Goal: Task Accomplishment & Management: Manage account settings

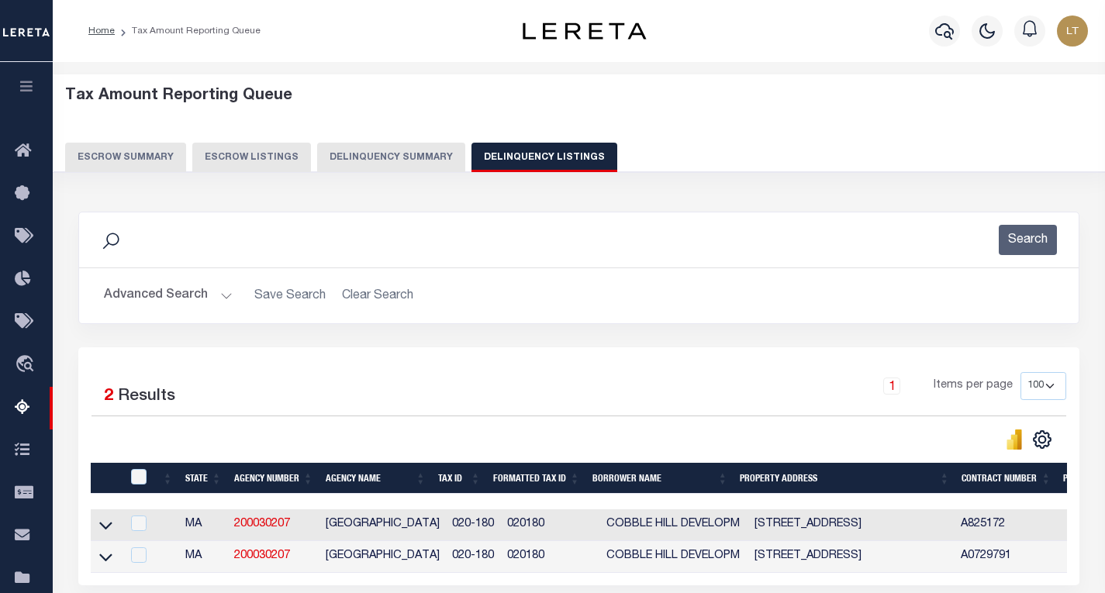
select select
select select "100"
click at [156, 311] on button "Advanced Search" at bounding box center [168, 296] width 129 height 30
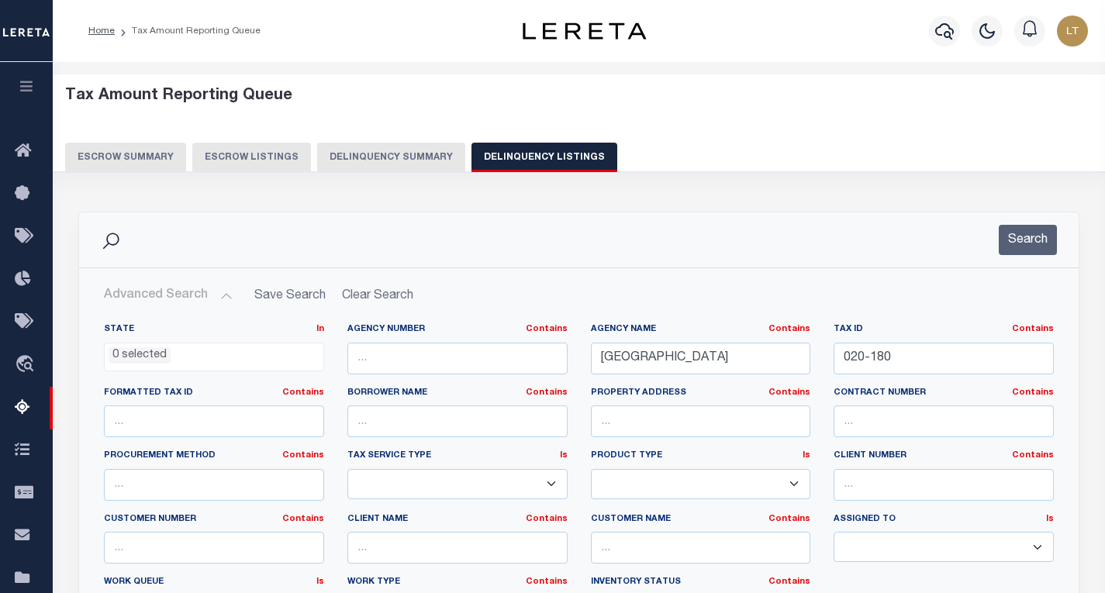
click at [162, 301] on button "Advanced Search" at bounding box center [168, 296] width 129 height 30
drag, startPoint x: 942, startPoint y: 374, endPoint x: 761, endPoint y: 354, distance: 181.8
click at [762, 354] on div "State In In AK AL AR AZ CA CO CT DC DE FL GA GU HI IA ID IL IN KS KY LA MA MD M…" at bounding box center [578, 481] width 973 height 316
paste input "D09-0202"
type input "D09-0202"
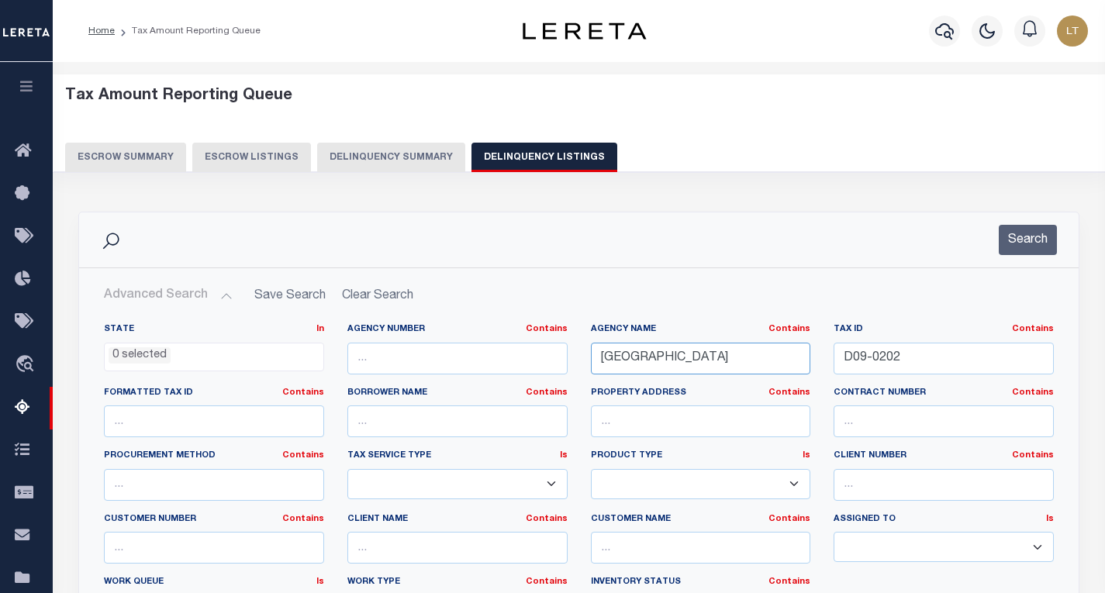
drag, startPoint x: 726, startPoint y: 357, endPoint x: 424, endPoint y: 355, distance: 301.7
click at [424, 355] on div "State In In AK AL AR AZ CA CO CT DC DE FL GA GU HI IA ID IL IN KS KY LA MA MD M…" at bounding box center [578, 481] width 973 height 316
click at [1033, 238] on button "Search" at bounding box center [1028, 240] width 58 height 30
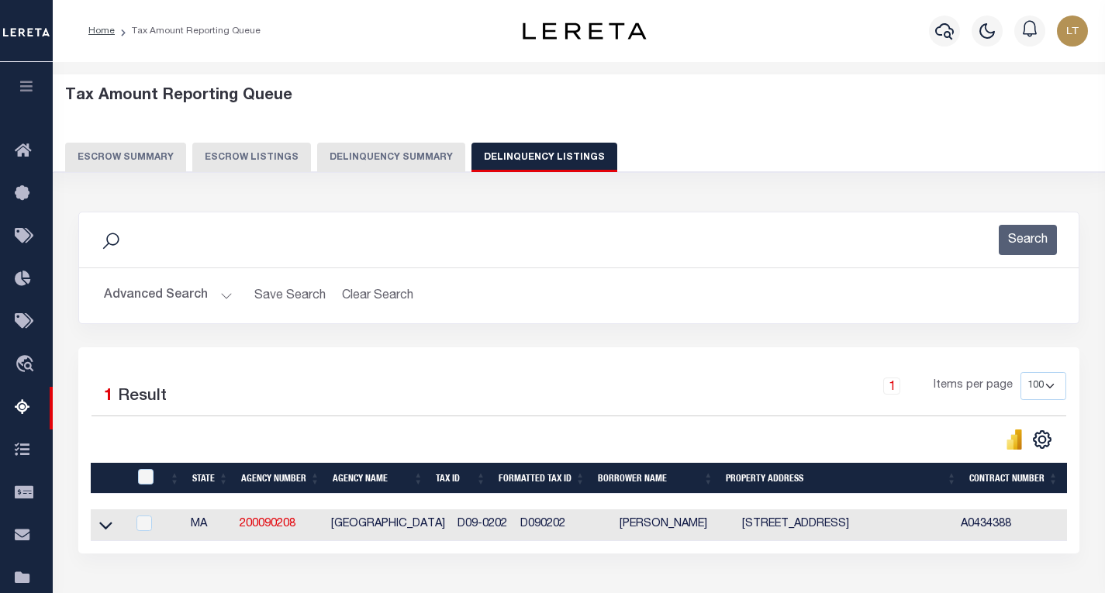
scroll to position [229, 0]
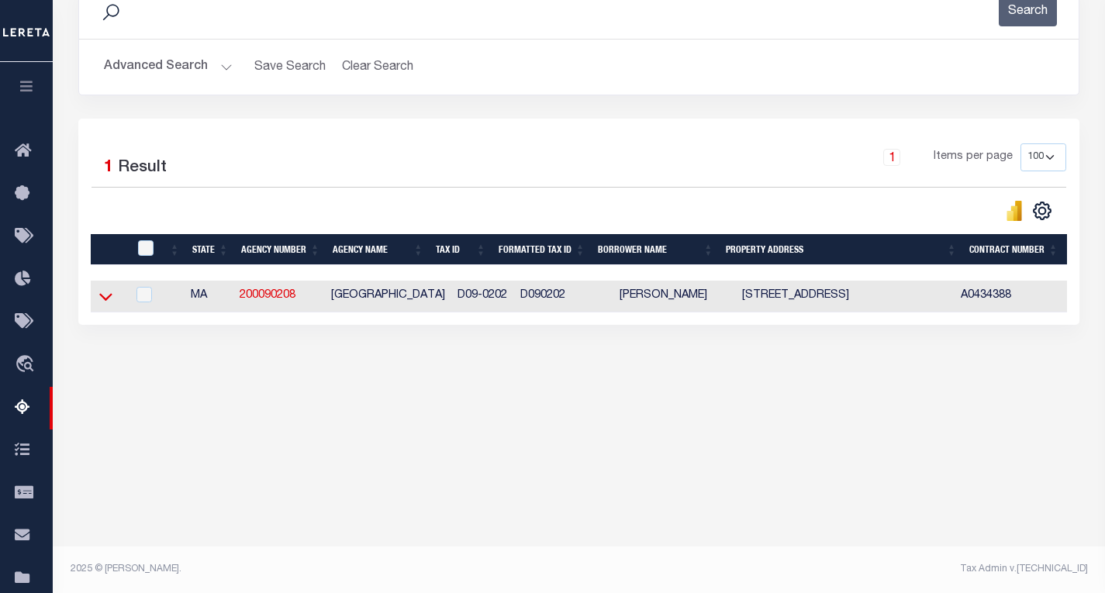
drag, startPoint x: 103, startPoint y: 297, endPoint x: 189, endPoint y: 299, distance: 86.1
click at [103, 297] on icon at bounding box center [105, 297] width 13 height 16
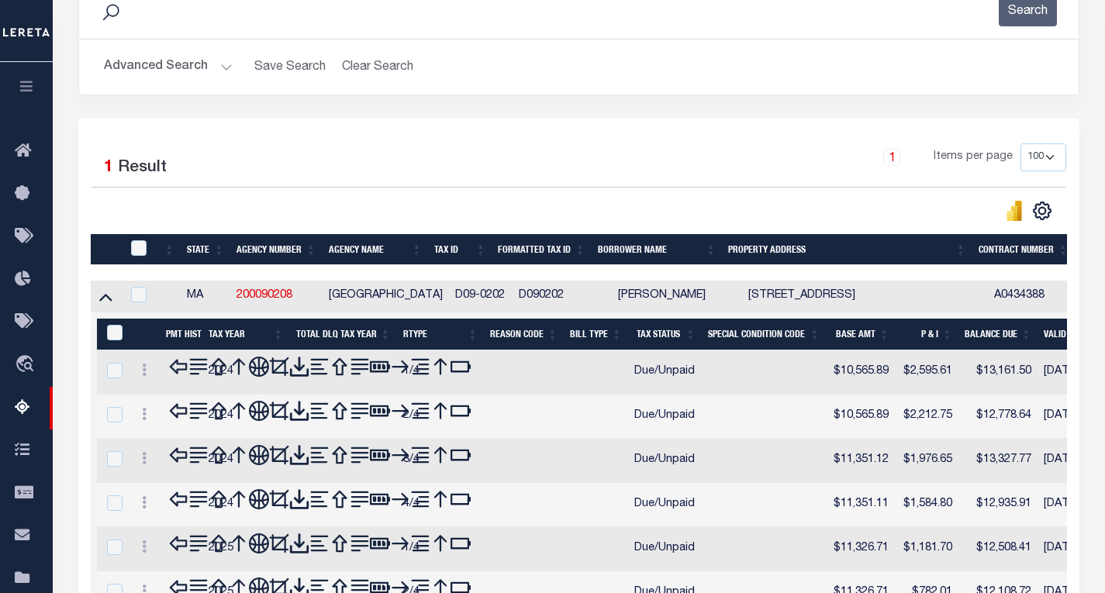
scroll to position [384, 0]
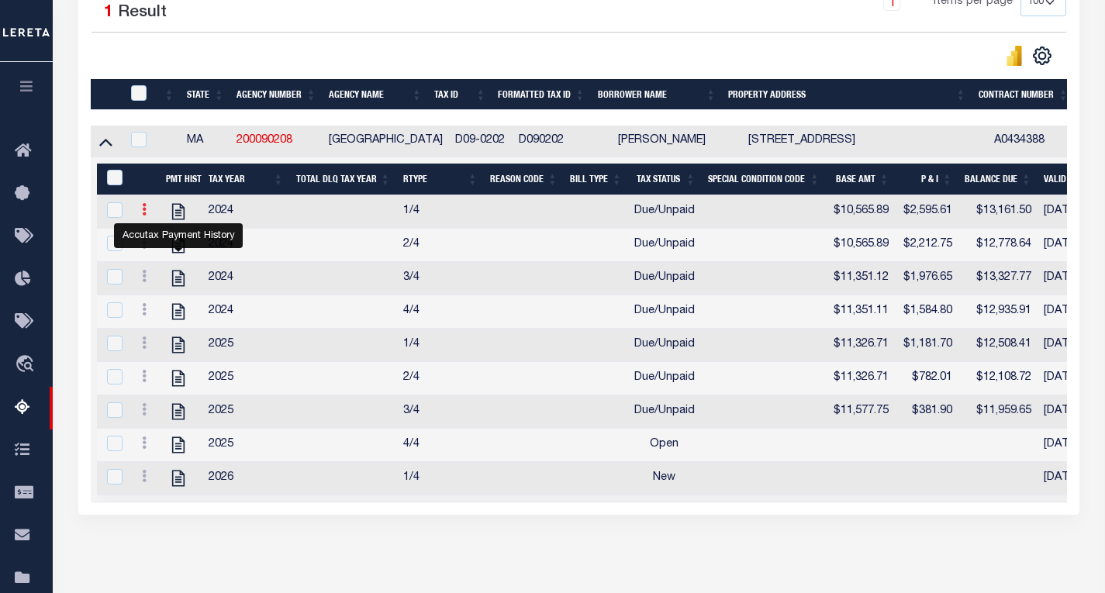
click at [141, 212] on link at bounding box center [144, 212] width 17 height 12
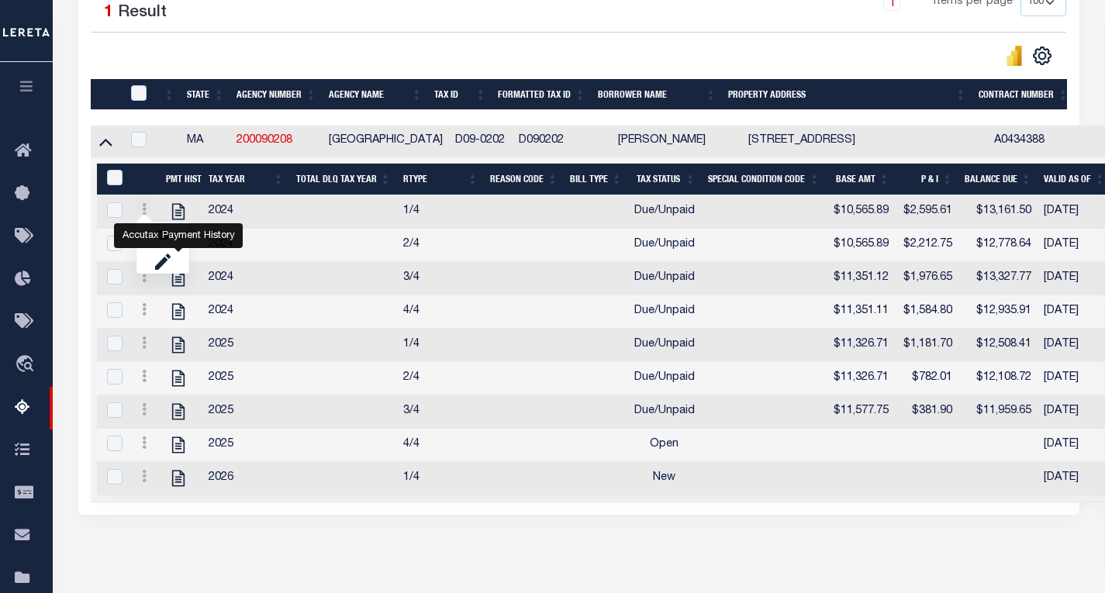
click at [167, 239] on div "Accutax Payment History" at bounding box center [178, 235] width 129 height 25
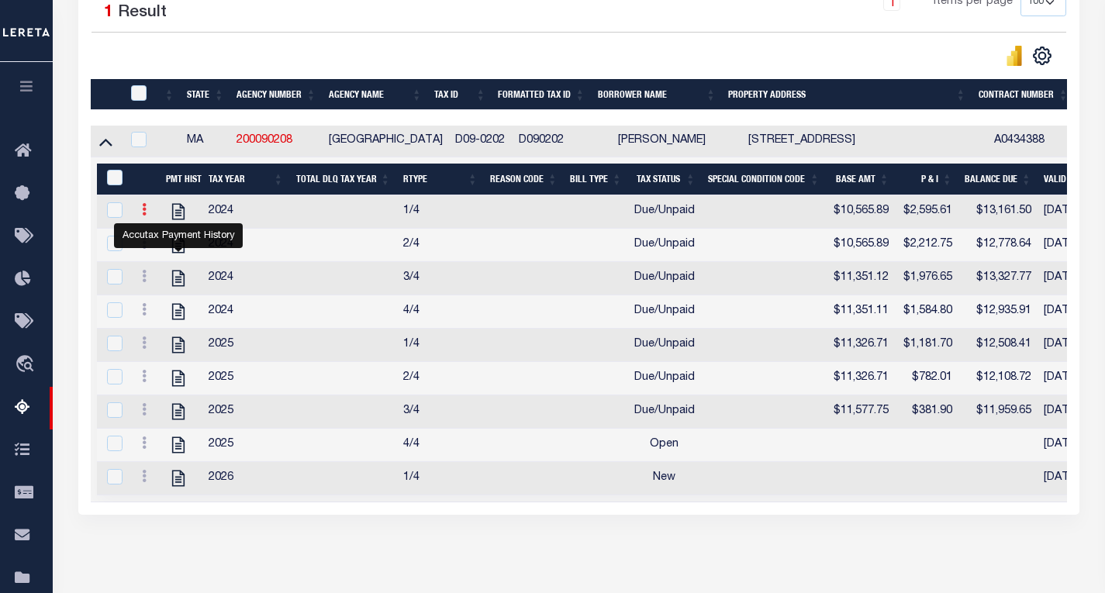
click at [146, 213] on icon at bounding box center [144, 209] width 5 height 12
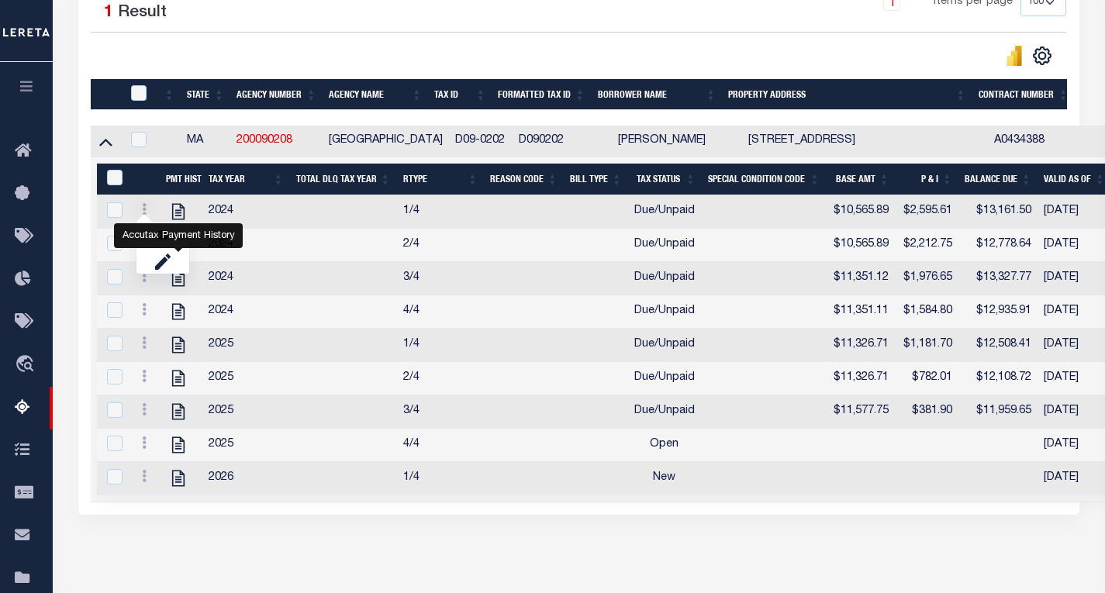
click at [331, 247] on td at bounding box center [343, 245] width 107 height 33
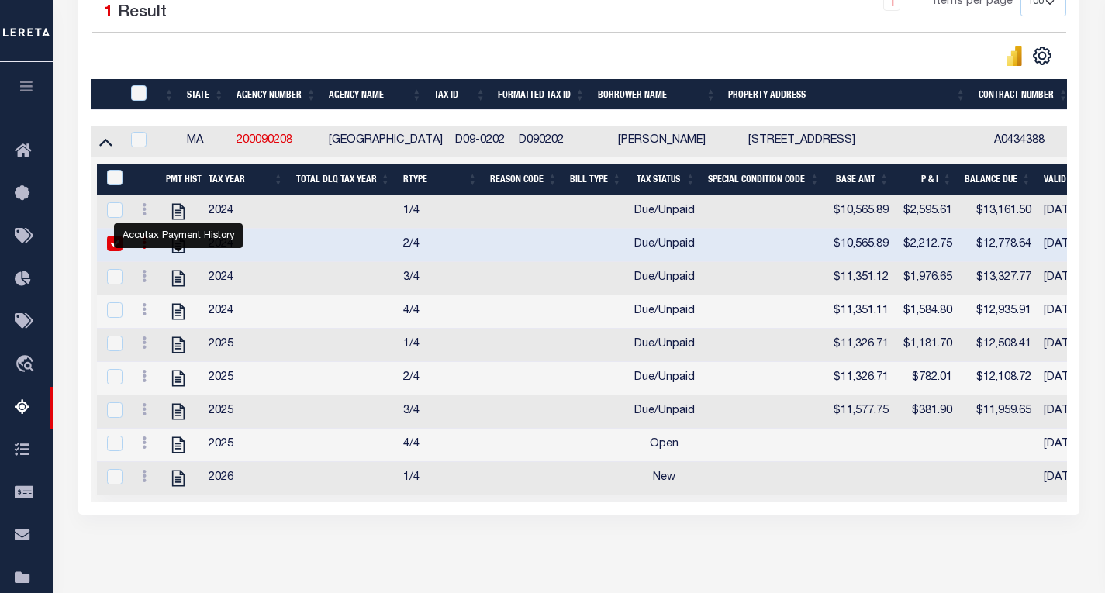
click at [811, 49] on div "CSV Export Selected Print Show Filter Show Search Columns 0: 1: 2:" at bounding box center [823, 56] width 488 height 22
click at [111, 251] on input "checkbox" at bounding box center [115, 244] width 16 height 16
checkbox input "false"
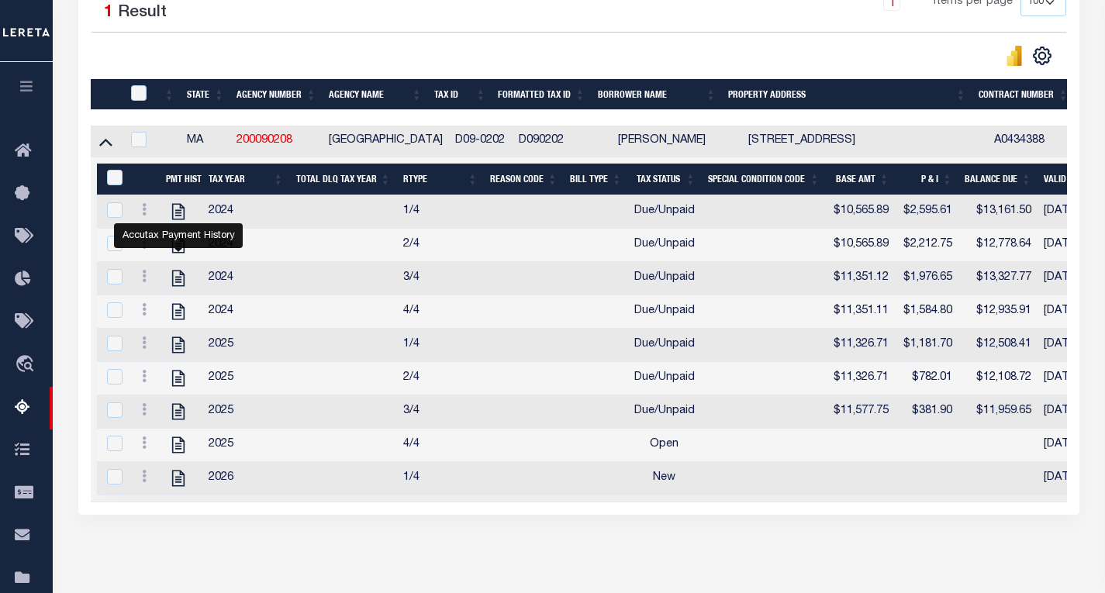
click at [416, 54] on div at bounding box center [336, 56] width 488 height 22
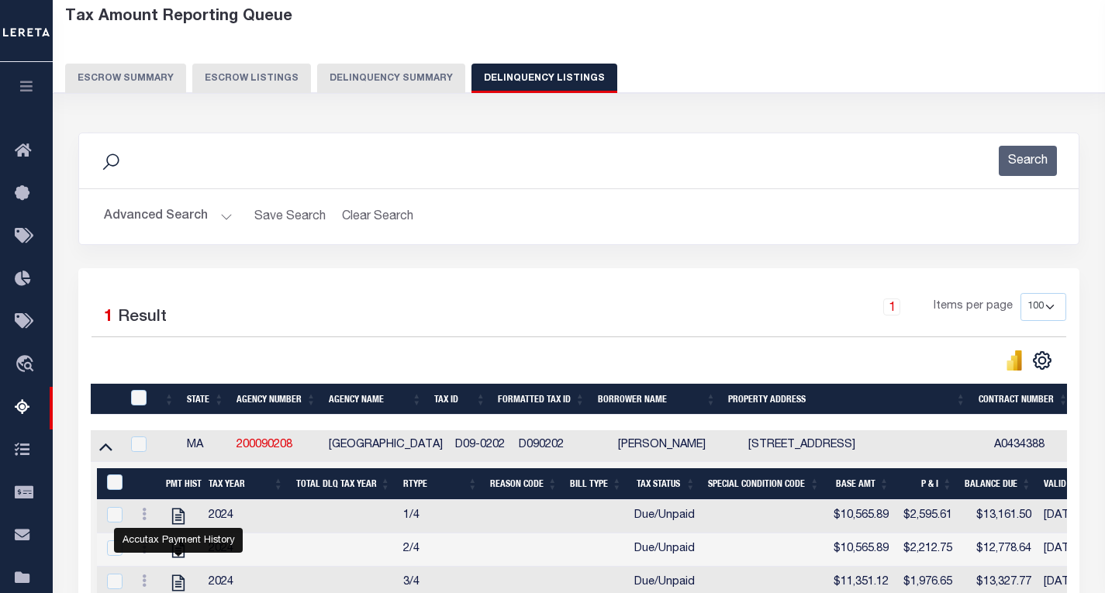
scroll to position [74, 0]
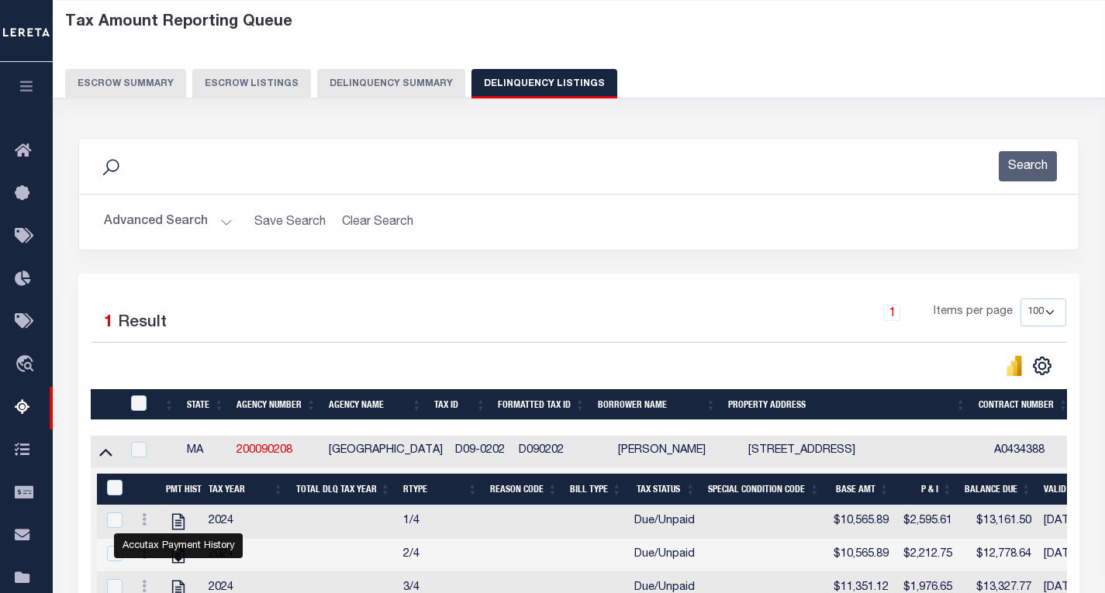
click at [614, 175] on div "Search" at bounding box center [579, 166] width 975 height 30
click at [1046, 161] on button "Search" at bounding box center [1028, 166] width 58 height 30
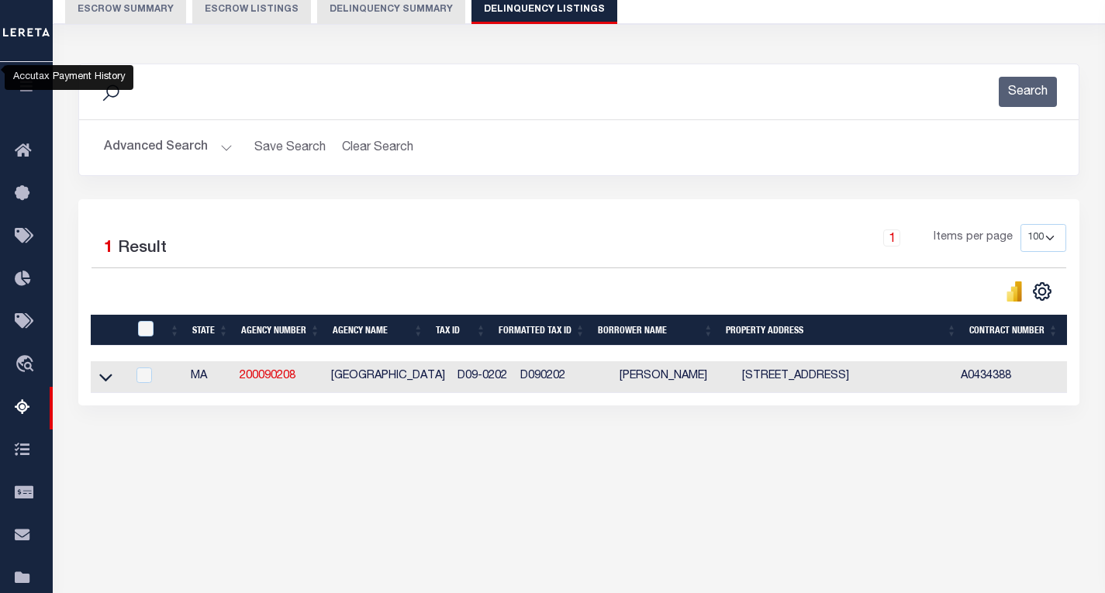
scroll to position [229, 0]
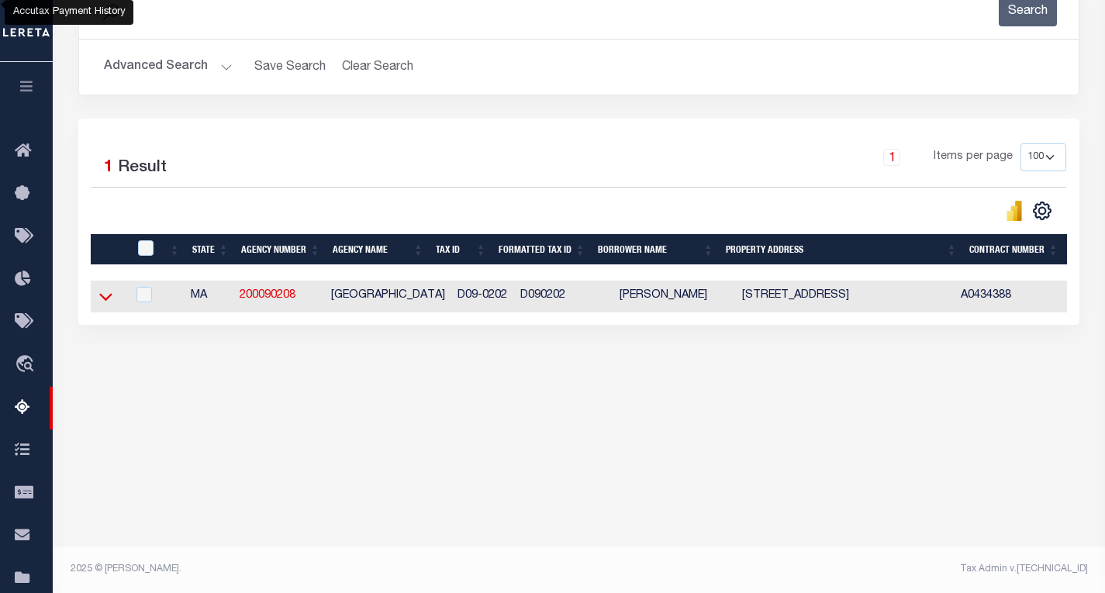
click at [112, 299] on icon at bounding box center [105, 297] width 13 height 16
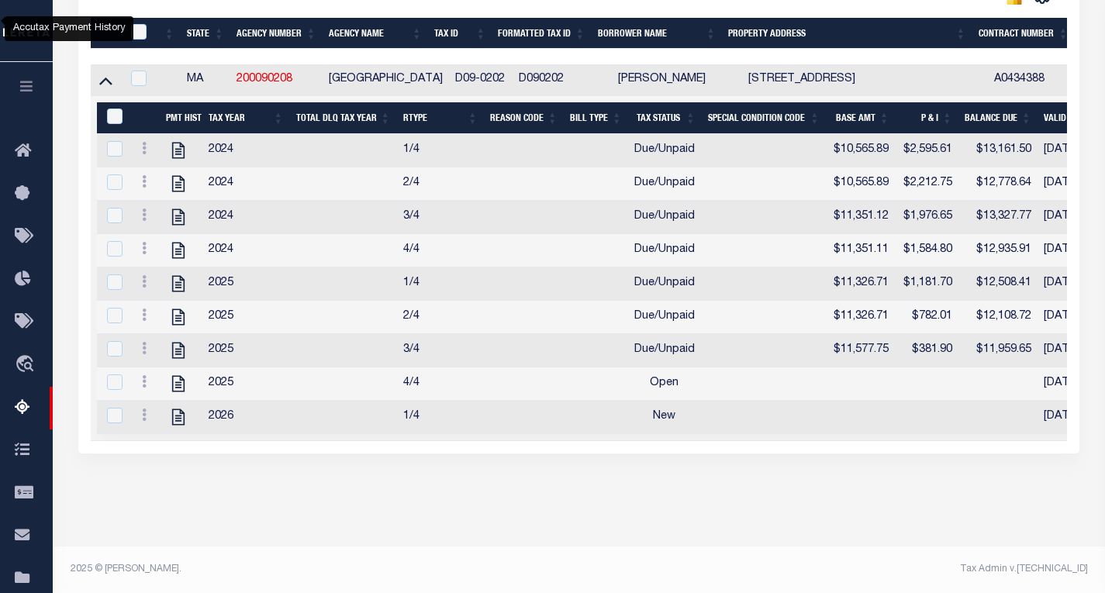
scroll to position [461, 0]
click at [144, 142] on icon at bounding box center [144, 148] width 5 height 12
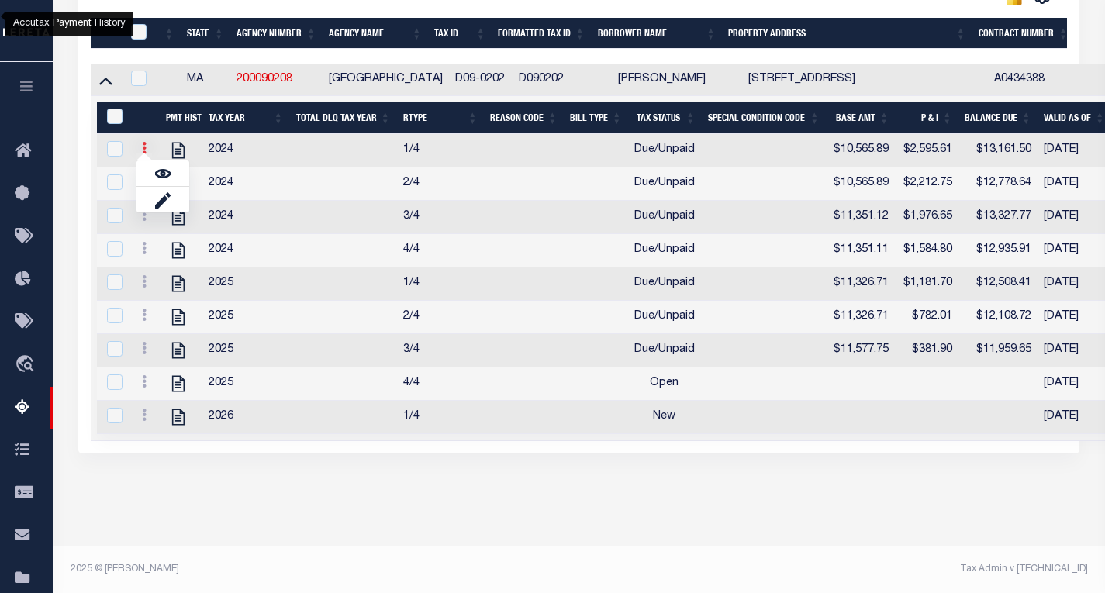
scroll to position [457, 0]
click at [164, 171] on img "" at bounding box center [163, 174] width 16 height 16
checkbox input "true"
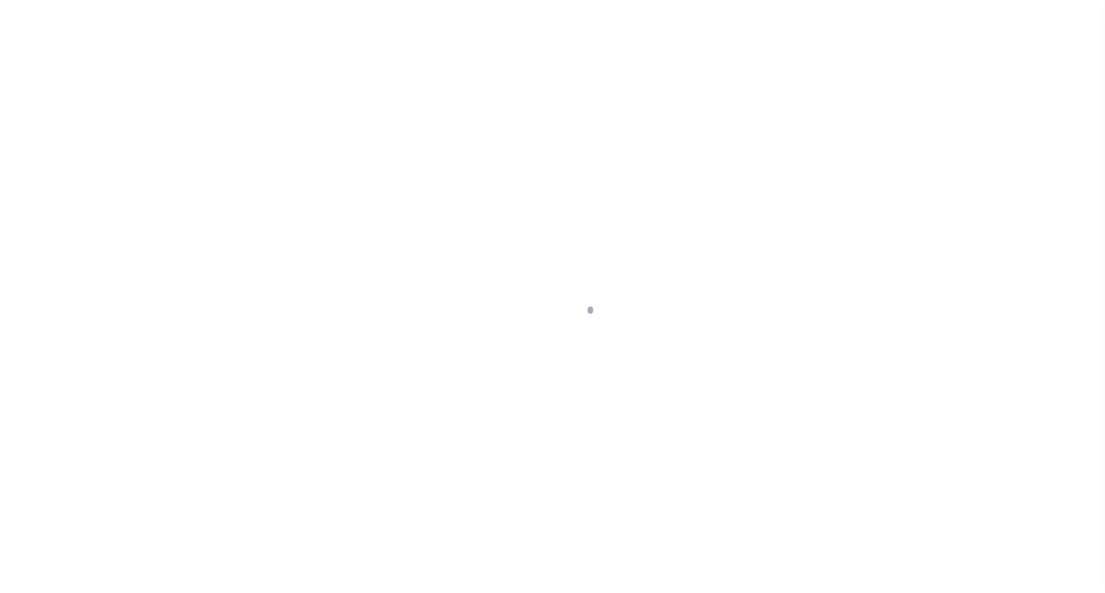
select select "DUE"
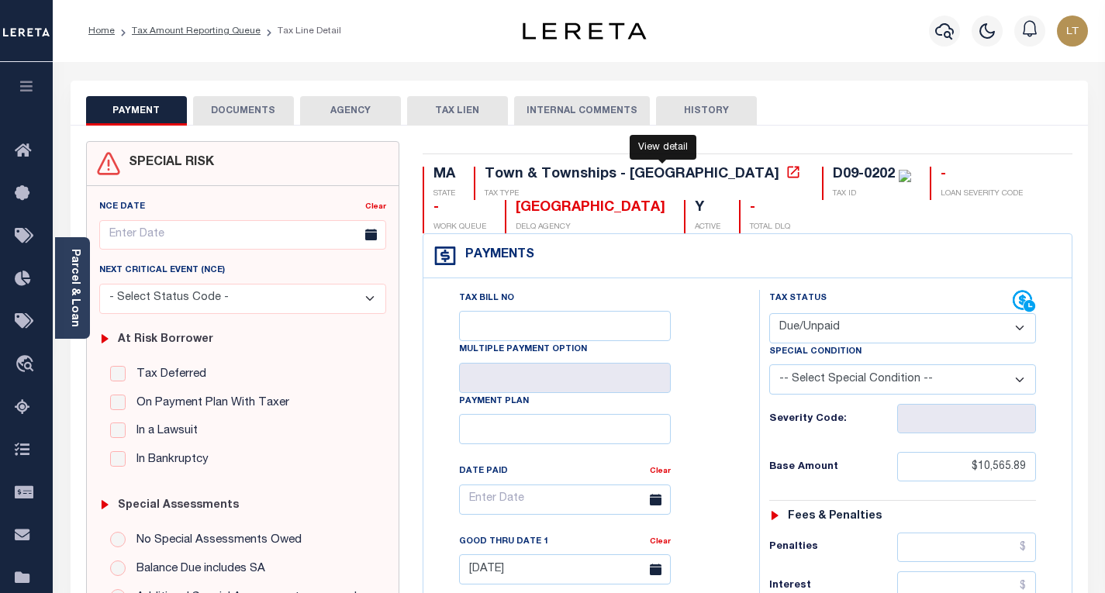
click at [786, 175] on icon at bounding box center [794, 172] width 16 height 16
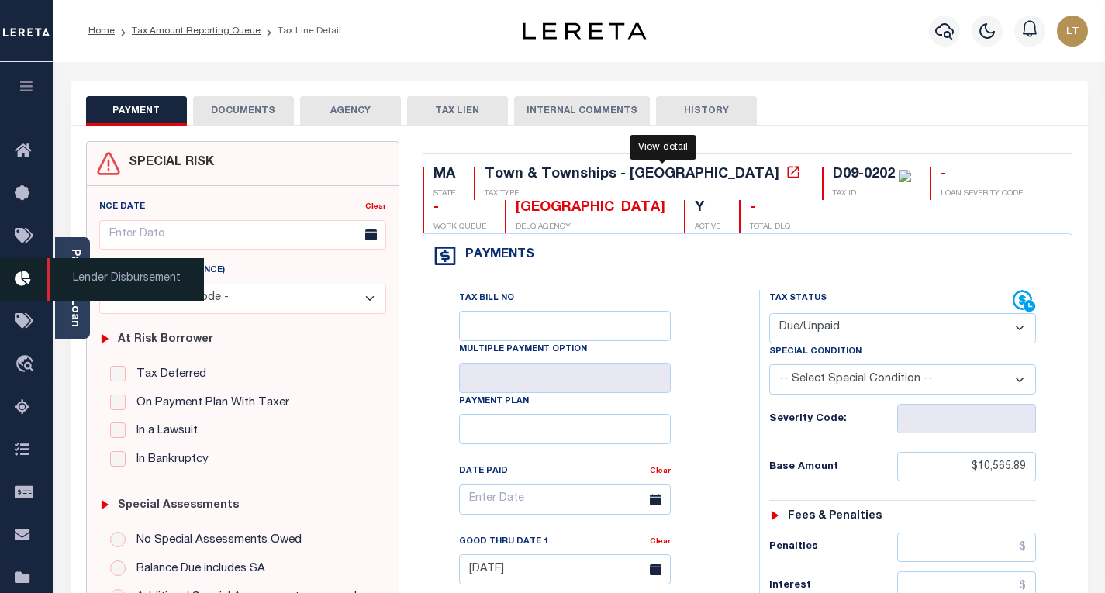
click at [61, 278] on span "Lender Disbursement" at bounding box center [125, 279] width 157 height 43
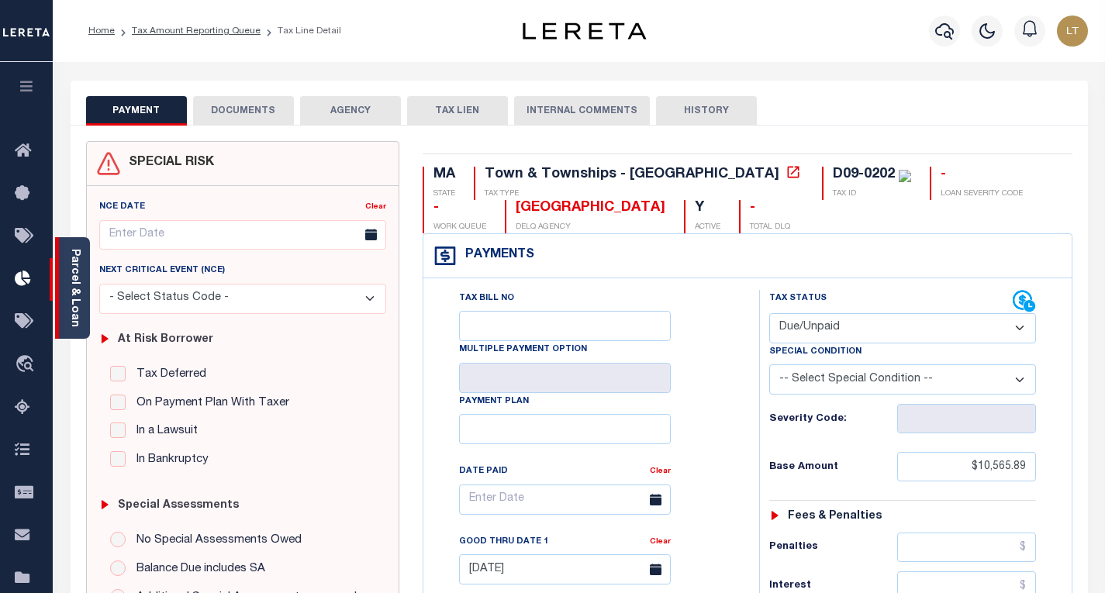
click at [74, 292] on link "Parcel & Loan" at bounding box center [74, 288] width 11 height 78
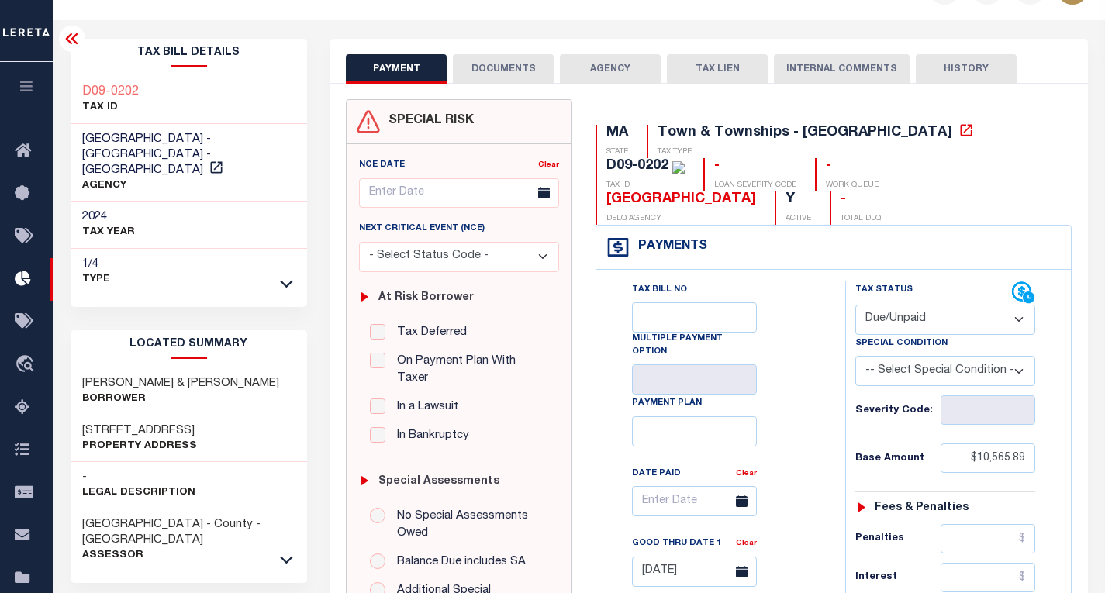
scroll to position [78, 0]
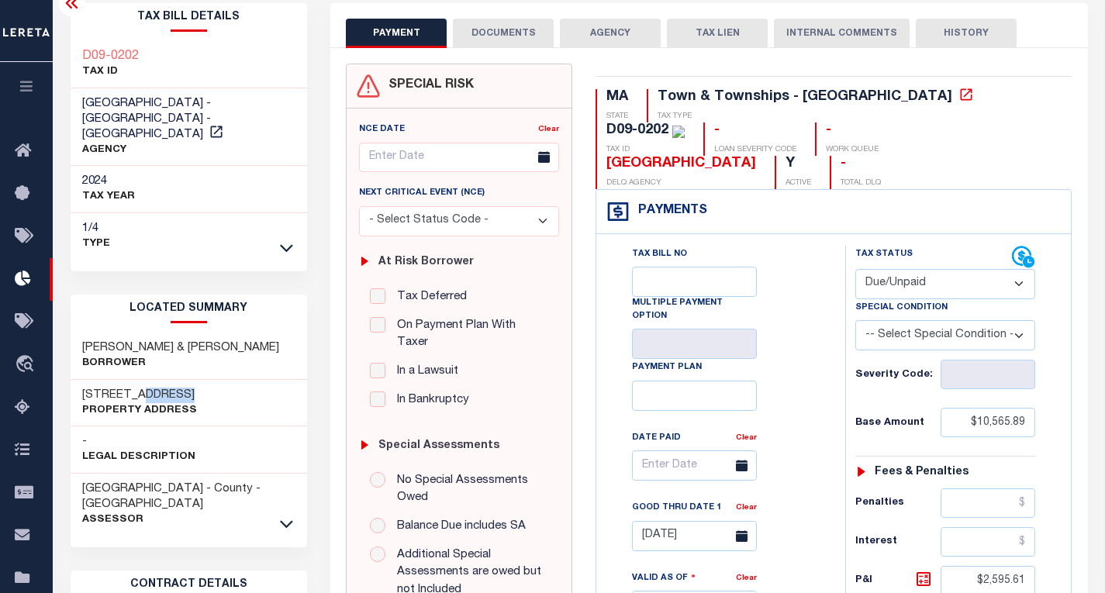
drag, startPoint x: 196, startPoint y: 378, endPoint x: 135, endPoint y: 367, distance: 62.4
click at [135, 380] on div "270 MARLBORO RD Property Address" at bounding box center [189, 403] width 237 height 47
click at [139, 380] on div "270 MARLBORO RD Property Address" at bounding box center [189, 403] width 237 height 47
drag, startPoint x: 199, startPoint y: 382, endPoint x: 78, endPoint y: 380, distance: 121.0
click at [78, 380] on div "270 MARLBORO RD Property Address" at bounding box center [189, 403] width 237 height 47
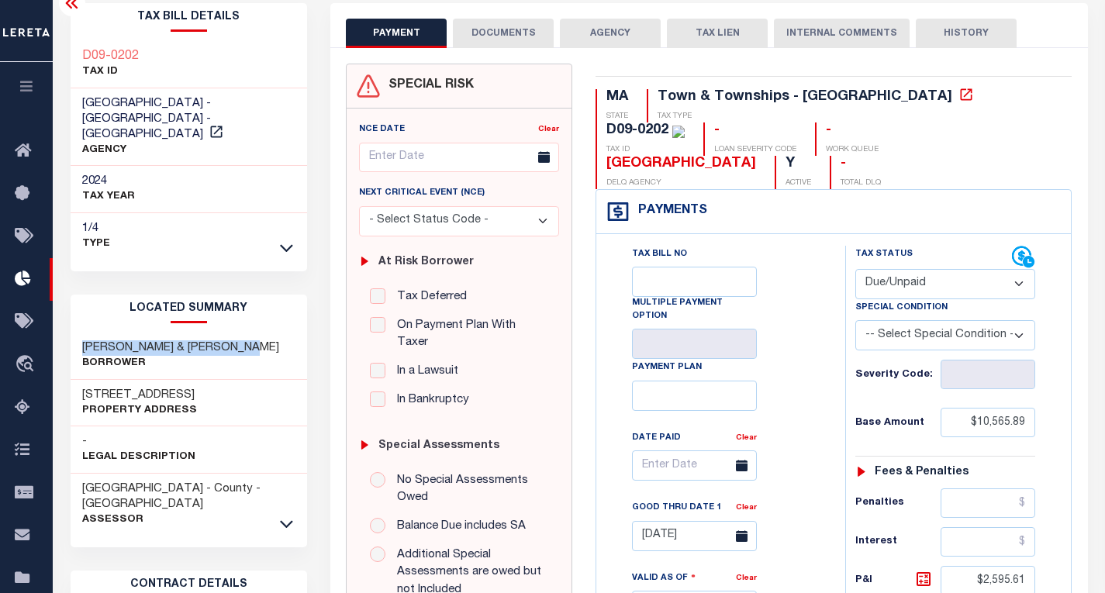
drag, startPoint x: 262, startPoint y: 331, endPoint x: 84, endPoint y: 334, distance: 178.4
click at [84, 334] on div "ROCKLAGE PATTY B & SCOTT M Borrower" at bounding box center [189, 356] width 237 height 47
copy h3 "ROCKLAGE PATTY B & SCOTT M"
drag, startPoint x: 197, startPoint y: 379, endPoint x: 106, endPoint y: 381, distance: 90.8
click at [106, 381] on div "270 MARLBORO RD Property Address" at bounding box center [189, 403] width 237 height 47
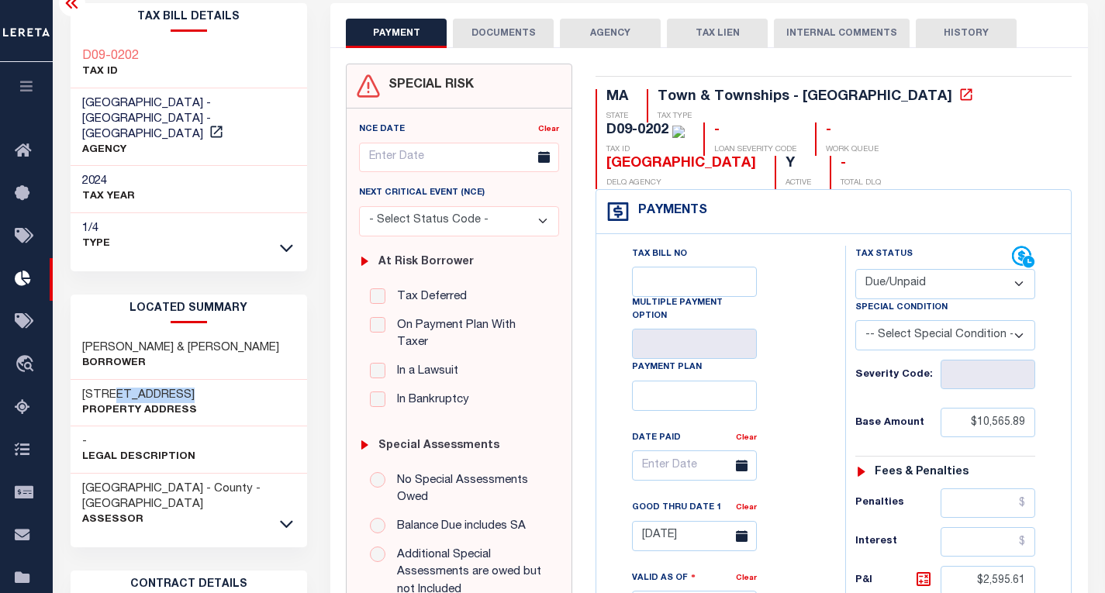
copy h3 "MARLBORO RD"
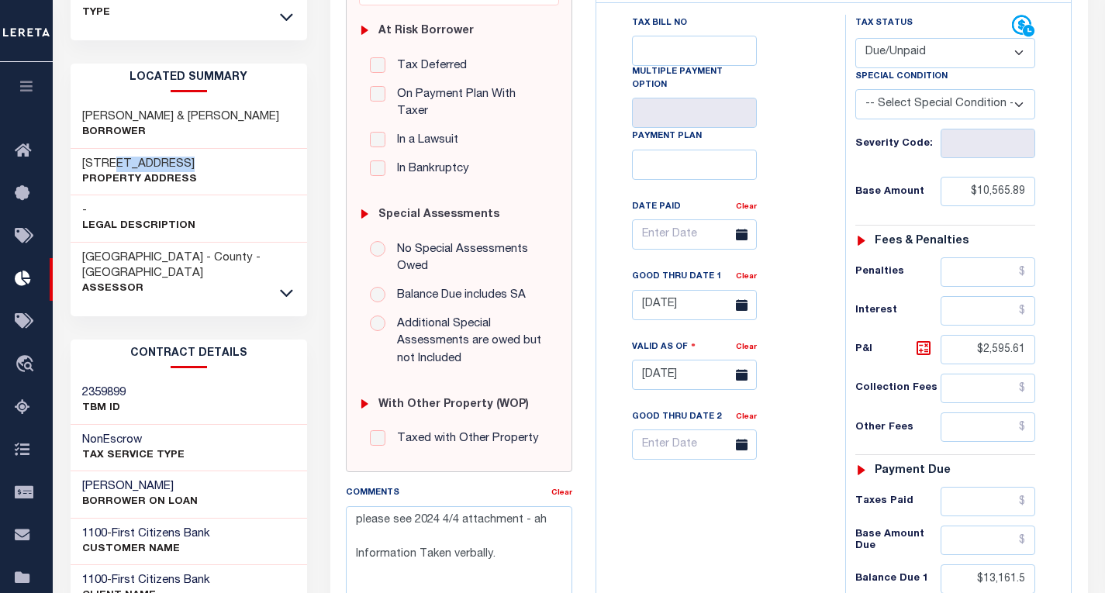
scroll to position [310, 0]
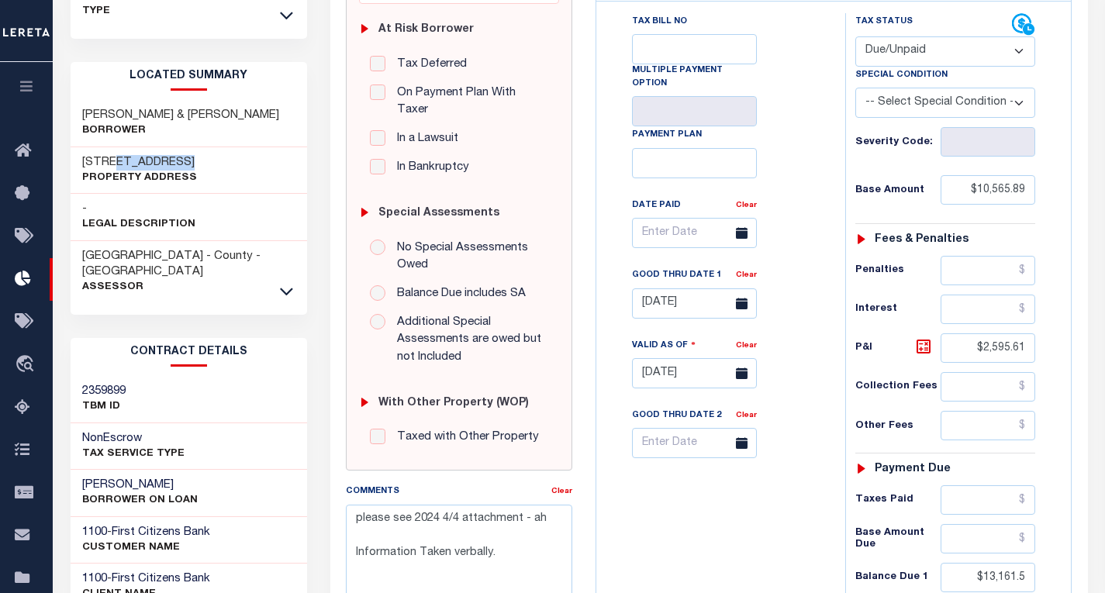
drag, startPoint x: 81, startPoint y: 451, endPoint x: 200, endPoint y: 456, distance: 118.8
click at [198, 478] on h3 "[PERSON_NAME]" at bounding box center [140, 486] width 116 height 16
copy h3 "[PERSON_NAME]"
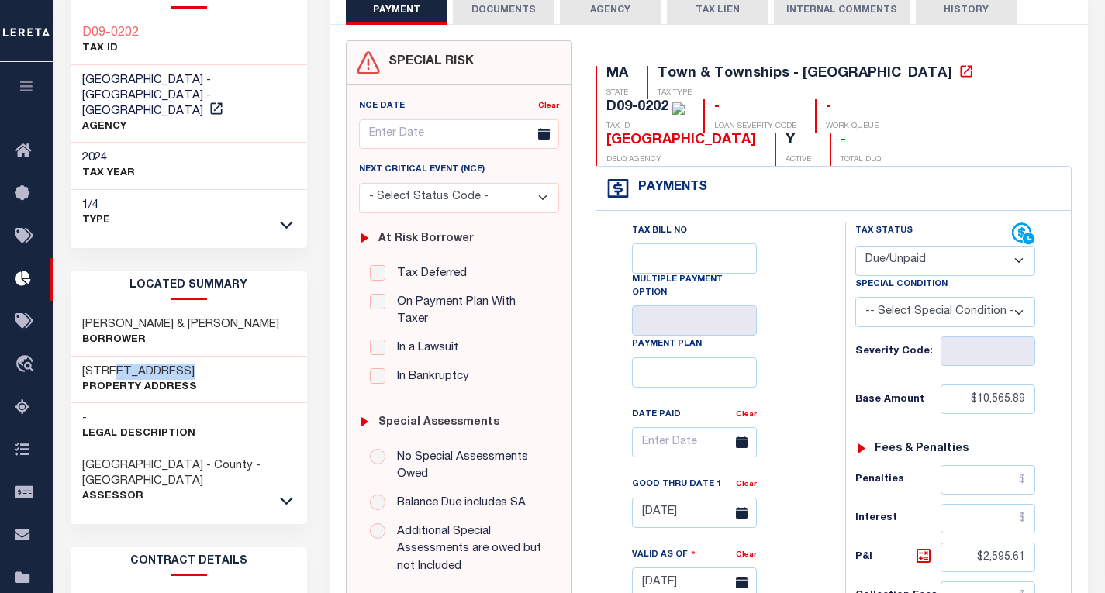
scroll to position [78, 0]
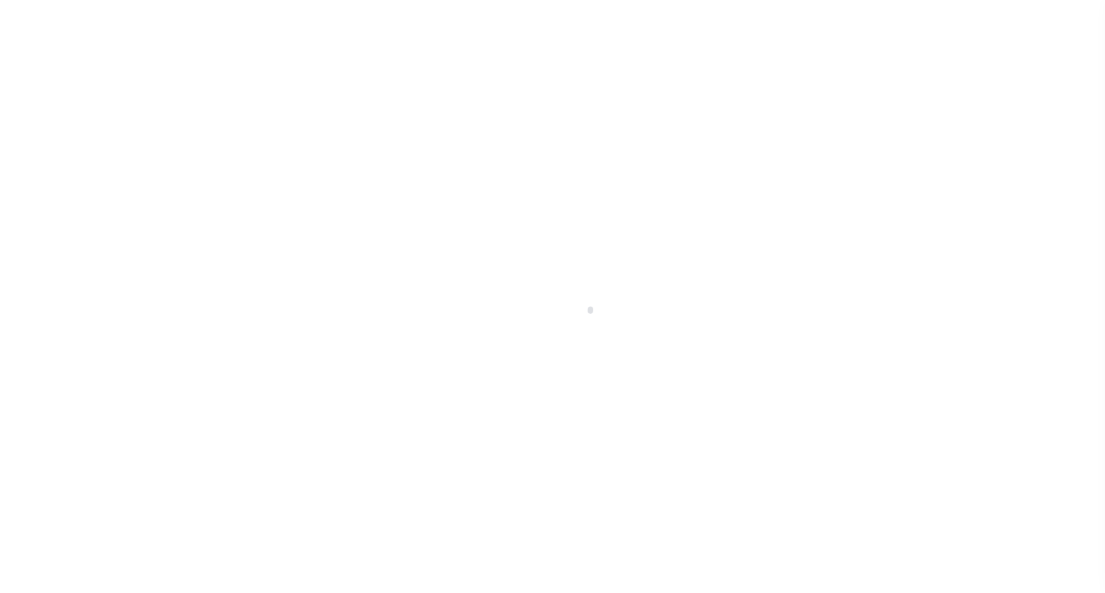
scroll to position [27, 0]
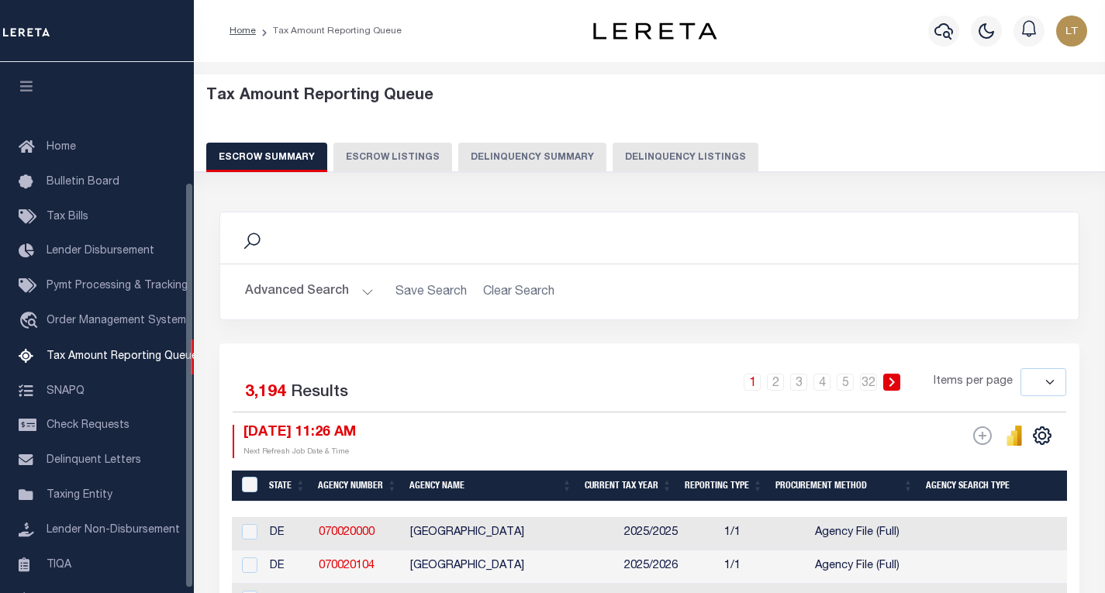
select select
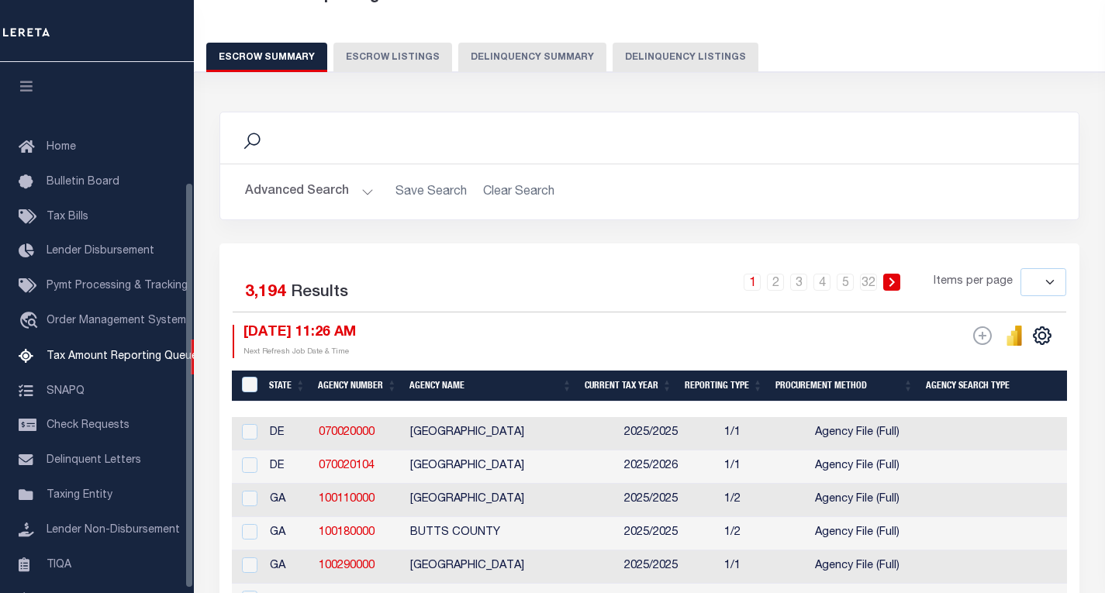
scroll to position [157, 0]
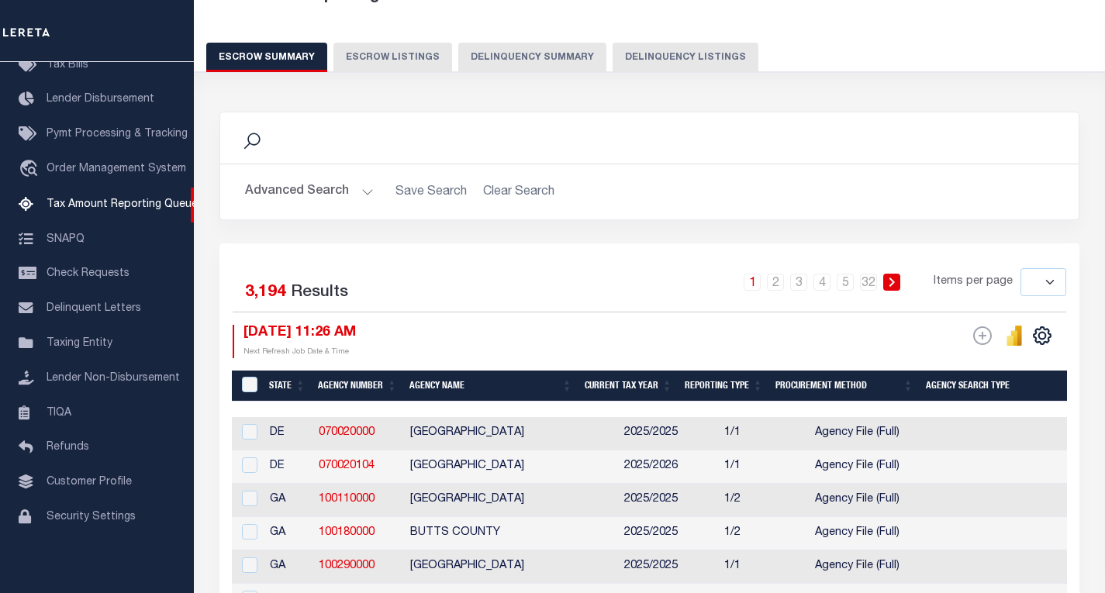
click at [693, 59] on button "Delinquency Listings" at bounding box center [686, 57] width 146 height 29
select select "100"
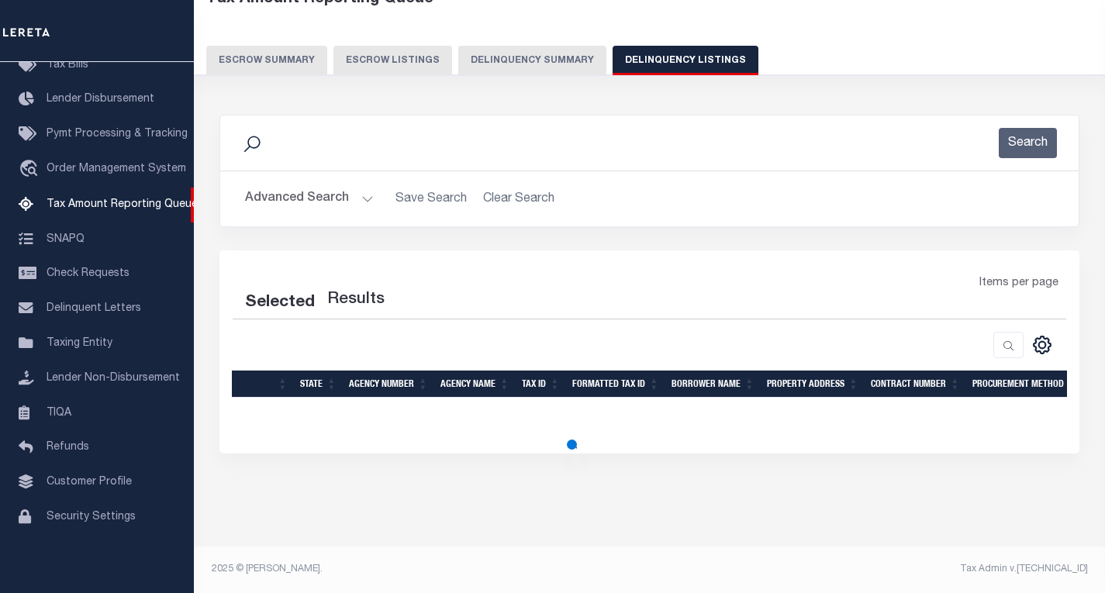
select select "100"
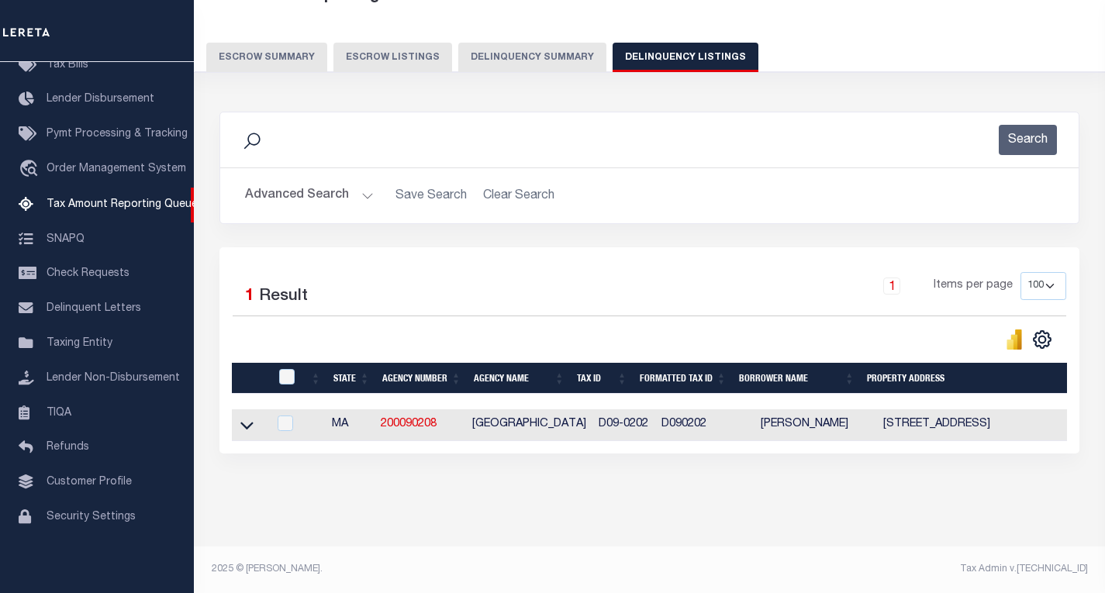
scroll to position [113, 0]
click at [240, 417] on icon at bounding box center [246, 425] width 13 height 16
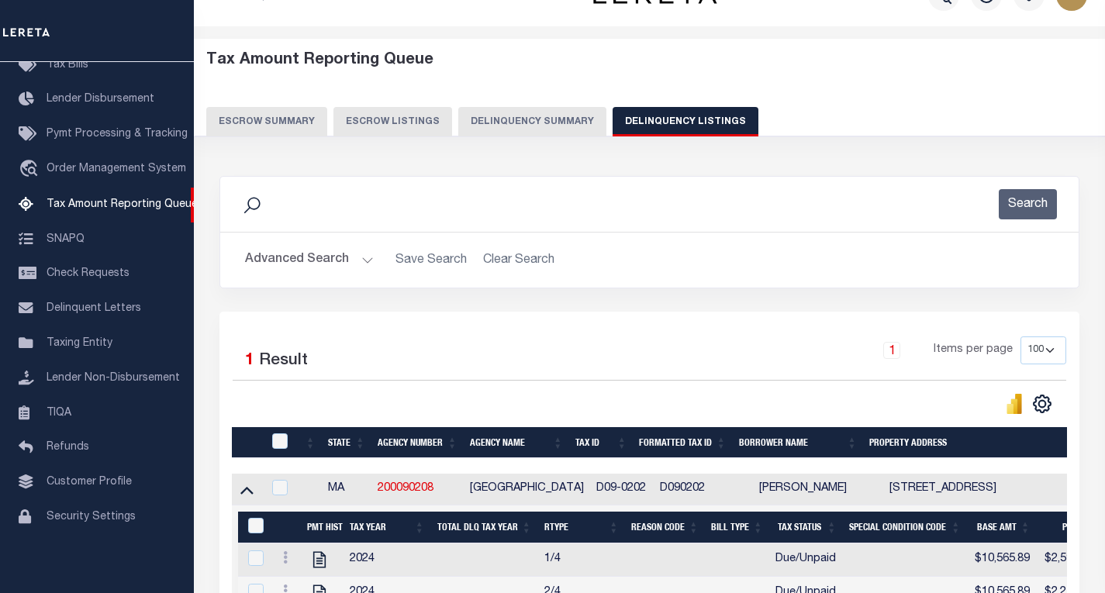
scroll to position [191, 0]
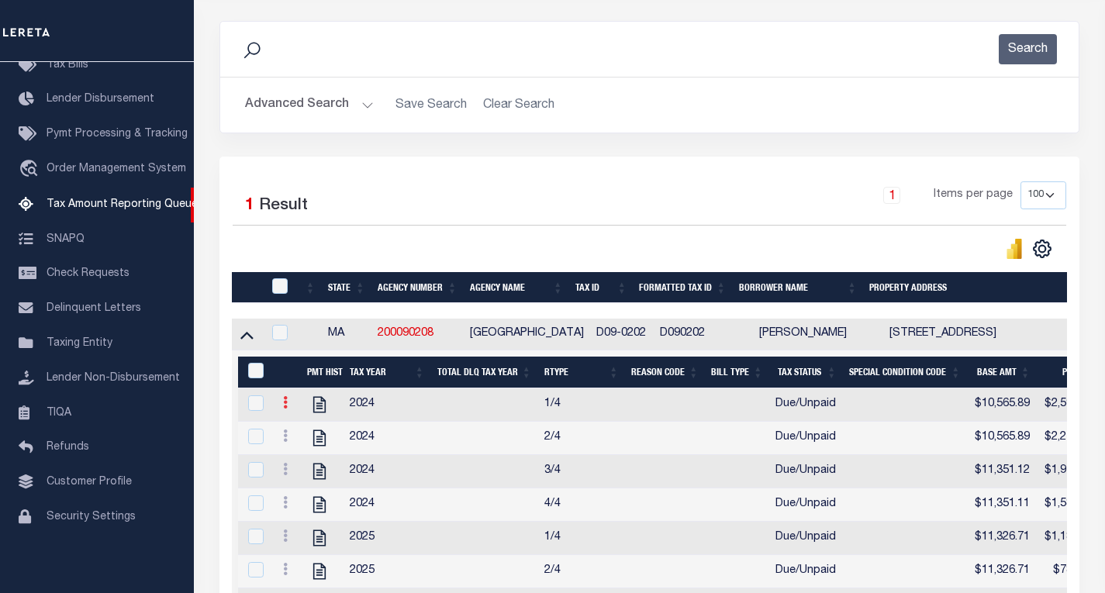
click at [284, 409] on icon at bounding box center [285, 402] width 5 height 12
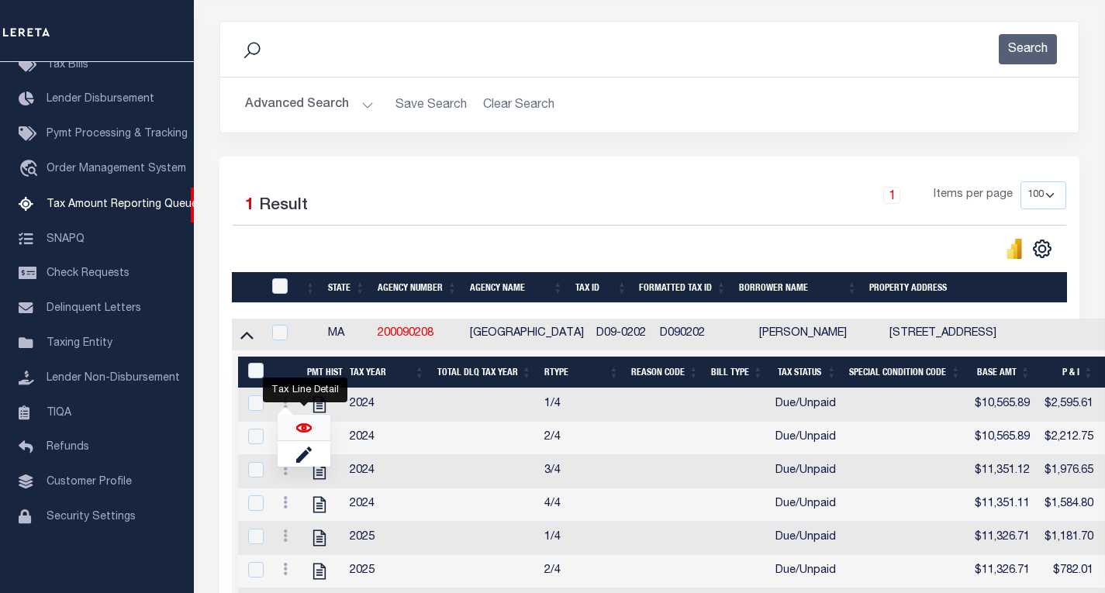
click at [299, 430] on img "" at bounding box center [304, 428] width 16 height 16
checkbox input "true"
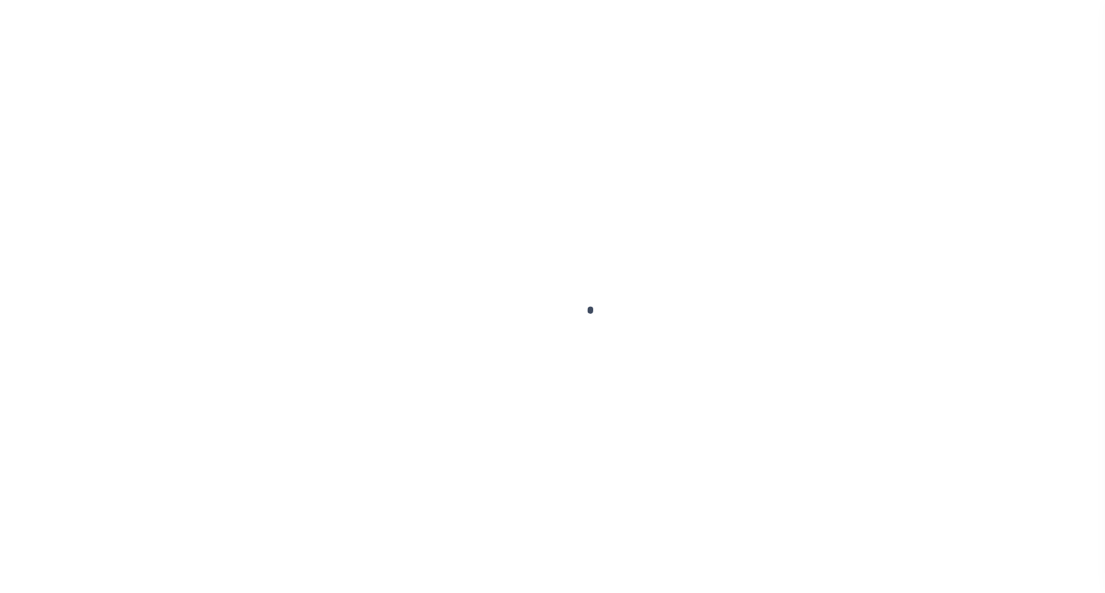
select select "DUE"
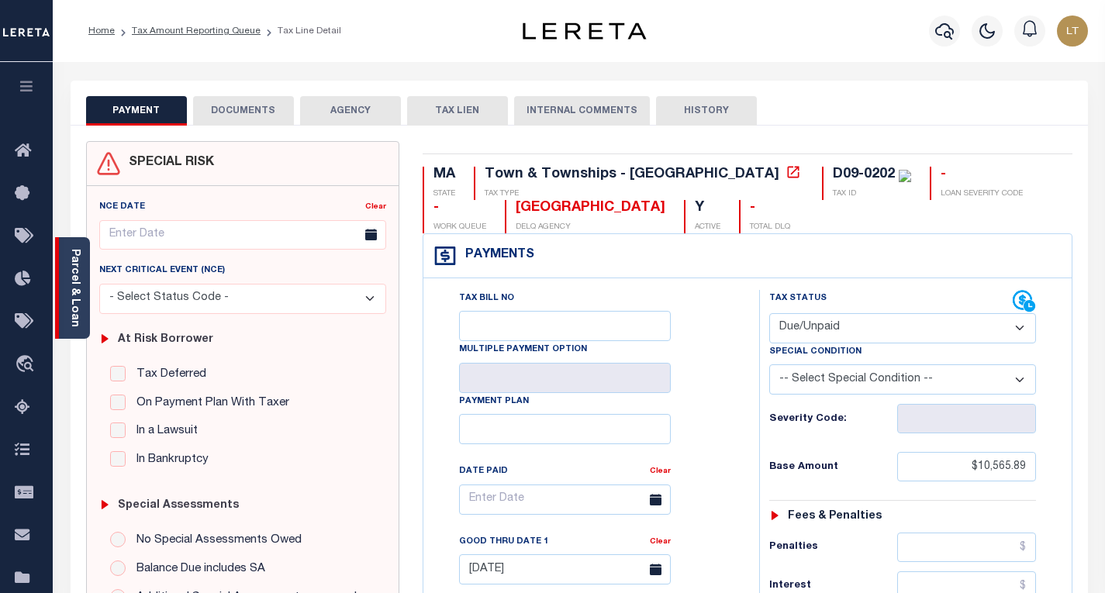
click at [71, 282] on link "Parcel & Loan" at bounding box center [74, 288] width 11 height 78
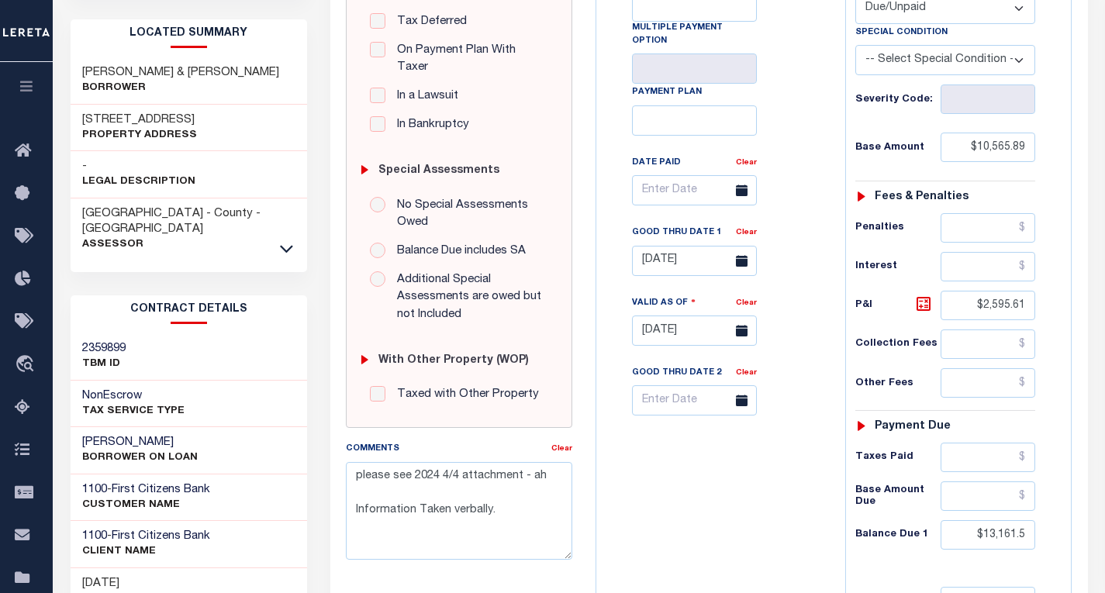
scroll to position [388, 0]
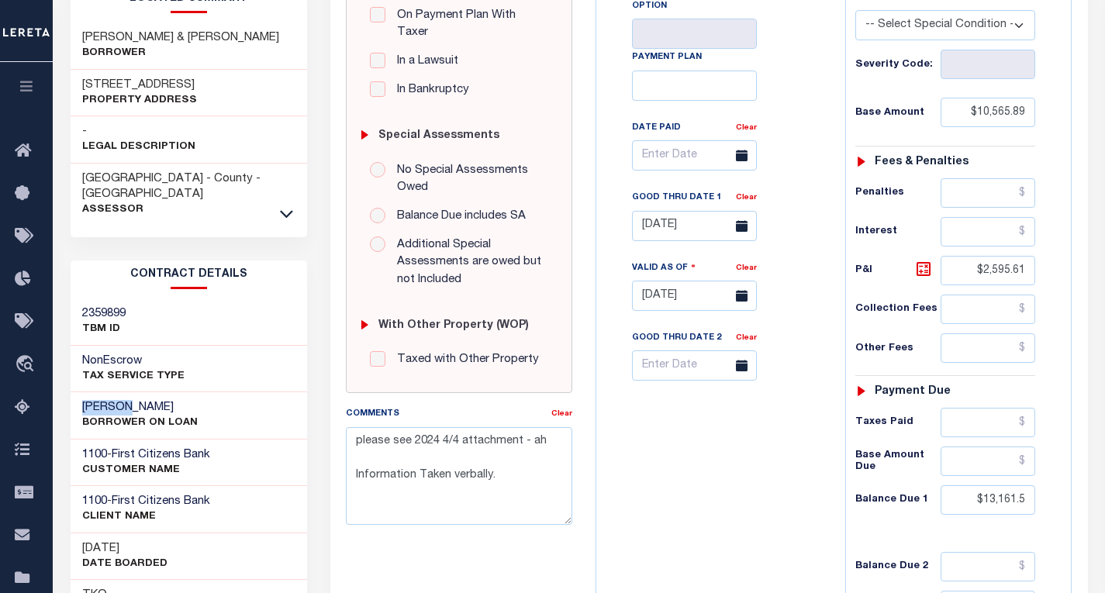
drag, startPoint x: 136, startPoint y: 376, endPoint x: 85, endPoint y: 376, distance: 50.4
click at [85, 400] on h3 "[PERSON_NAME]" at bounding box center [140, 408] width 116 height 16
copy h3 "[PERSON_NAME]"
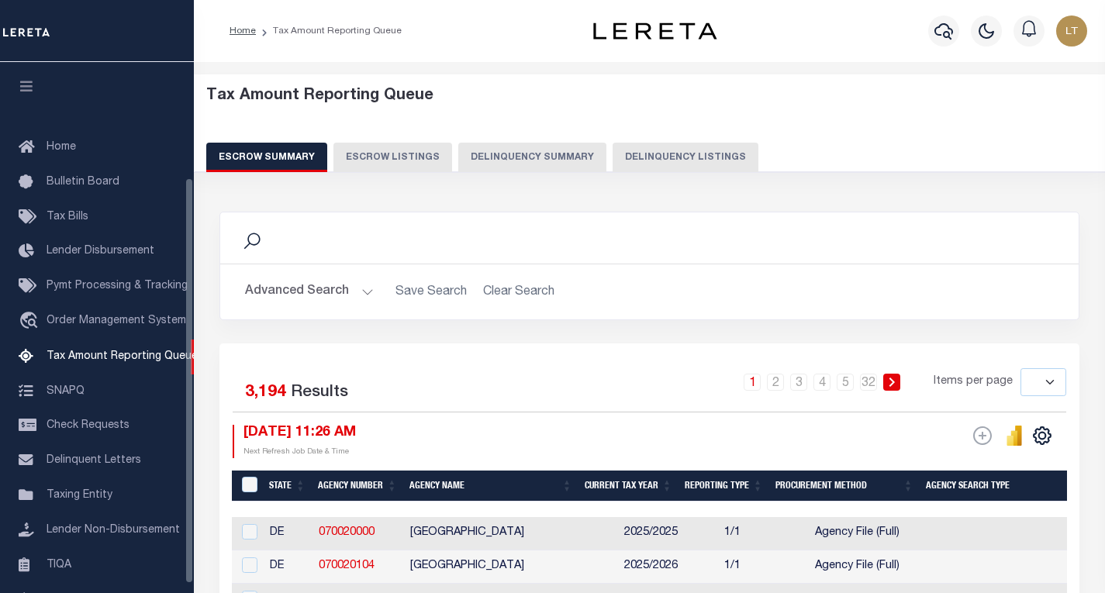
select select
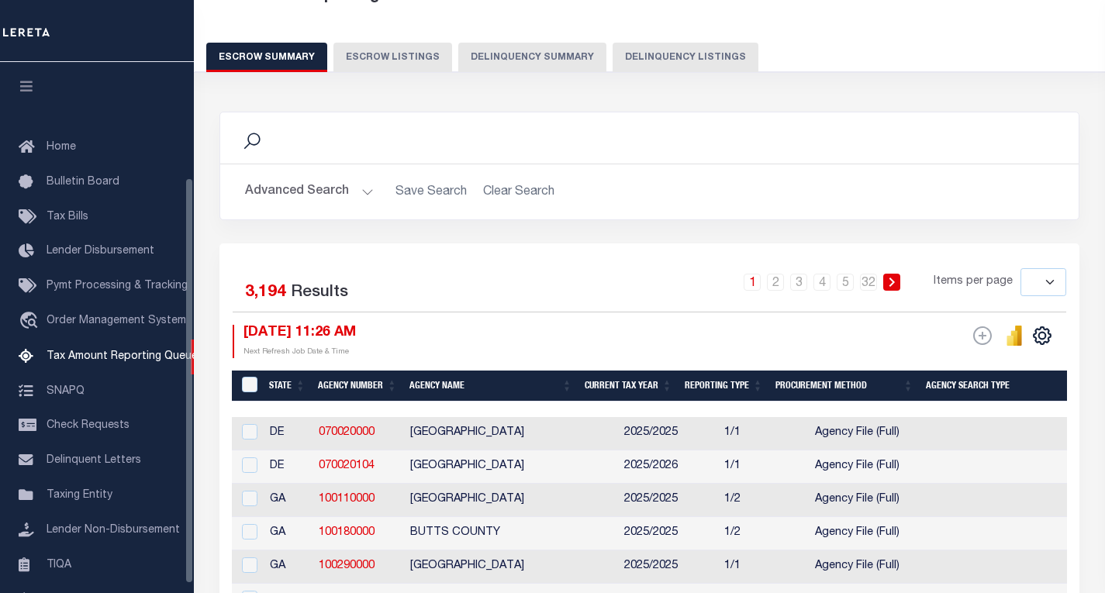
scroll to position [150, 0]
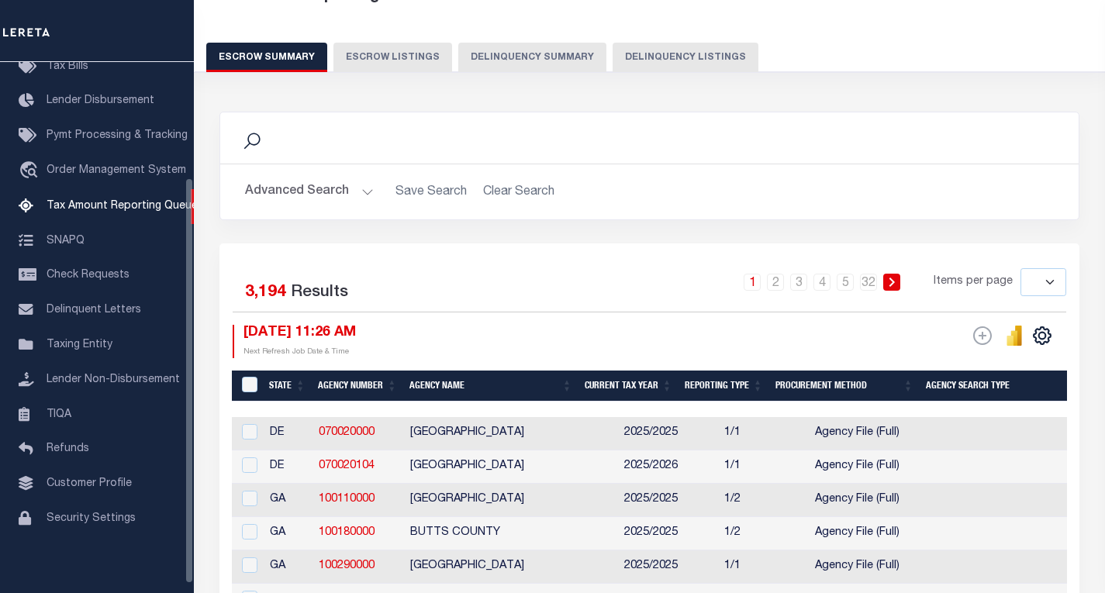
click at [629, 62] on button "Delinquency Listings" at bounding box center [686, 57] width 146 height 29
select select "100"
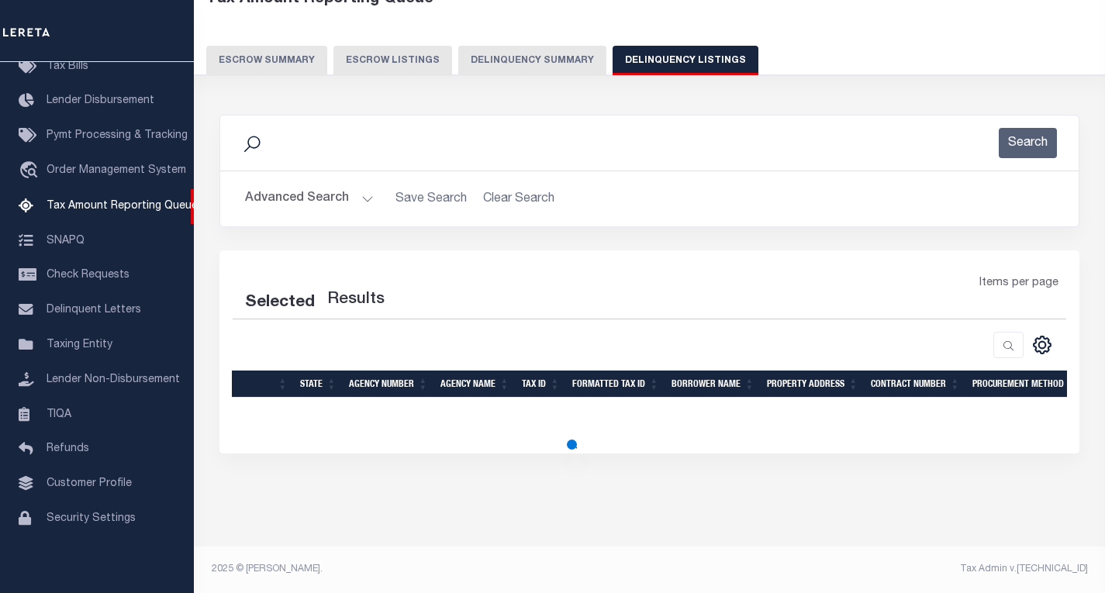
select select "100"
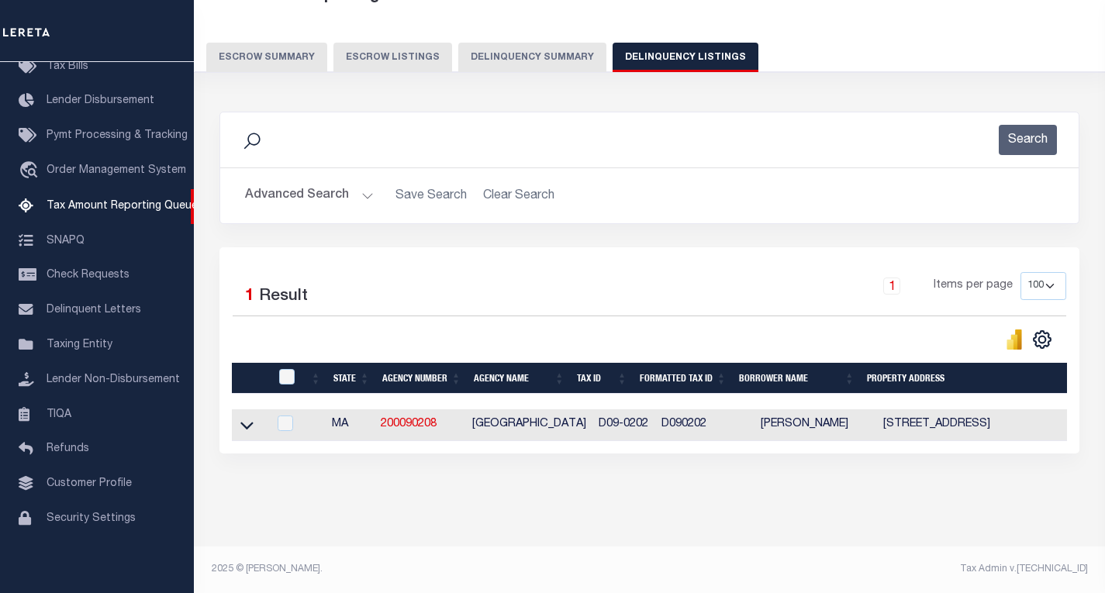
scroll to position [113, 0]
drag, startPoint x: 249, startPoint y: 413, endPoint x: 365, endPoint y: 382, distance: 119.7
click at [249, 417] on icon at bounding box center [246, 425] width 13 height 16
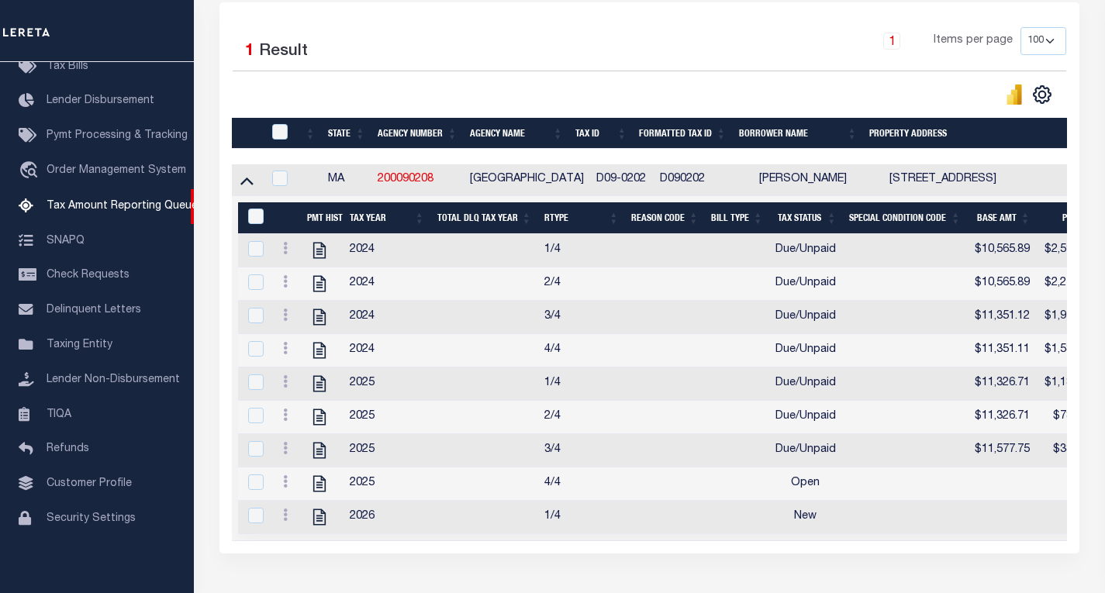
scroll to position [346, 0]
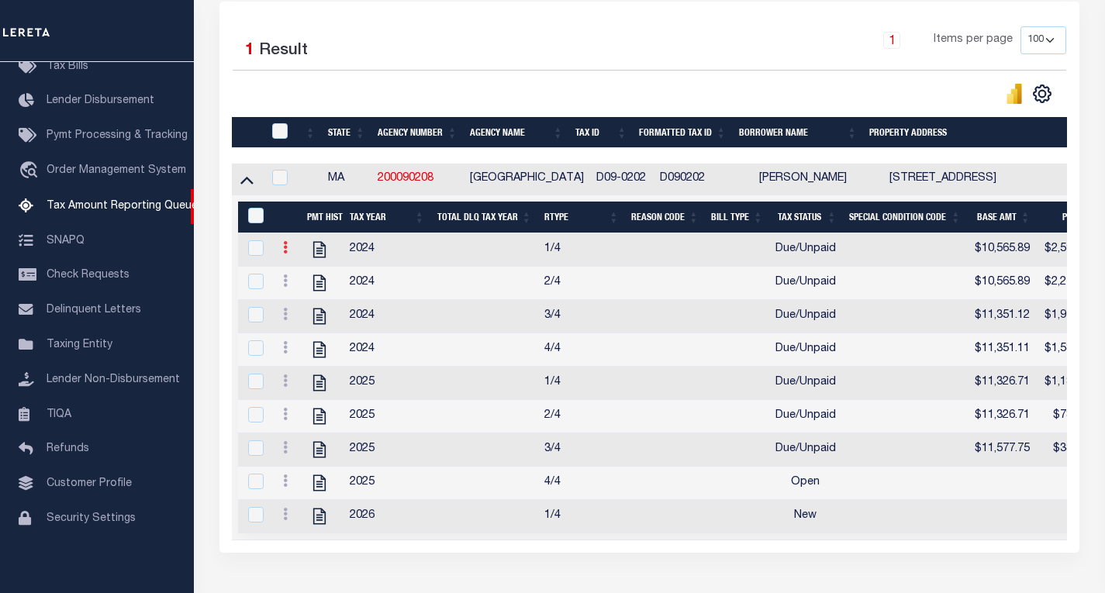
click at [282, 256] on link at bounding box center [285, 250] width 17 height 12
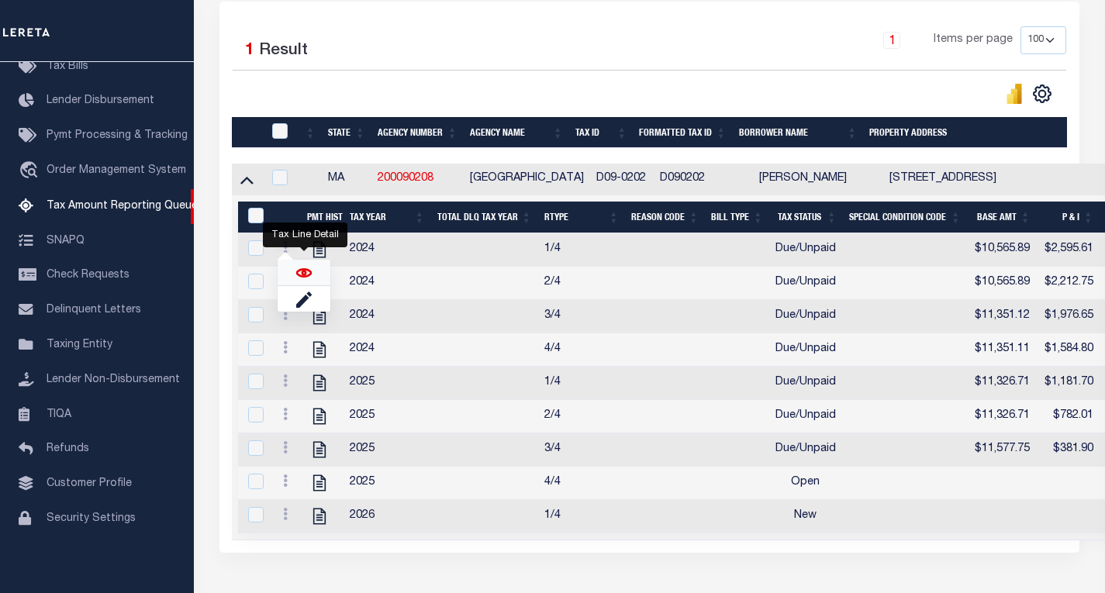
click at [302, 280] on img "" at bounding box center [304, 273] width 16 height 16
checkbox input "true"
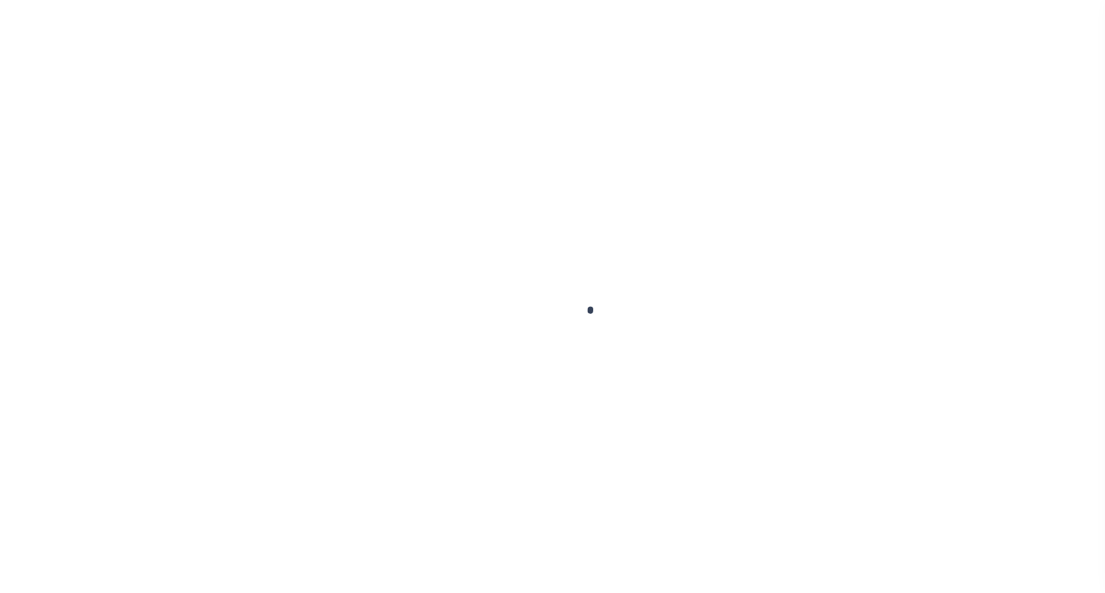
checkbox input "false"
type textarea "please see 2024 4/4 attachment - ah Information Taken verbally."
type input "[DATE]"
select select "DUE"
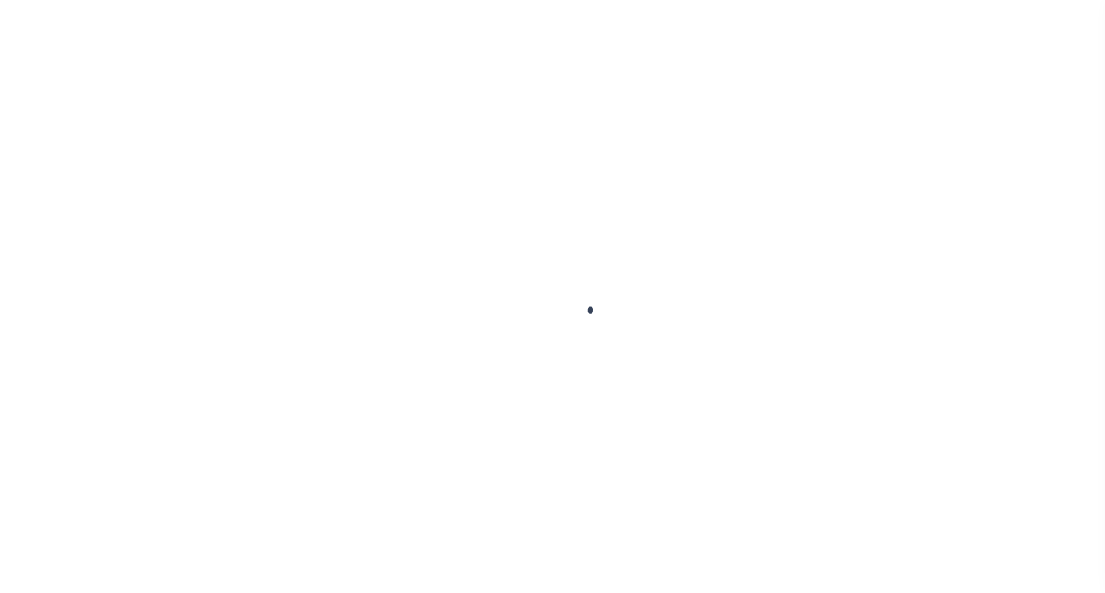
type input "$10,565.89"
type input "$2,595.61"
type input "$13,161.5"
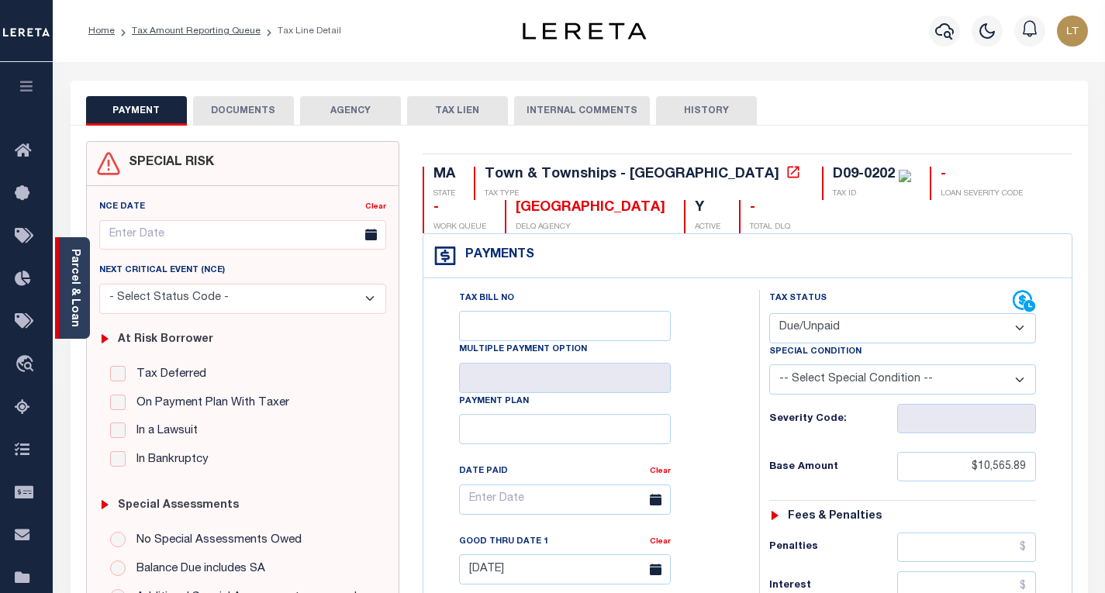
click at [65, 282] on div "Parcel & Loan" at bounding box center [72, 288] width 35 height 102
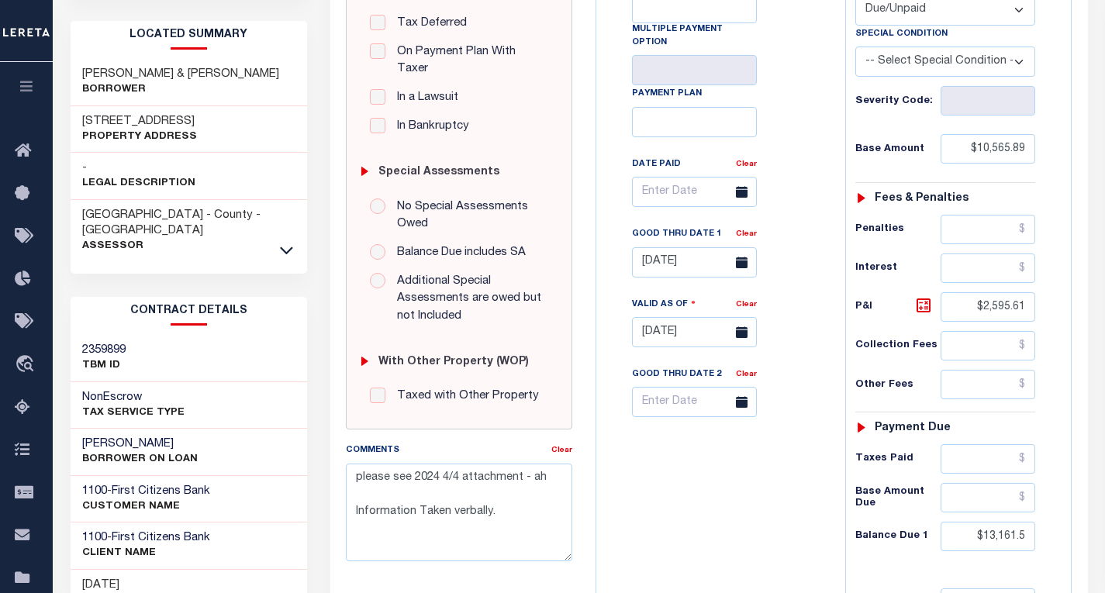
scroll to position [465, 0]
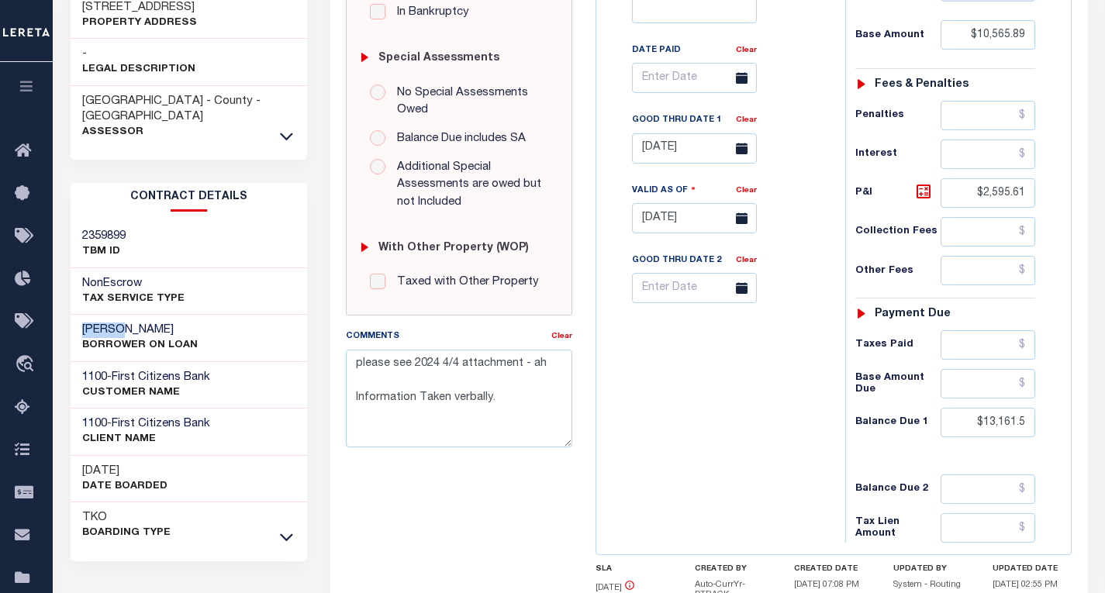
drag, startPoint x: 130, startPoint y: 298, endPoint x: 78, endPoint y: 292, distance: 53.0
click at [78, 315] on div "[PERSON_NAME] BORROWER ON LOAN" at bounding box center [189, 338] width 237 height 47
click at [133, 323] on h3 "[PERSON_NAME]" at bounding box center [140, 331] width 116 height 16
drag, startPoint x: 133, startPoint y: 298, endPoint x: 69, endPoint y: 292, distance: 63.9
click at [69, 292] on div "Tax Bill Details D09-0202 TAX ID AGENCY" at bounding box center [189, 183] width 261 height 1136
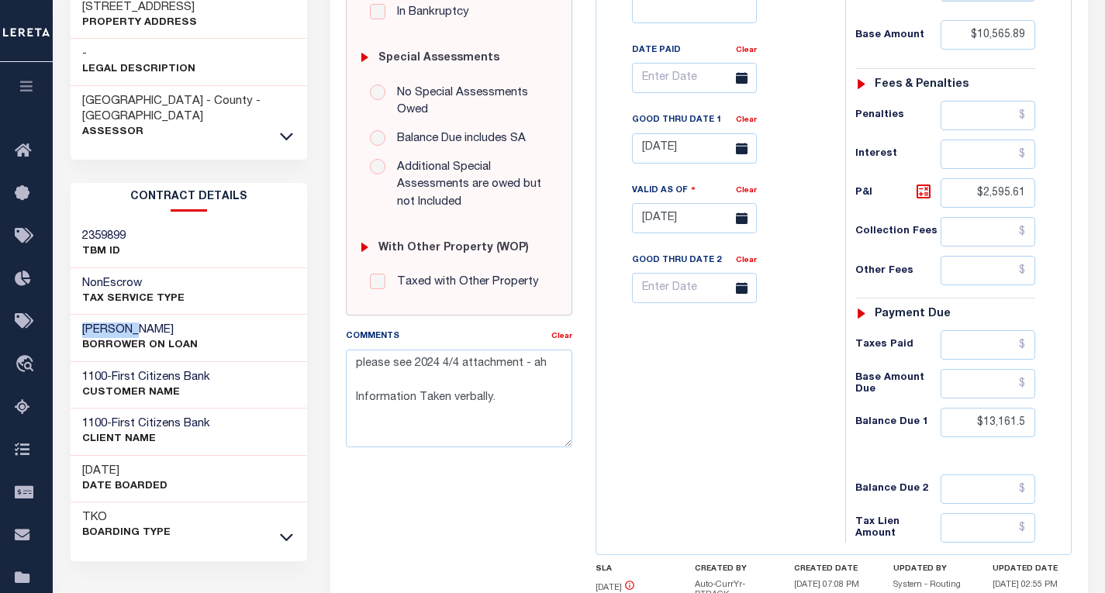
copy h3 "[PERSON_NAME]"
click at [707, 384] on div "Tax Bill No Multiple Payment Option Payment Plan Clear" at bounding box center [716, 200] width 233 height 685
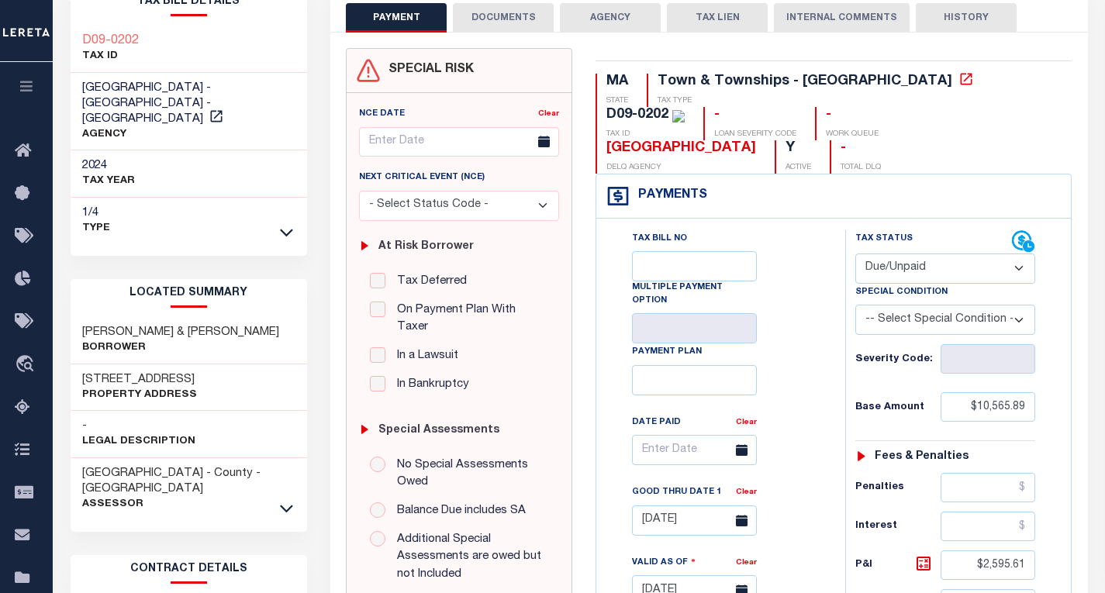
scroll to position [155, 0]
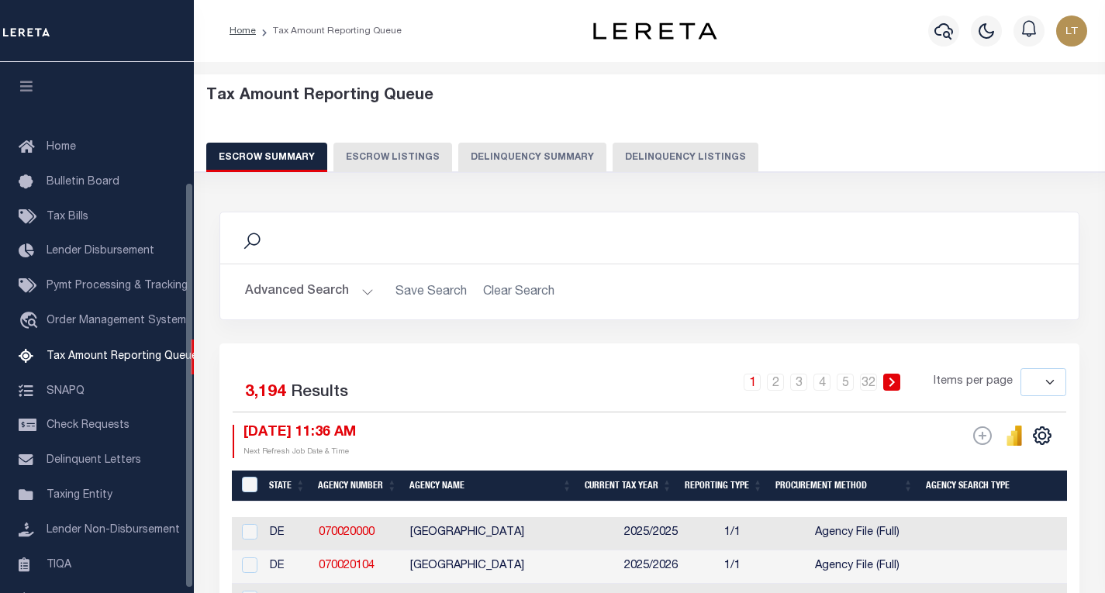
select select
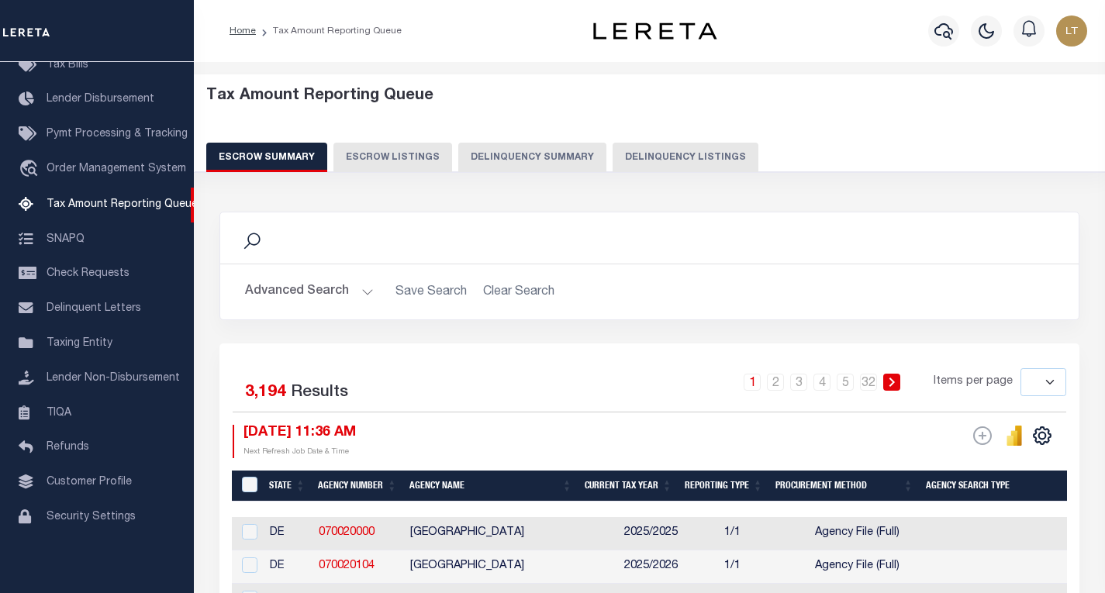
click at [708, 153] on button "Delinquency Listings" at bounding box center [686, 157] width 146 height 29
select select "100"
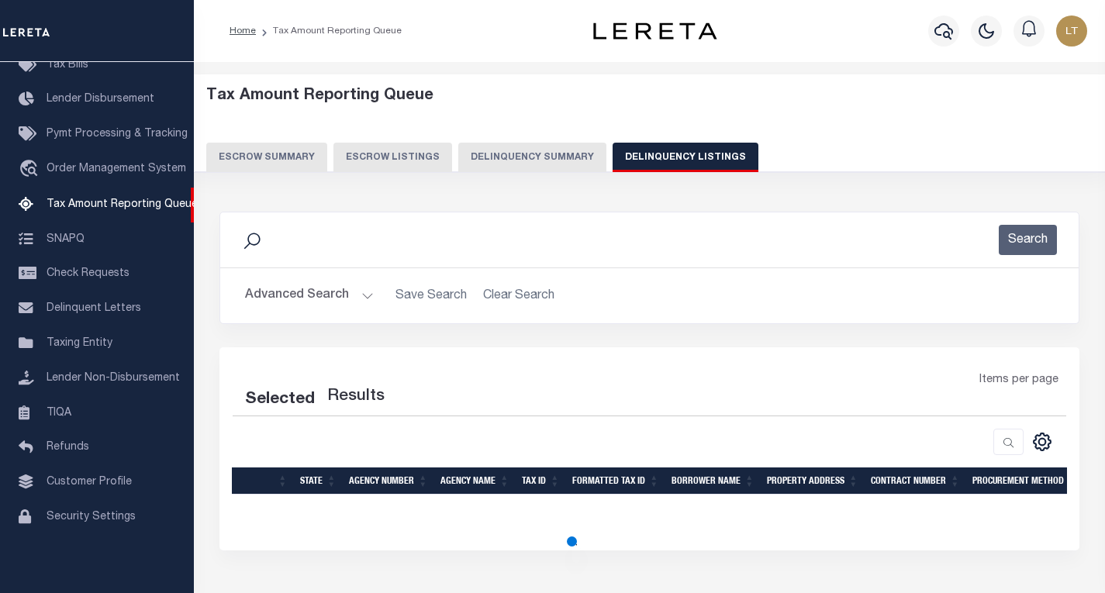
select select "100"
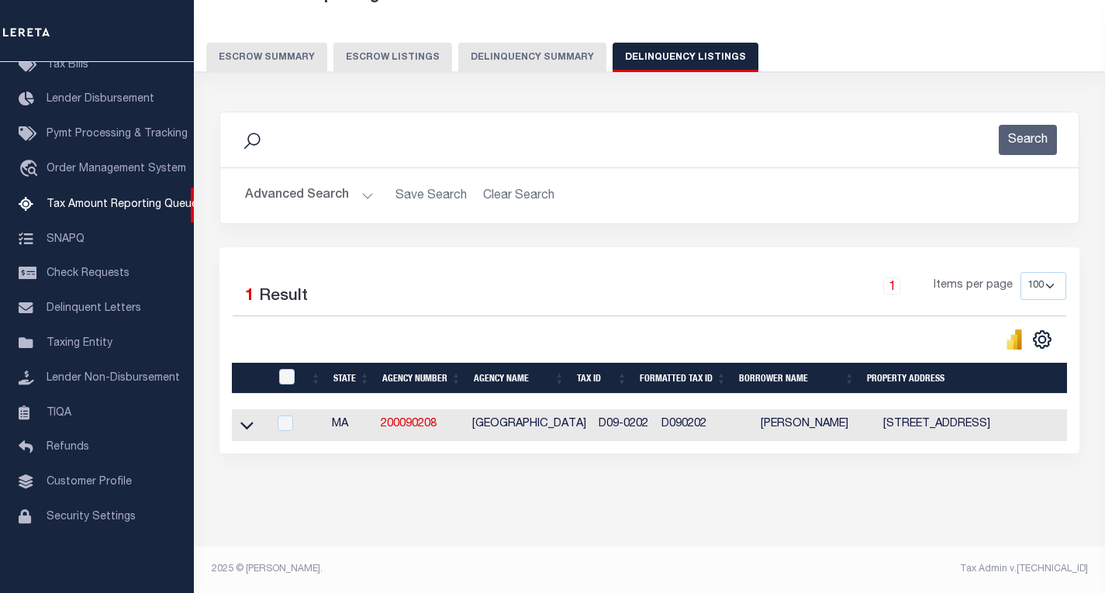
scroll to position [113, 0]
click at [242, 423] on icon at bounding box center [246, 427] width 13 height 8
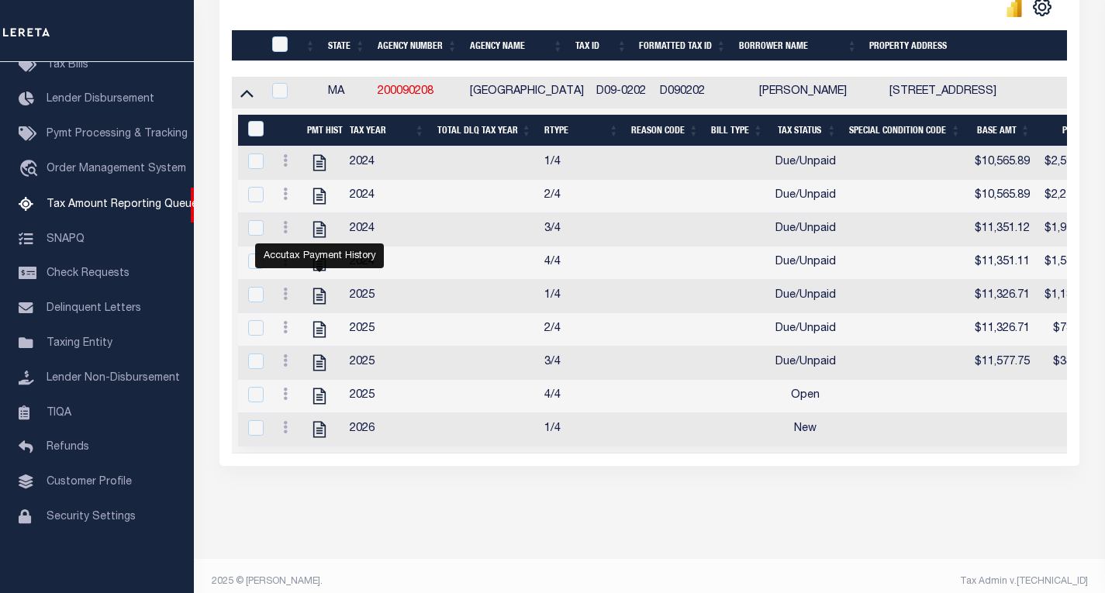
scroll to position [467, 0]
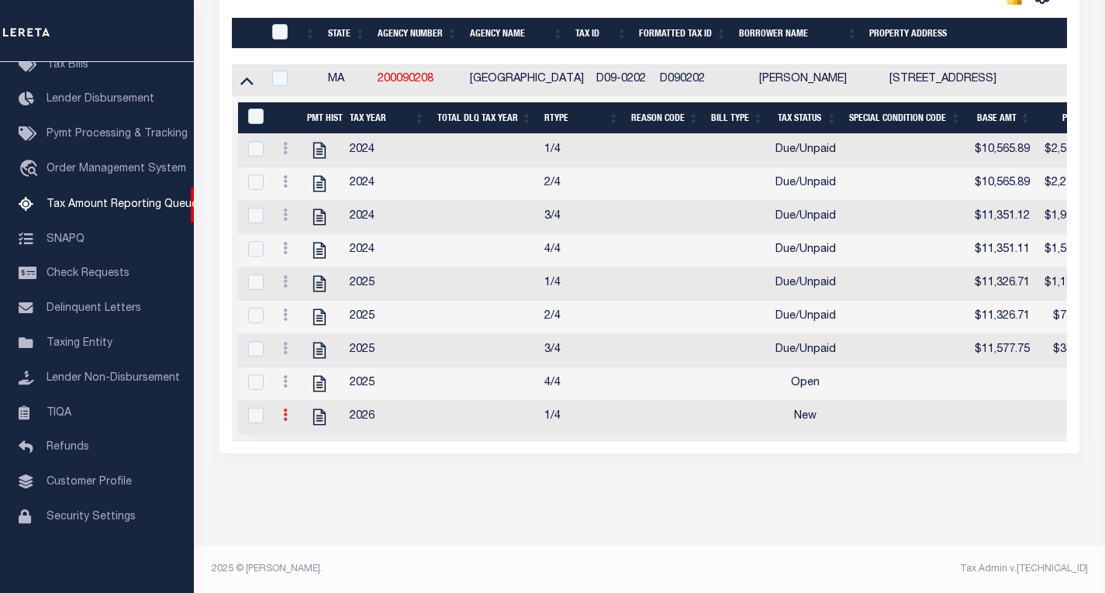
click at [283, 409] on icon at bounding box center [285, 415] width 5 height 12
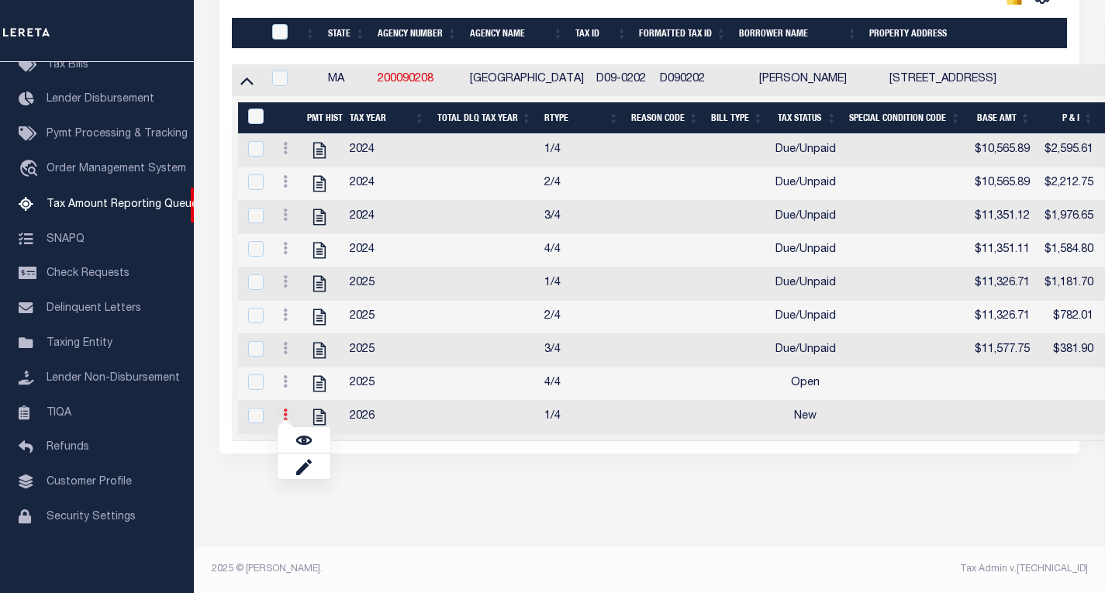
scroll to position [457, 0]
click at [302, 439] on img "" at bounding box center [304, 441] width 16 height 16
checkbox input "true"
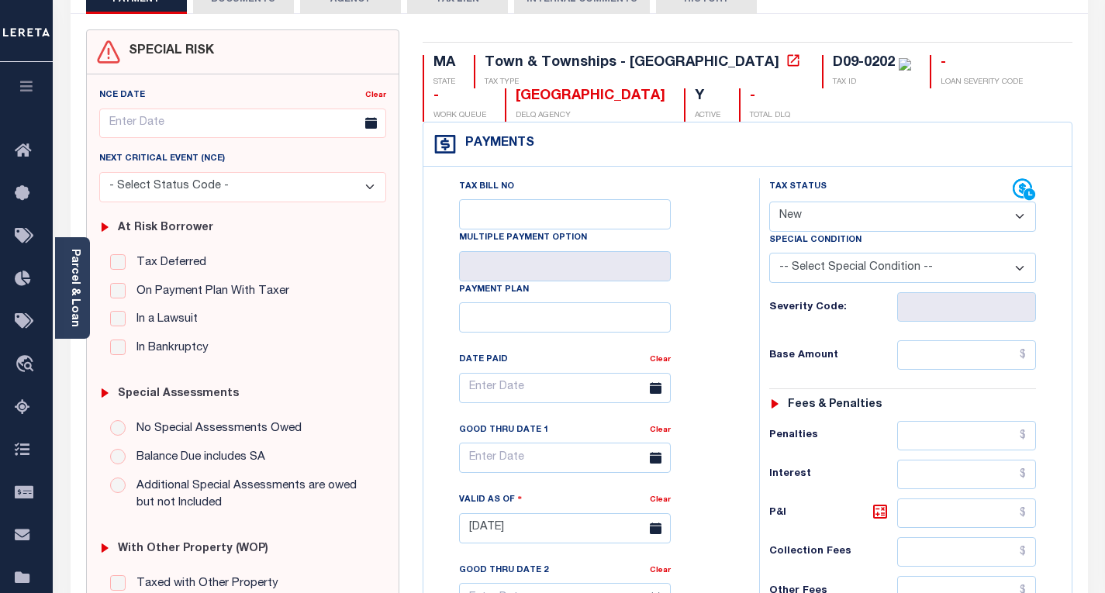
scroll to position [155, 0]
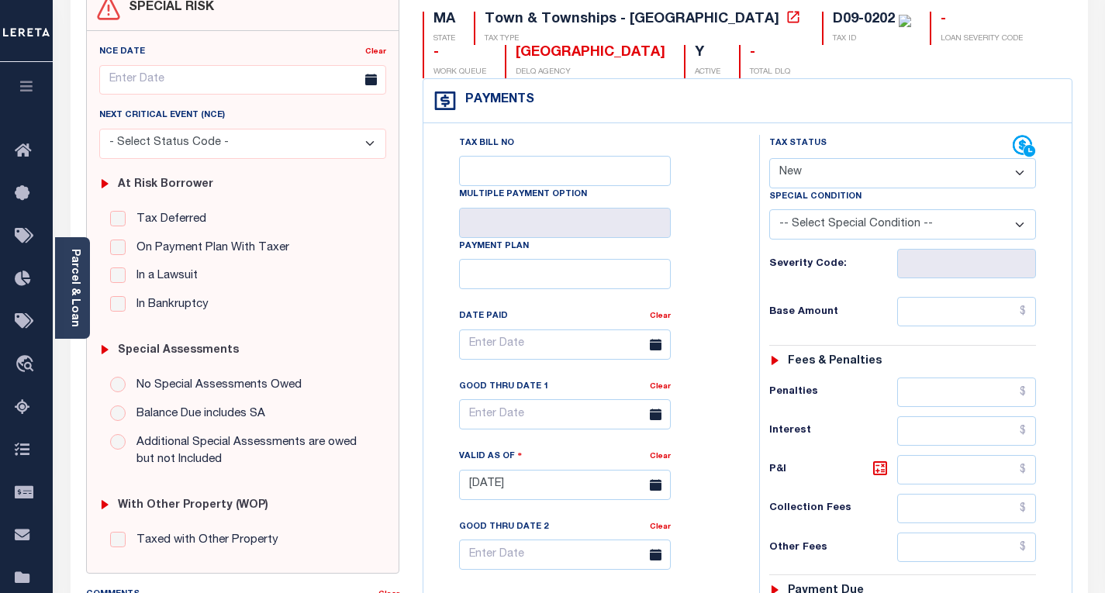
click at [821, 174] on select "- Select Status Code - Open Due/Unpaid Paid Incomplete No Tax Due Internal Refu…" at bounding box center [902, 173] width 267 height 30
select select "DUE"
click at [769, 159] on select "- Select Status Code - Open Due/Unpaid Paid Incomplete No Tax Due Internal Refu…" at bounding box center [902, 173] width 267 height 30
type input "[DATE]"
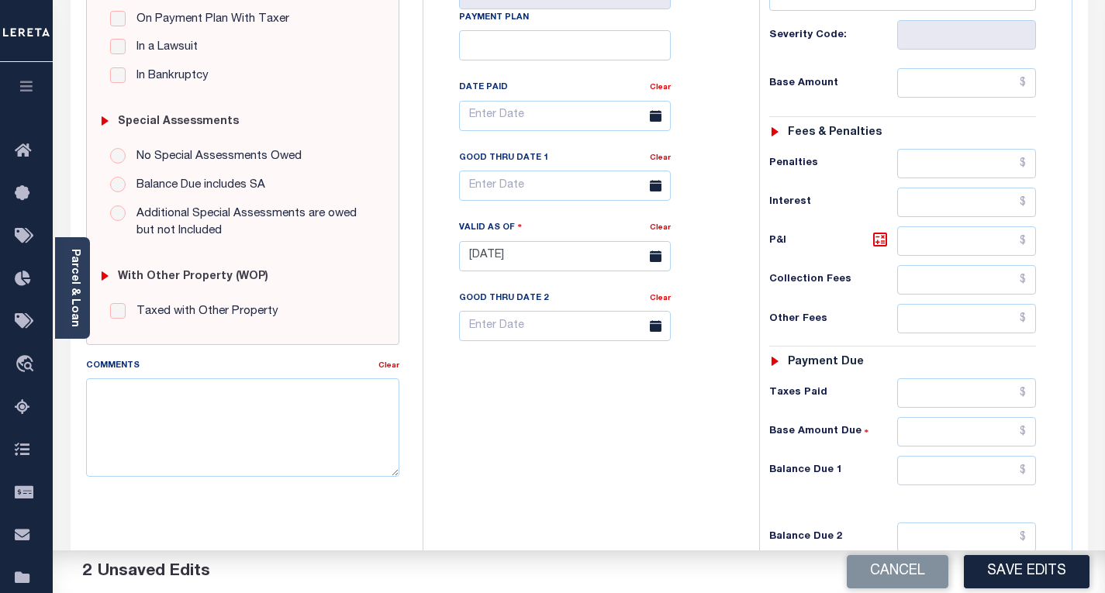
scroll to position [388, 0]
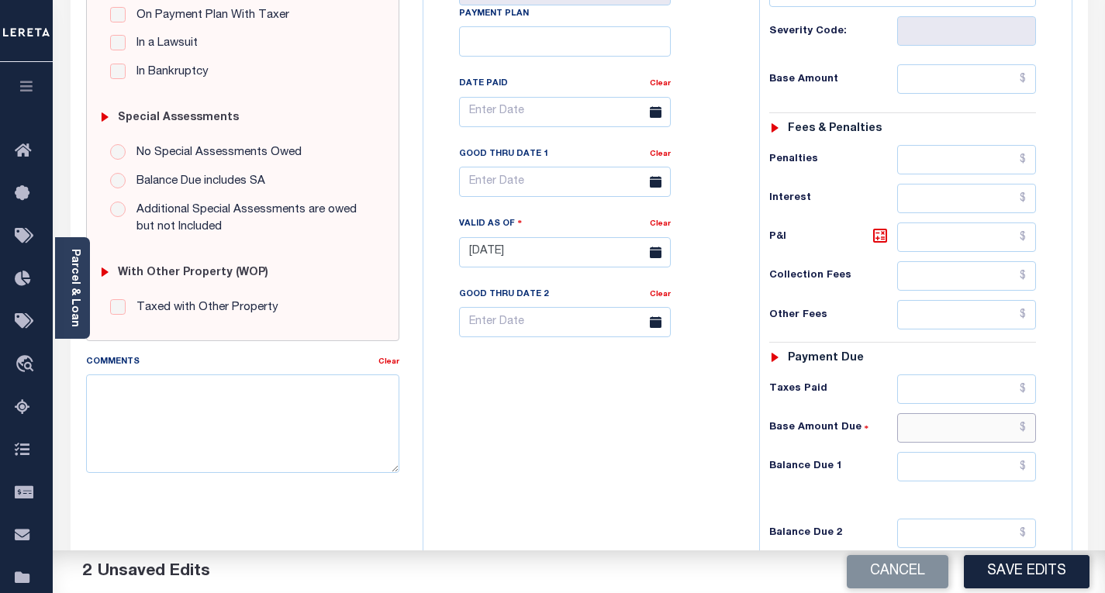
click at [1028, 430] on input "text" at bounding box center [966, 427] width 139 height 29
paste input "11,738.54"
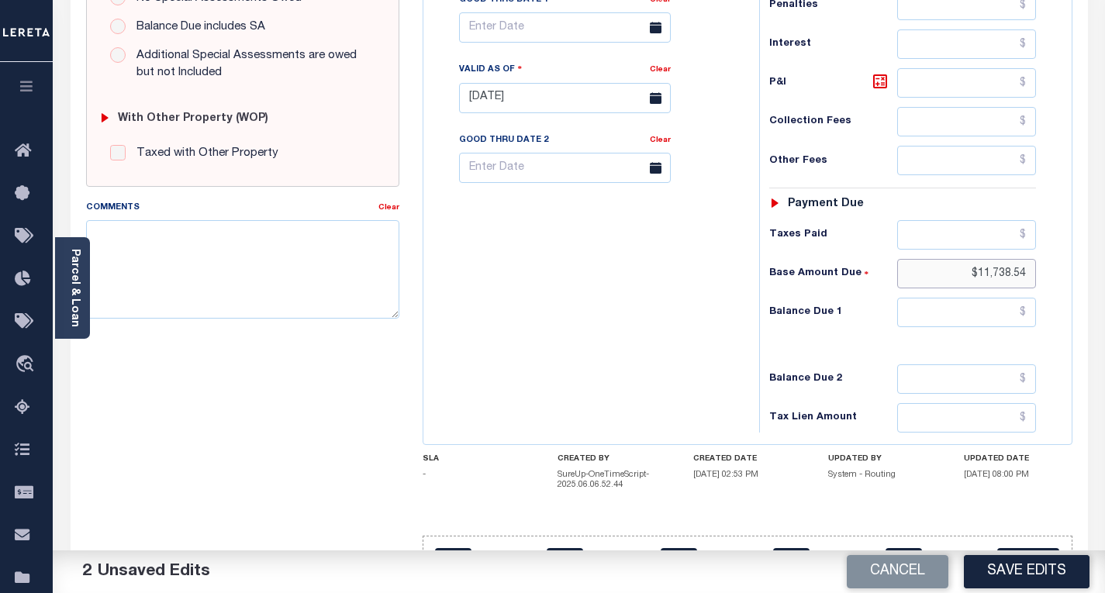
scroll to position [543, 0]
type input "$11,738.54"
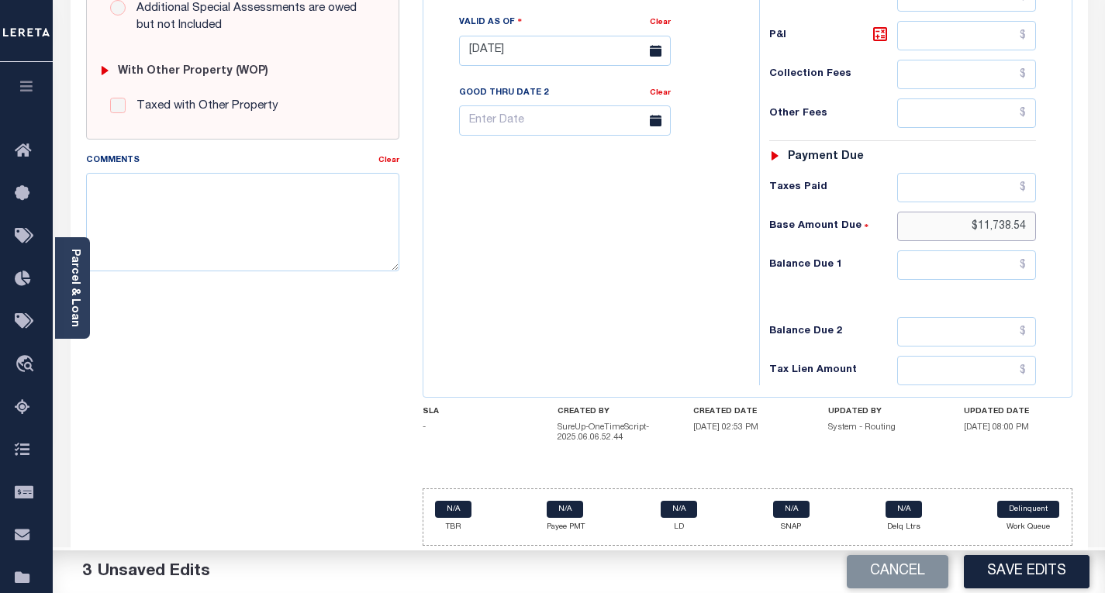
scroll to position [592, 0]
click at [631, 300] on div "Tax Bill No Multiple Payment Option Payment Plan Clear" at bounding box center [587, 42] width 320 height 685
click at [1024, 264] on input "text" at bounding box center [966, 264] width 139 height 29
paste input "11,941.15"
type input "$11,941.15"
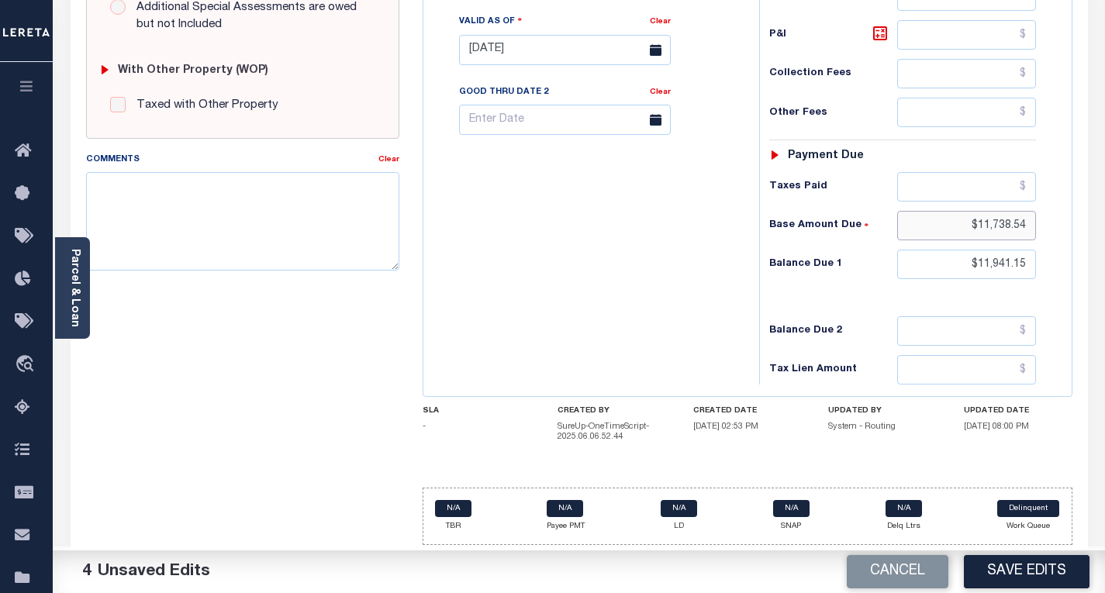
drag, startPoint x: 1024, startPoint y: 228, endPoint x: 961, endPoint y: 226, distance: 62.8
click at [961, 226] on input "$11,738.54" at bounding box center [966, 225] width 139 height 29
drag, startPoint x: 1025, startPoint y: 219, endPoint x: 979, endPoint y: 227, distance: 47.2
click at [979, 227] on input "$11,738.54" at bounding box center [966, 225] width 139 height 29
type input "$11,738.54"
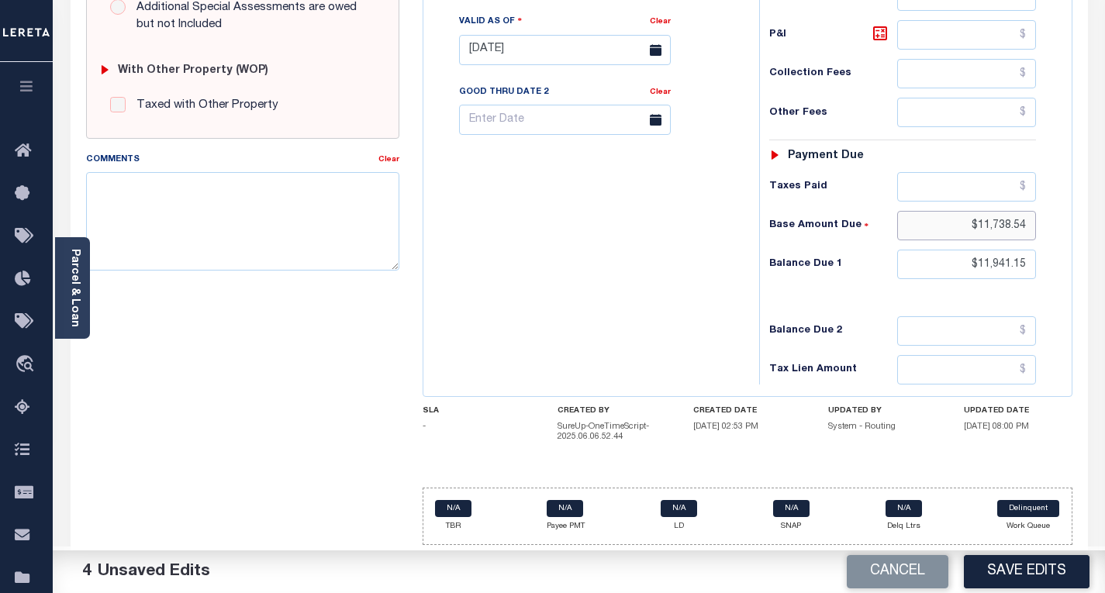
drag, startPoint x: 975, startPoint y: 224, endPoint x: 942, endPoint y: 221, distance: 33.5
click at [942, 221] on input "$11,738.54" at bounding box center [966, 225] width 139 height 29
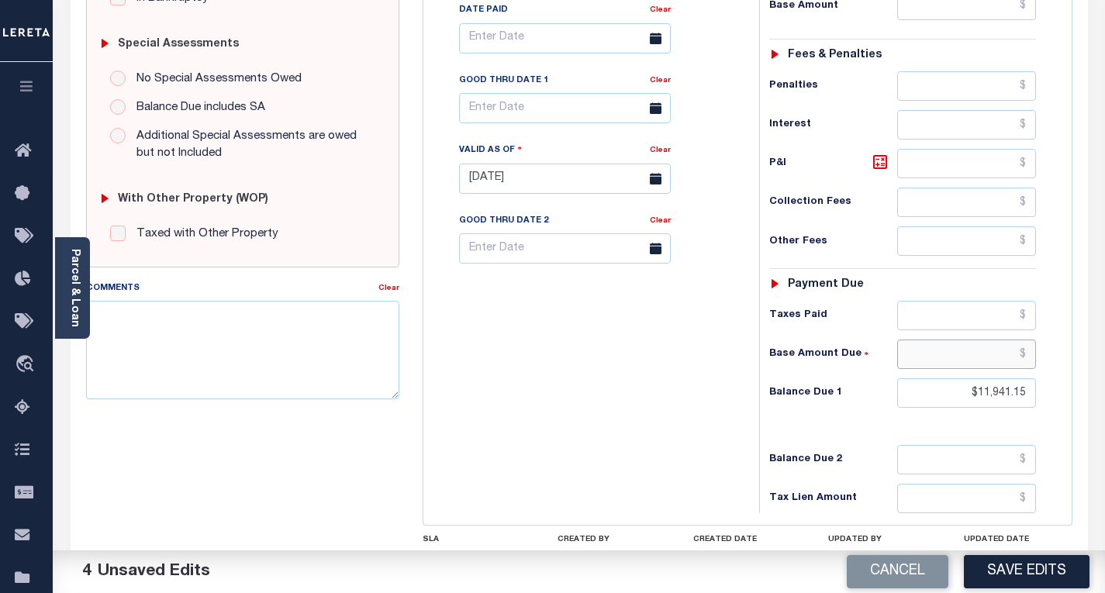
scroll to position [359, 0]
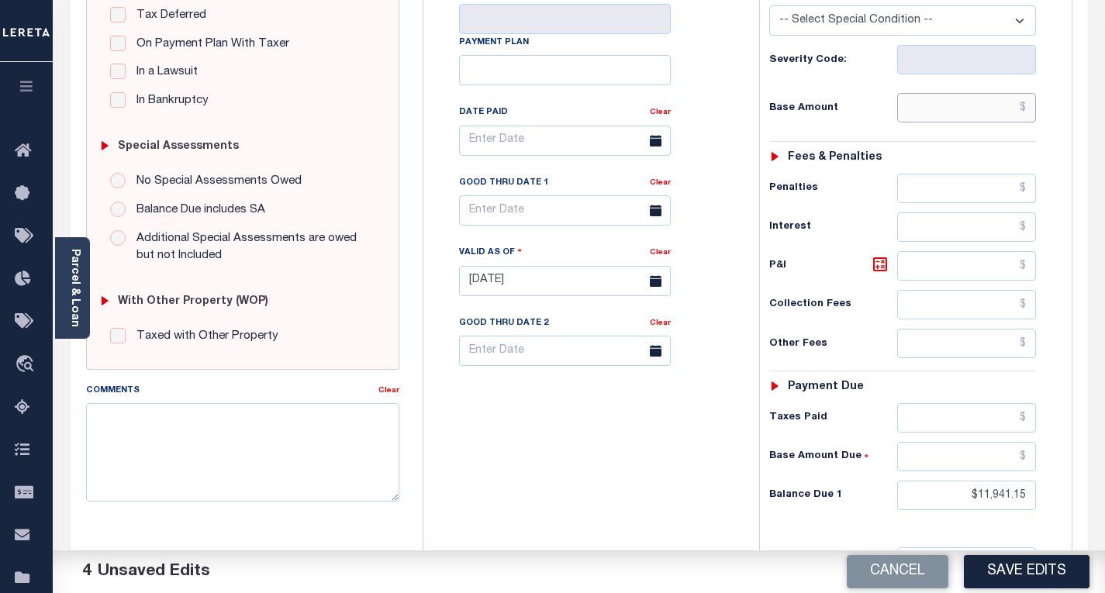
click at [1027, 112] on input "text" at bounding box center [966, 107] width 139 height 29
paste input "11,738.54"
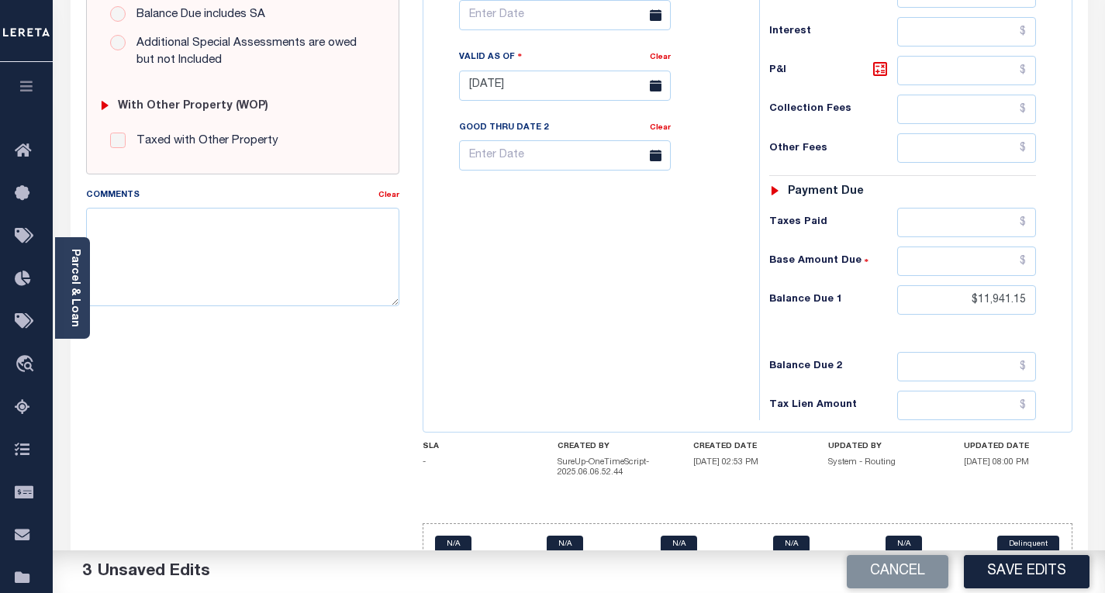
scroll to position [592, 0]
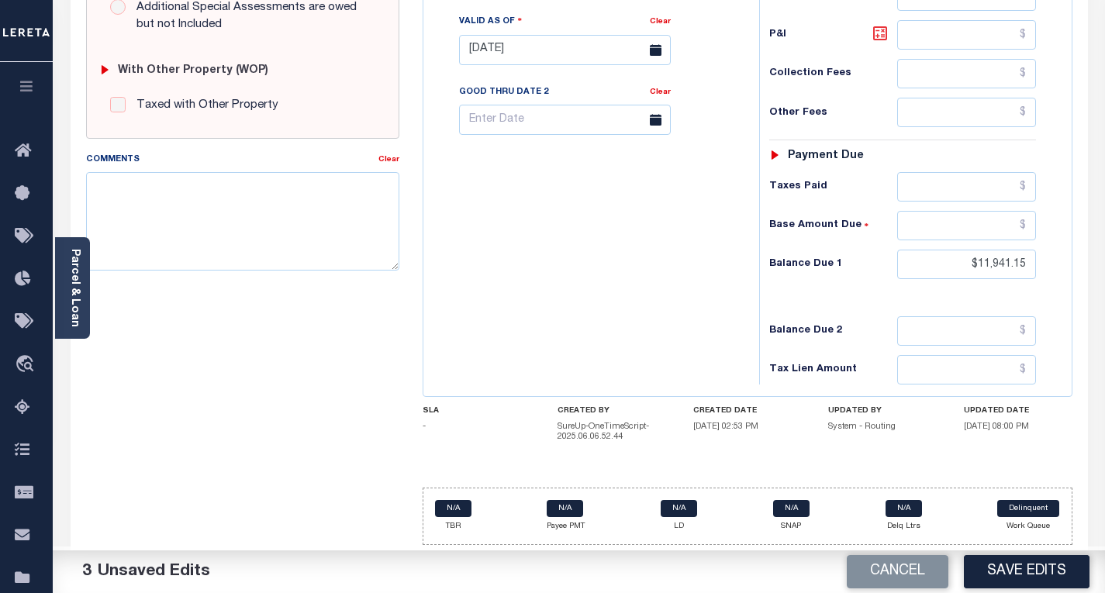
type input "$11,738.54"
click at [878, 33] on icon at bounding box center [880, 33] width 19 height 19
type input "$202.61"
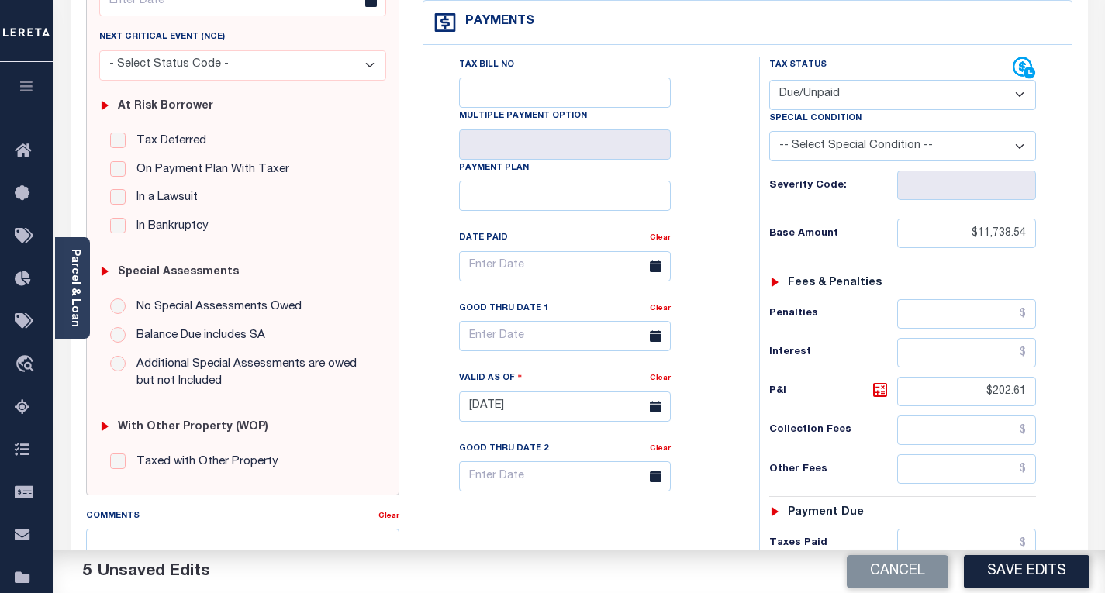
scroll to position [0, 0]
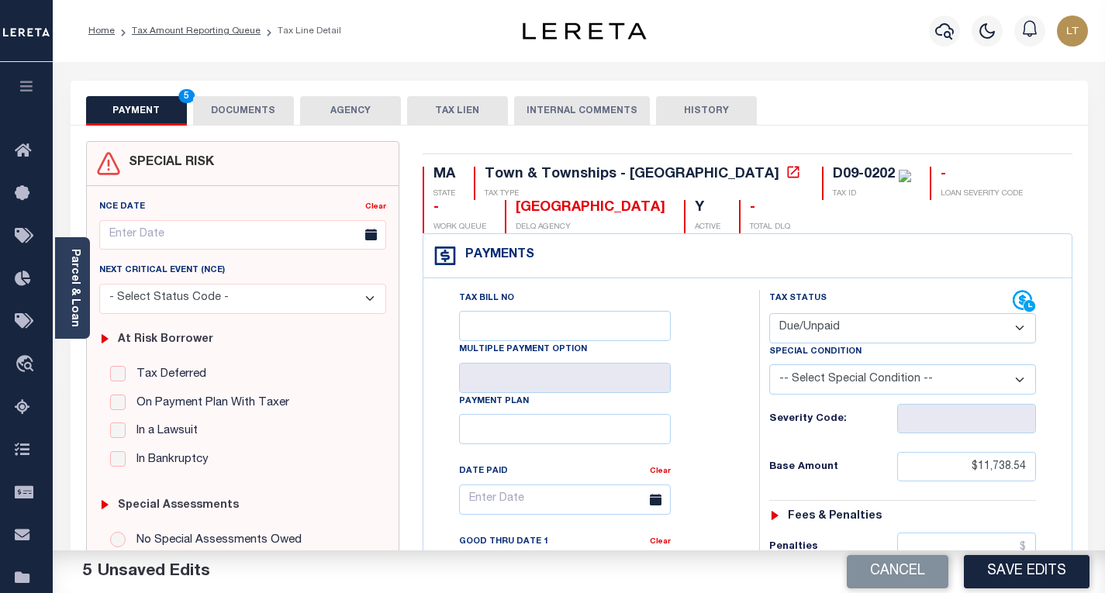
click at [223, 111] on button "DOCUMENTS" at bounding box center [243, 110] width 101 height 29
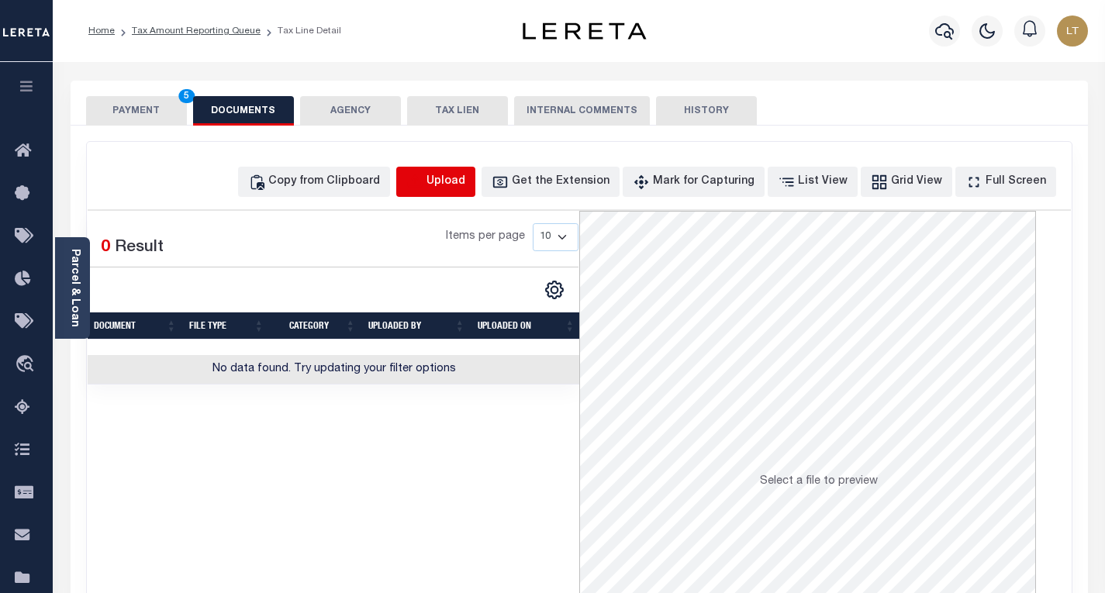
click at [423, 182] on icon "button" at bounding box center [414, 182] width 17 height 17
select select "POP"
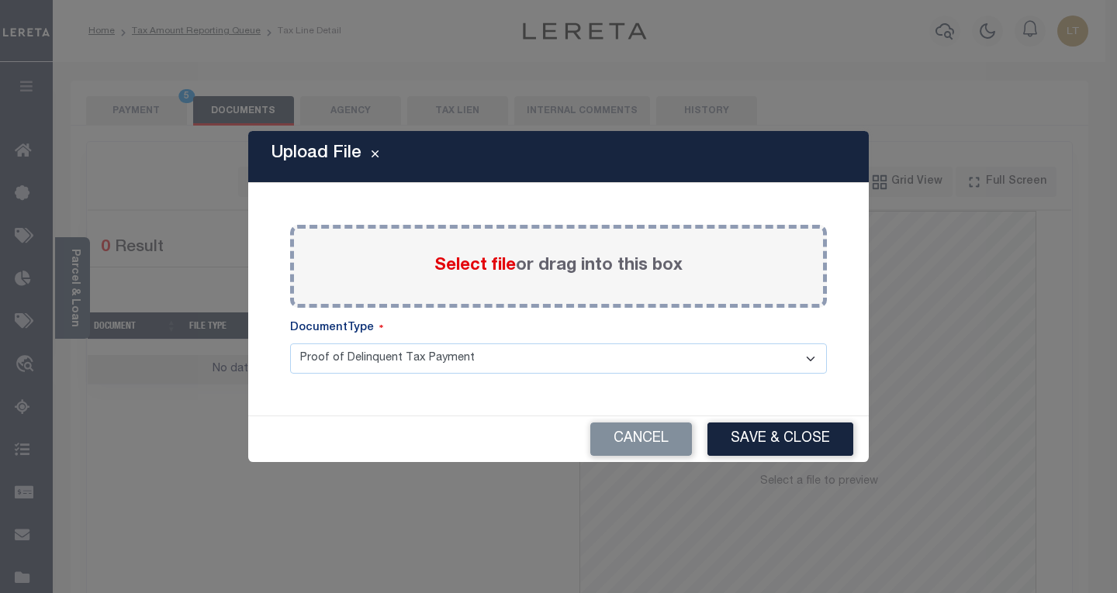
click at [444, 265] on span "Select file" at bounding box center [474, 266] width 81 height 17
click at [0, 0] on input "Select file or drag into this box" at bounding box center [0, 0] width 0 height 0
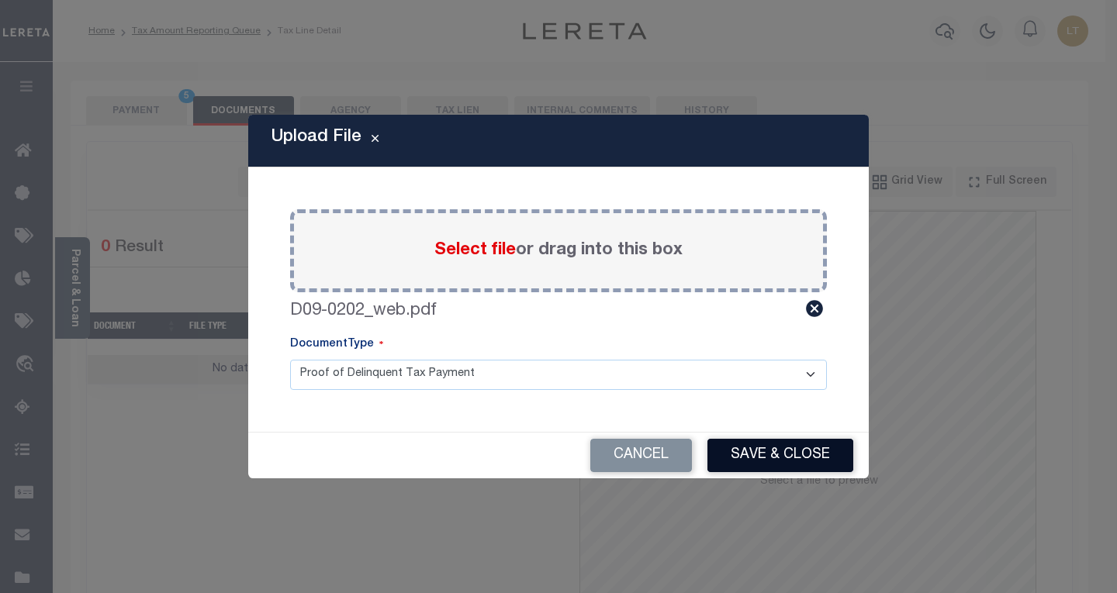
click at [778, 458] on button "Save & Close" at bounding box center [780, 455] width 146 height 33
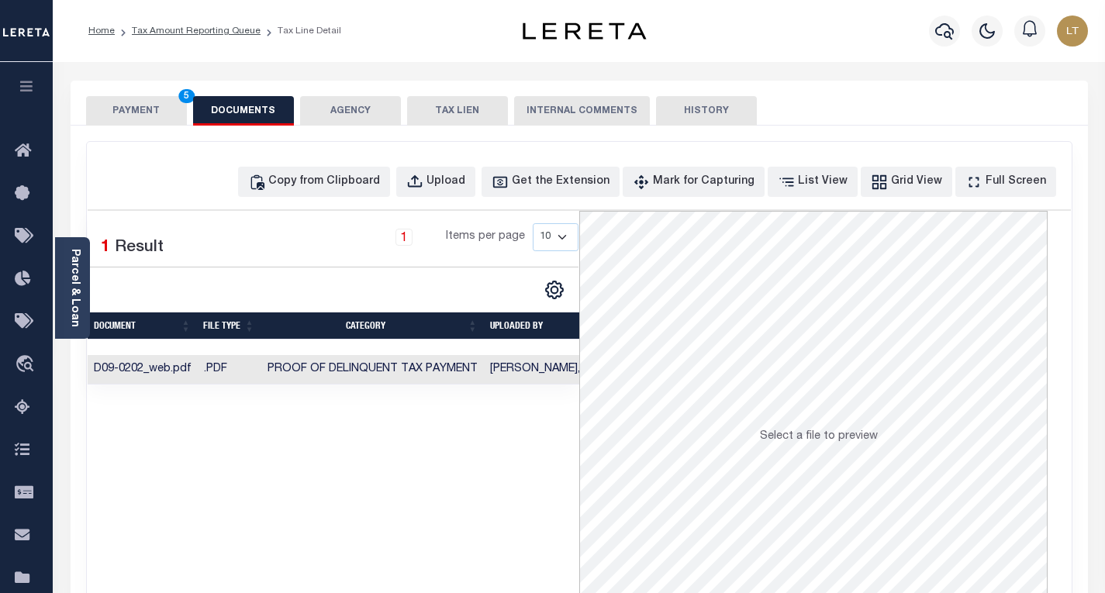
click at [141, 100] on button "PAYMENT 5" at bounding box center [136, 110] width 101 height 29
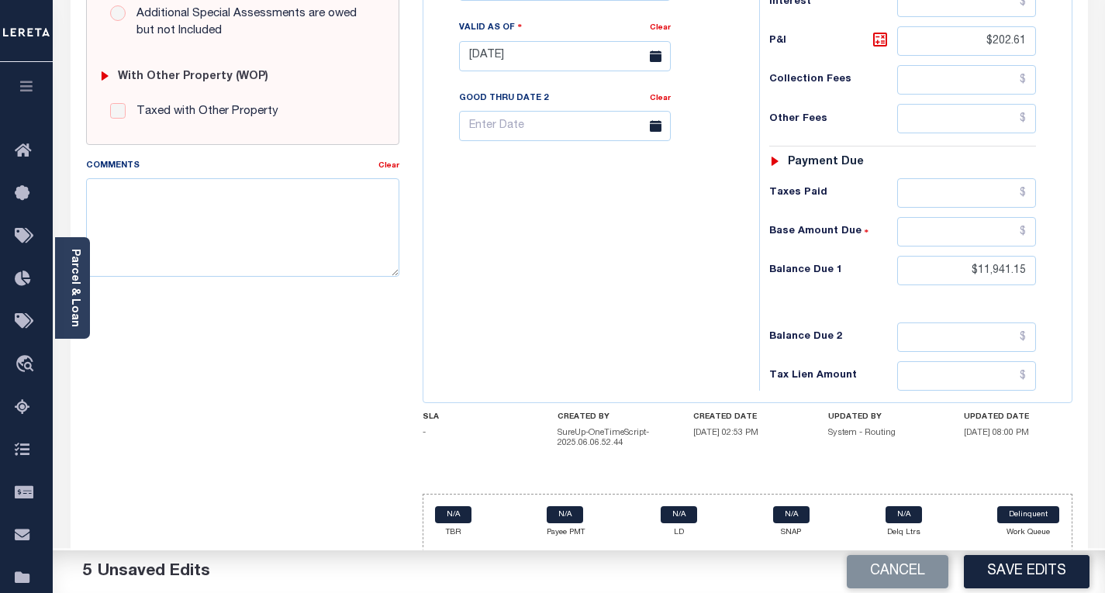
scroll to position [587, 0]
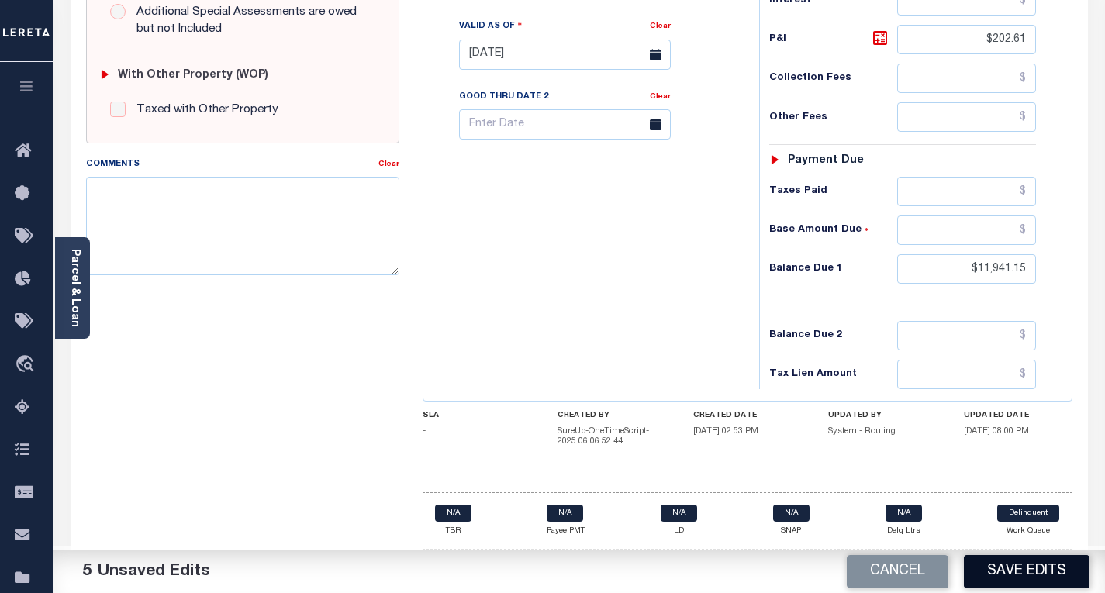
click at [1017, 572] on button "Save Edits" at bounding box center [1027, 571] width 126 height 33
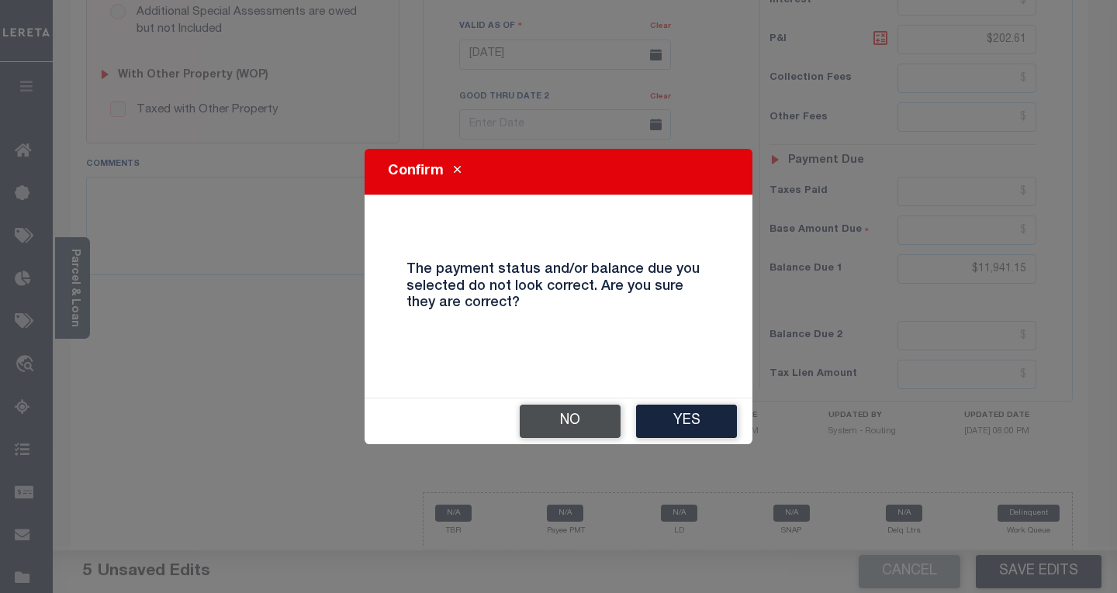
click at [588, 421] on button "No" at bounding box center [570, 421] width 101 height 33
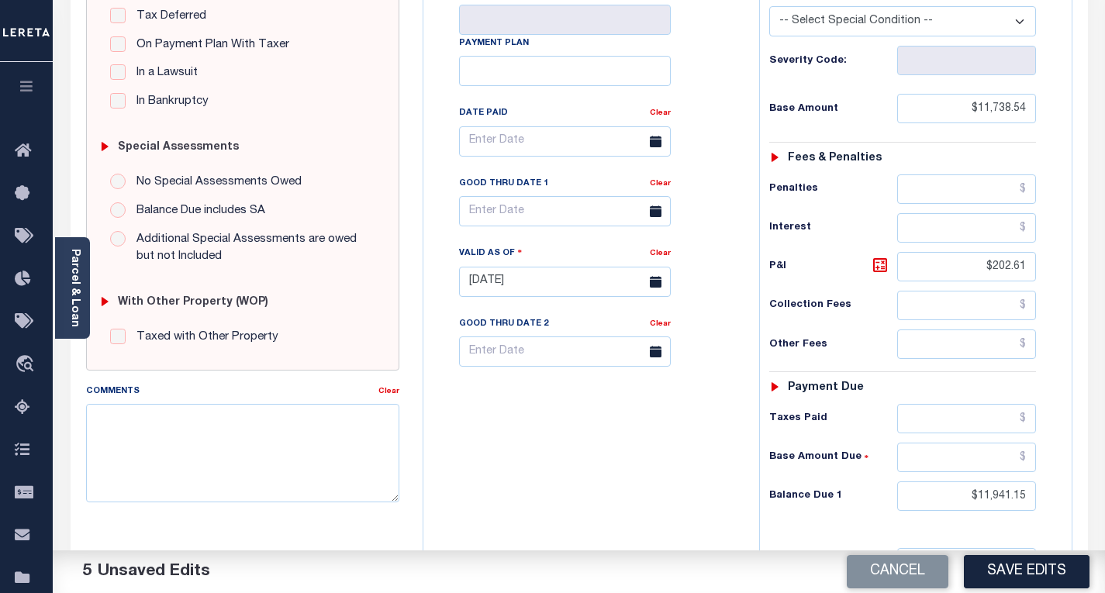
scroll to position [354, 0]
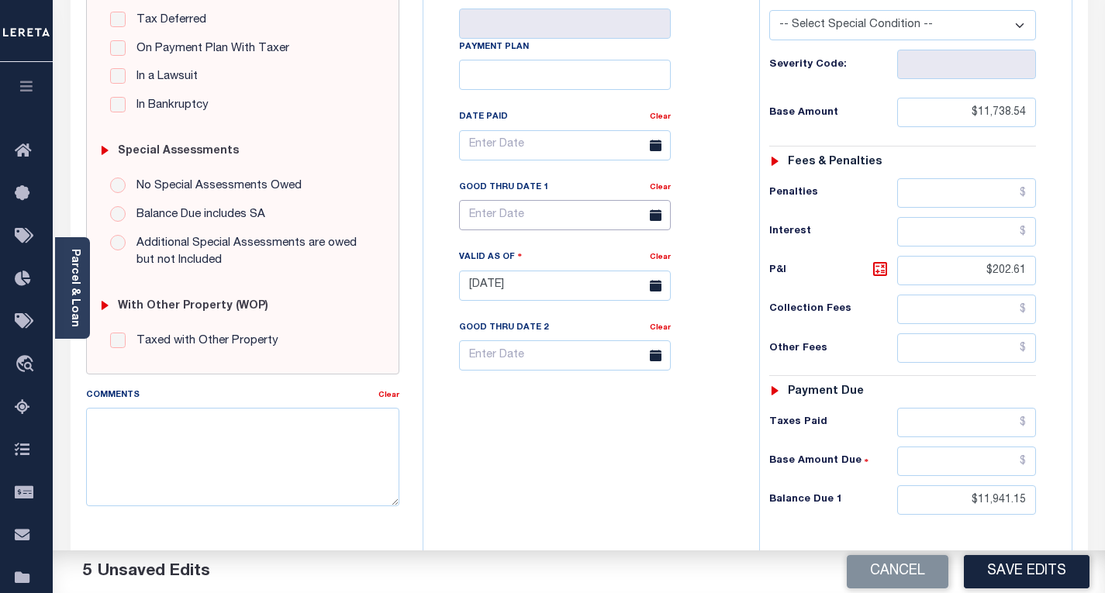
click at [518, 226] on body "Home Tax Amount Reporting Queue Tax Line Detail" at bounding box center [552, 235] width 1105 height 1179
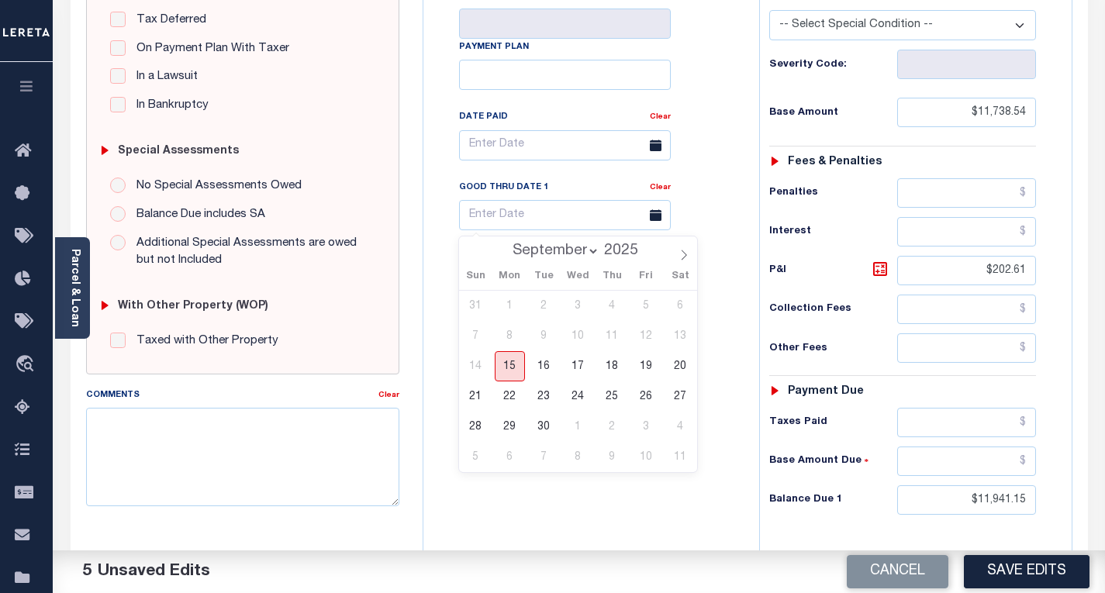
click at [513, 372] on span "15" at bounding box center [510, 366] width 30 height 30
type input "[DATE]"
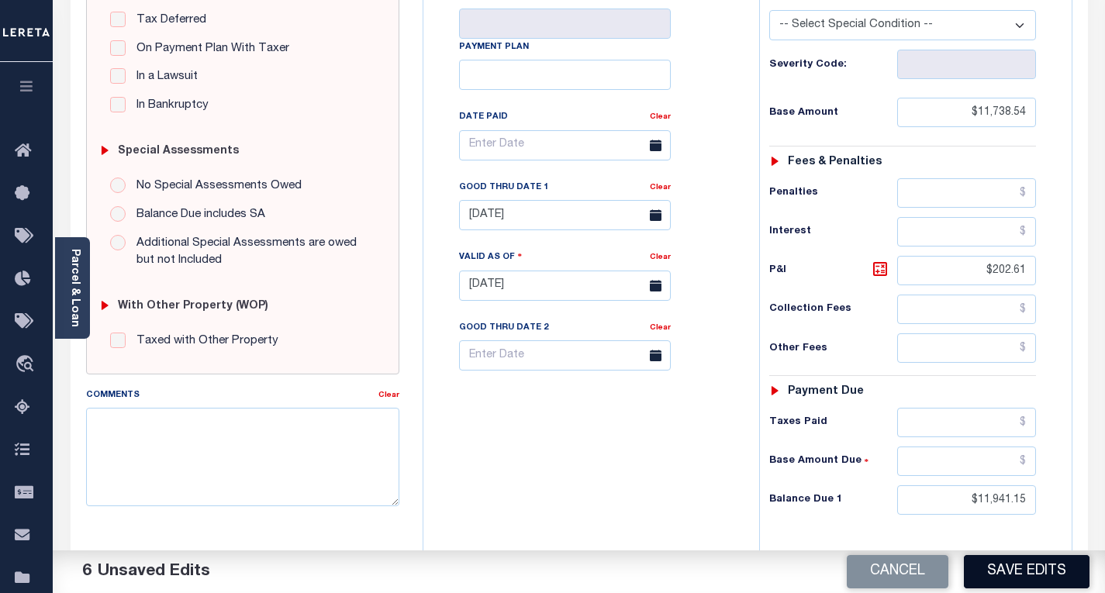
click at [1024, 565] on button "Save Edits" at bounding box center [1027, 571] width 126 height 33
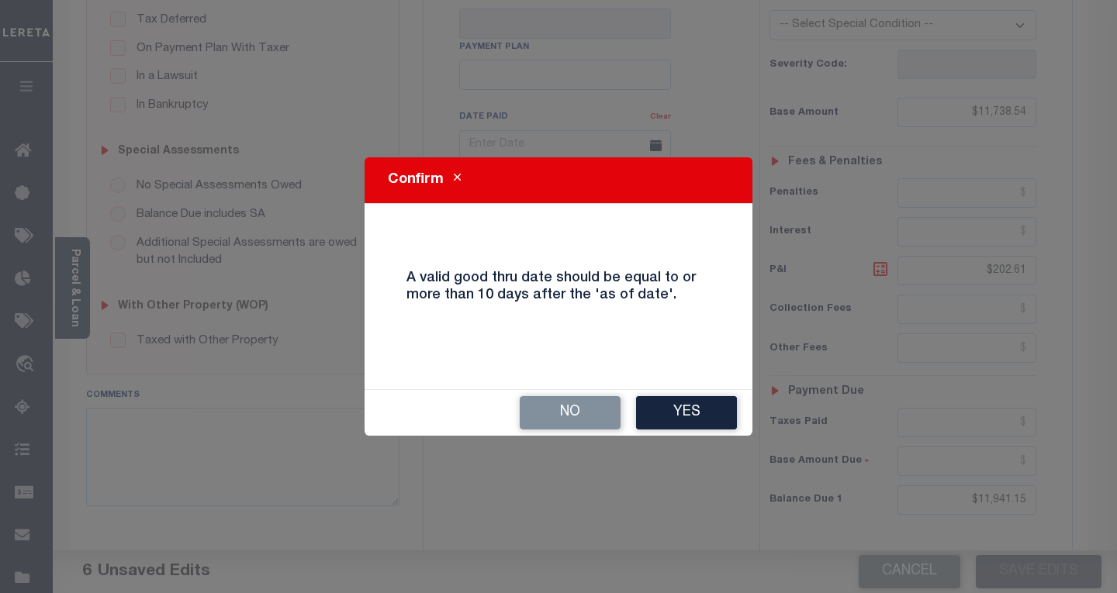
click at [691, 423] on button "Yes" at bounding box center [686, 412] width 101 height 33
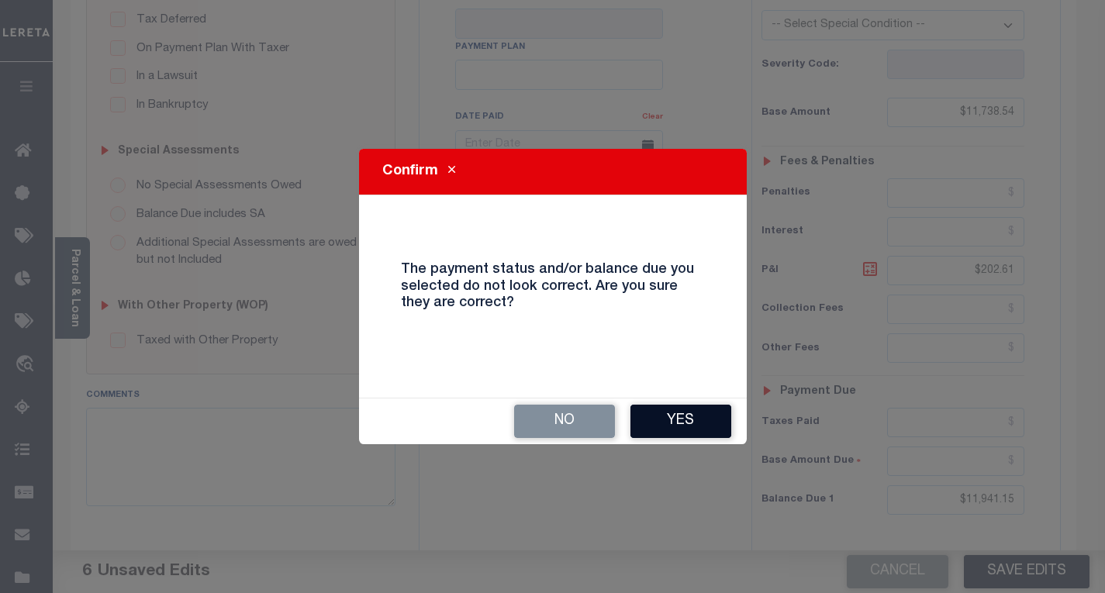
click at [679, 417] on button "Yes" at bounding box center [681, 421] width 101 height 33
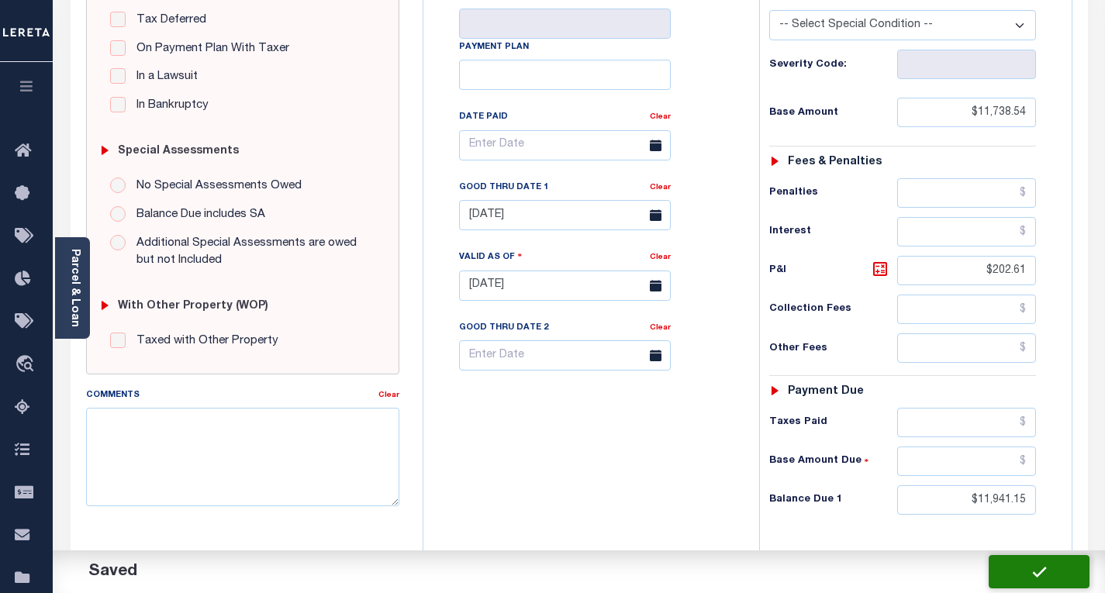
checkbox input "false"
type input "$11,738.54"
type input "$202.61"
type input "$11,941.15"
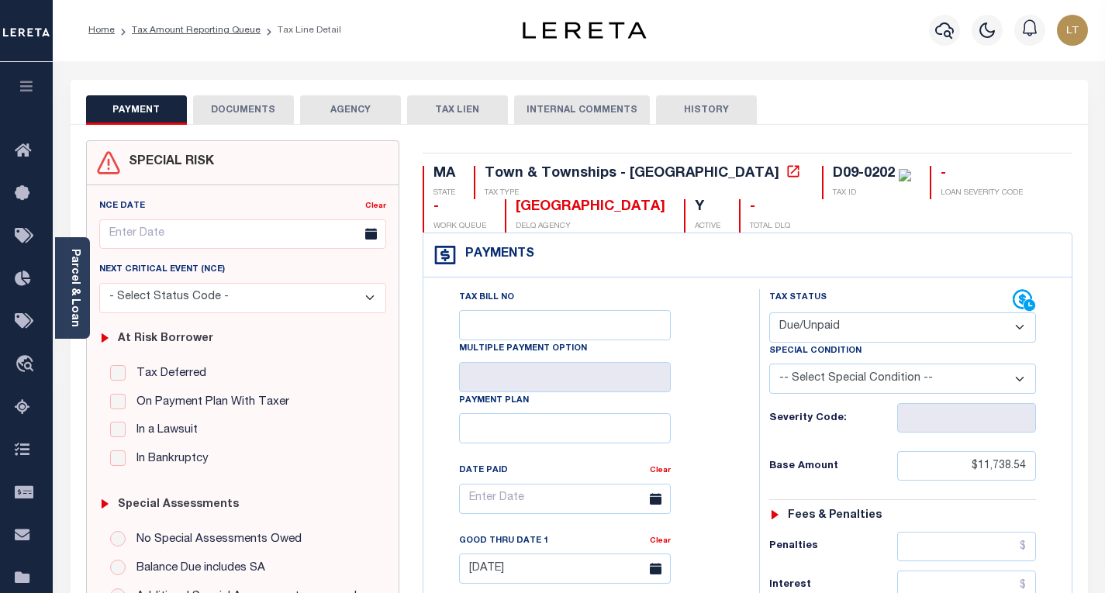
scroll to position [0, 0]
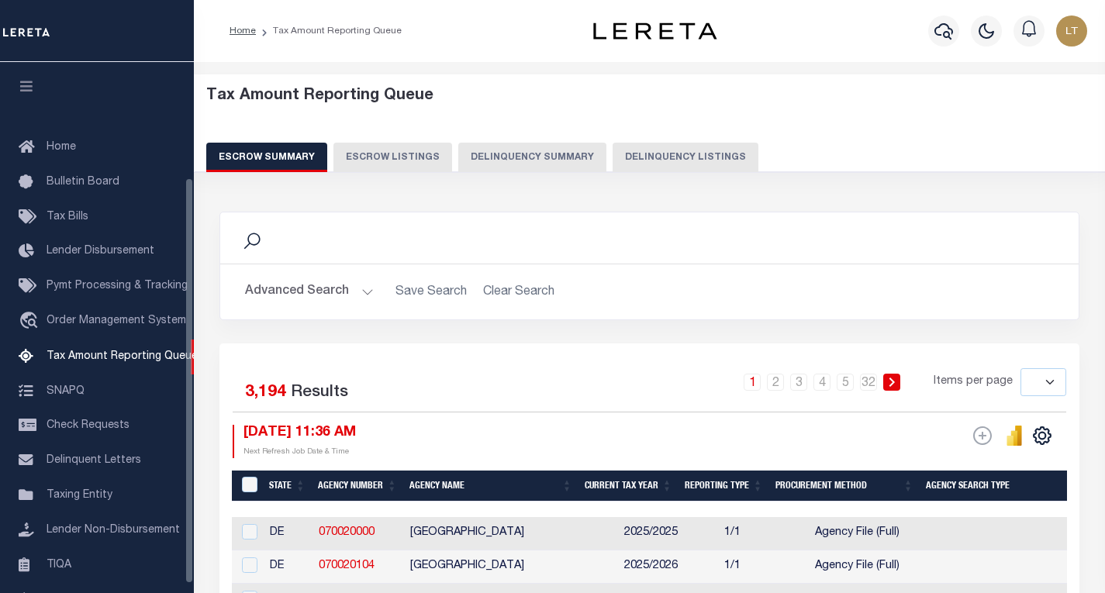
select select
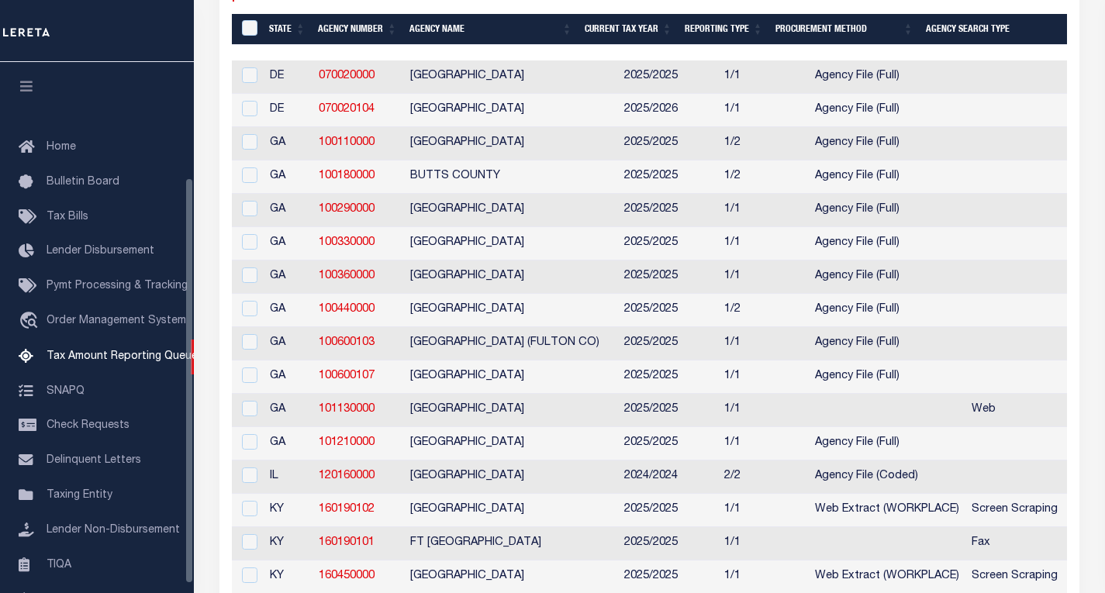
drag, startPoint x: 0, startPoint y: 0, endPoint x: 631, endPoint y: 157, distance: 650.7
click at [631, 157] on td "2025/2025" at bounding box center [668, 143] width 100 height 33
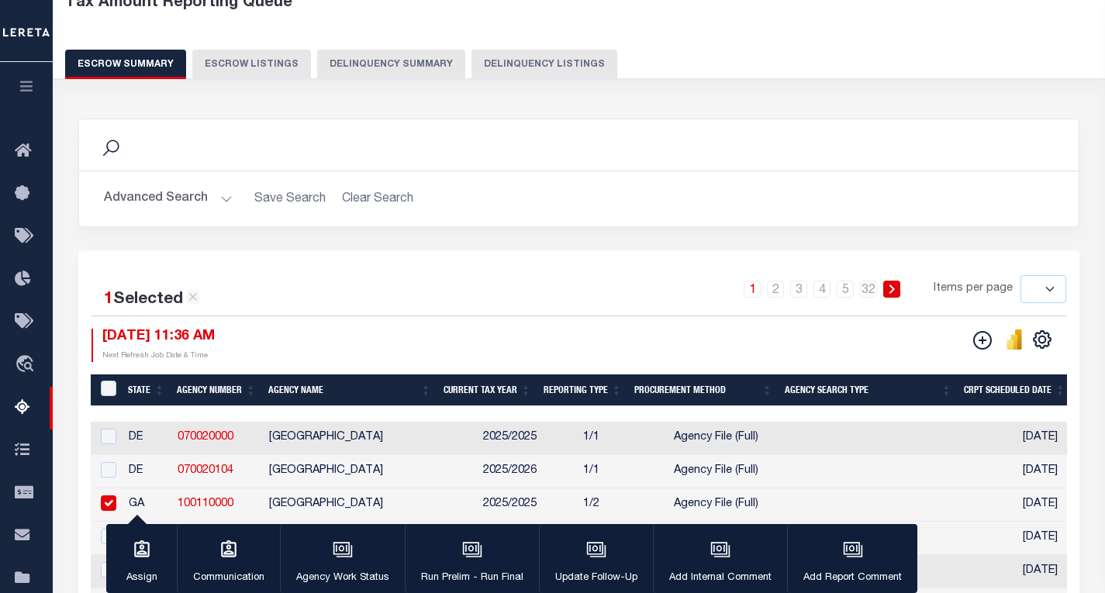
scroll to position [155, 0]
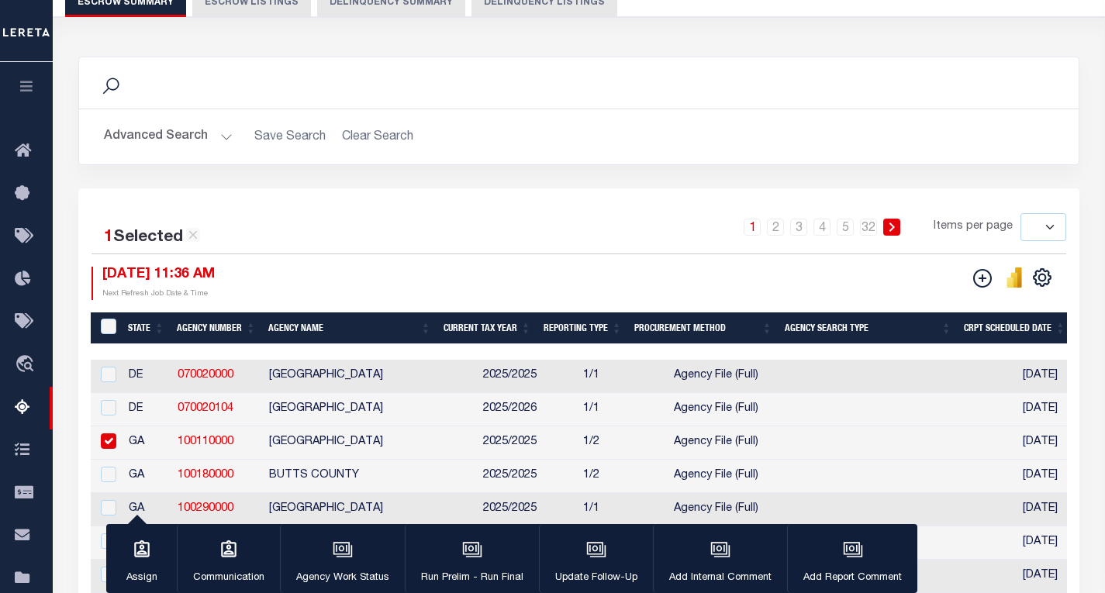
click at [106, 442] on input "checkbox" at bounding box center [109, 442] width 16 height 16
checkbox input "false"
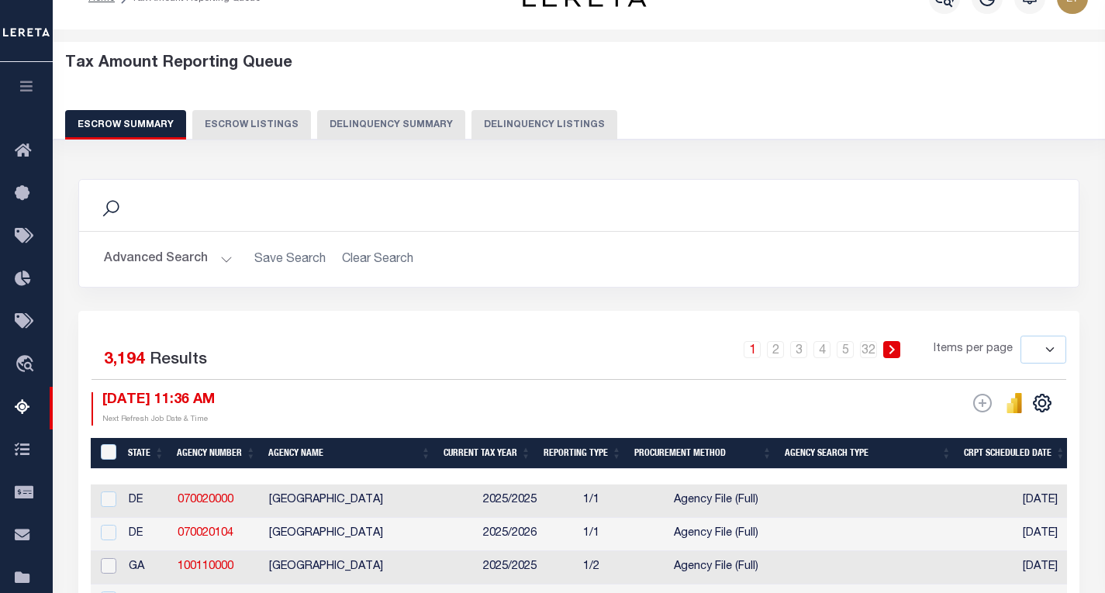
scroll to position [0, 0]
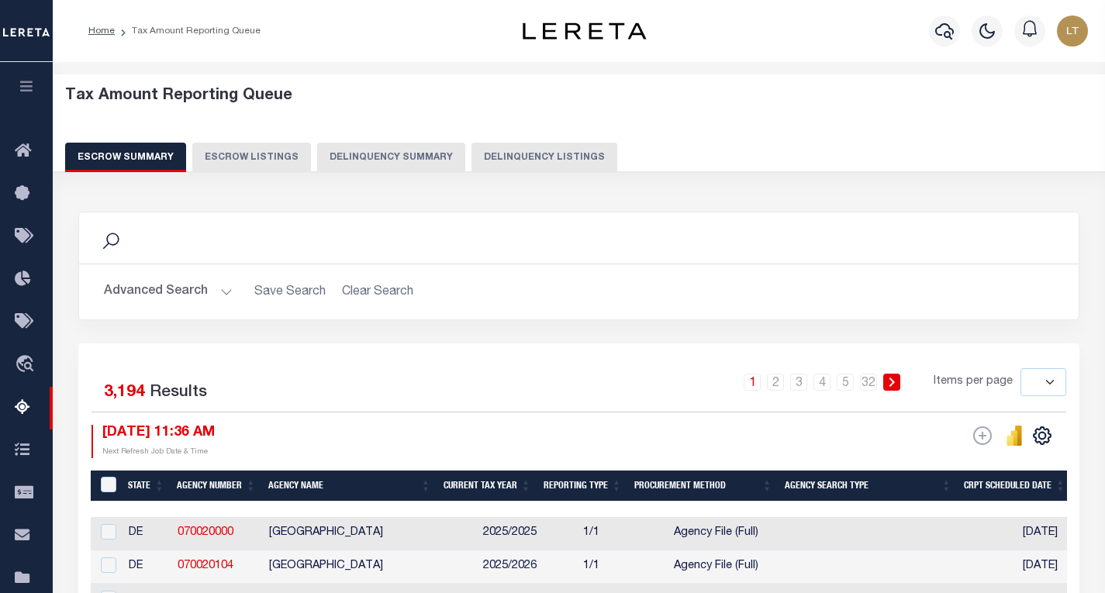
click at [544, 167] on button "Delinquency Listings" at bounding box center [545, 157] width 146 height 29
select select "100"
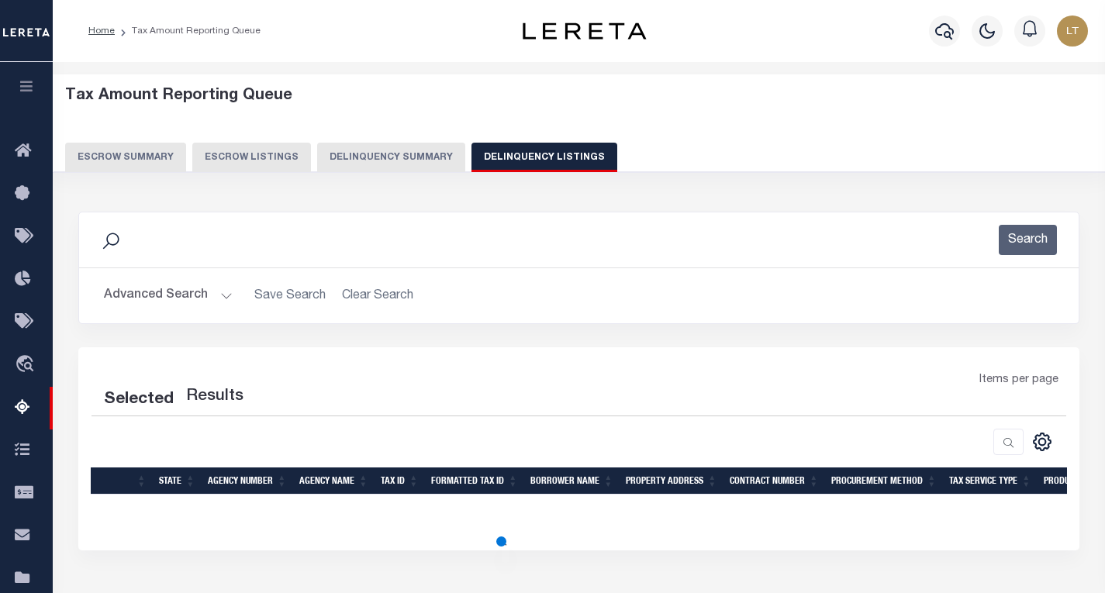
select select "100"
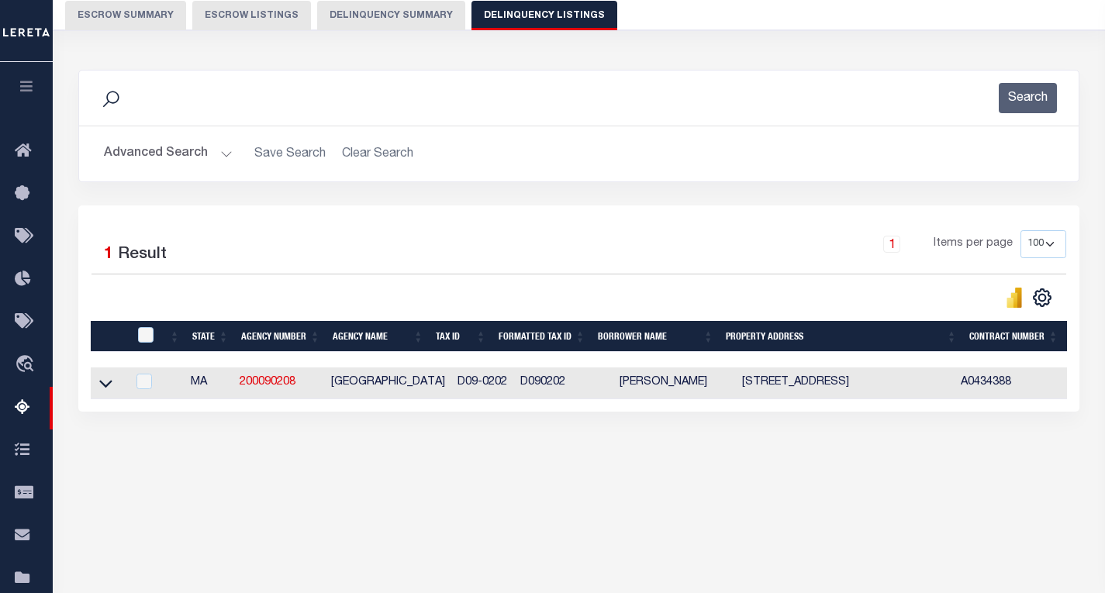
scroll to position [229, 0]
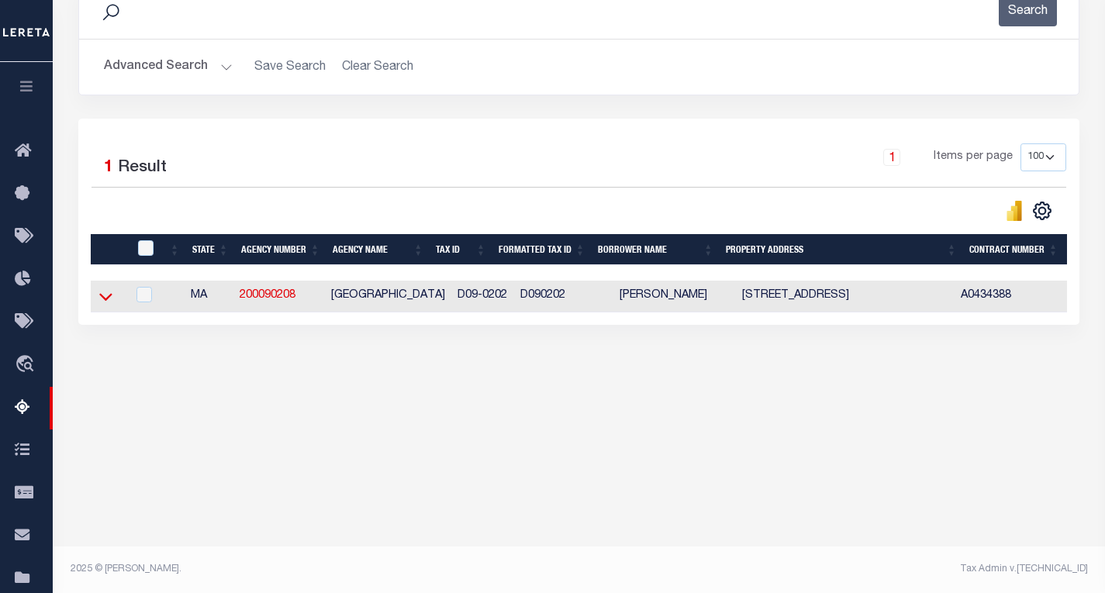
click at [107, 296] on icon at bounding box center [105, 297] width 13 height 16
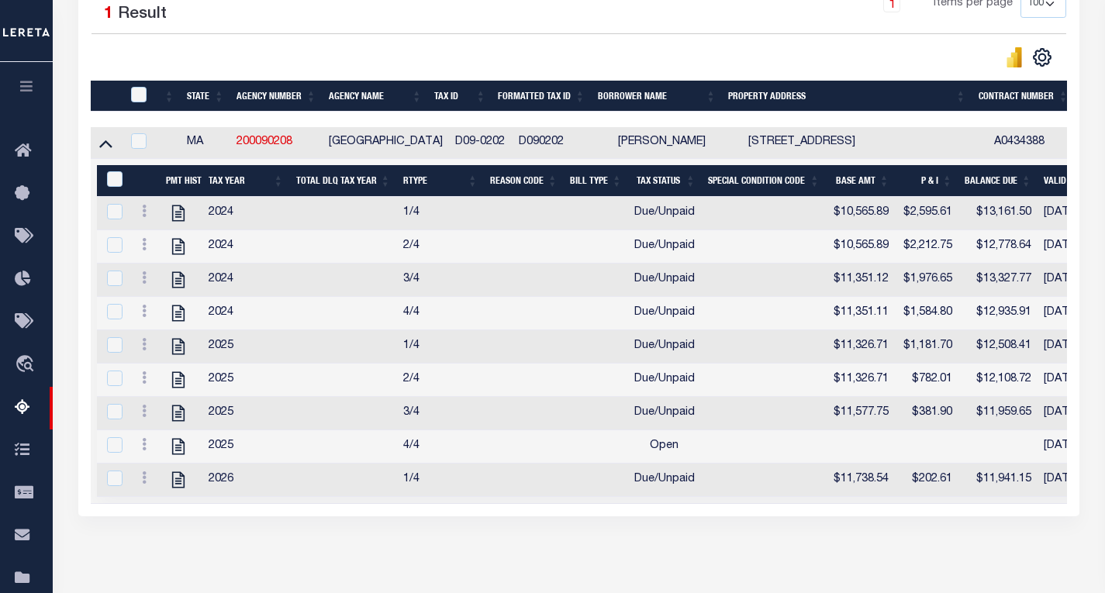
scroll to position [384, 0]
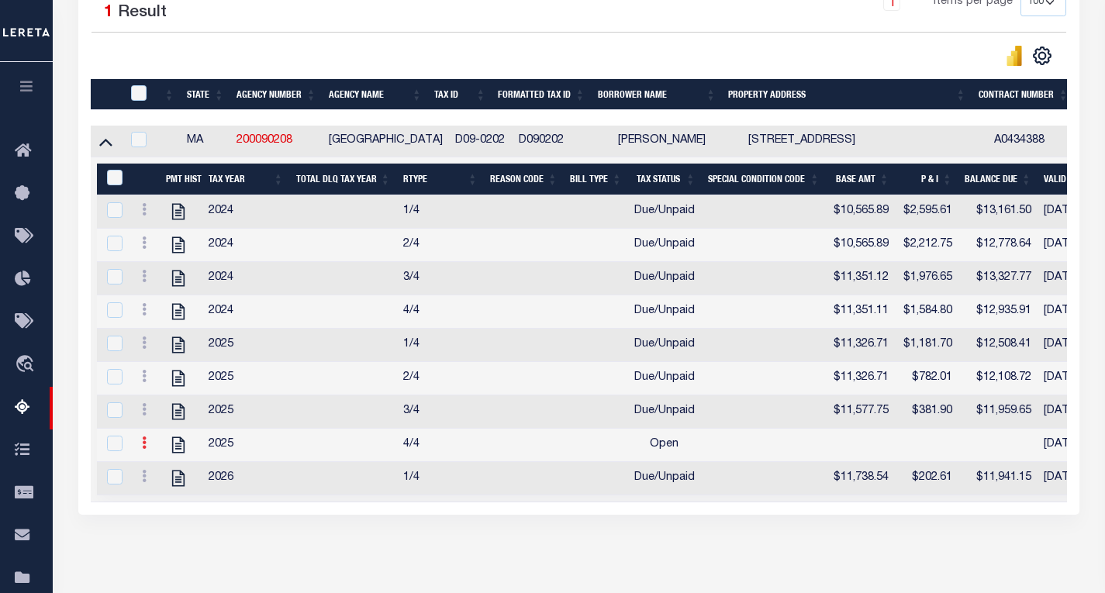
click at [143, 449] on icon at bounding box center [144, 443] width 5 height 12
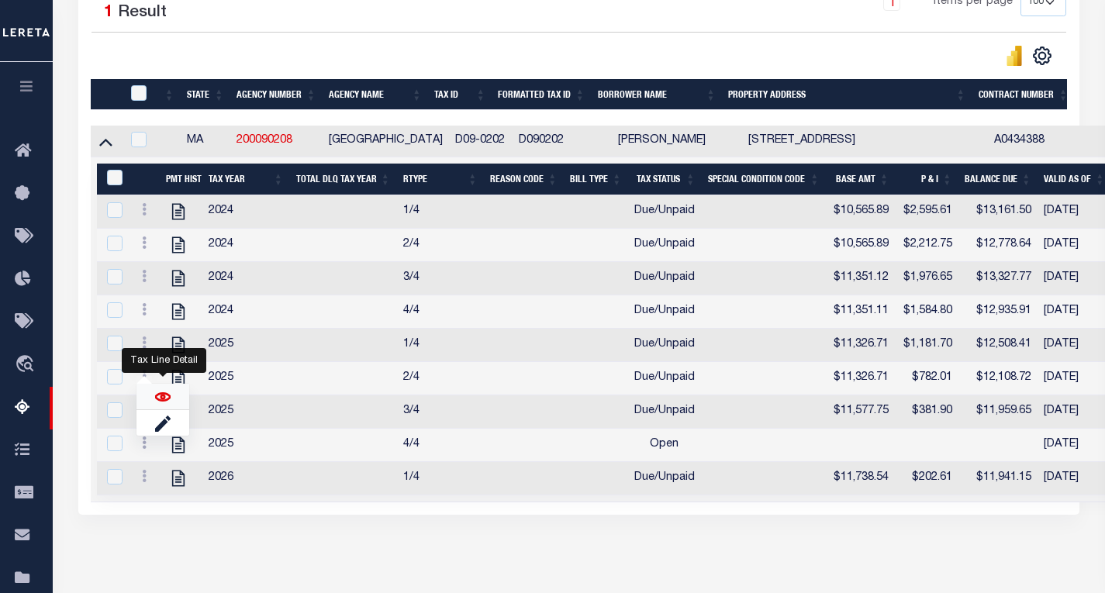
click at [161, 403] on img "" at bounding box center [163, 397] width 16 height 16
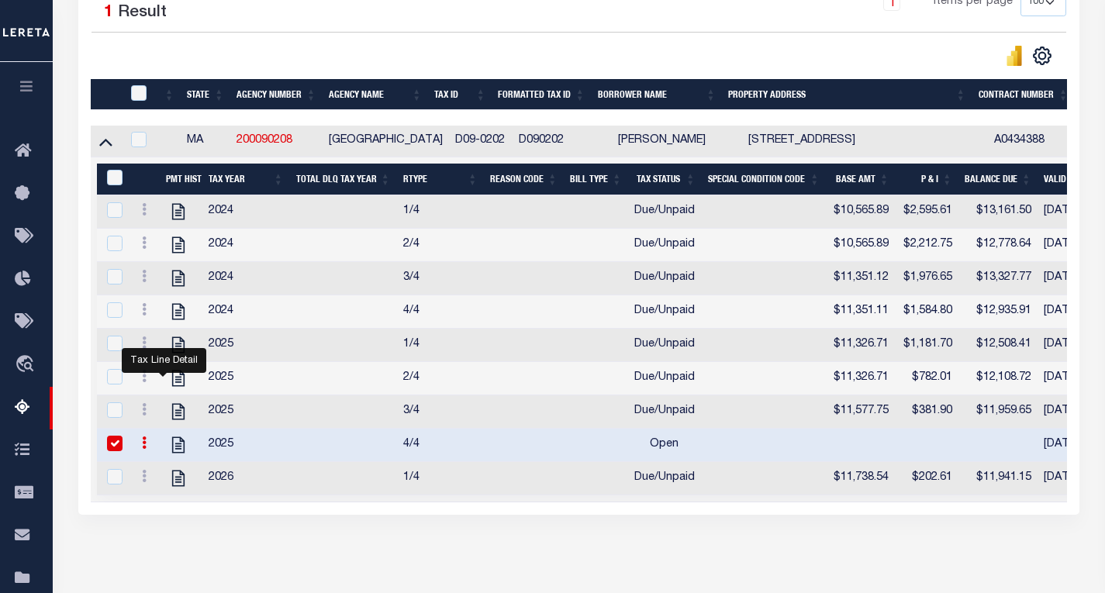
checkbox input "true"
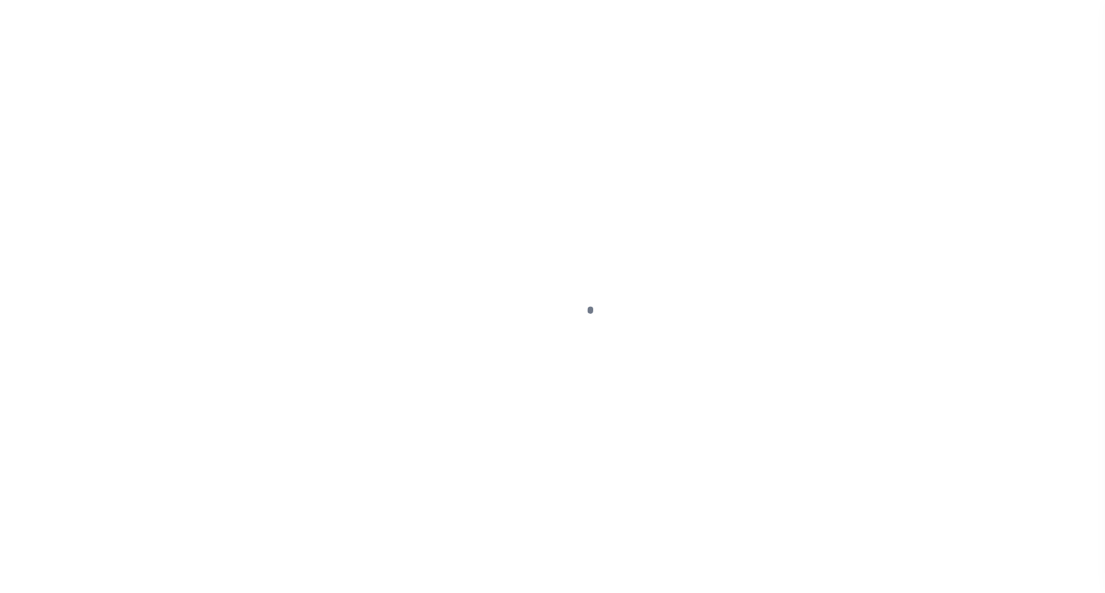
select select "OP2"
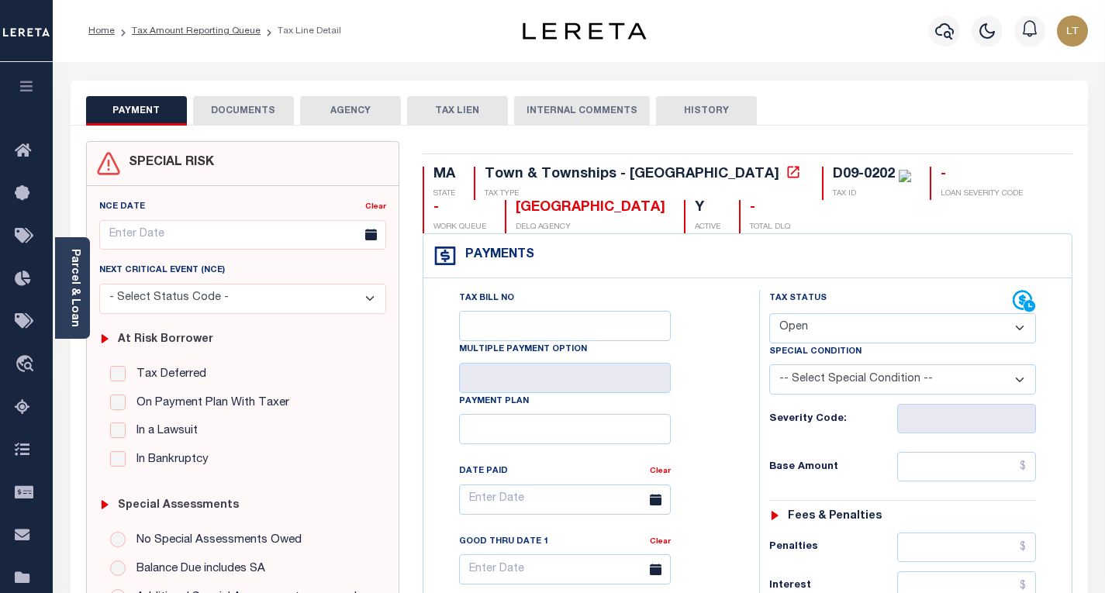
click at [238, 107] on button "DOCUMENTS" at bounding box center [243, 110] width 101 height 29
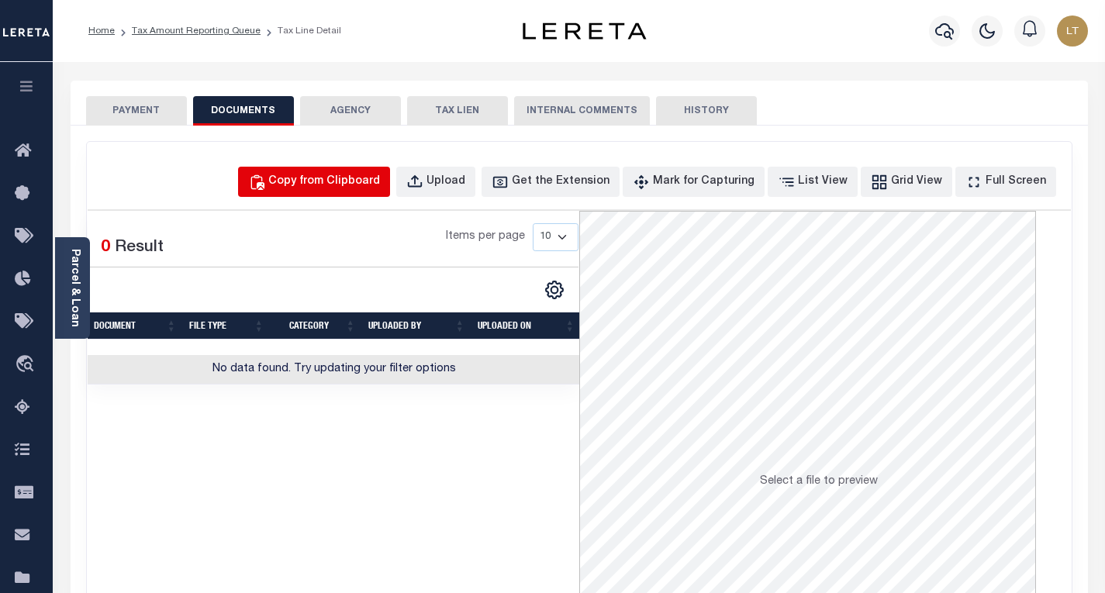
click at [350, 181] on div "Copy from Clipboard" at bounding box center [324, 182] width 112 height 17
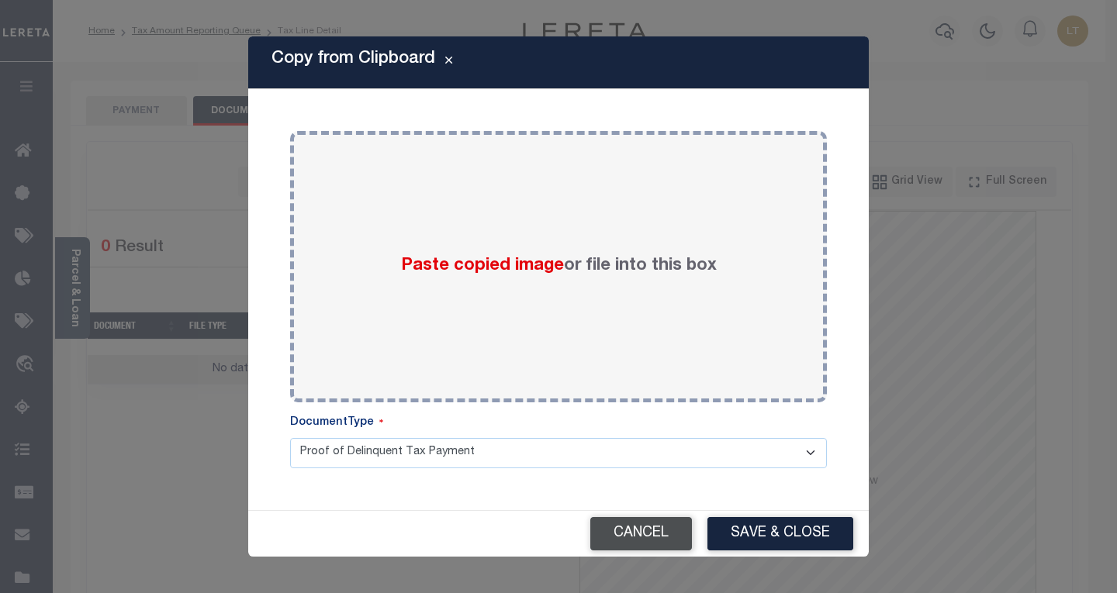
click at [667, 534] on button "Cancel" at bounding box center [641, 533] width 102 height 33
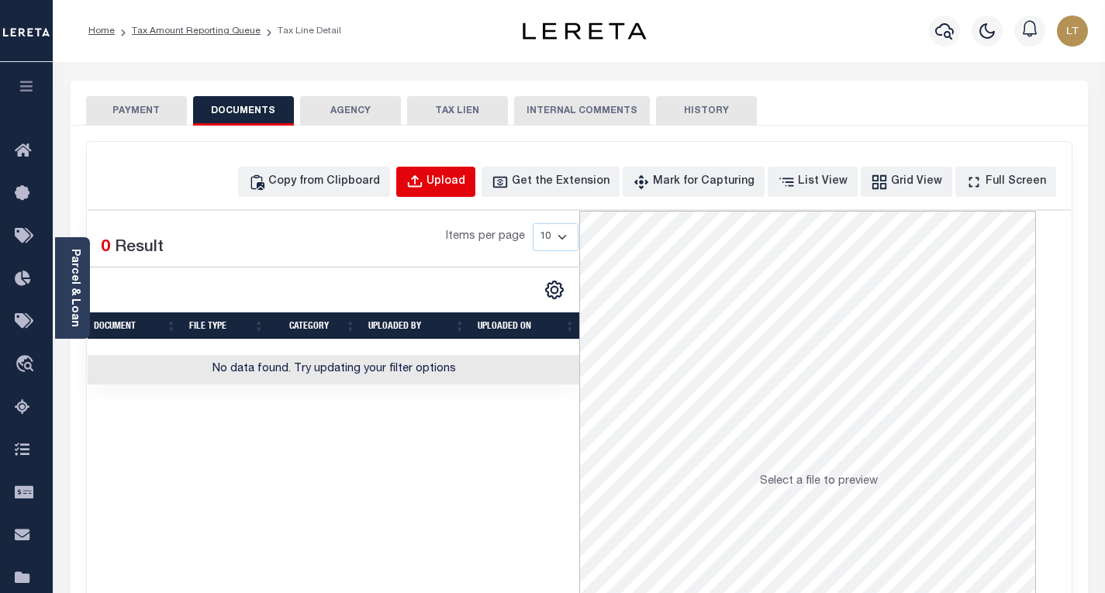
click at [465, 182] on div "Upload" at bounding box center [446, 182] width 39 height 17
select select "POP"
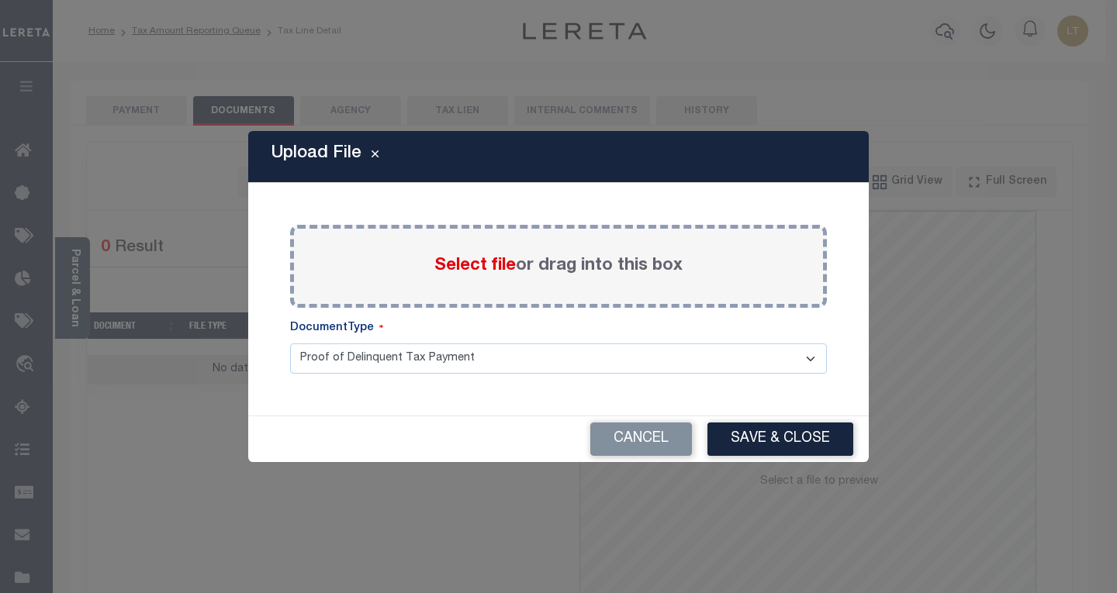
click at [462, 264] on span "Select file" at bounding box center [474, 266] width 81 height 17
click at [0, 0] on input "Select file or drag into this box" at bounding box center [0, 0] width 0 height 0
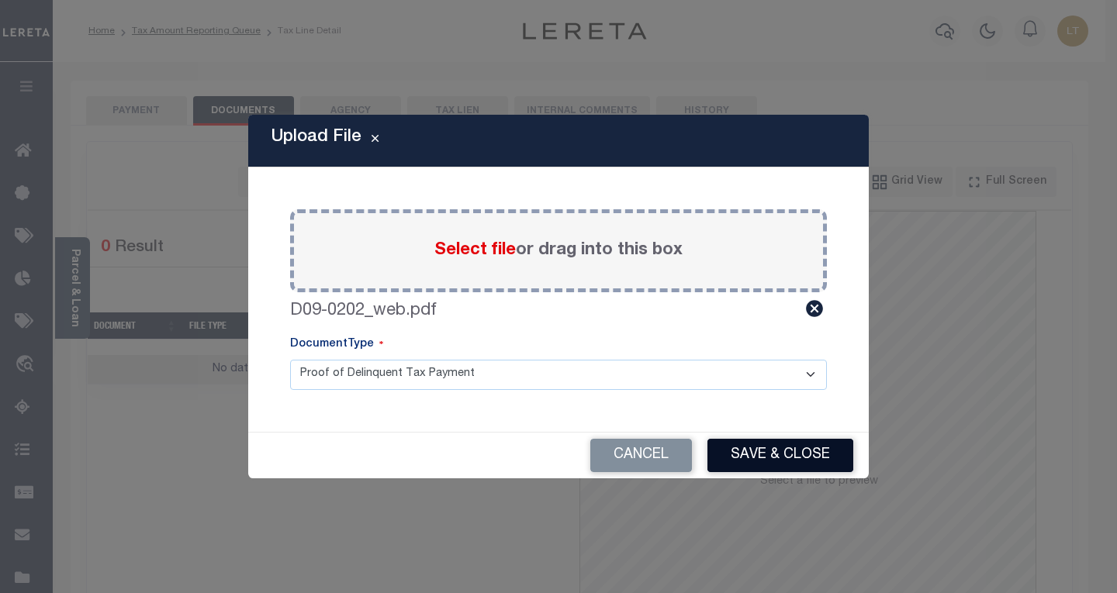
click at [767, 444] on button "Save & Close" at bounding box center [780, 455] width 146 height 33
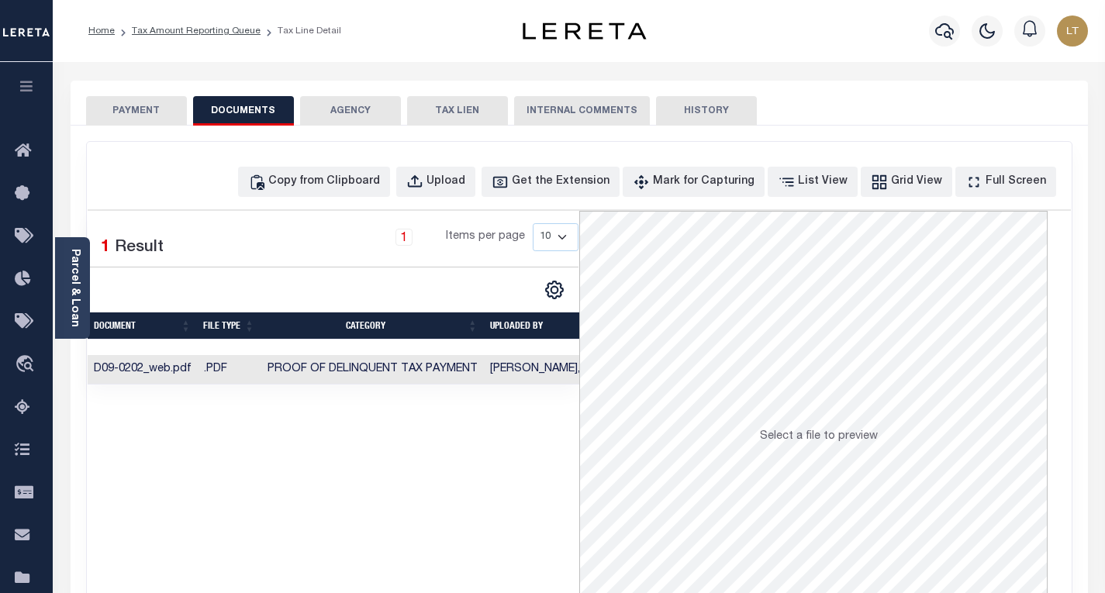
click at [160, 125] on button "PAYMENT" at bounding box center [136, 110] width 101 height 29
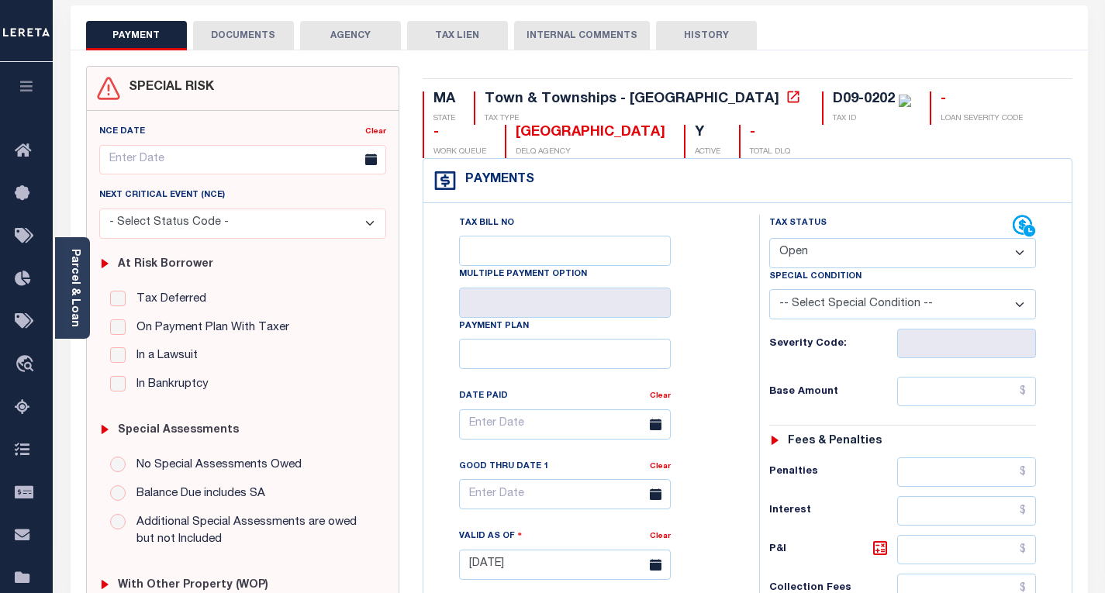
scroll to position [78, 0]
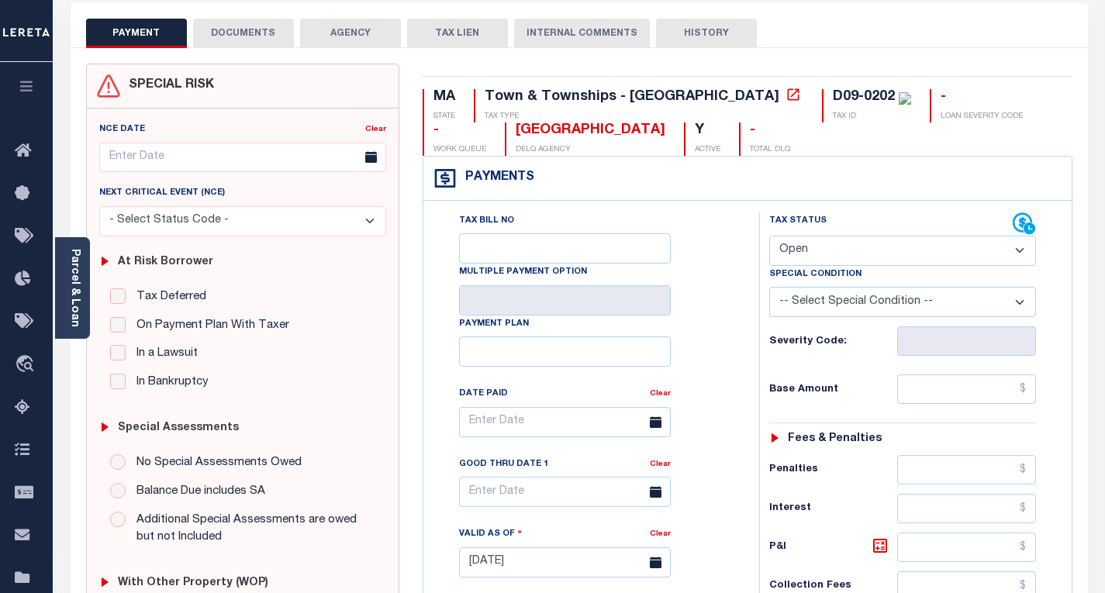
click at [807, 258] on select "- Select Status Code - Open Due/Unpaid Paid Incomplete No Tax Due Internal Refu…" at bounding box center [902, 251] width 267 height 30
select select "PYD"
click at [769, 237] on select "- Select Status Code - Open Due/Unpaid Paid Incomplete No Tax Due Internal Refu…" at bounding box center [902, 251] width 267 height 30
type input "[DATE]"
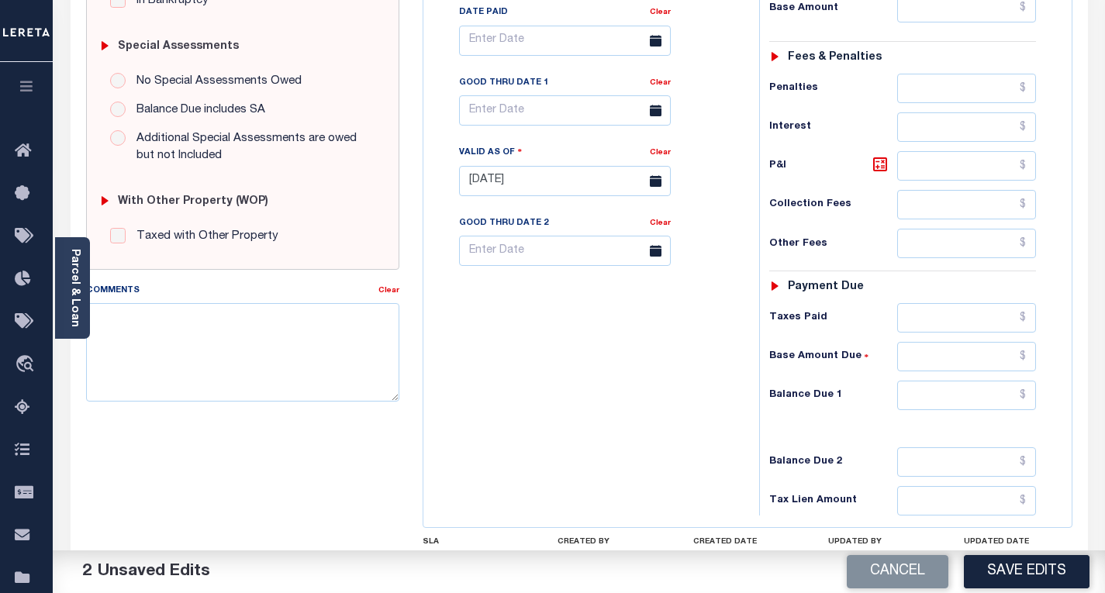
scroll to position [543, 0]
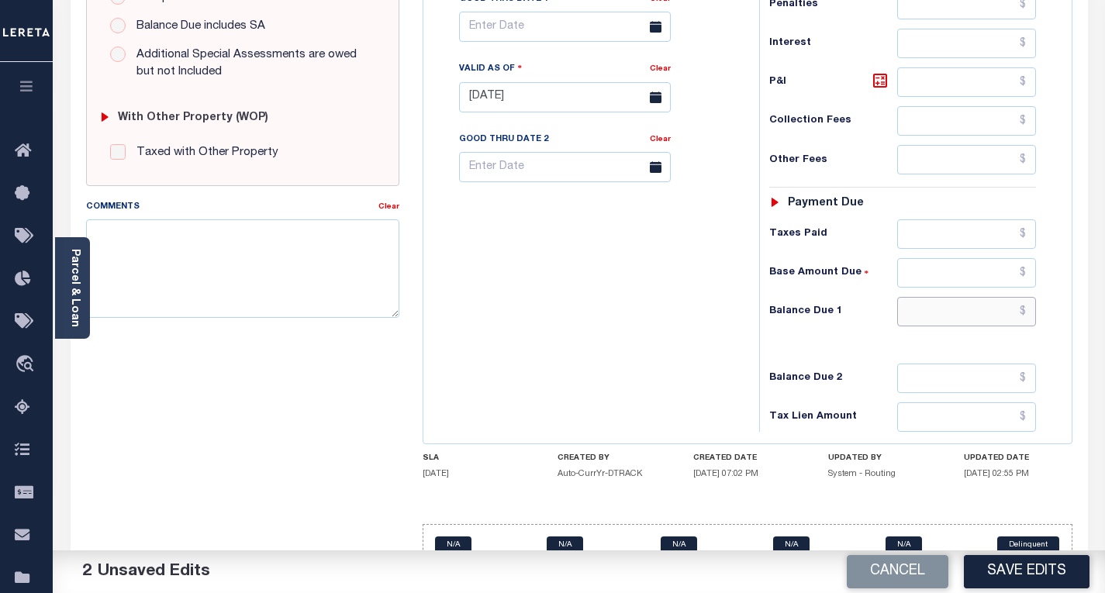
click at [1029, 315] on input "text" at bounding box center [966, 311] width 139 height 29
type input "$0.00"
click at [1023, 577] on button "Save Edits" at bounding box center [1027, 571] width 126 height 33
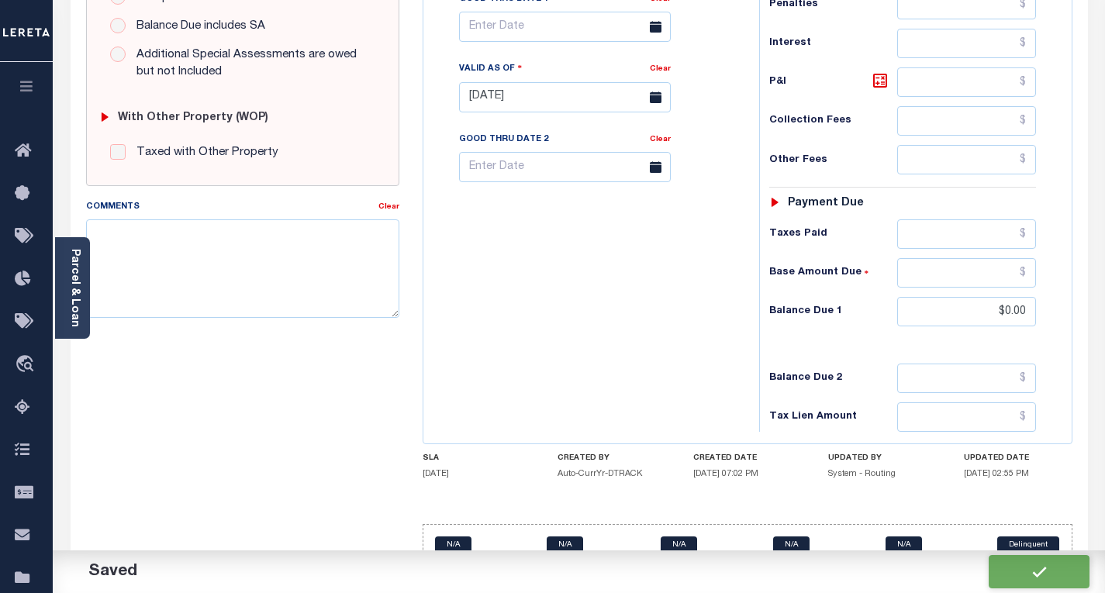
checkbox input "false"
type input "$0"
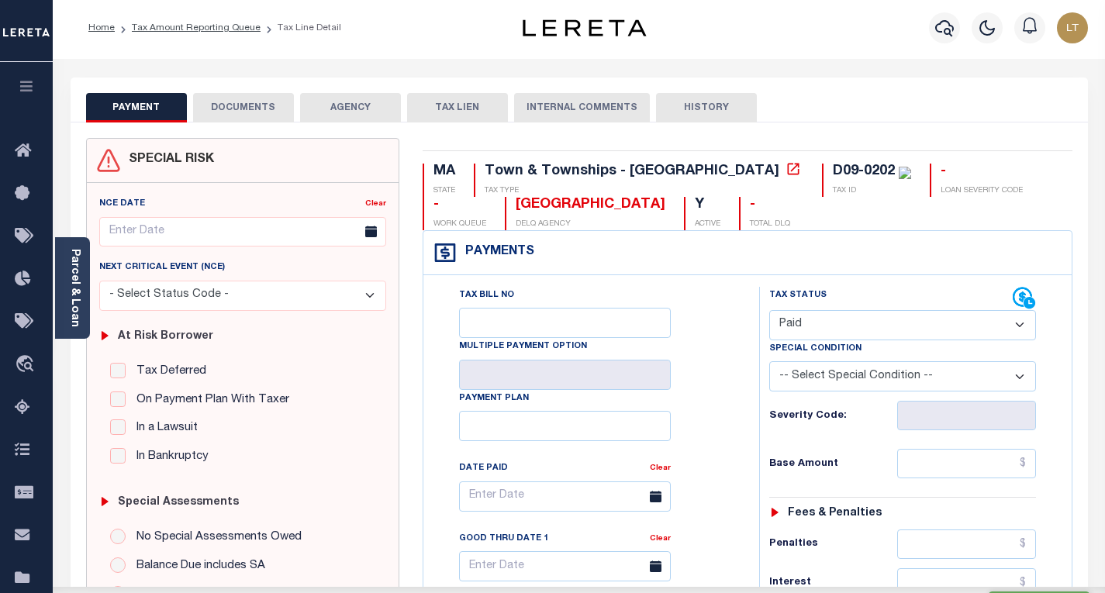
scroll to position [0, 0]
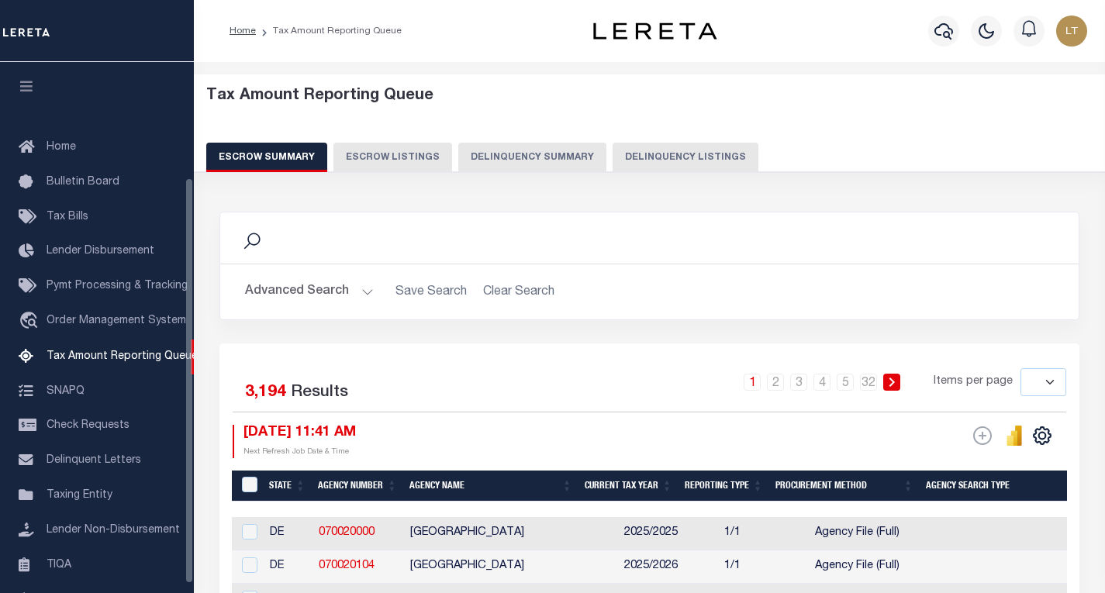
select select
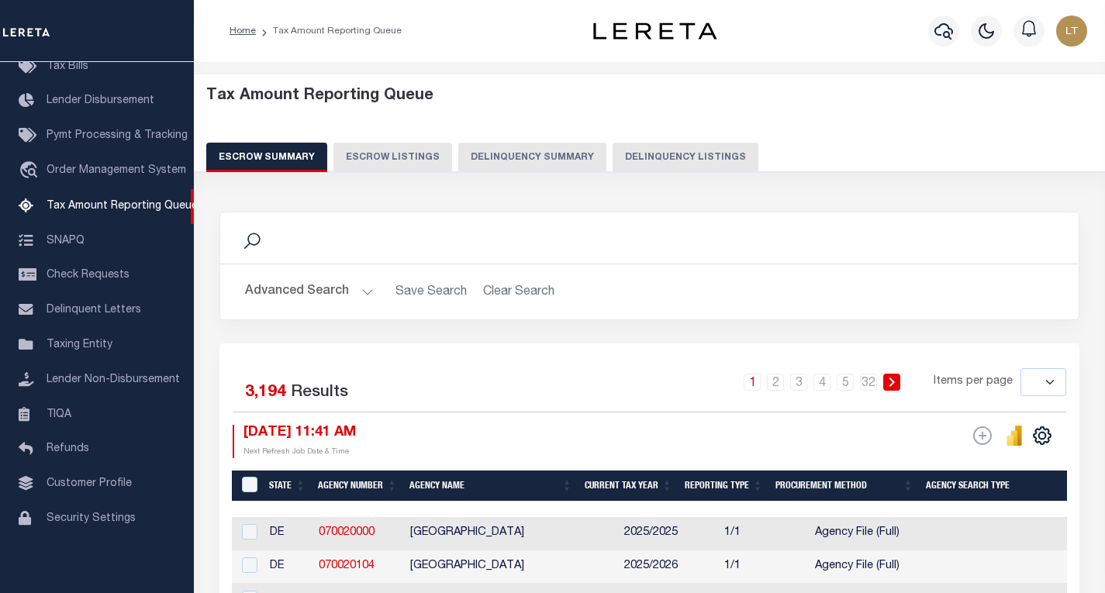
click at [661, 161] on button "Delinquency Listings" at bounding box center [686, 157] width 146 height 29
select select "100"
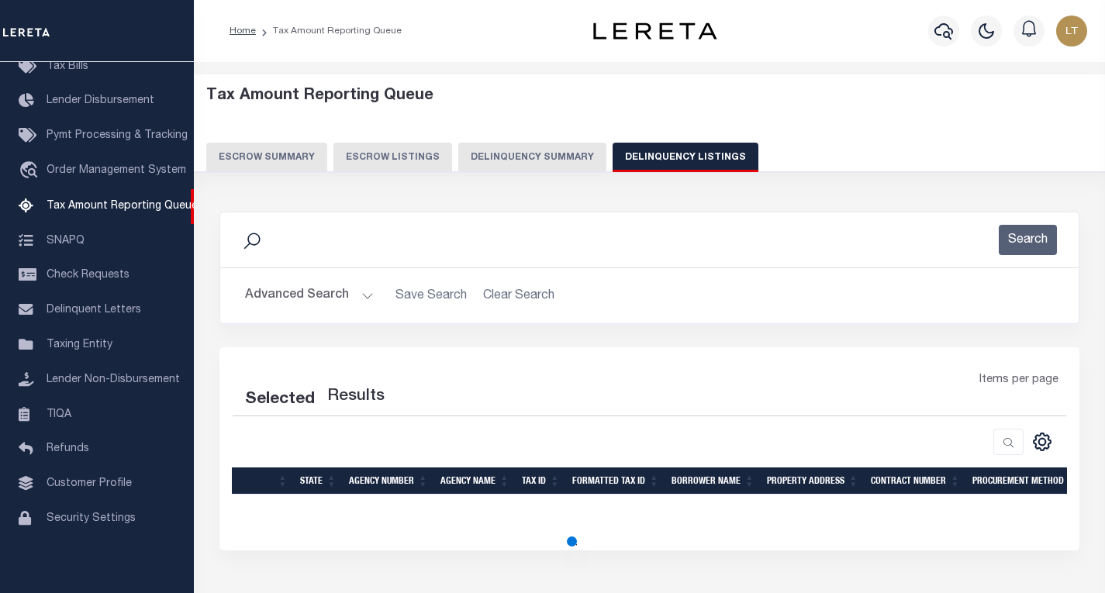
select select "100"
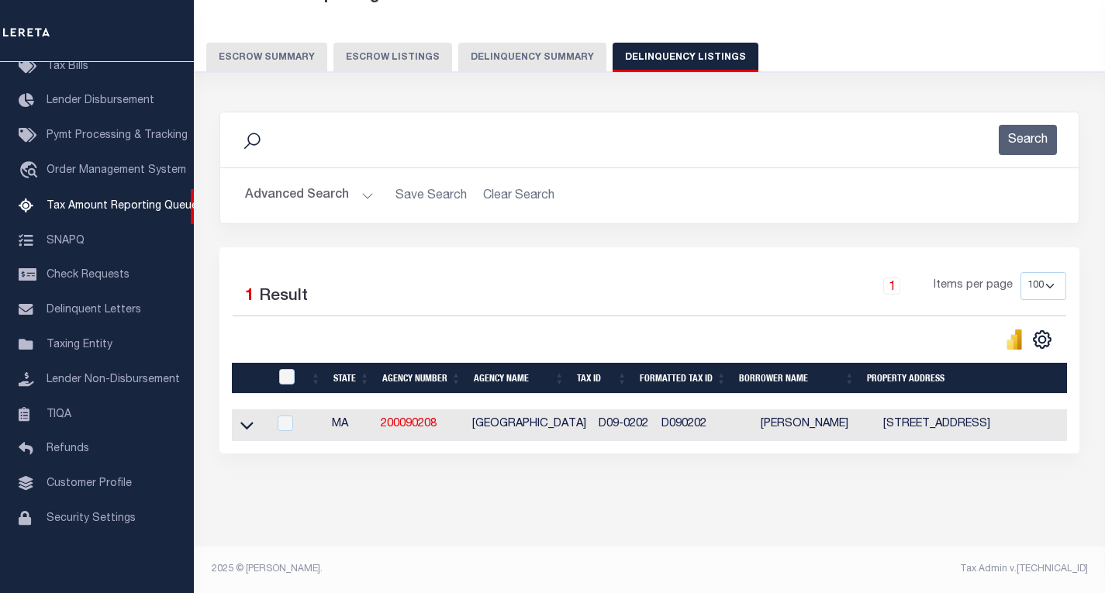
scroll to position [113, 0]
click at [246, 417] on icon at bounding box center [246, 425] width 13 height 16
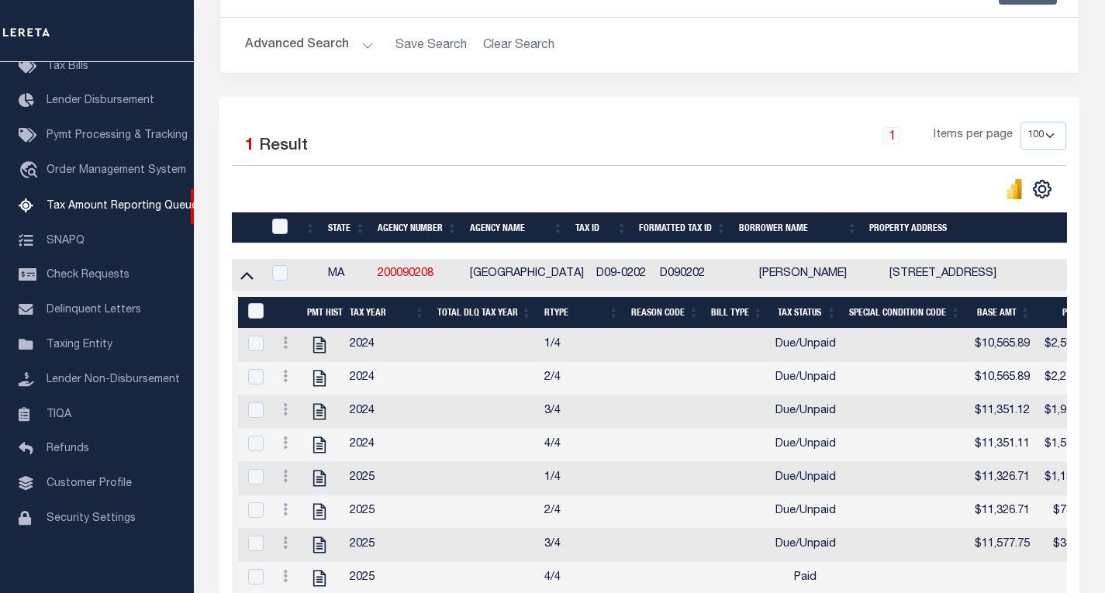
scroll to position [346, 0]
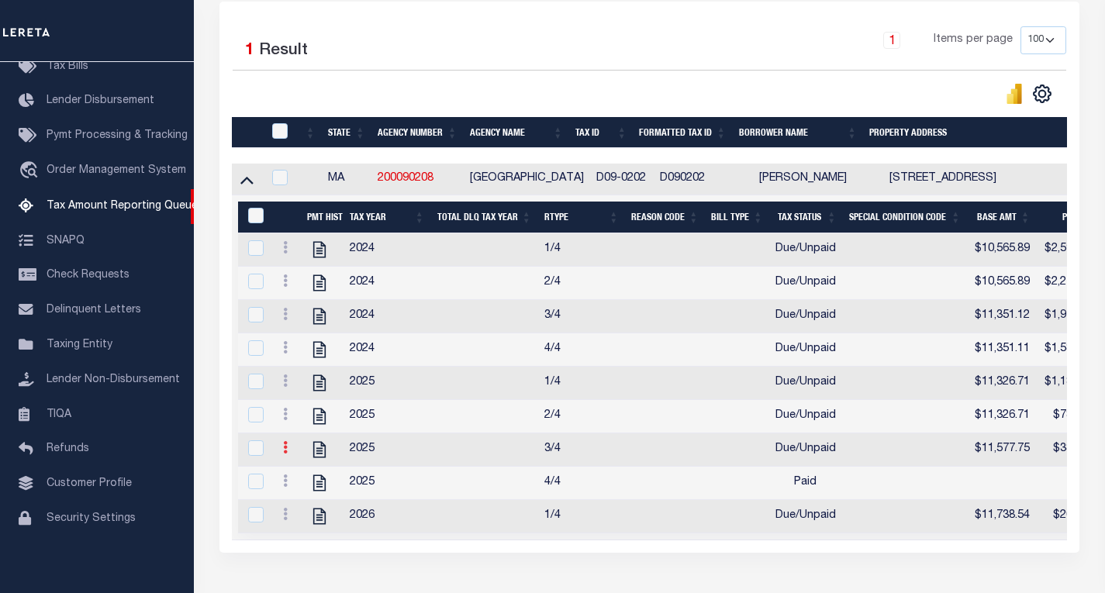
click at [285, 454] on icon at bounding box center [285, 447] width 5 height 12
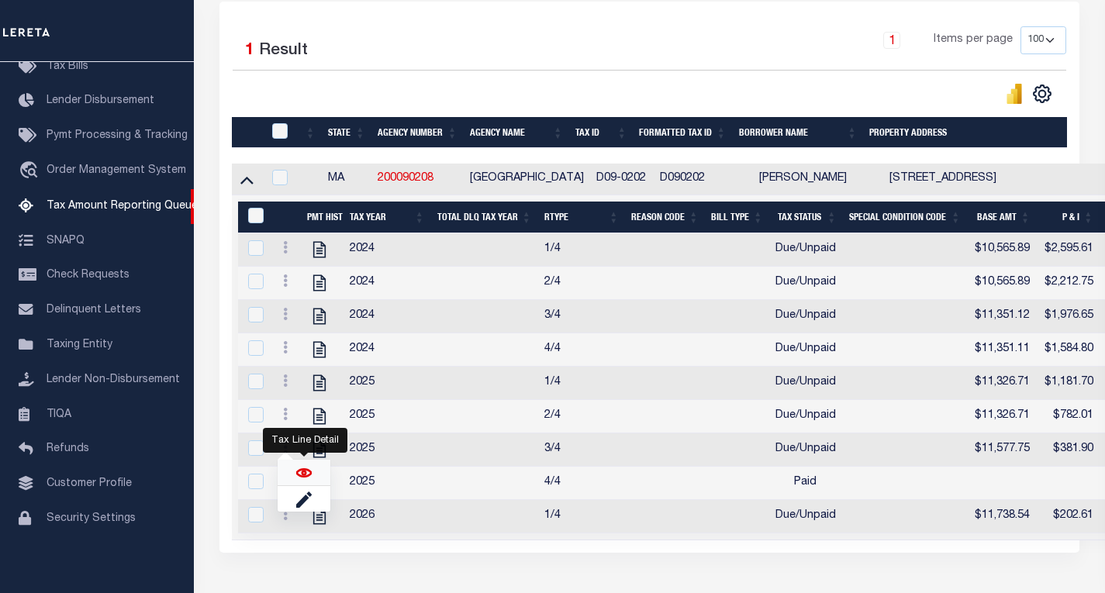
click at [304, 481] on img "" at bounding box center [304, 473] width 16 height 16
checkbox input "true"
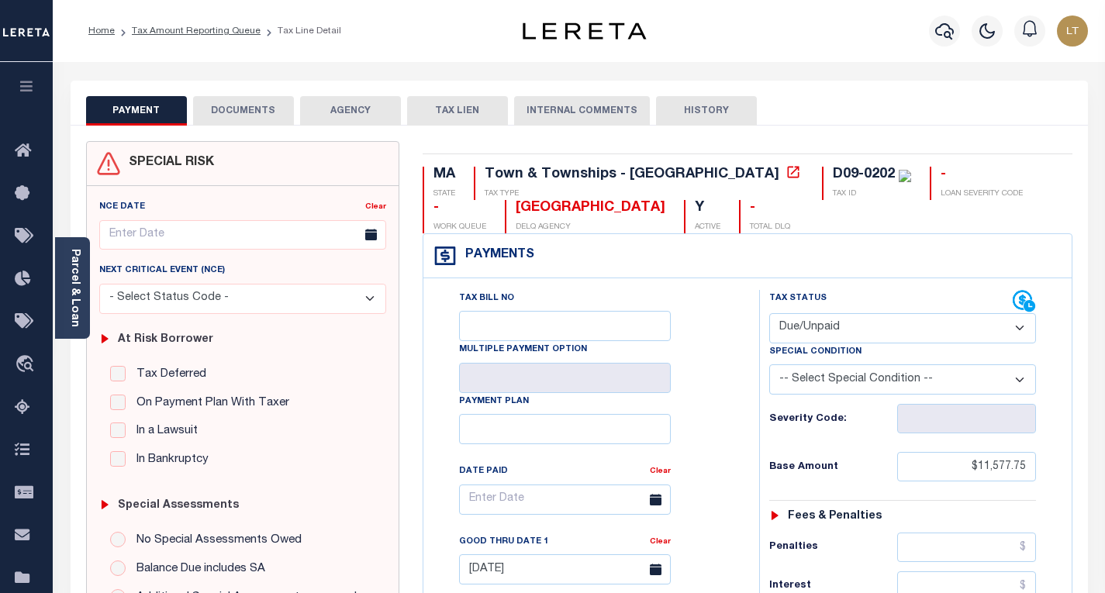
click at [788, 323] on select "- Select Status Code - Open Due/Unpaid Paid Incomplete No Tax Due Internal Refu…" at bounding box center [902, 328] width 267 height 30
select select "PYD"
click at [769, 314] on select "- Select Status Code - Open Due/Unpaid Paid Incomplete No Tax Due Internal Refu…" at bounding box center [902, 328] width 267 height 30
type input "[DATE]"
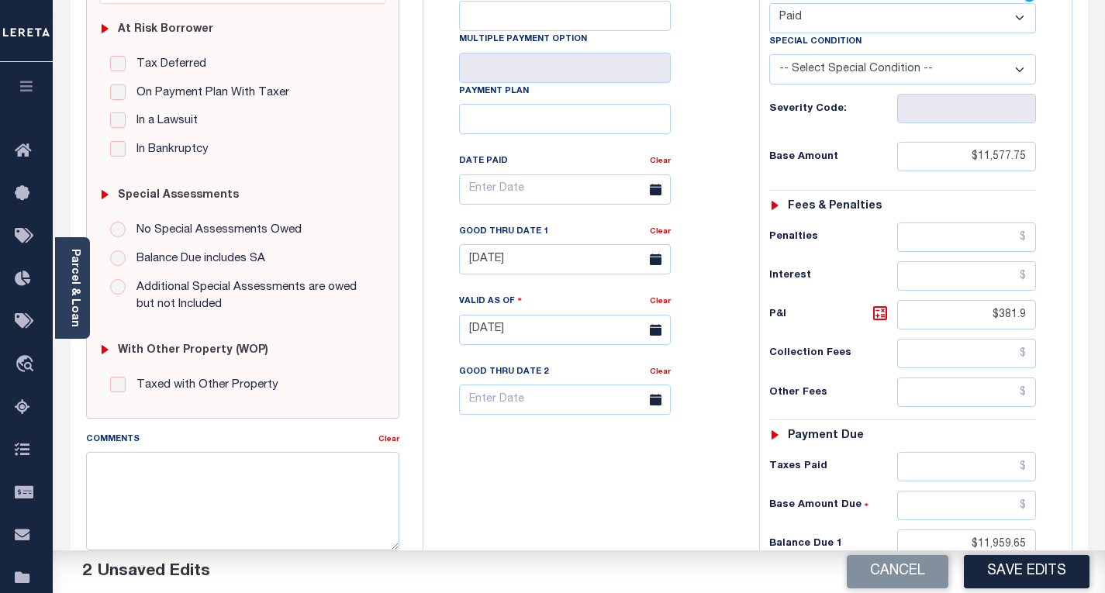
scroll to position [388, 0]
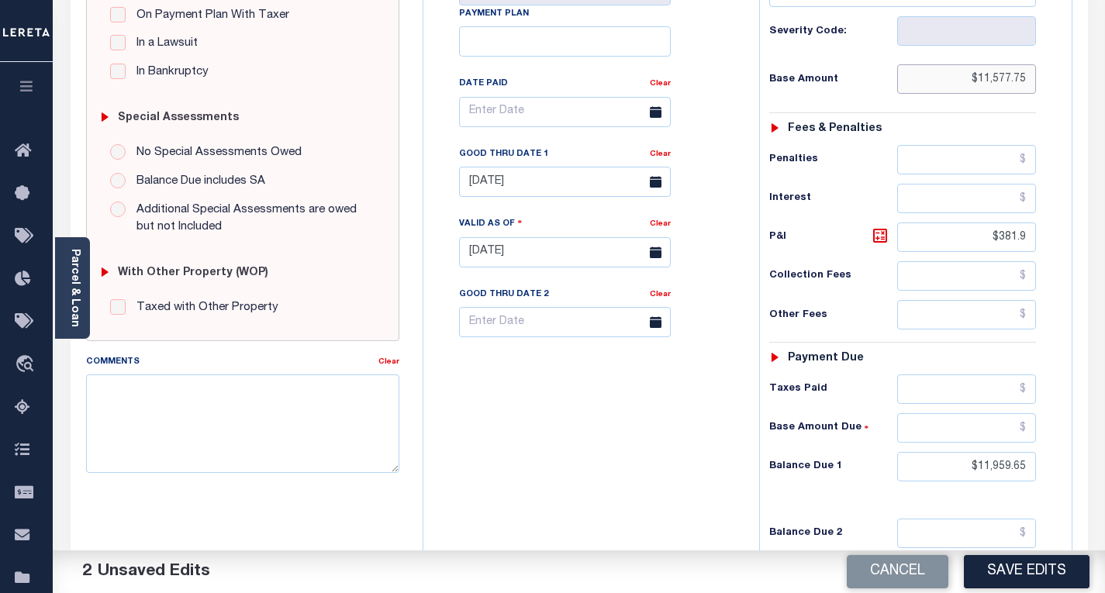
drag, startPoint x: 1025, startPoint y: 89, endPoint x: 940, endPoint y: 90, distance: 84.5
click at [940, 90] on input "$11,577.75" at bounding box center [966, 78] width 139 height 29
drag, startPoint x: 1027, startPoint y: 251, endPoint x: 1000, endPoint y: 253, distance: 27.2
click at [1001, 252] on input "$381.9" at bounding box center [966, 237] width 139 height 29
click at [992, 251] on input "$381.9" at bounding box center [966, 237] width 139 height 29
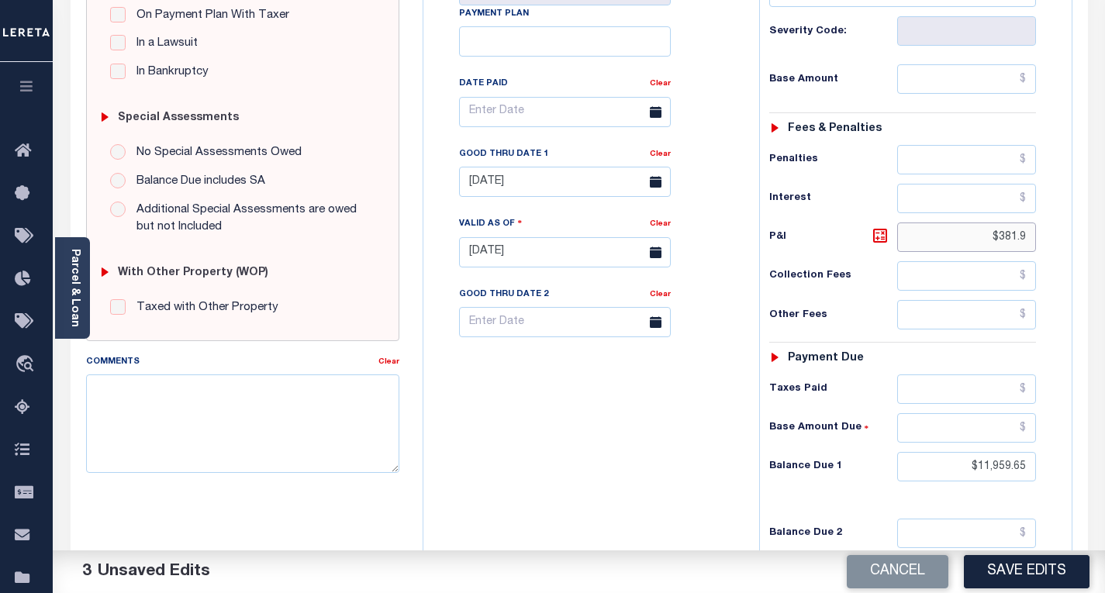
drag, startPoint x: 984, startPoint y: 242, endPoint x: 972, endPoint y: 241, distance: 12.4
click at [972, 241] on input "$381.9" at bounding box center [966, 237] width 139 height 29
drag, startPoint x: 1022, startPoint y: 237, endPoint x: 979, endPoint y: 234, distance: 43.5
click at [980, 234] on input "$9" at bounding box center [966, 237] width 139 height 29
click at [1023, 240] on input "$9" at bounding box center [966, 237] width 139 height 29
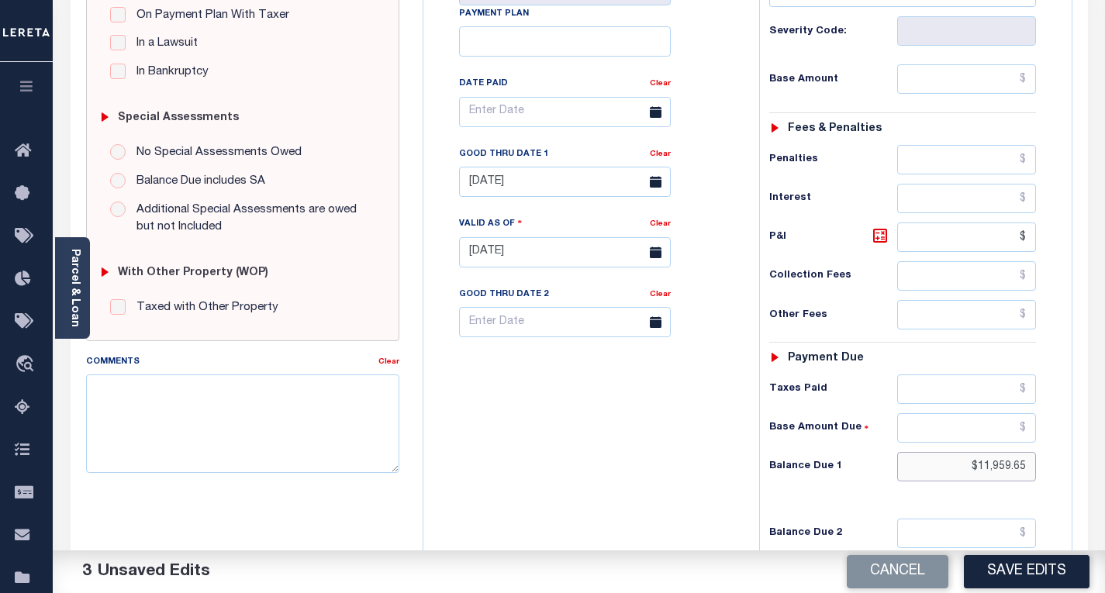
type input "$.00"
drag, startPoint x: 996, startPoint y: 465, endPoint x: 973, endPoint y: 464, distance: 23.3
click at [973, 464] on input "$11,959.65" at bounding box center [966, 466] width 139 height 29
type input "$0.00"
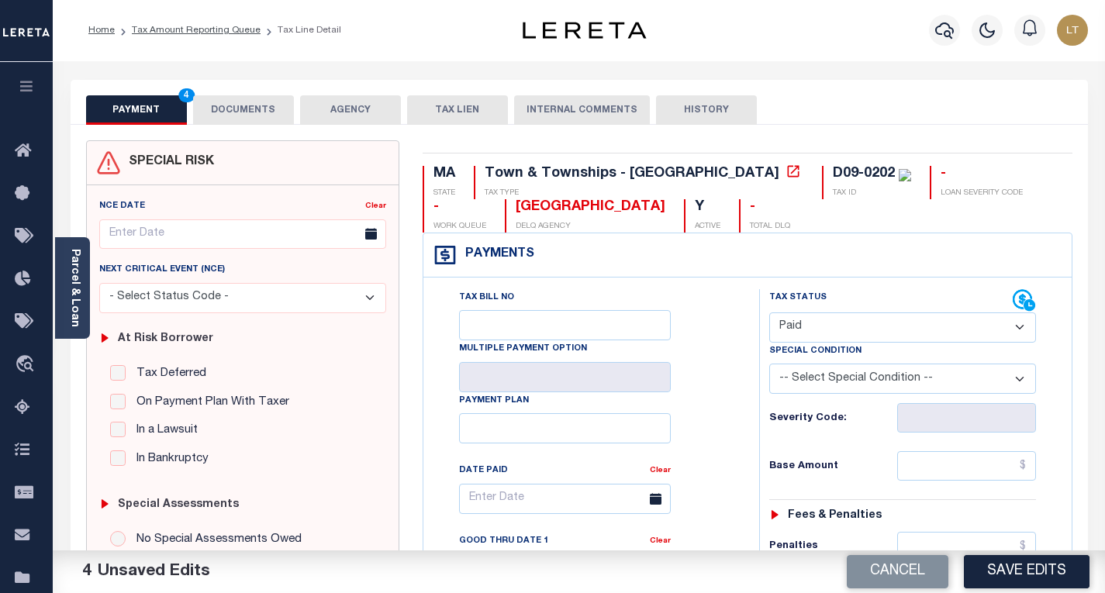
scroll to position [0, 0]
click at [248, 111] on button "DOCUMENTS" at bounding box center [243, 110] width 101 height 29
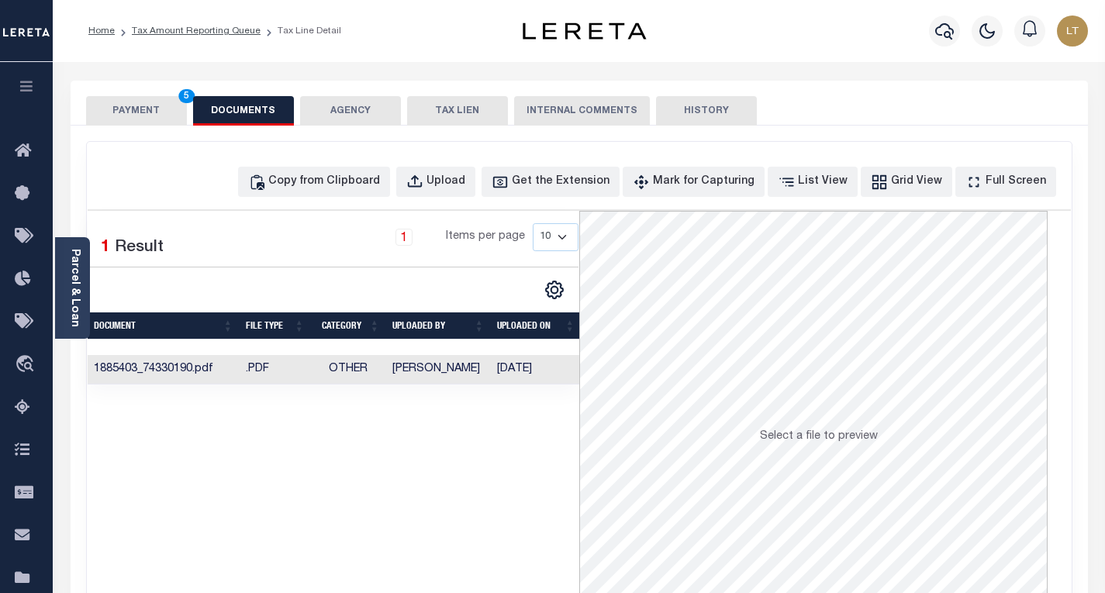
click at [134, 109] on button "PAYMENT 5" at bounding box center [136, 110] width 101 height 29
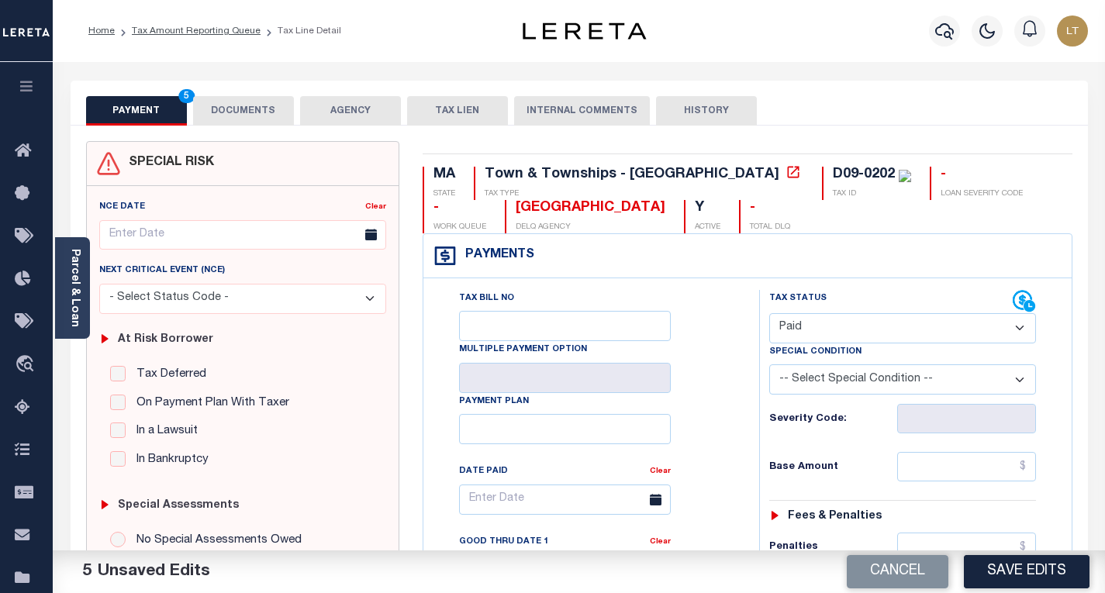
click at [243, 120] on button "DOCUMENTS" at bounding box center [243, 110] width 101 height 29
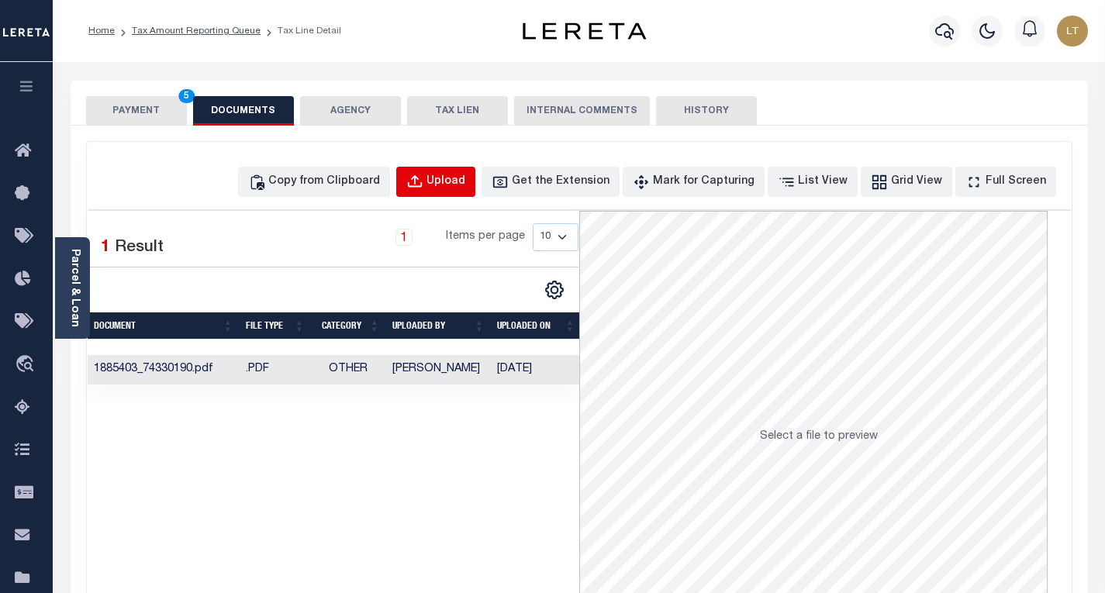
click at [465, 178] on div "Upload" at bounding box center [446, 182] width 39 height 17
select select "POP"
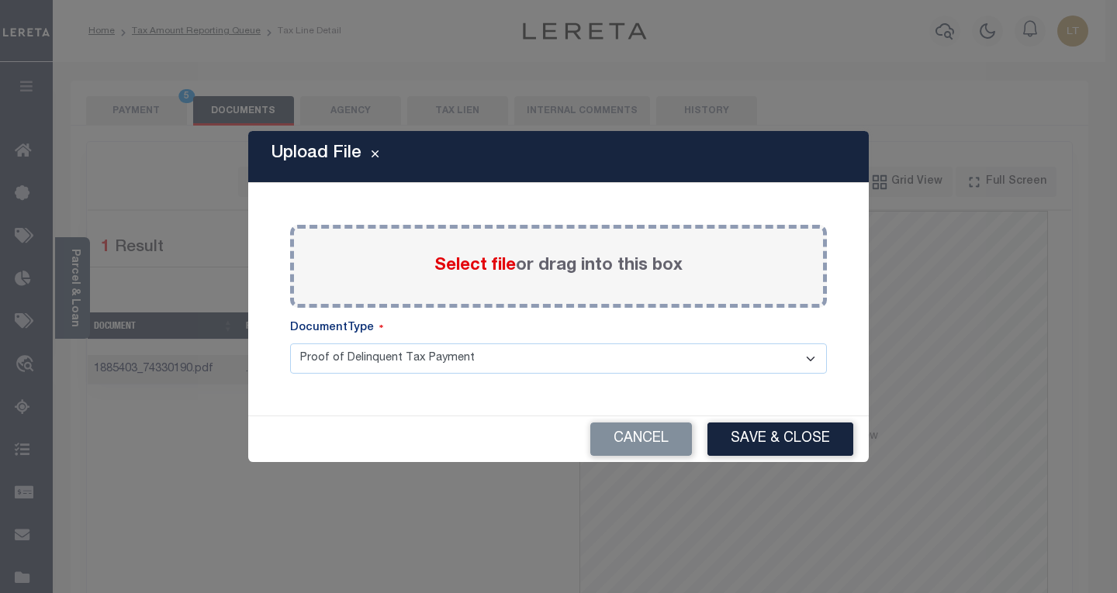
click at [444, 258] on span "Select file" at bounding box center [474, 266] width 81 height 17
click at [0, 0] on input "Select file or drag into this box" at bounding box center [0, 0] width 0 height 0
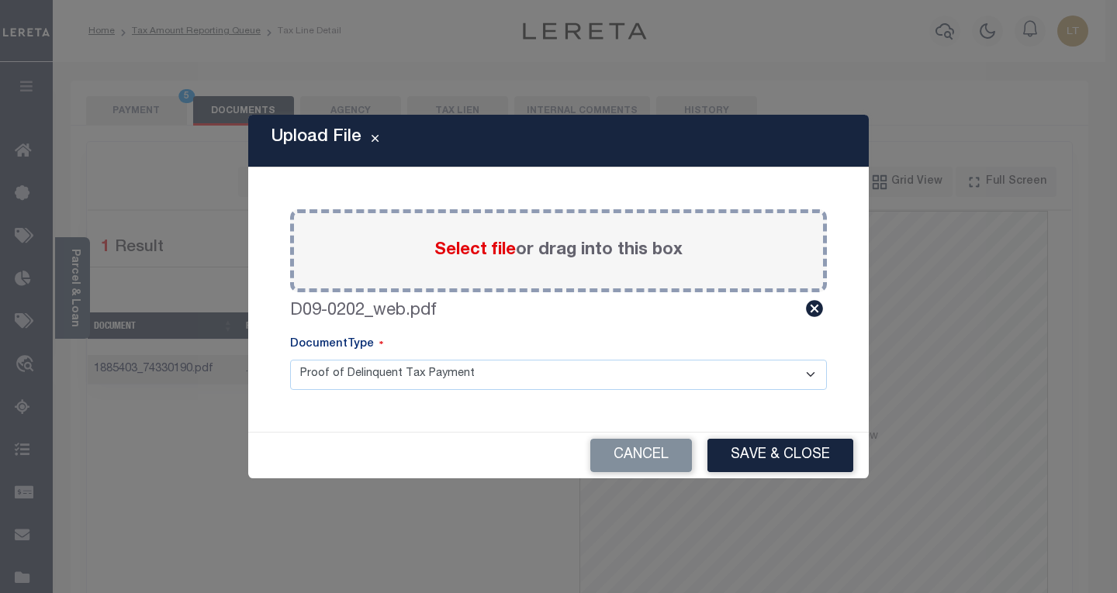
click at [766, 457] on button "Save & Close" at bounding box center [780, 455] width 146 height 33
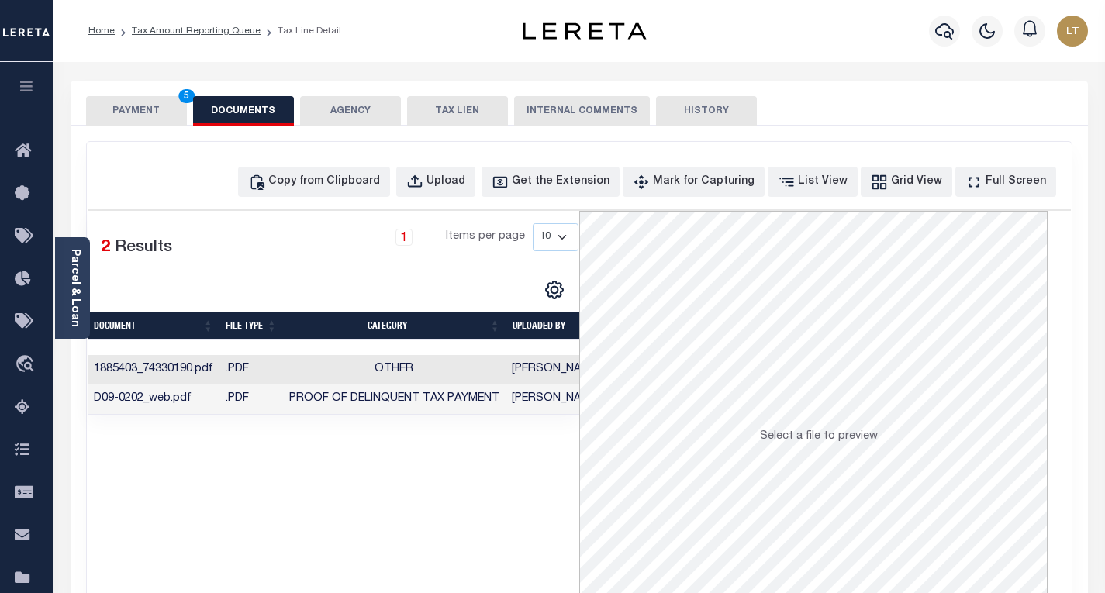
click at [154, 106] on button "PAYMENT 5" at bounding box center [136, 110] width 101 height 29
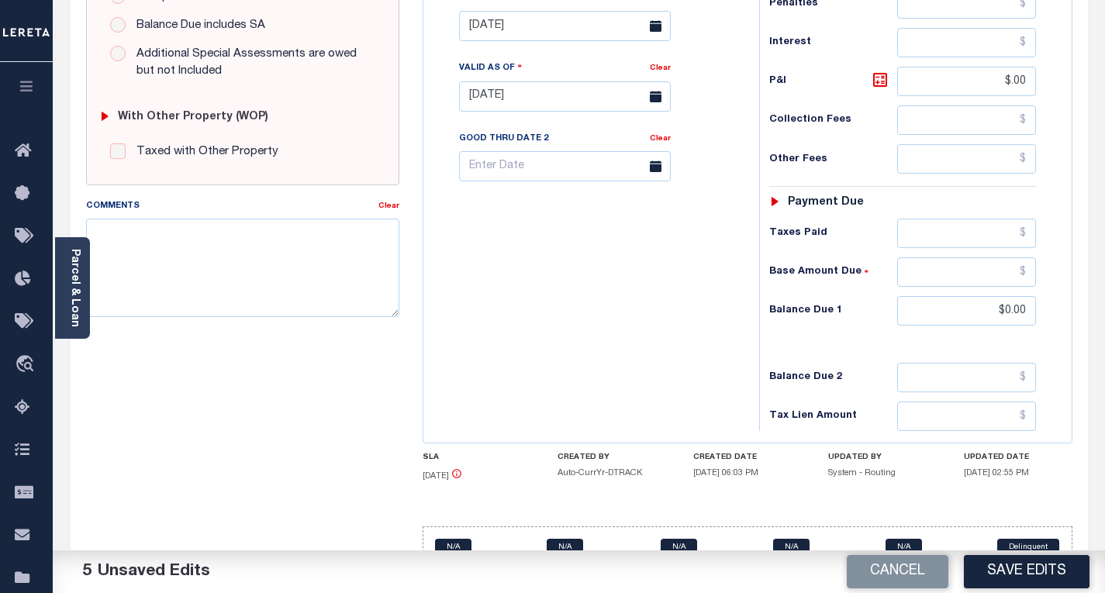
scroll to position [579, 0]
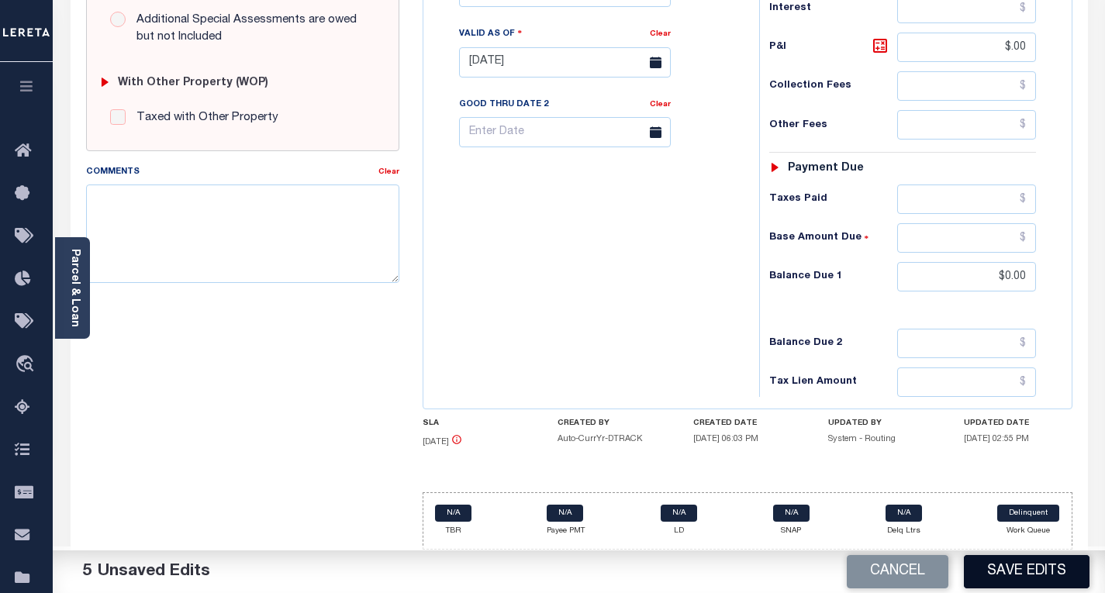
click at [1038, 570] on button "Save Edits" at bounding box center [1027, 571] width 126 height 33
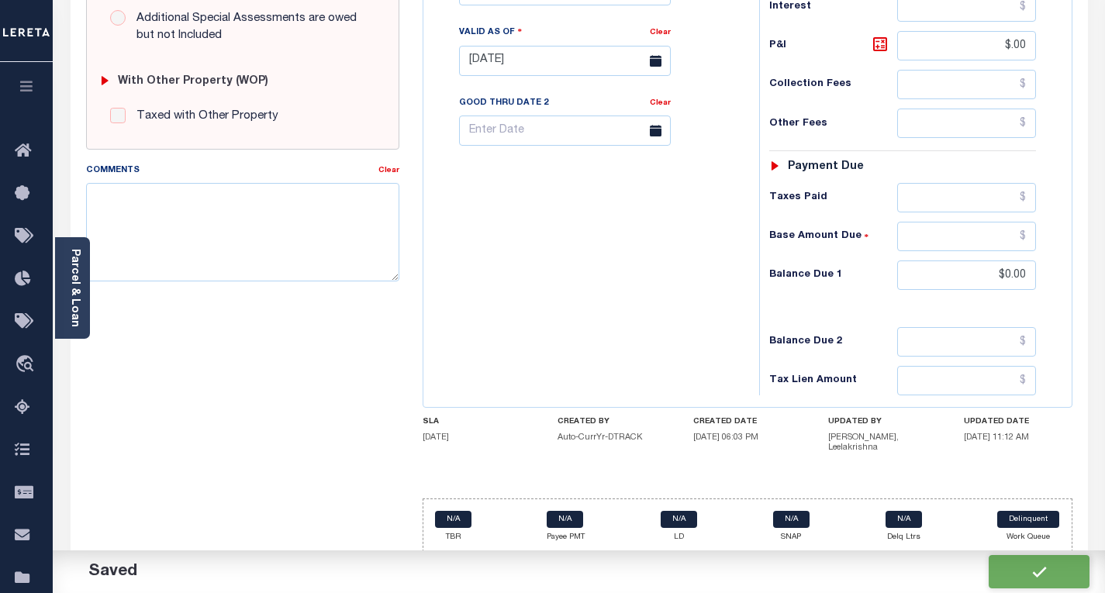
checkbox input "false"
type input "$0"
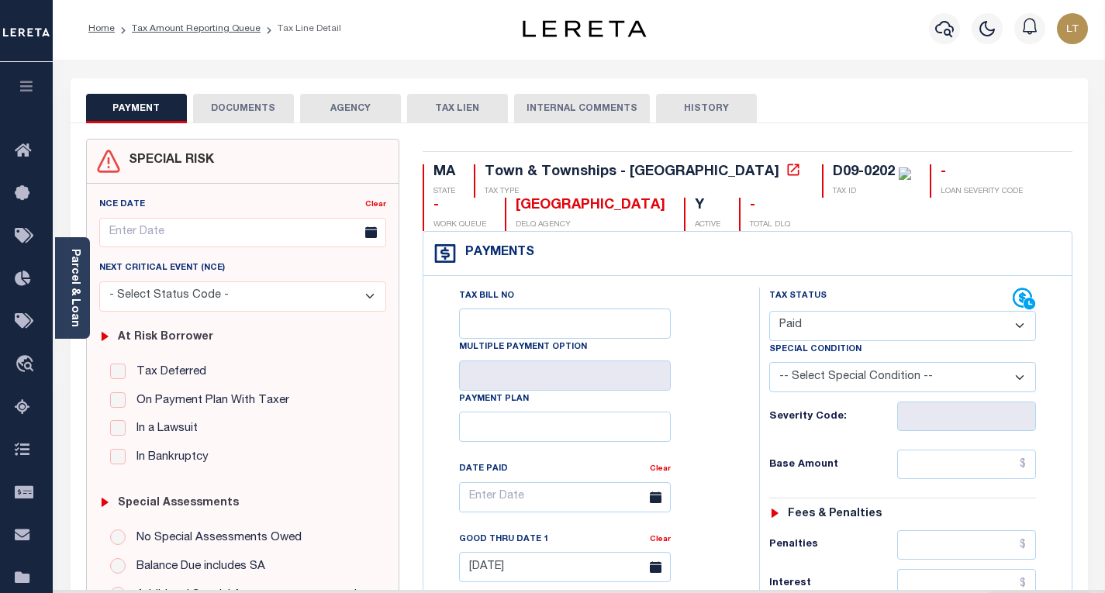
scroll to position [0, 0]
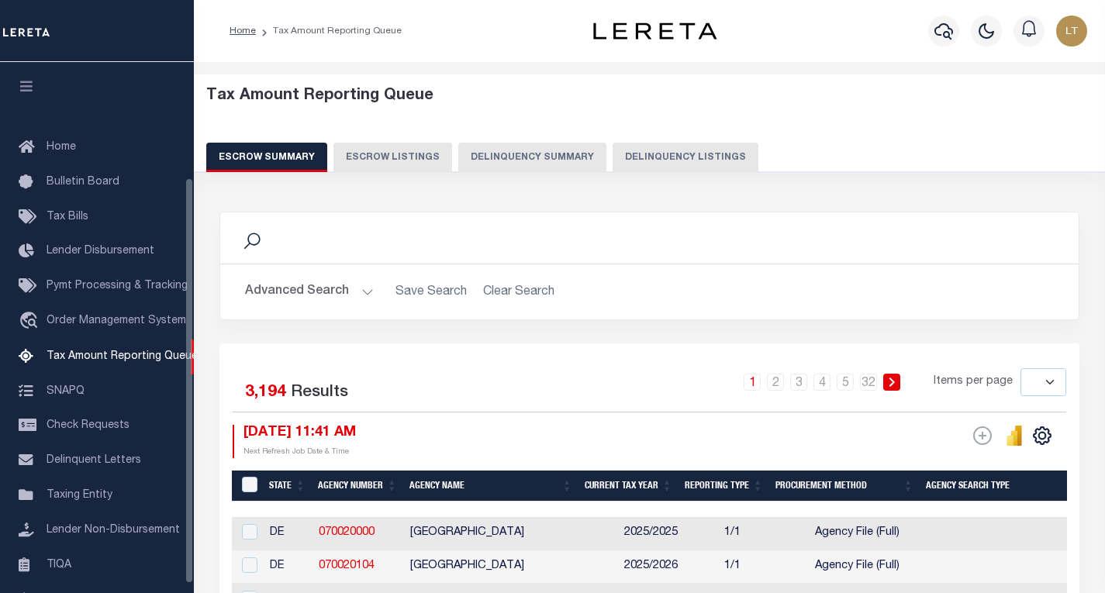
select select
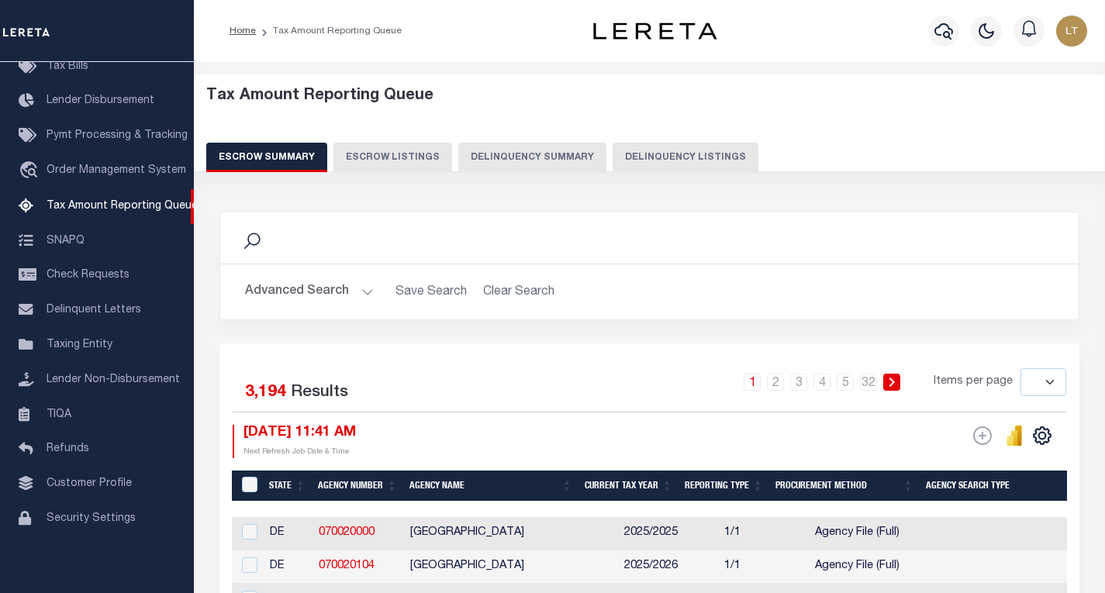
click at [666, 166] on button "Delinquency Listings" at bounding box center [686, 157] width 146 height 29
select select "100"
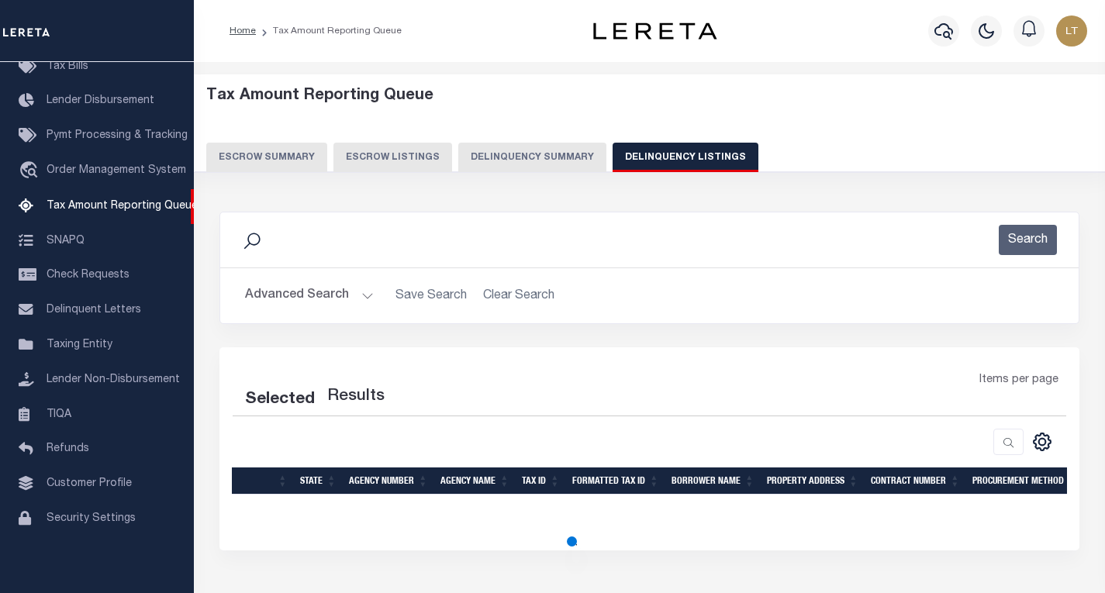
select select "100"
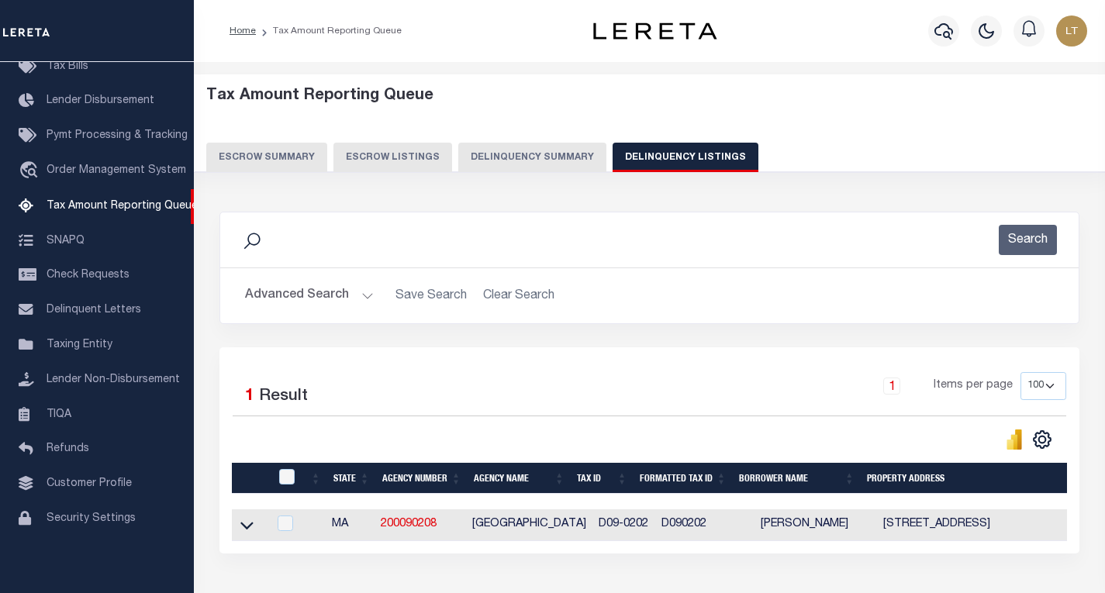
scroll to position [113, 0]
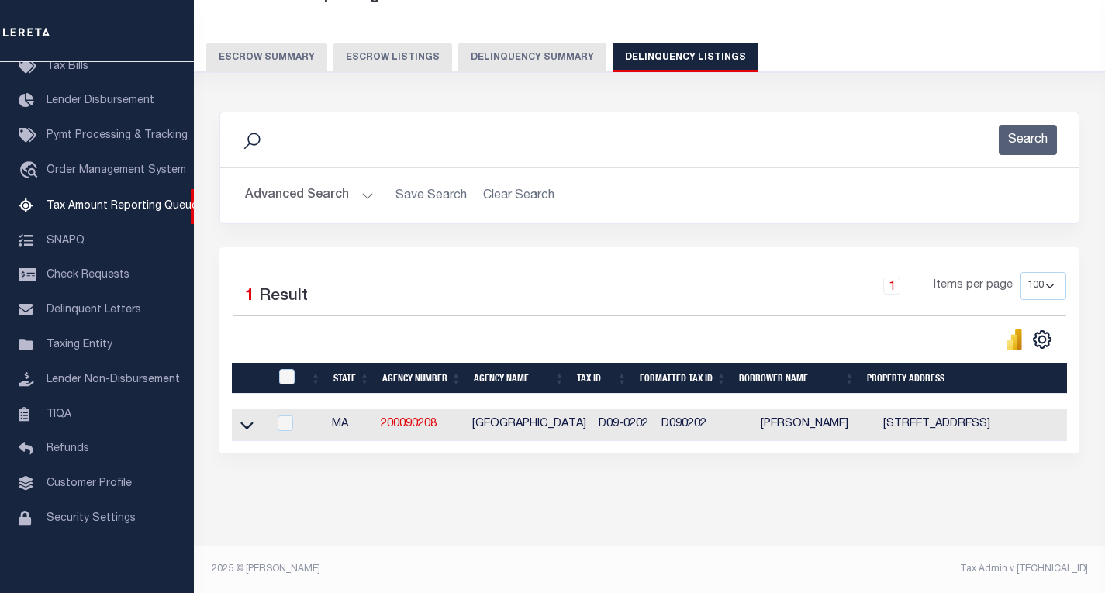
click at [247, 417] on icon at bounding box center [246, 425] width 13 height 16
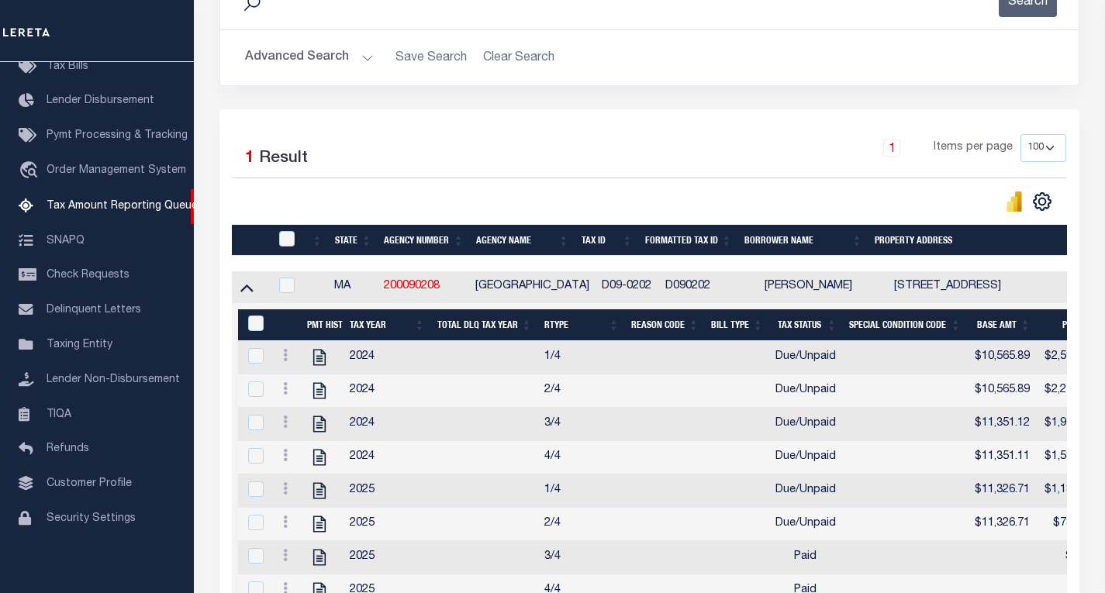
scroll to position [346, 0]
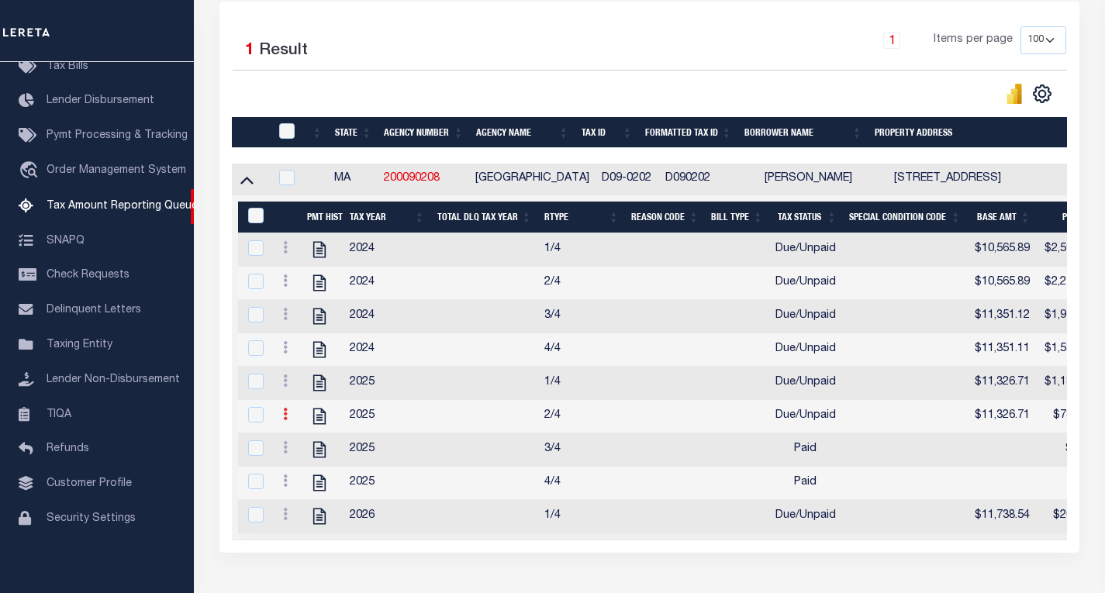
click at [286, 420] on icon at bounding box center [285, 414] width 5 height 12
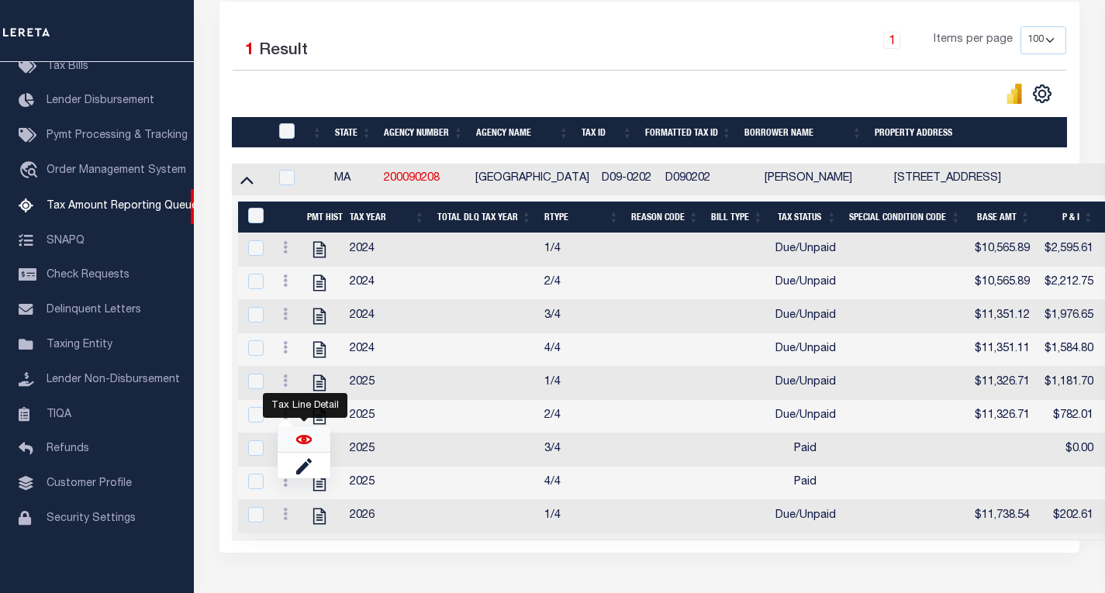
click at [303, 448] on img "" at bounding box center [304, 440] width 16 height 16
checkbox input "true"
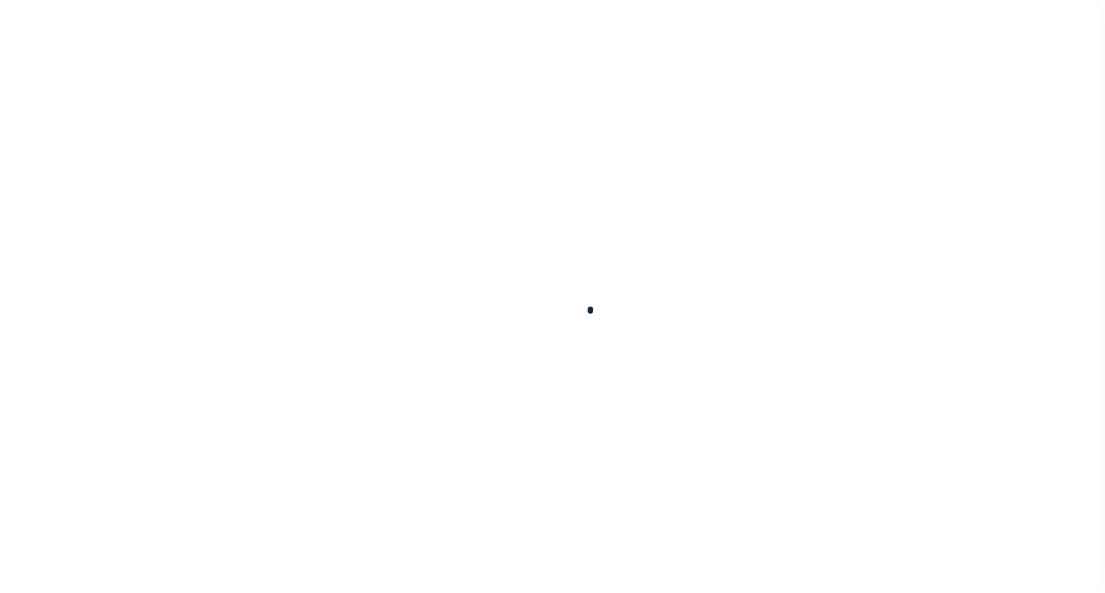
select select "DUE"
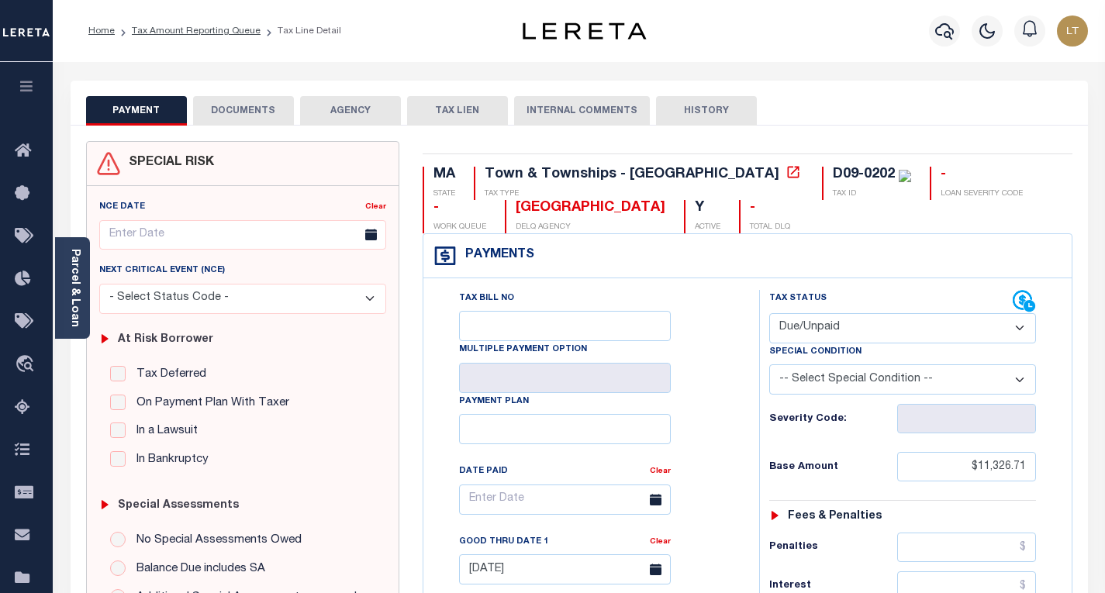
click at [259, 111] on button "DOCUMENTS" at bounding box center [243, 110] width 101 height 29
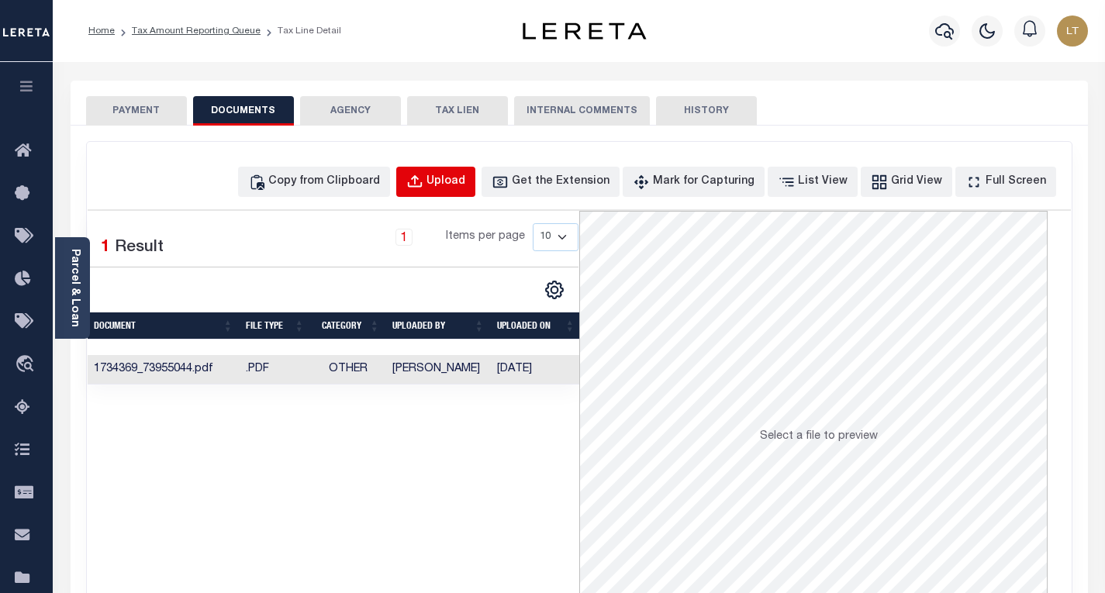
click at [465, 183] on div "Upload" at bounding box center [446, 182] width 39 height 17
select select "POP"
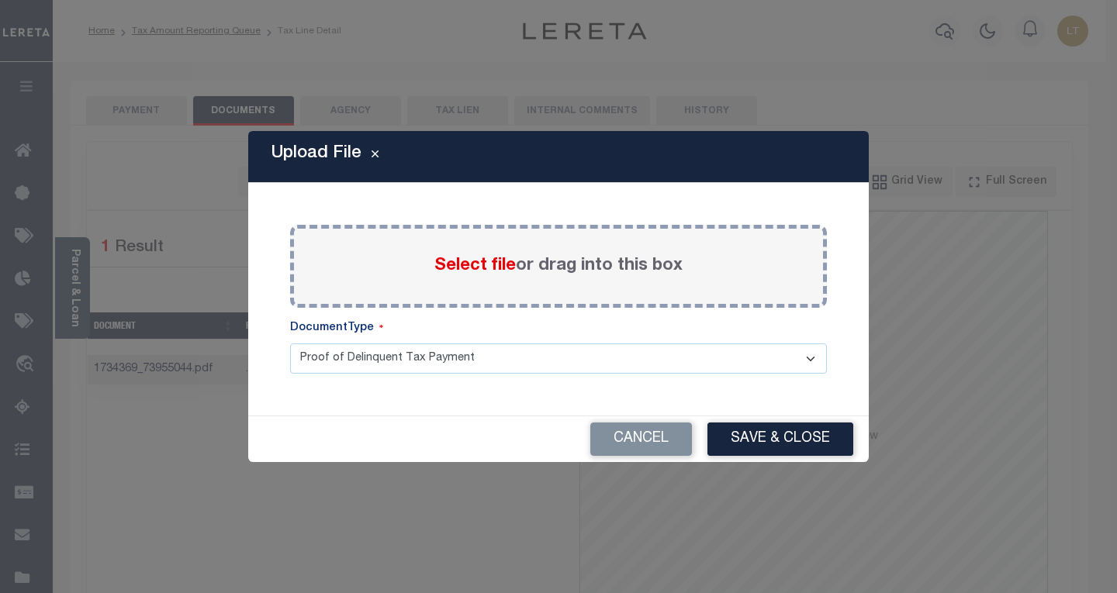
click at [440, 273] on span "Select file" at bounding box center [474, 266] width 81 height 17
click at [0, 0] on input "Select file or drag into this box" at bounding box center [0, 0] width 0 height 0
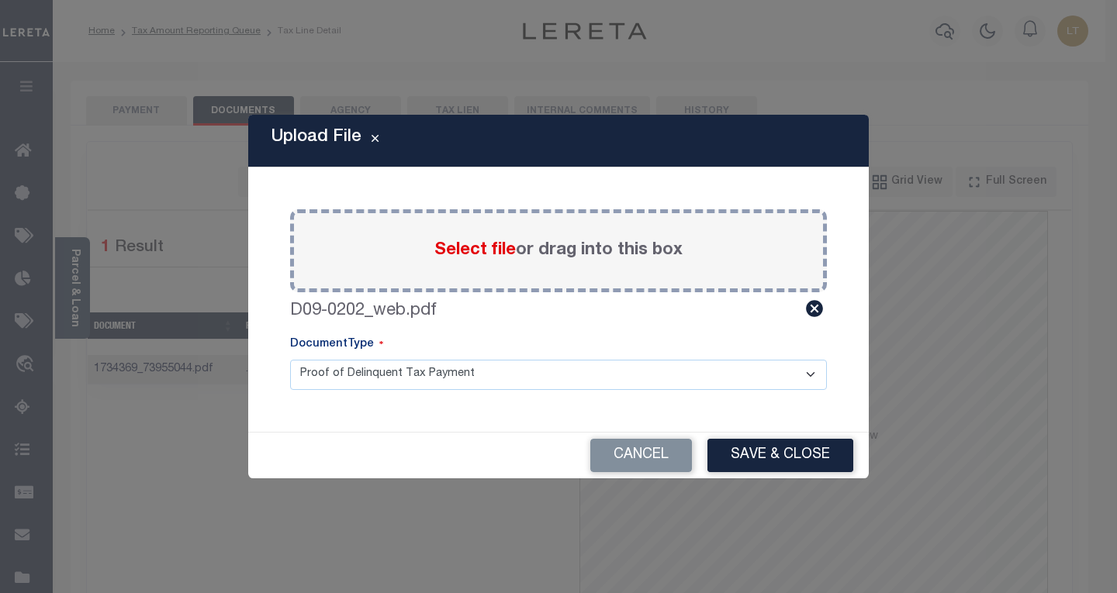
click at [747, 430] on div "Upload File Paste copied image or file into this box Select file or drag into t…" at bounding box center [558, 296] width 620 height 363
click at [785, 448] on button "Save & Close" at bounding box center [780, 455] width 146 height 33
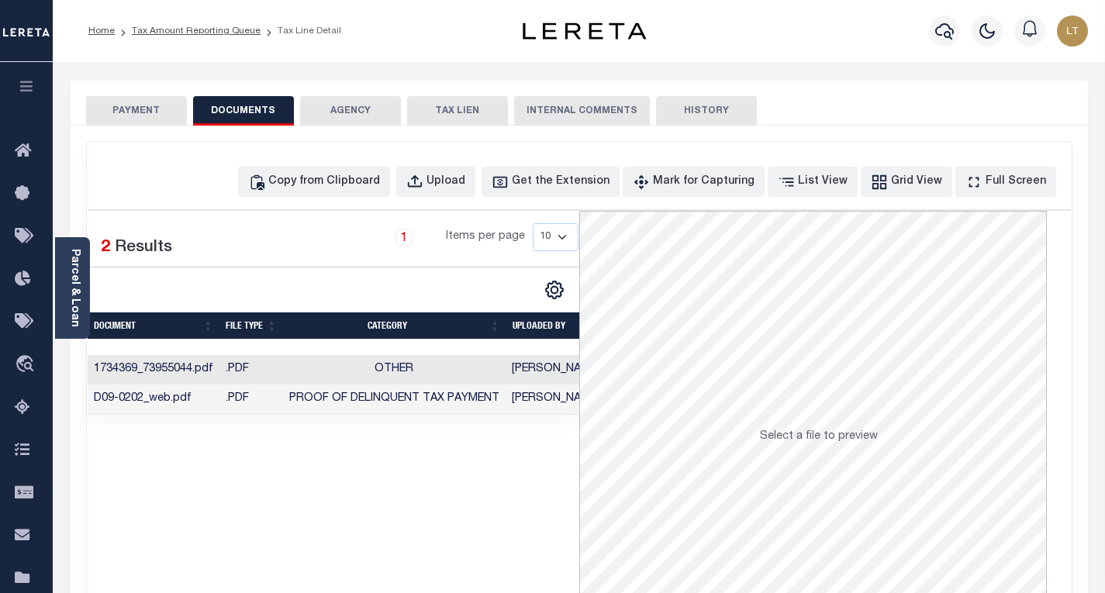
click at [139, 109] on button "PAYMENT" at bounding box center [136, 110] width 101 height 29
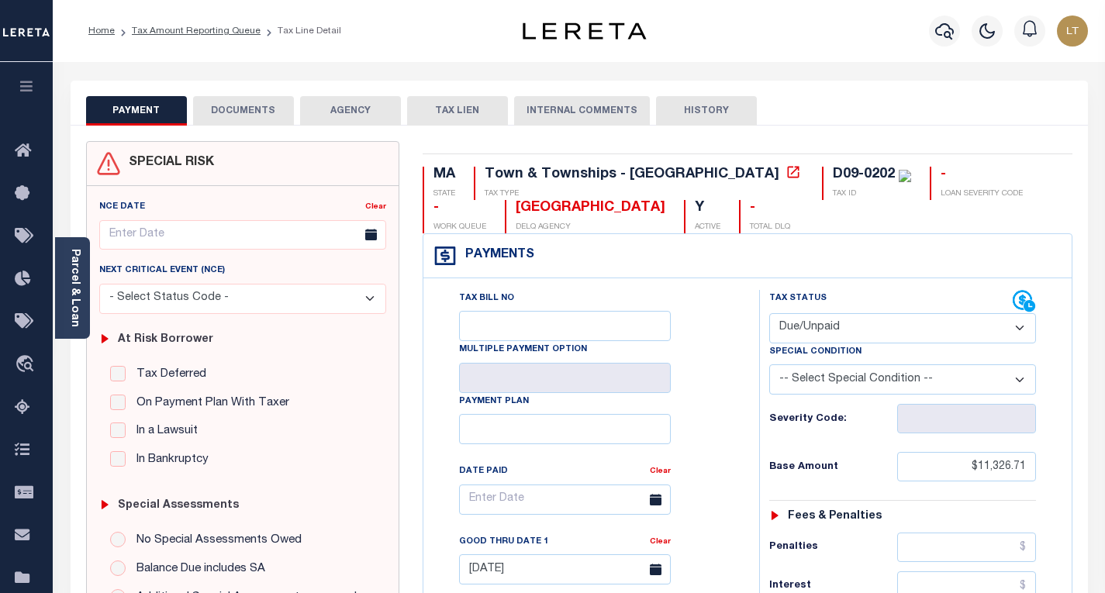
click at [834, 337] on select "- Select Status Code - Open Due/Unpaid Paid Incomplete No Tax Due Internal Refu…" at bounding box center [902, 328] width 267 height 30
select select "PYD"
click at [769, 314] on select "- Select Status Code - Open Due/Unpaid Paid Incomplete No Tax Due Internal Refu…" at bounding box center [902, 328] width 267 height 30
type input "[DATE]"
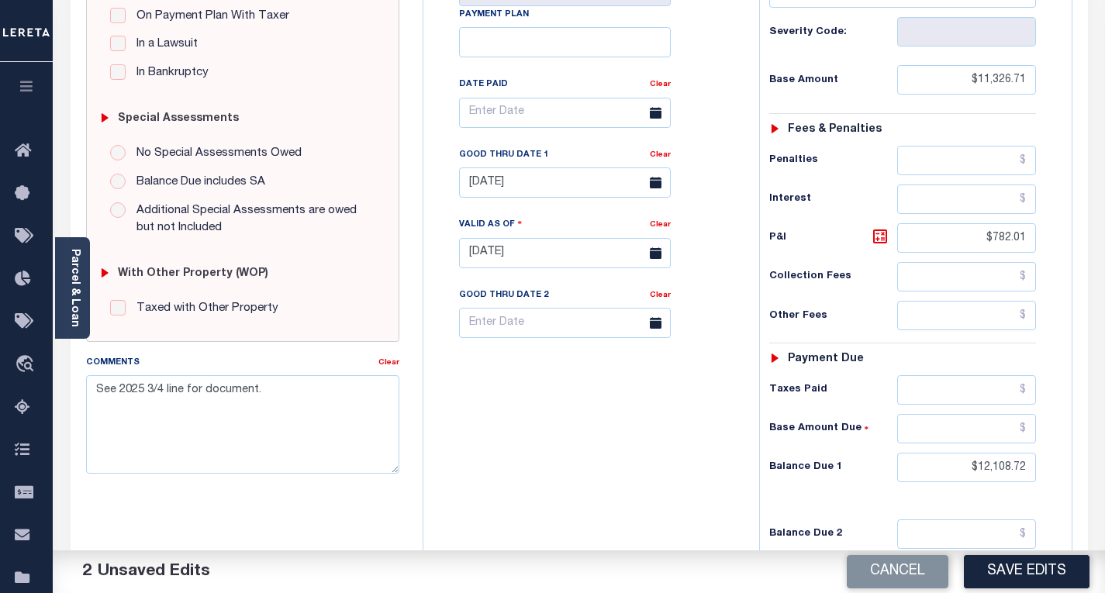
scroll to position [388, 0]
drag, startPoint x: 1024, startPoint y: 469, endPoint x: 966, endPoint y: 472, distance: 57.5
click at [966, 472] on input "$12,108.72" at bounding box center [966, 466] width 139 height 29
drag, startPoint x: 1025, startPoint y: 238, endPoint x: 961, endPoint y: 237, distance: 64.4
click at [961, 237] on input "$782.01" at bounding box center [966, 237] width 139 height 29
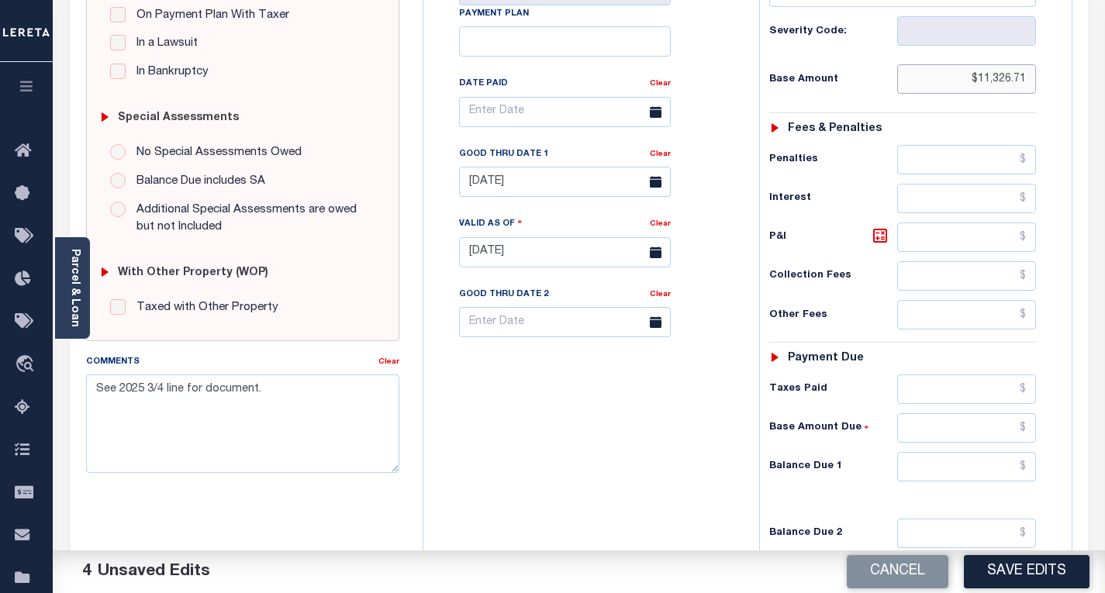
drag, startPoint x: 1021, startPoint y: 83, endPoint x: 971, endPoint y: 80, distance: 50.5
click at [971, 80] on input "$11,326.71" at bounding box center [966, 78] width 139 height 29
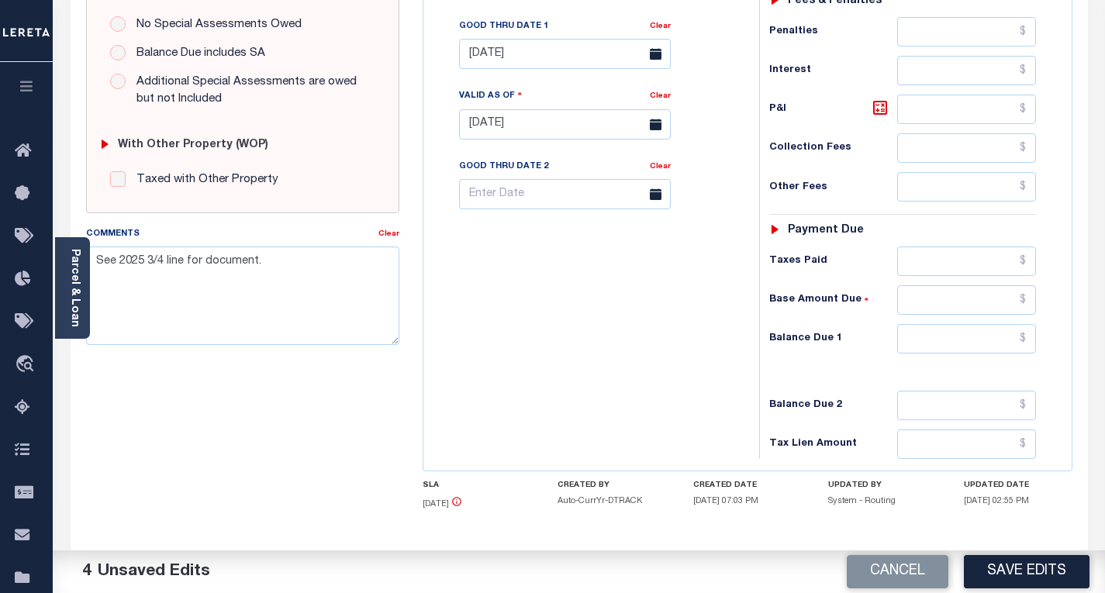
scroll to position [543, 0]
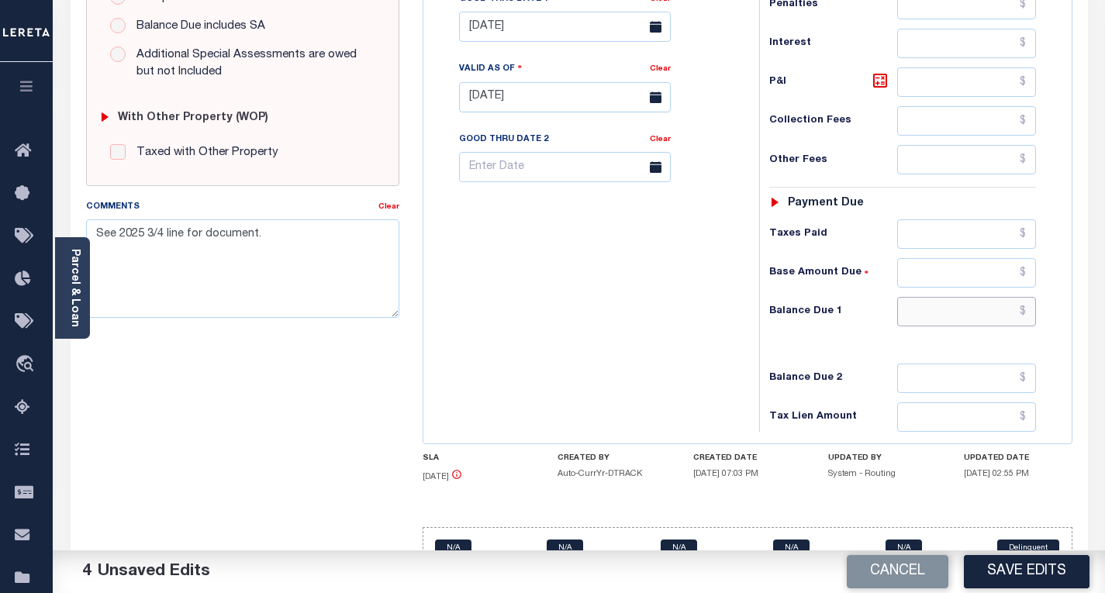
click at [1028, 307] on input "text" at bounding box center [966, 311] width 139 height 29
type input "$0.00"
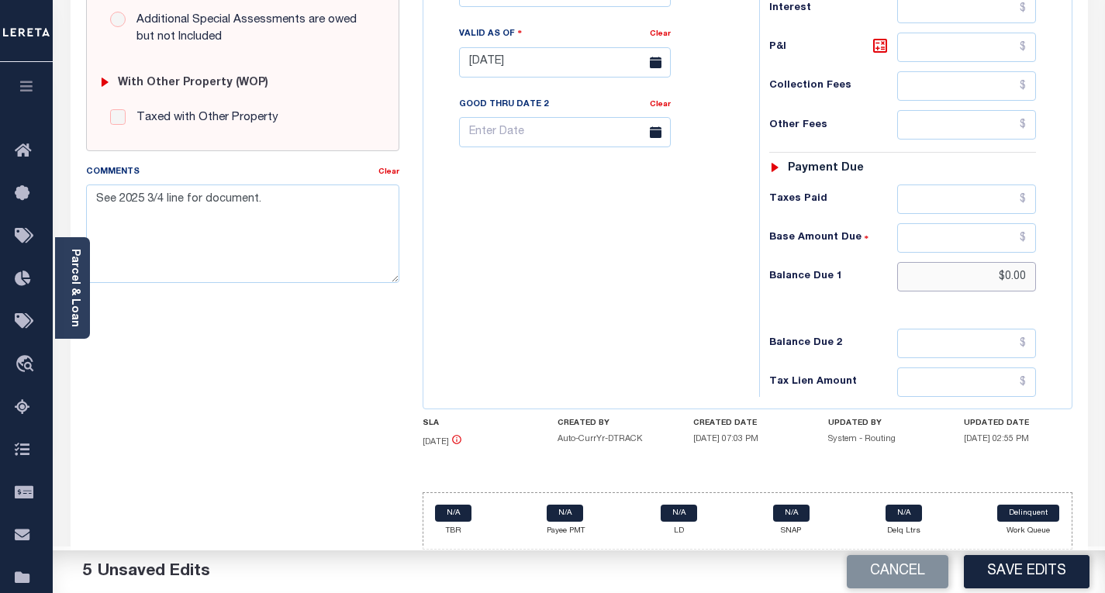
scroll to position [579, 0]
click at [990, 569] on button "Save Edits" at bounding box center [1027, 571] width 126 height 33
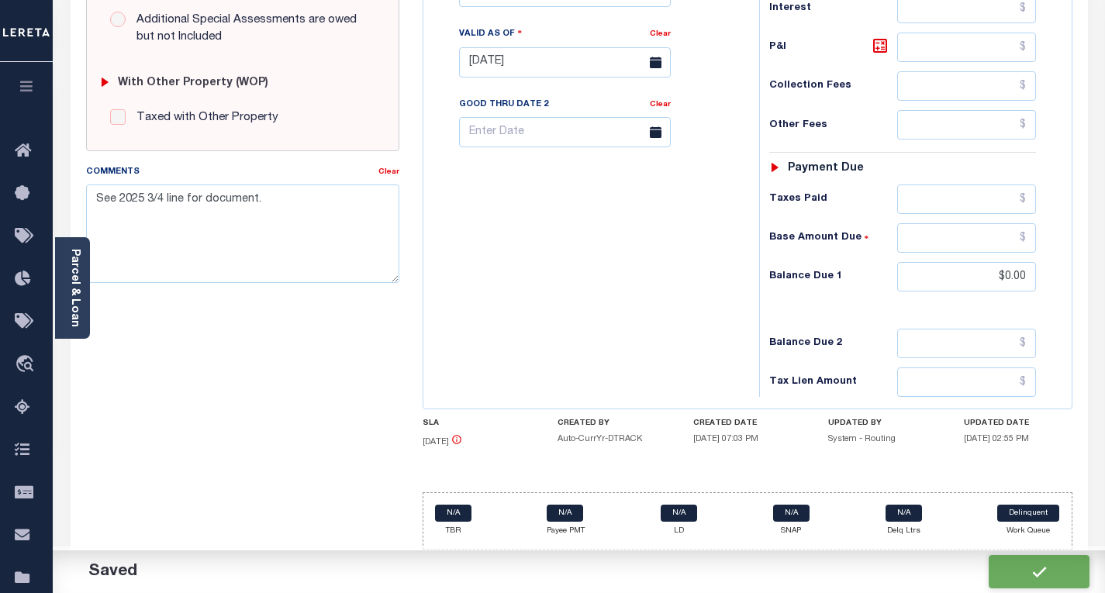
checkbox input "false"
type input "$0"
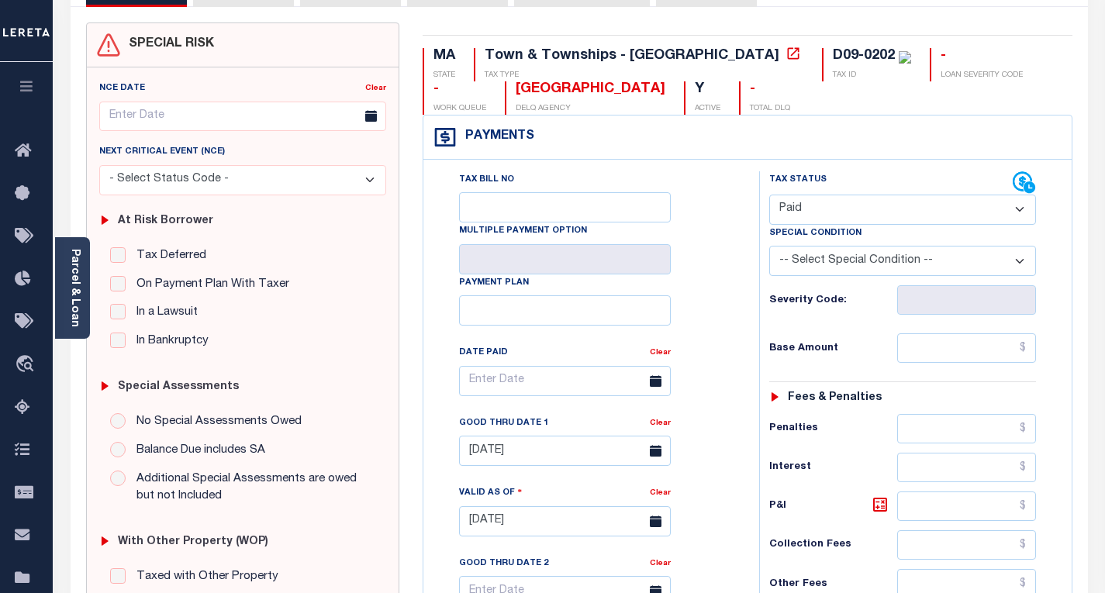
scroll to position [0, 0]
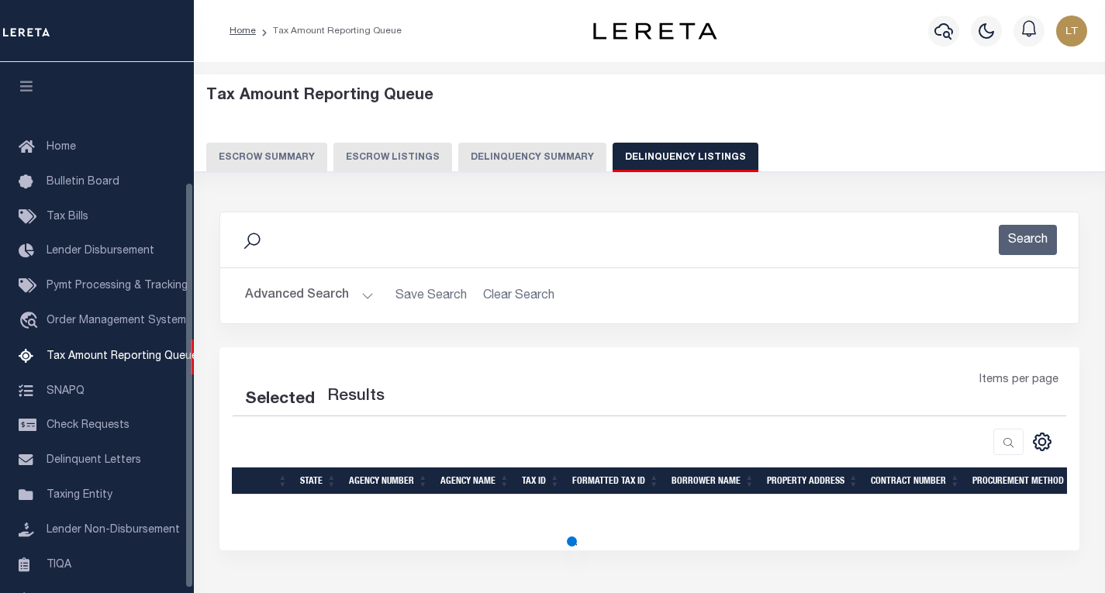
select select "100"
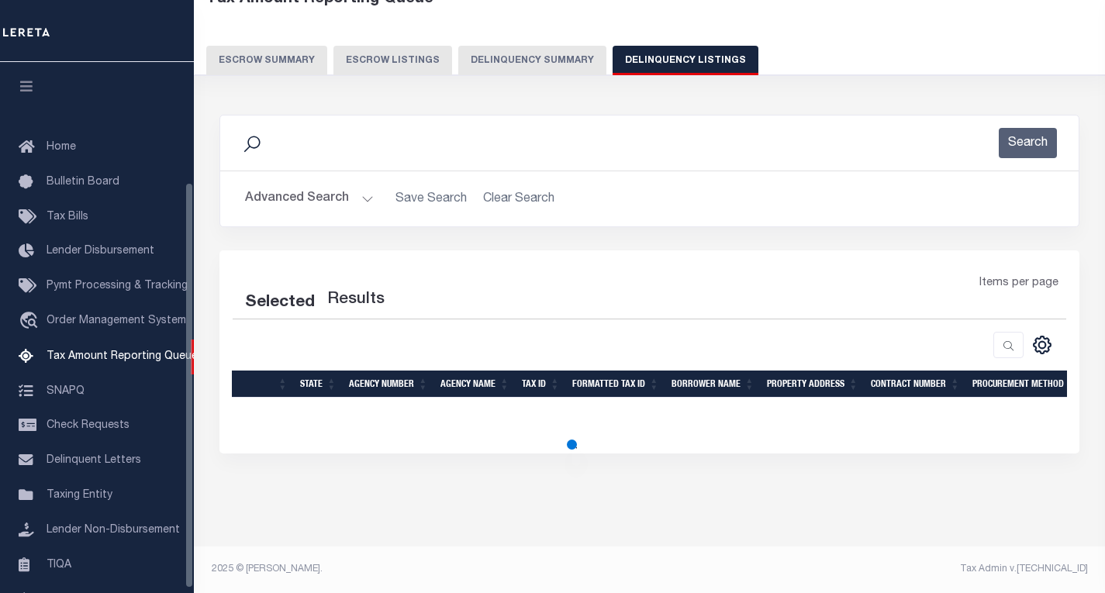
select select "100"
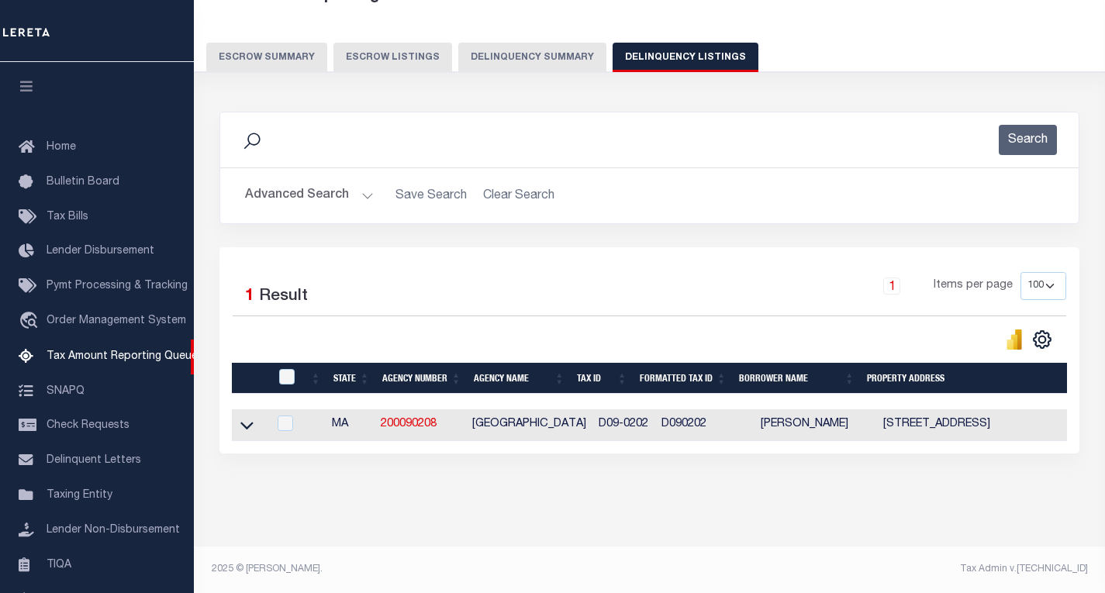
scroll to position [157, 0]
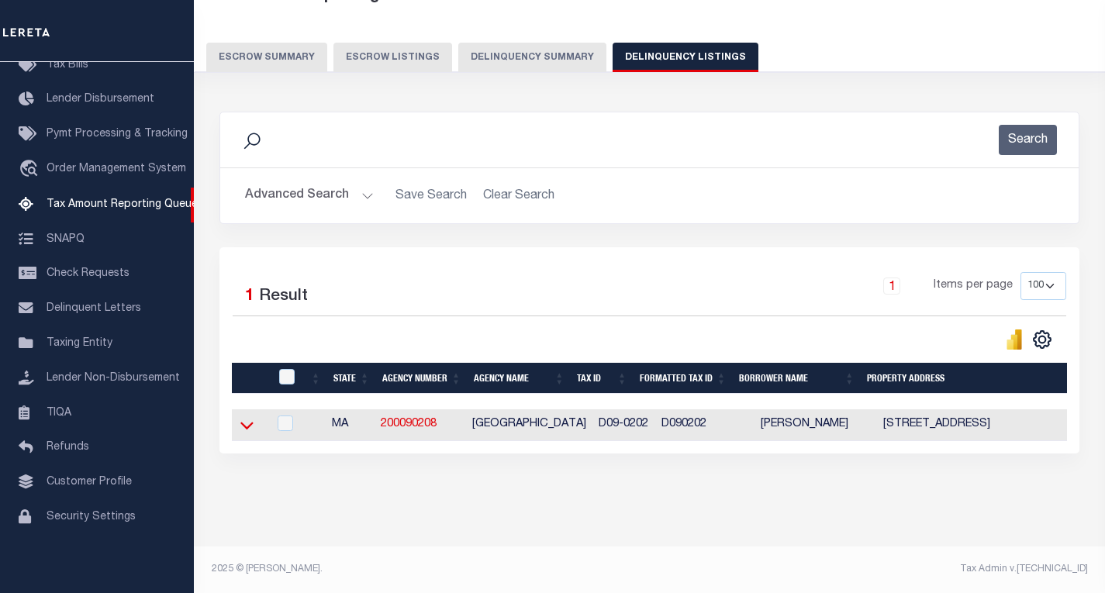
click at [249, 417] on icon at bounding box center [246, 425] width 13 height 16
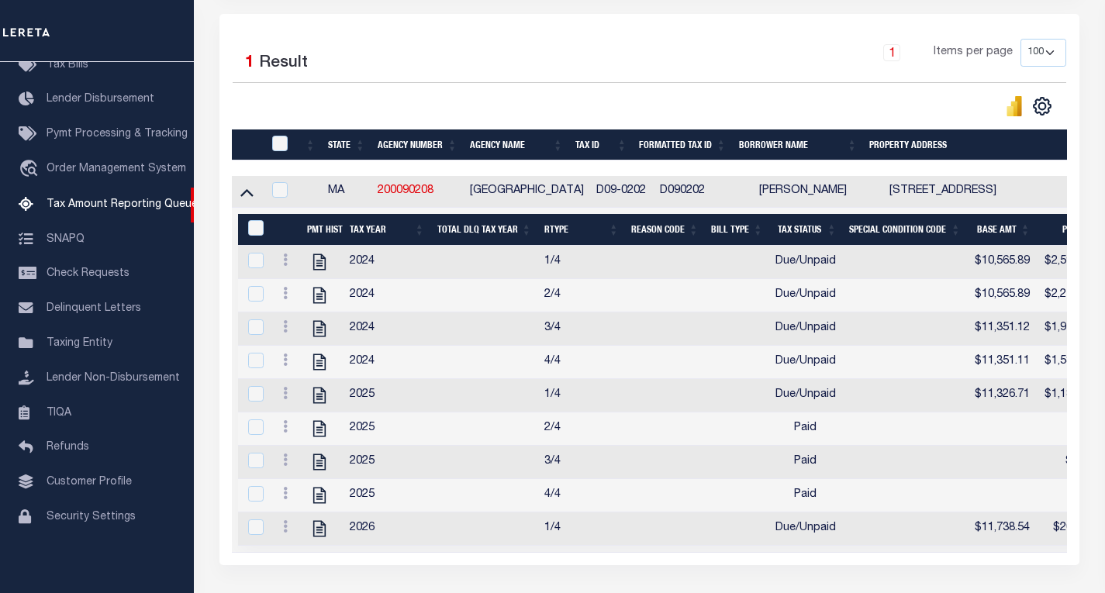
scroll to position [346, 0]
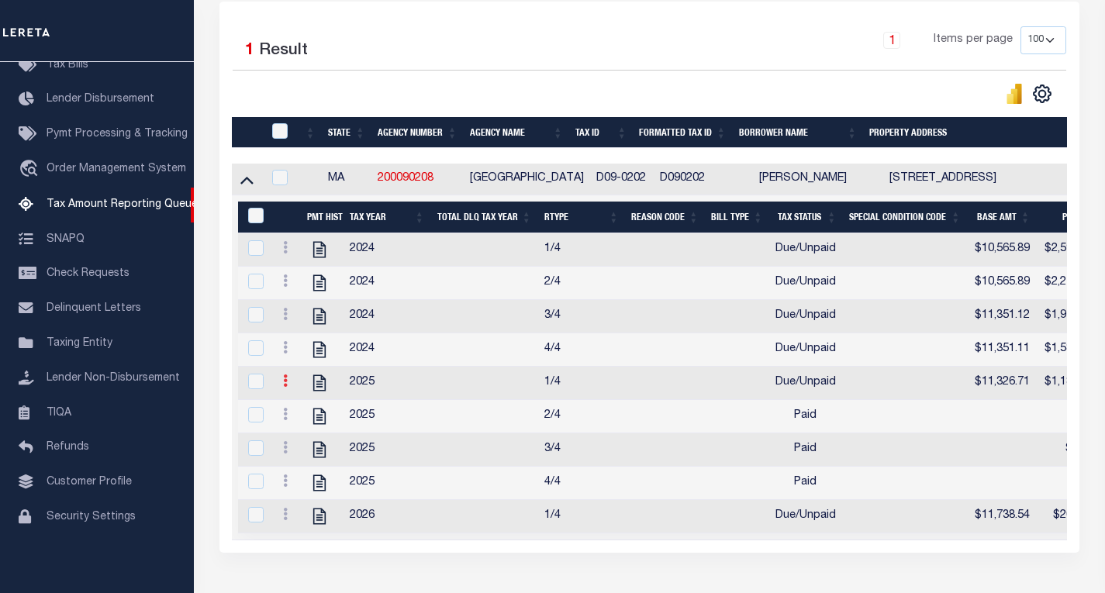
click at [285, 387] on icon at bounding box center [285, 381] width 5 height 12
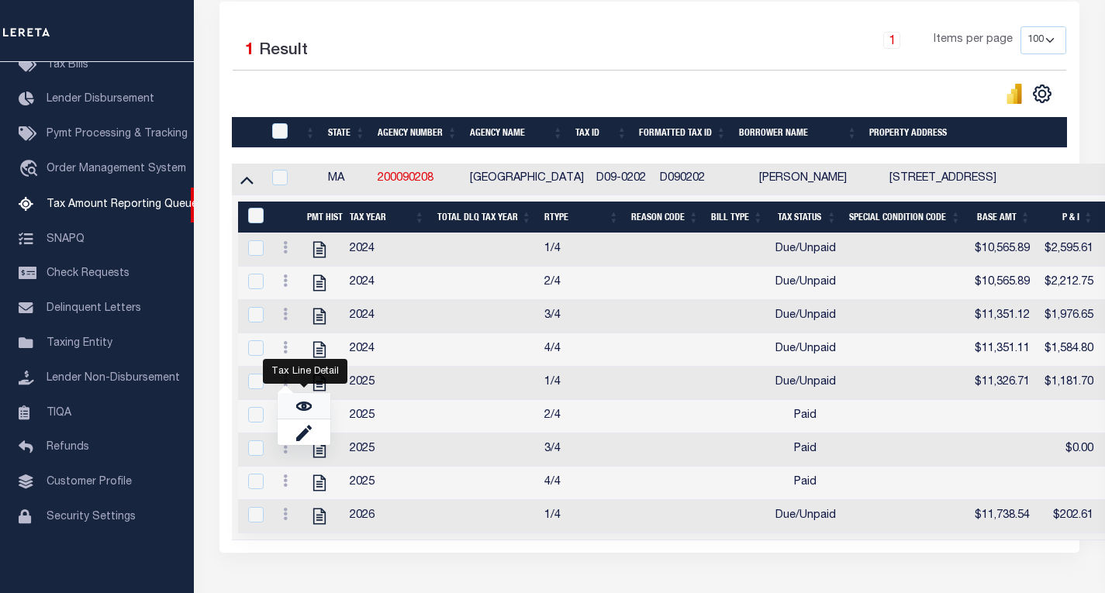
click at [299, 414] on img "" at bounding box center [304, 407] width 16 height 16
checkbox input "true"
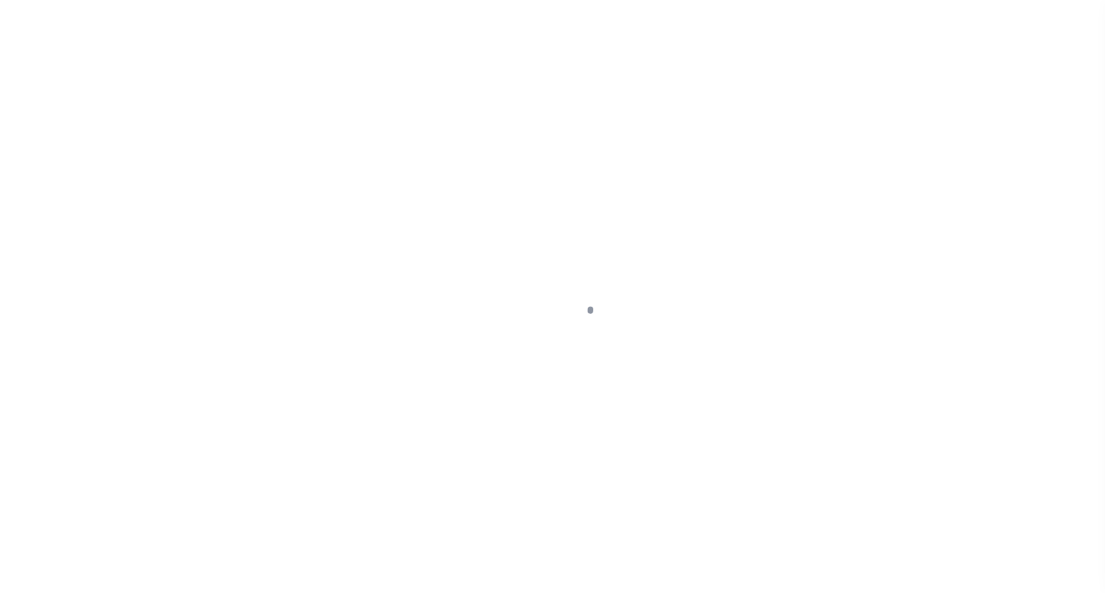
select select "DUE"
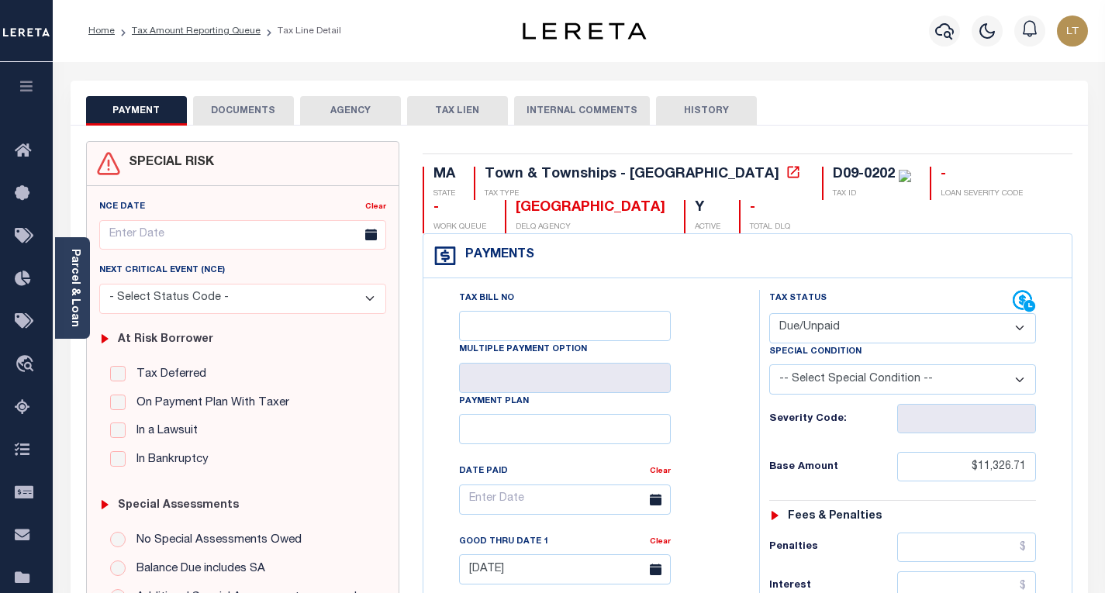
click at [247, 105] on button "DOCUMENTS" at bounding box center [243, 110] width 101 height 29
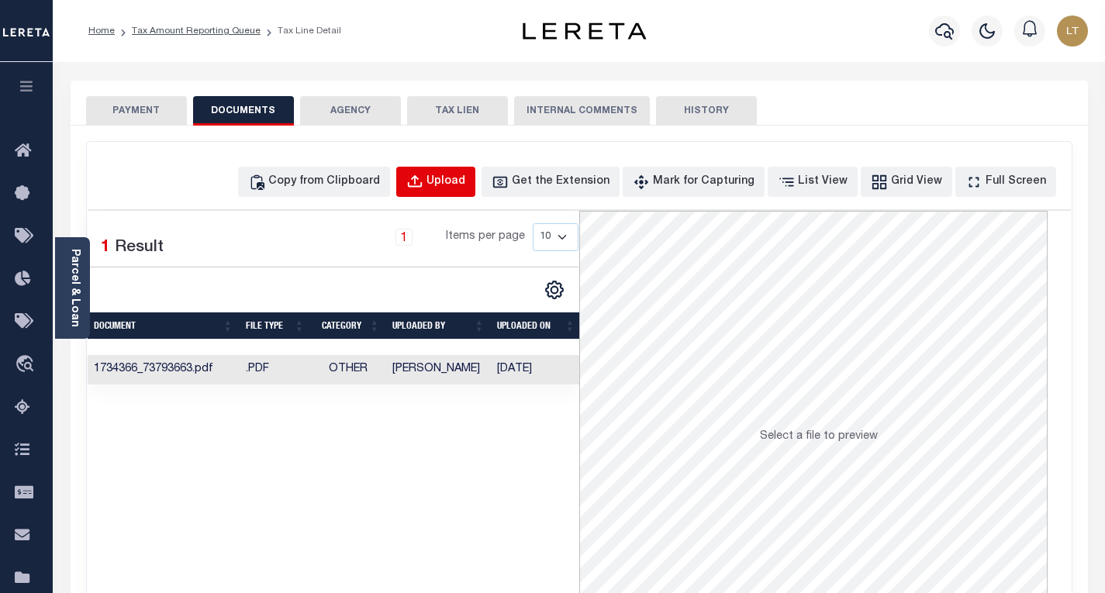
click at [465, 182] on div "Upload" at bounding box center [446, 182] width 39 height 17
select select "POP"
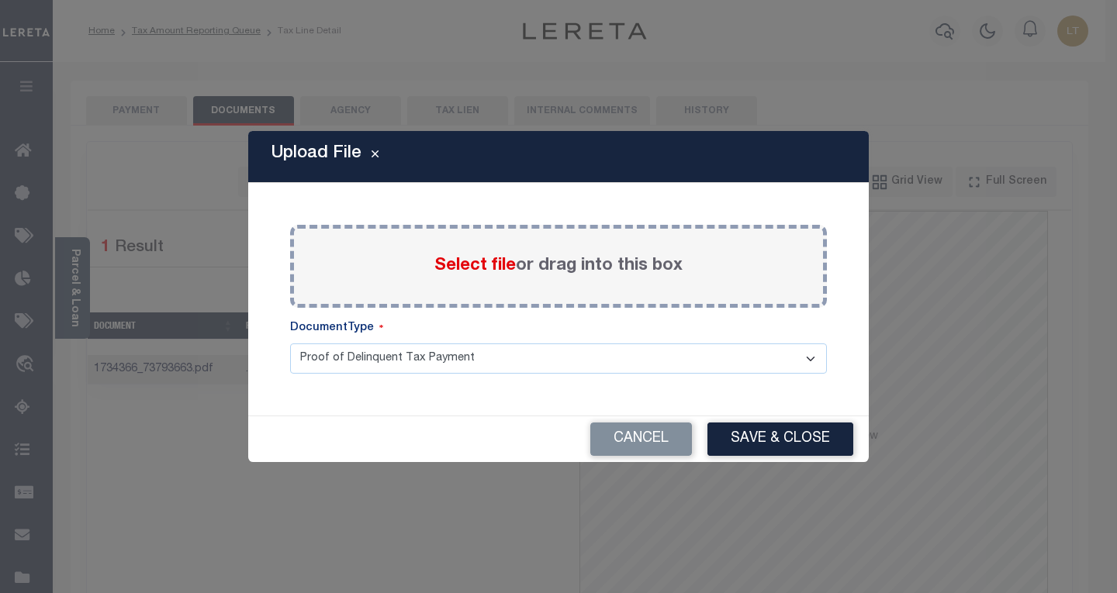
click at [457, 254] on label "Select file or drag into this box" at bounding box center [558, 267] width 248 height 26
click at [0, 0] on input "Select file or drag into this box" at bounding box center [0, 0] width 0 height 0
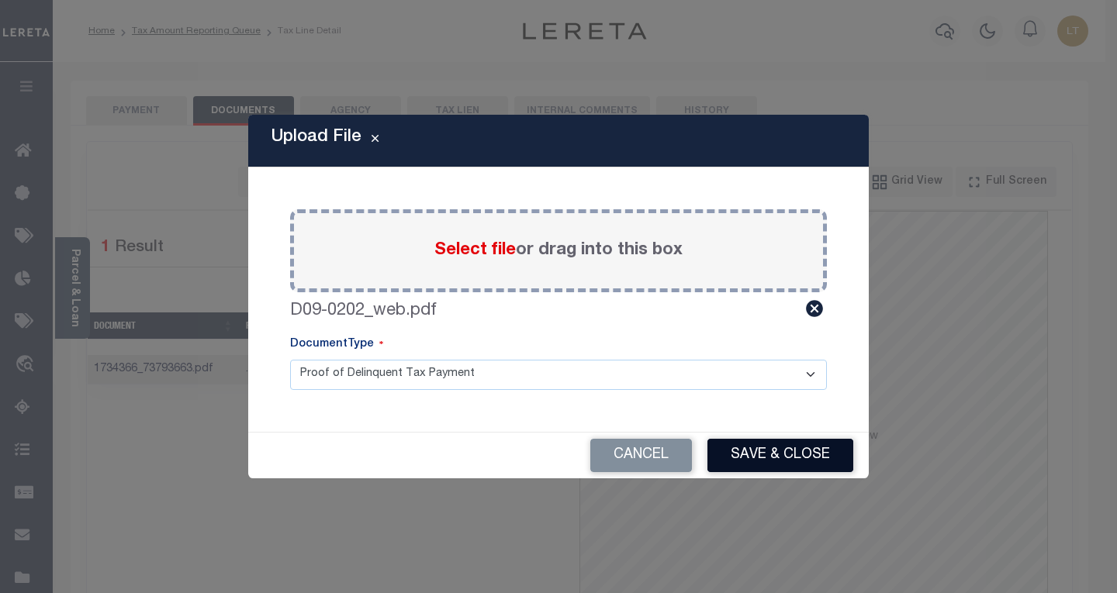
click at [760, 449] on button "Save & Close" at bounding box center [780, 455] width 146 height 33
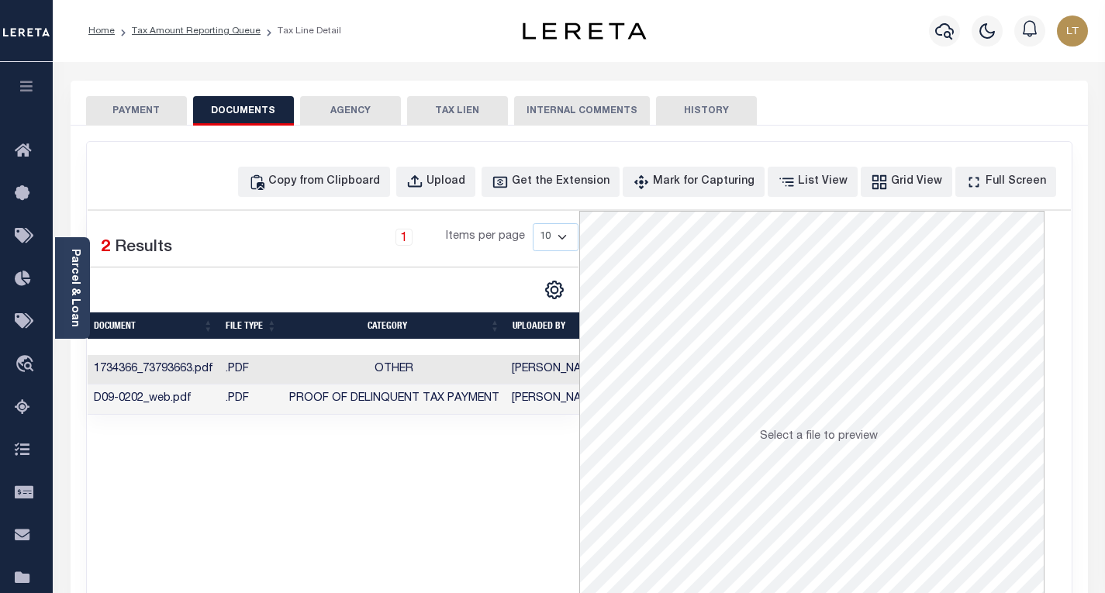
click at [121, 112] on button "PAYMENT" at bounding box center [136, 110] width 101 height 29
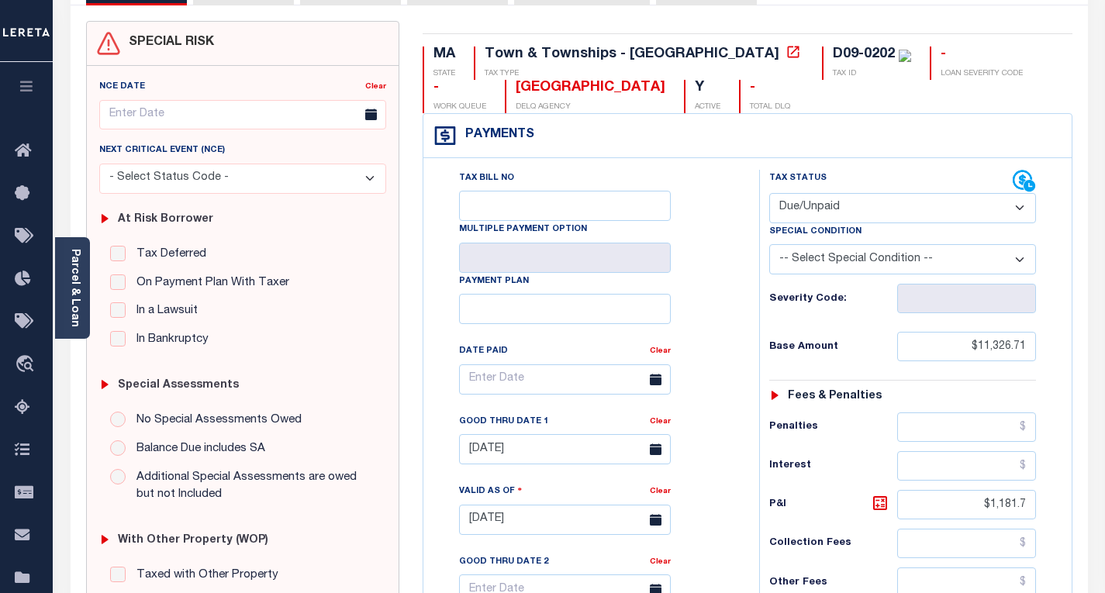
scroll to position [155, 0]
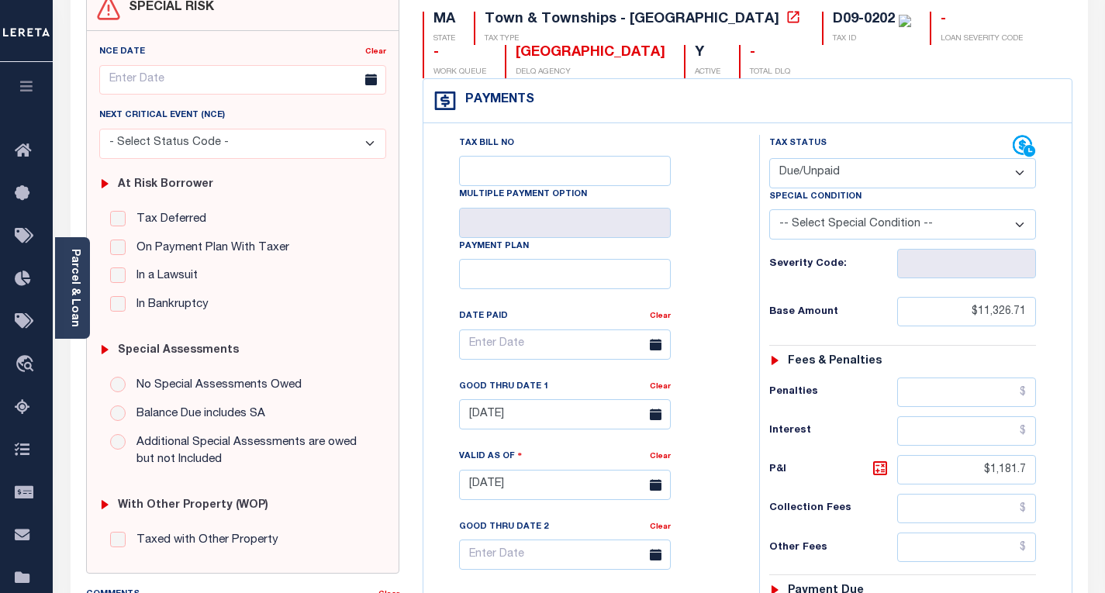
click at [811, 179] on select "- Select Status Code - Open Due/Unpaid Paid Incomplete No Tax Due Internal Refu…" at bounding box center [902, 173] width 267 height 30
select select "PYD"
click at [769, 159] on select "- Select Status Code - Open Due/Unpaid Paid Incomplete No Tax Due Internal Refu…" at bounding box center [902, 173] width 267 height 30
type input "[DATE]"
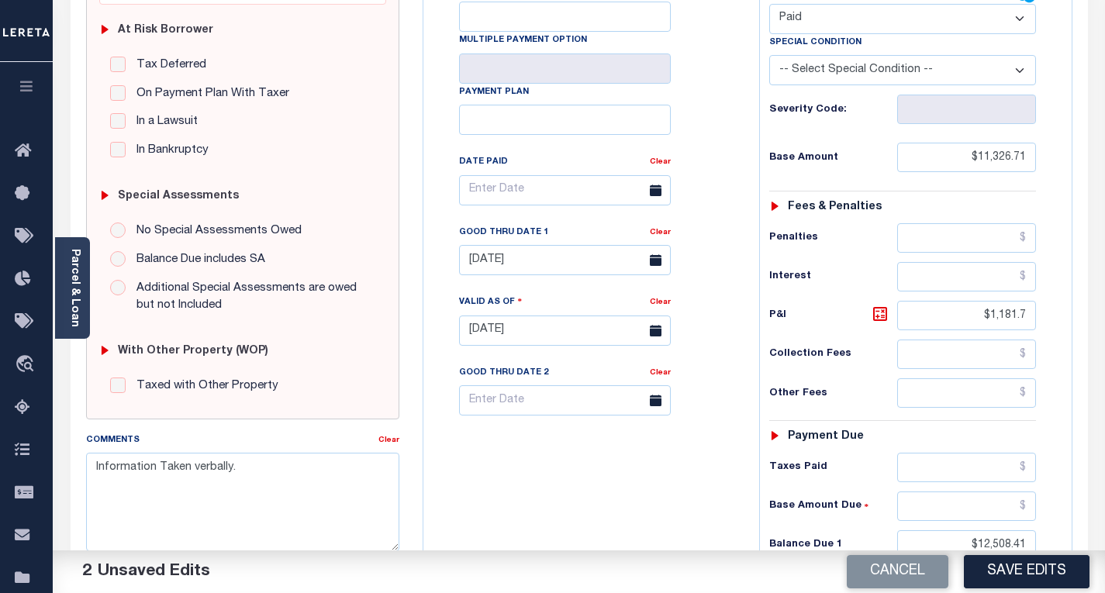
scroll to position [310, 0]
drag, startPoint x: 1025, startPoint y: 160, endPoint x: 942, endPoint y: 154, distance: 83.2
click at [942, 154] on input "$11,326.71" at bounding box center [966, 156] width 139 height 29
drag, startPoint x: 1016, startPoint y: 323, endPoint x: 990, endPoint y: 320, distance: 26.5
click at [990, 320] on input "$1,181.7" at bounding box center [966, 314] width 139 height 29
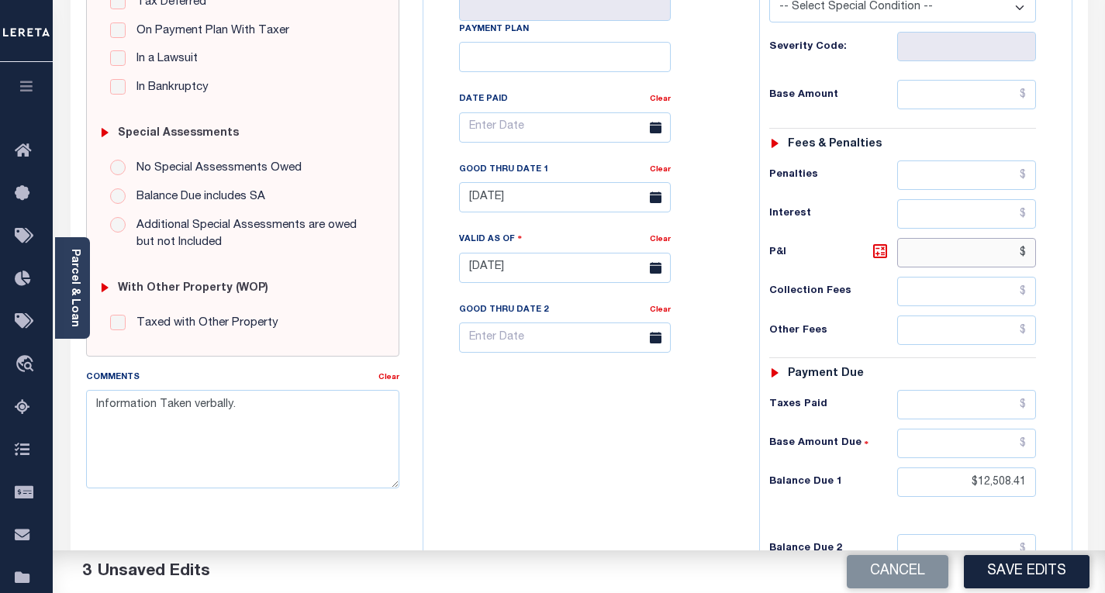
scroll to position [543, 0]
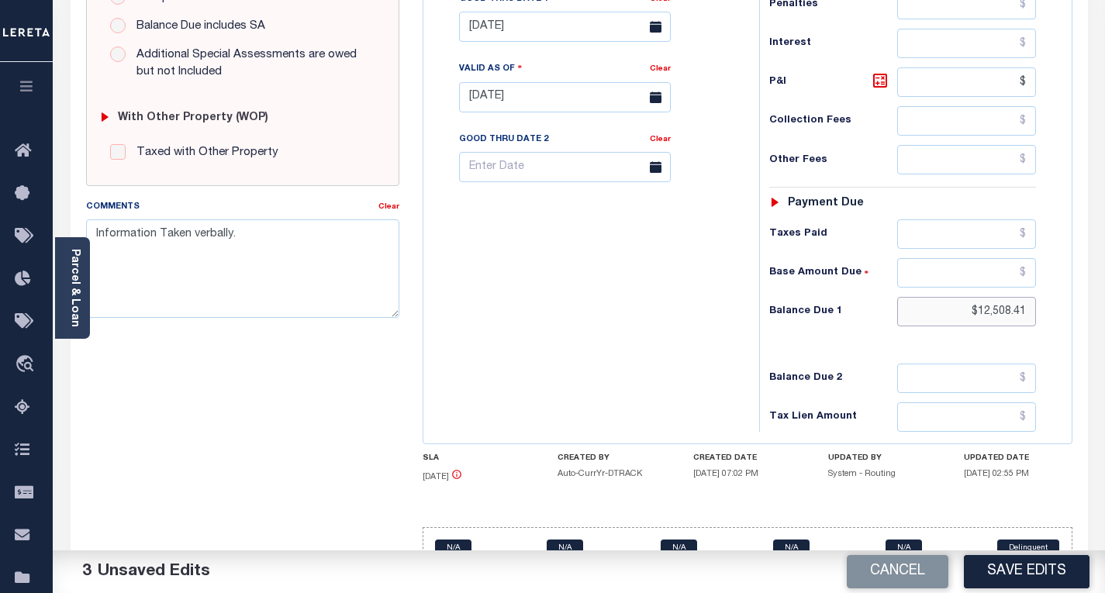
type input "$.00"
drag, startPoint x: 1020, startPoint y: 315, endPoint x: 961, endPoint y: 314, distance: 59.0
click at [961, 314] on input "$12,508.41" at bounding box center [966, 311] width 139 height 29
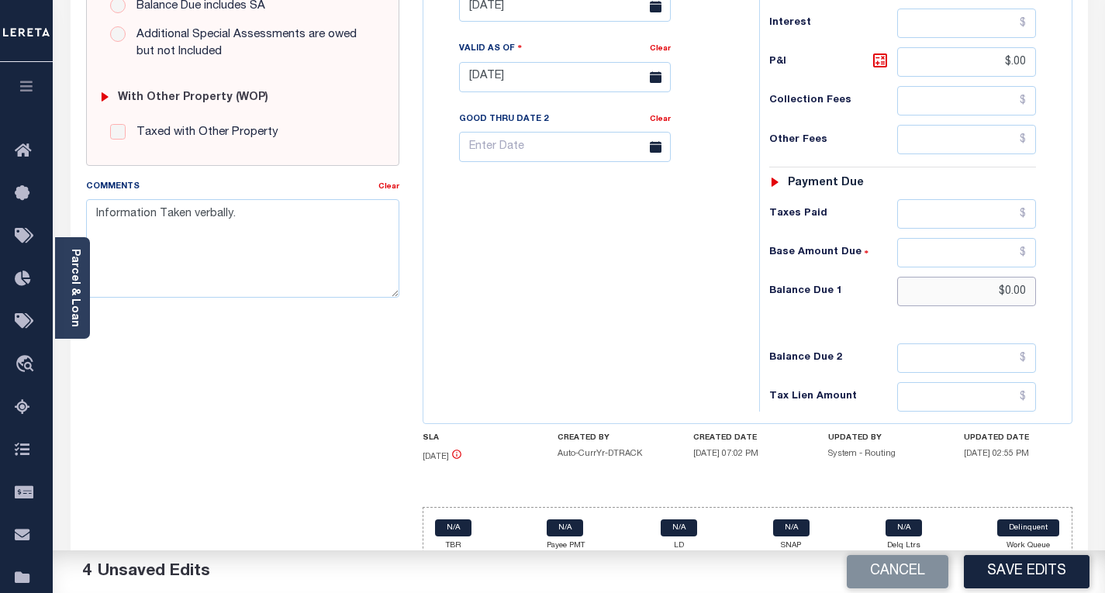
scroll to position [579, 0]
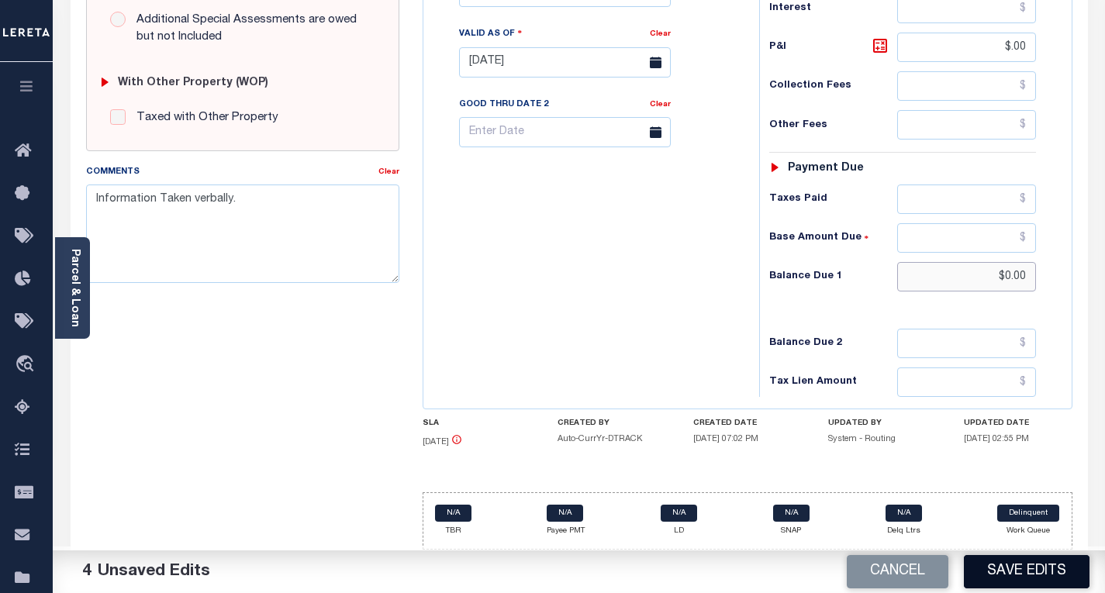
type input "$0.00"
click at [1008, 561] on button "Save Edits" at bounding box center [1027, 571] width 126 height 33
checkbox input "false"
type input "$0"
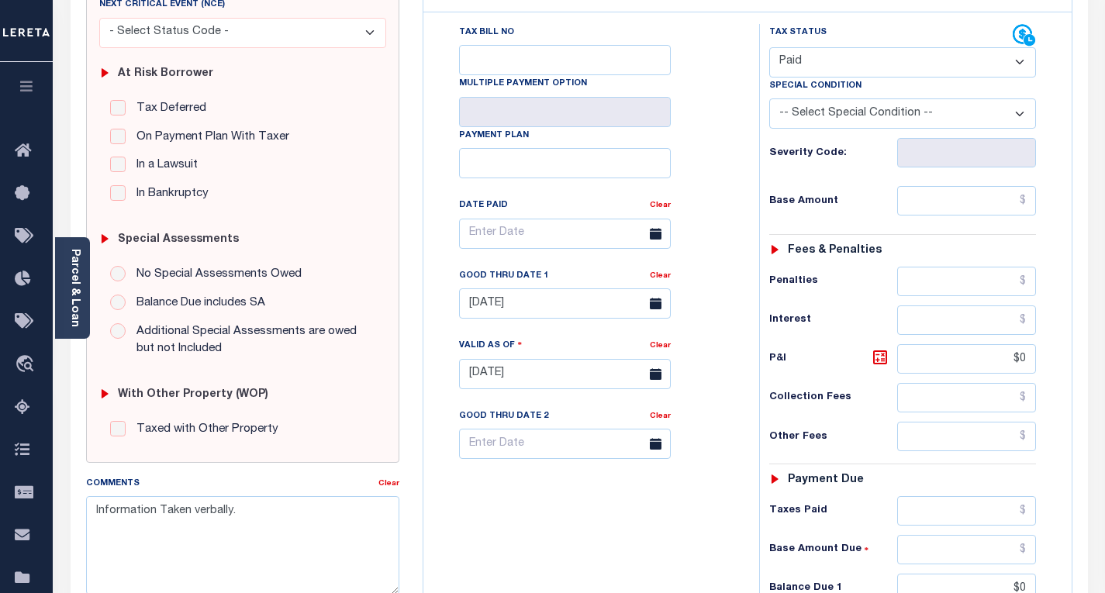
scroll to position [267, 0]
drag, startPoint x: 240, startPoint y: 510, endPoint x: 77, endPoint y: 495, distance: 163.6
click at [95, 496] on textarea "Information Taken verbally." at bounding box center [242, 545] width 313 height 98
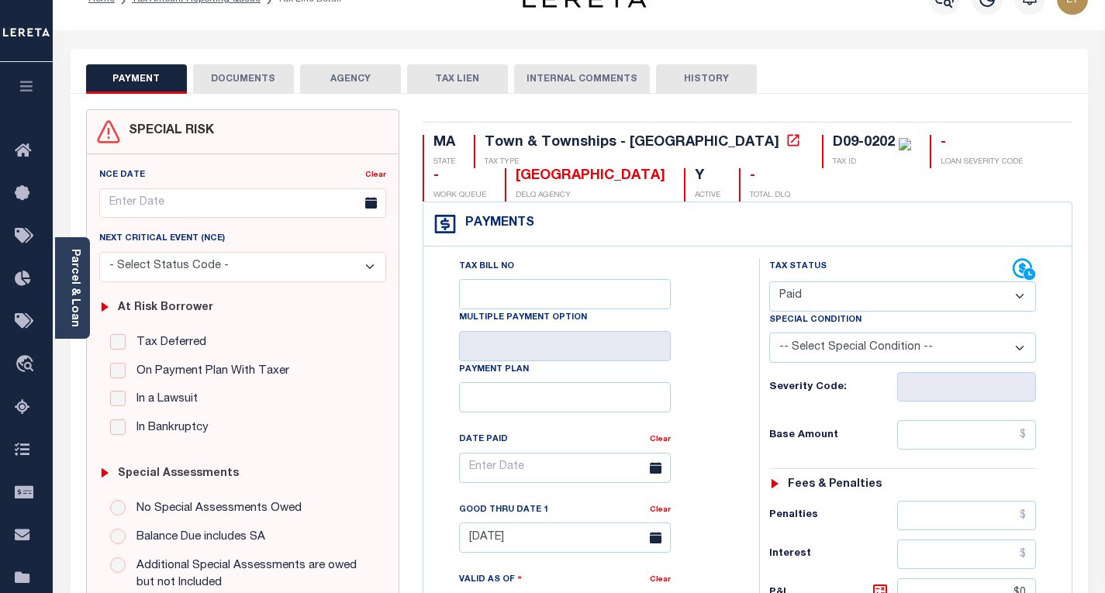
scroll to position [0, 0]
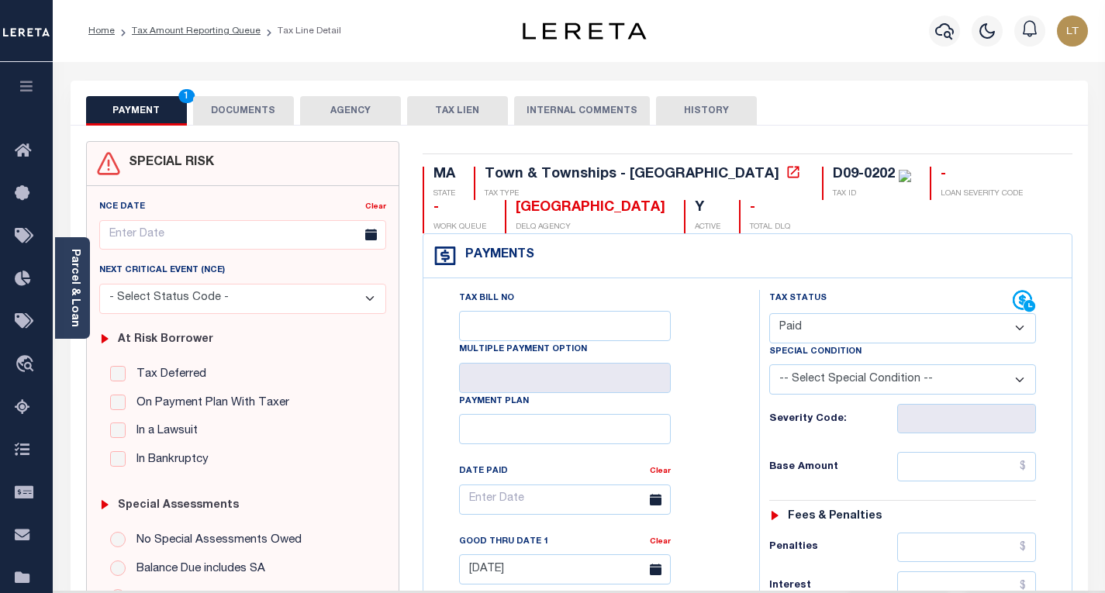
click at [234, 114] on button "DOCUMENTS" at bounding box center [243, 110] width 101 height 29
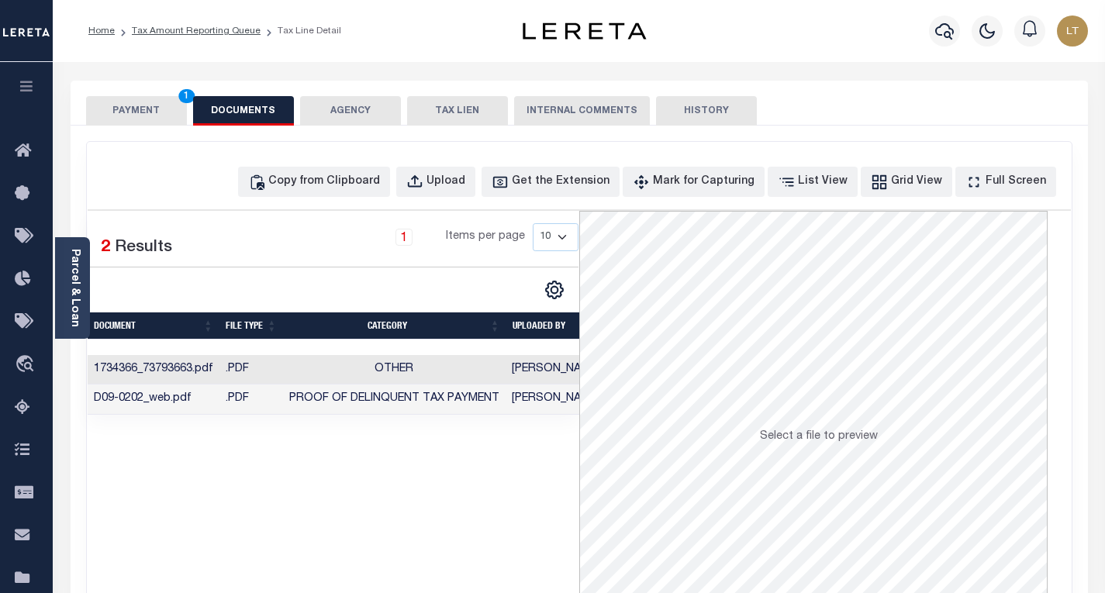
click at [151, 109] on button "PAYMENT 1" at bounding box center [136, 110] width 101 height 29
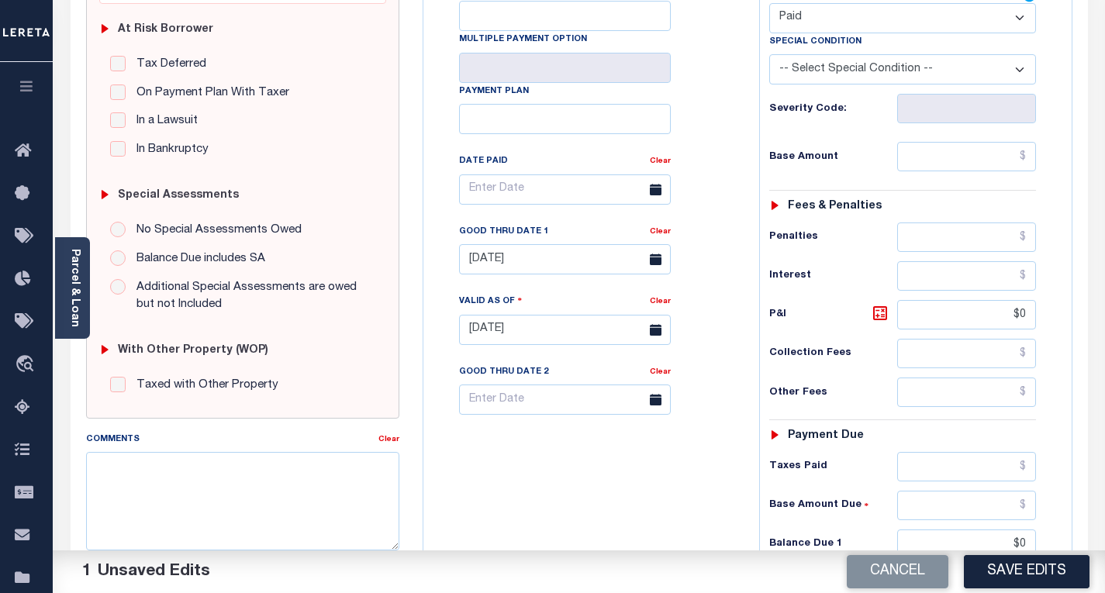
scroll to position [577, 0]
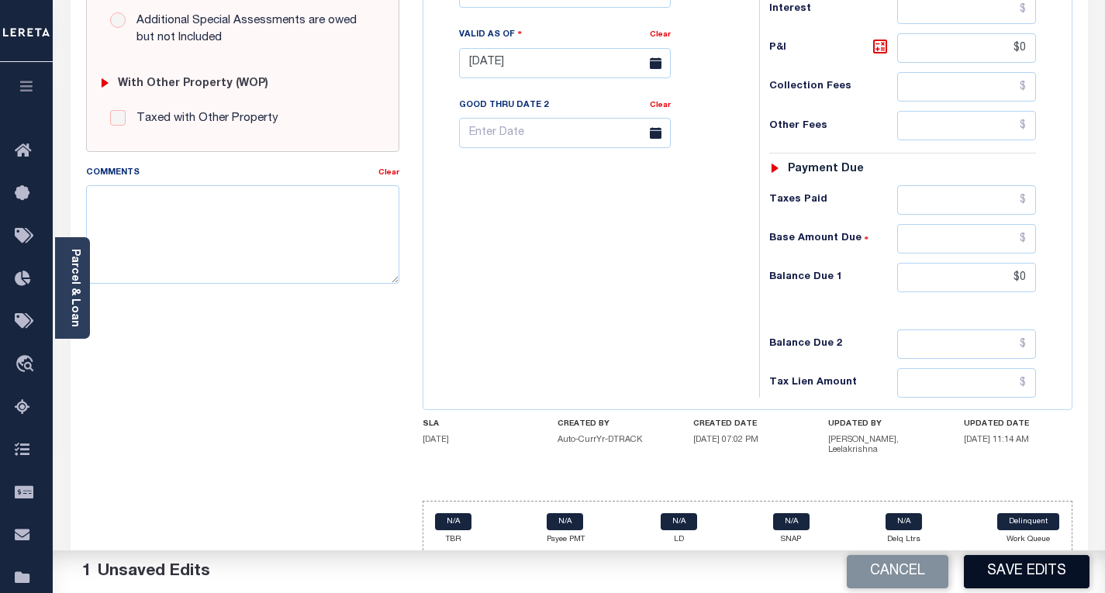
click at [1014, 567] on button "Save Edits" at bounding box center [1027, 571] width 126 height 33
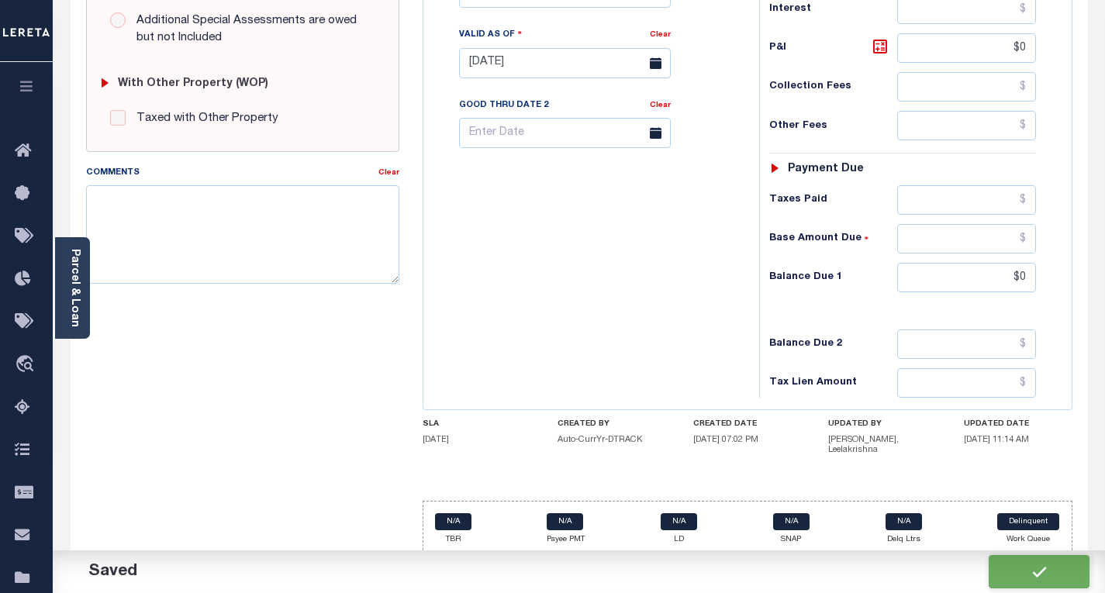
checkbox input "false"
type input "$0"
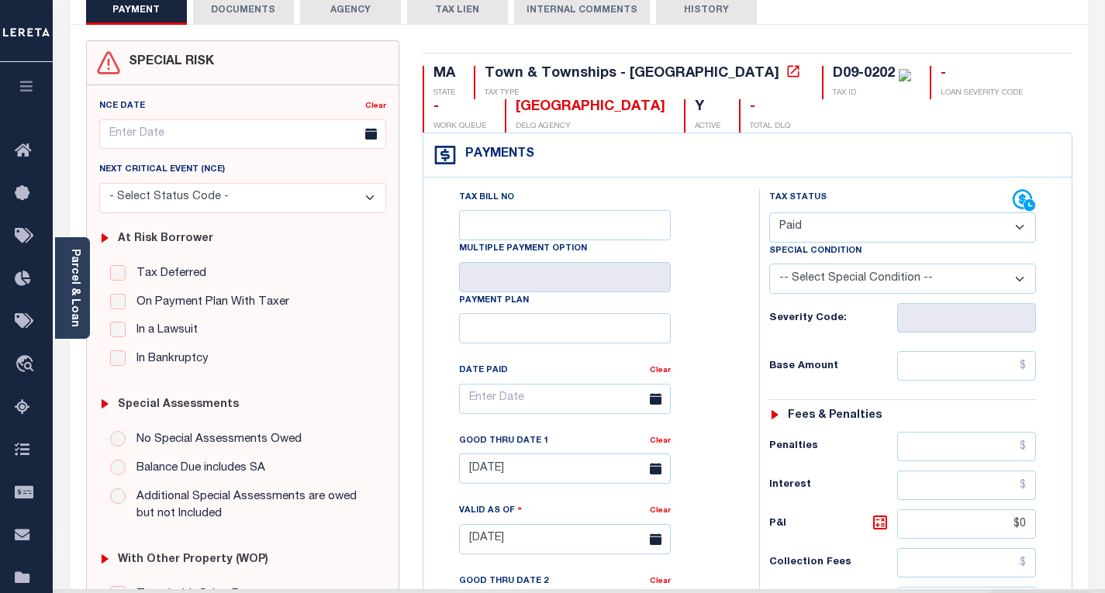
scroll to position [0, 0]
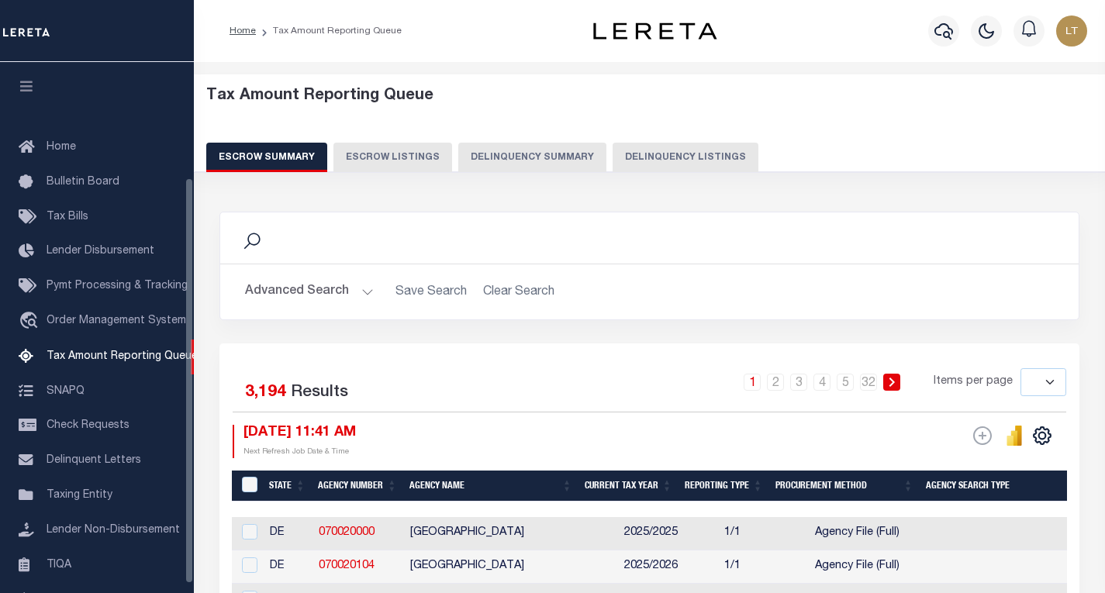
select select
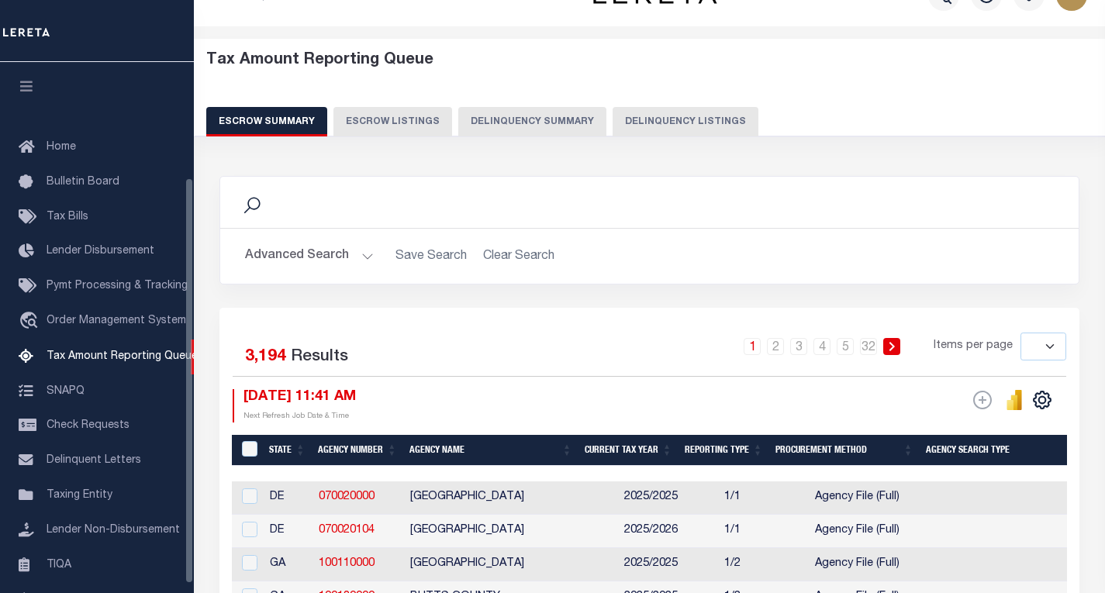
scroll to position [150, 0]
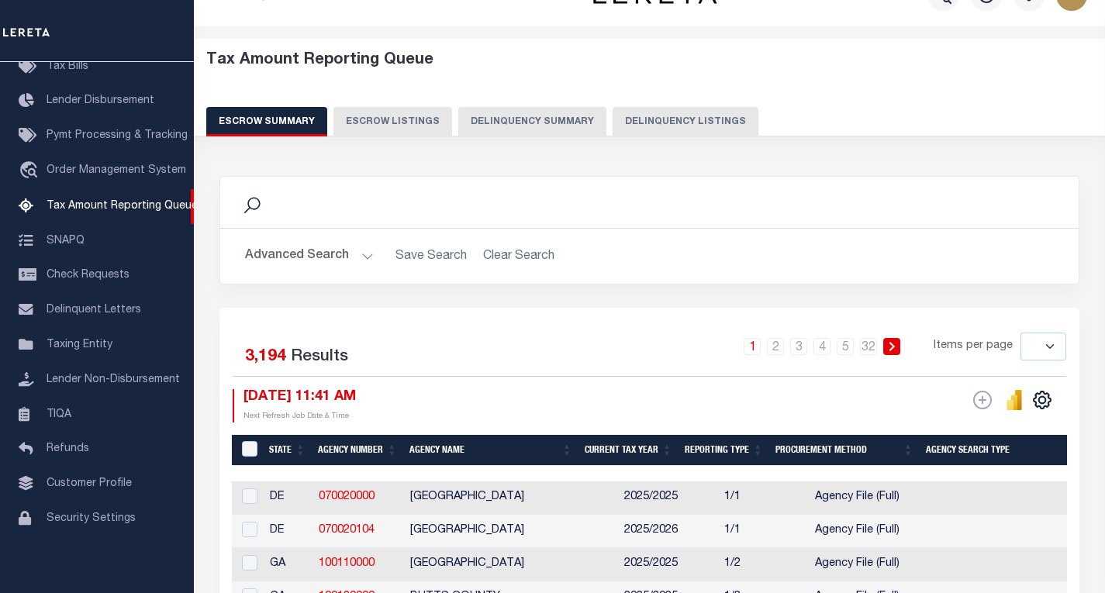
click at [676, 126] on button "Delinquency Listings" at bounding box center [686, 121] width 146 height 29
select select "100"
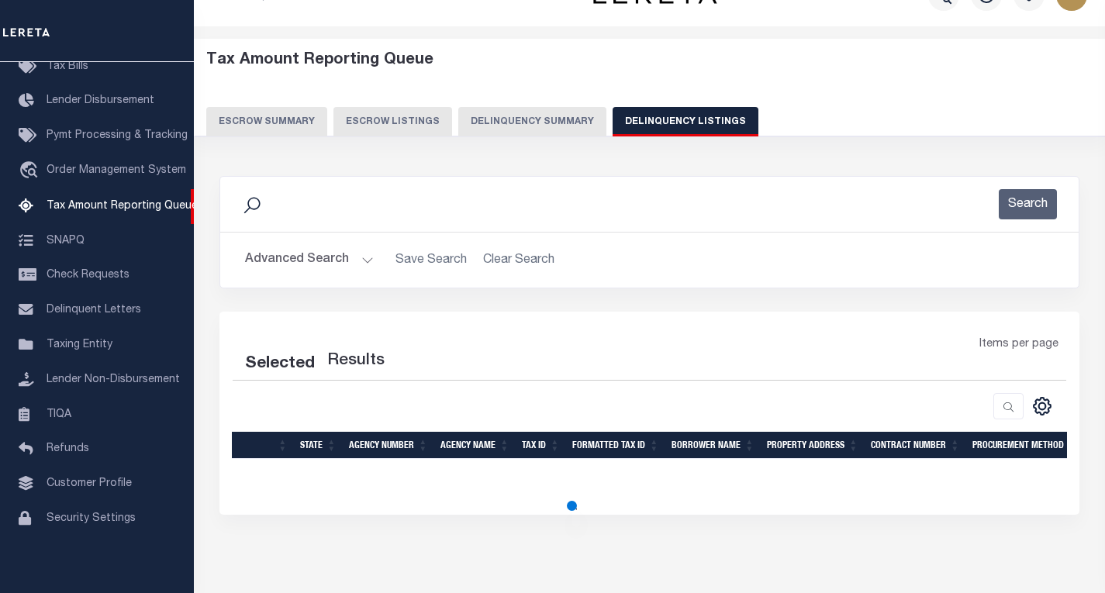
select select "100"
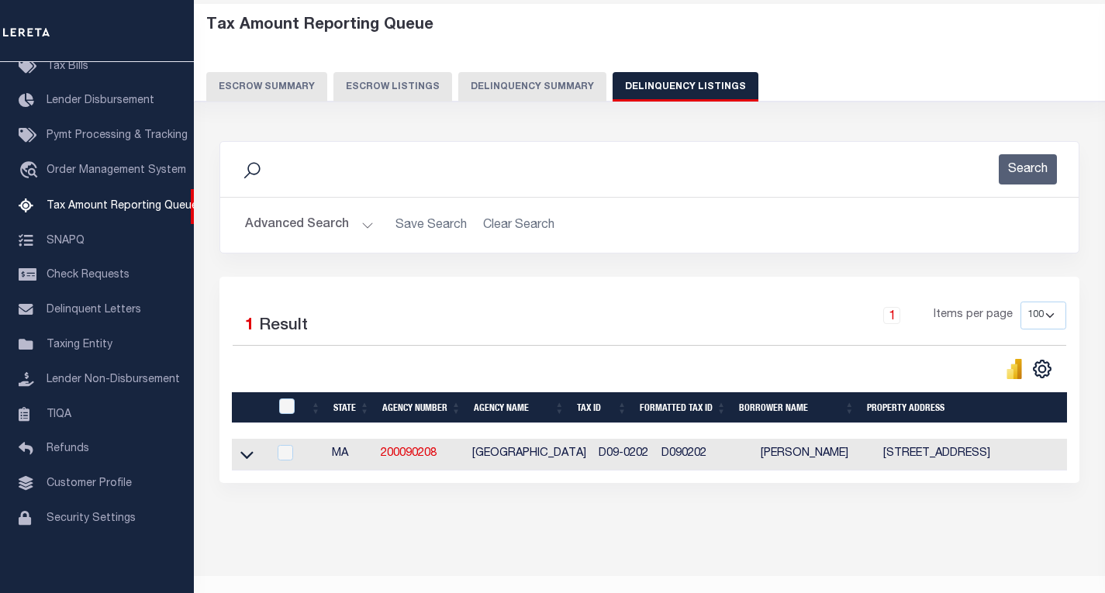
scroll to position [113, 0]
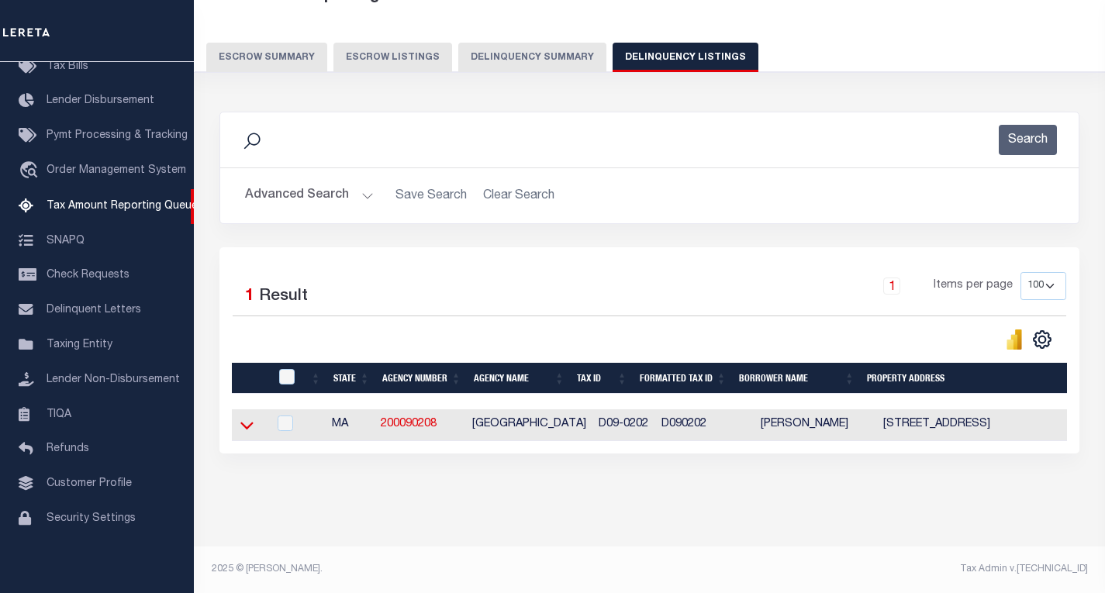
click at [244, 417] on icon at bounding box center [246, 425] width 13 height 16
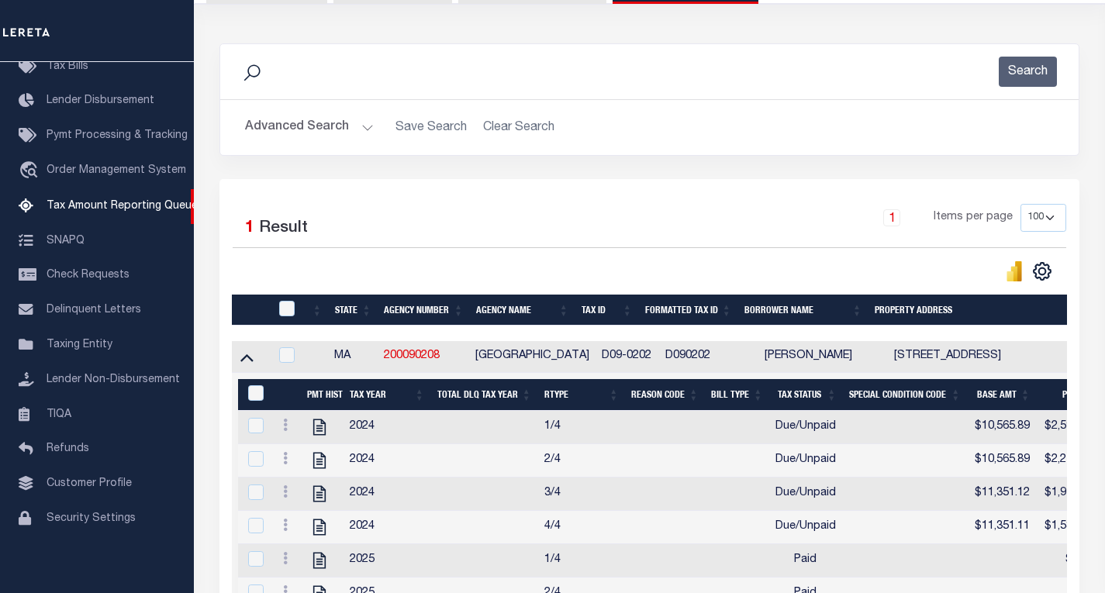
scroll to position [268, 0]
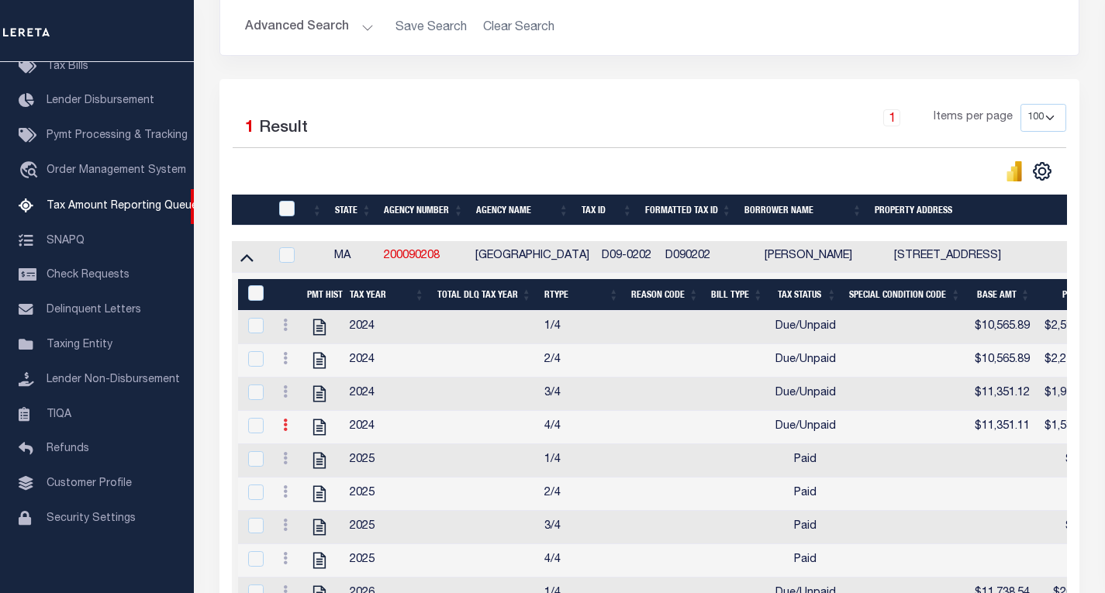
click at [282, 433] on link at bounding box center [285, 427] width 17 height 12
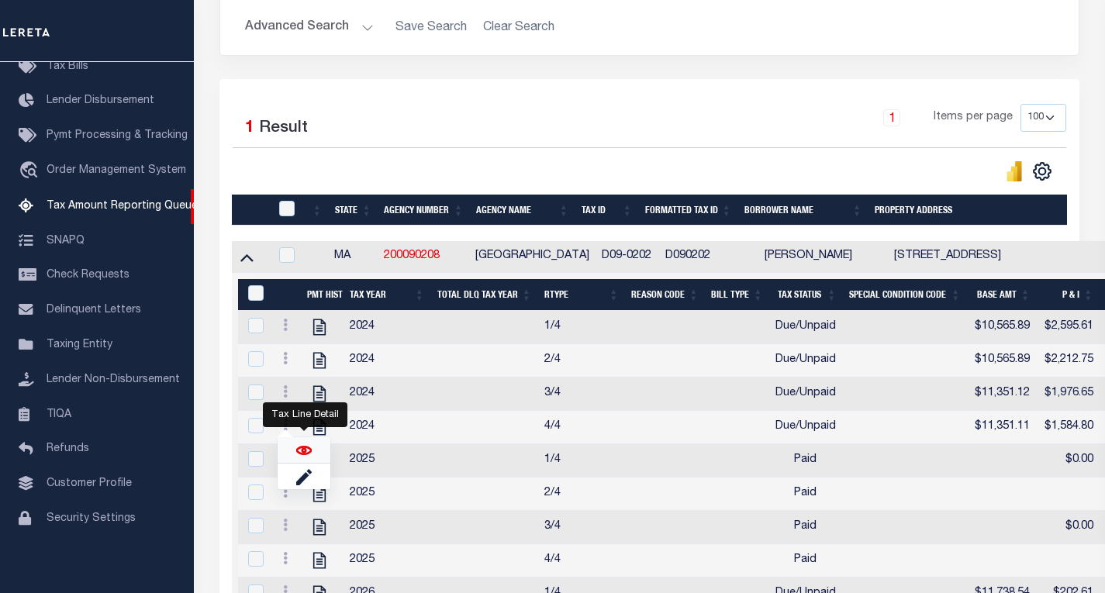
click at [299, 455] on img "" at bounding box center [304, 451] width 16 height 16
checkbox input "true"
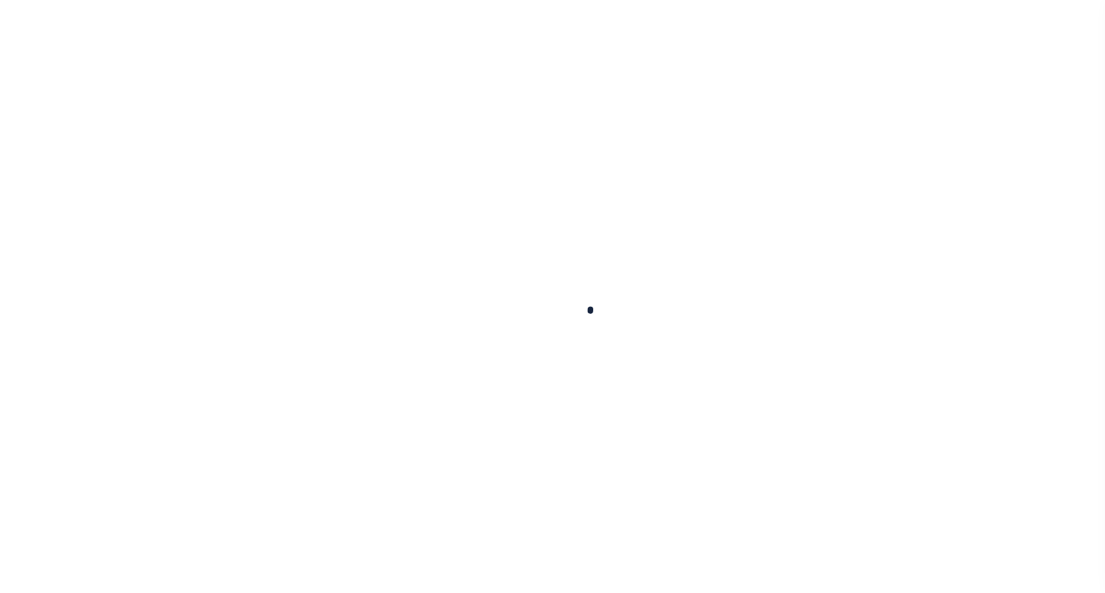
select select "DUE"
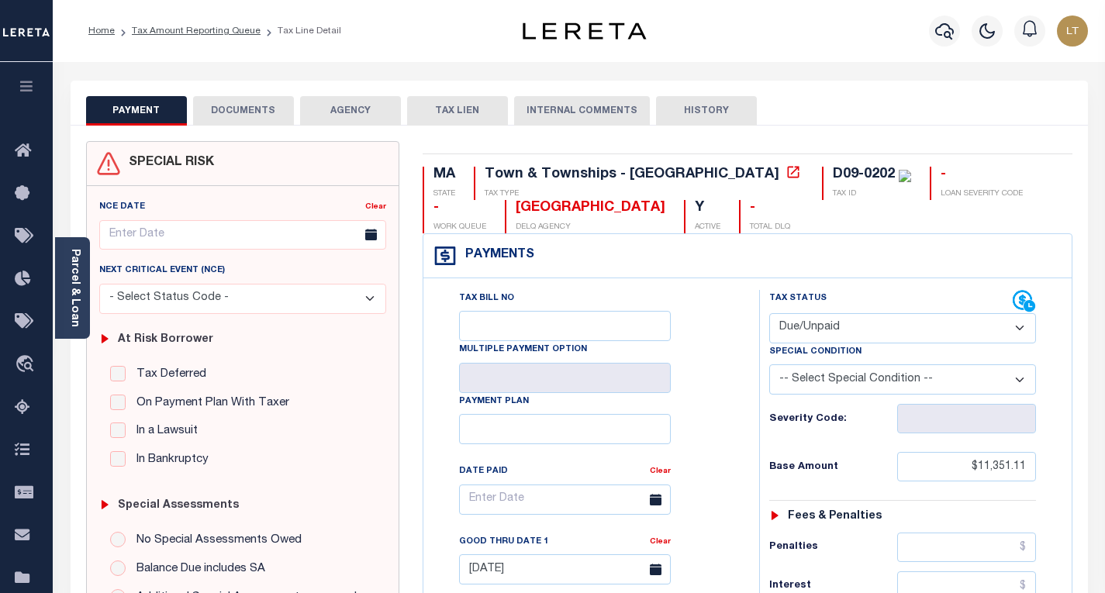
click at [230, 109] on button "DOCUMENTS" at bounding box center [243, 110] width 101 height 29
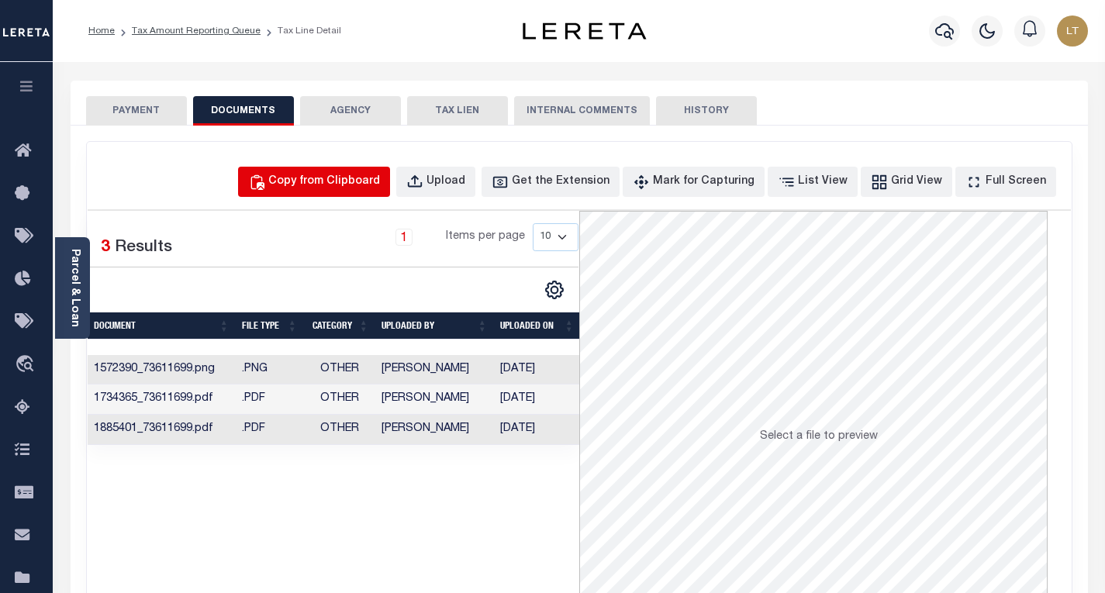
click at [359, 181] on div "Copy from Clipboard" at bounding box center [324, 182] width 112 height 17
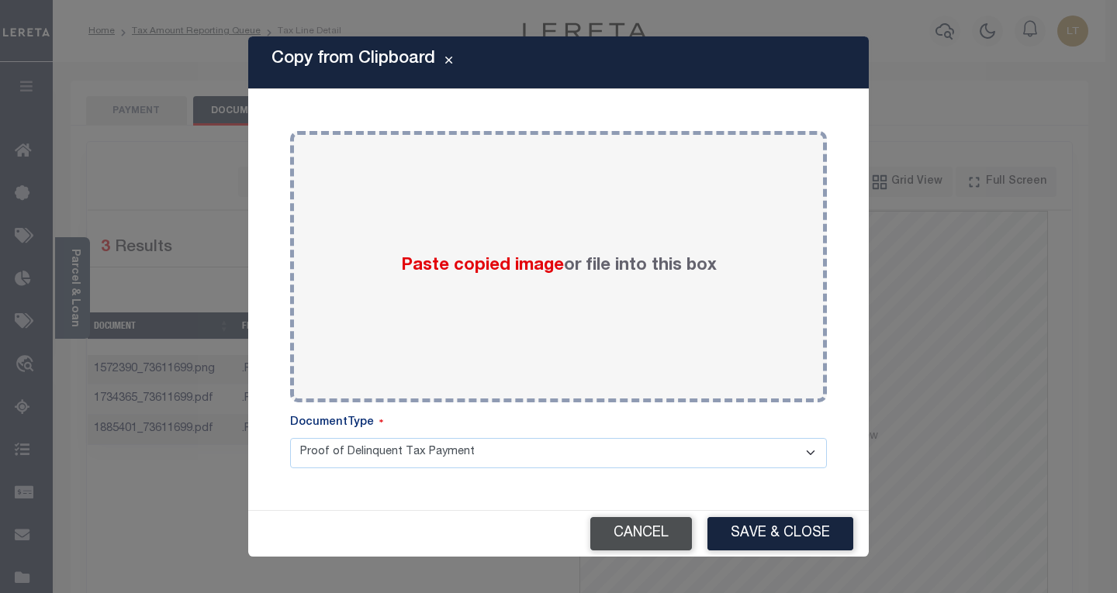
click at [654, 540] on button "Cancel" at bounding box center [641, 533] width 102 height 33
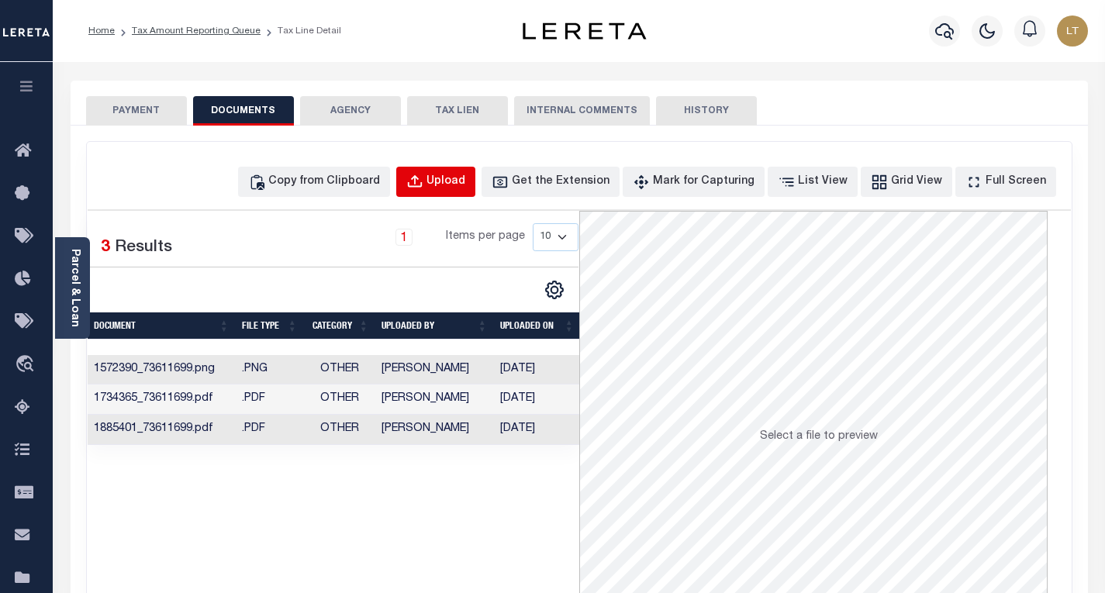
click at [454, 168] on button "Upload" at bounding box center [435, 182] width 79 height 30
select select "POP"
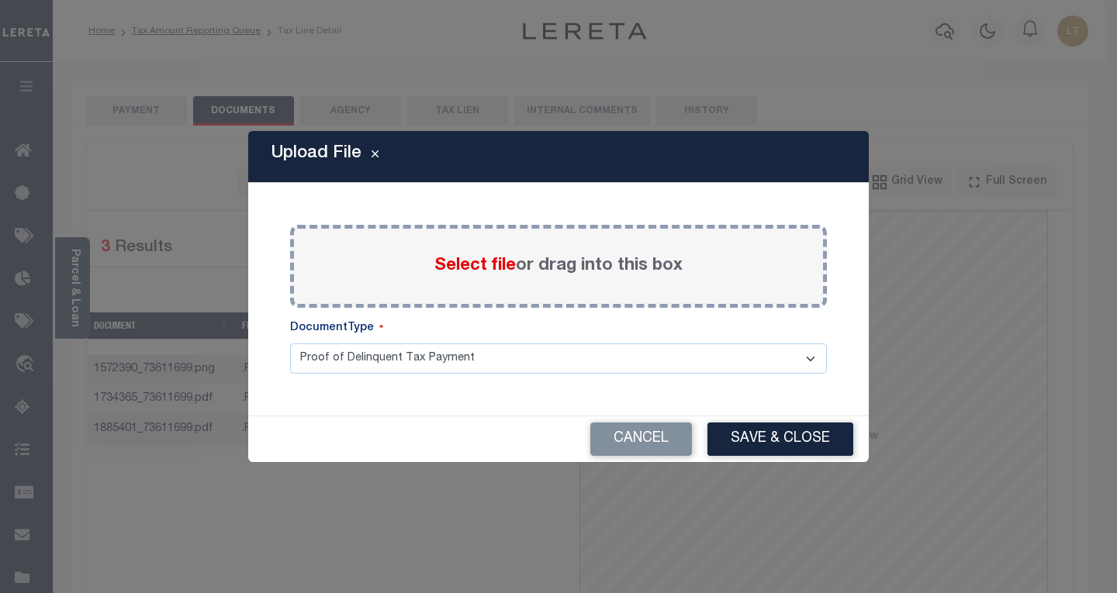
click at [470, 274] on span "Select file" at bounding box center [474, 266] width 81 height 17
click at [0, 0] on input "Select file or drag into this box" at bounding box center [0, 0] width 0 height 0
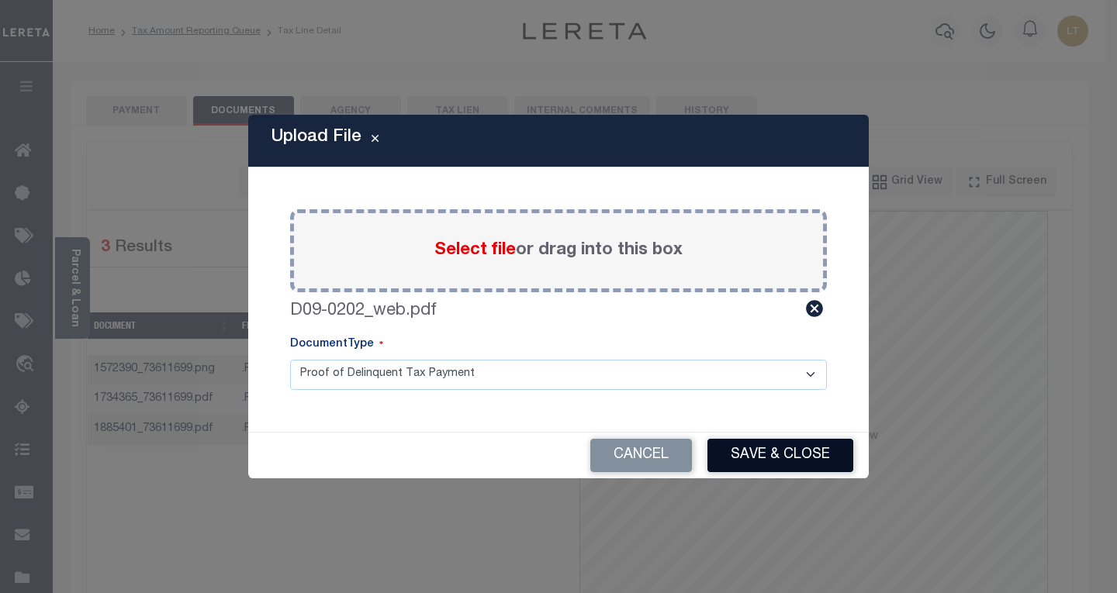
click at [742, 464] on button "Save & Close" at bounding box center [780, 455] width 146 height 33
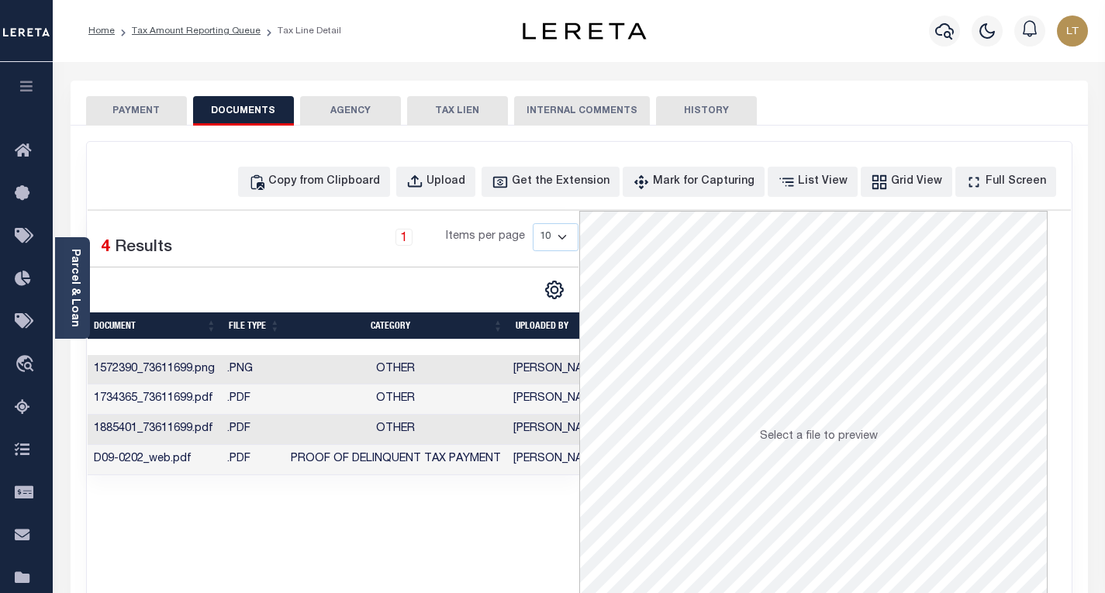
click at [143, 108] on button "PAYMENT" at bounding box center [136, 110] width 101 height 29
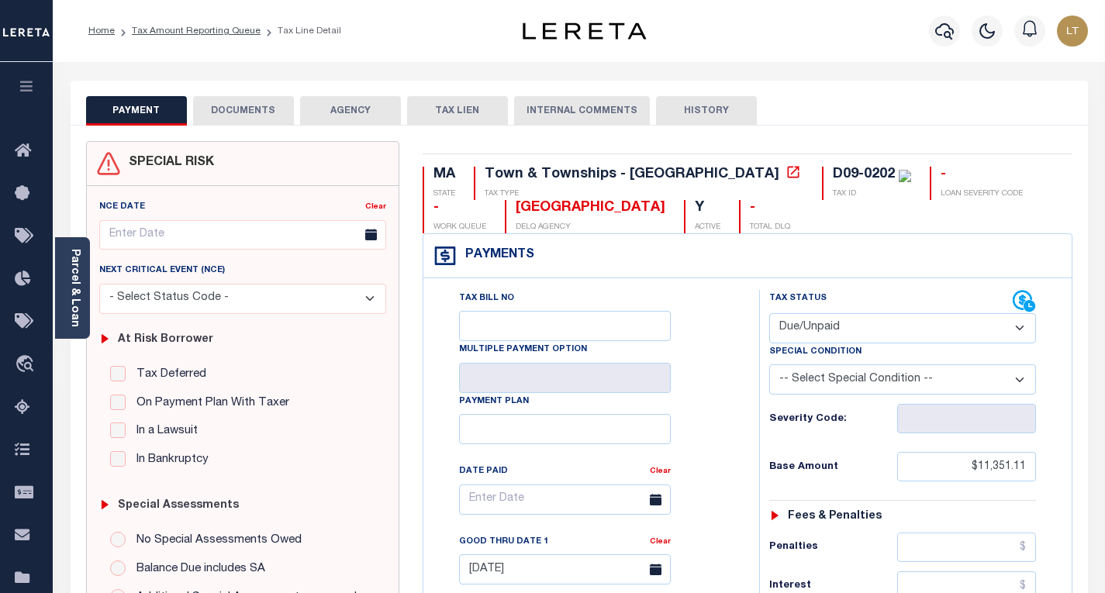
click at [832, 321] on select "- Select Status Code - Open Due/Unpaid Paid Incomplete No Tax Due Internal Refu…" at bounding box center [902, 328] width 267 height 30
select select "PYD"
click at [769, 314] on select "- Select Status Code - Open Due/Unpaid Paid Incomplete No Tax Due Internal Refu…" at bounding box center [902, 328] width 267 height 30
type input "[DATE]"
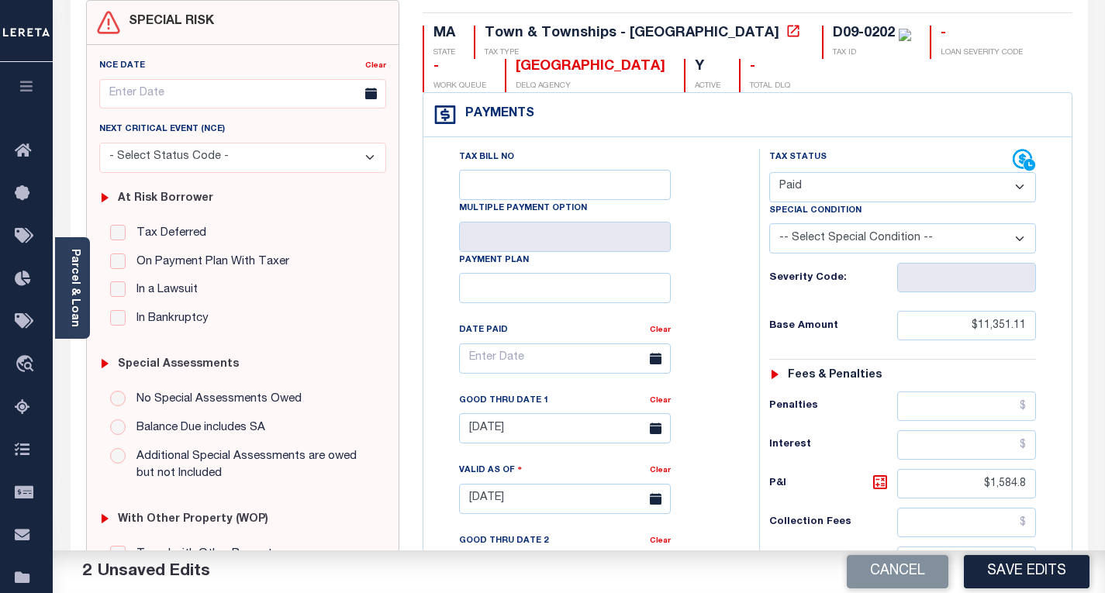
scroll to position [155, 0]
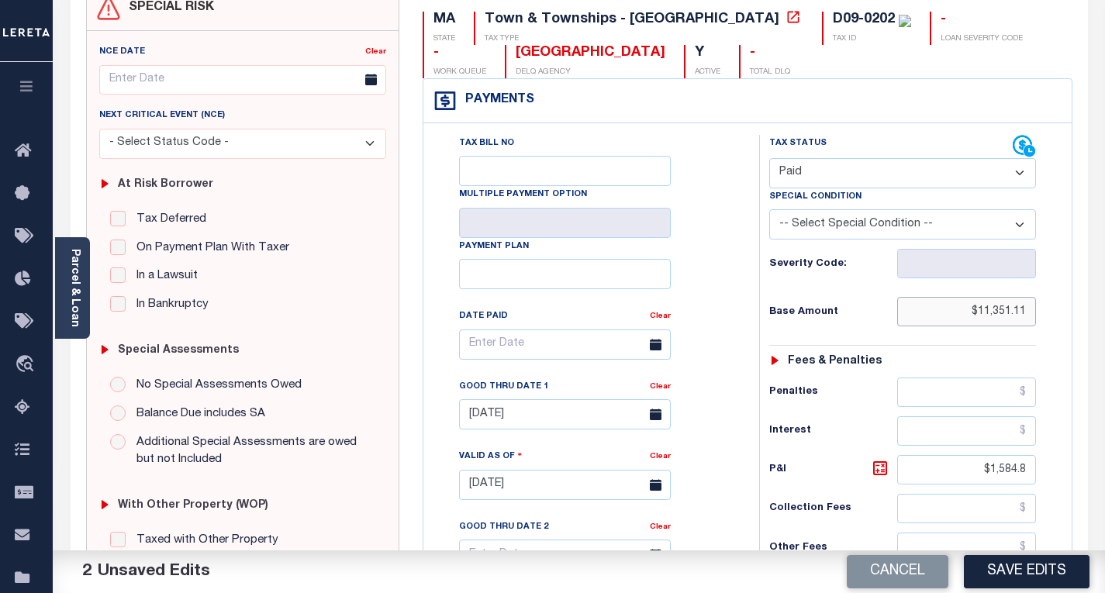
drag, startPoint x: 1025, startPoint y: 313, endPoint x: 968, endPoint y: 315, distance: 56.7
click at [968, 315] on input "$11,351.11" at bounding box center [966, 311] width 139 height 29
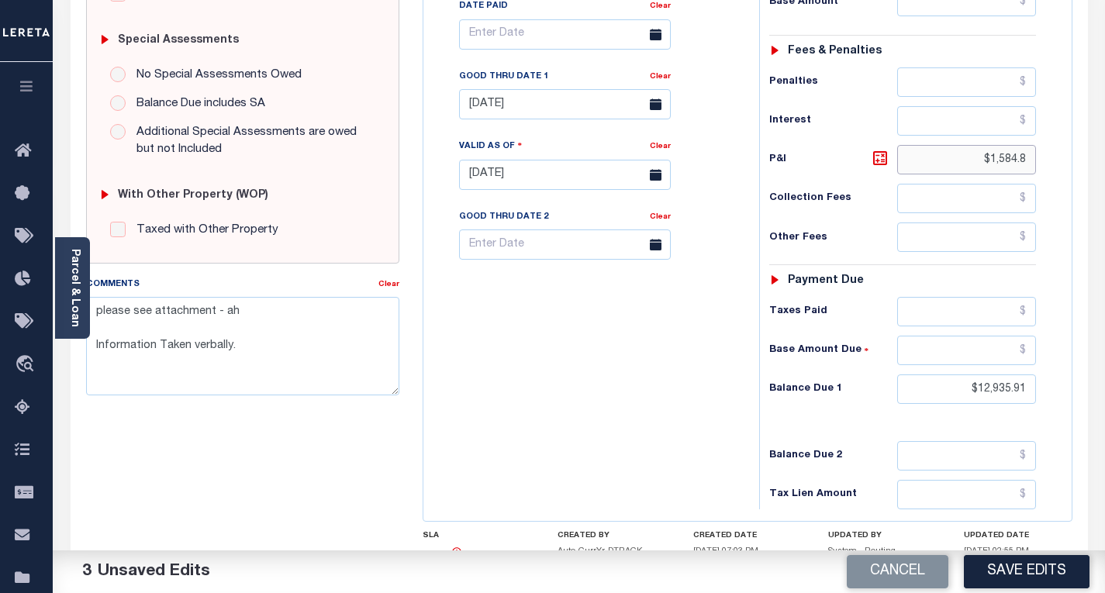
drag, startPoint x: 1023, startPoint y: 161, endPoint x: 937, endPoint y: 178, distance: 87.8
click at [937, 178] on div "Tax Status Status - Select Status Code -" at bounding box center [907, 167] width 297 height 685
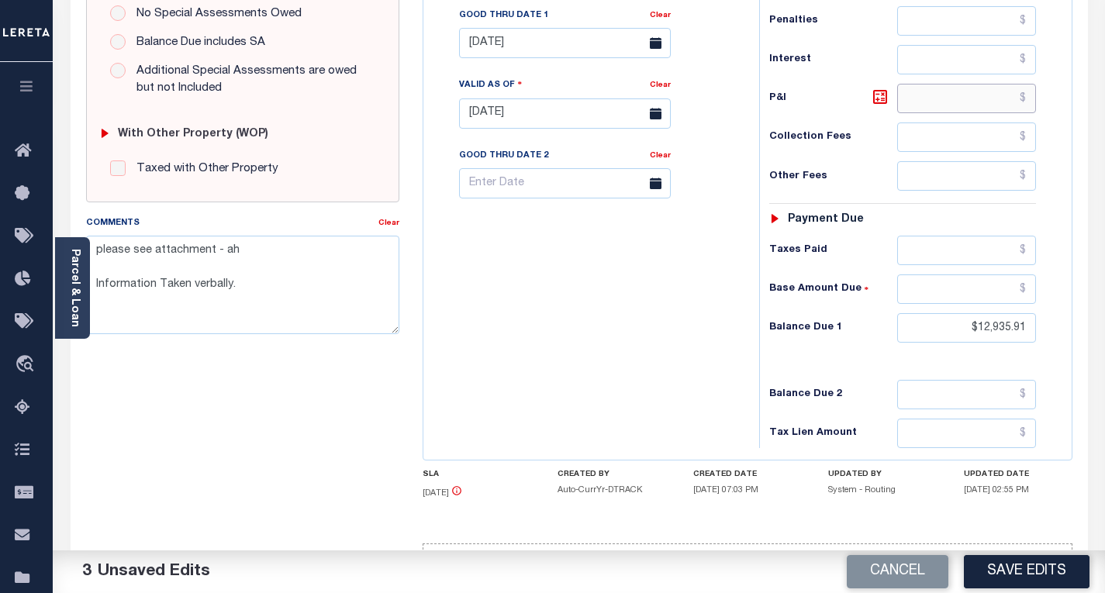
scroll to position [579, 0]
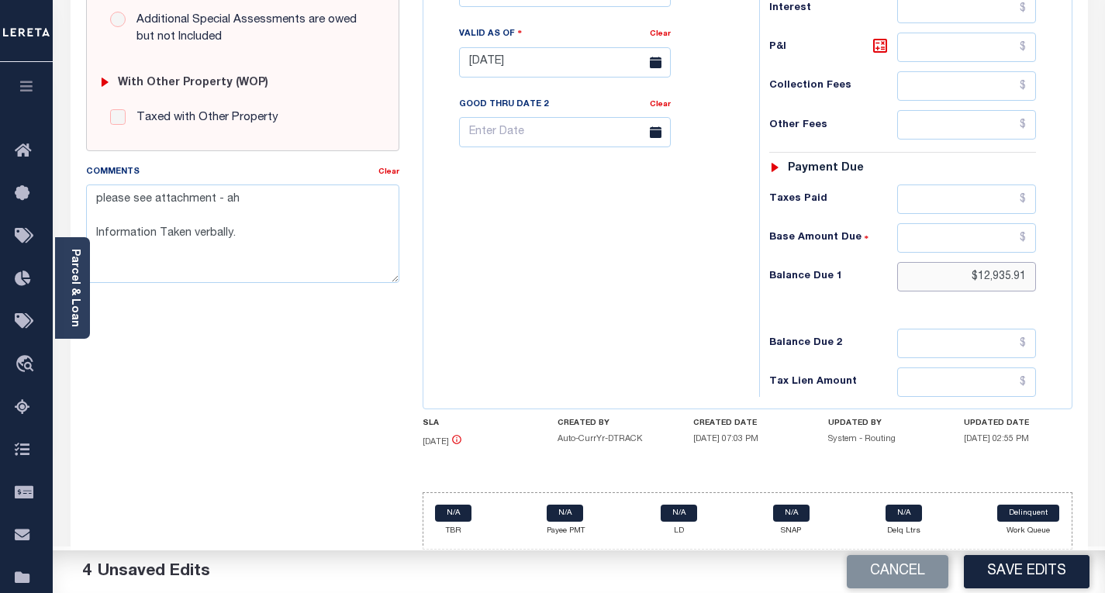
drag, startPoint x: 1024, startPoint y: 277, endPoint x: 973, endPoint y: 278, distance: 51.2
click at [973, 278] on input "$12,935.91" at bounding box center [966, 276] width 139 height 29
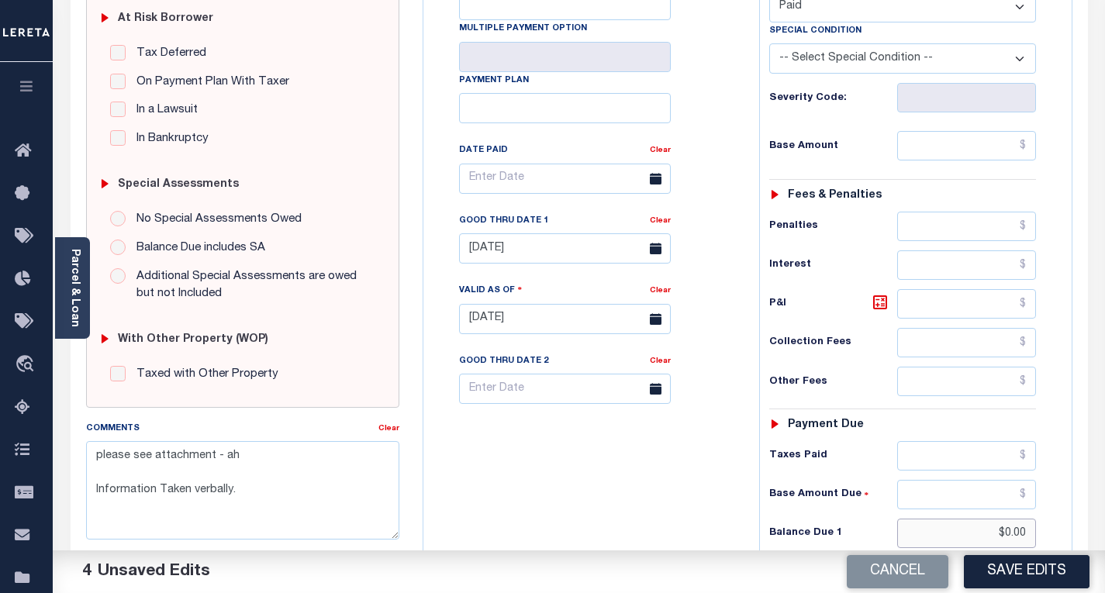
scroll to position [424, 0]
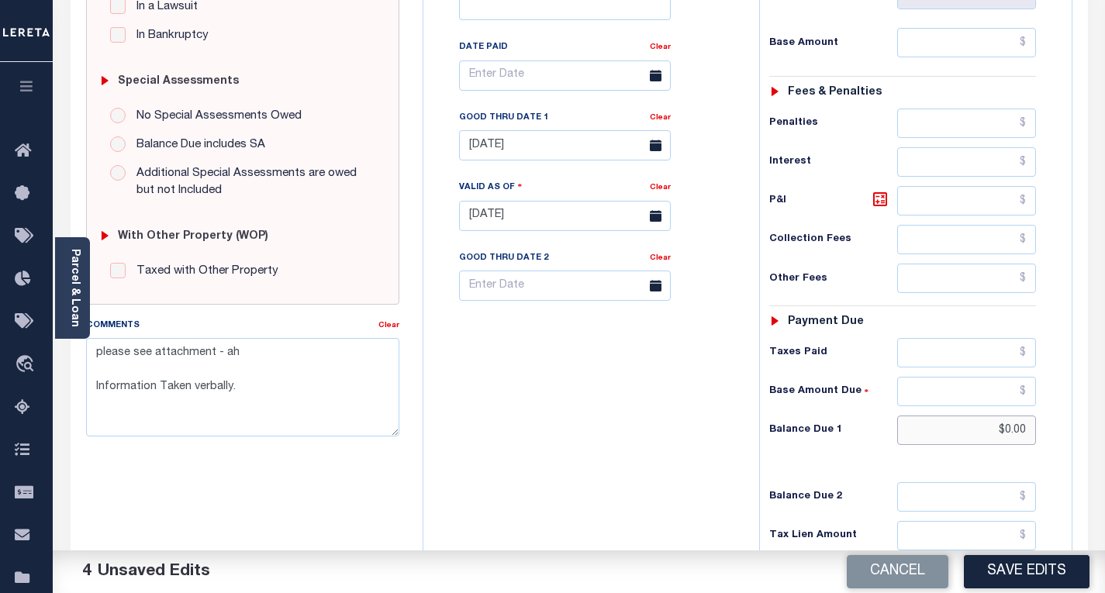
type input "$0.00"
drag, startPoint x: 239, startPoint y: 388, endPoint x: 97, endPoint y: 358, distance: 145.1
click at [97, 358] on textarea "please see attachment - ah Information Taken verbally." at bounding box center [242, 387] width 313 height 98
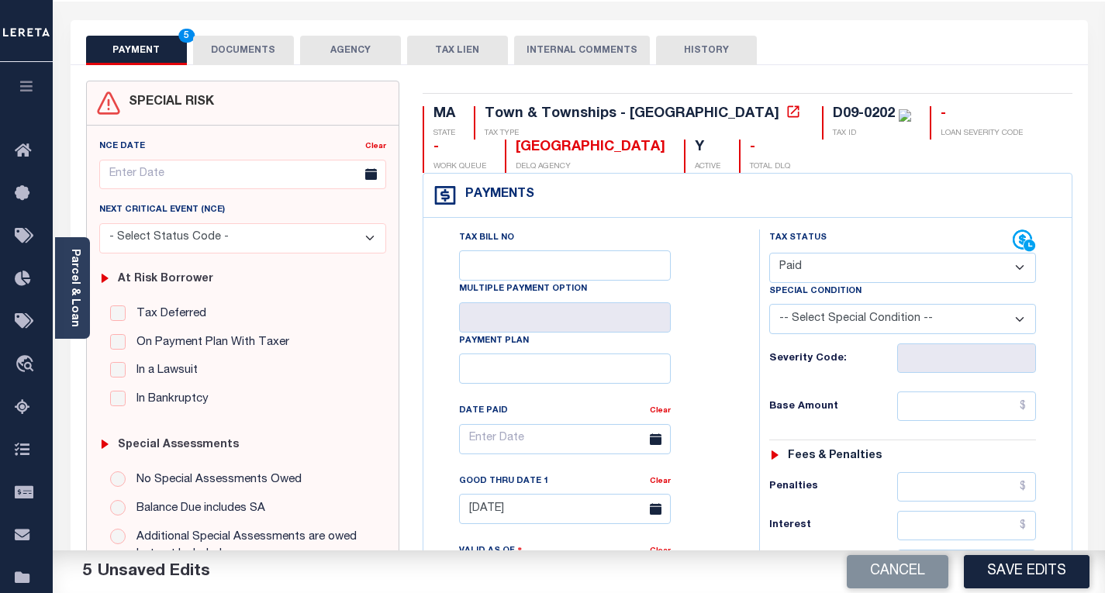
scroll to position [0, 0]
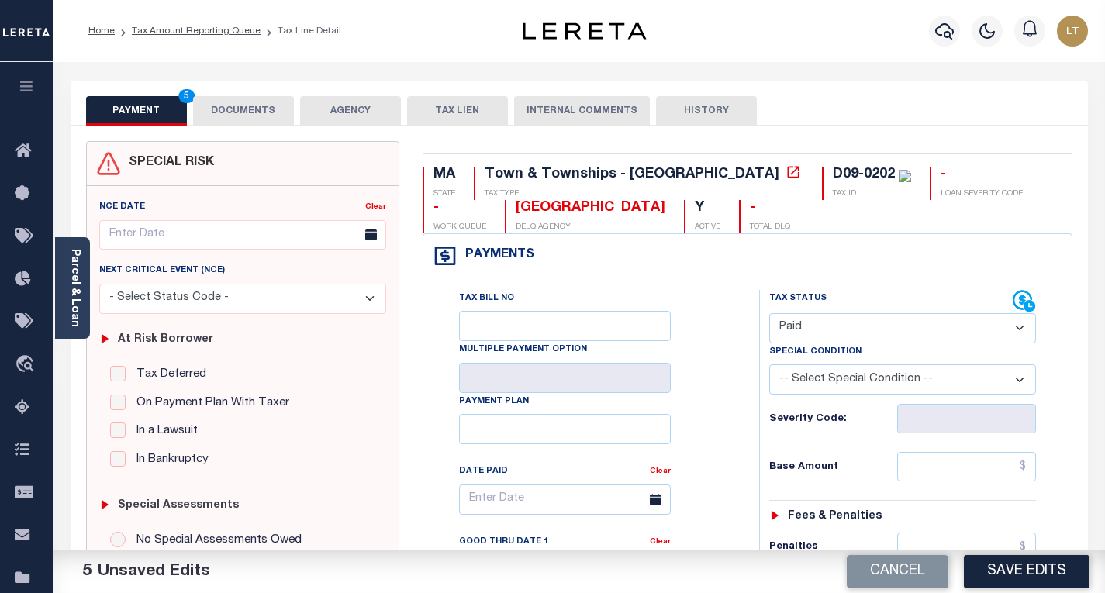
click at [264, 119] on button "DOCUMENTS" at bounding box center [243, 110] width 101 height 29
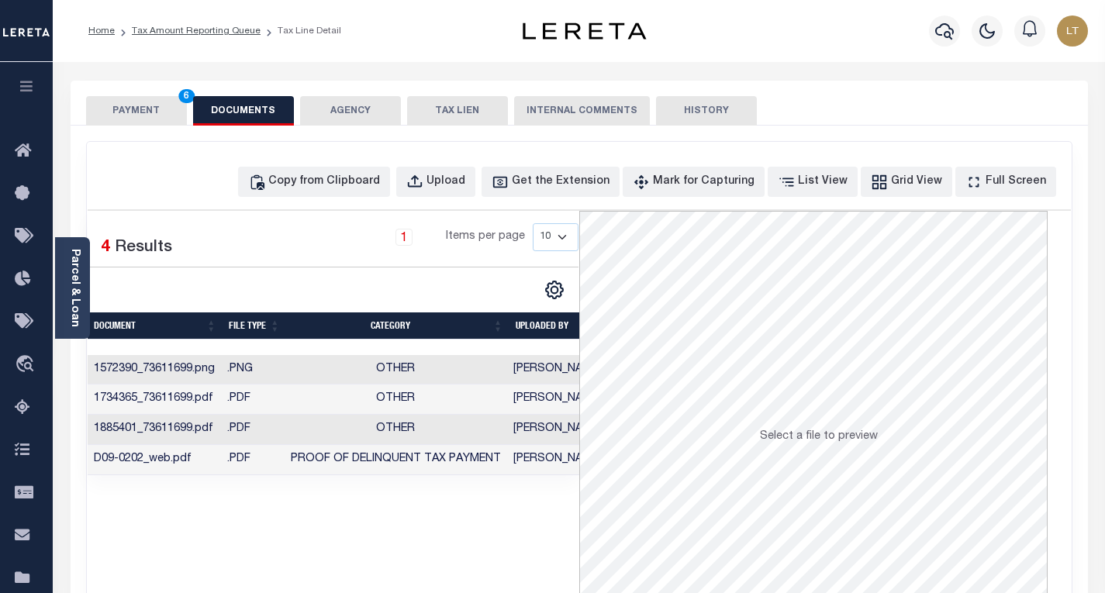
click at [171, 114] on button "PAYMENT 6" at bounding box center [136, 110] width 101 height 29
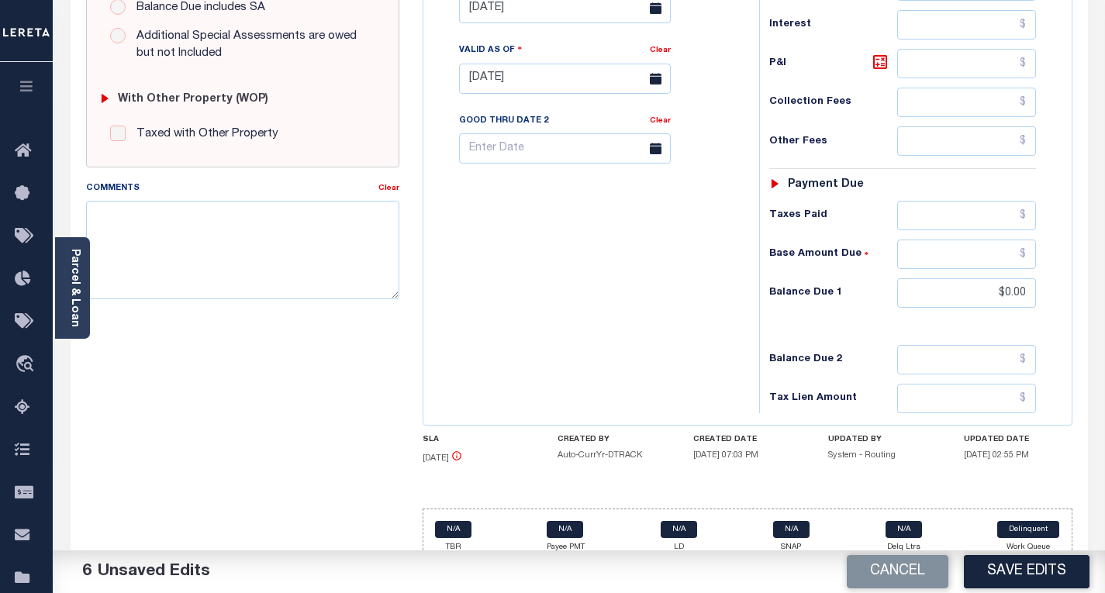
scroll to position [579, 0]
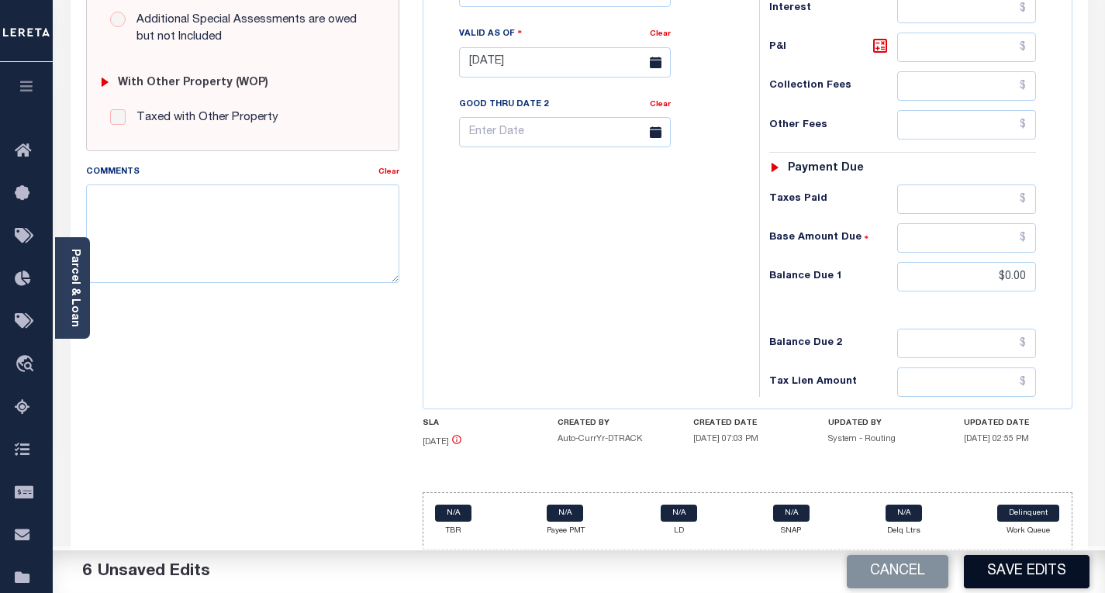
click at [997, 569] on button "Save Edits" at bounding box center [1027, 571] width 126 height 33
checkbox input "false"
type input "$0"
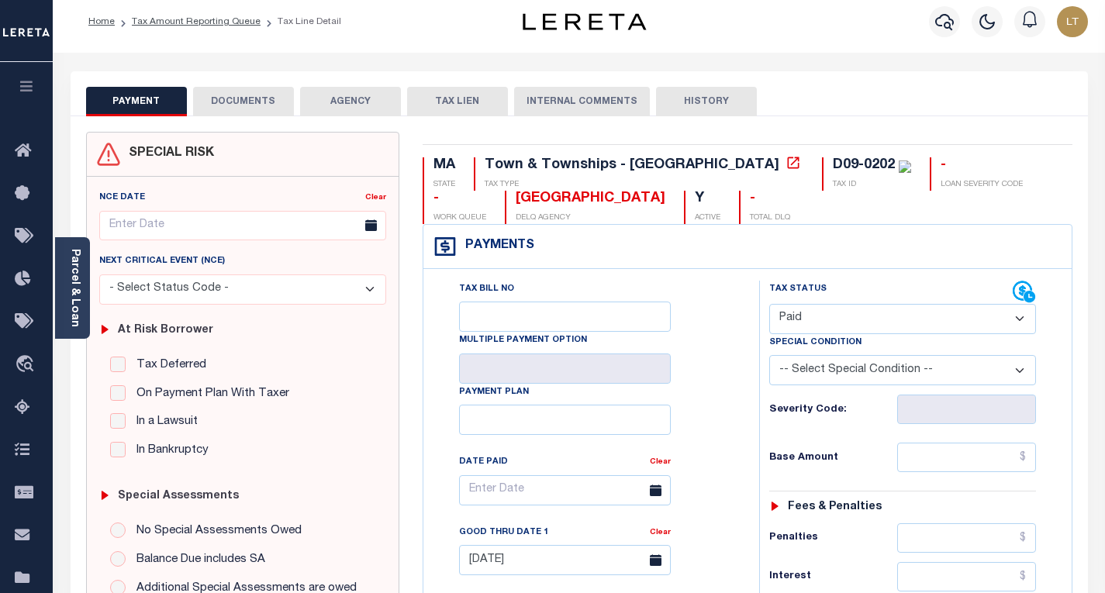
scroll to position [0, 0]
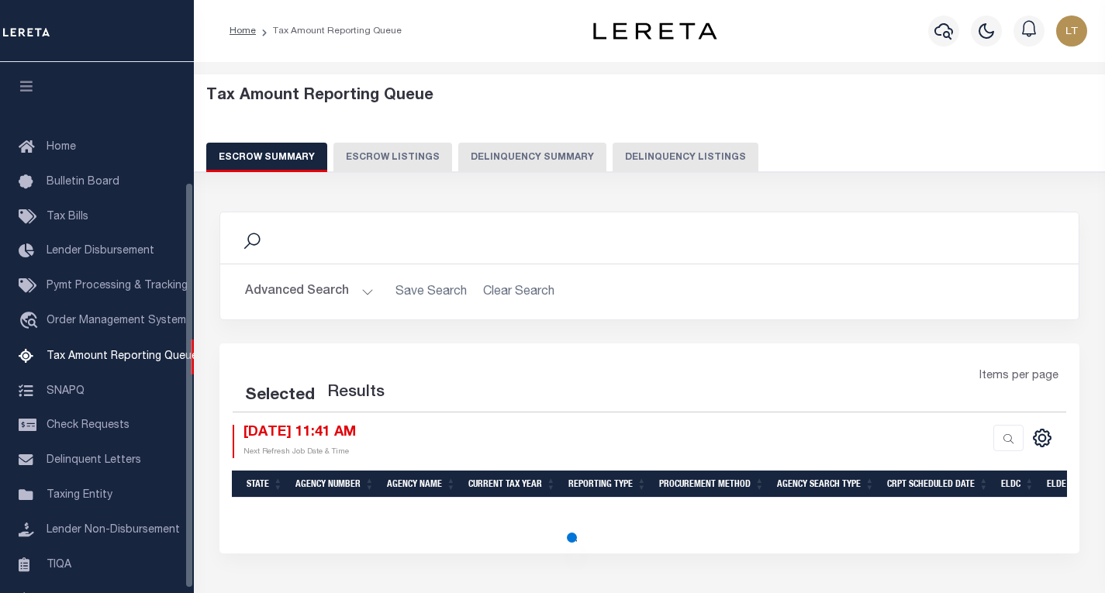
scroll to position [100, 0]
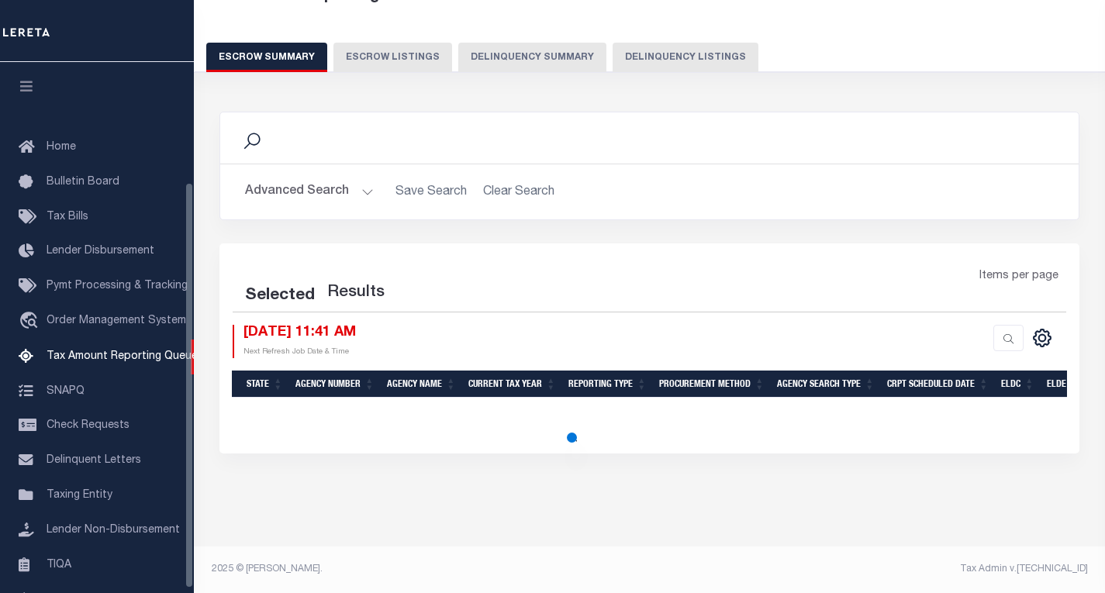
select select
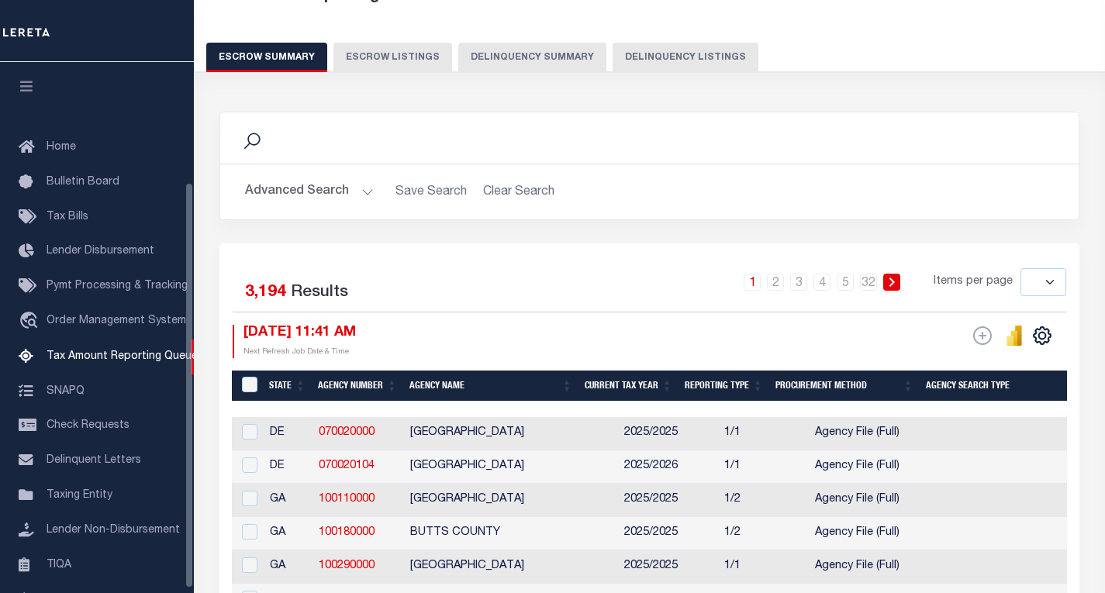
scroll to position [157, 0]
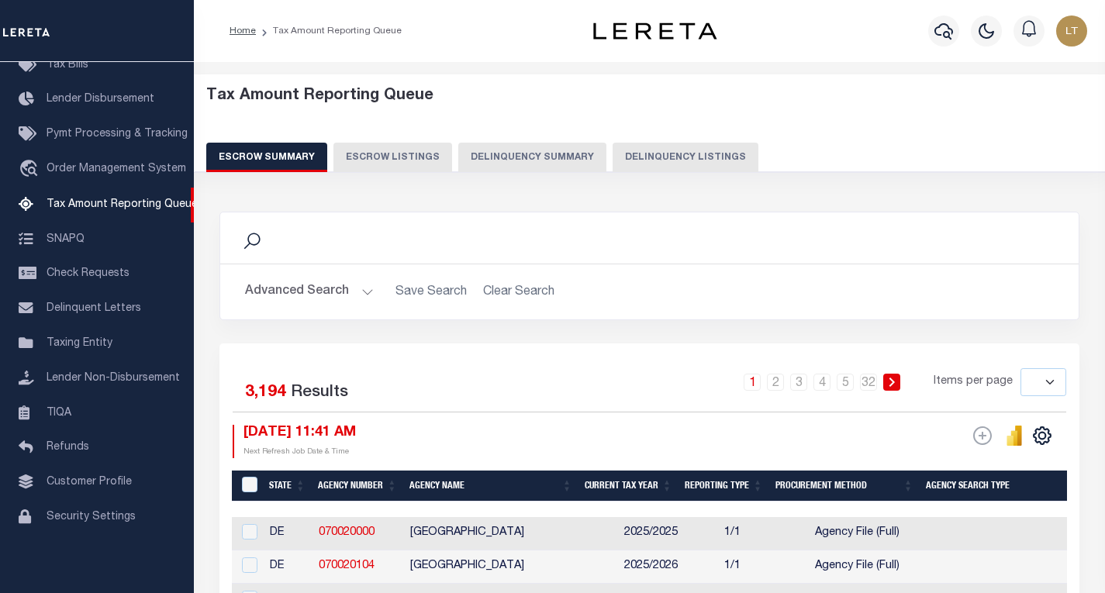
click at [672, 164] on button "Delinquency Listings" at bounding box center [686, 157] width 146 height 29
select select "100"
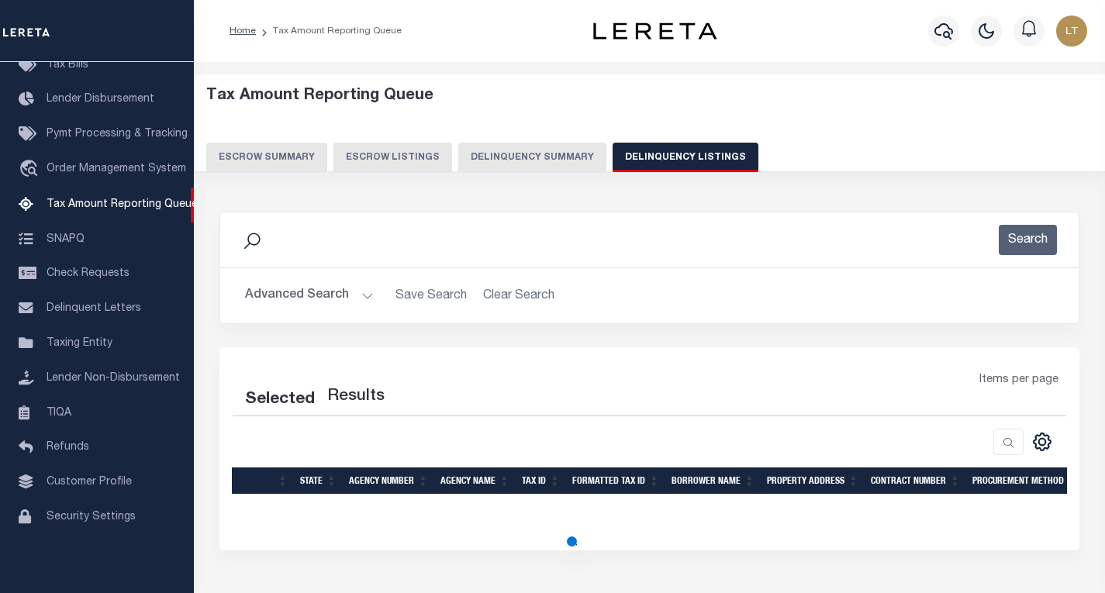
select select "100"
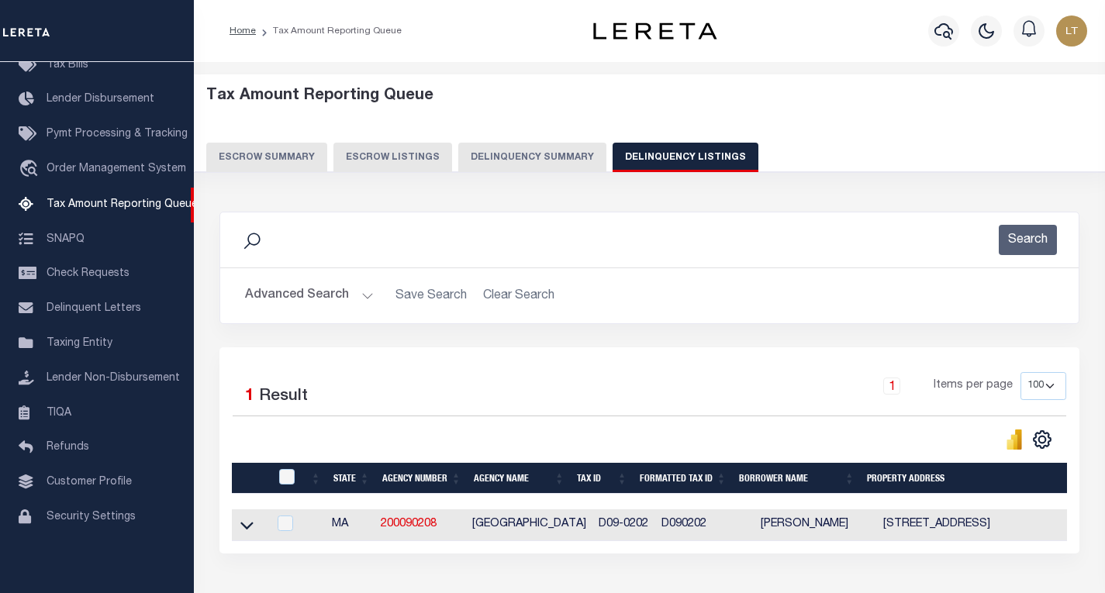
scroll to position [97, 0]
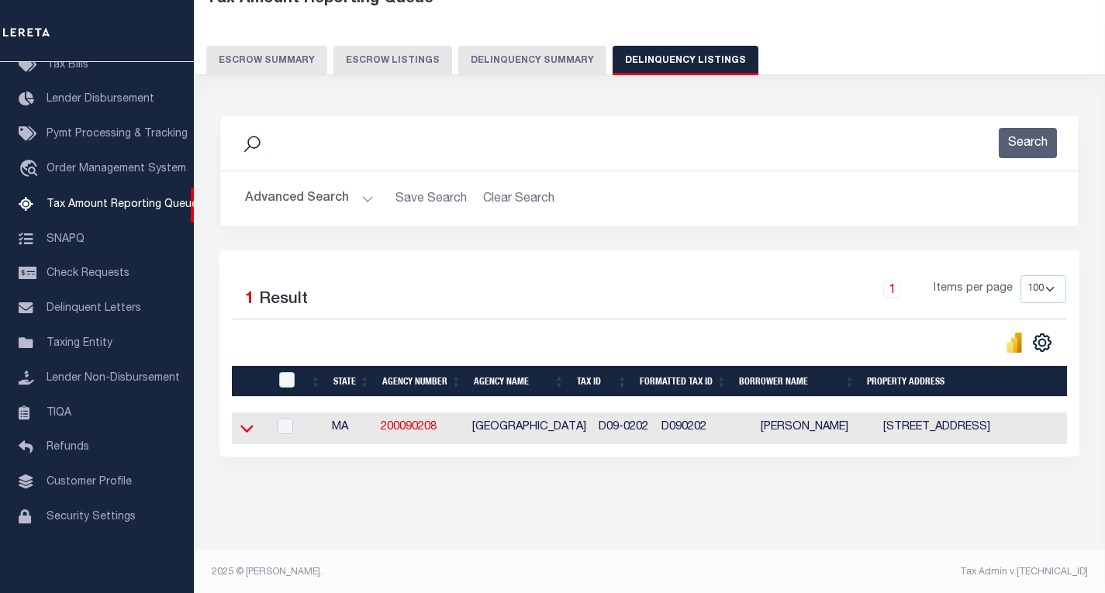
click at [247, 430] on icon at bounding box center [246, 428] width 13 height 16
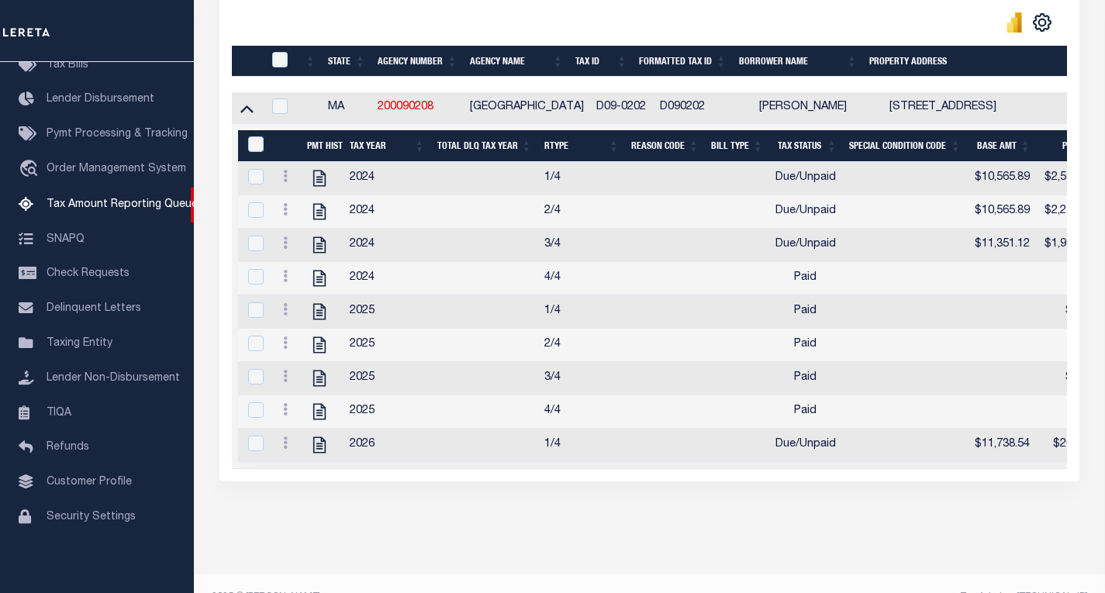
scroll to position [423, 0]
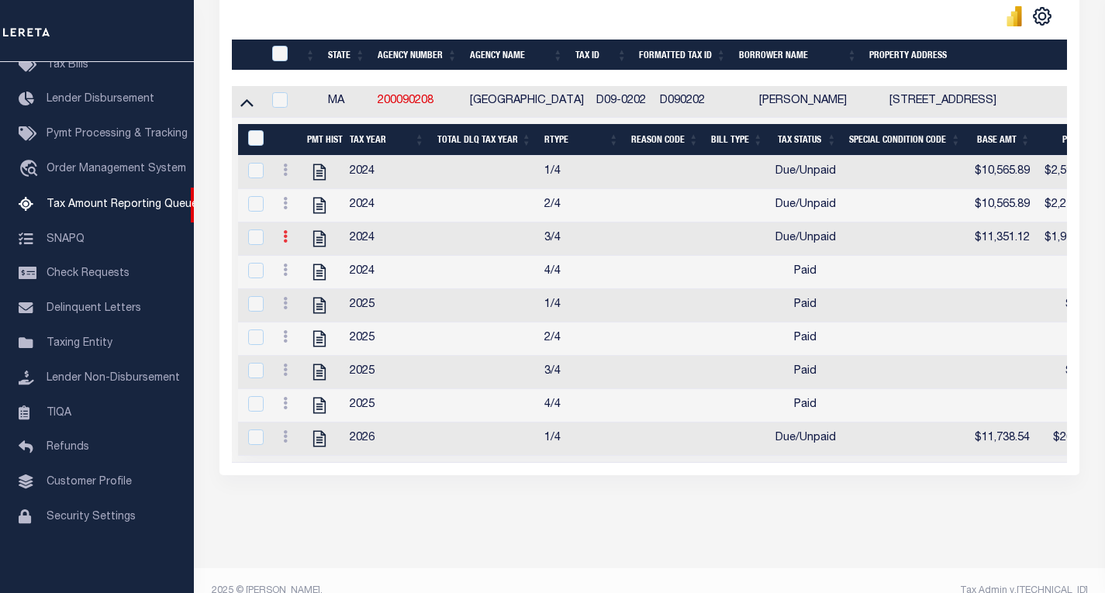
click at [285, 243] on icon at bounding box center [285, 236] width 5 height 12
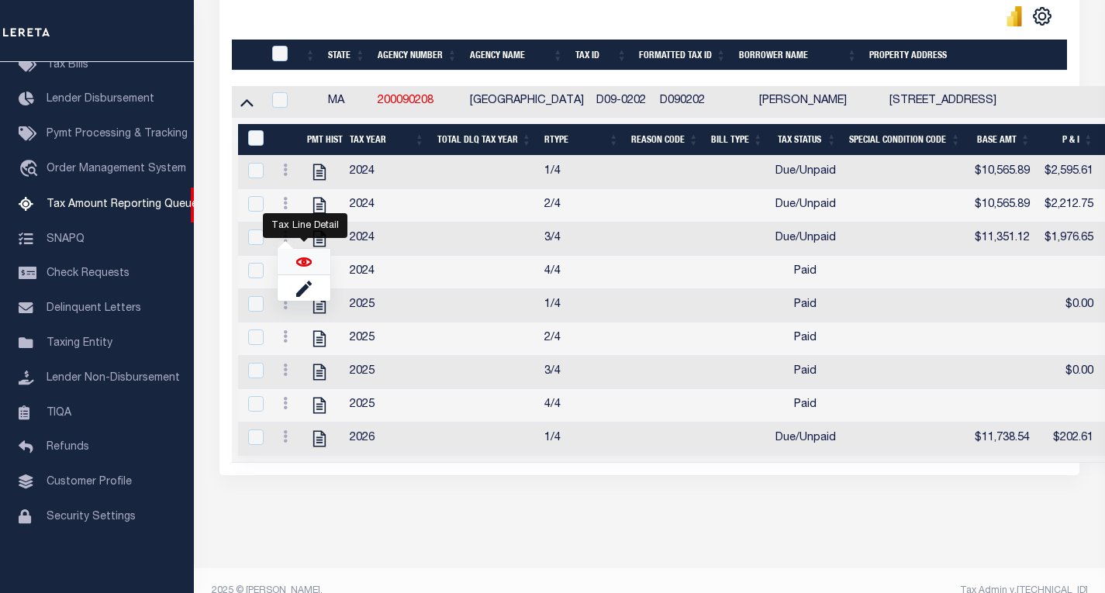
click at [307, 264] on img "" at bounding box center [304, 262] width 16 height 16
checkbox input "true"
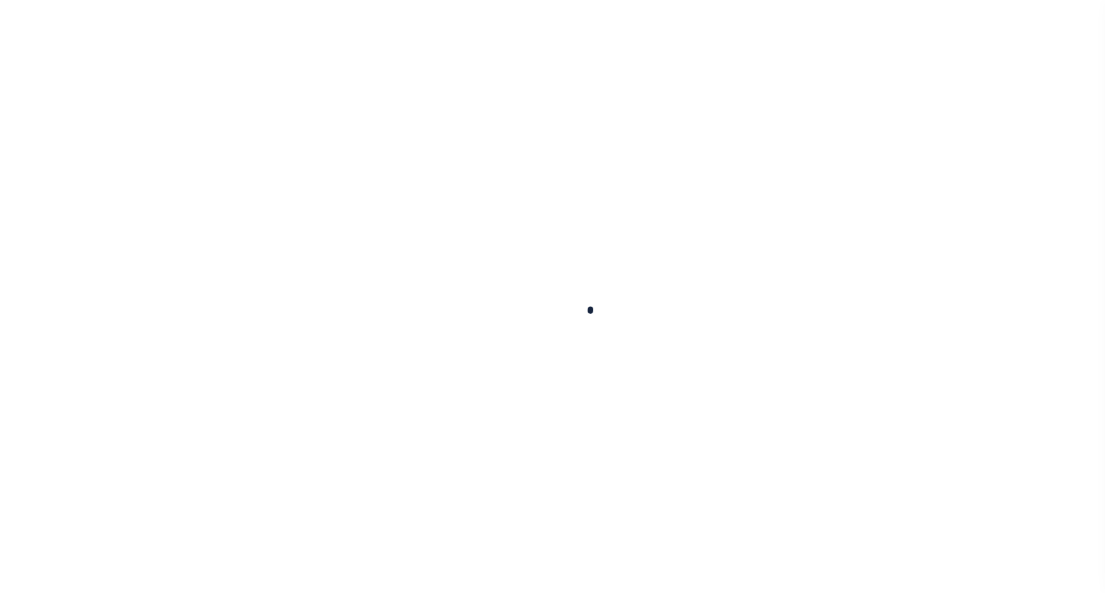
select select "DUE"
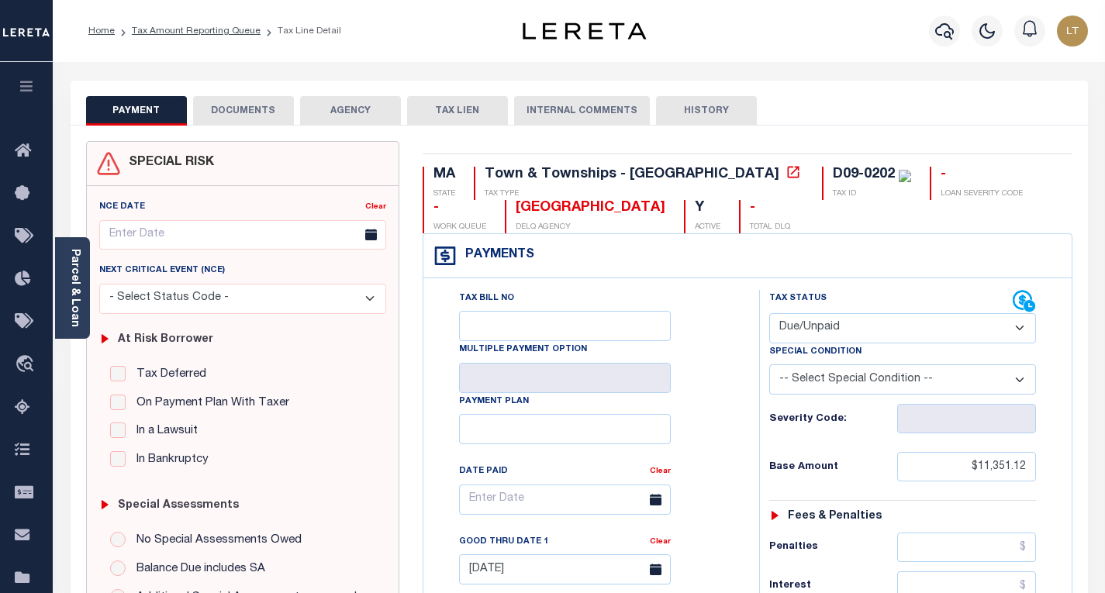
click at [251, 93] on div "PAYMENT DOCUMENTS AGENCY DELINQUENT PAYEE TAX LIEN" at bounding box center [580, 103] width 1018 height 45
click at [247, 105] on button "DOCUMENTS" at bounding box center [243, 110] width 101 height 29
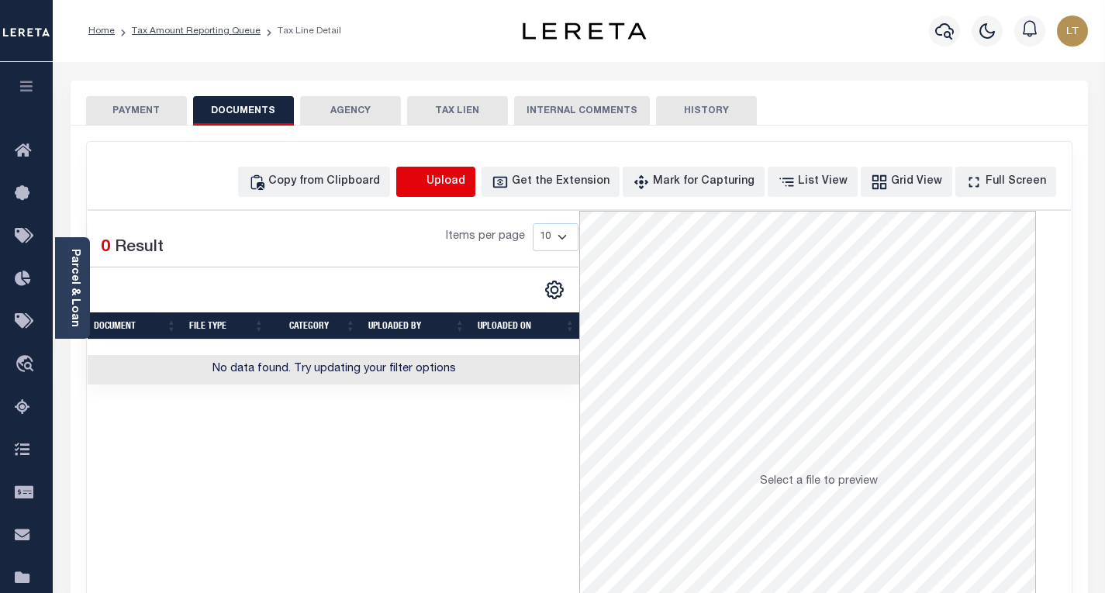
click at [423, 183] on icon "button" at bounding box center [414, 182] width 17 height 17
select select "POP"
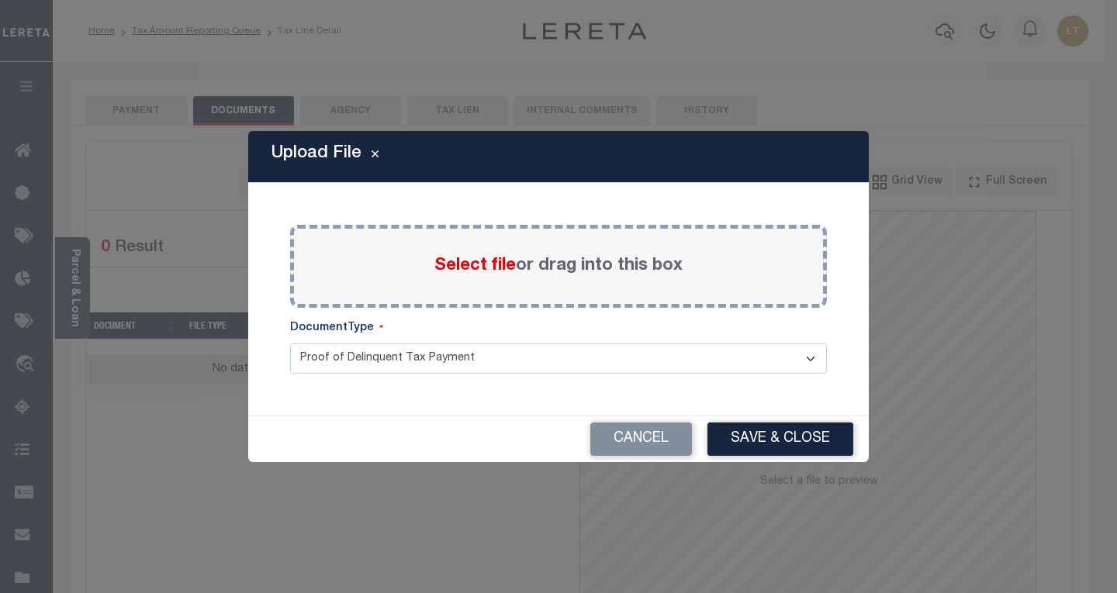
click at [477, 233] on div "Select file or drag into this box" at bounding box center [558, 266] width 537 height 83
click at [464, 266] on span "Select file" at bounding box center [474, 266] width 81 height 17
click at [456, 258] on span "Select file" at bounding box center [474, 266] width 81 height 17
click at [0, 0] on input "Select file or drag into this box" at bounding box center [0, 0] width 0 height 0
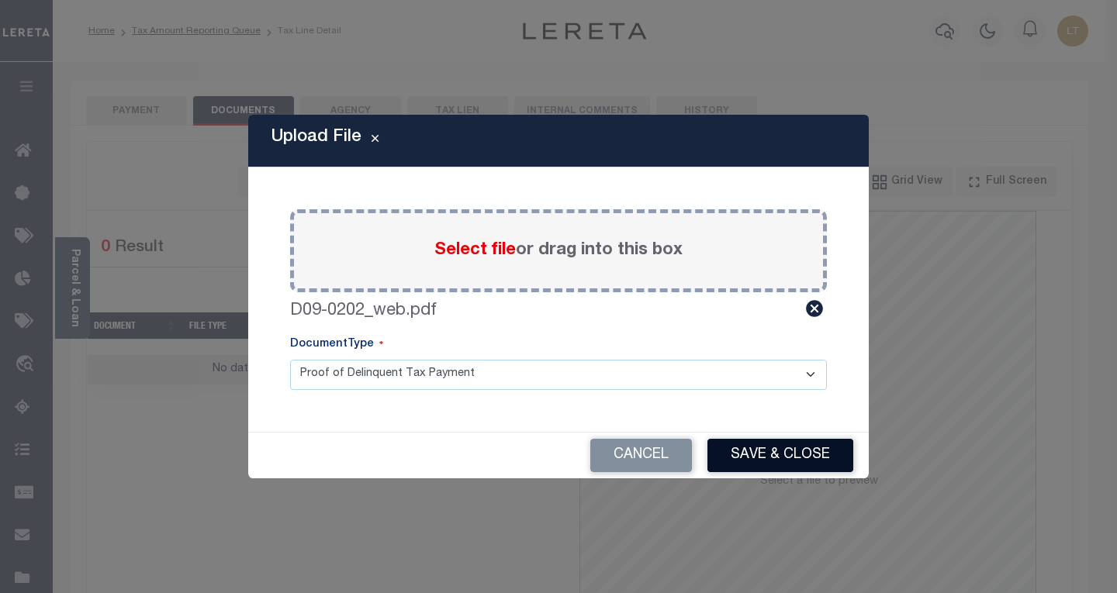
click at [726, 445] on button "Save & Close" at bounding box center [780, 455] width 146 height 33
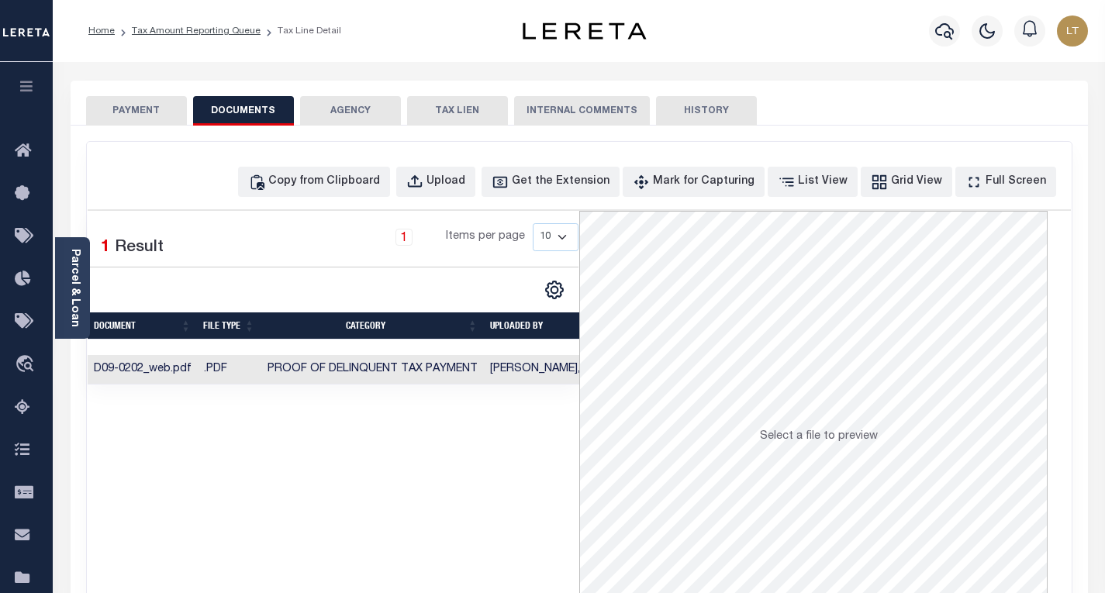
click at [126, 109] on button "PAYMENT" at bounding box center [136, 110] width 101 height 29
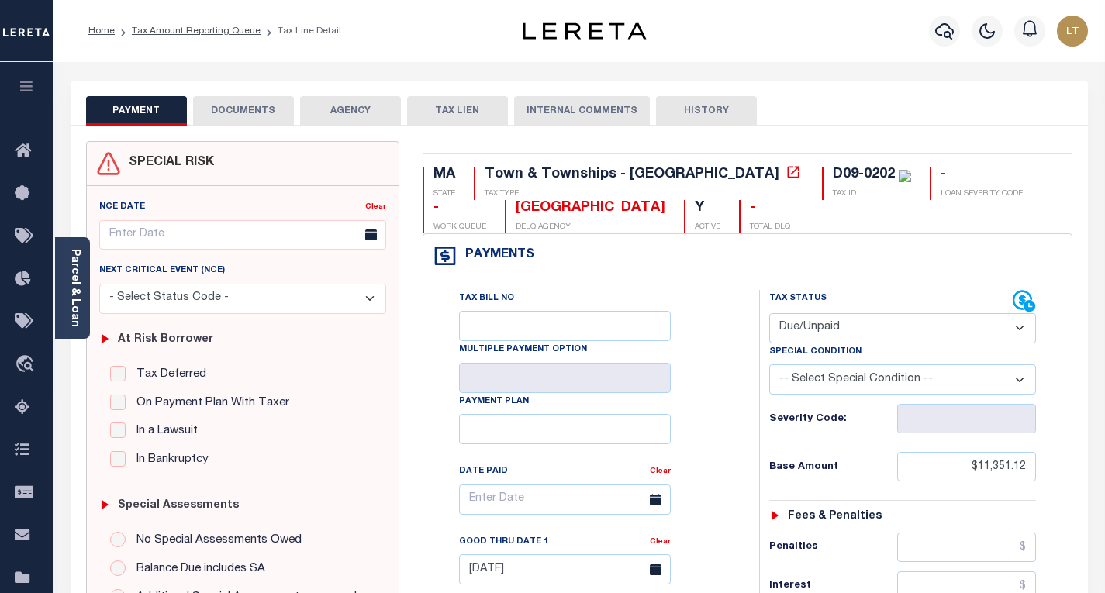
scroll to position [155, 0]
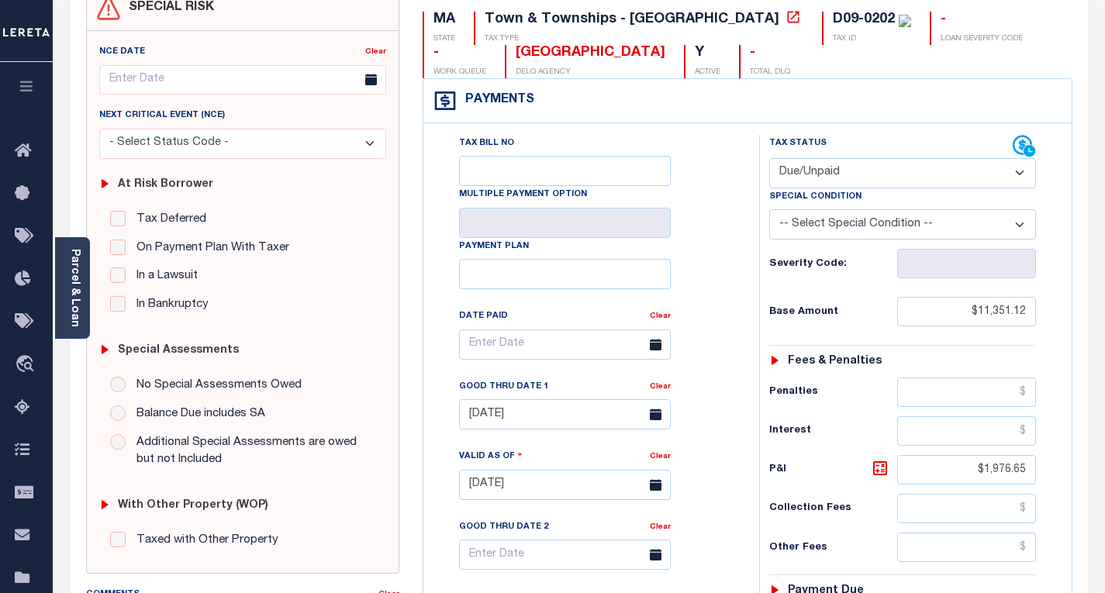
click at [813, 168] on select "- Select Status Code - Open Due/Unpaid Paid Incomplete No Tax Due Internal Refu…" at bounding box center [902, 173] width 267 height 30
select select "PYD"
click at [769, 159] on select "- Select Status Code - Open Due/Unpaid Paid Incomplete No Tax Due Internal Refu…" at bounding box center [902, 173] width 267 height 30
type input "[DATE]"
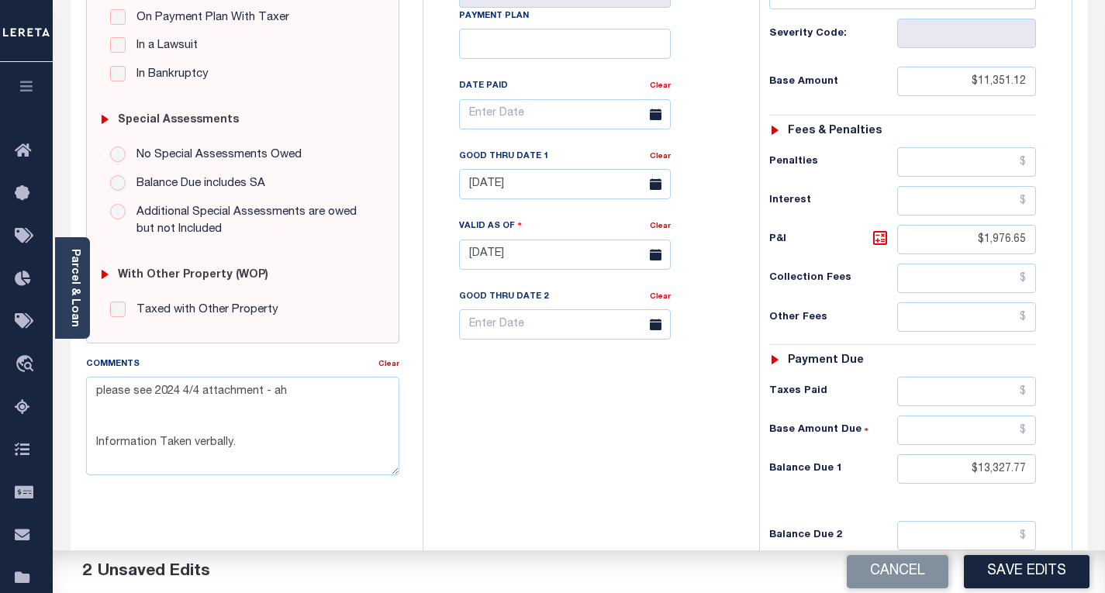
scroll to position [388, 0]
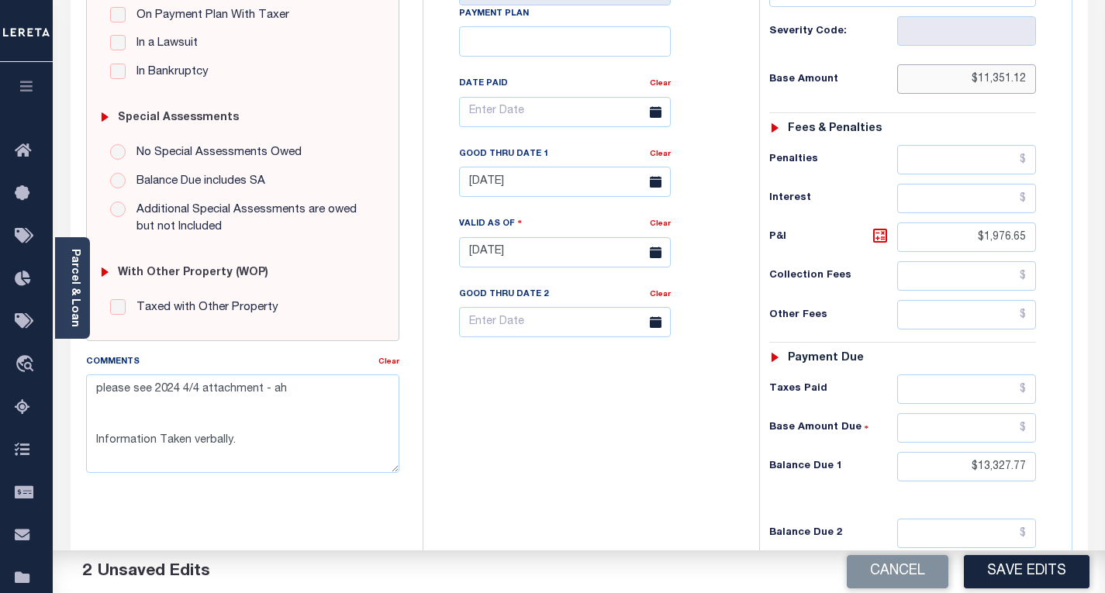
drag, startPoint x: 968, startPoint y: 87, endPoint x: 959, endPoint y: 87, distance: 9.3
click at [959, 87] on input "$11,351.12" at bounding box center [966, 78] width 139 height 29
drag, startPoint x: 1023, startPoint y: 239, endPoint x: 978, endPoint y: 233, distance: 45.3
click at [975, 237] on input "$1,976.65" at bounding box center [966, 237] width 139 height 29
drag, startPoint x: 1014, startPoint y: 465, endPoint x: 949, endPoint y: 462, distance: 64.4
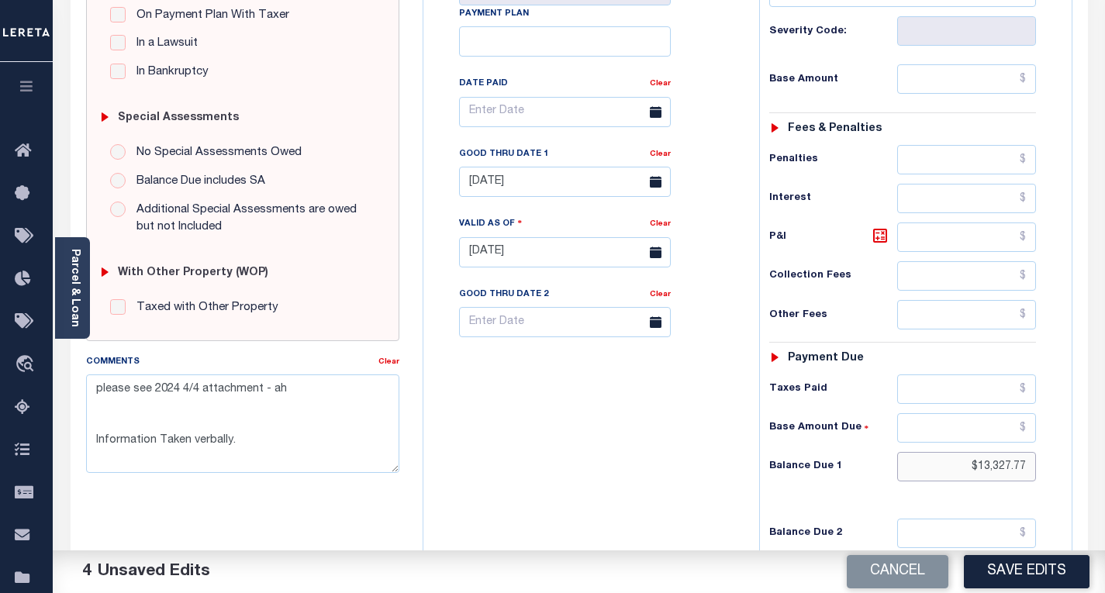
click at [949, 462] on input "$13,327.77" at bounding box center [966, 466] width 139 height 29
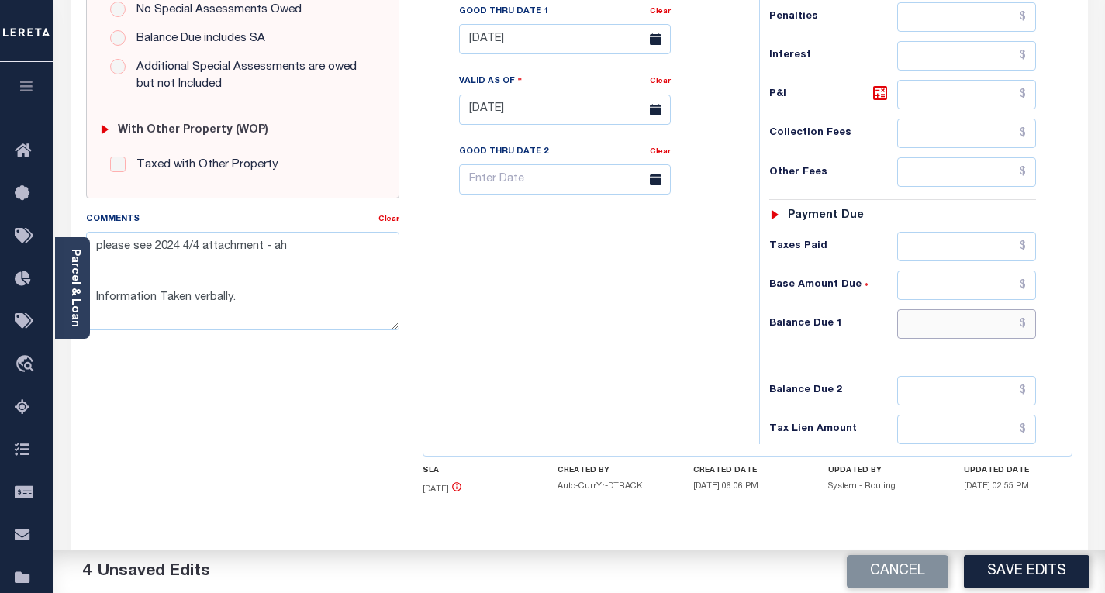
scroll to position [579, 0]
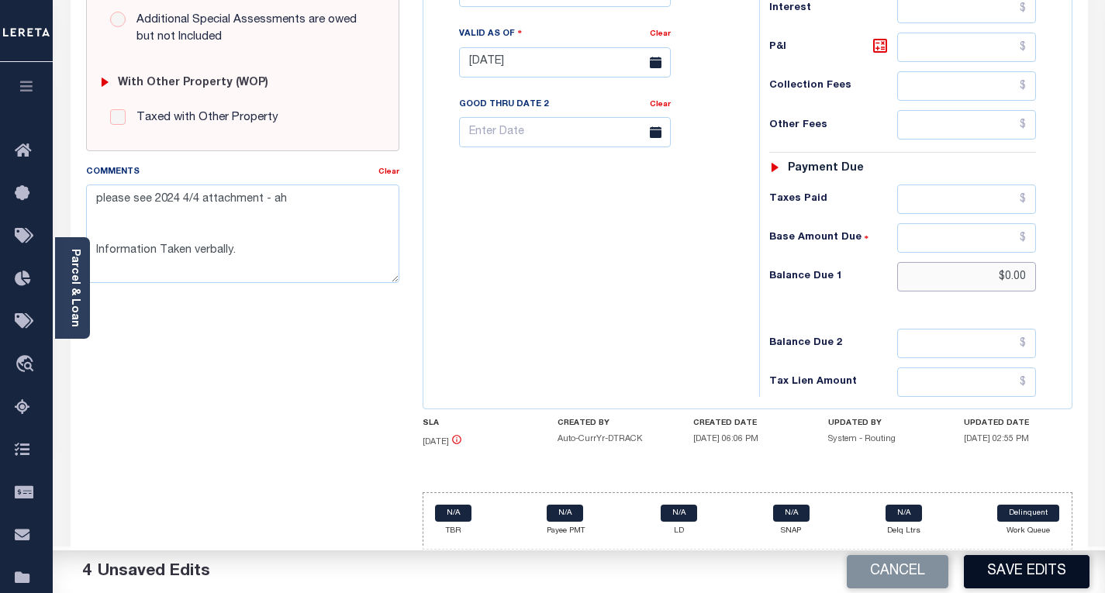
type input "$0.00"
click at [1004, 568] on button "Save Edits" at bounding box center [1027, 571] width 126 height 33
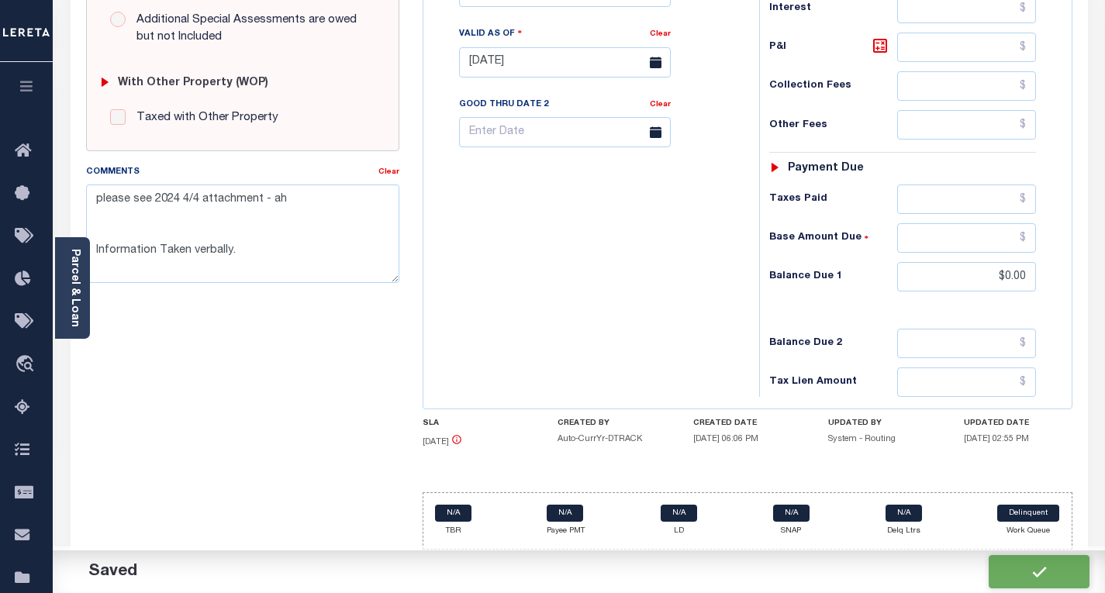
checkbox input "false"
type textarea "please see 2024 4/4 attachment - ah Information Taken verbally."
type input "$0"
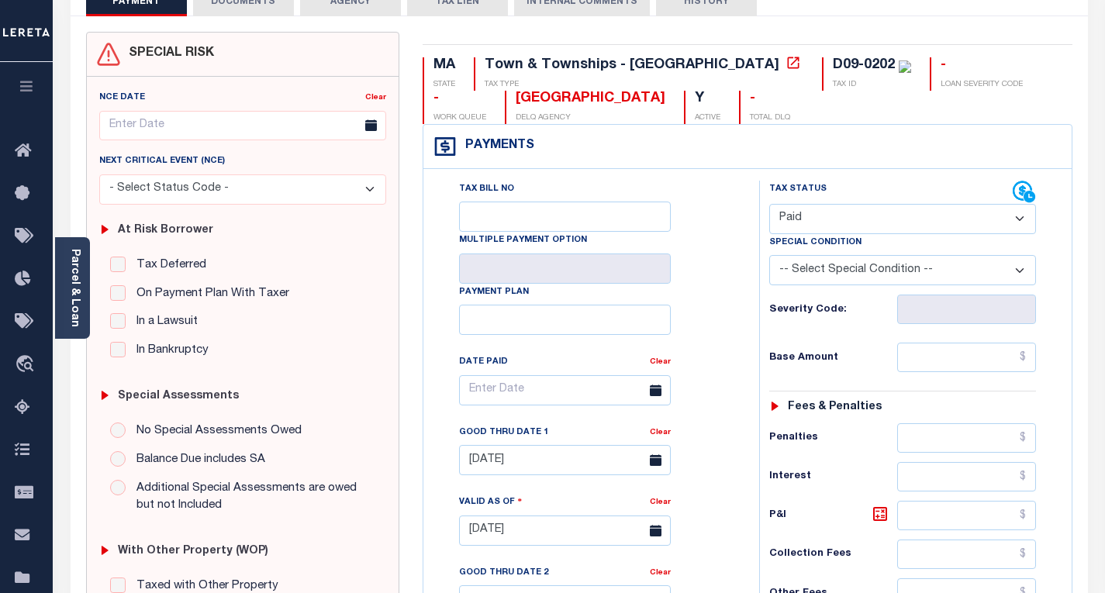
scroll to position [0, 0]
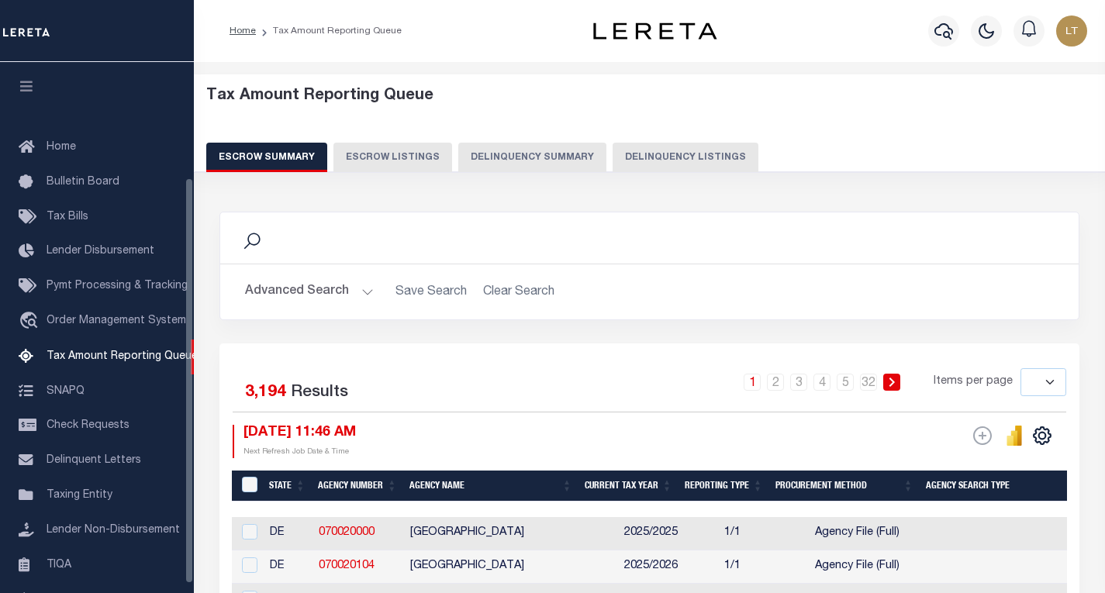
select select
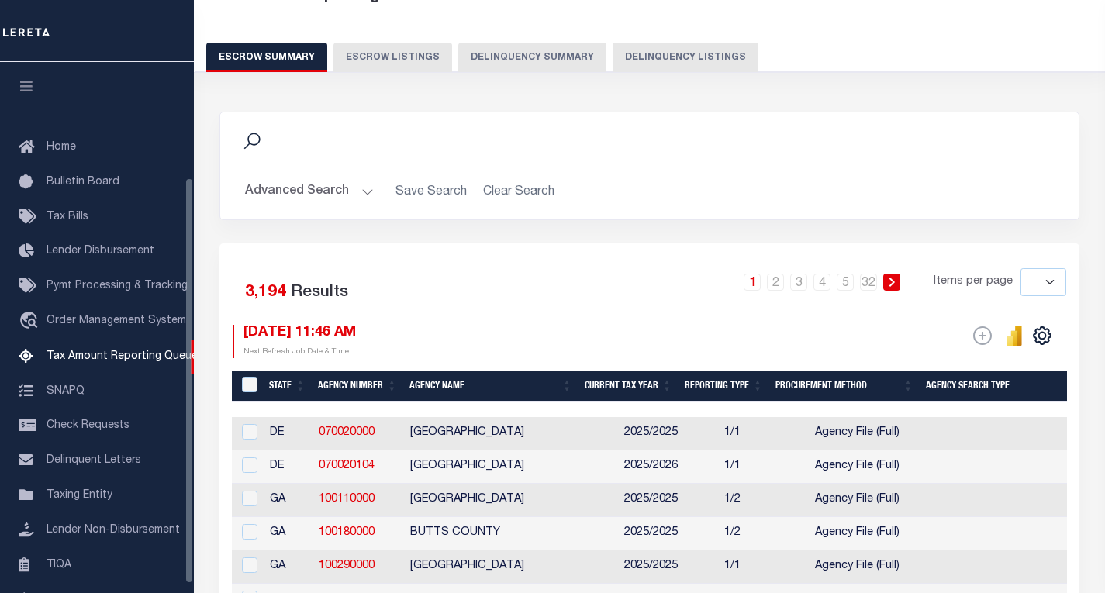
scroll to position [150, 0]
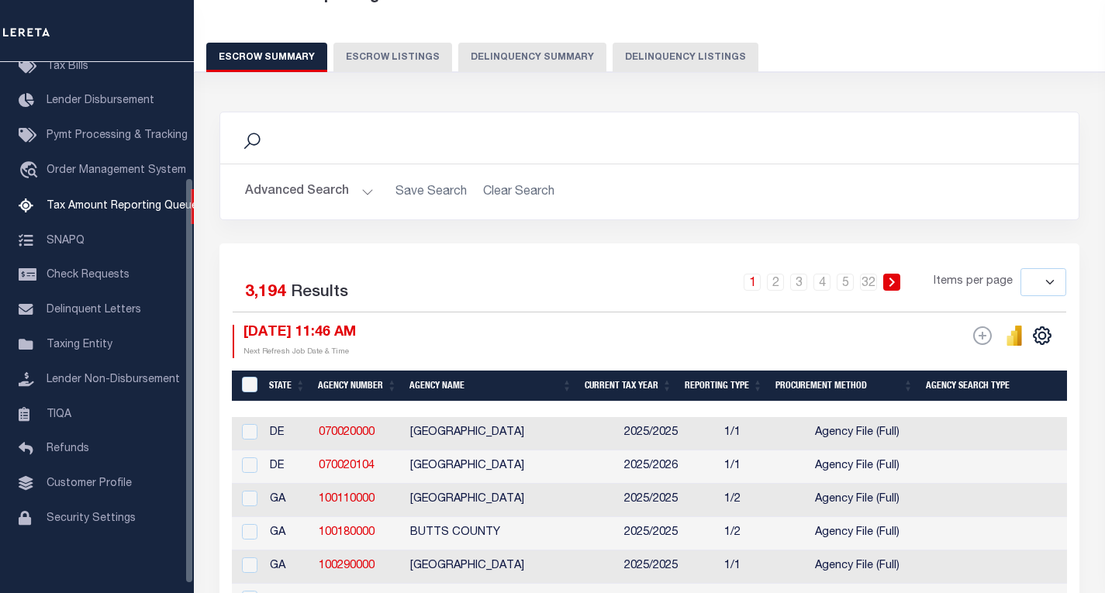
drag, startPoint x: 700, startPoint y: 64, endPoint x: 662, endPoint y: 97, distance: 50.0
click at [700, 64] on button "Delinquency Listings" at bounding box center [686, 57] width 146 height 29
select select "100"
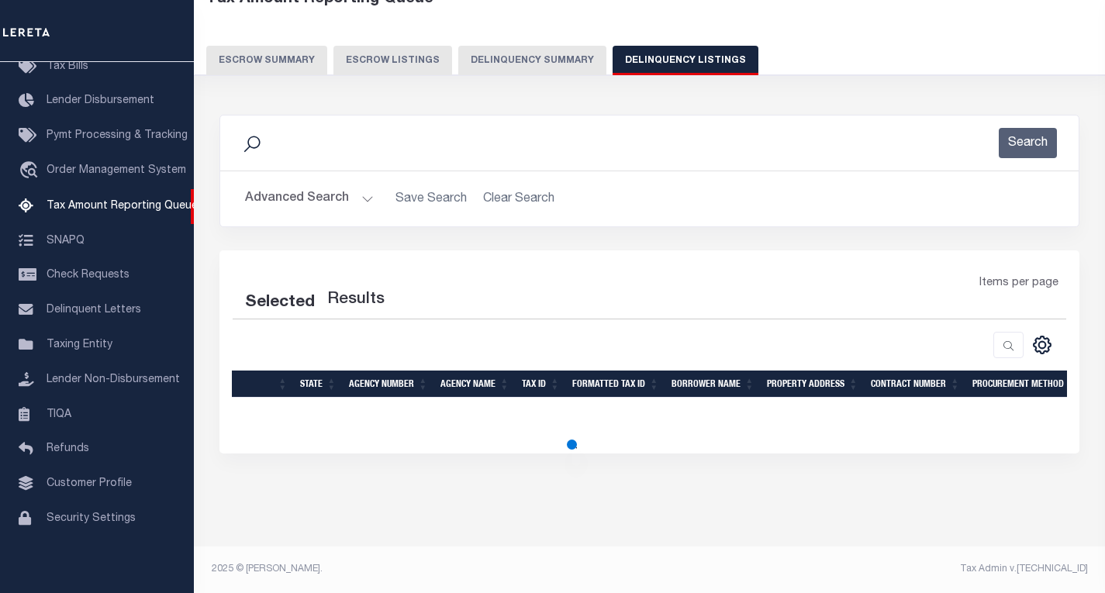
select select "100"
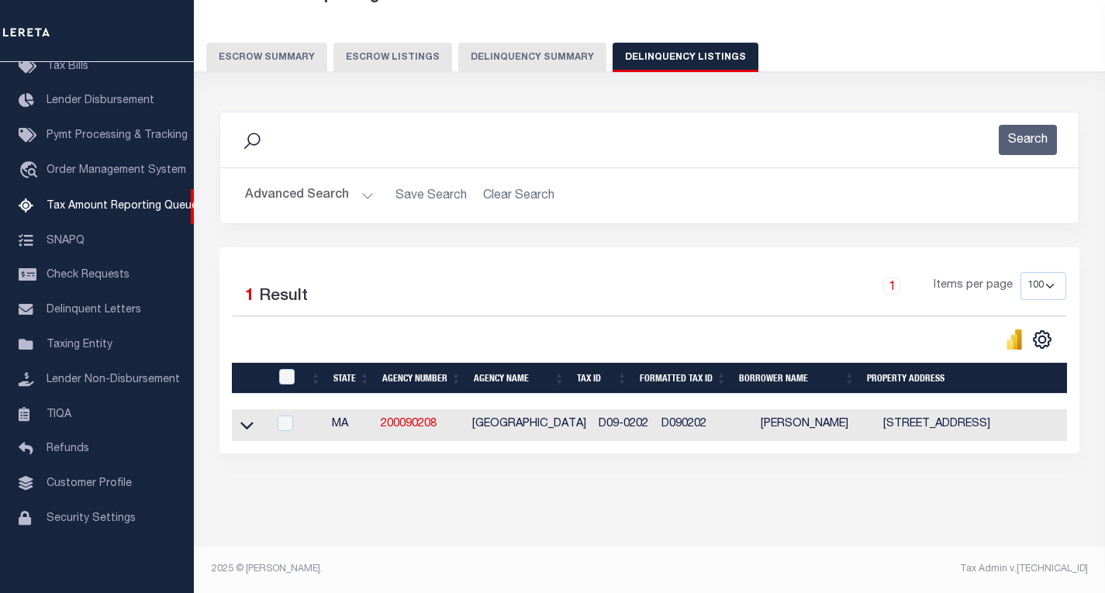
scroll to position [113, 0]
drag, startPoint x: 238, startPoint y: 416, endPoint x: 349, endPoint y: 389, distance: 114.0
click at [238, 419] on link at bounding box center [247, 424] width 18 height 11
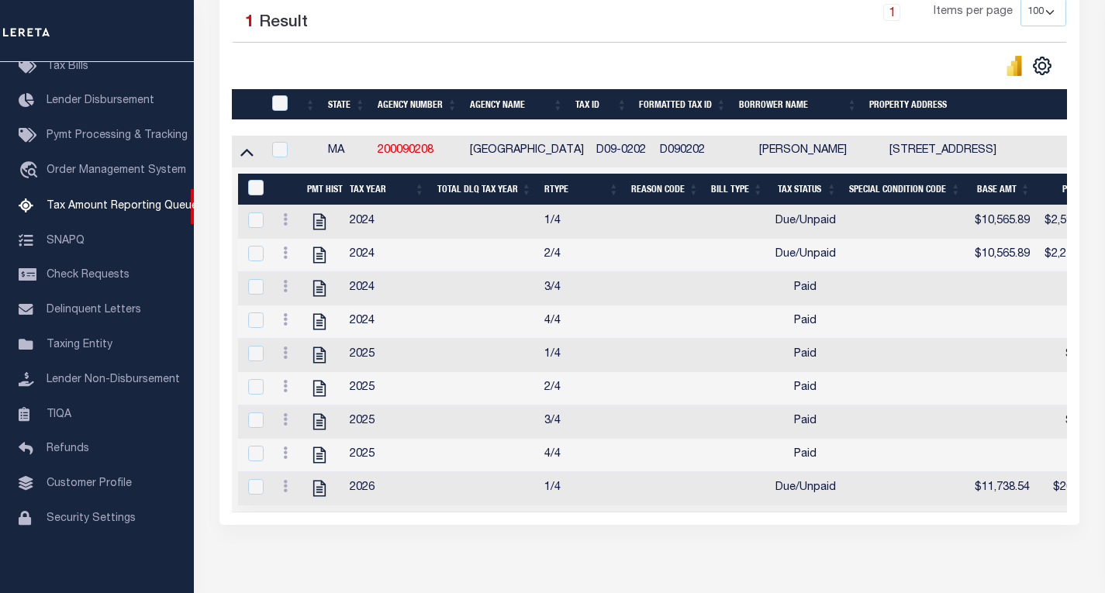
scroll to position [423, 0]
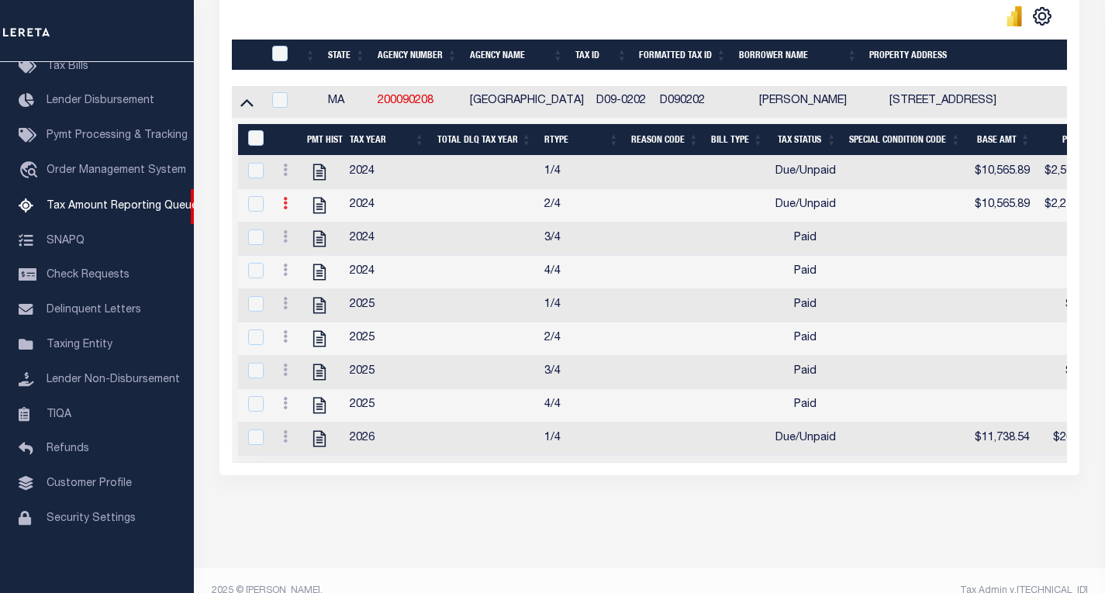
click at [286, 209] on icon at bounding box center [285, 203] width 5 height 12
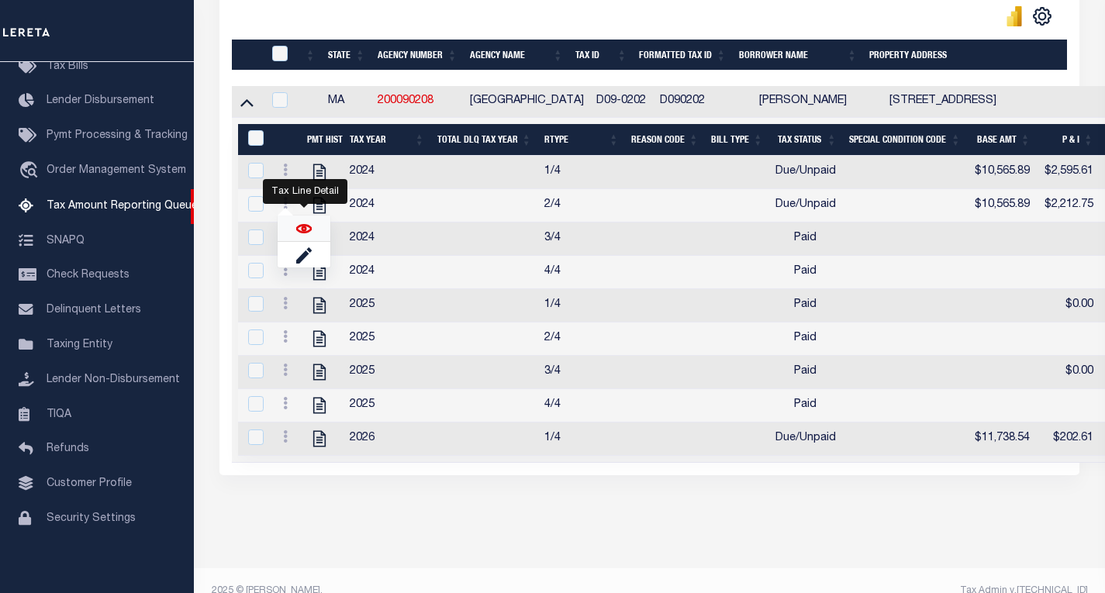
click at [302, 234] on img "" at bounding box center [304, 229] width 16 height 16
checkbox input "true"
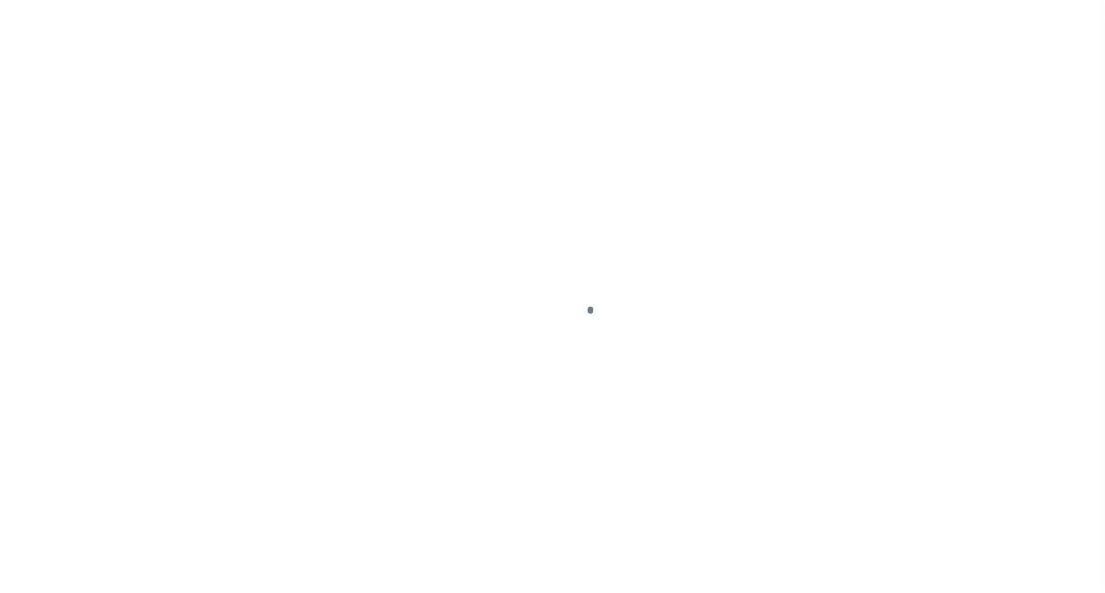
select select "DUE"
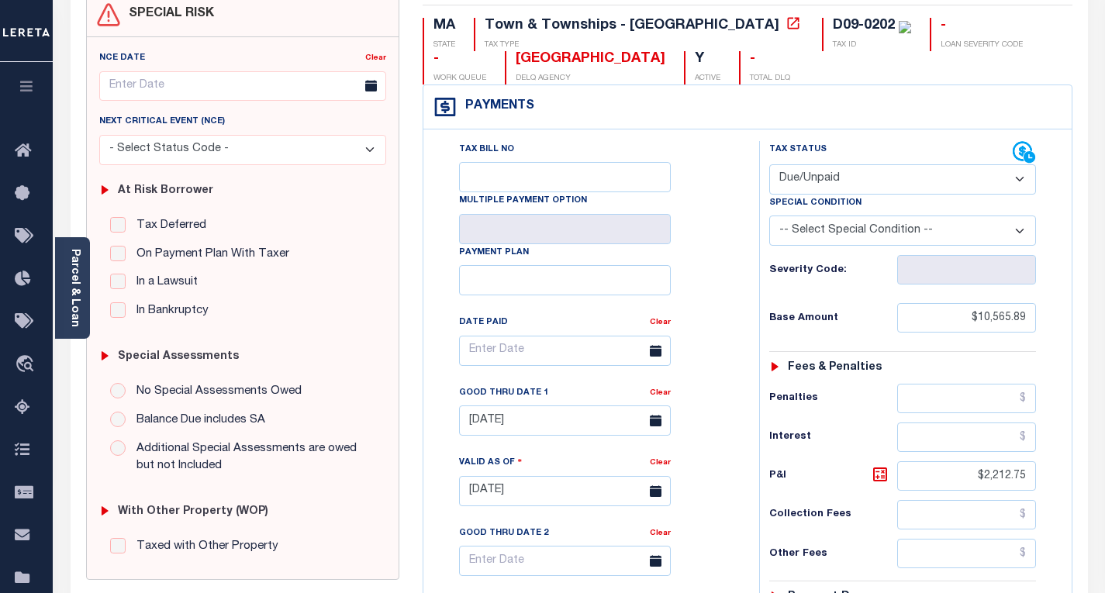
scroll to position [310, 0]
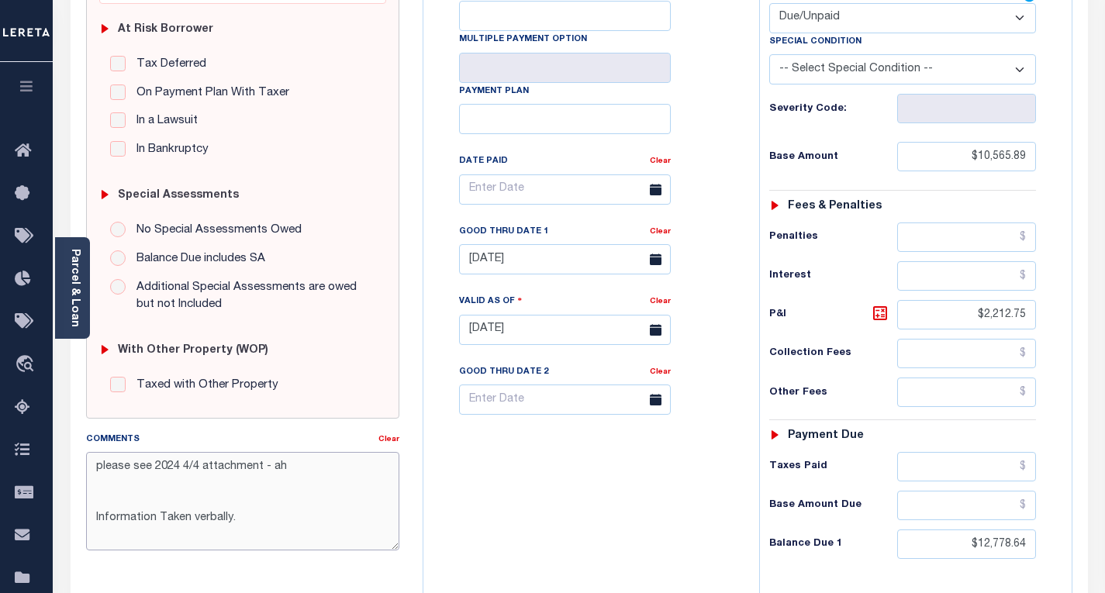
drag, startPoint x: 181, startPoint y: 503, endPoint x: 84, endPoint y: 463, distance: 105.0
click at [84, 463] on div "Comments Clear please see 2024 4/4 attachment - ah Information Taken verbally." at bounding box center [242, 497] width 337 height 132
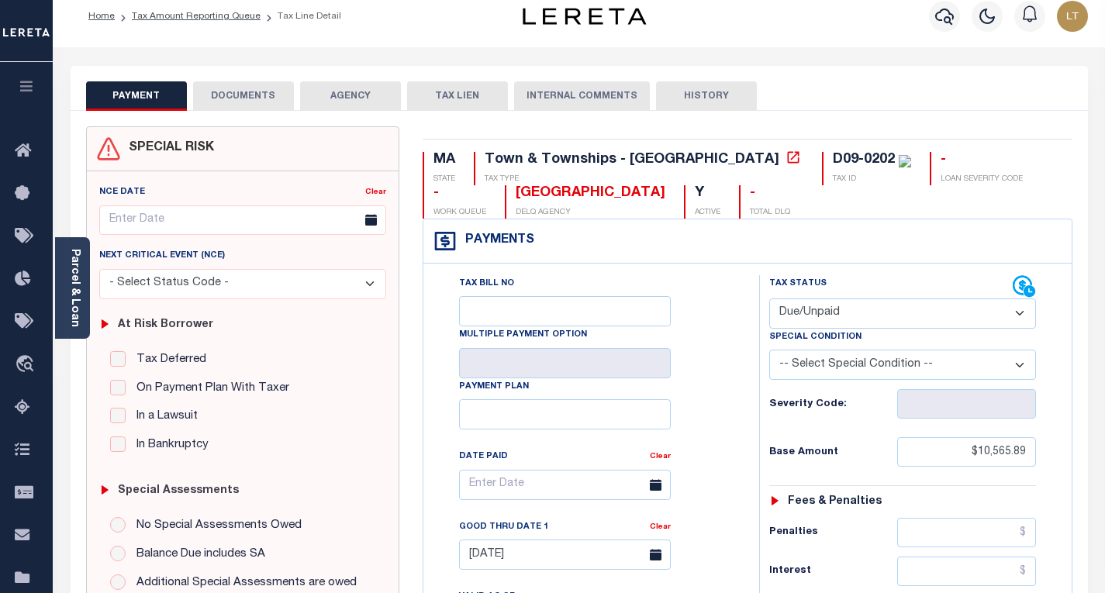
scroll to position [0, 0]
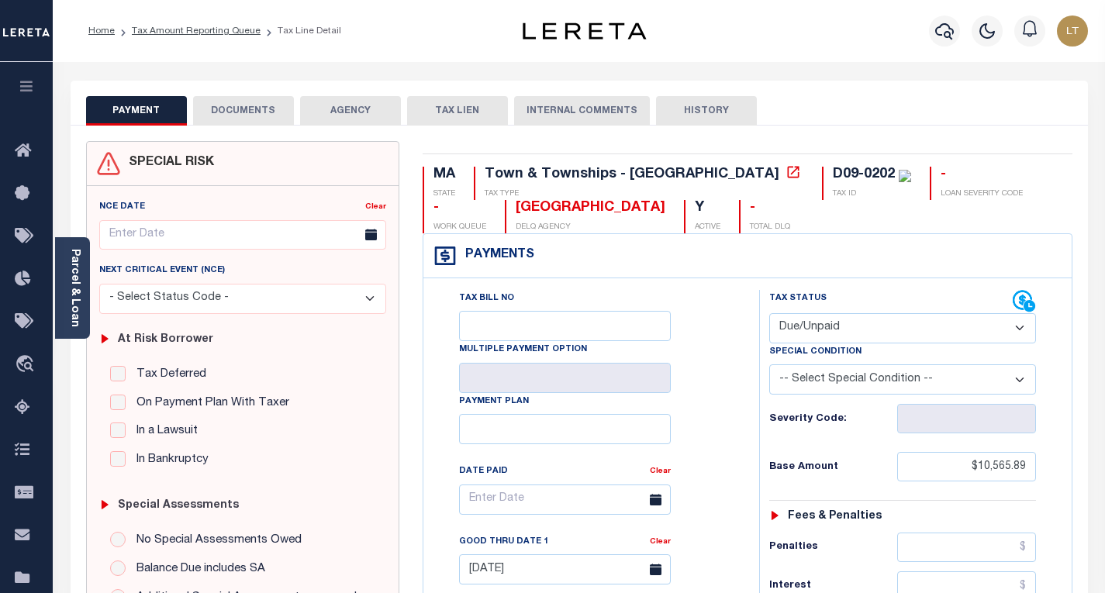
type input "[DATE]"
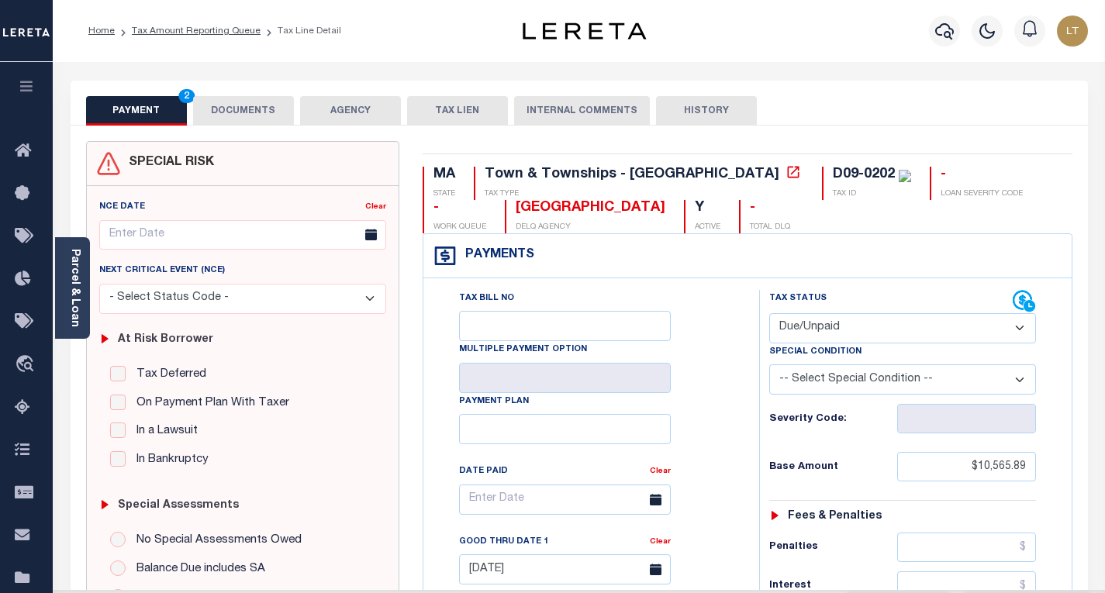
click at [838, 331] on select "- Select Status Code - Open Due/Unpaid Paid Incomplete No Tax Due Internal Refu…" at bounding box center [902, 328] width 267 height 30
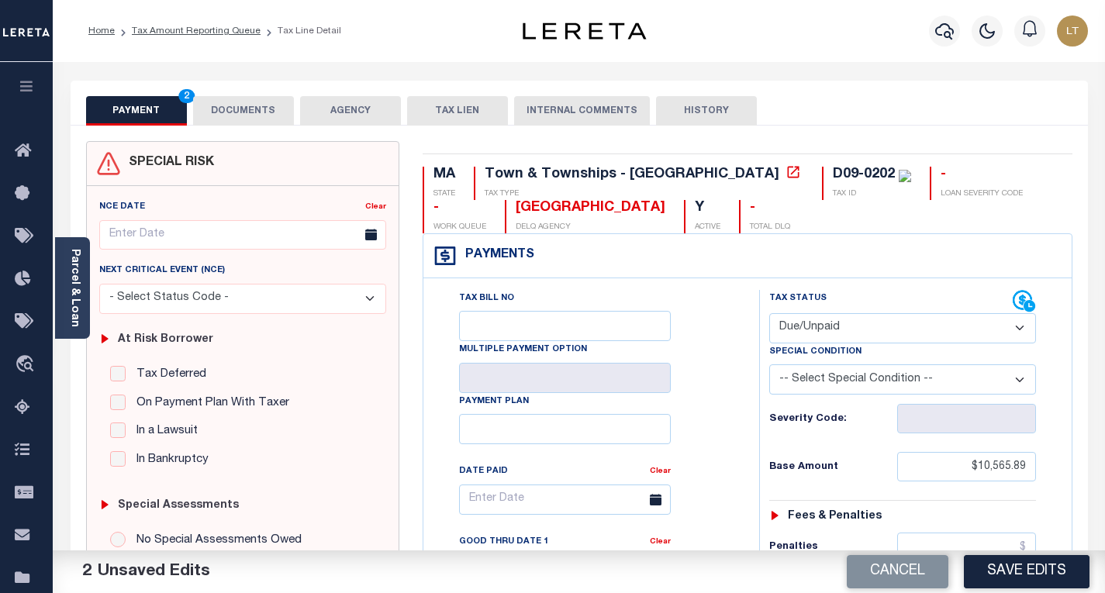
select select "PYD"
click at [769, 314] on select "- Select Status Code - Open Due/Unpaid Paid Incomplete No Tax Due Internal Refu…" at bounding box center [902, 328] width 267 height 30
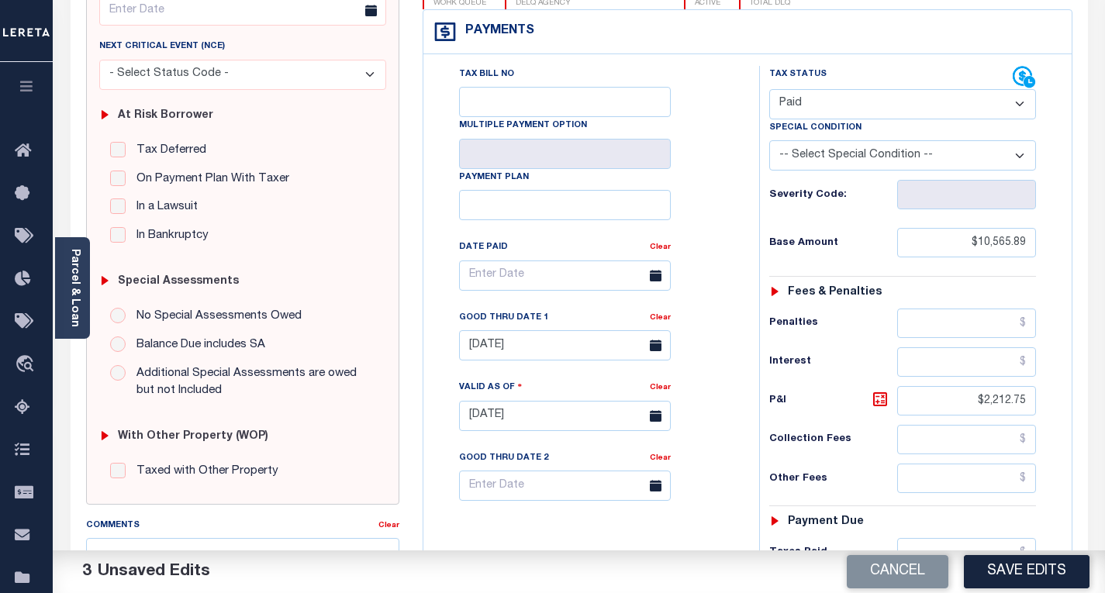
scroll to position [310, 0]
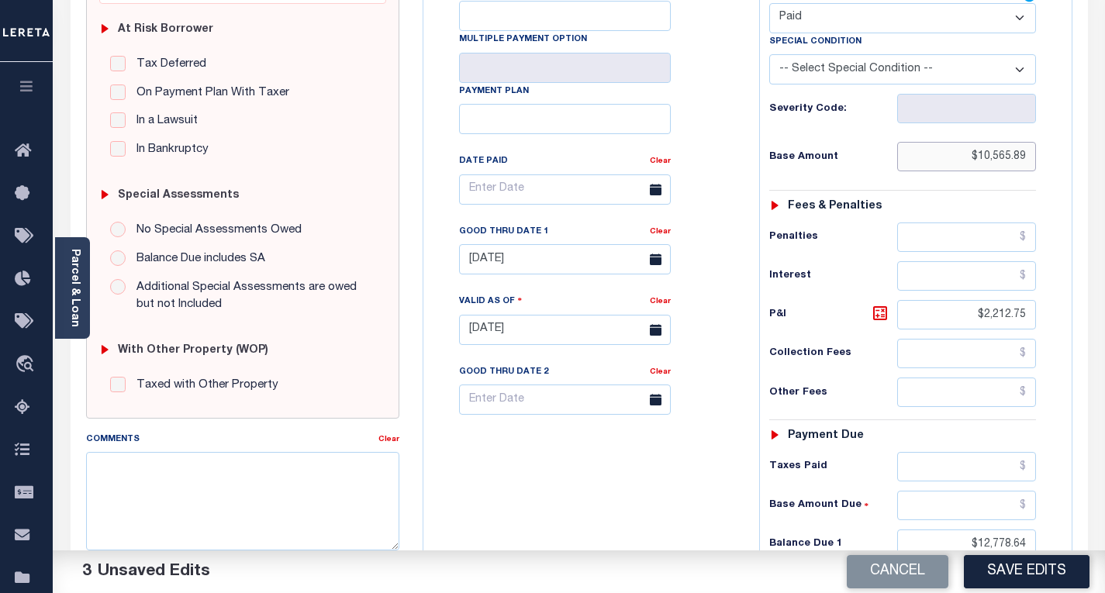
drag, startPoint x: 1027, startPoint y: 157, endPoint x: 980, endPoint y: 161, distance: 47.4
click at [980, 161] on input "$10,565.89" at bounding box center [966, 156] width 139 height 29
type input "$.00"
drag, startPoint x: 1016, startPoint y: 314, endPoint x: 987, endPoint y: 314, distance: 29.5
click at [987, 314] on input "$2,212.75" at bounding box center [966, 314] width 139 height 29
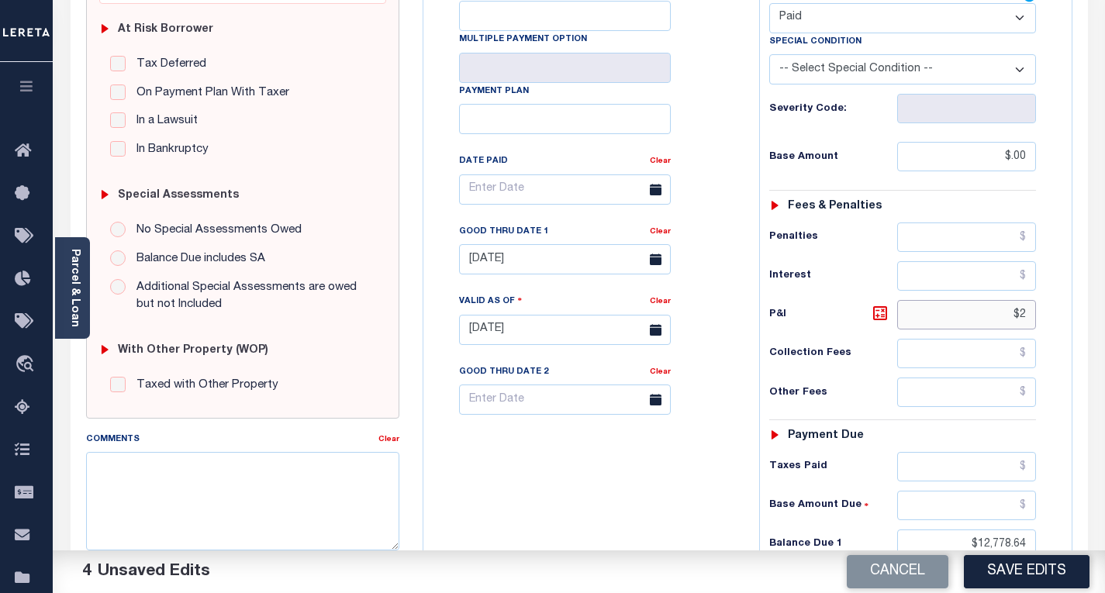
type input "$"
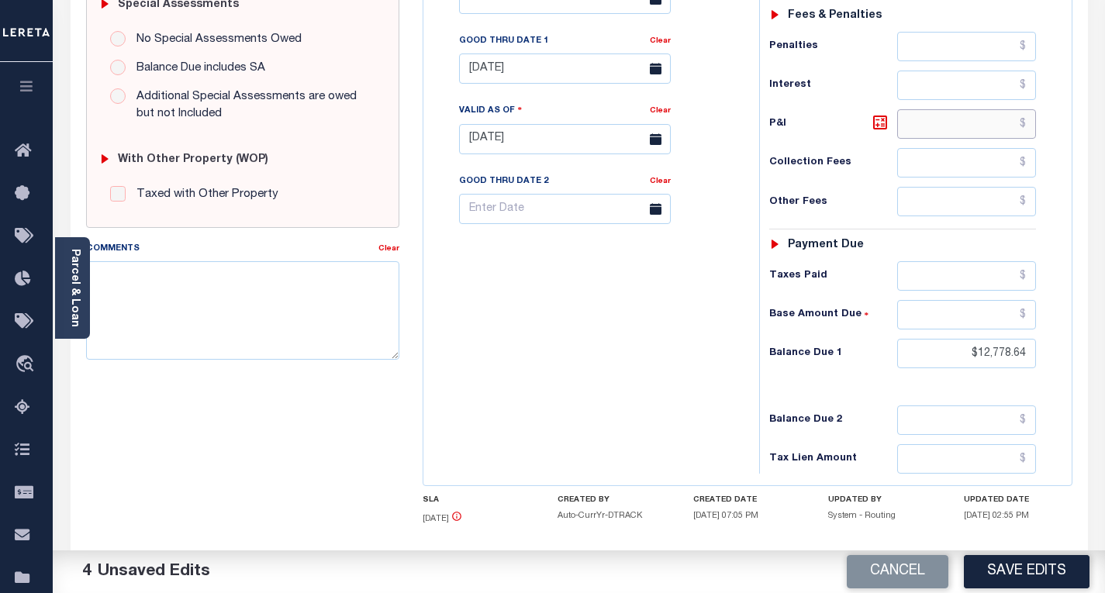
scroll to position [543, 0]
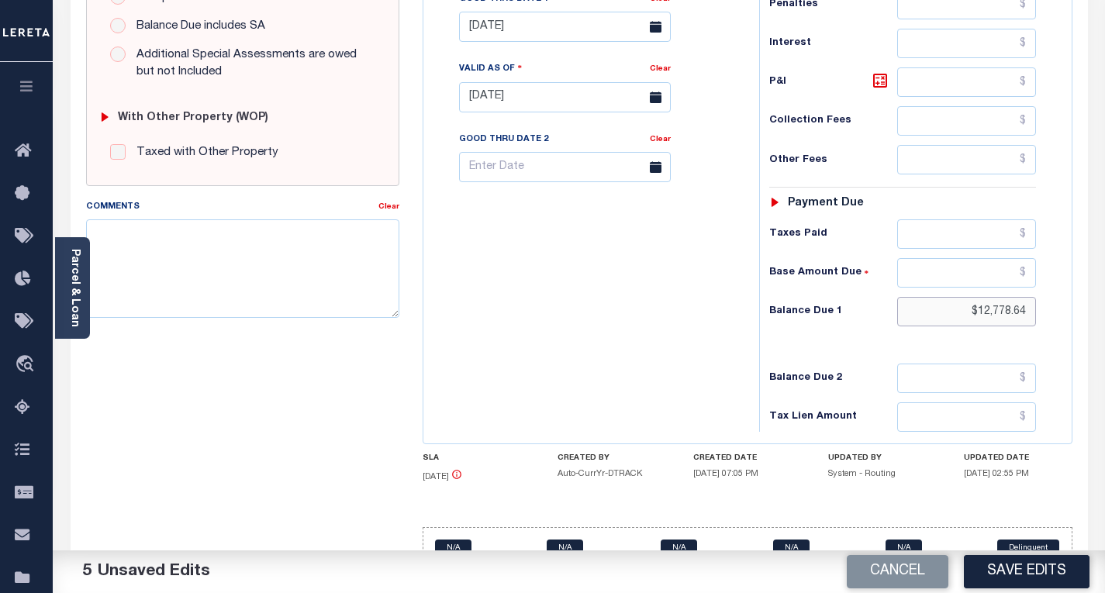
drag, startPoint x: 1026, startPoint y: 314, endPoint x: 959, endPoint y: 306, distance: 67.2
click at [959, 306] on input "$12,778.64" at bounding box center [966, 311] width 139 height 29
type input "$0.00"
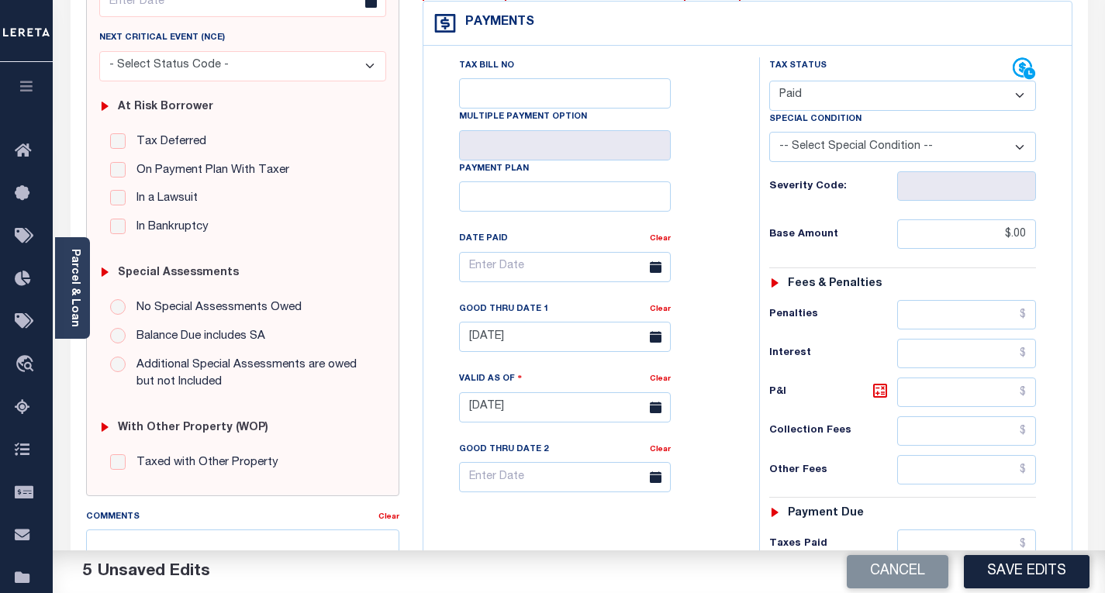
scroll to position [0, 0]
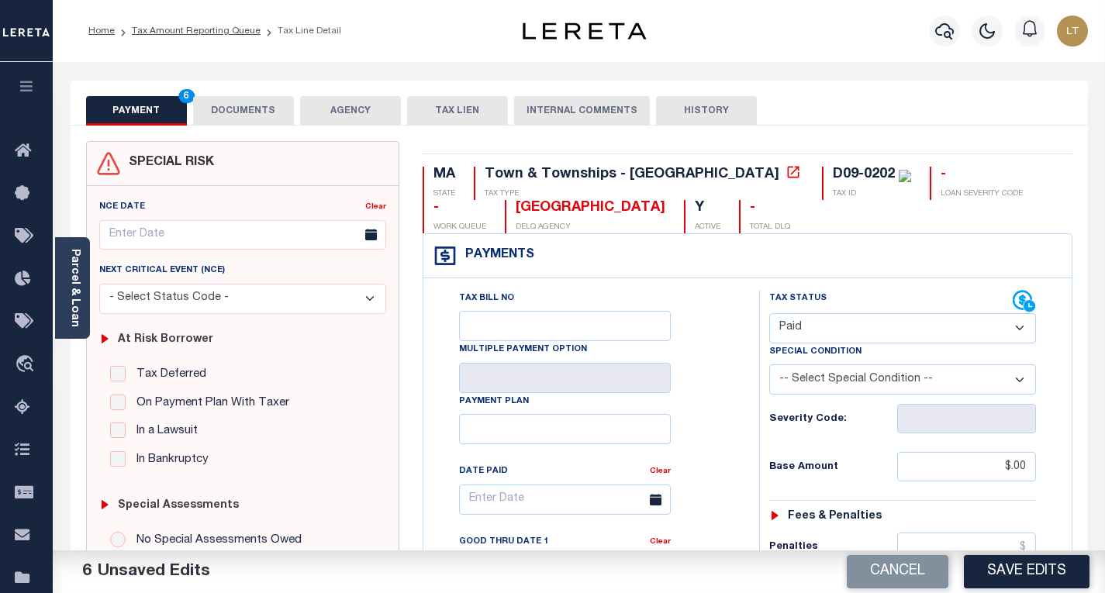
click at [244, 122] on button "DOCUMENTS" at bounding box center [243, 110] width 101 height 29
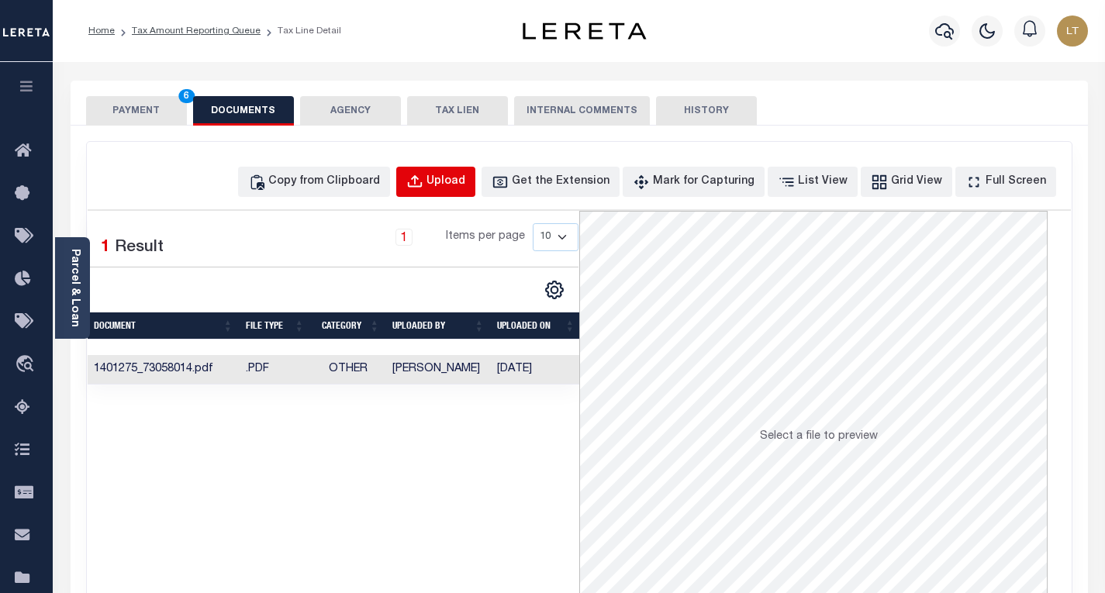
click at [455, 178] on button "Upload" at bounding box center [435, 182] width 79 height 30
select select "POP"
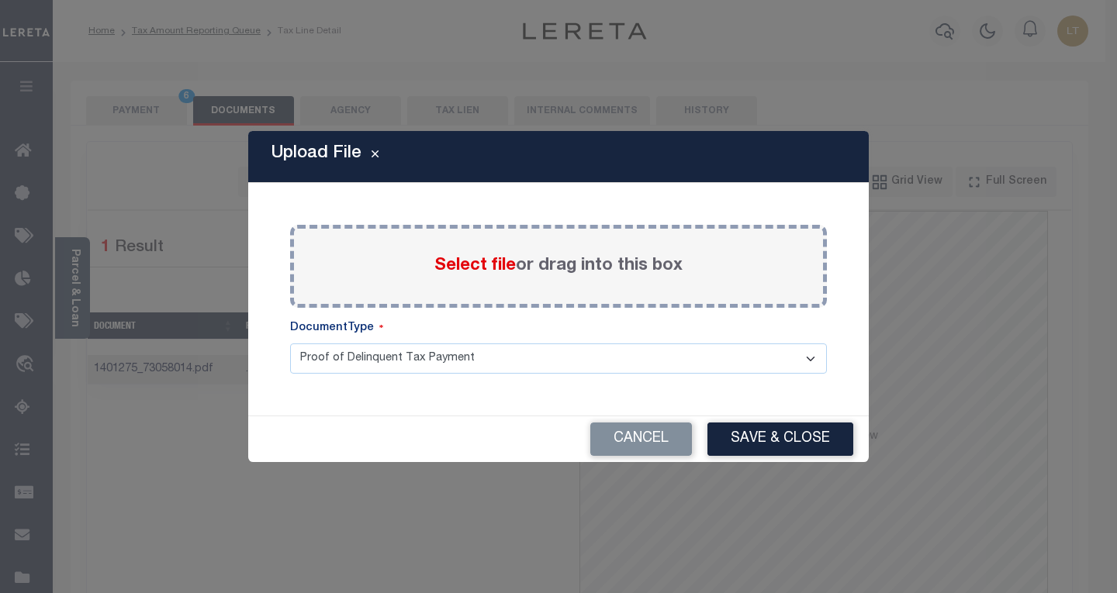
click at [473, 265] on span "Select file" at bounding box center [474, 266] width 81 height 17
click at [0, 0] on input "Select file or drag into this box" at bounding box center [0, 0] width 0 height 0
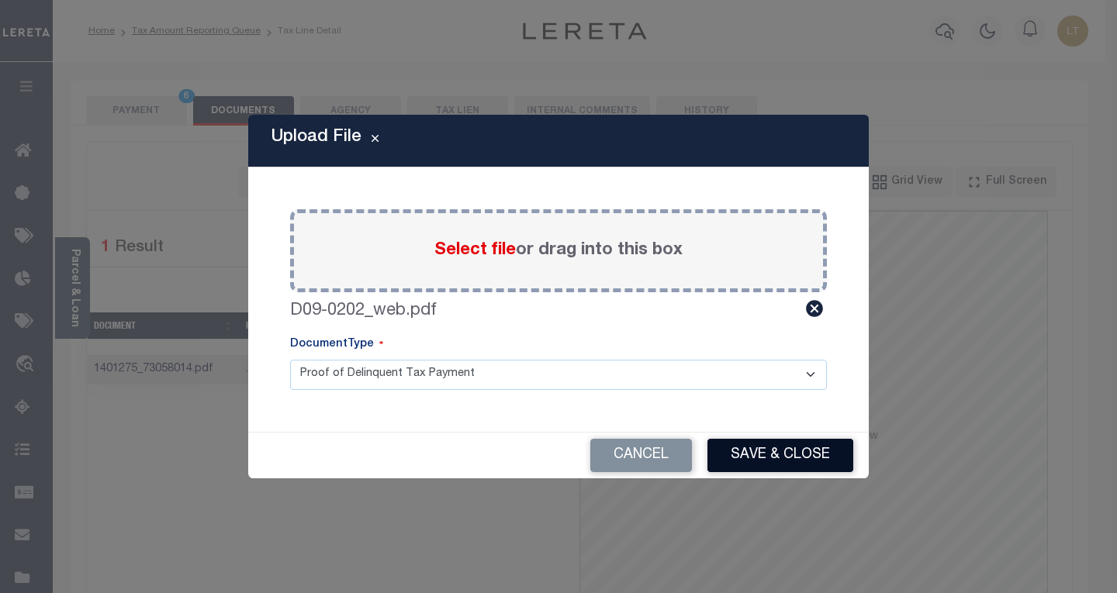
click at [788, 454] on button "Save & Close" at bounding box center [780, 455] width 146 height 33
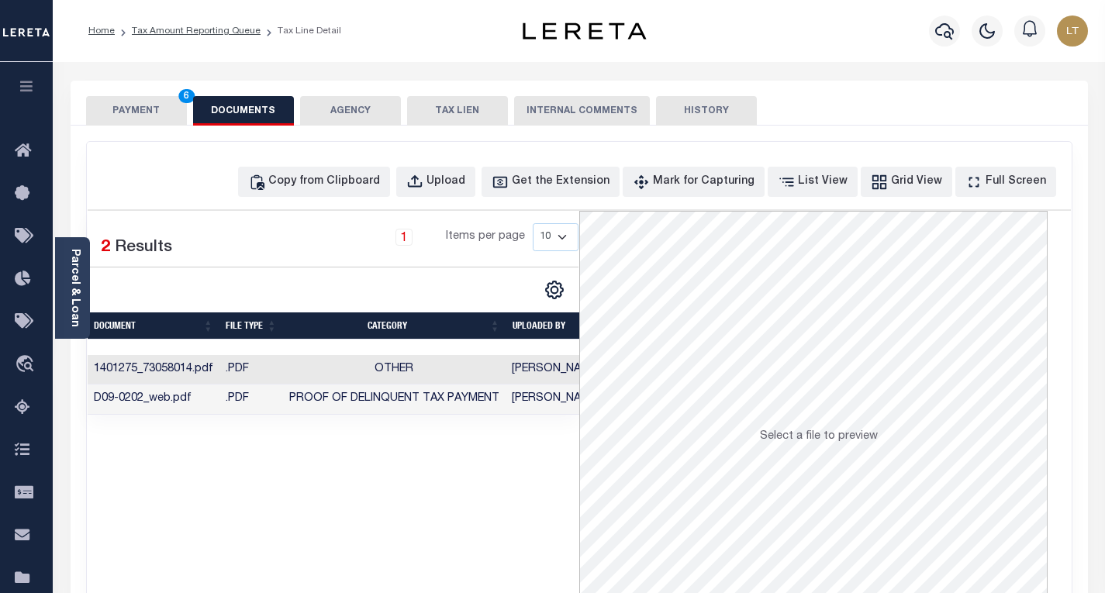
click at [128, 110] on button "PAYMENT 6" at bounding box center [136, 110] width 101 height 29
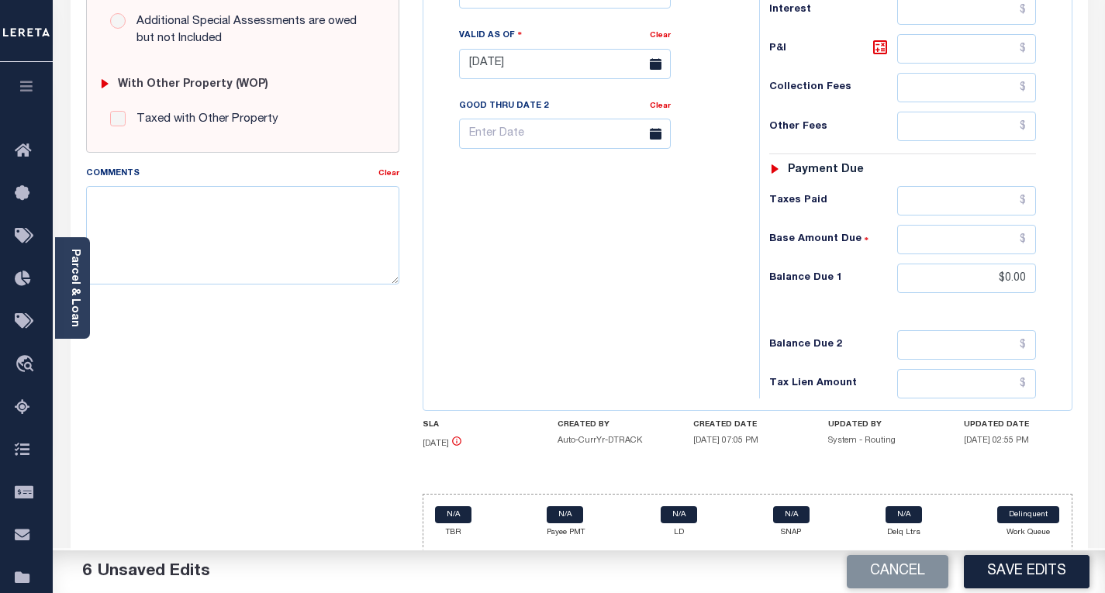
scroll to position [579, 0]
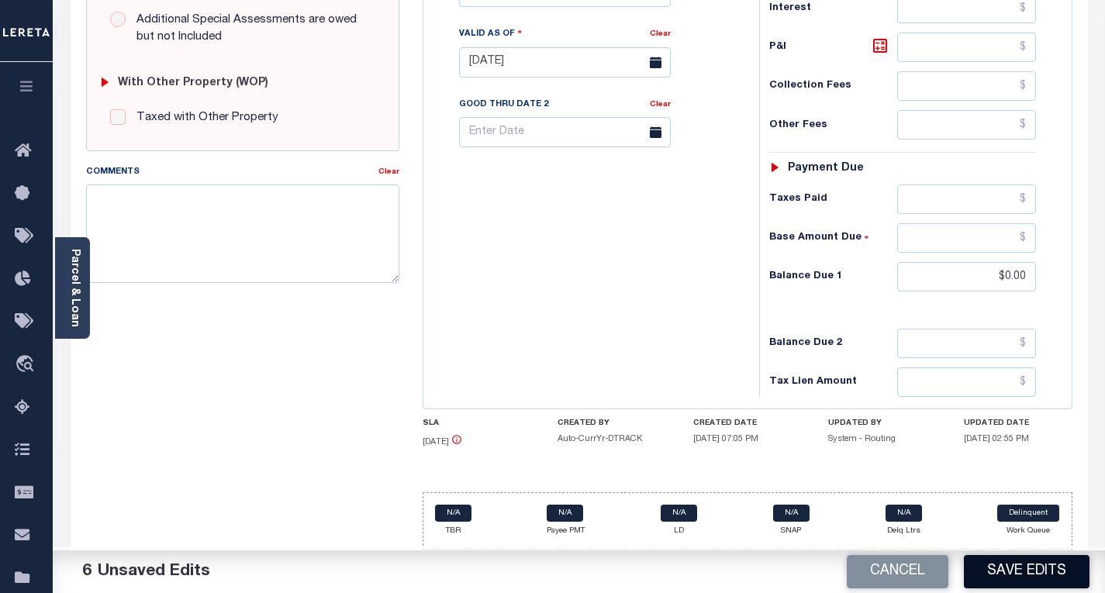
click at [1012, 565] on button "Save Edits" at bounding box center [1027, 571] width 126 height 33
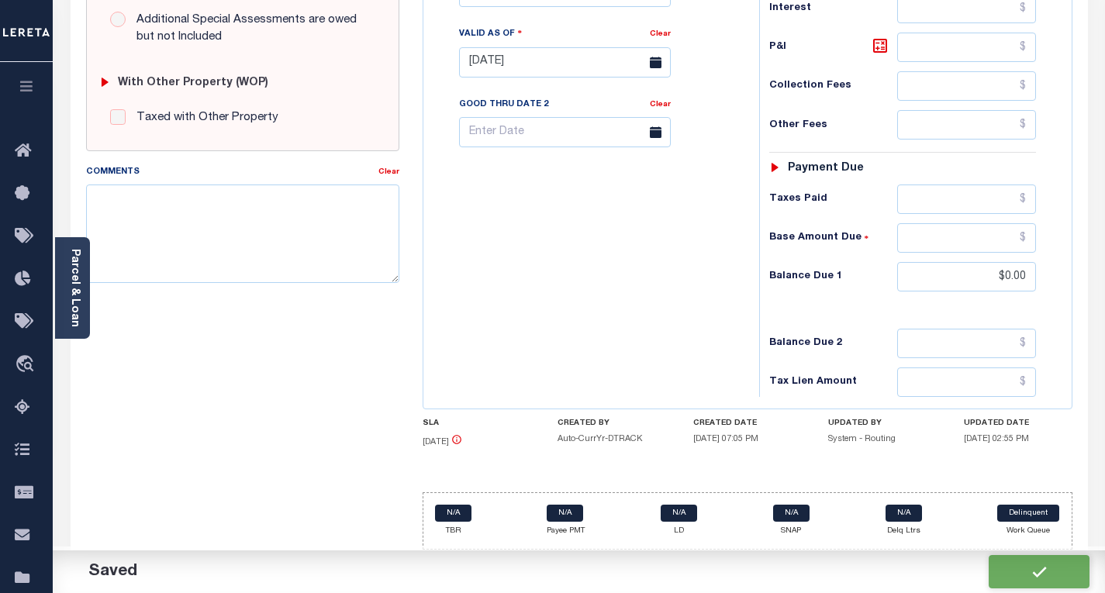
checkbox input "false"
type input "$0"
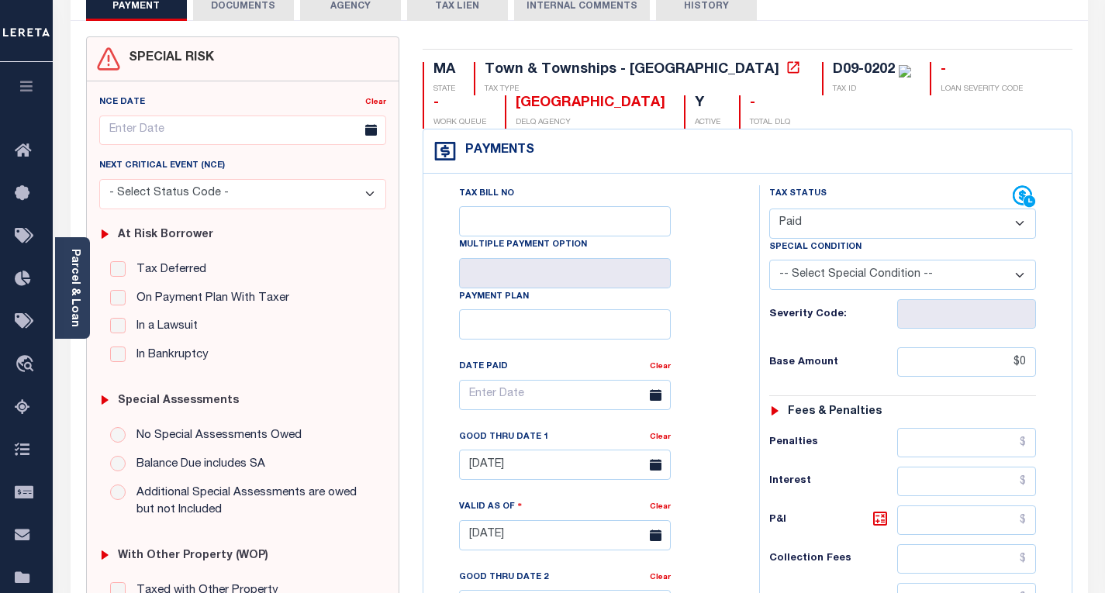
scroll to position [0, 0]
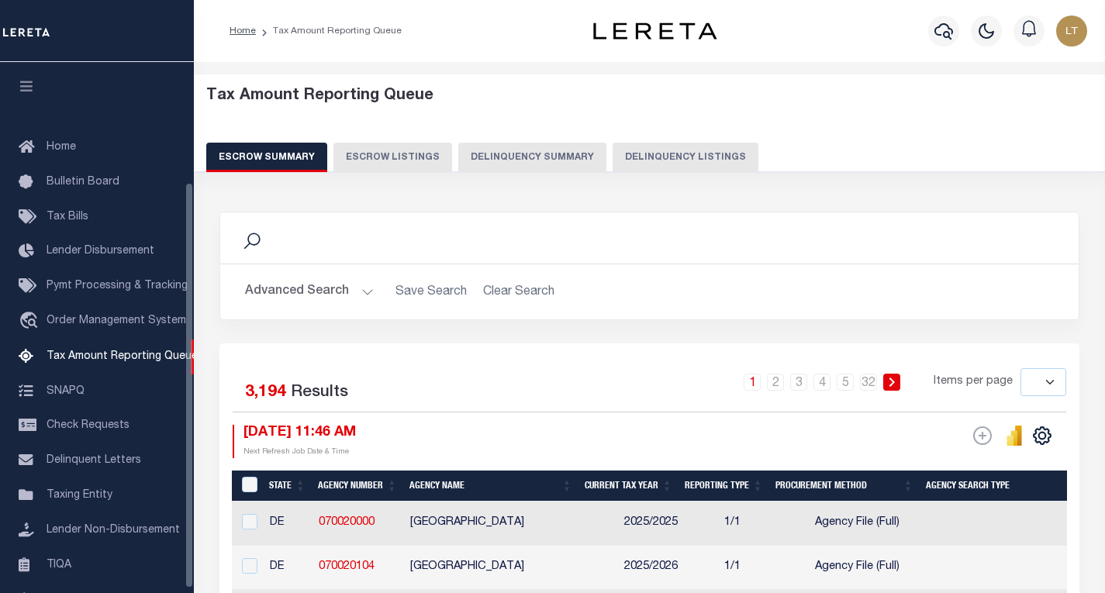
select select
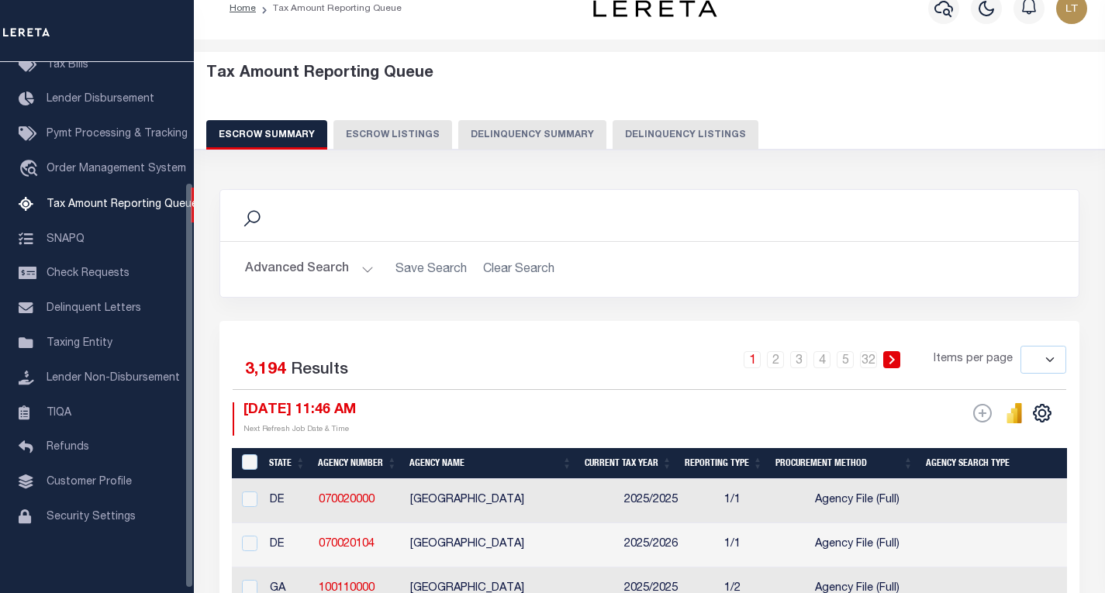
scroll to position [157, 0]
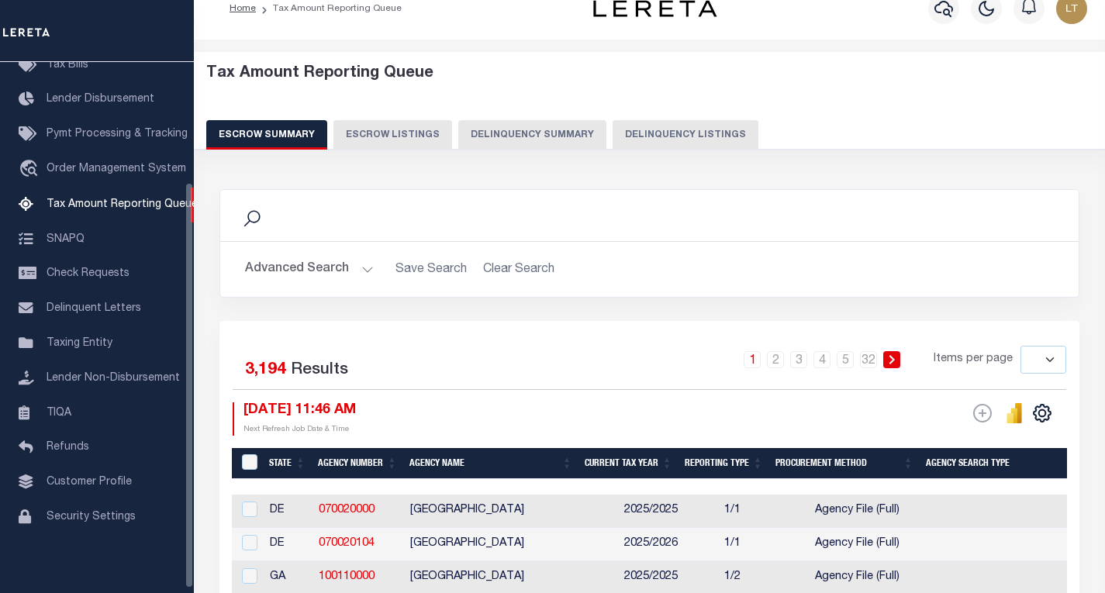
click at [713, 121] on button "Delinquency Listings" at bounding box center [686, 134] width 146 height 29
select select "100"
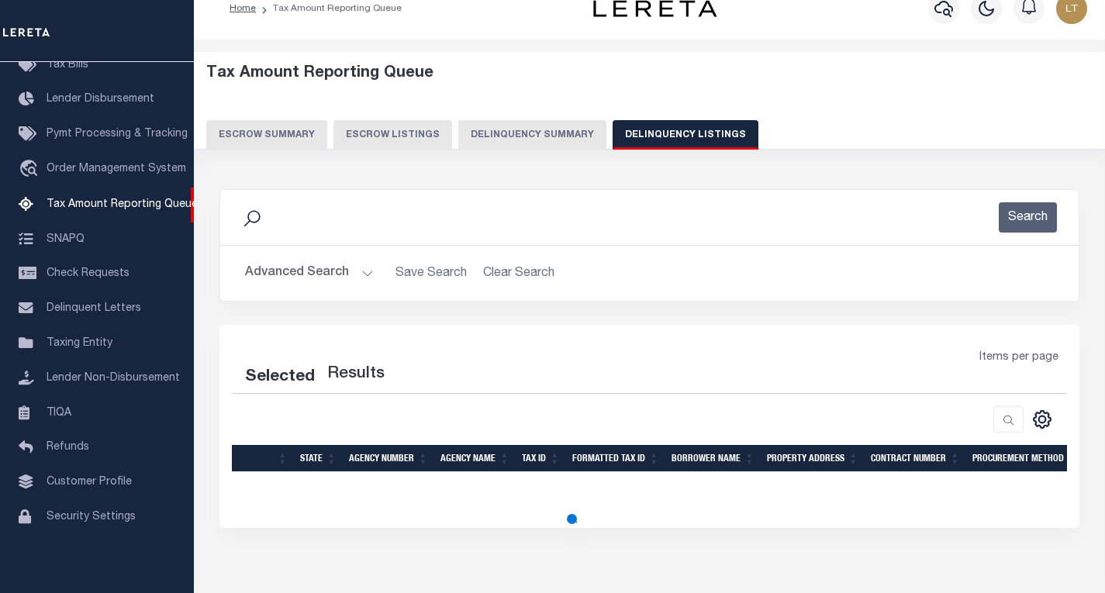
select select "100"
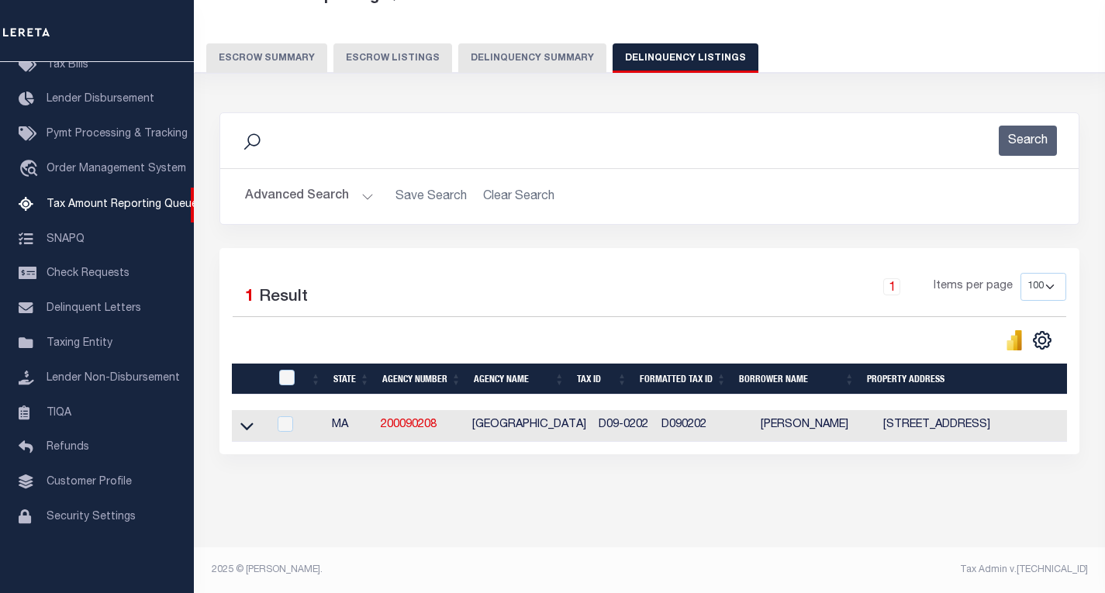
scroll to position [113, 0]
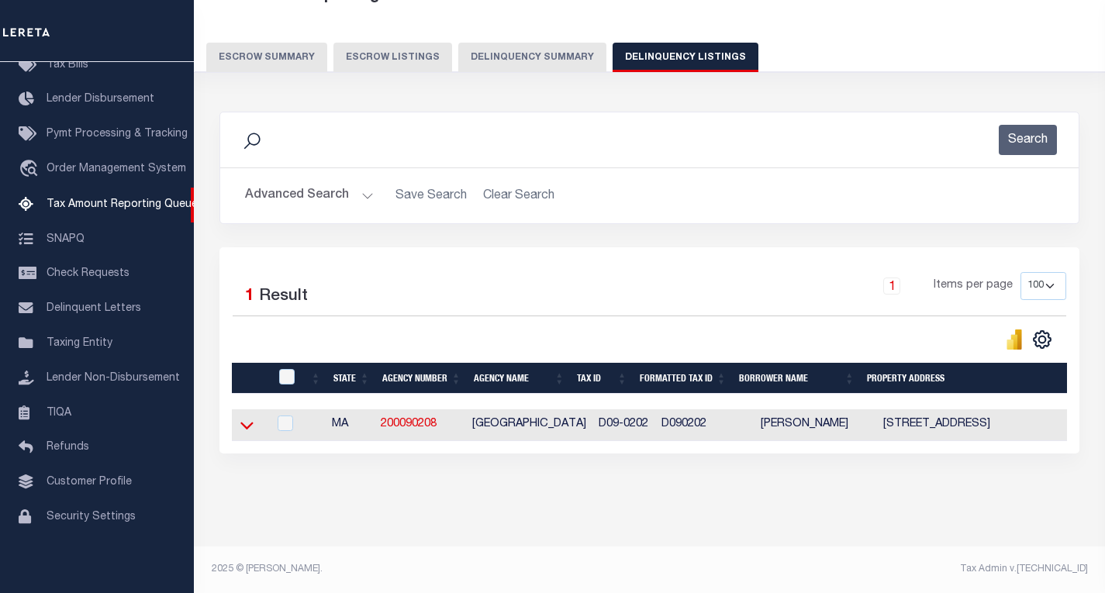
click at [251, 417] on icon at bounding box center [246, 425] width 13 height 16
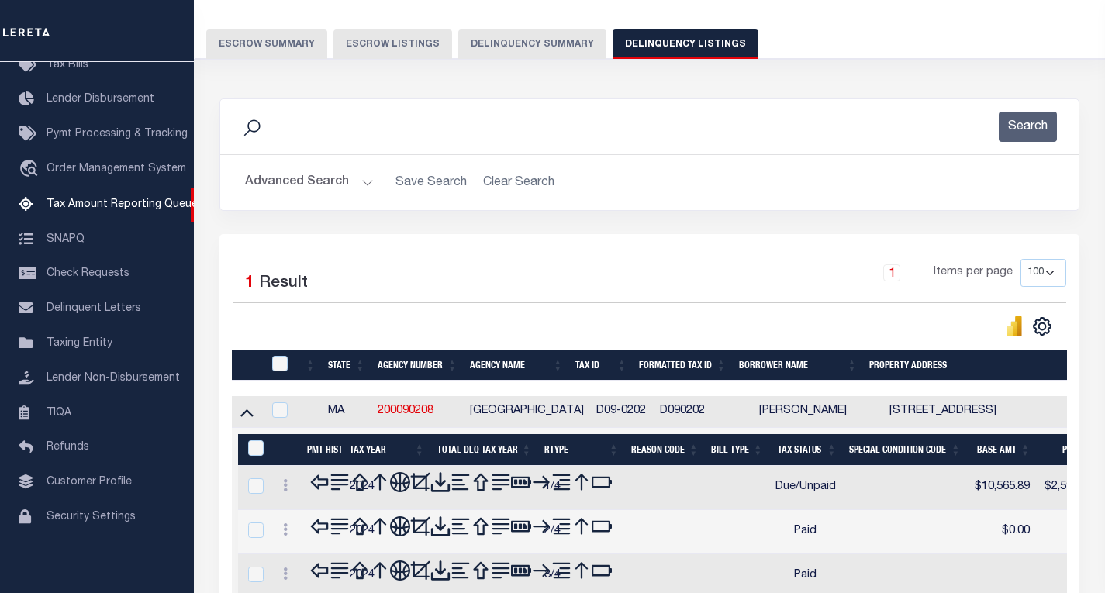
scroll to position [268, 0]
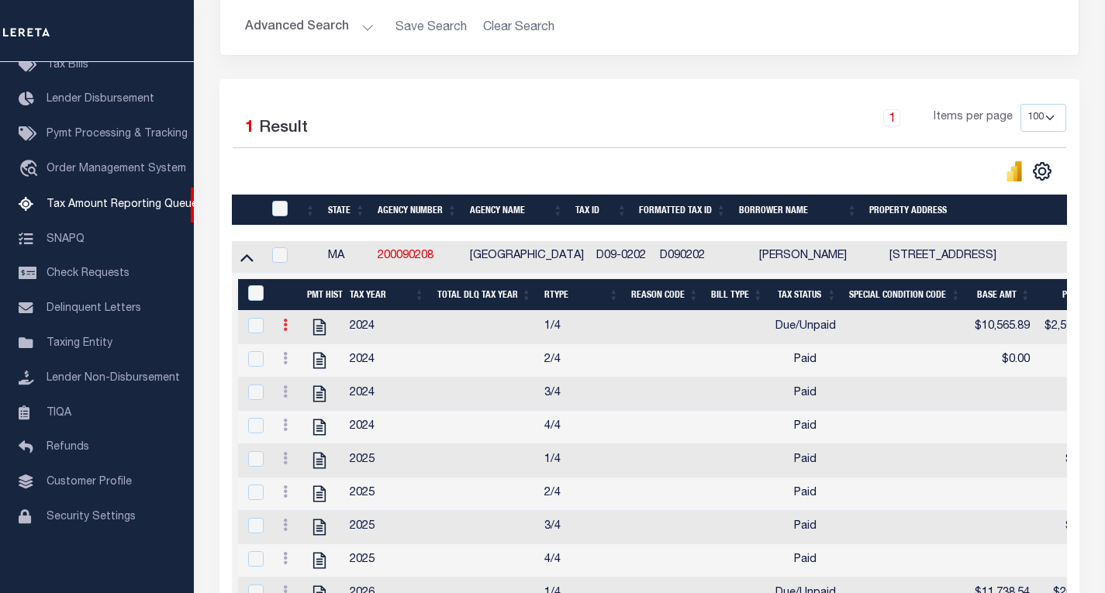
click at [285, 331] on icon at bounding box center [285, 325] width 5 height 12
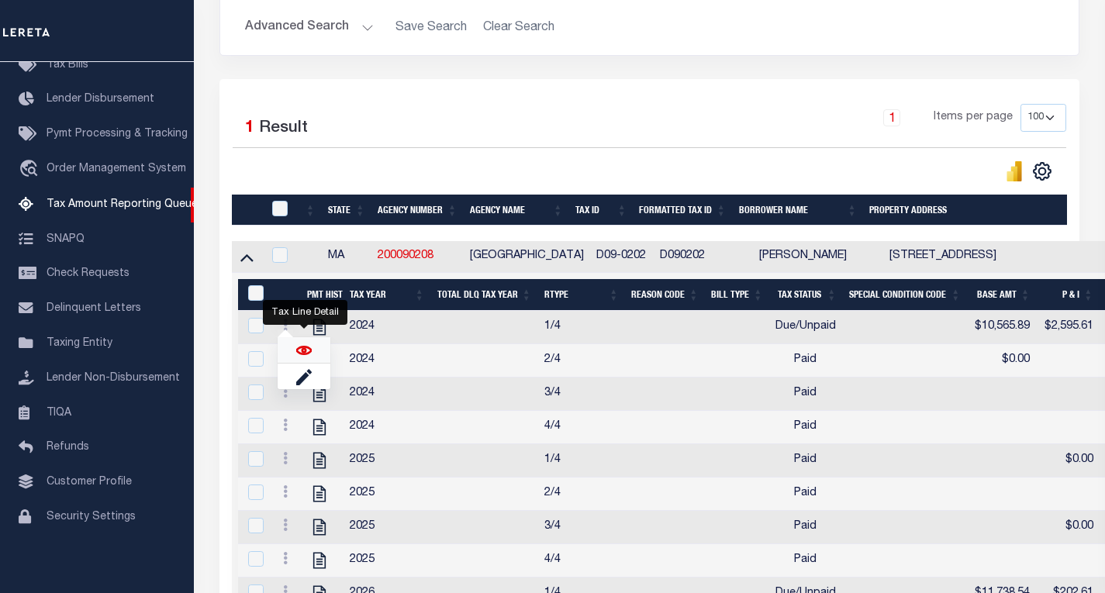
click at [308, 358] on img "" at bounding box center [304, 351] width 16 height 16
checkbox input "true"
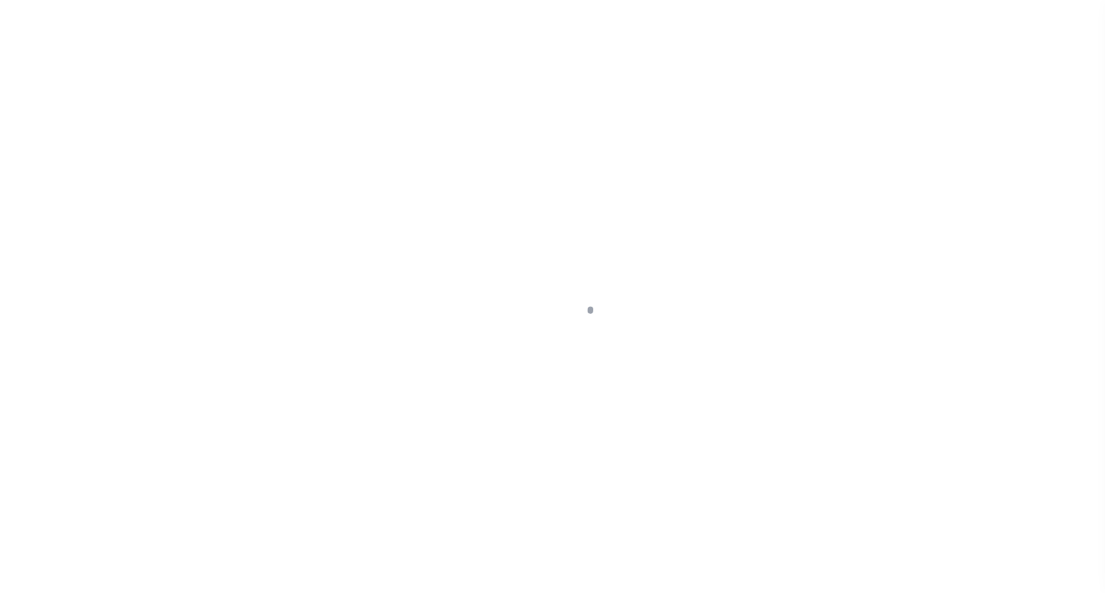
select select "DUE"
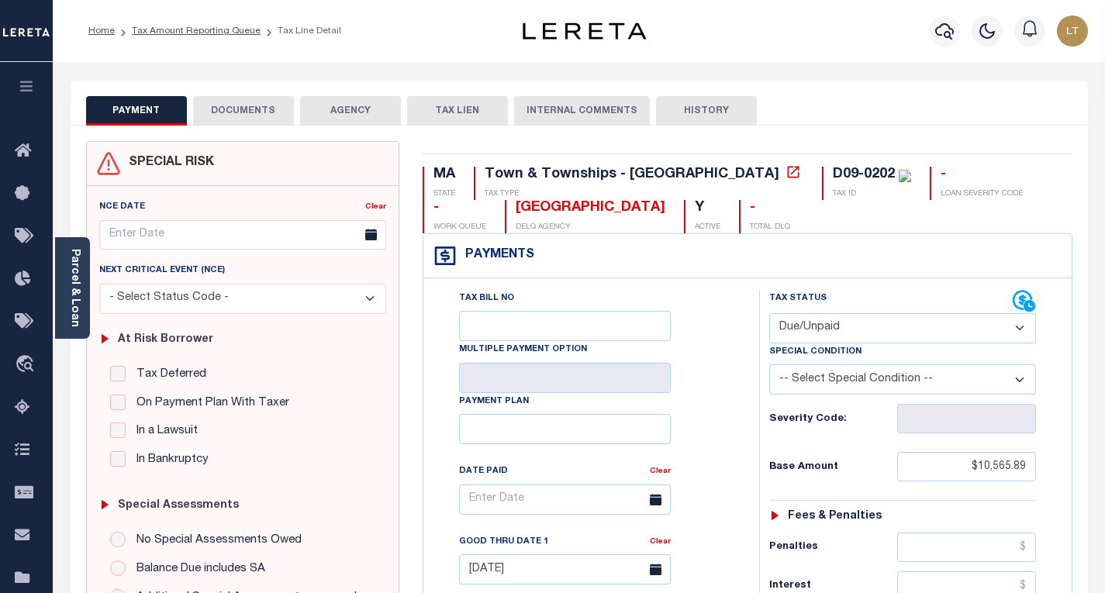
click at [269, 115] on button "DOCUMENTS" at bounding box center [243, 110] width 101 height 29
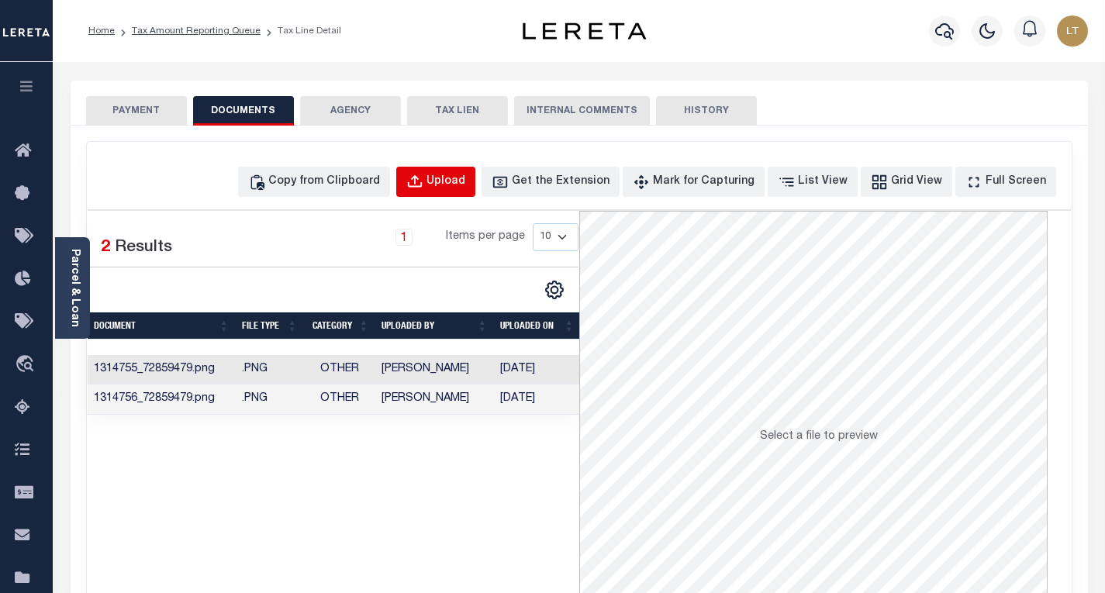
click at [458, 182] on div "Upload" at bounding box center [446, 182] width 39 height 17
select select "POP"
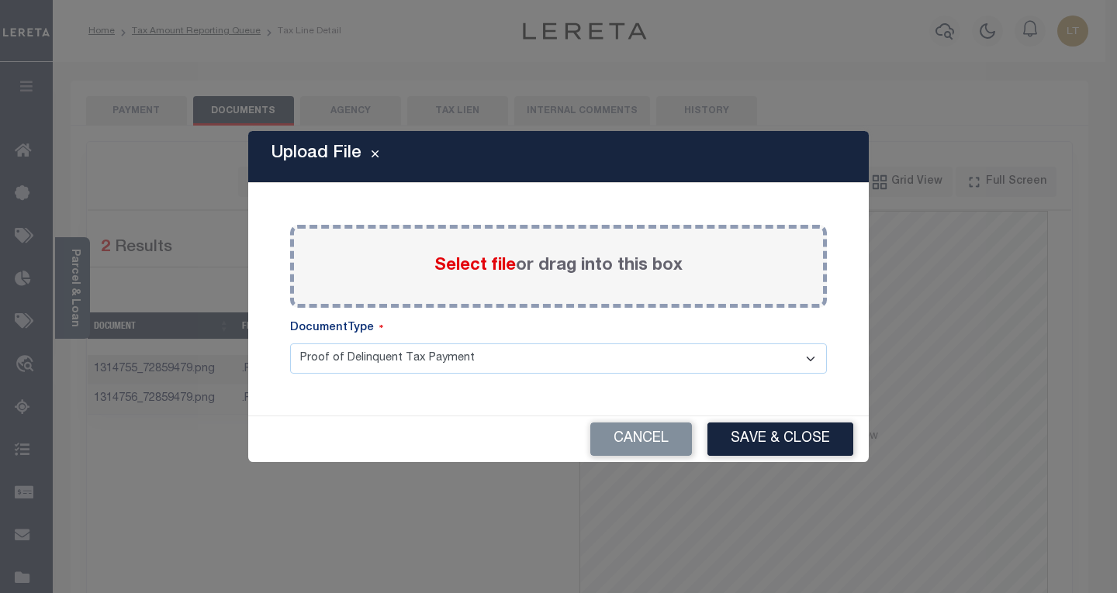
click at [460, 268] on span "Select file" at bounding box center [474, 266] width 81 height 17
click at [0, 0] on input "Select file or drag into this box" at bounding box center [0, 0] width 0 height 0
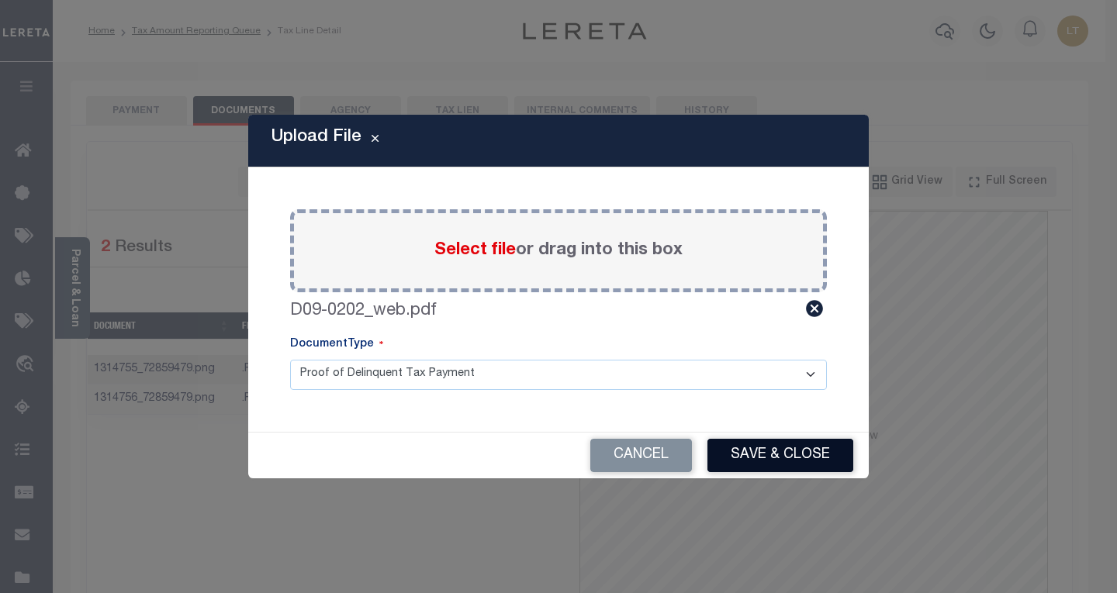
click at [751, 448] on button "Save & Close" at bounding box center [780, 455] width 146 height 33
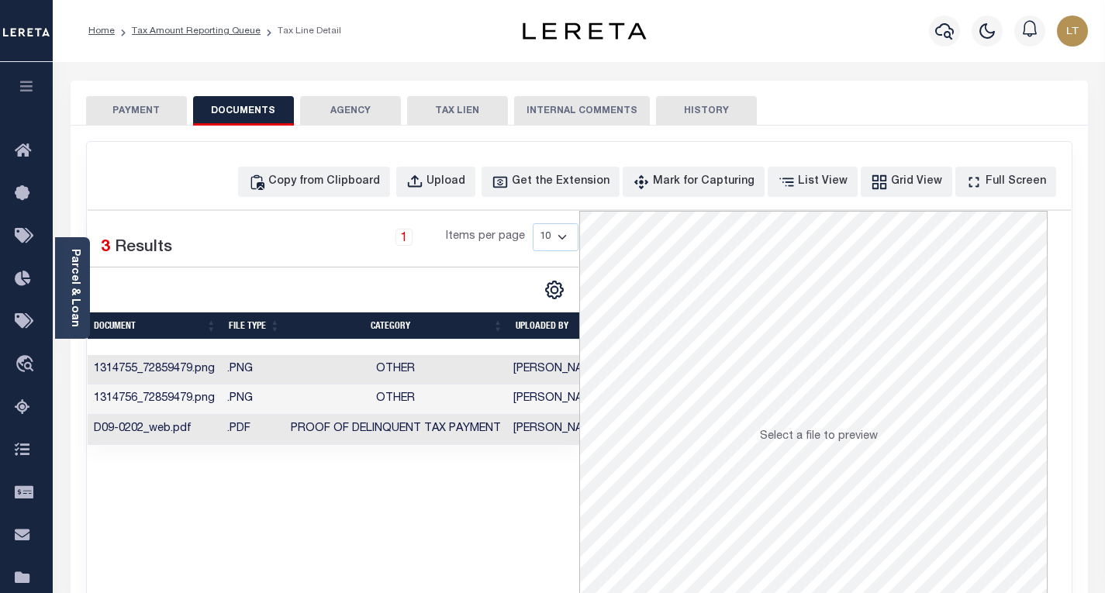
click at [131, 114] on button "PAYMENT" at bounding box center [136, 110] width 101 height 29
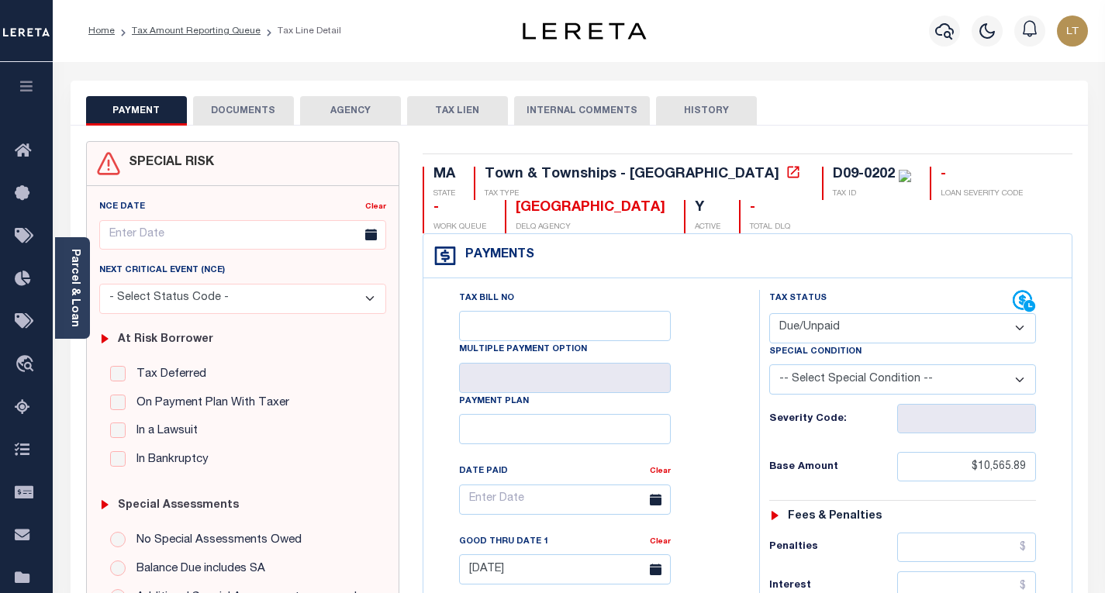
click at [811, 334] on select "- Select Status Code - Open Due/Unpaid Paid Incomplete No Tax Due Internal Refu…" at bounding box center [902, 328] width 267 height 30
select select "PYD"
click at [769, 314] on select "- Select Status Code - Open Due/Unpaid Paid Incomplete No Tax Due Internal Refu…" at bounding box center [902, 328] width 267 height 30
type input "[DATE]"
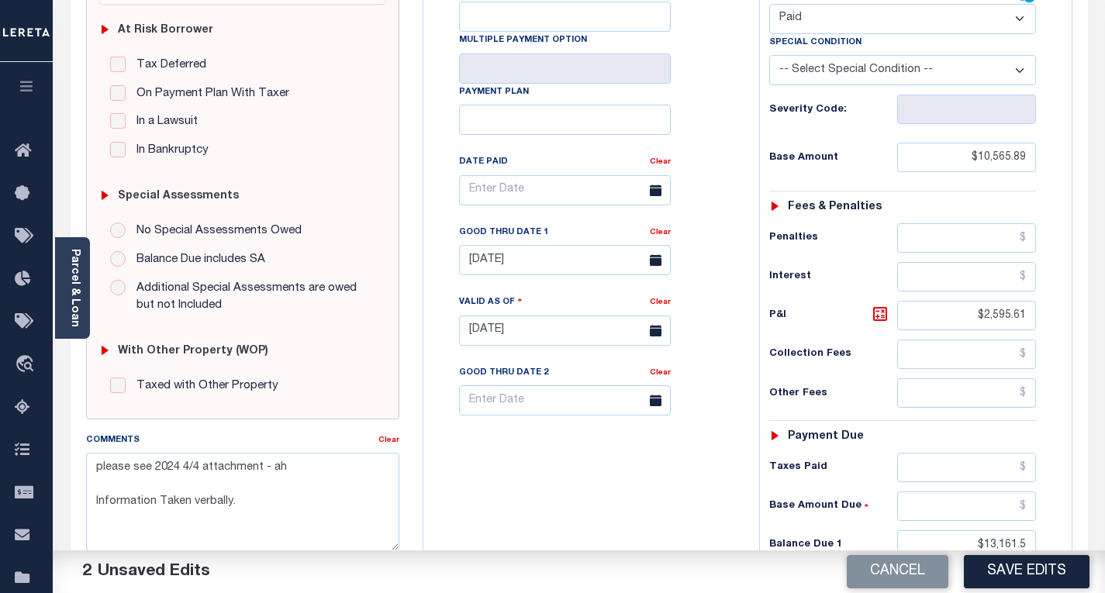
scroll to position [310, 0]
drag, startPoint x: 1025, startPoint y: 158, endPoint x: 980, endPoint y: 161, distance: 45.1
click at [980, 161] on input "$10,565.89" at bounding box center [966, 156] width 139 height 29
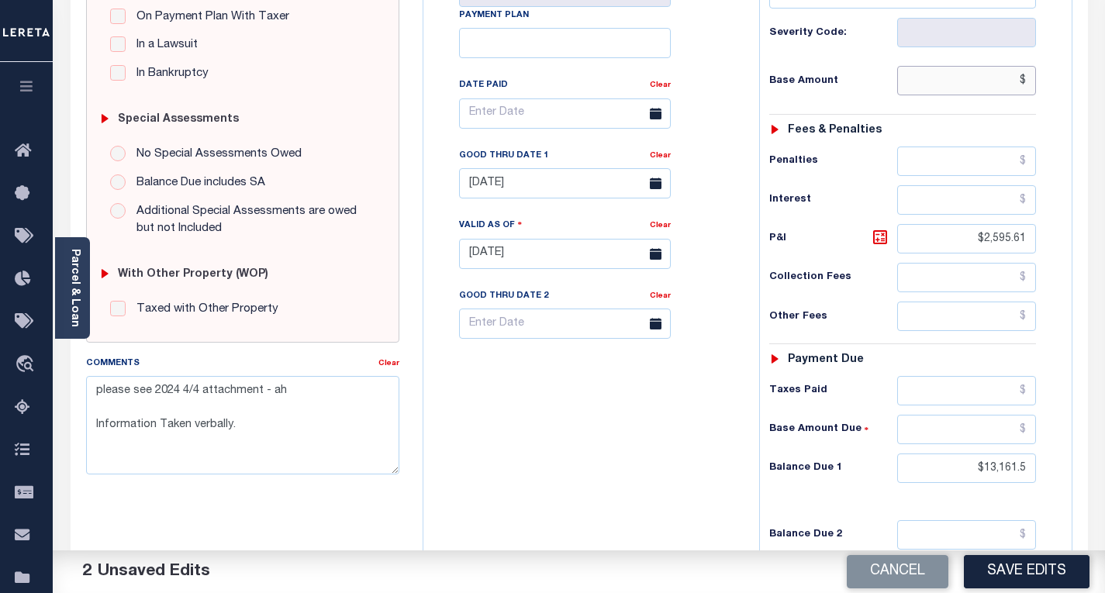
scroll to position [388, 0]
type input "$.00"
drag, startPoint x: 1021, startPoint y: 239, endPoint x: 983, endPoint y: 241, distance: 37.3
click at [981, 244] on input "$2,595.61" at bounding box center [966, 237] width 139 height 29
type input "$.00"
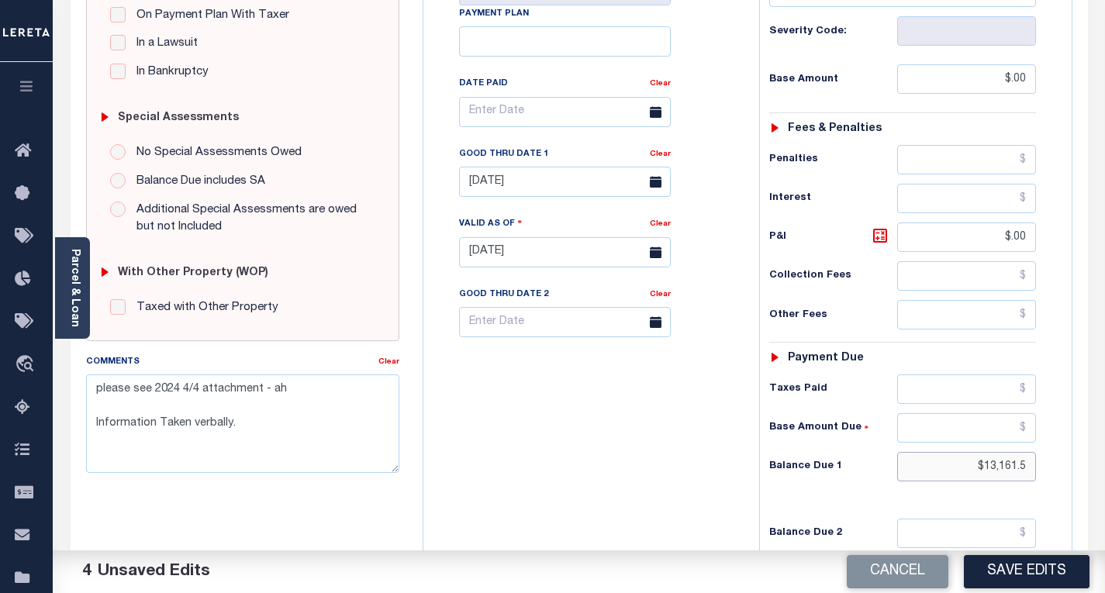
drag, startPoint x: 1028, startPoint y: 464, endPoint x: 1003, endPoint y: 490, distance: 36.2
click at [986, 468] on input "$13,161.5" at bounding box center [966, 466] width 139 height 29
type input "$"
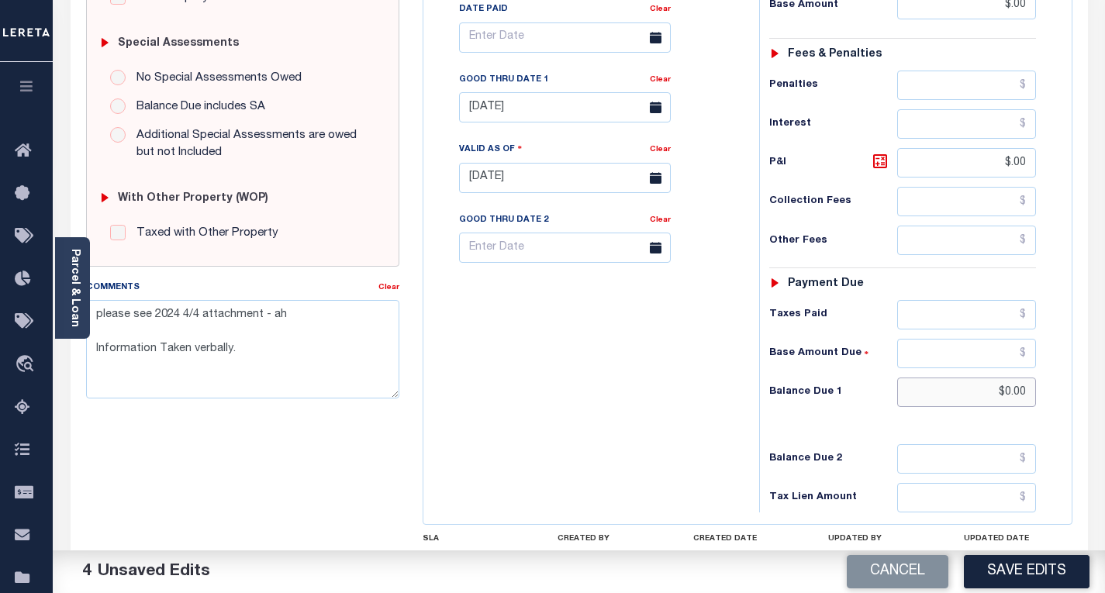
scroll to position [465, 0]
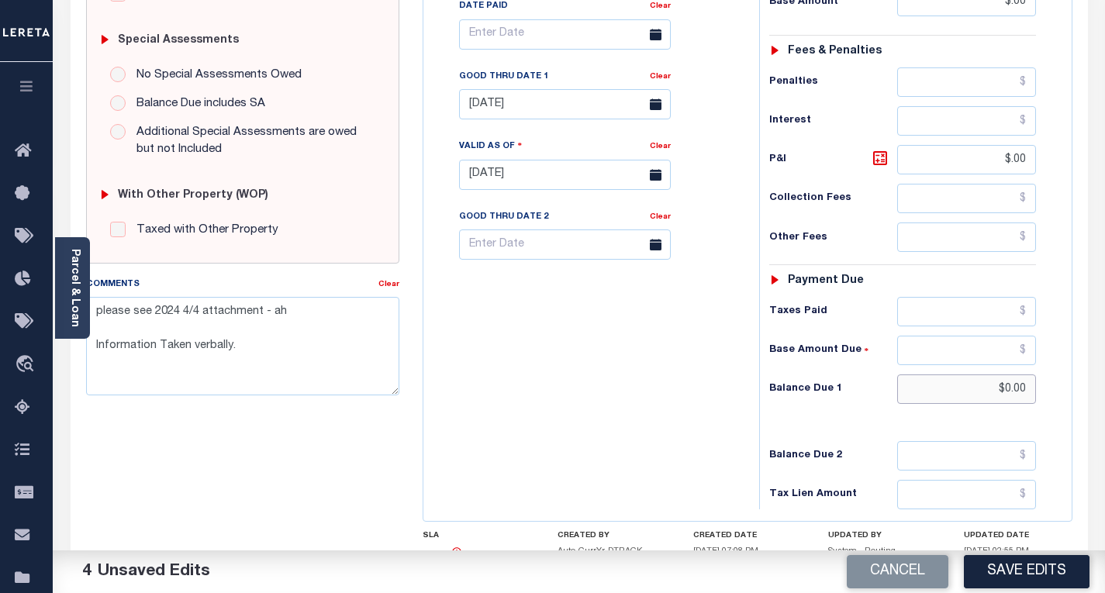
type input "$0.00"
drag, startPoint x: 240, startPoint y: 351, endPoint x: 98, endPoint y: 306, distance: 148.9
click at [98, 306] on textarea "please see 2024 4/4 attachment - ah Information Taken verbally." at bounding box center [242, 346] width 313 height 98
click at [1014, 581] on button "Save Edits" at bounding box center [1027, 571] width 126 height 33
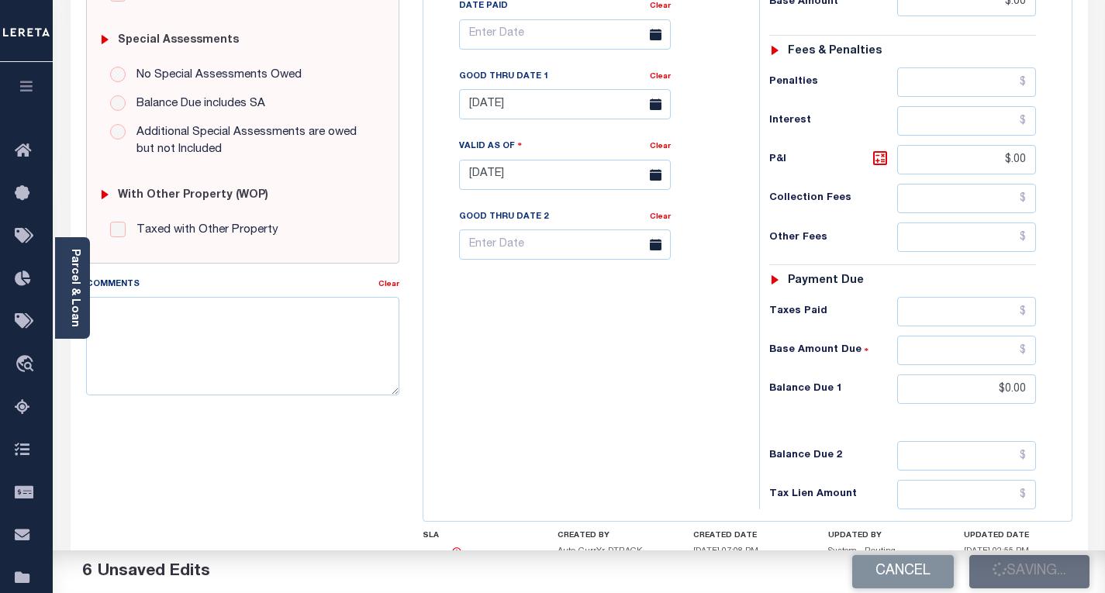
checkbox input "false"
type input "$0"
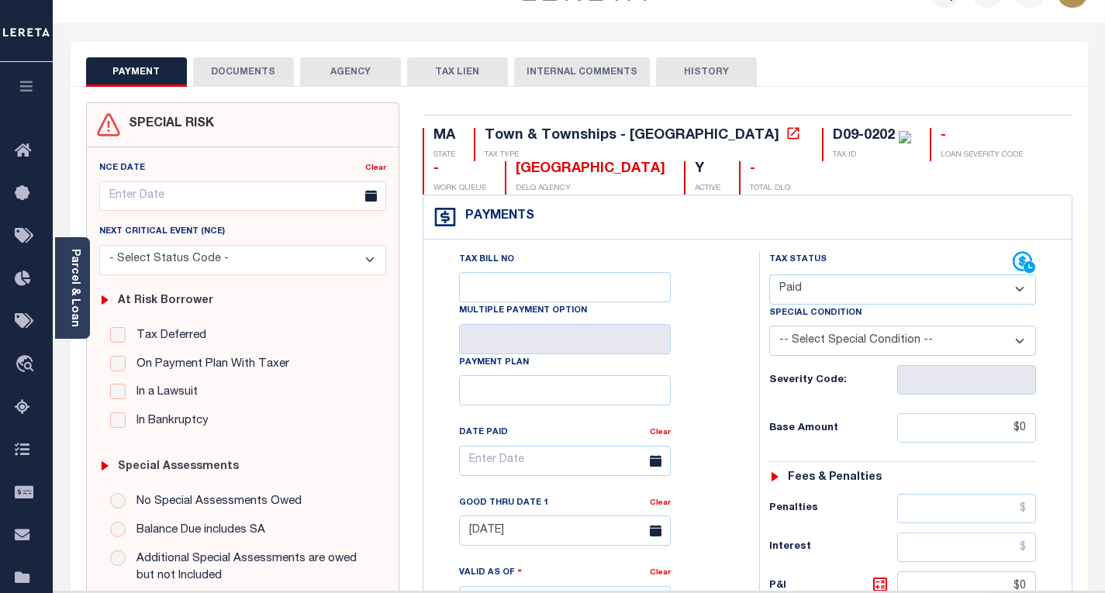
scroll to position [0, 0]
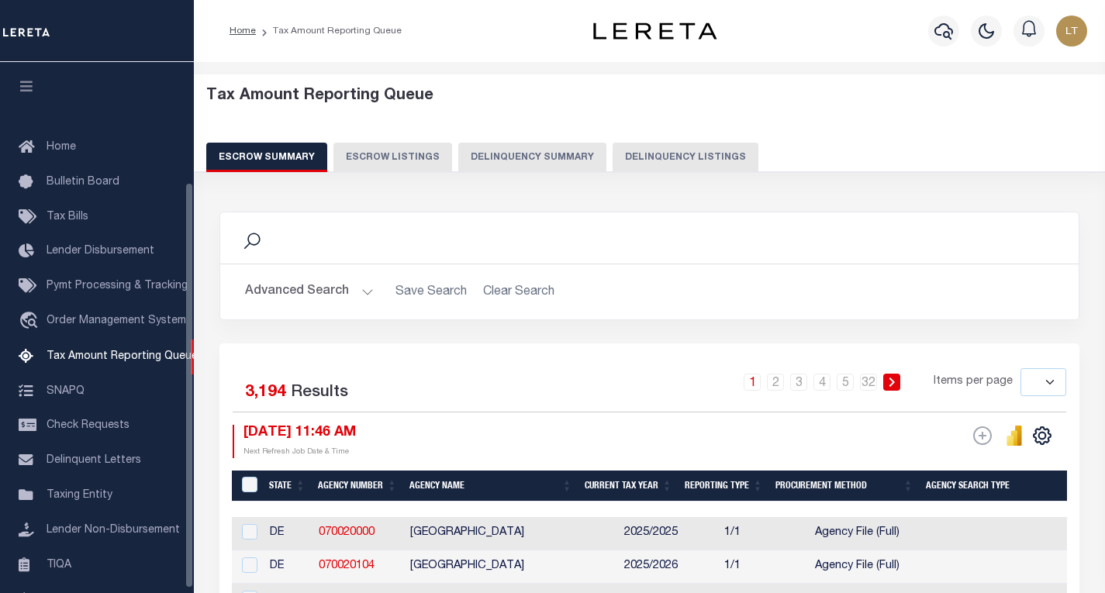
select select
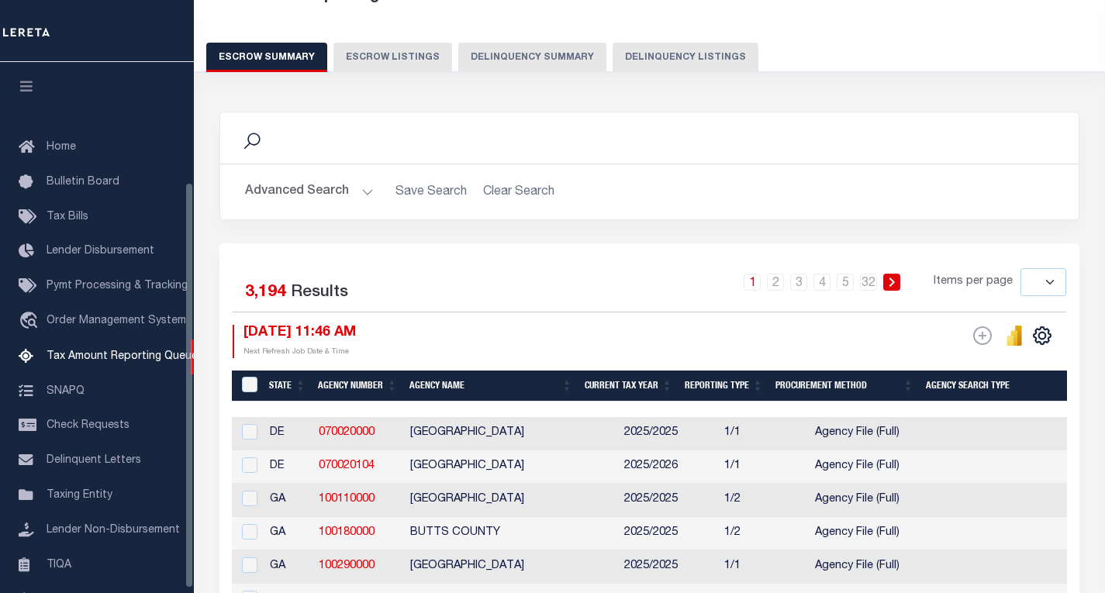
scroll to position [157, 0]
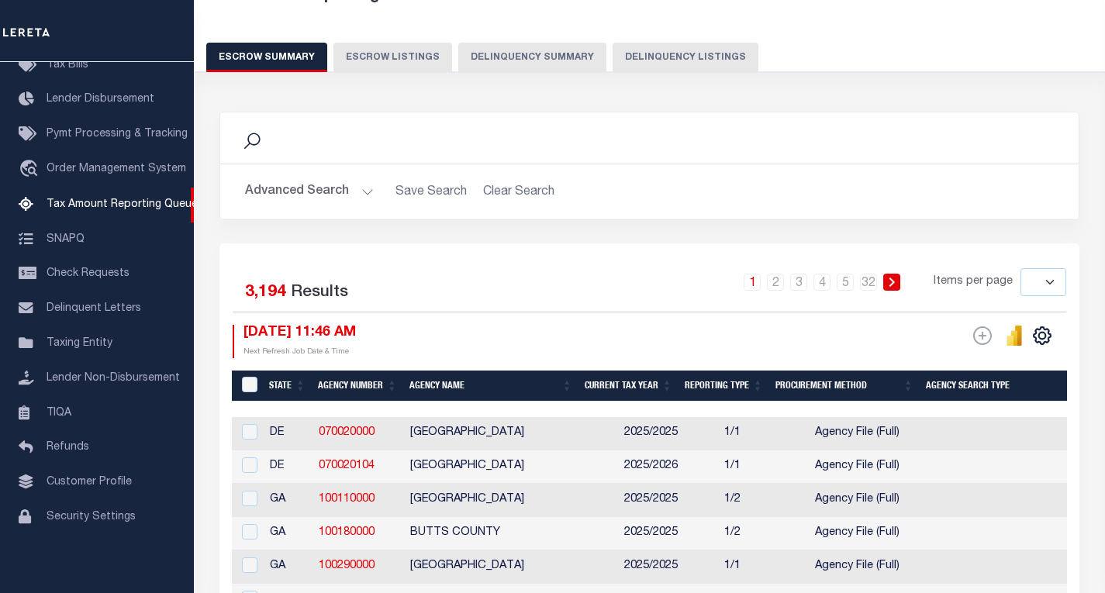
click at [686, 57] on button "Delinquency Listings" at bounding box center [686, 57] width 146 height 29
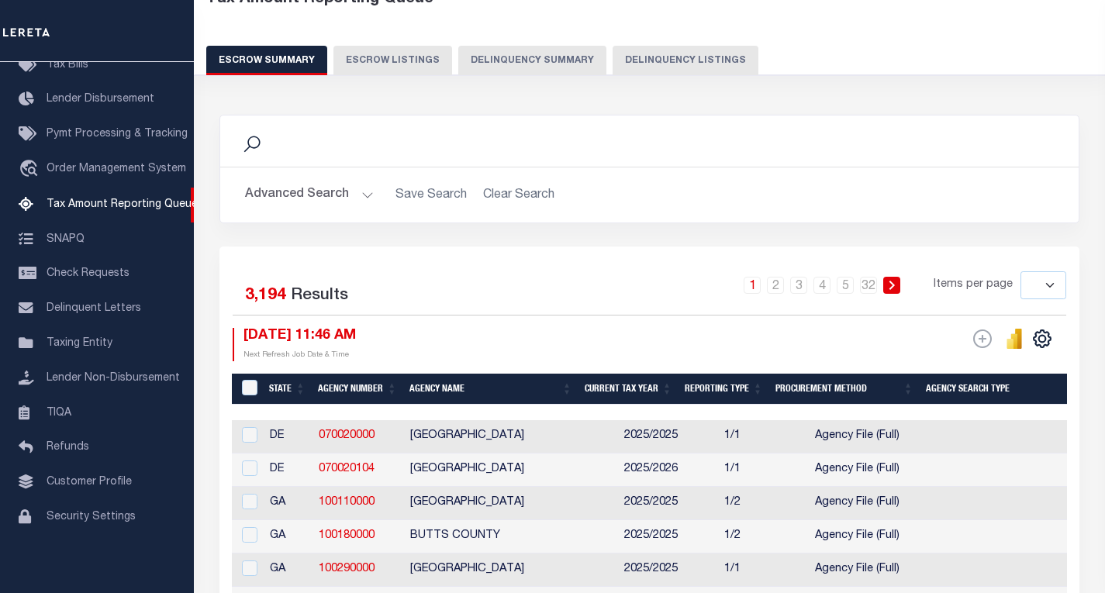
select select "100"
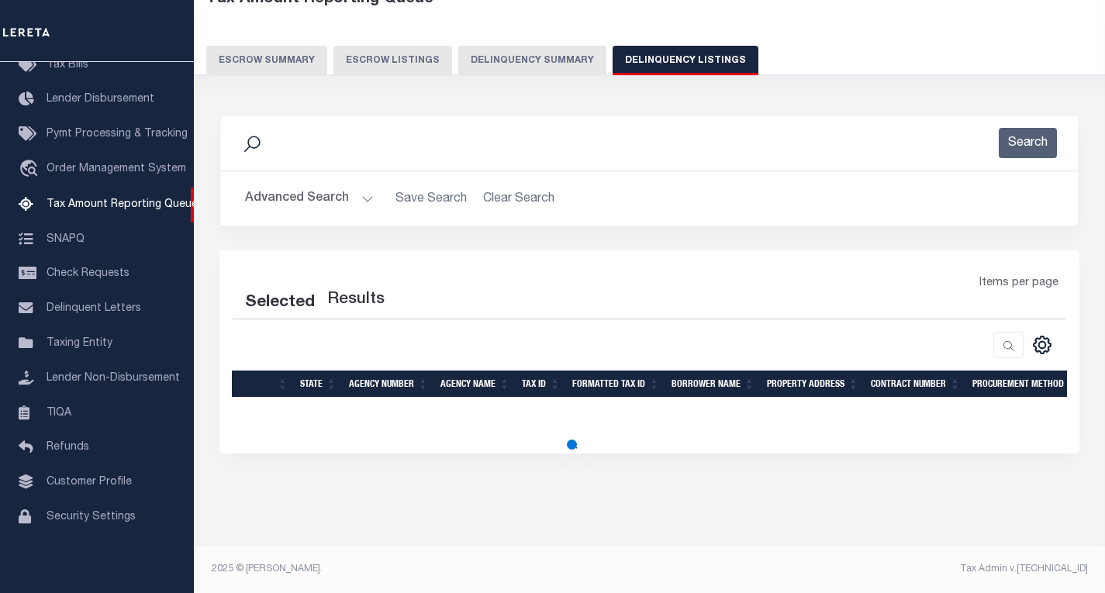
select select "100"
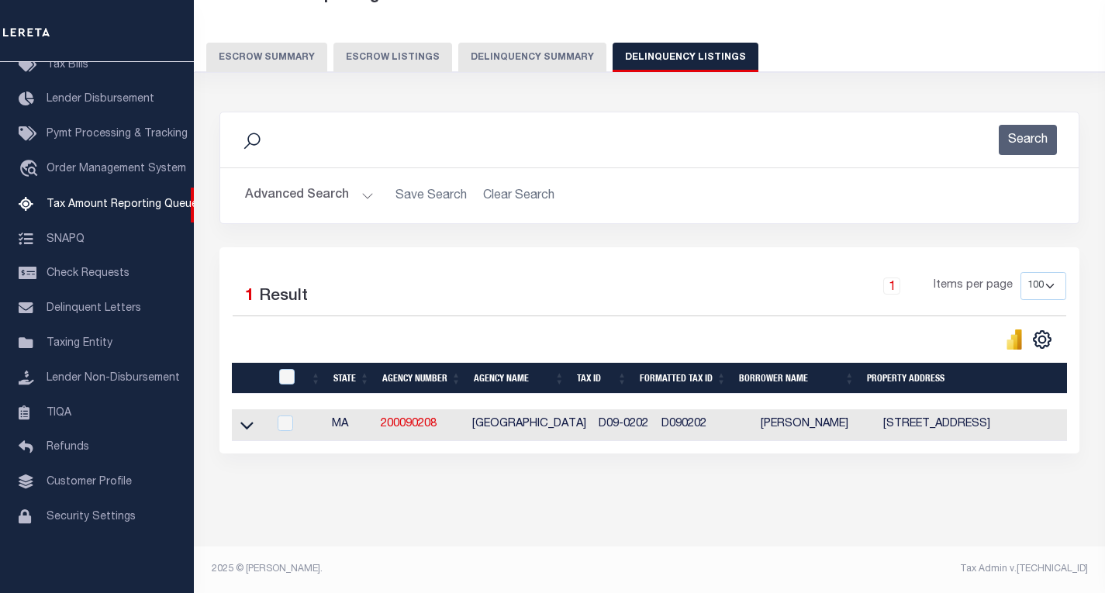
scroll to position [113, 0]
click at [248, 417] on icon at bounding box center [246, 425] width 13 height 16
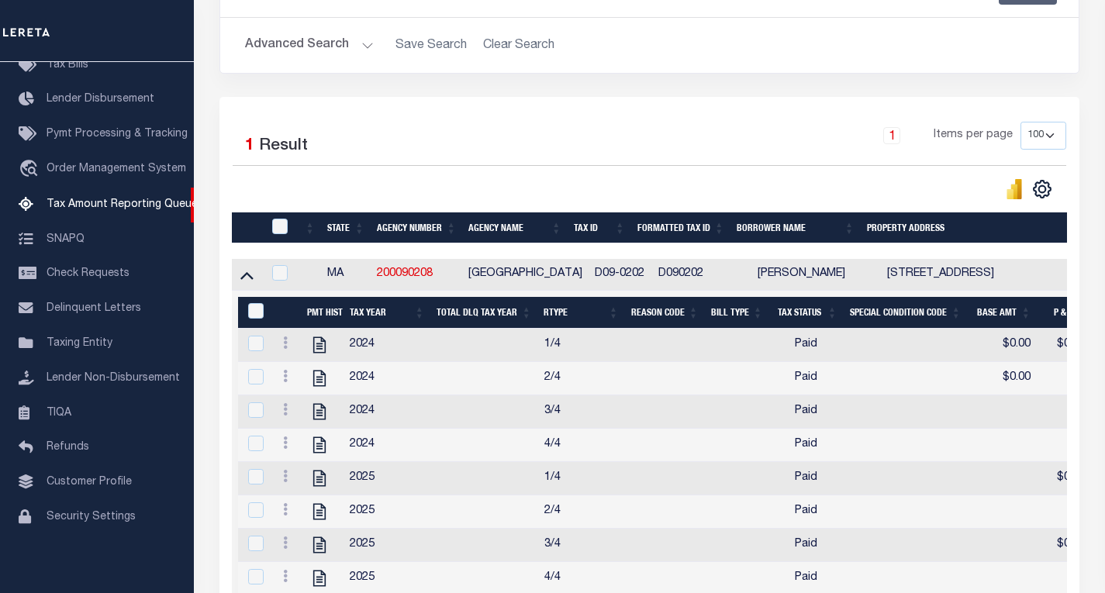
scroll to position [268, 0]
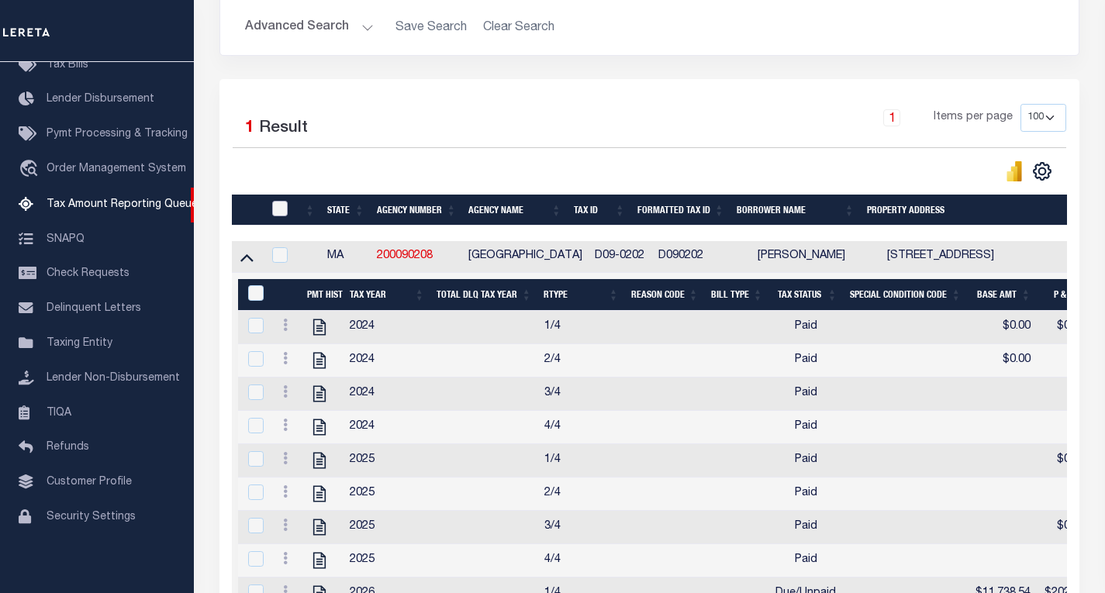
click at [277, 210] on input "checkbox" at bounding box center [280, 209] width 16 height 16
checkbox input "true"
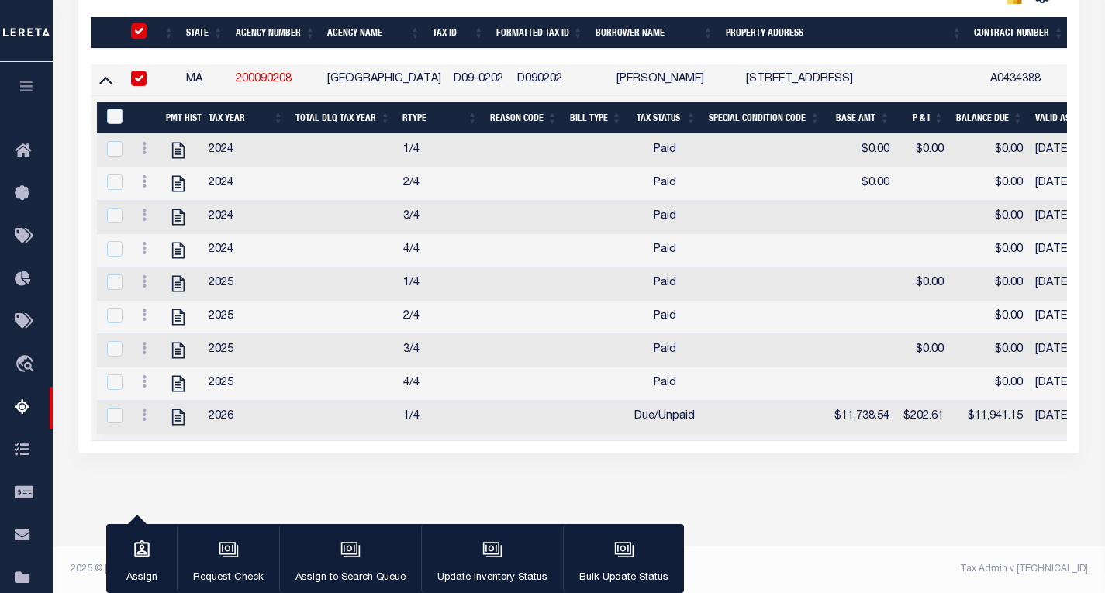
scroll to position [464, 0]
click at [114, 109] on input "&nbsp;" at bounding box center [115, 117] width 16 height 16
checkbox input "true"
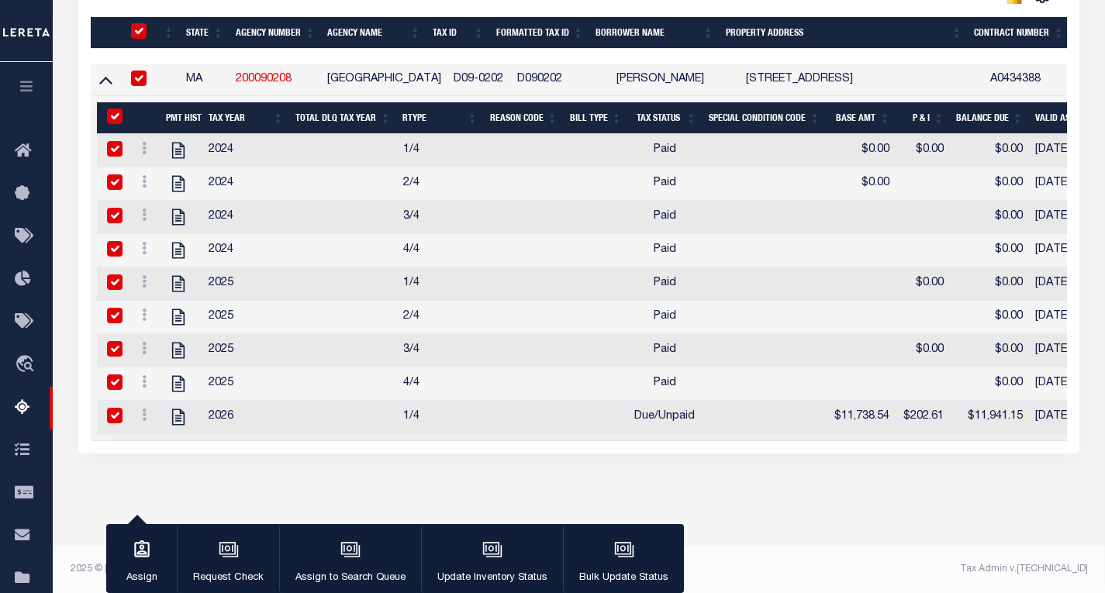
checkbox input "true"
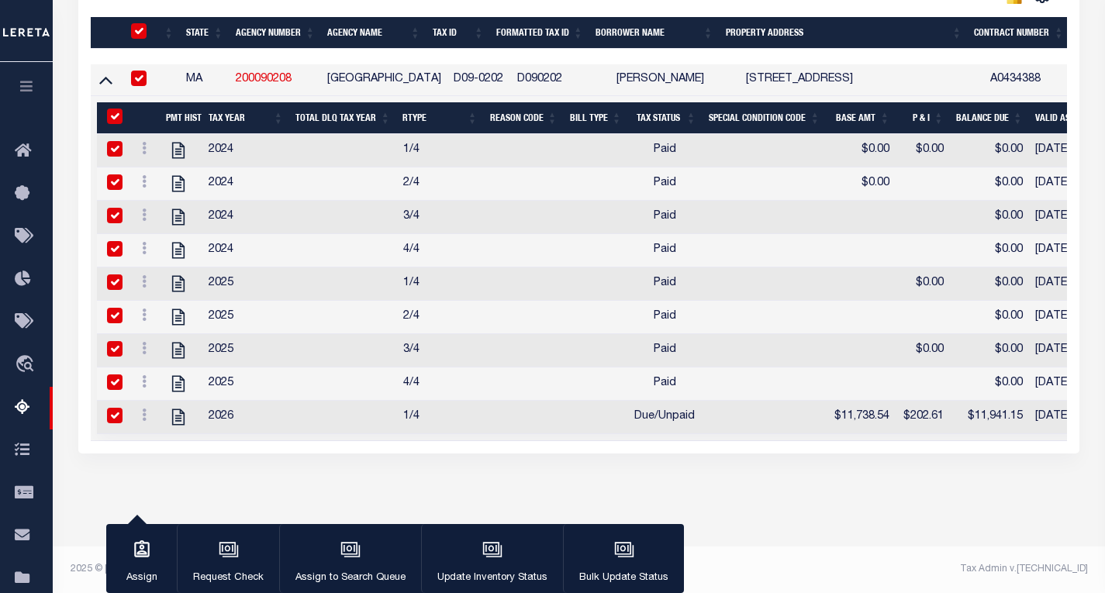
checkbox input "true"
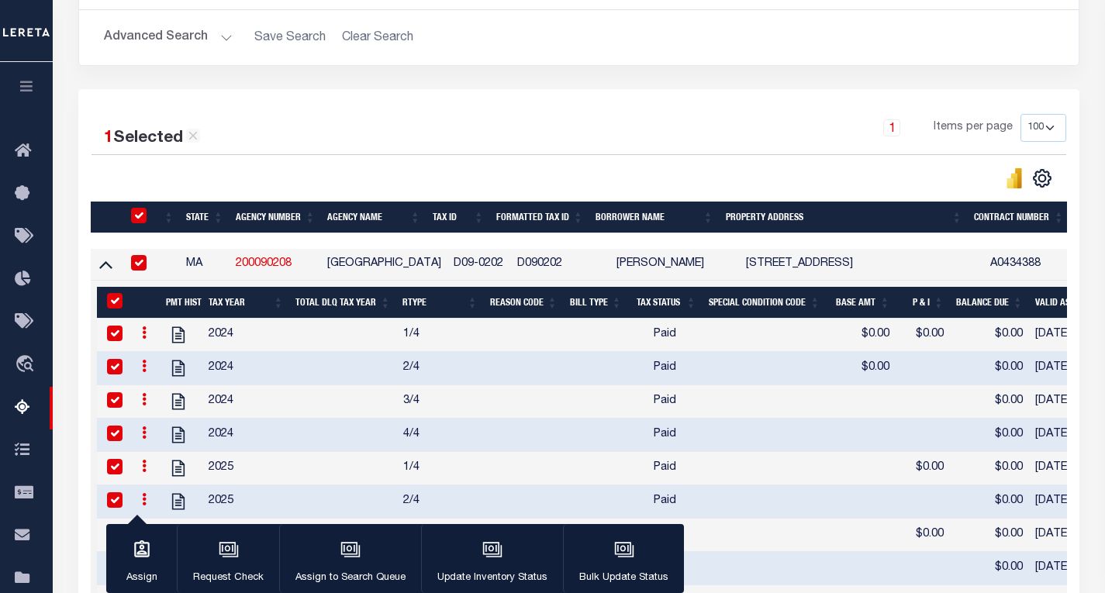
scroll to position [231, 0]
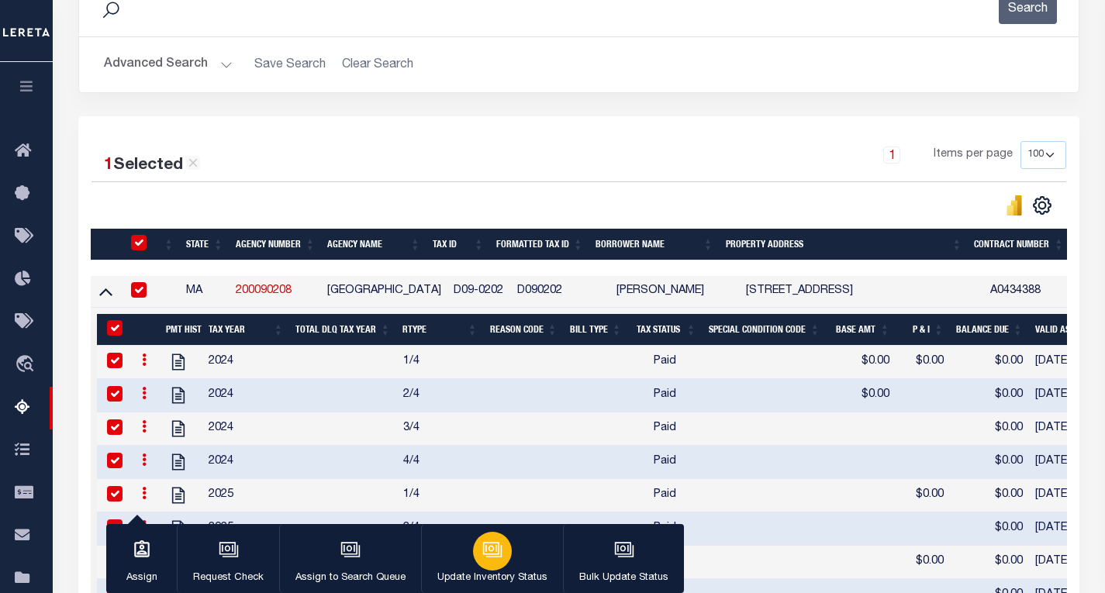
click at [494, 557] on icon "button" at bounding box center [494, 551] width 16 height 12
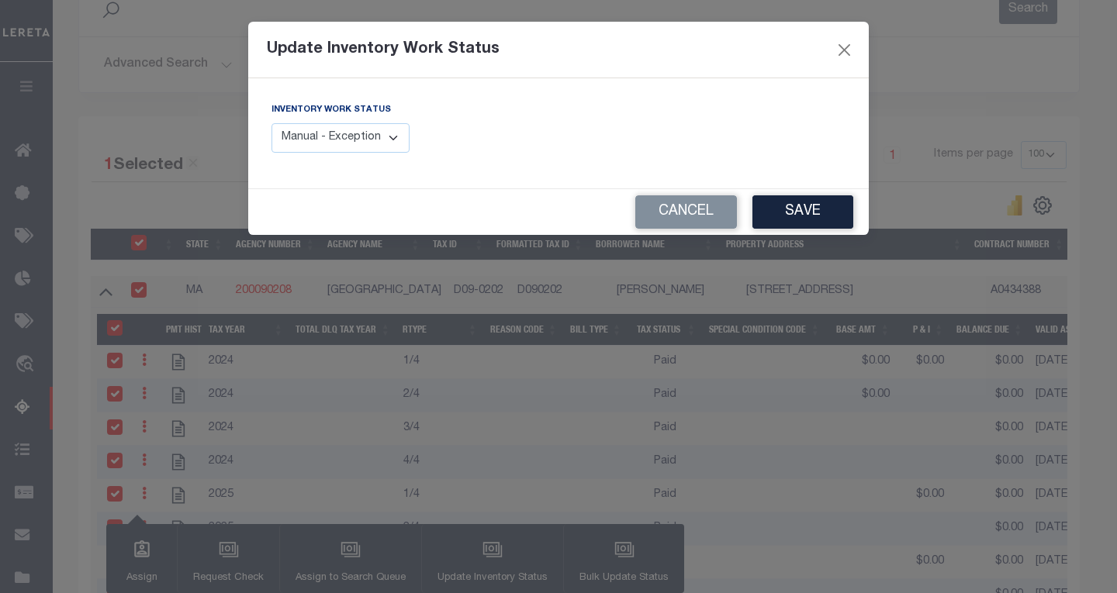
click at [355, 144] on select "Manual - Exception Pended - Awaiting Search Late Add Exception Completed" at bounding box center [340, 138] width 138 height 30
select select "4"
click at [271, 123] on select "Manual - Exception Pended - Awaiting Search Late Add Exception Completed" at bounding box center [340, 138] width 138 height 30
click at [786, 221] on button "Save" at bounding box center [802, 211] width 101 height 33
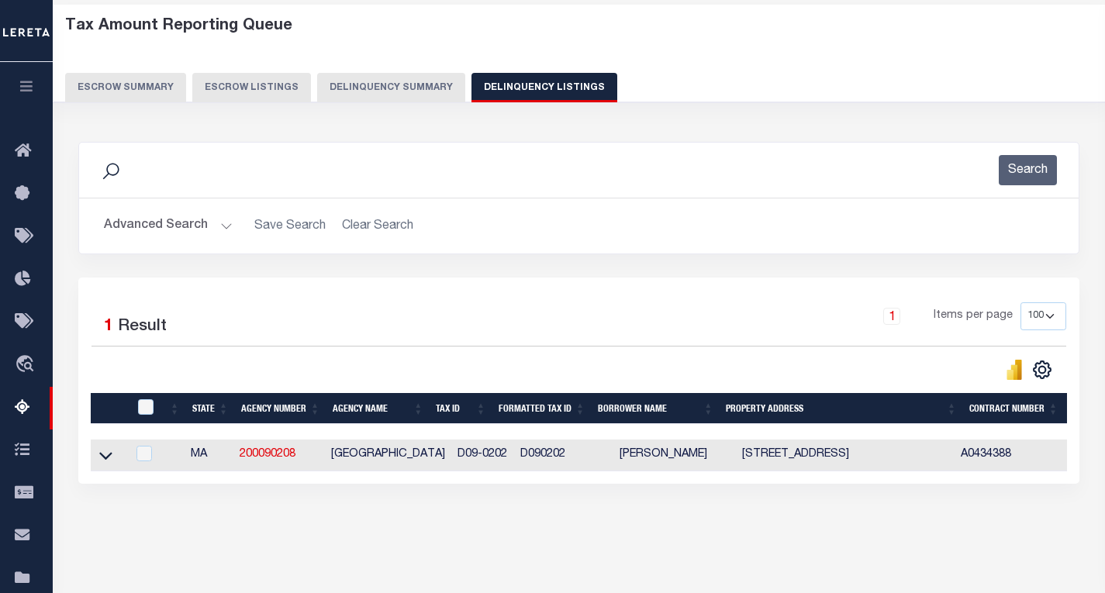
scroll to position [0, 0]
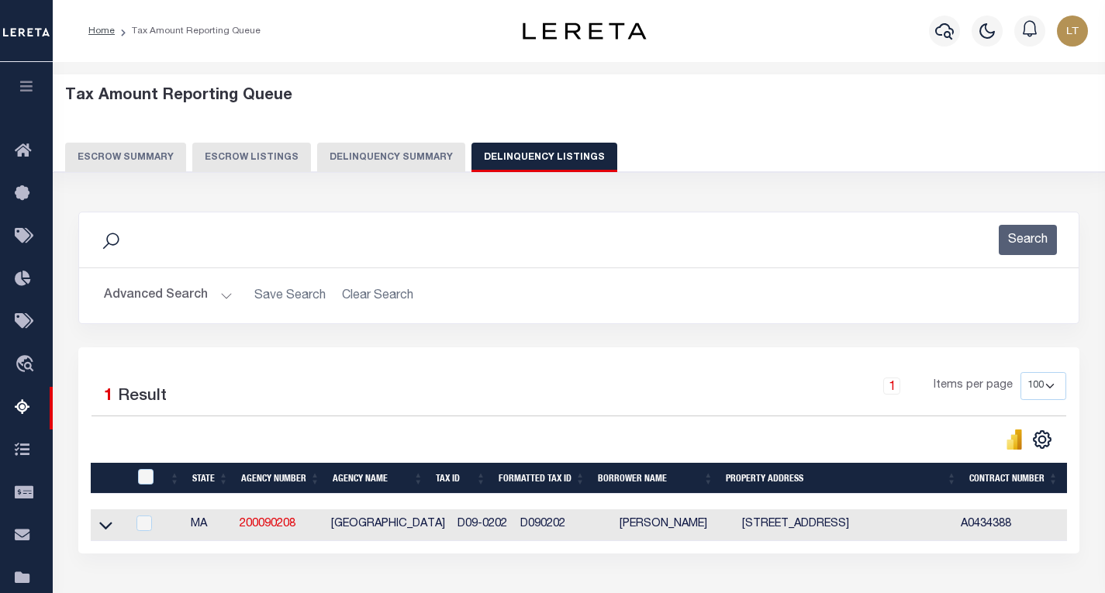
click at [159, 304] on button "Advanced Search" at bounding box center [168, 296] width 129 height 30
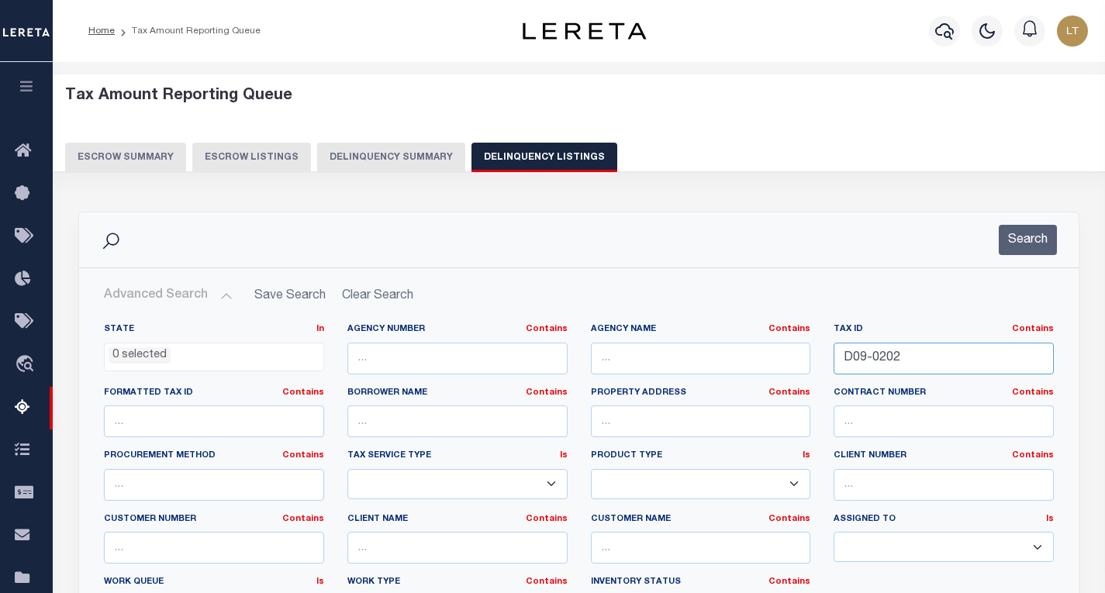
drag, startPoint x: 918, startPoint y: 373, endPoint x: 828, endPoint y: 357, distance: 91.4
click at [828, 357] on div "Tax ID Contains Contains Is D09-0202" at bounding box center [944, 355] width 244 height 64
paste input "E09-0801"
type input "E09-0801"
click at [1034, 236] on button "Search" at bounding box center [1028, 240] width 58 height 30
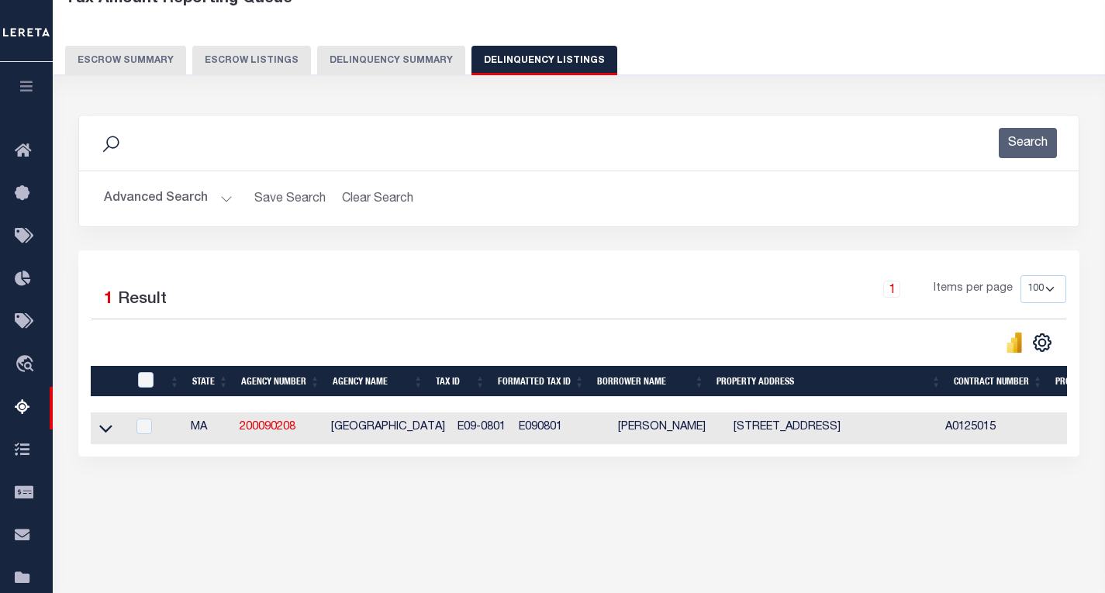
scroll to position [155, 0]
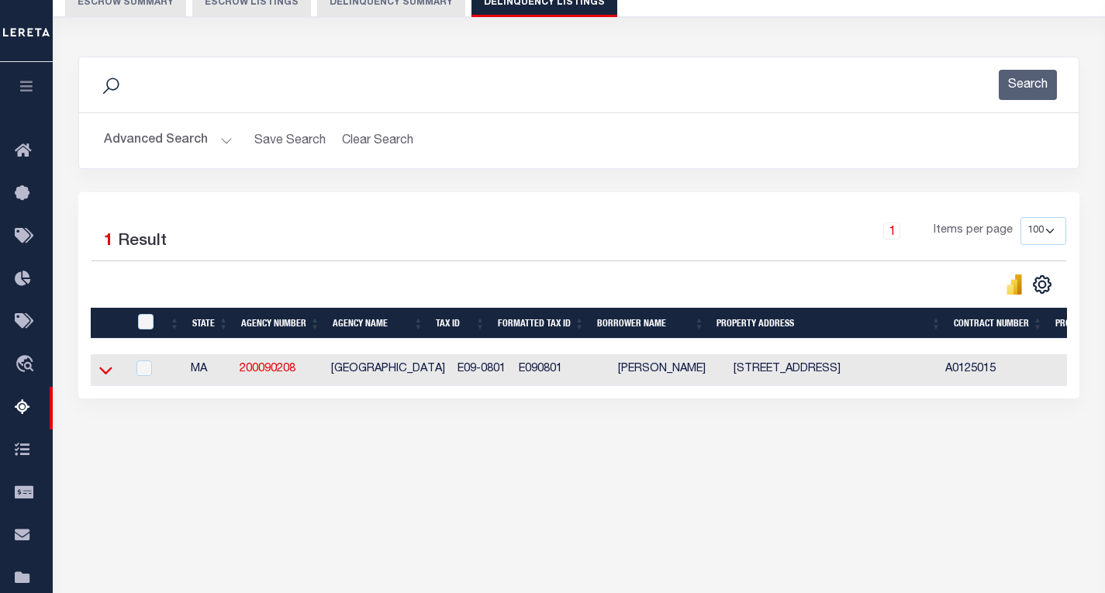
click at [107, 372] on icon at bounding box center [105, 370] width 13 height 16
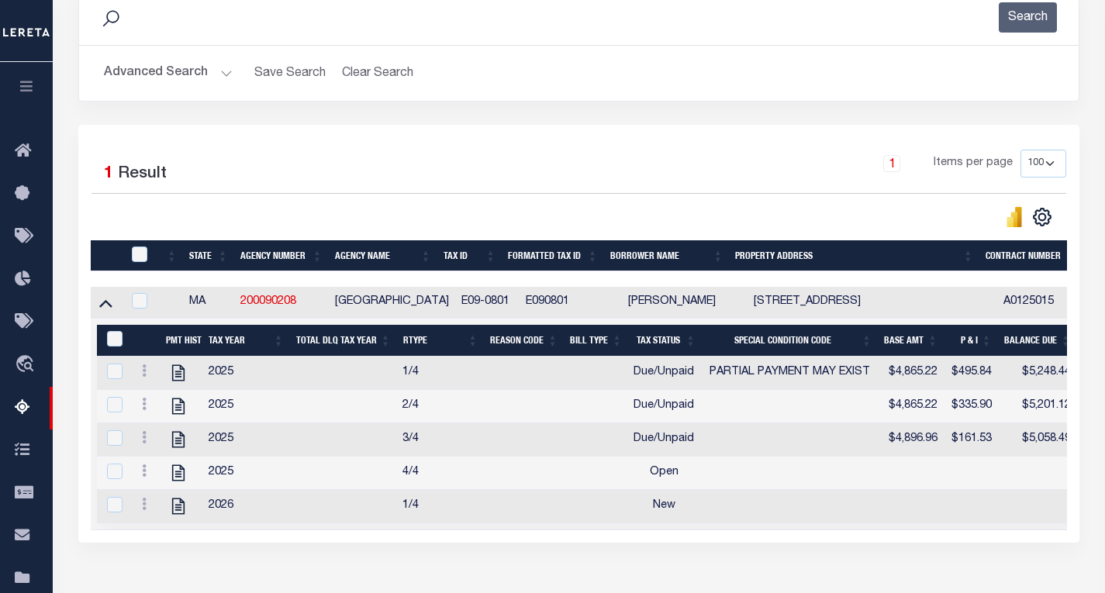
scroll to position [310, 0]
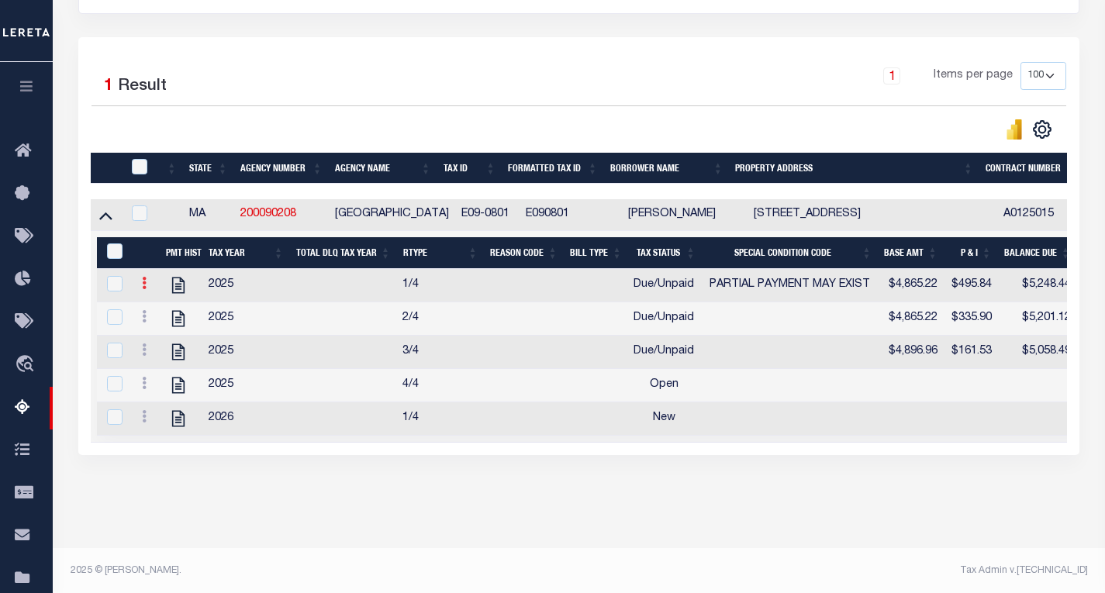
click at [143, 289] on icon at bounding box center [144, 283] width 5 height 12
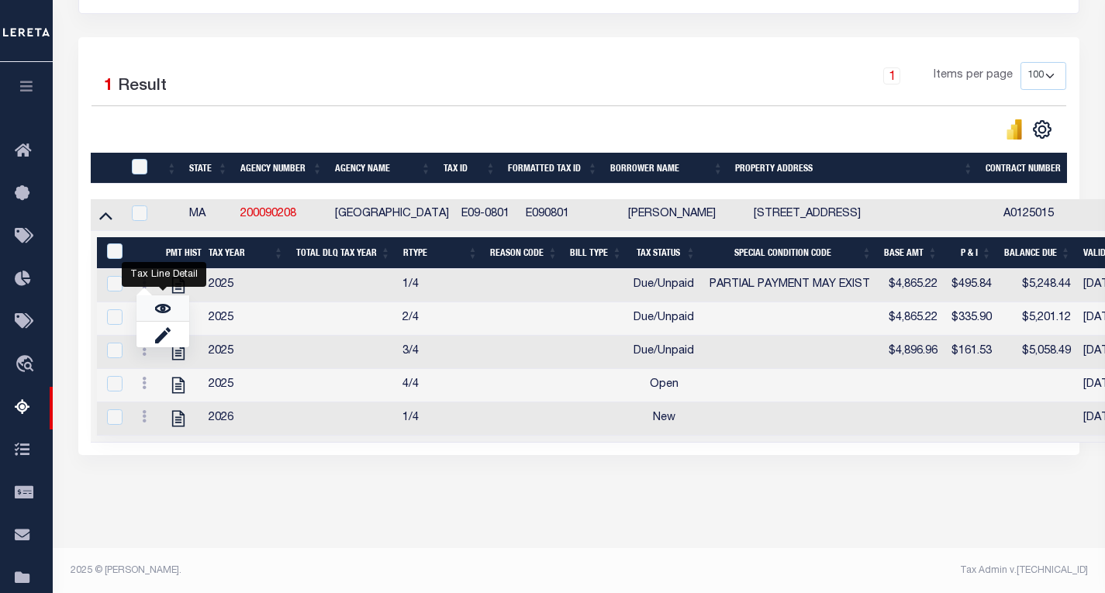
click at [174, 316] on link "" at bounding box center [163, 309] width 53 height 26
checkbox input "false"
checkbox input "true"
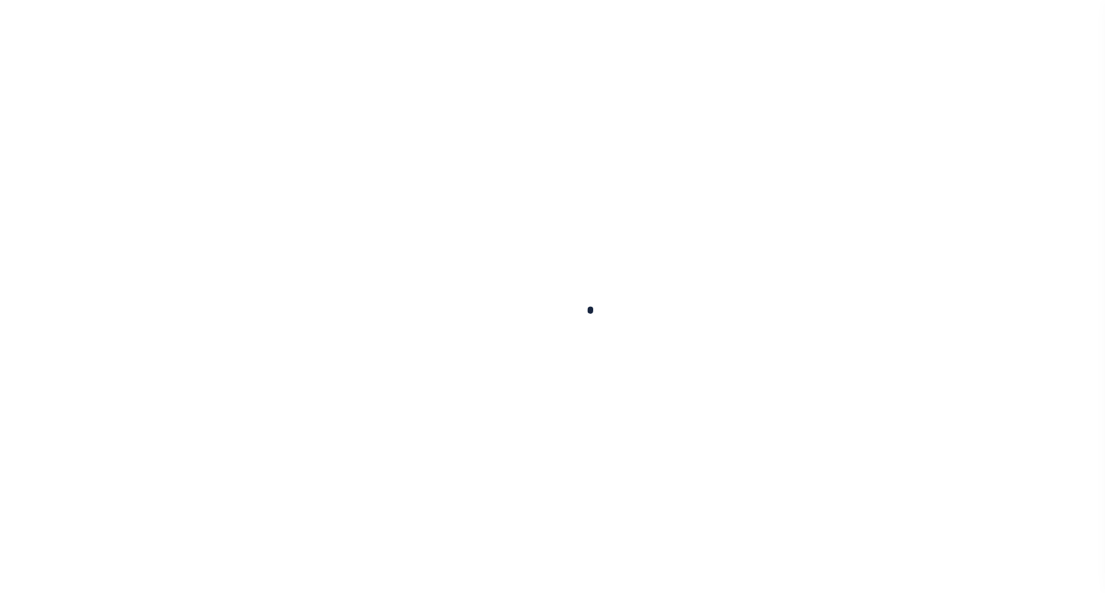
select select "DUE"
select select "15"
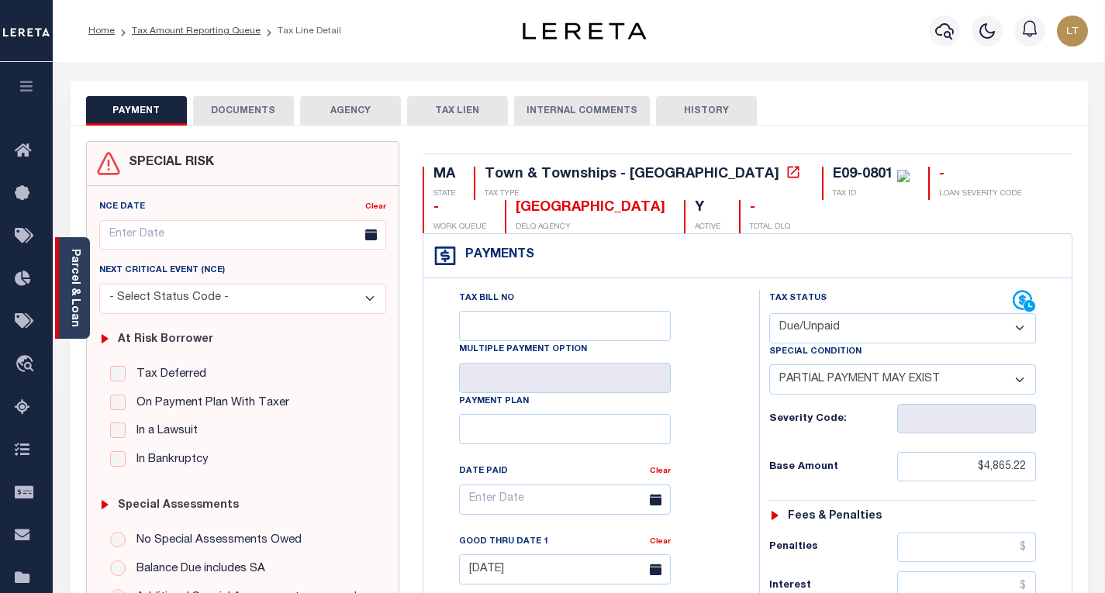
click at [71, 302] on link "Parcel & Loan" at bounding box center [74, 288] width 11 height 78
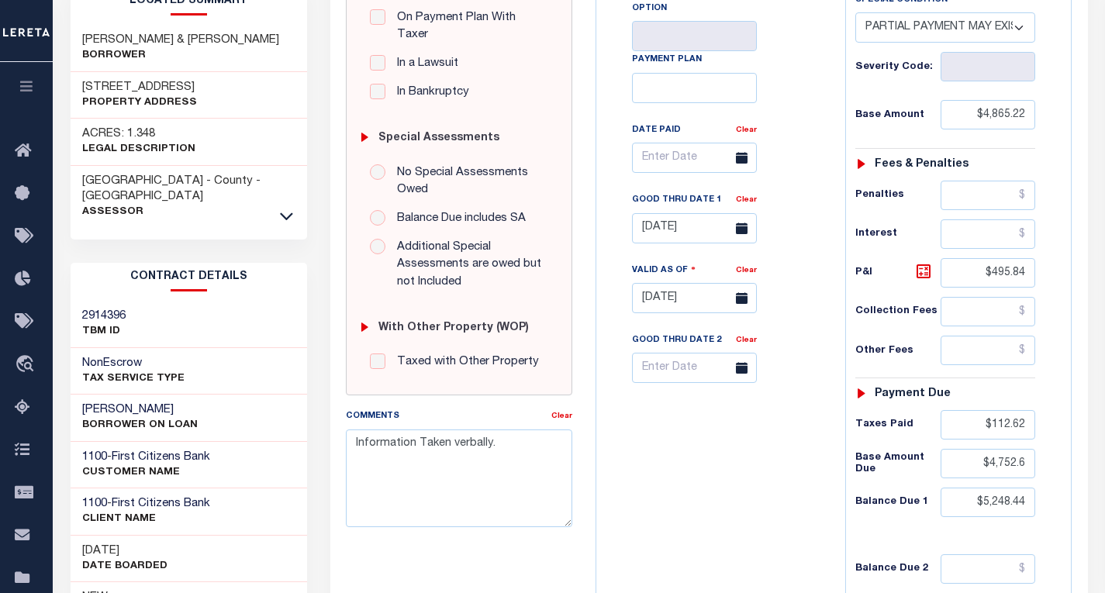
scroll to position [388, 0]
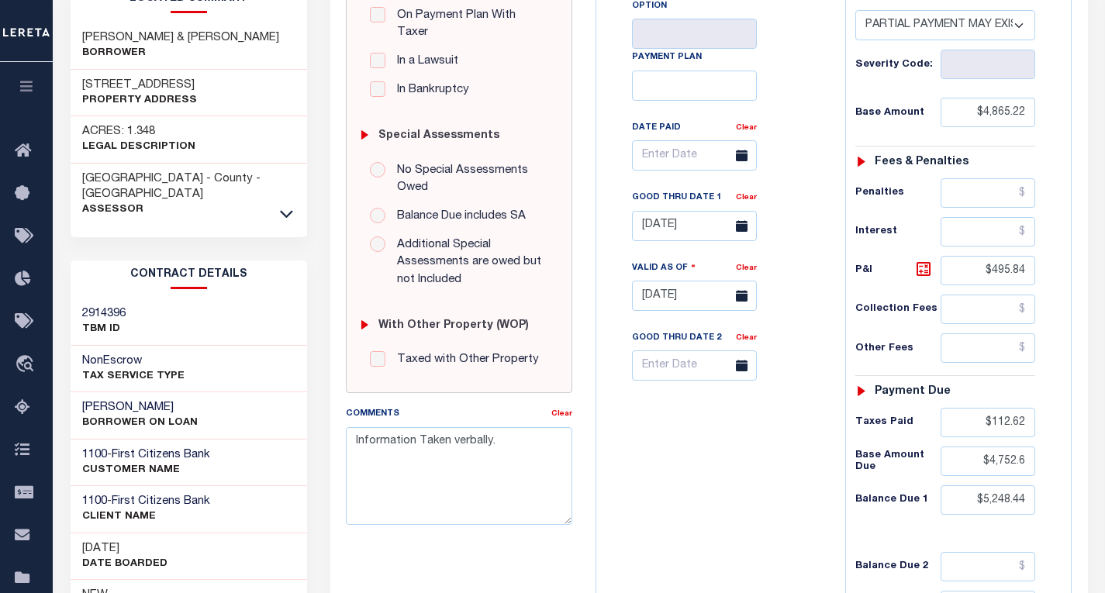
drag, startPoint x: 175, startPoint y: 375, endPoint x: 84, endPoint y: 378, distance: 90.8
click at [84, 400] on h3 "[PERSON_NAME]" at bounding box center [140, 408] width 116 height 16
copy h3 "[PERSON_NAME]"
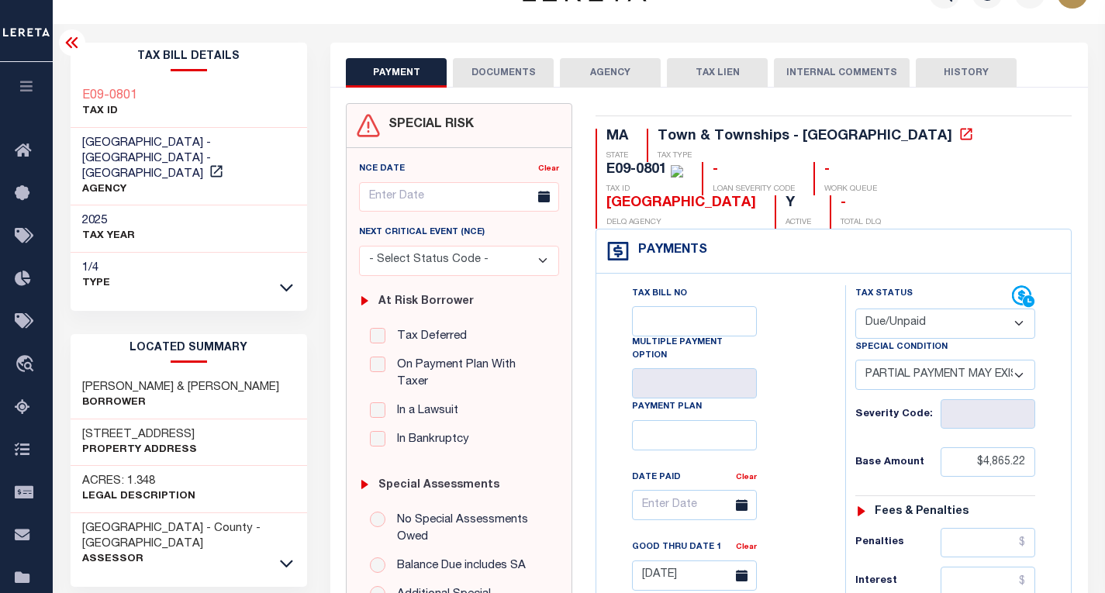
scroll to position [0, 0]
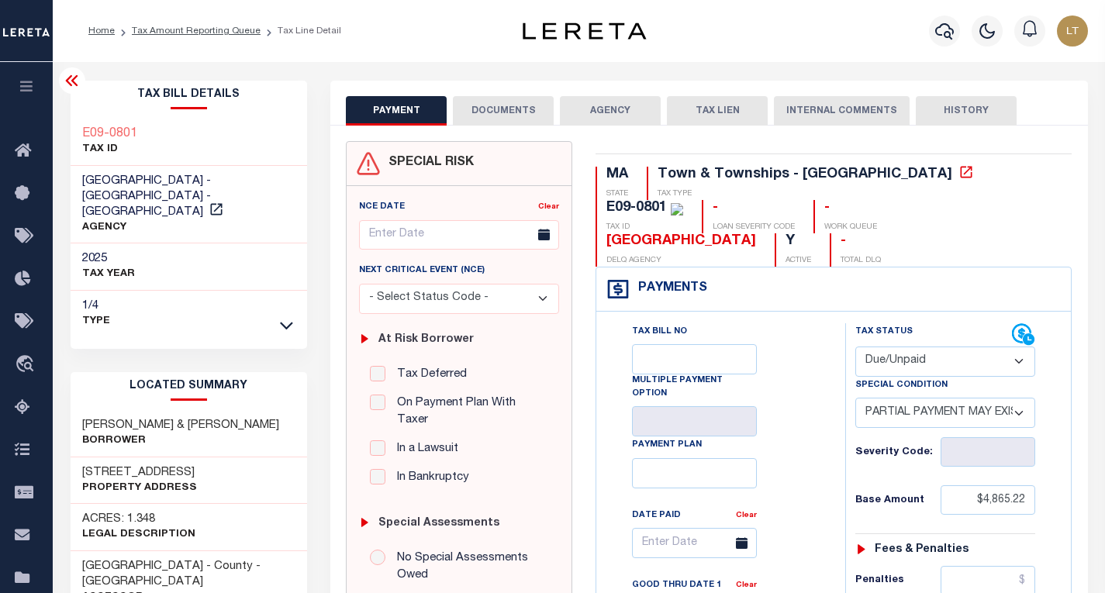
click at [70, 78] on icon at bounding box center [71, 80] width 12 height 11
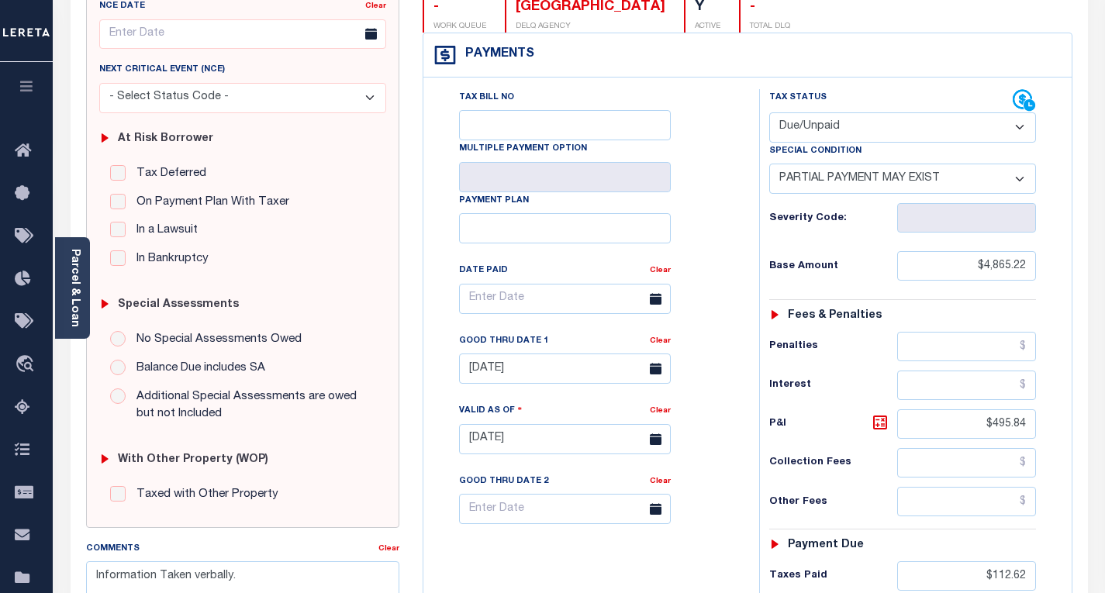
scroll to position [310, 0]
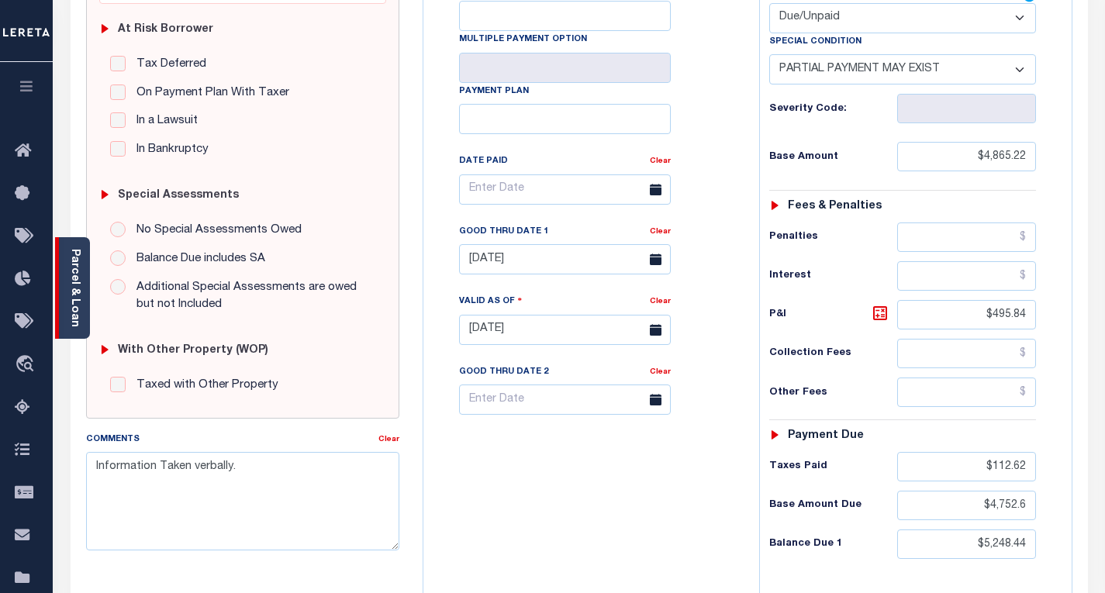
click at [76, 268] on link "Parcel & Loan" at bounding box center [74, 288] width 11 height 78
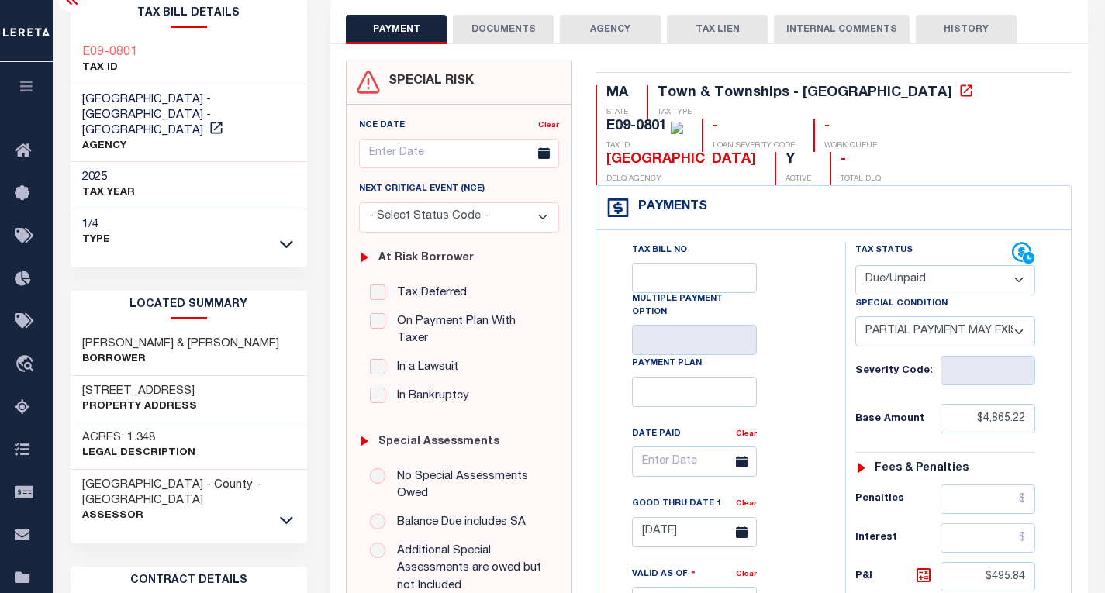
scroll to position [78, 0]
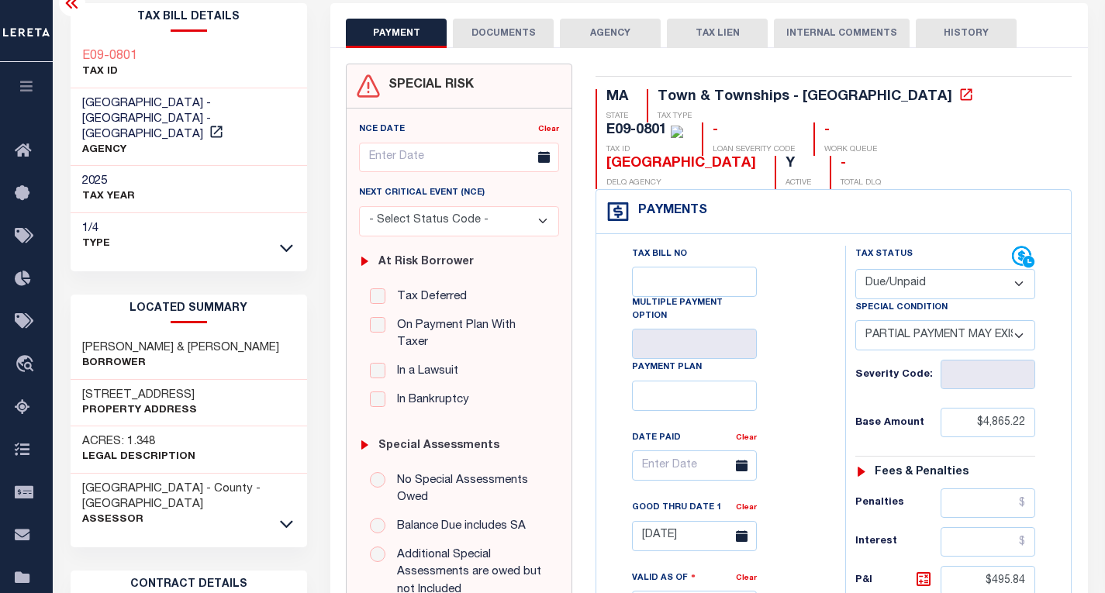
click at [903, 269] on select "- Select Status Code - Open Due/Unpaid Paid Incomplete No Tax Due Internal Refu…" at bounding box center [945, 284] width 180 height 30
click at [855, 269] on select "- Select Status Code - Open Due/Unpaid Paid Incomplete No Tax Due Internal Refu…" at bounding box center [945, 284] width 180 height 30
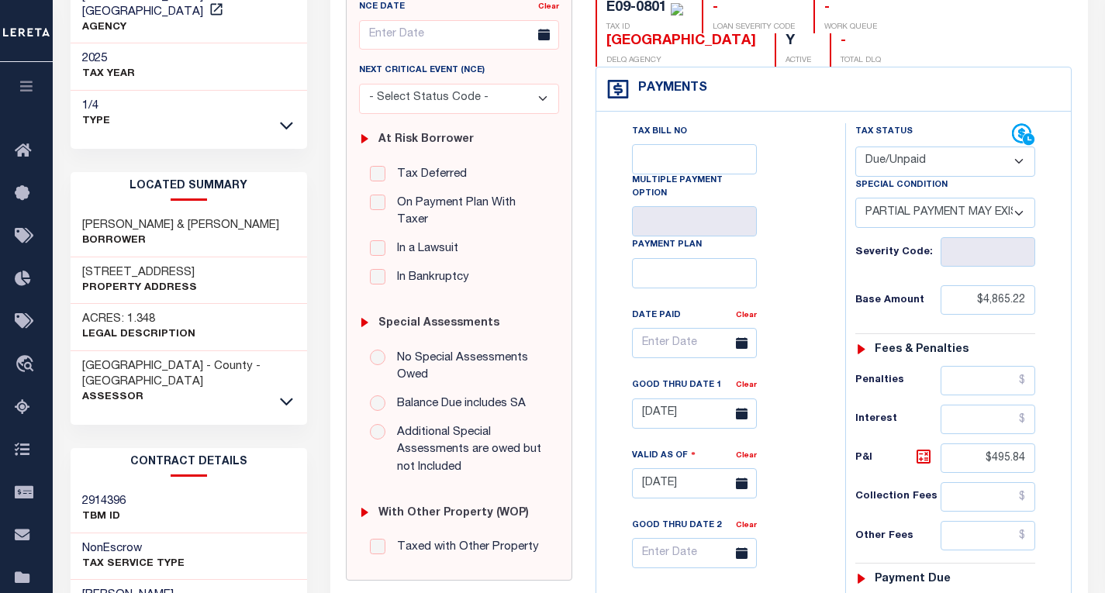
scroll to position [0, 0]
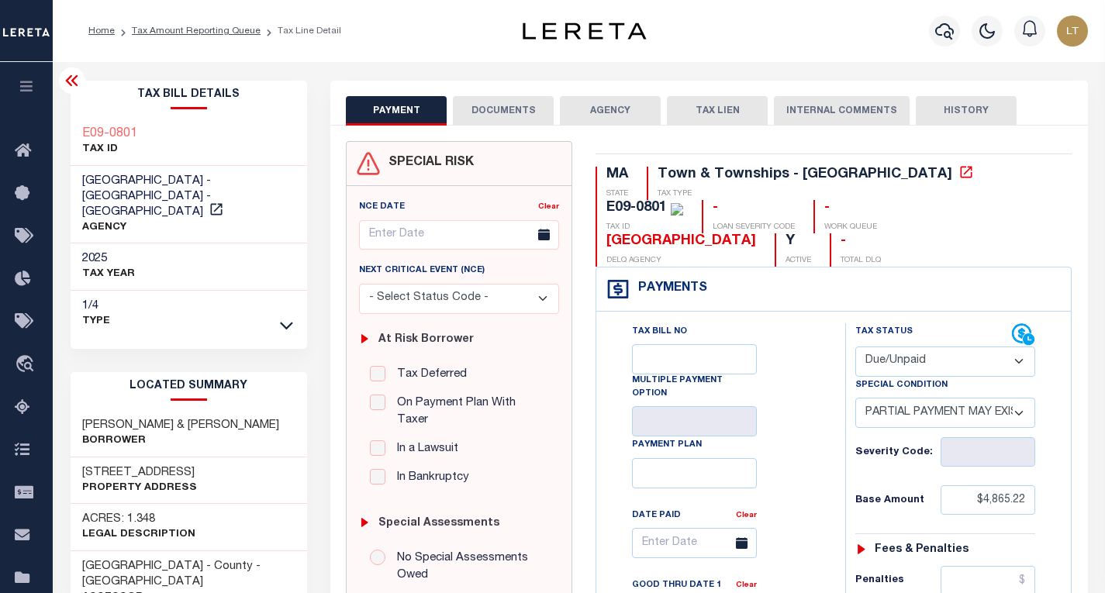
click at [75, 81] on icon at bounding box center [72, 80] width 19 height 19
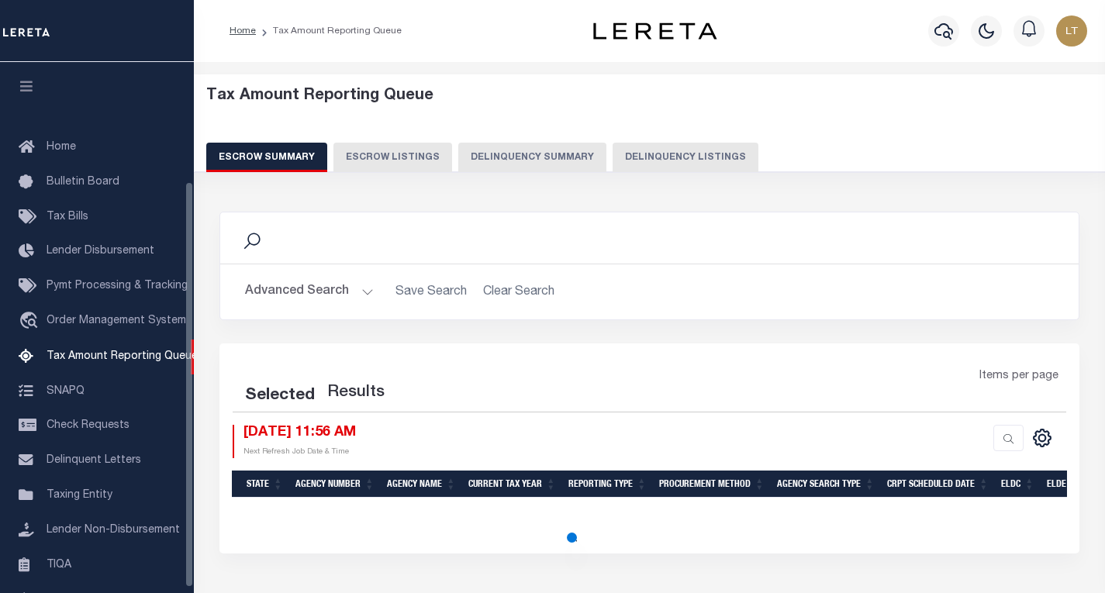
scroll to position [3, 0]
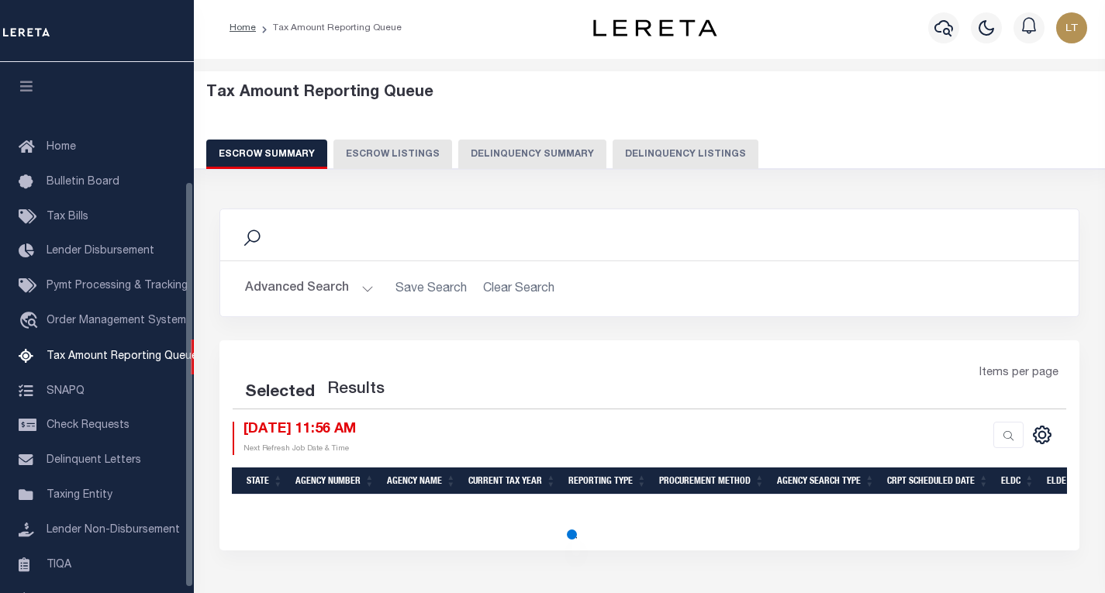
click at [655, 155] on button "Delinquency Listings" at bounding box center [686, 154] width 146 height 29
select select "100"
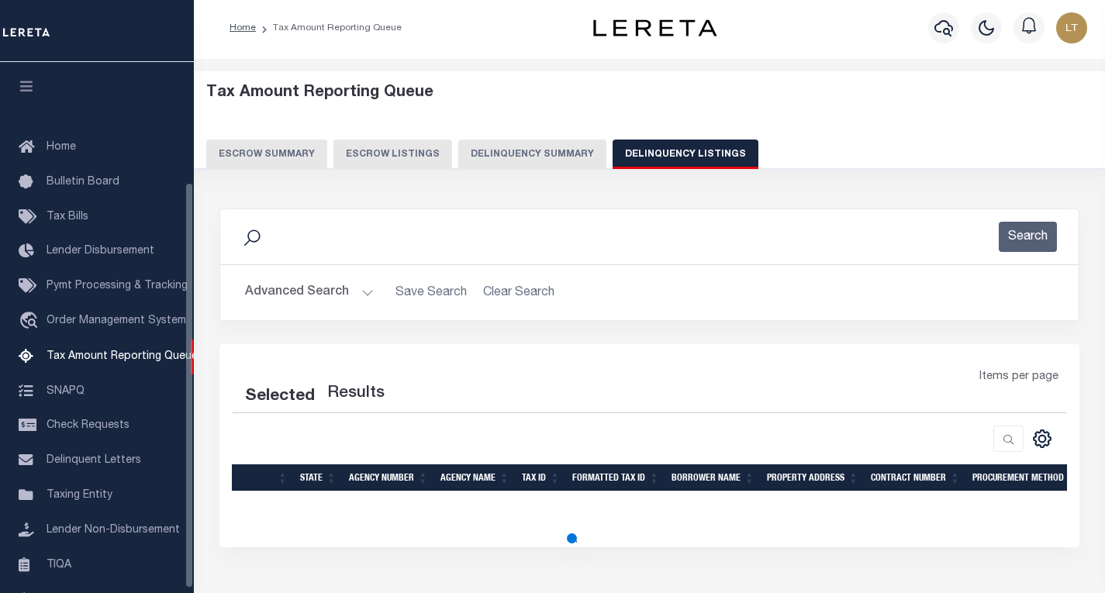
scroll to position [157, 0]
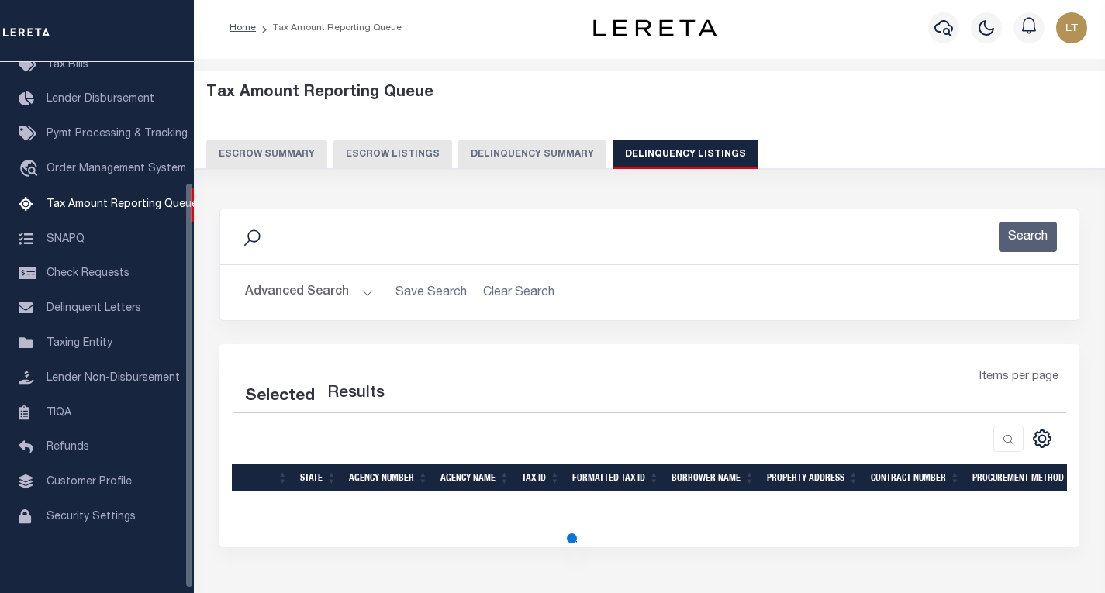
select select "100"
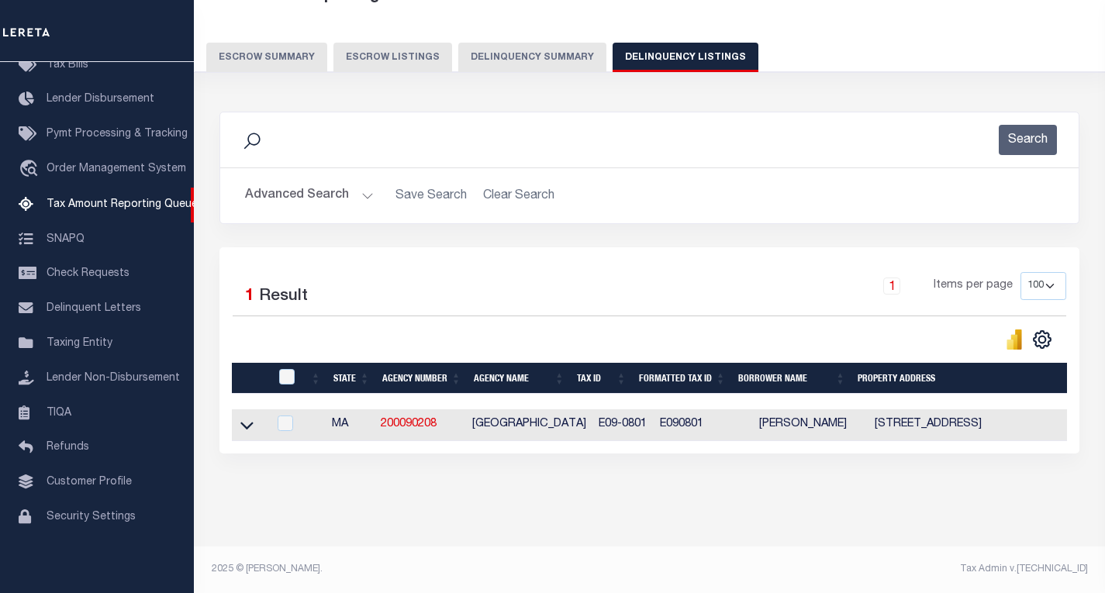
scroll to position [113, 0]
click at [246, 417] on icon at bounding box center [246, 425] width 13 height 16
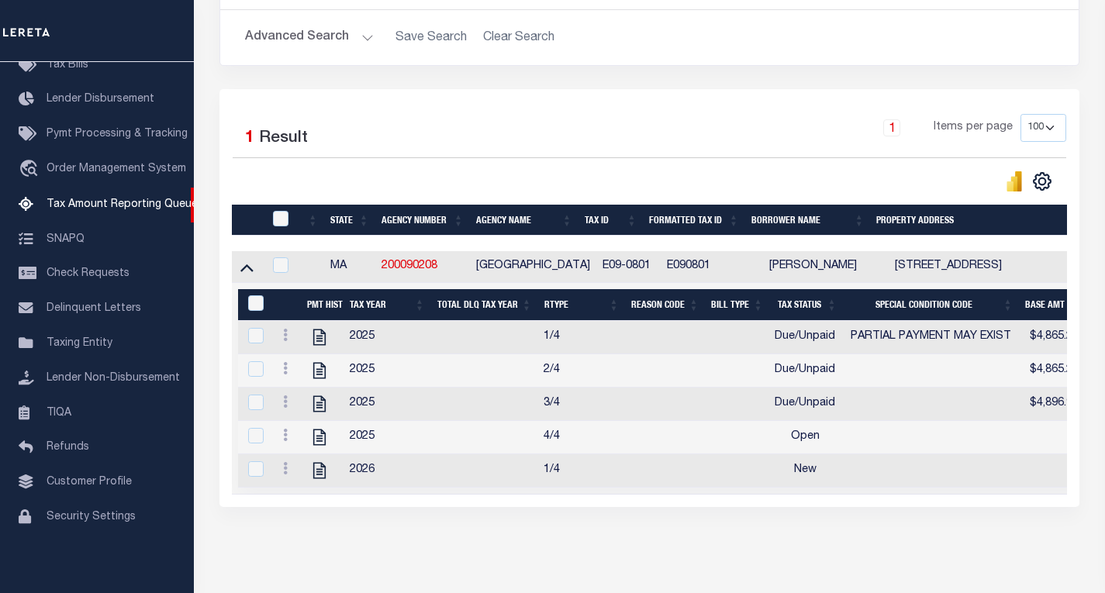
scroll to position [330, 0]
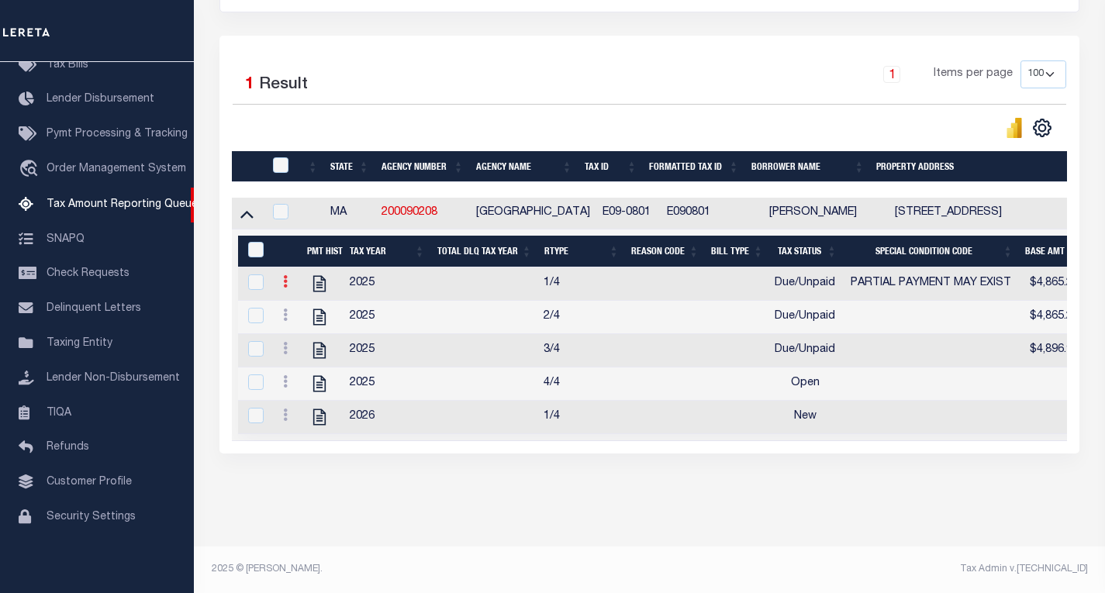
click at [282, 278] on link at bounding box center [285, 284] width 17 height 12
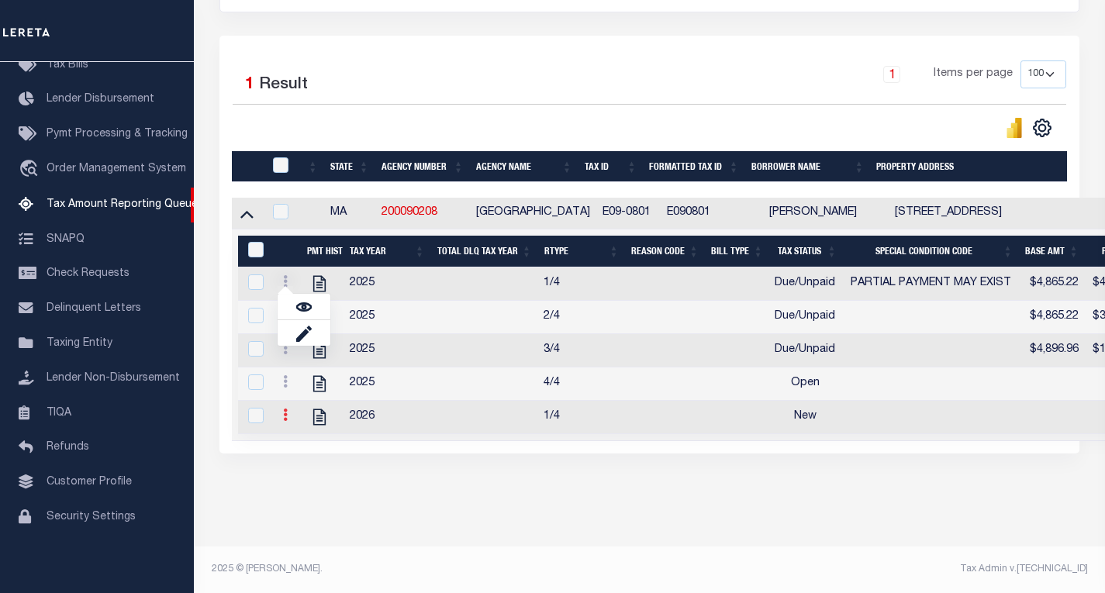
click at [284, 415] on icon at bounding box center [285, 415] width 5 height 12
click at [298, 438] on img "" at bounding box center [304, 441] width 16 height 16
checkbox input "true"
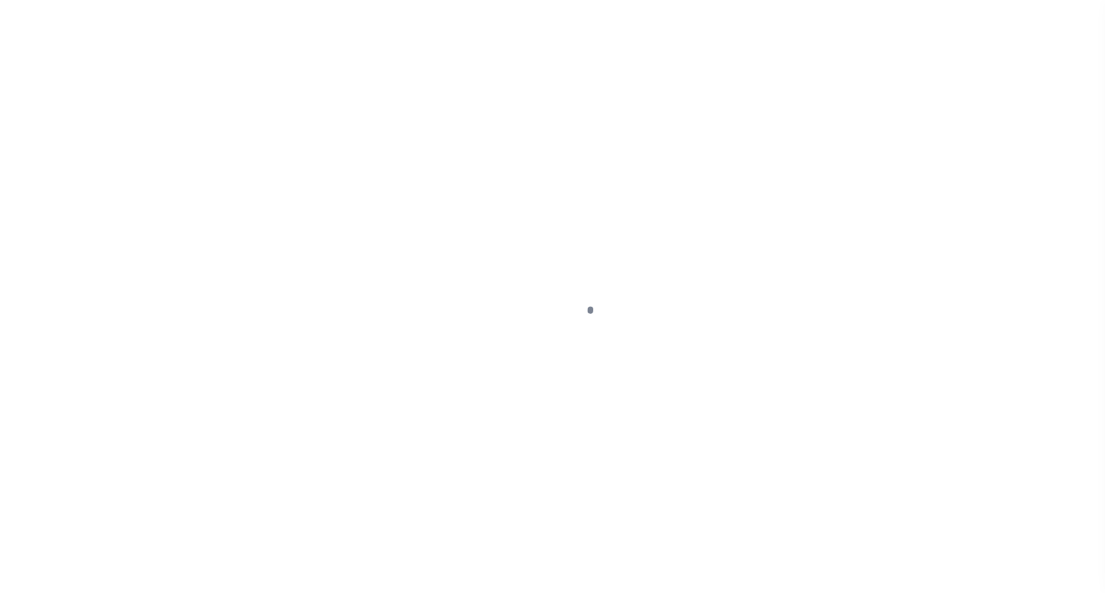
select select "NW2"
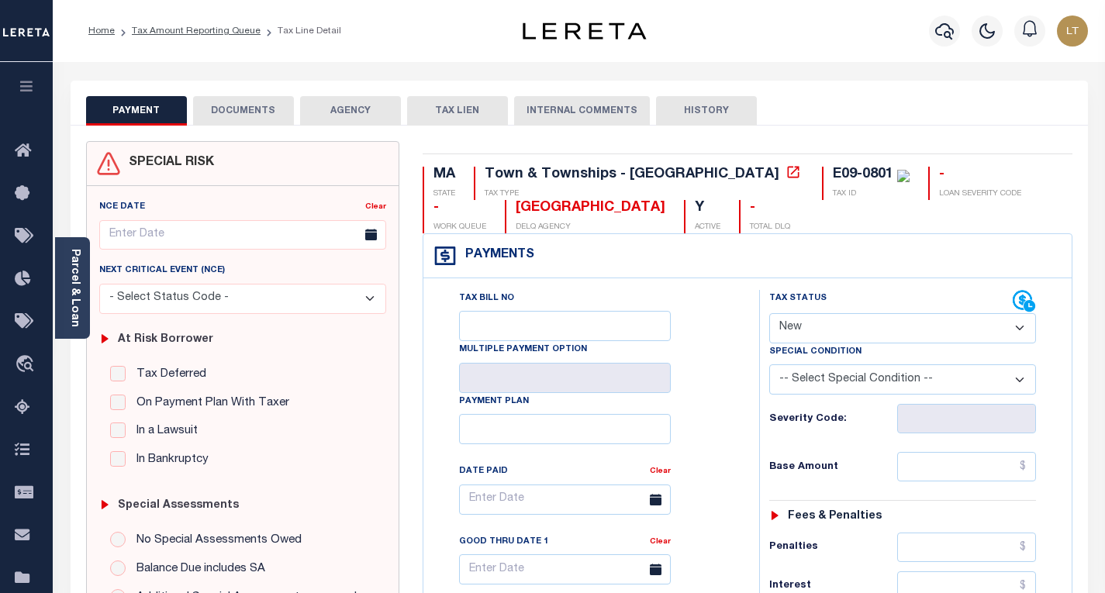
click at [249, 113] on button "DOCUMENTS" at bounding box center [243, 110] width 101 height 29
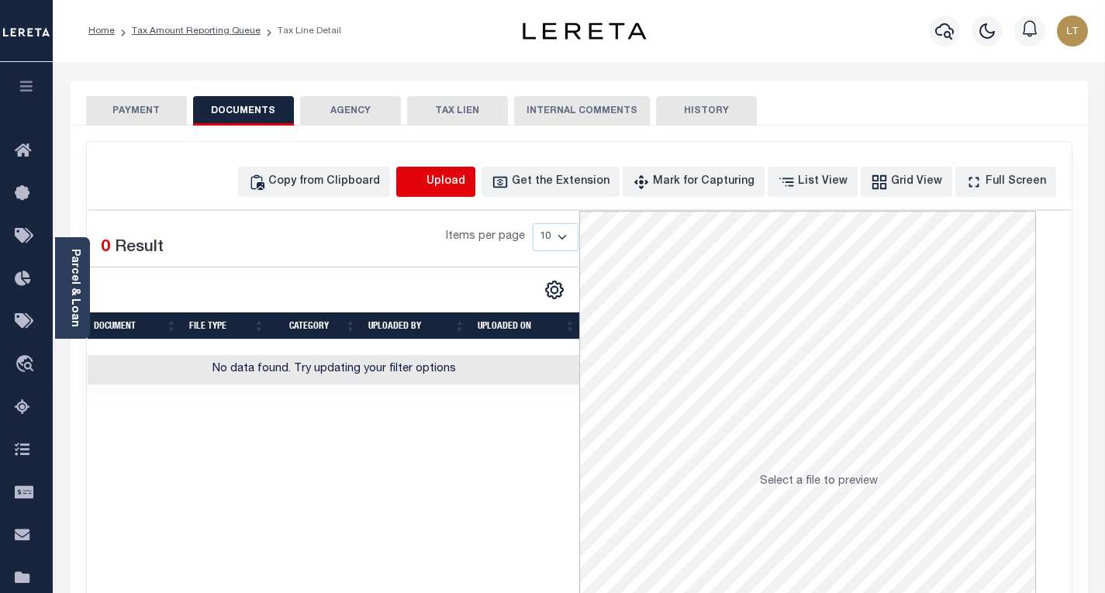
click at [423, 183] on icon "button" at bounding box center [414, 182] width 17 height 17
select select "POP"
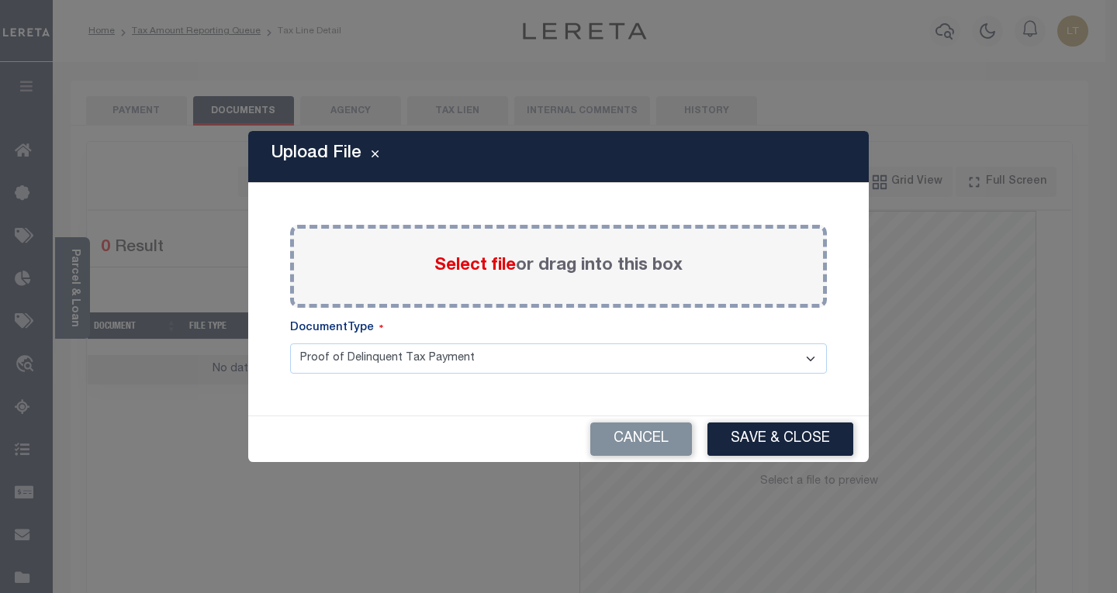
click at [430, 265] on div "Select file or drag into this box" at bounding box center [558, 266] width 537 height 83
click at [443, 258] on span "Select file" at bounding box center [474, 266] width 81 height 17
click at [0, 0] on input "Select file or drag into this box" at bounding box center [0, 0] width 0 height 0
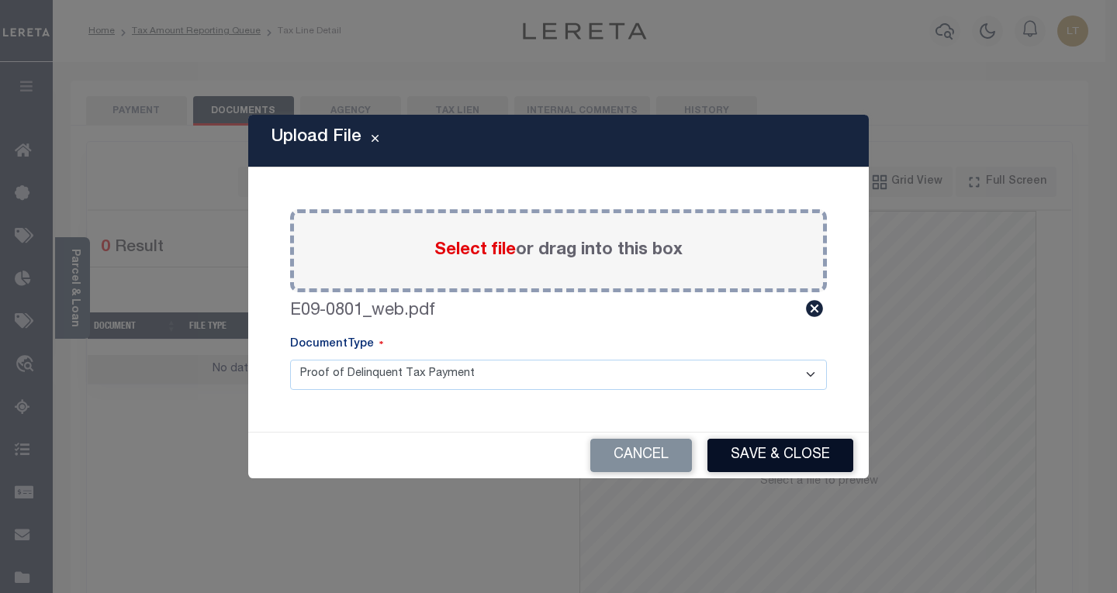
click at [755, 451] on button "Save & Close" at bounding box center [780, 455] width 146 height 33
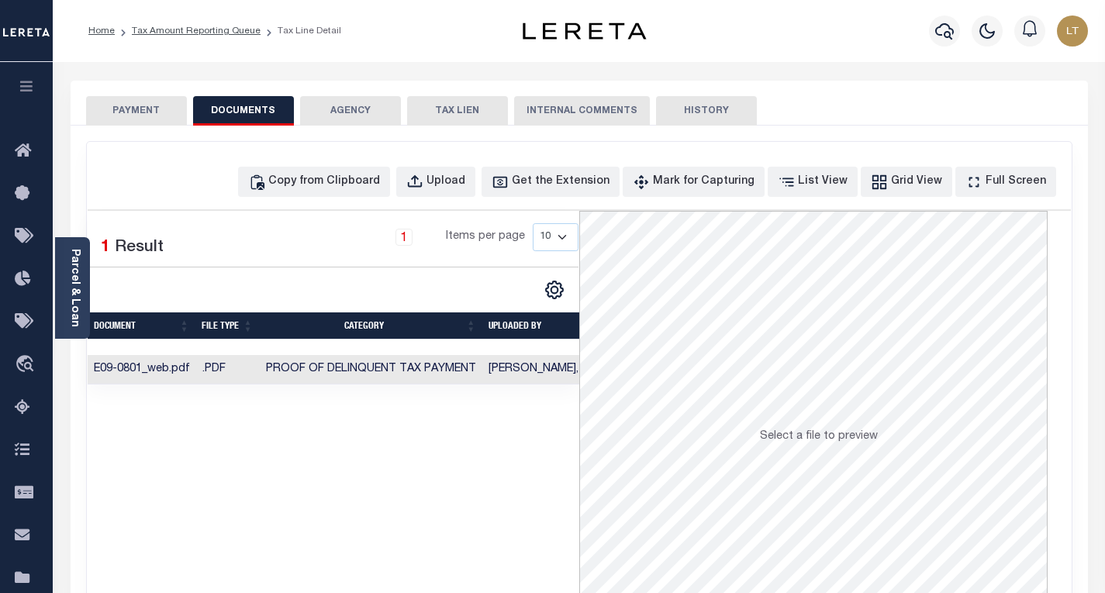
click at [146, 115] on button "PAYMENT" at bounding box center [136, 110] width 101 height 29
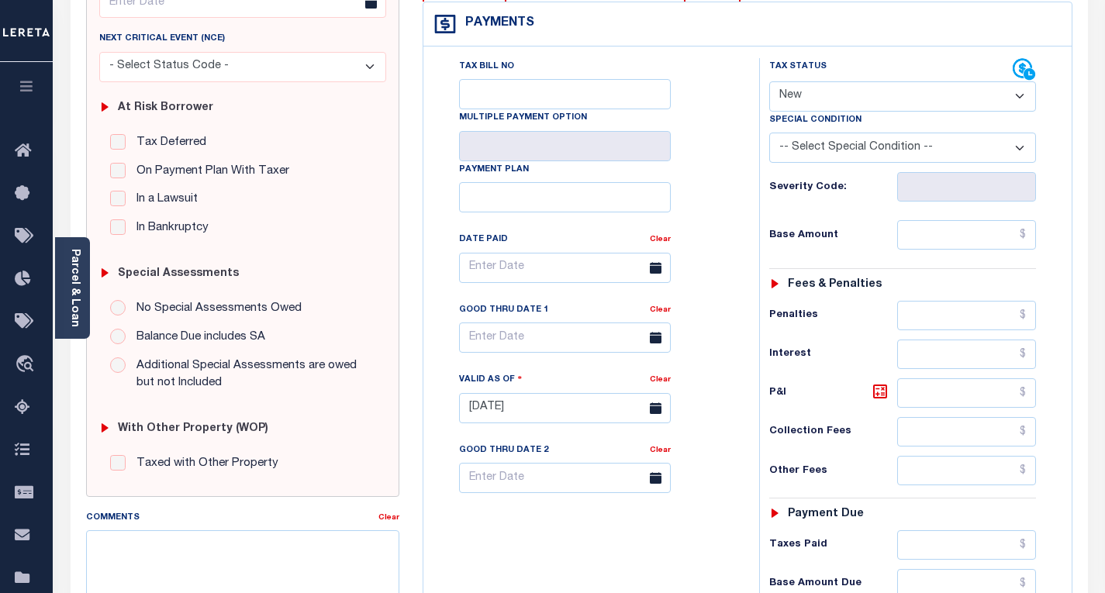
scroll to position [233, 0]
click at [838, 99] on select "- Select Status Code - Open Due/Unpaid Paid Incomplete No Tax Due Internal Refu…" at bounding box center [902, 96] width 267 height 30
select select "PYD"
click at [769, 81] on select "- Select Status Code - Open Due/Unpaid Paid Incomplete No Tax Due Internal Refu…" at bounding box center [902, 96] width 267 height 30
type input "[DATE]"
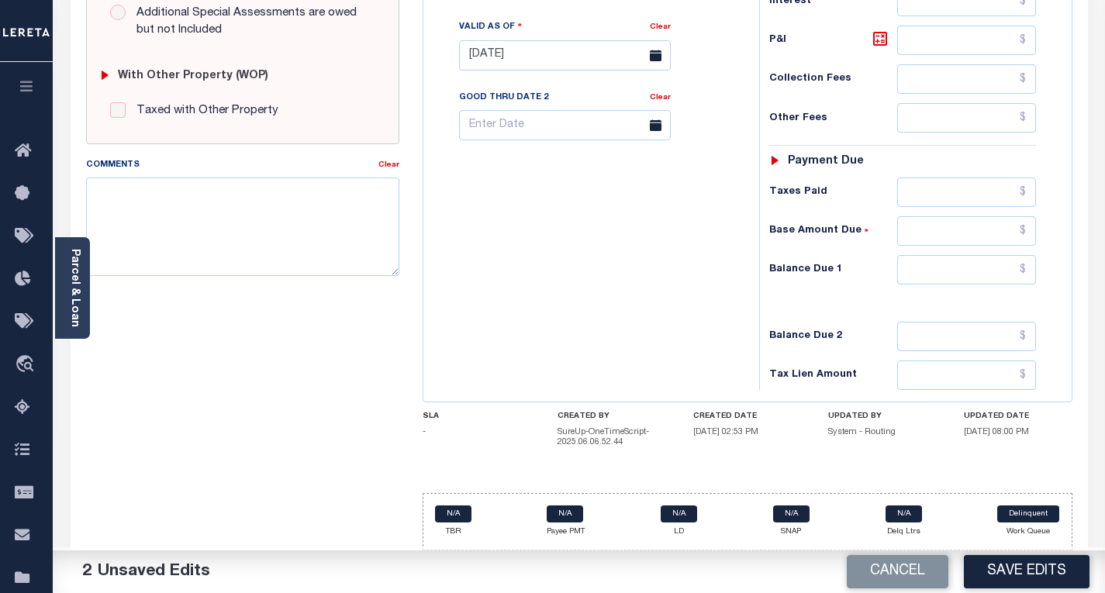
scroll to position [587, 0]
click at [1029, 275] on input "text" at bounding box center [966, 268] width 139 height 29
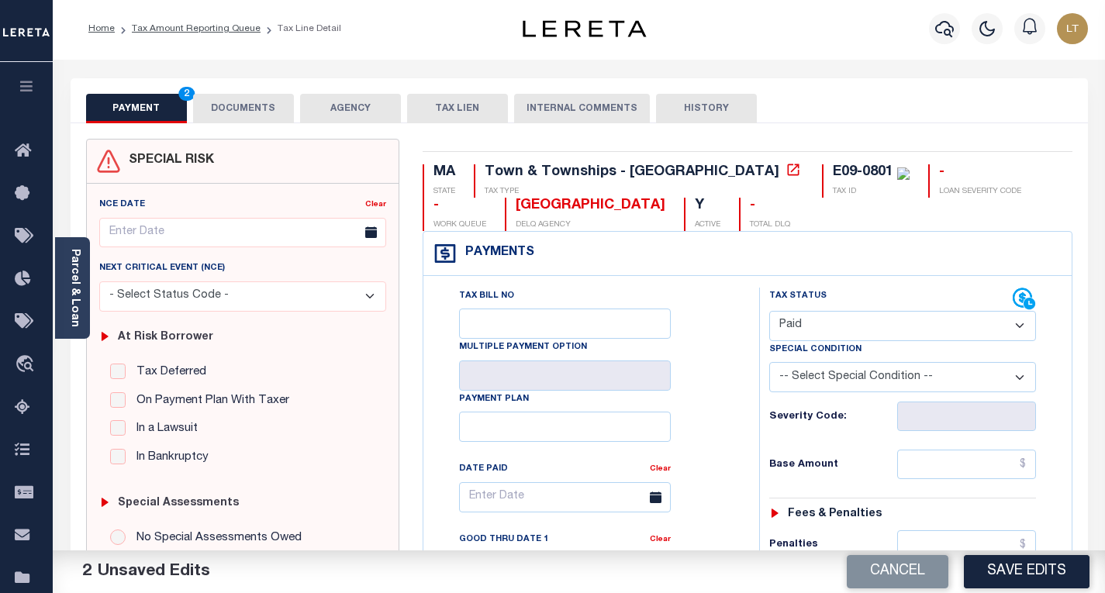
scroll to position [0, 0]
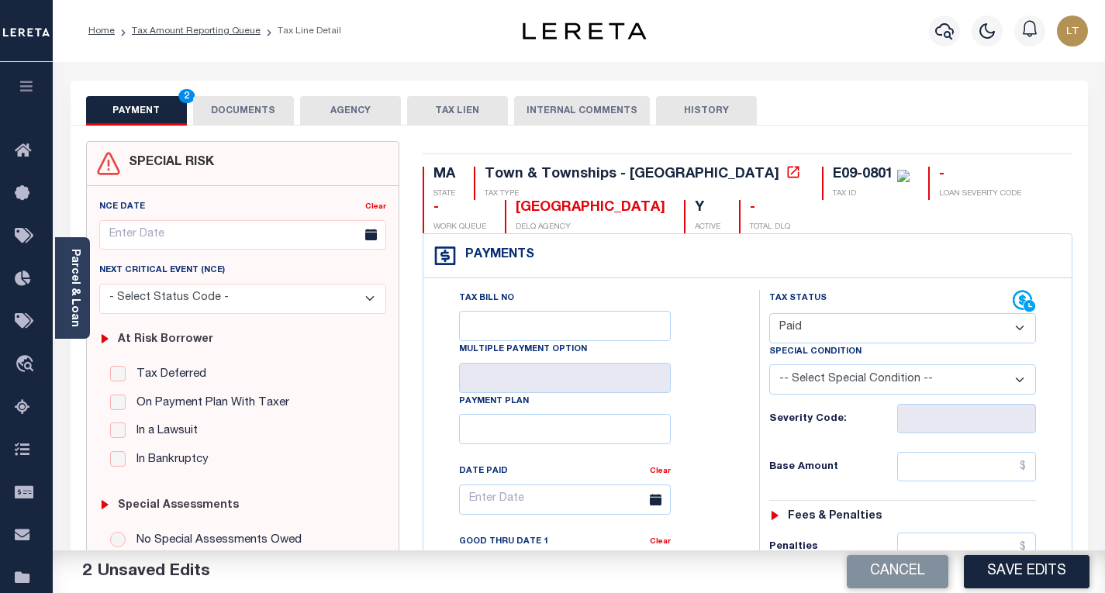
click at [792, 332] on select "- Select Status Code - Open Due/Unpaid Paid Incomplete No Tax Due Internal Refu…" at bounding box center [902, 328] width 267 height 30
select select "DUE"
click at [769, 314] on select "- Select Status Code - Open Due/Unpaid Paid Incomplete No Tax Due Internal Refu…" at bounding box center [902, 328] width 267 height 30
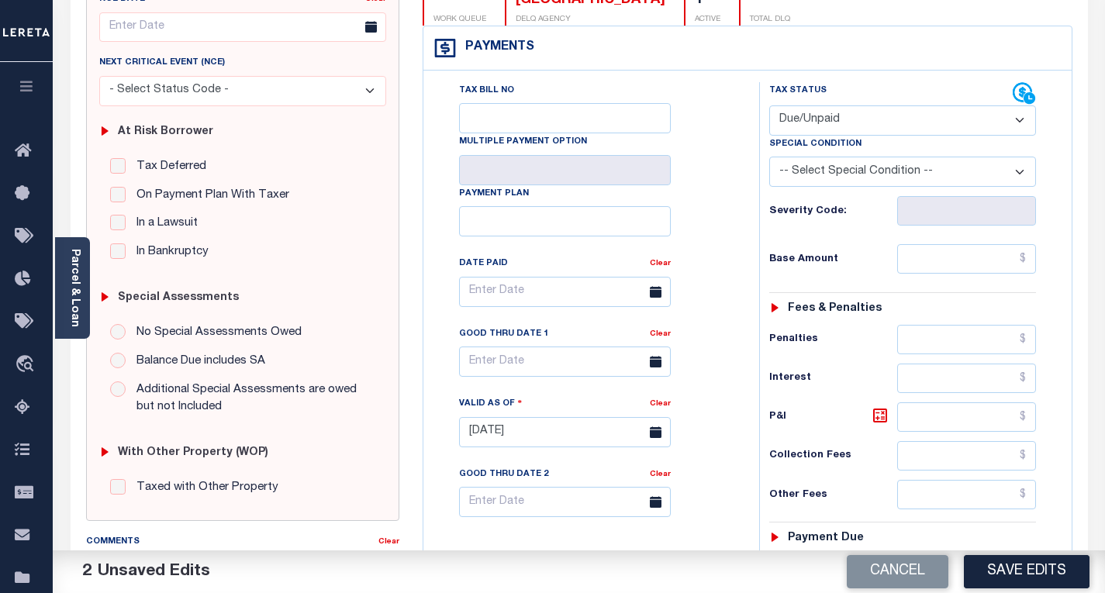
scroll to position [233, 0]
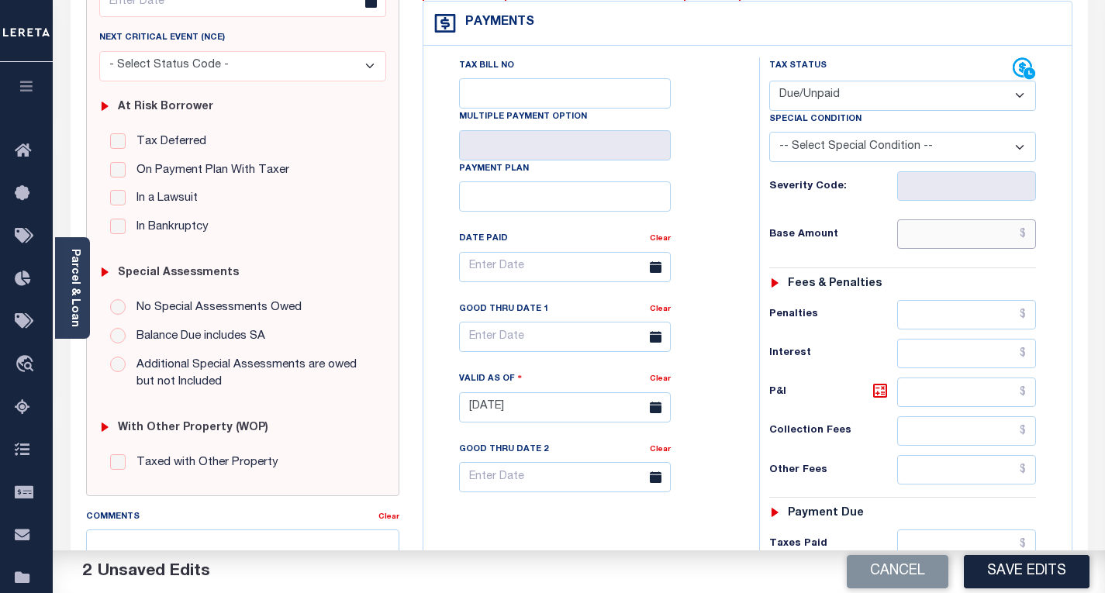
click at [1032, 233] on input "text" at bounding box center [966, 233] width 139 height 29
paste input "5,003.12"
type input "$5,003.12"
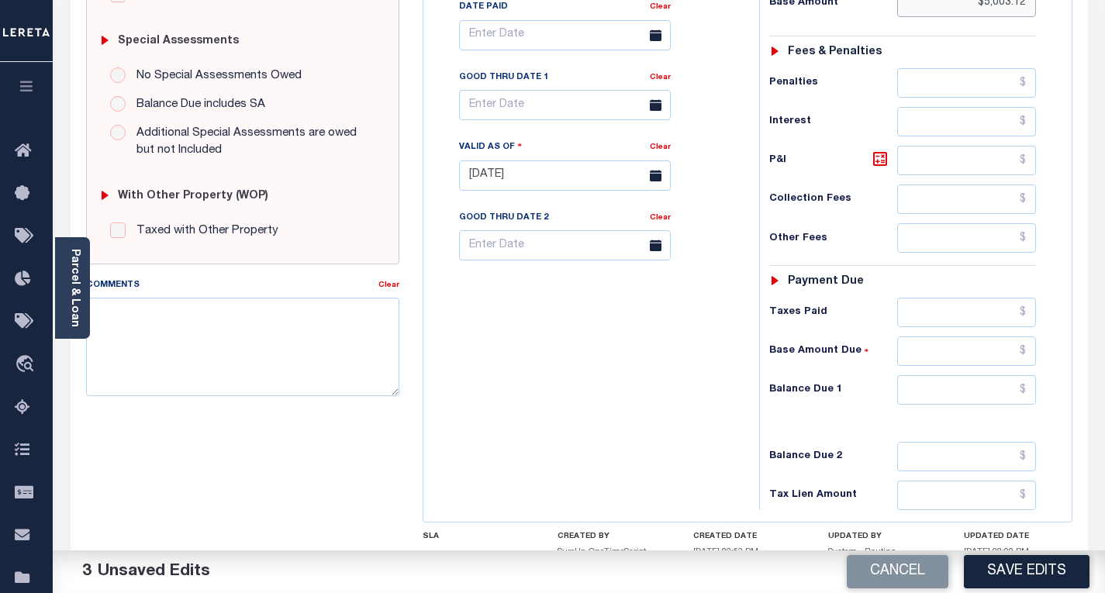
scroll to position [465, 0]
click at [1032, 391] on input "text" at bounding box center [966, 389] width 139 height 29
paste input "5,089.48"
type input "$5,089.48"
click at [880, 162] on icon at bounding box center [880, 158] width 19 height 19
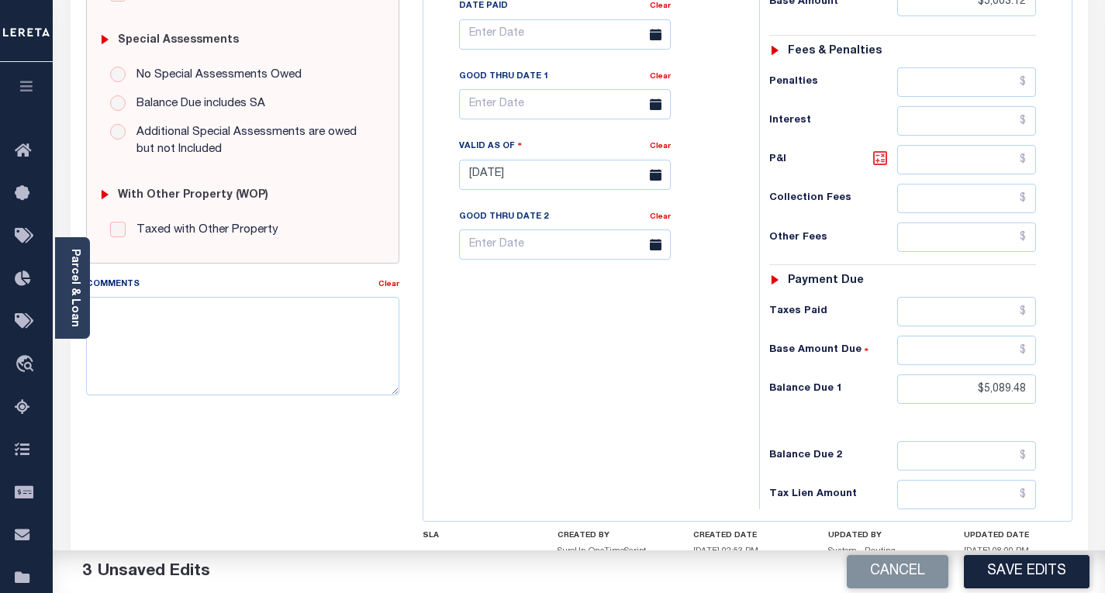
type input "$86.36"
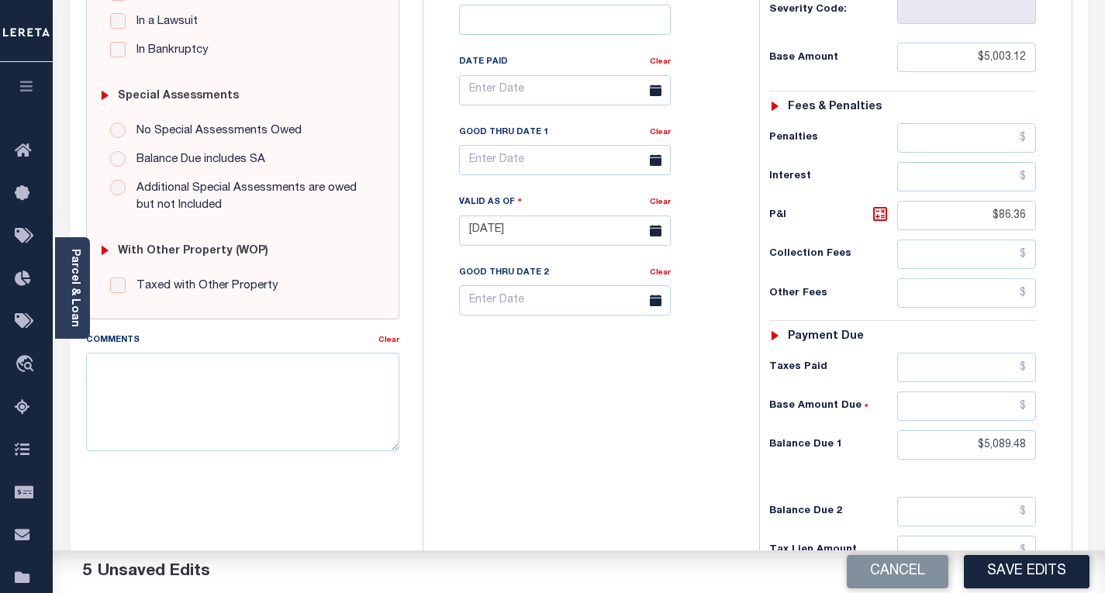
scroll to position [277, 0]
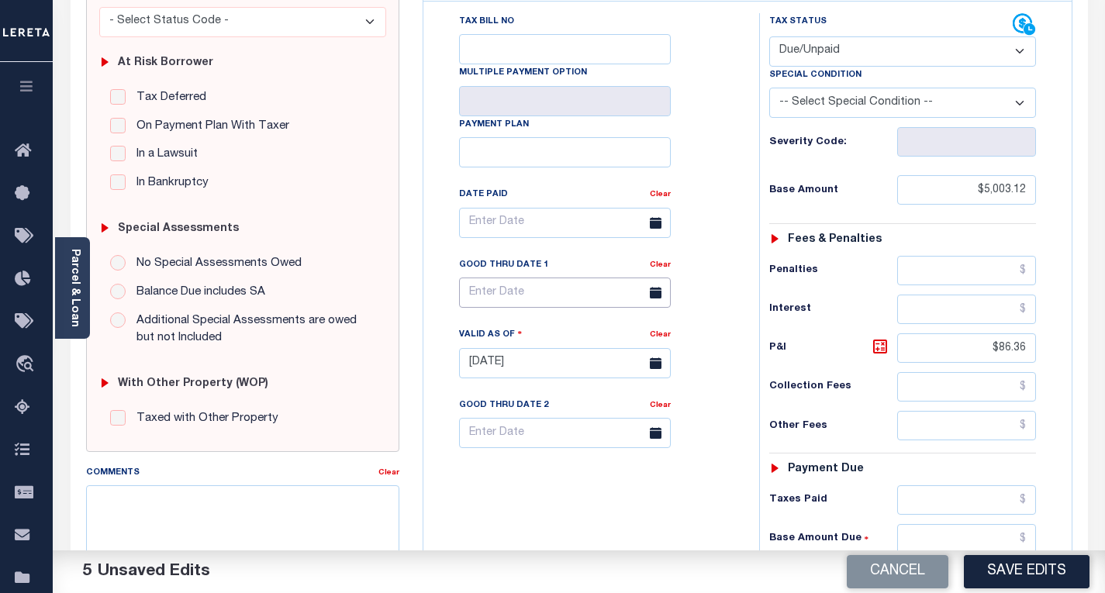
click at [498, 307] on input "text" at bounding box center [565, 293] width 212 height 30
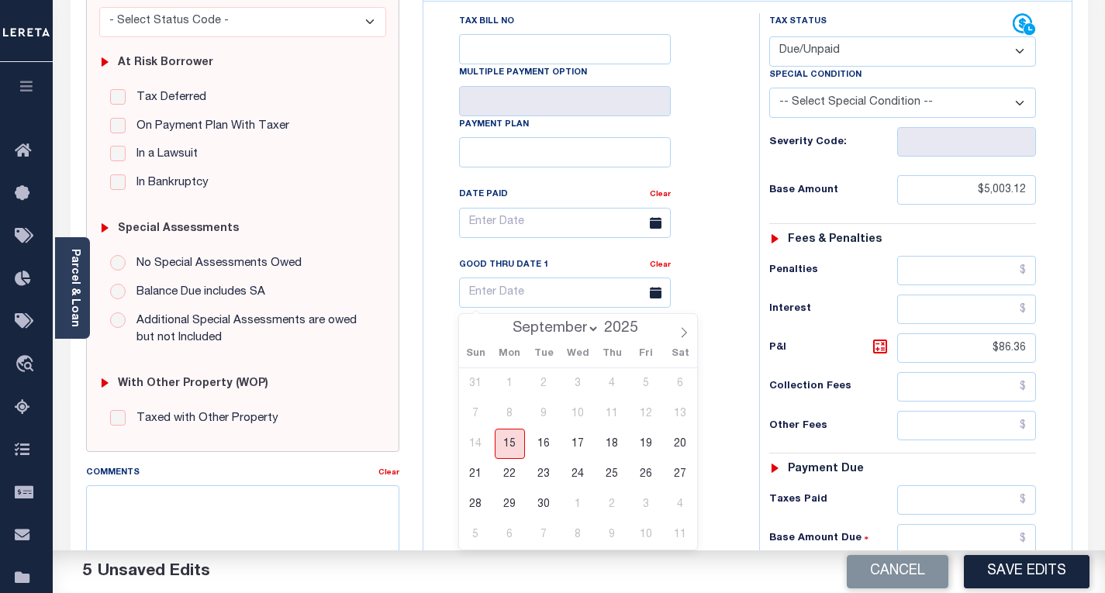
click at [515, 451] on span "15" at bounding box center [510, 444] width 30 height 30
type input "[DATE]"
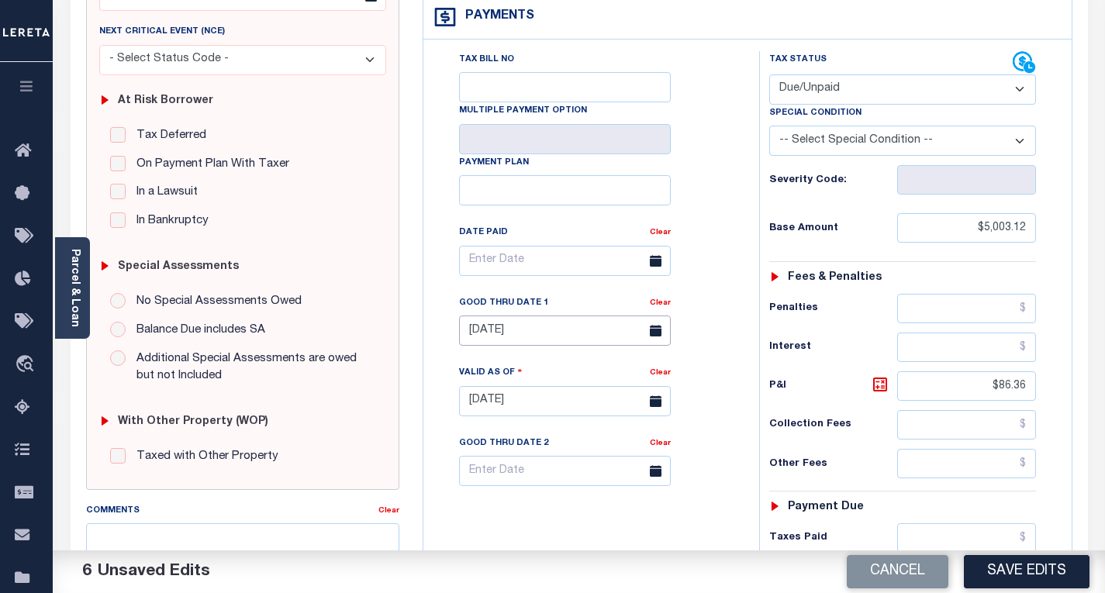
scroll to position [0, 0]
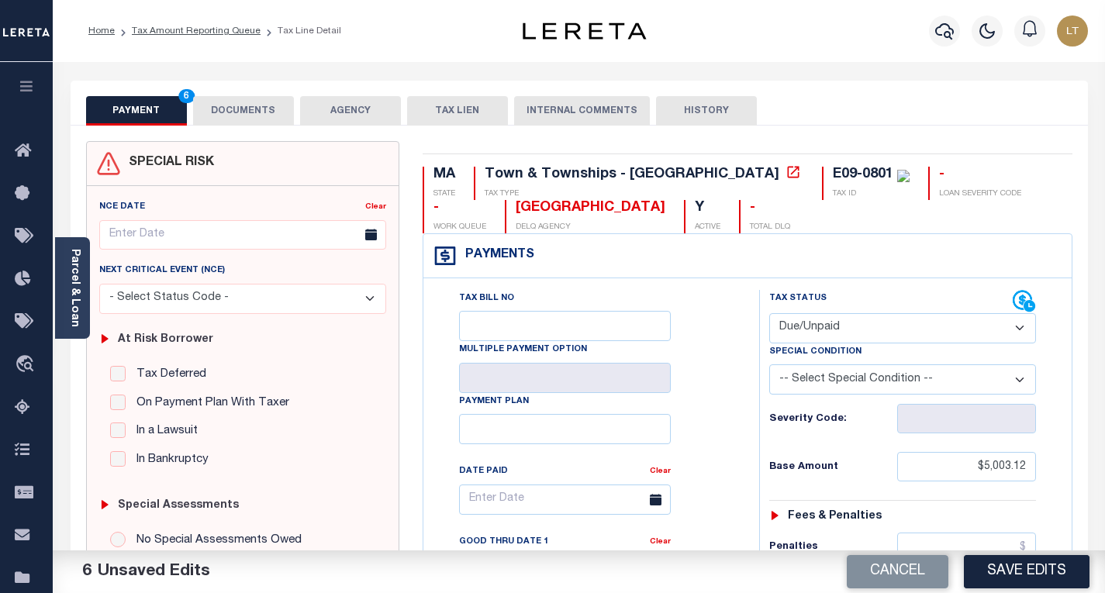
click at [232, 105] on button "DOCUMENTS" at bounding box center [243, 110] width 101 height 29
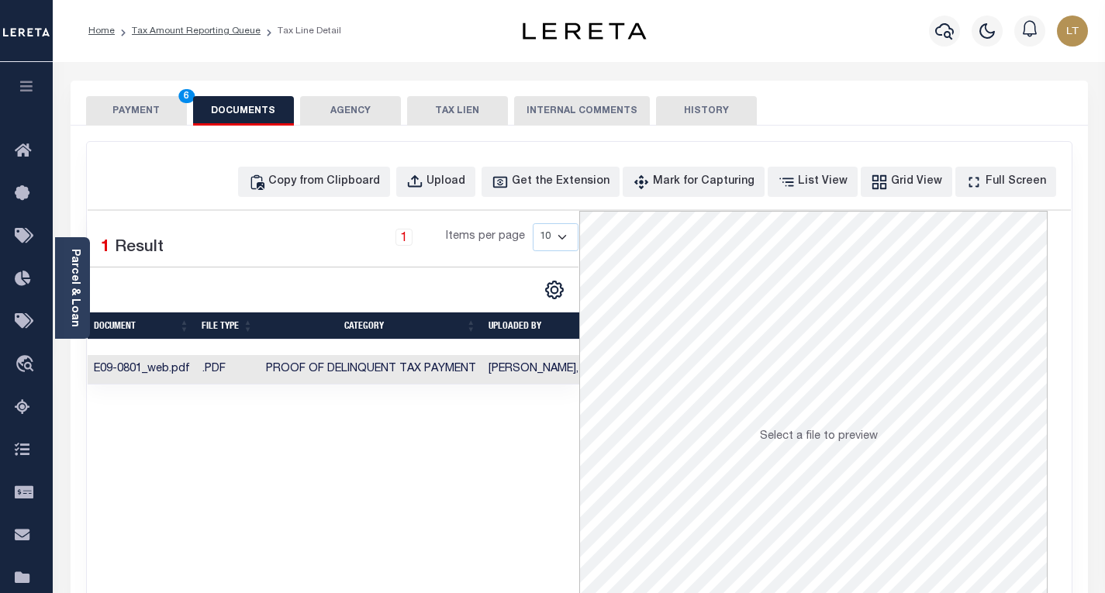
click at [150, 105] on button "PAYMENT 6" at bounding box center [136, 110] width 101 height 29
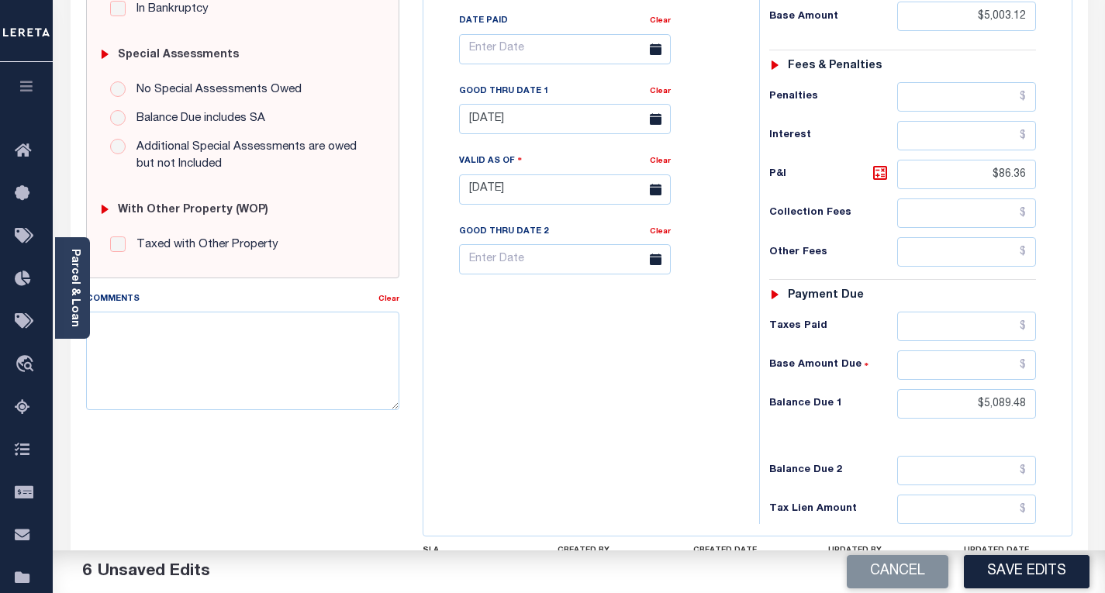
scroll to position [587, 0]
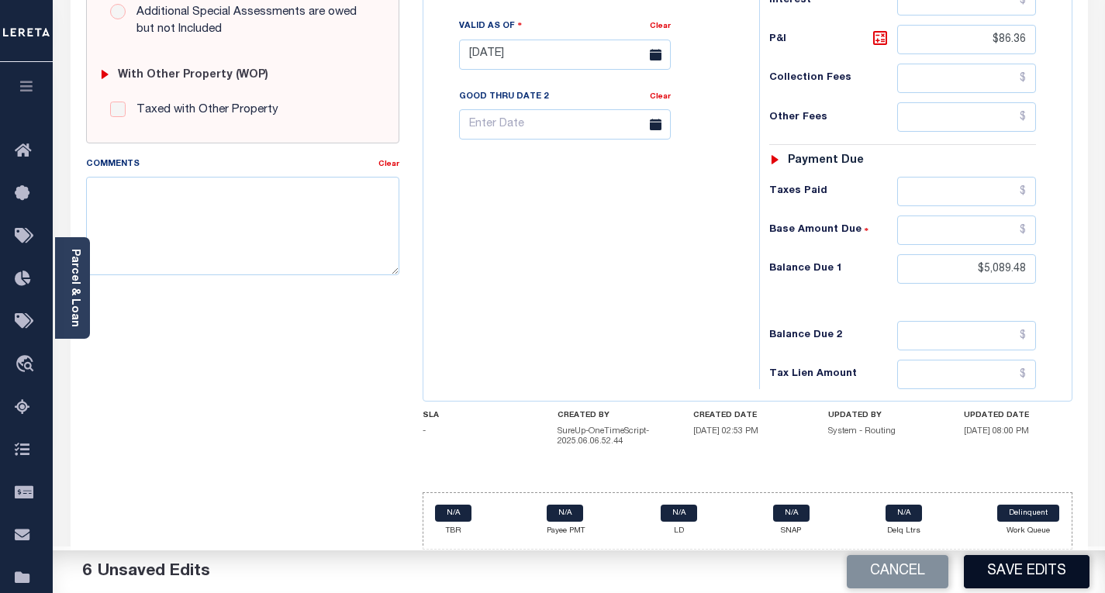
click at [999, 564] on button "Save Edits" at bounding box center [1027, 571] width 126 height 33
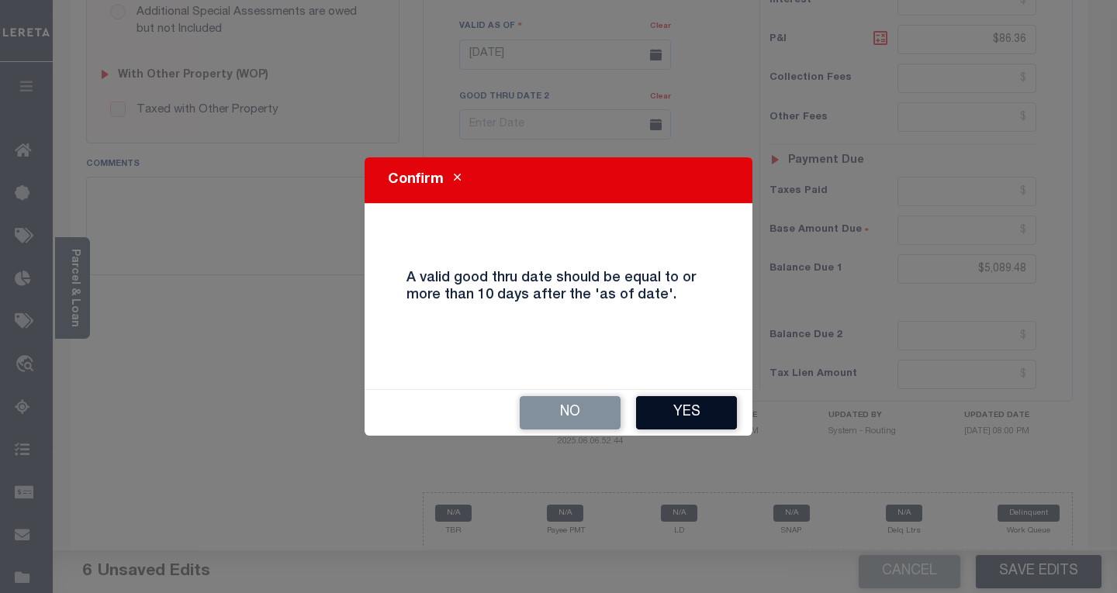
click at [705, 403] on button "Yes" at bounding box center [686, 412] width 101 height 33
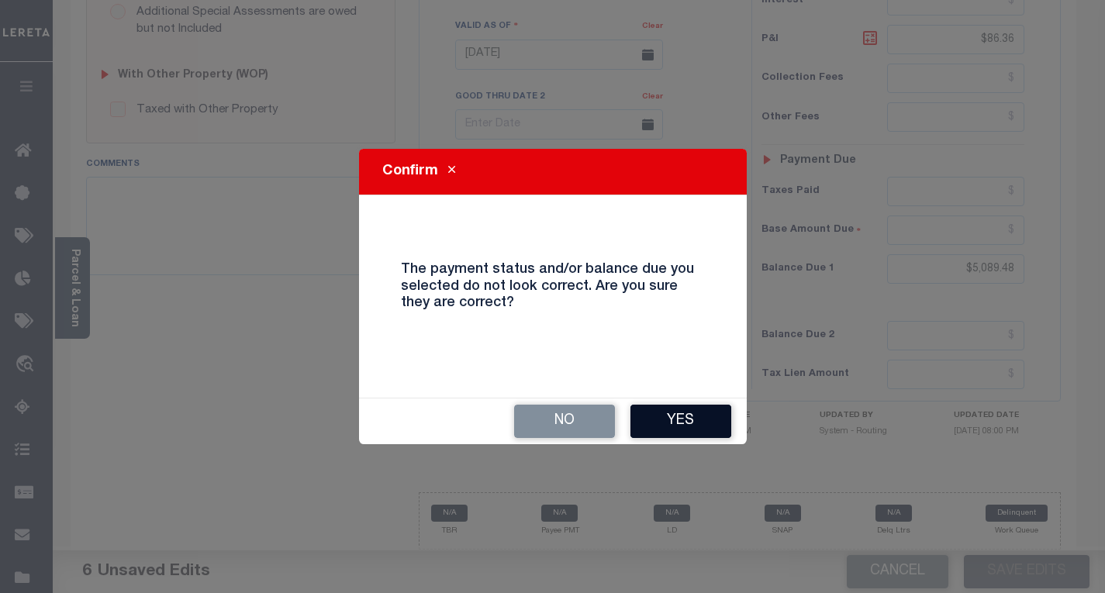
click at [679, 437] on button "Yes" at bounding box center [681, 421] width 101 height 33
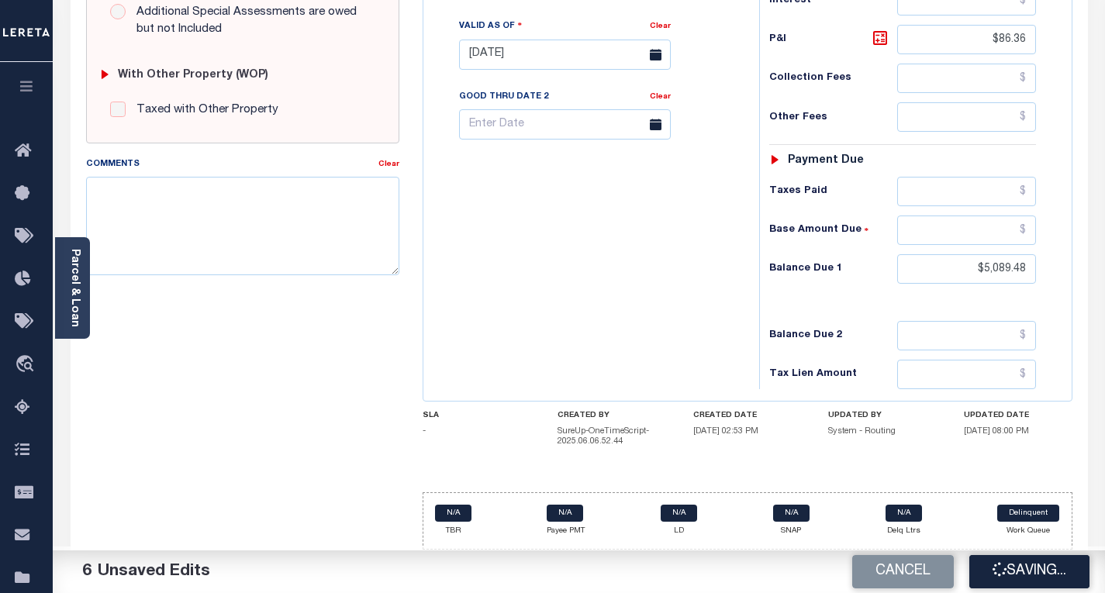
checkbox input "false"
type input "$5,003.12"
type input "$86.36"
type input "$5,089.48"
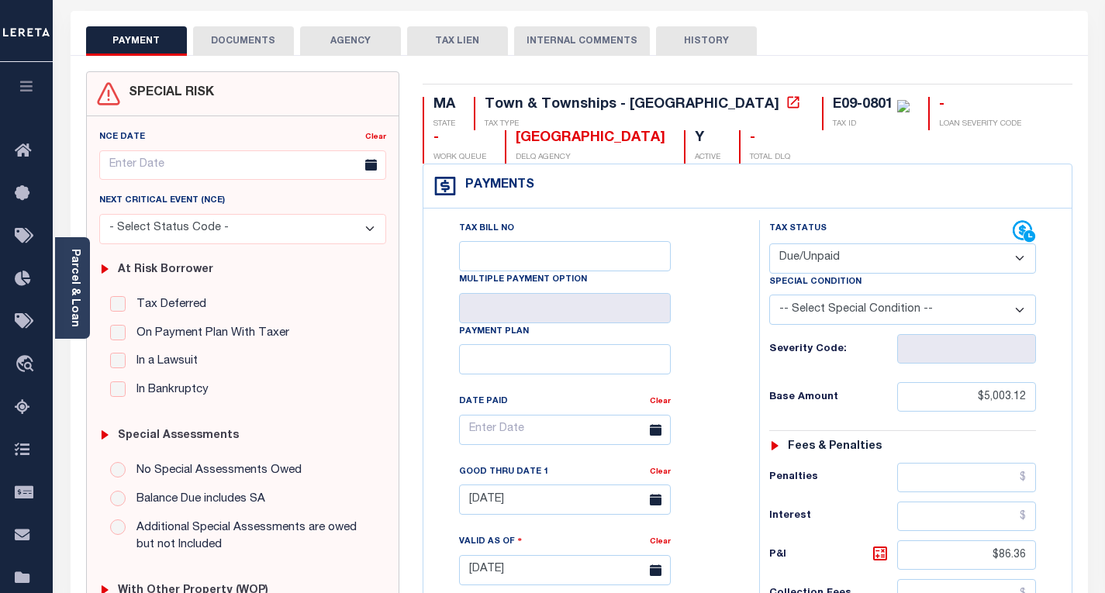
scroll to position [0, 0]
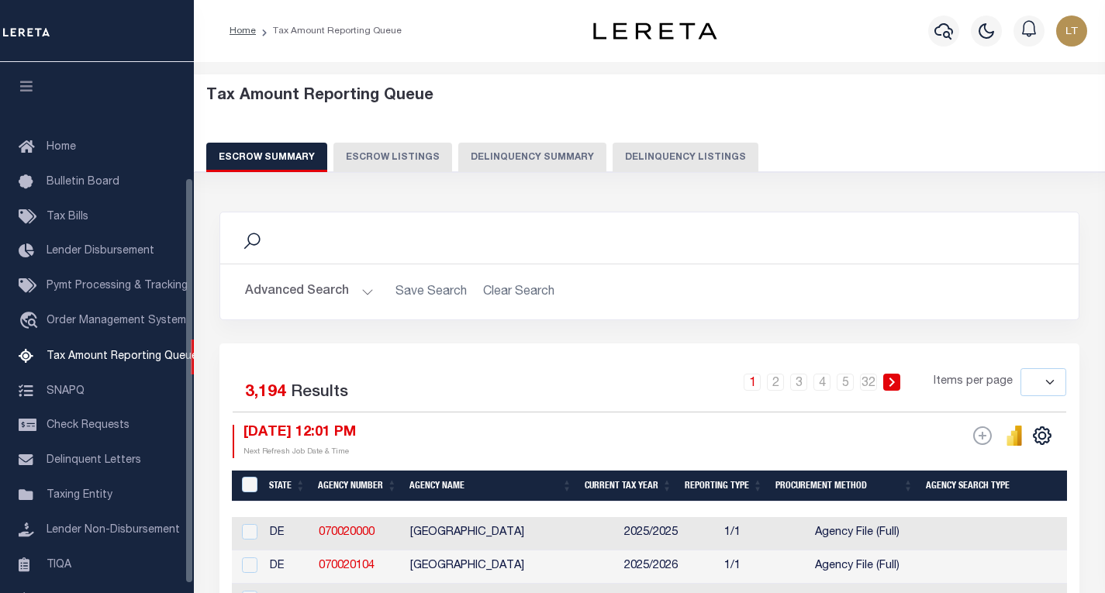
select select
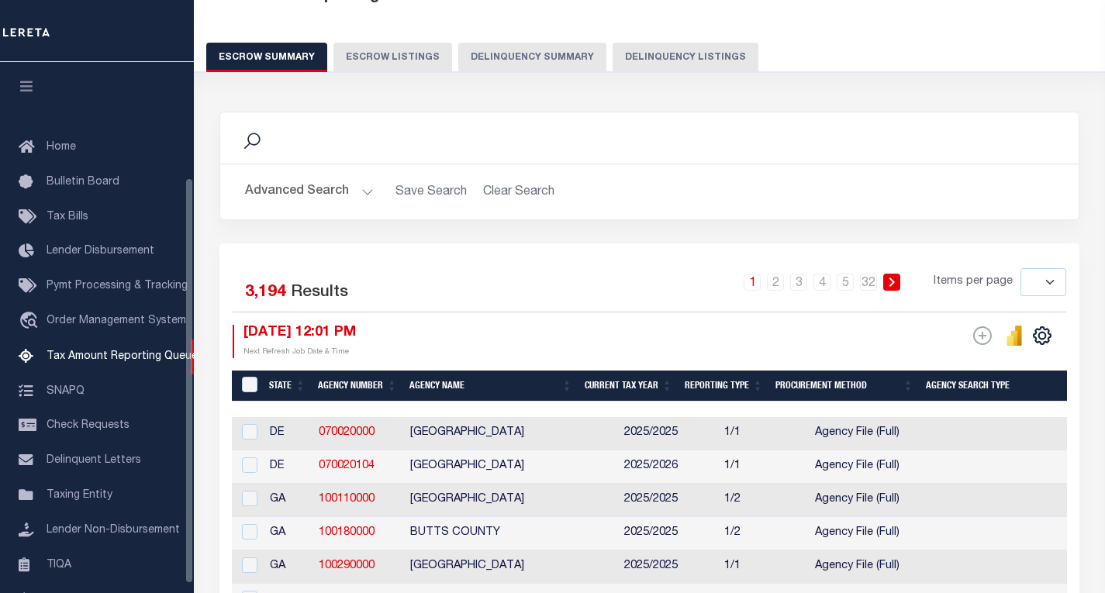
scroll to position [150, 0]
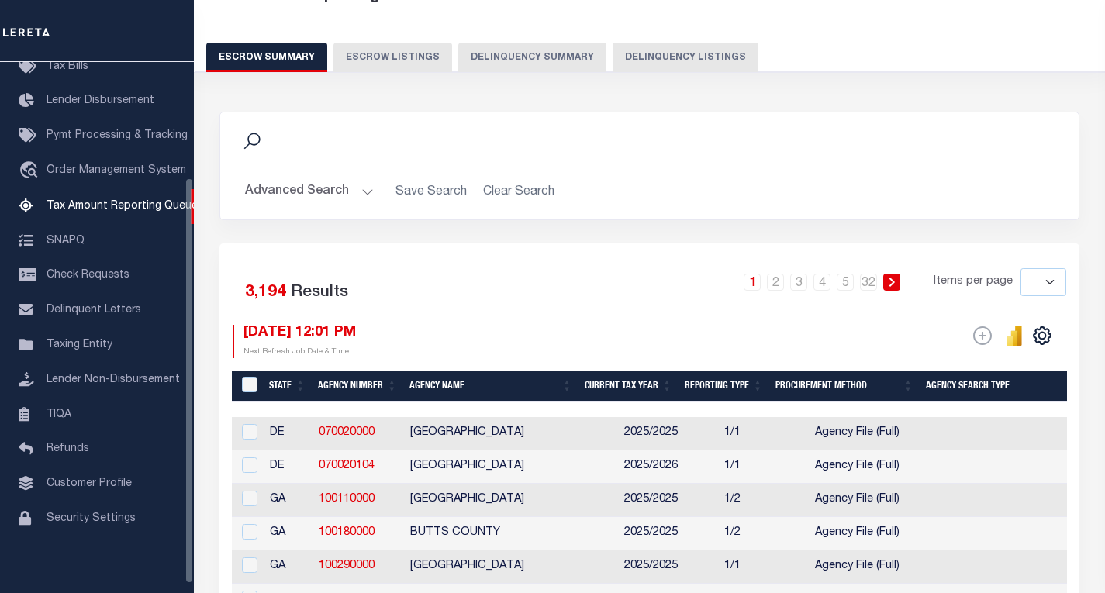
click at [622, 54] on button "Delinquency Listings" at bounding box center [686, 57] width 146 height 29
select select "100"
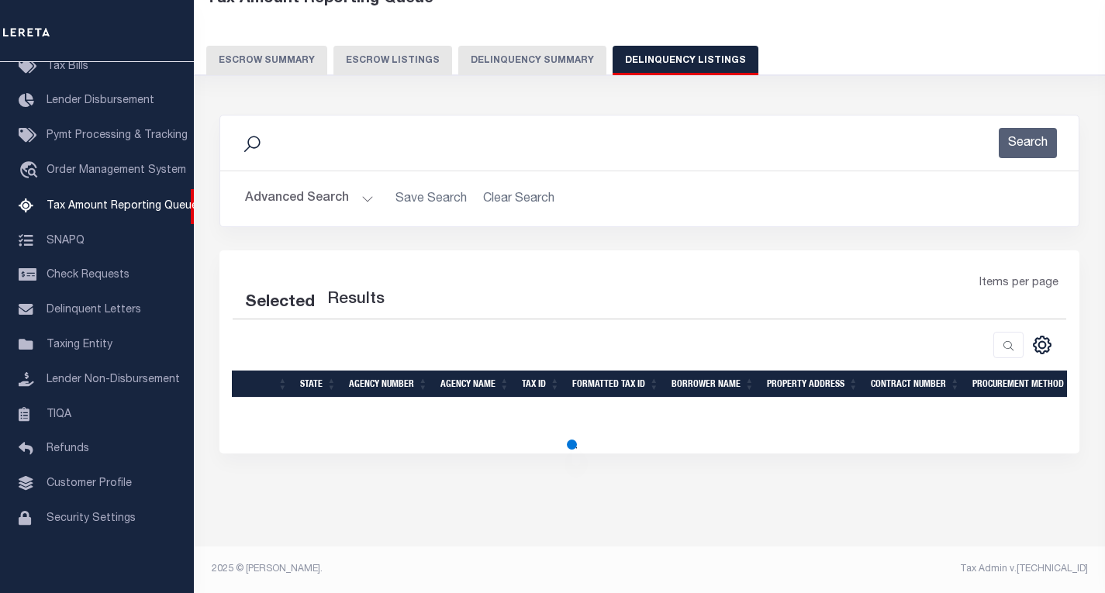
select select "100"
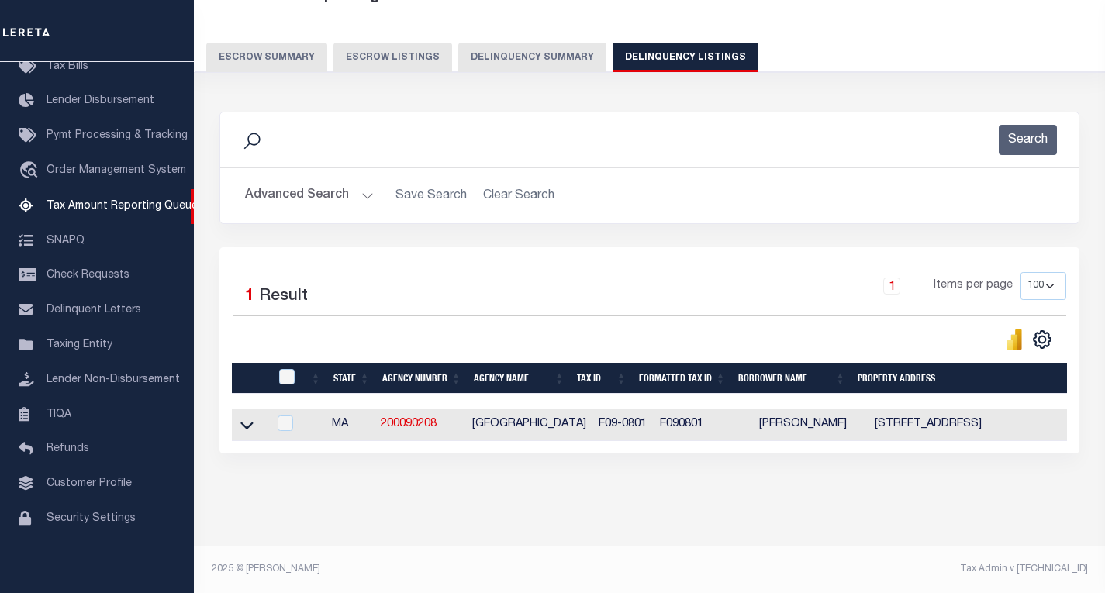
scroll to position [113, 0]
click at [250, 417] on icon at bounding box center [246, 425] width 13 height 16
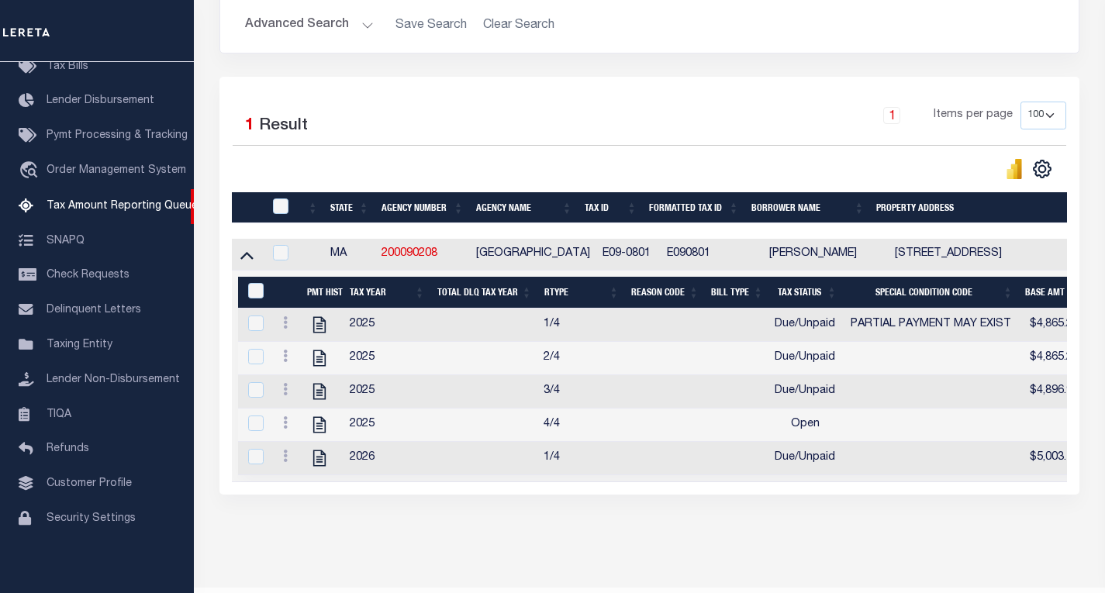
scroll to position [330, 0]
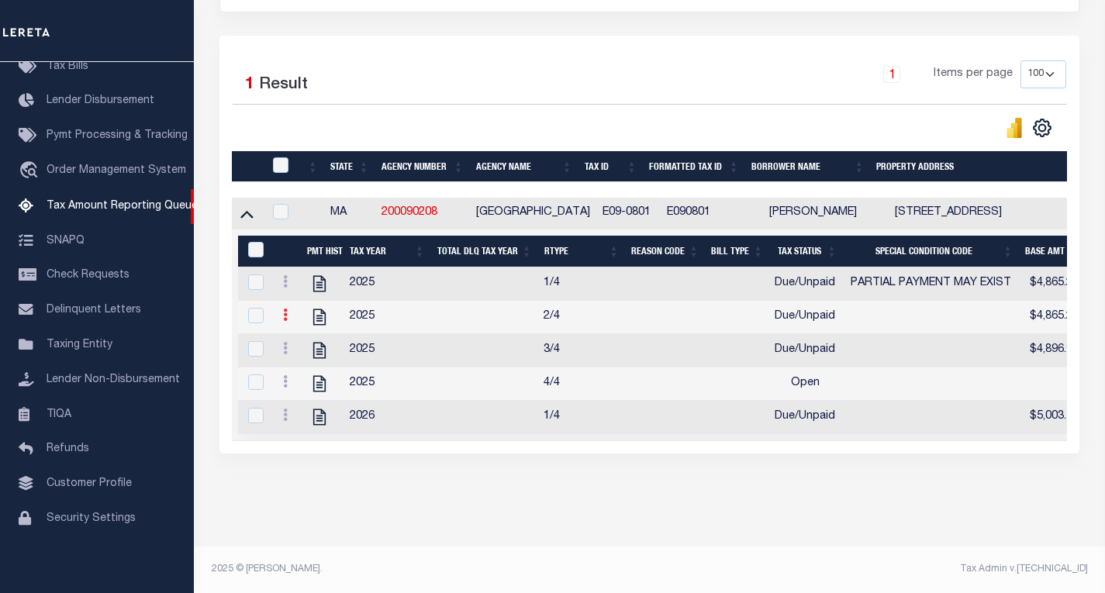
click at [282, 311] on link at bounding box center [285, 317] width 17 height 12
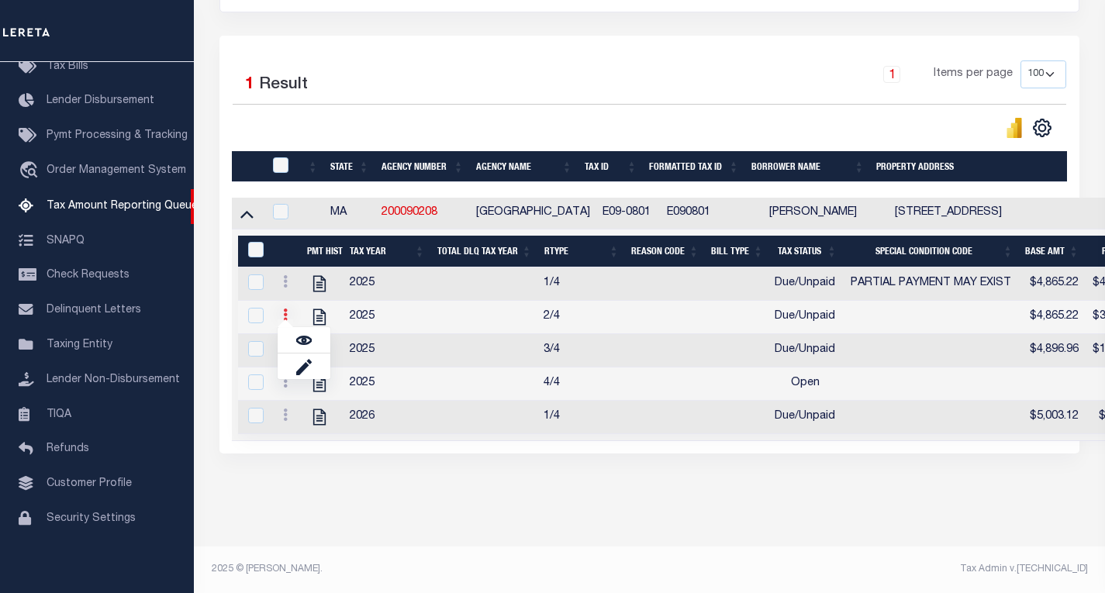
scroll to position [320, 0]
click at [302, 343] on img "" at bounding box center [304, 341] width 16 height 16
checkbox input "true"
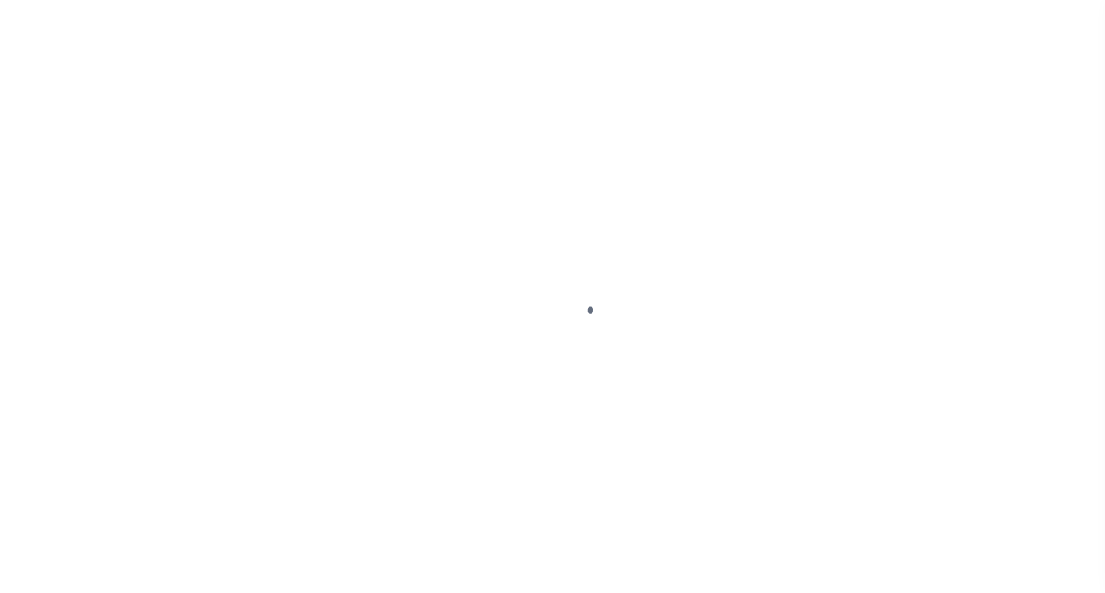
select select "DUE"
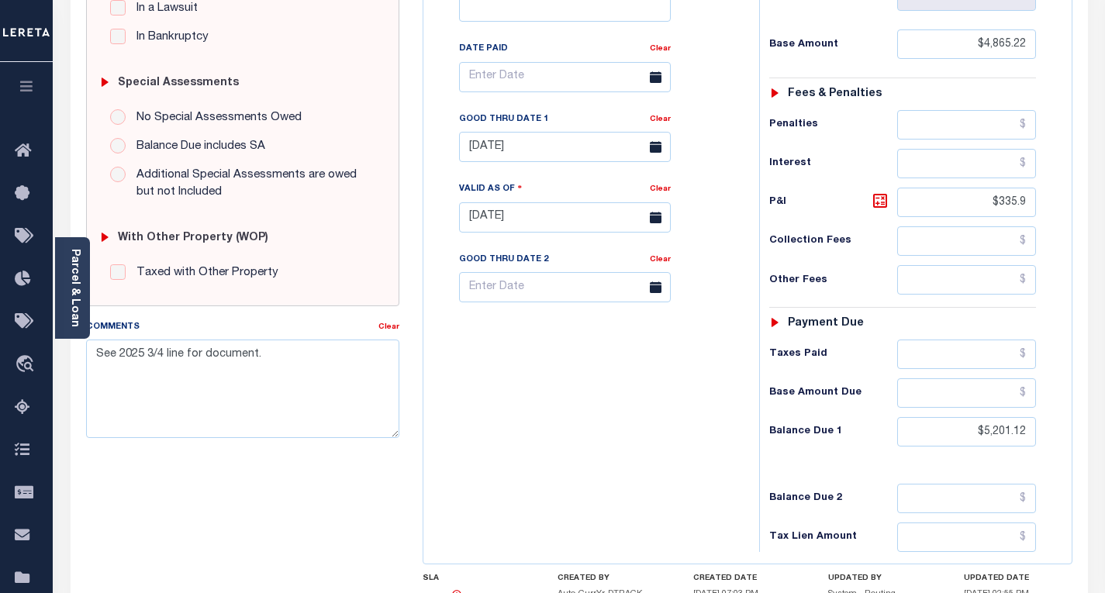
scroll to position [465, 0]
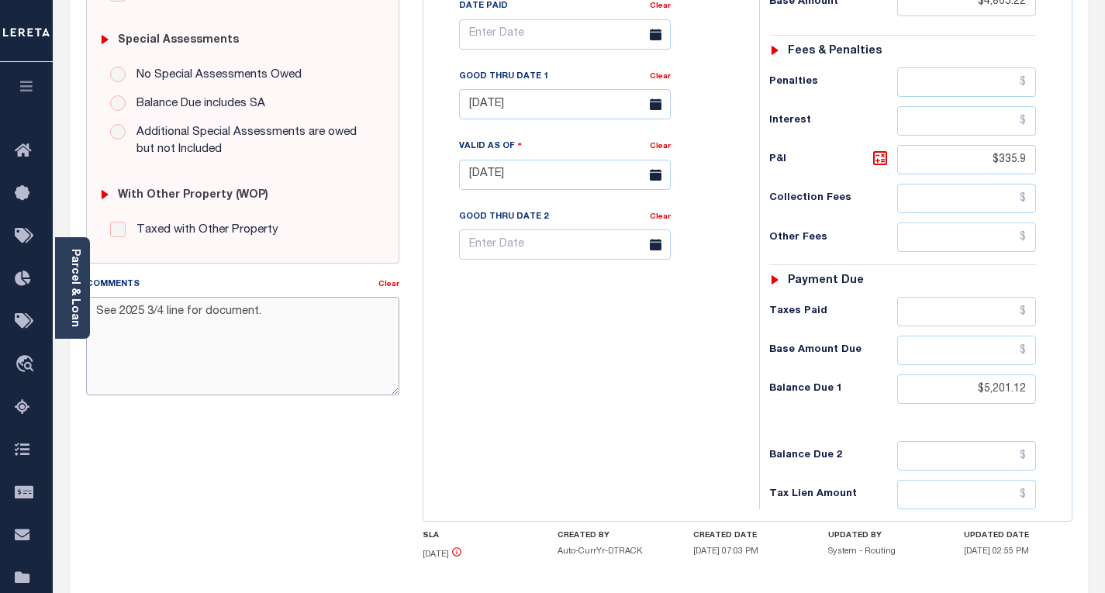
drag, startPoint x: 263, startPoint y: 315, endPoint x: 109, endPoint y: 306, distance: 154.6
click at [109, 306] on textarea "See 2025 3/4 line for document." at bounding box center [242, 346] width 313 height 98
drag, startPoint x: 213, startPoint y: 313, endPoint x: 94, endPoint y: 318, distance: 119.5
click at [94, 318] on textarea "See 2025 3/4 line for document." at bounding box center [242, 346] width 313 height 98
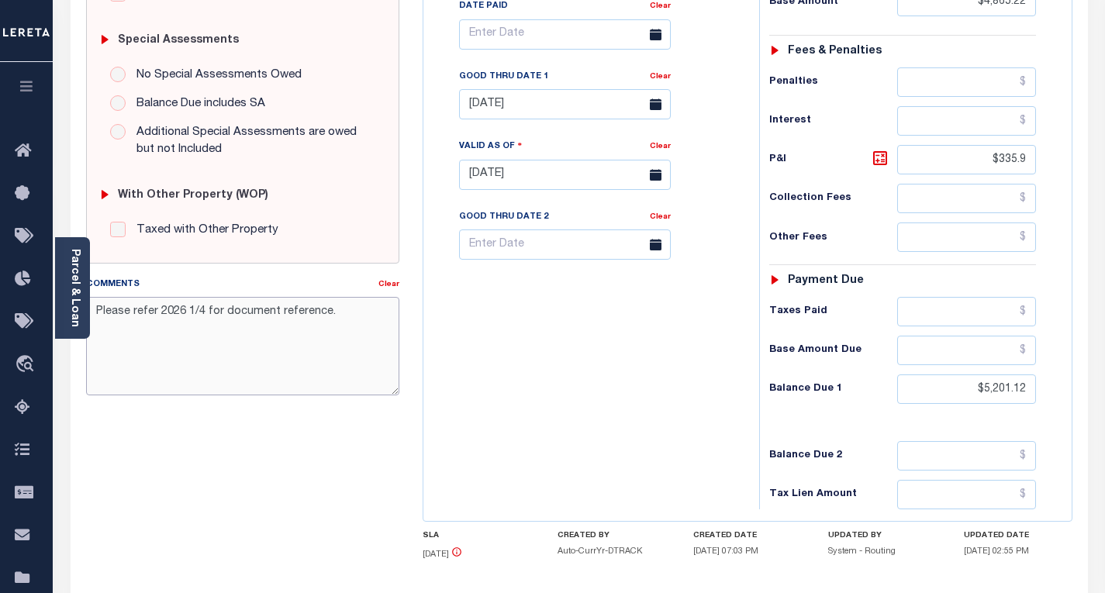
drag, startPoint x: 215, startPoint y: 307, endPoint x: 199, endPoint y: 348, distance: 44.2
click at [92, 312] on textarea "Please refer 2026 1/4 for document reference." at bounding box center [242, 346] width 313 height 98
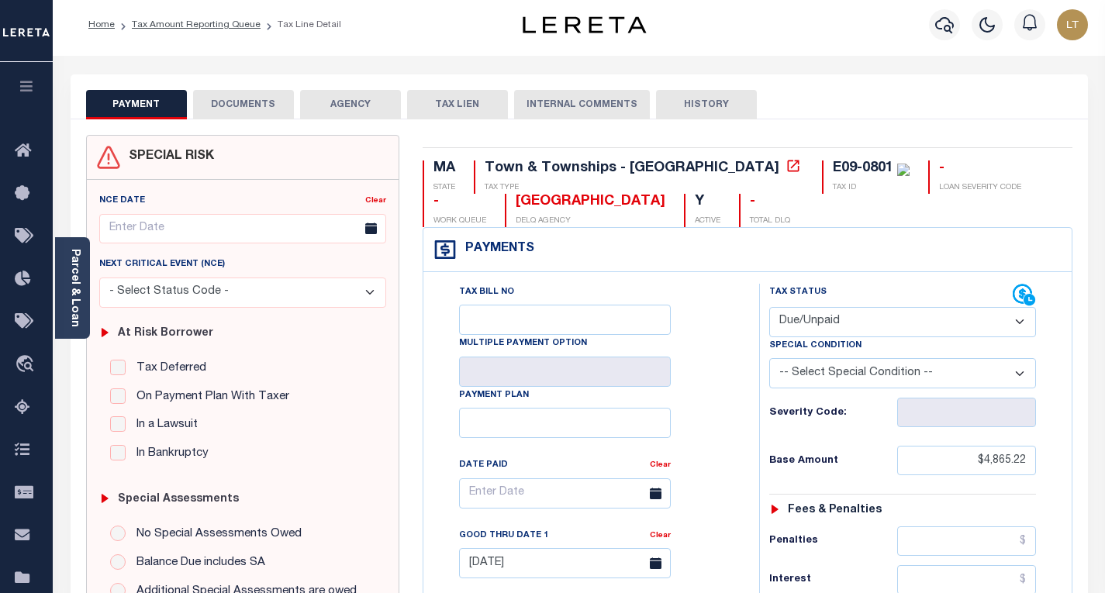
scroll to position [0, 0]
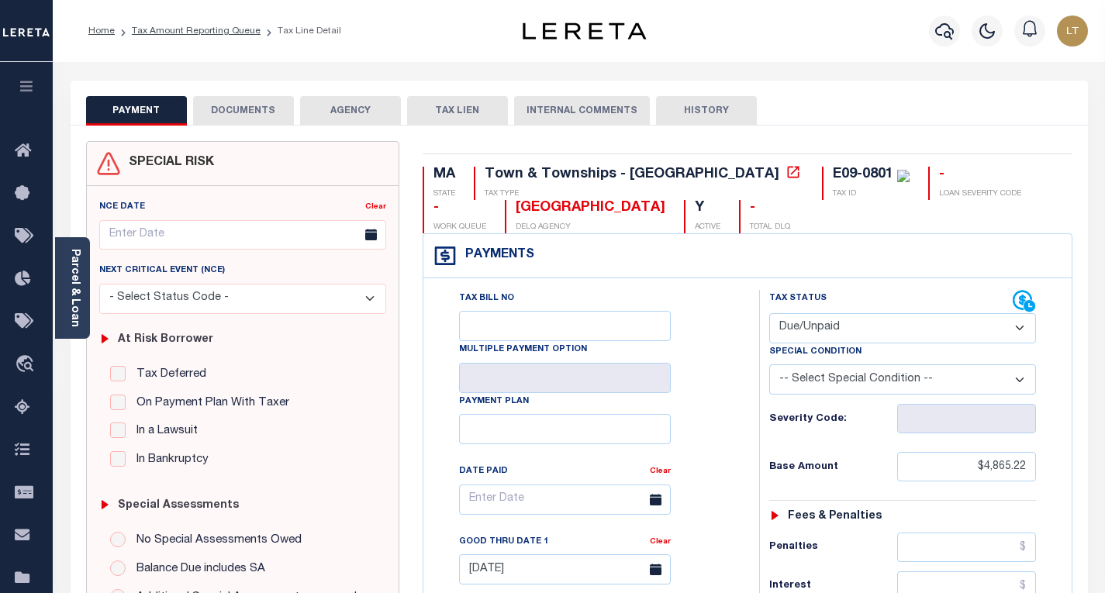
type textarea "Please refer 2026 1/4 for document reference."
type input "[DATE]"
click at [826, 334] on select "- Select Status Code - Open Due/Unpaid Paid Incomplete No Tax Due Internal Refu…" at bounding box center [902, 328] width 267 height 30
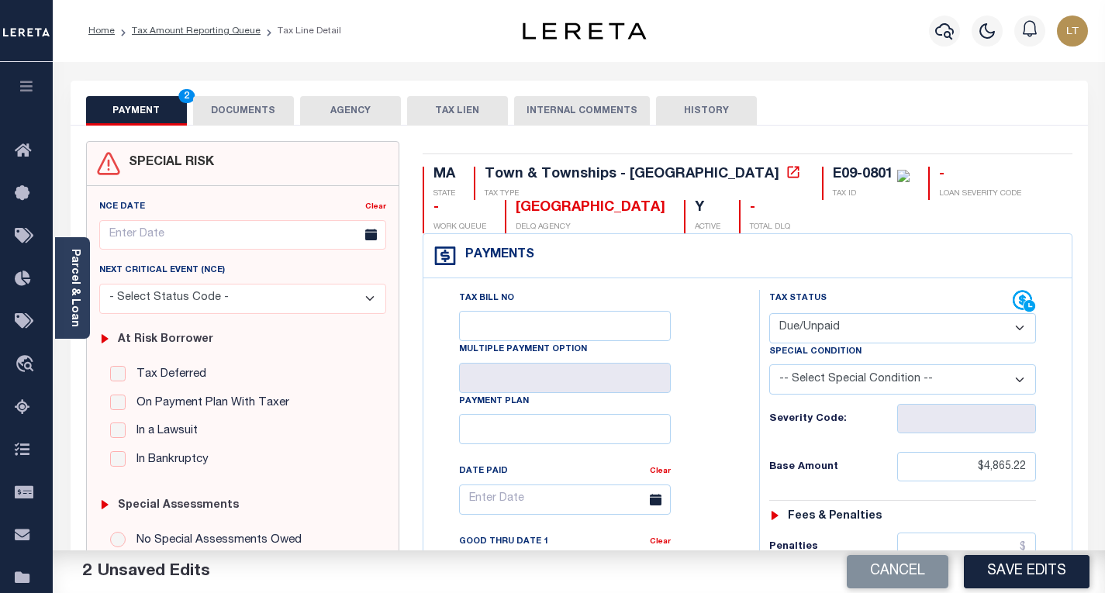
select select "PYD"
click at [769, 314] on select "- Select Status Code - Open Due/Unpaid Paid Incomplete No Tax Due Internal Refu…" at bounding box center [902, 328] width 267 height 30
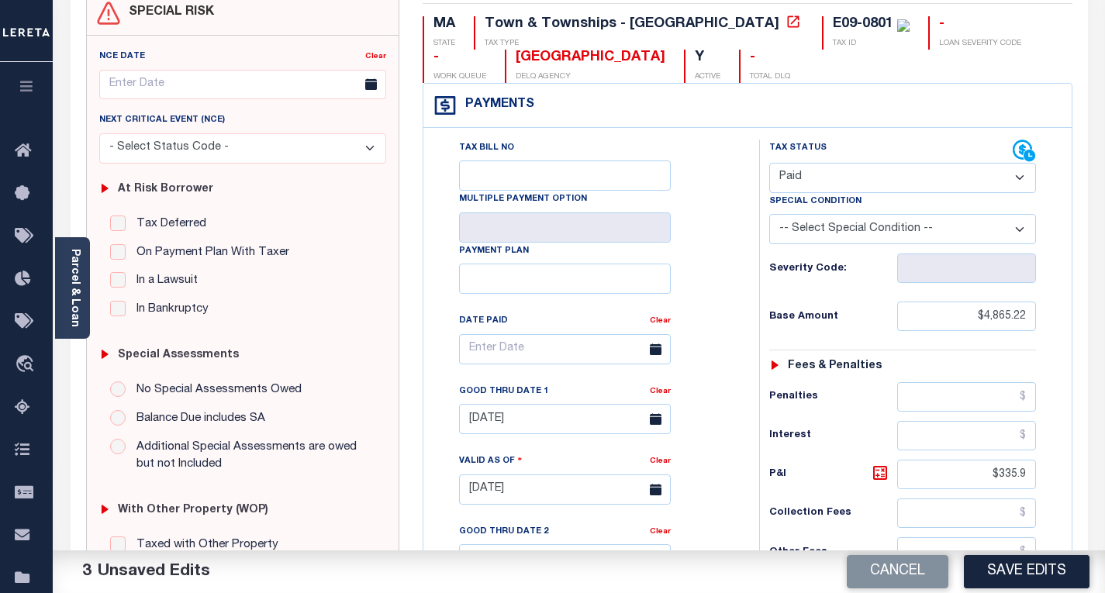
scroll to position [233, 0]
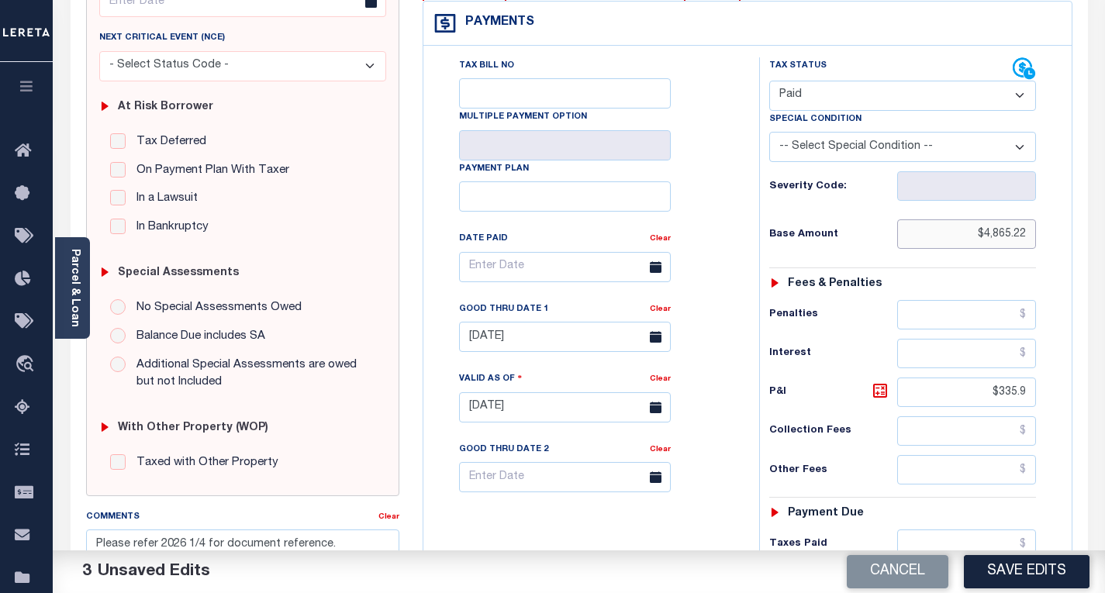
drag, startPoint x: 1022, startPoint y: 235, endPoint x: 976, endPoint y: 236, distance: 45.8
click at [976, 236] on input "$4,865.22" at bounding box center [966, 233] width 139 height 29
click at [1028, 233] on input "$2" at bounding box center [966, 233] width 139 height 29
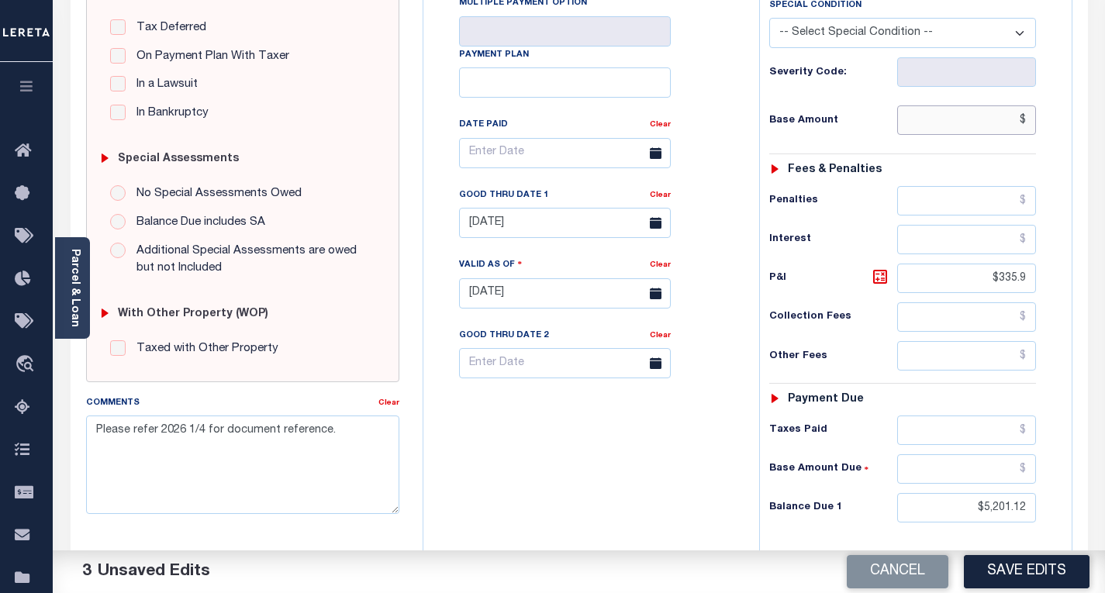
scroll to position [388, 0]
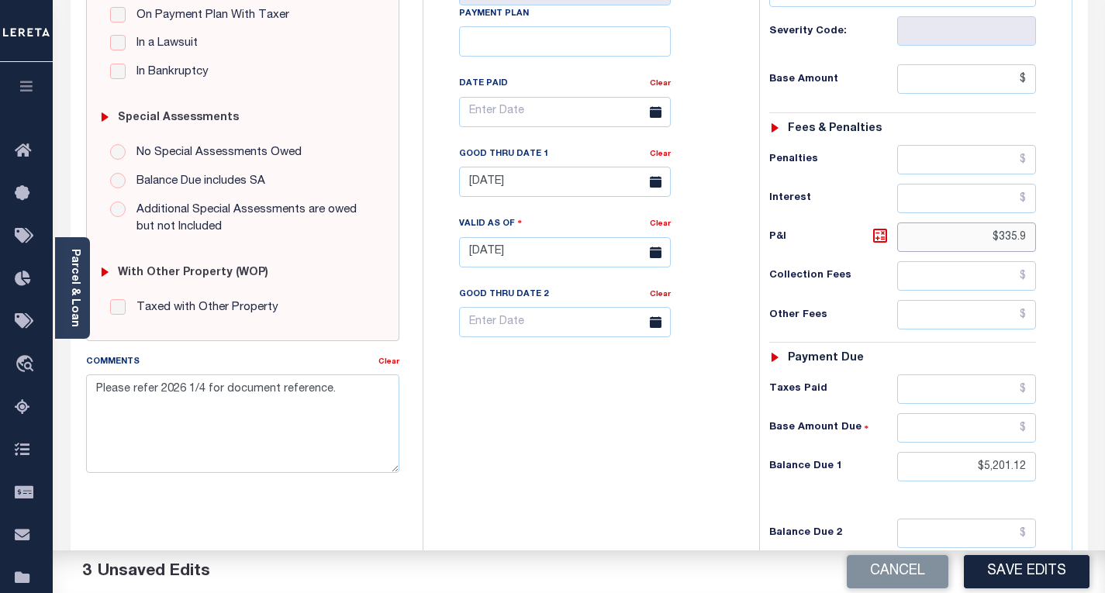
type input "$.00"
drag, startPoint x: 1028, startPoint y: 236, endPoint x: 987, endPoint y: 228, distance: 41.8
click at [987, 228] on input "$335.9" at bounding box center [966, 237] width 139 height 29
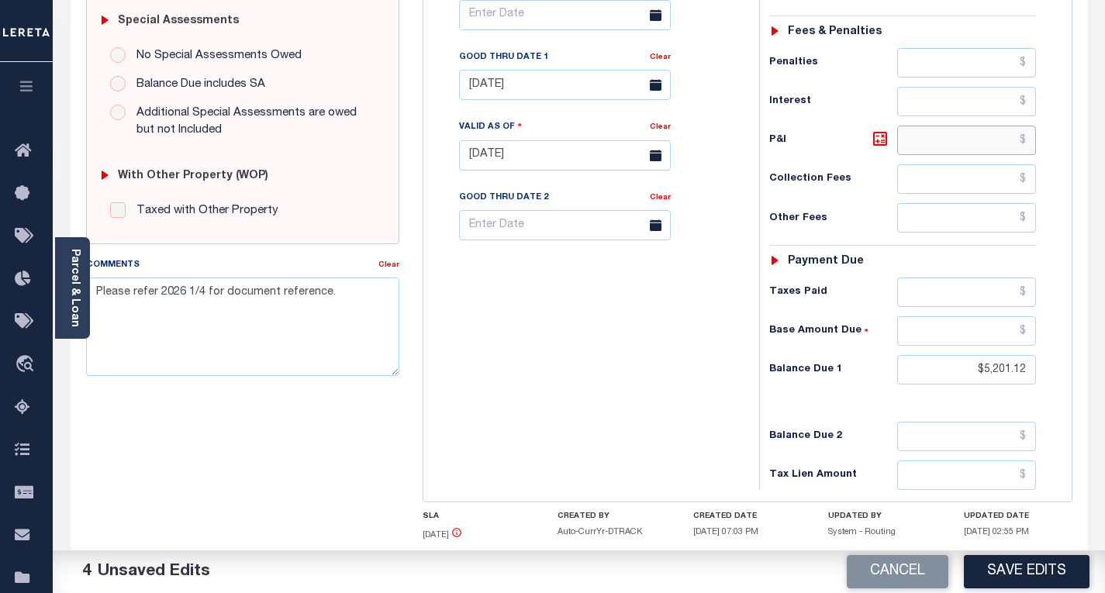
scroll to position [543, 0]
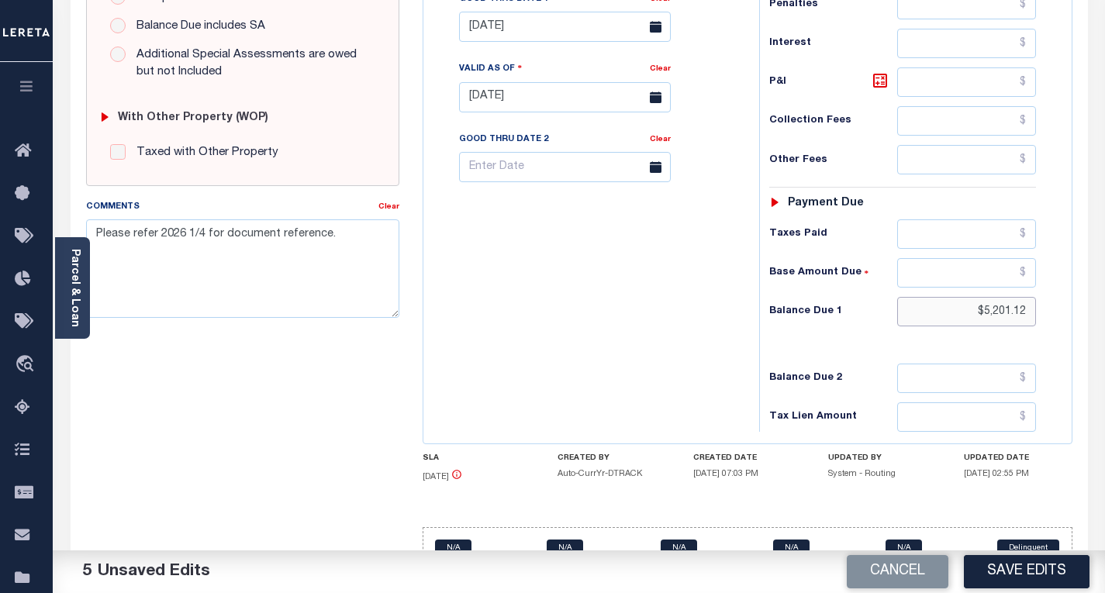
drag, startPoint x: 1025, startPoint y: 316, endPoint x: 987, endPoint y: 313, distance: 38.2
click at [983, 313] on input "$5,201.12" at bounding box center [966, 311] width 139 height 29
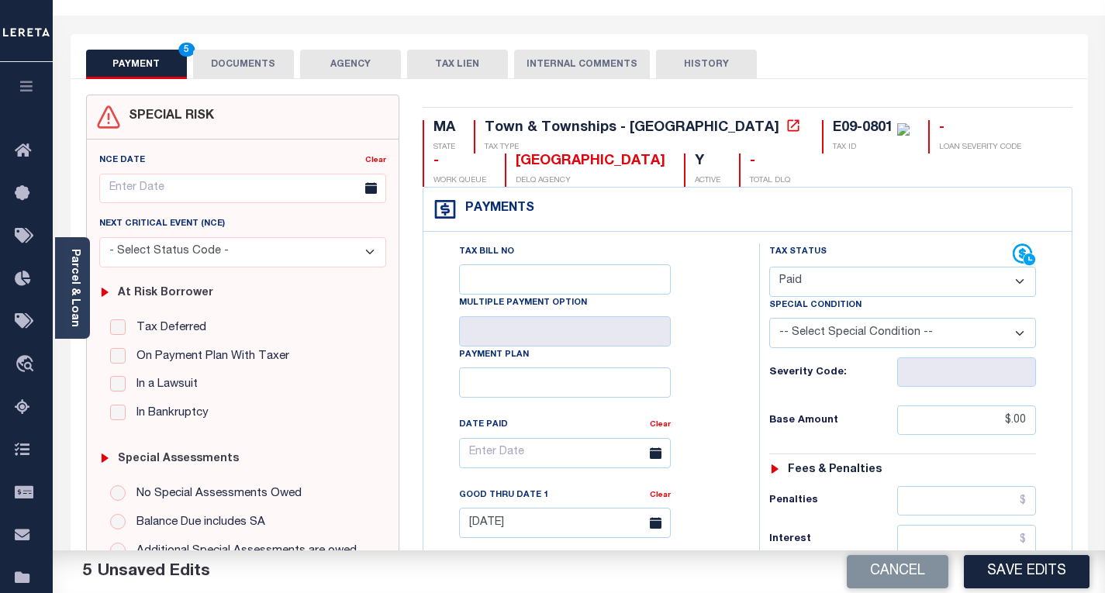
scroll to position [0, 0]
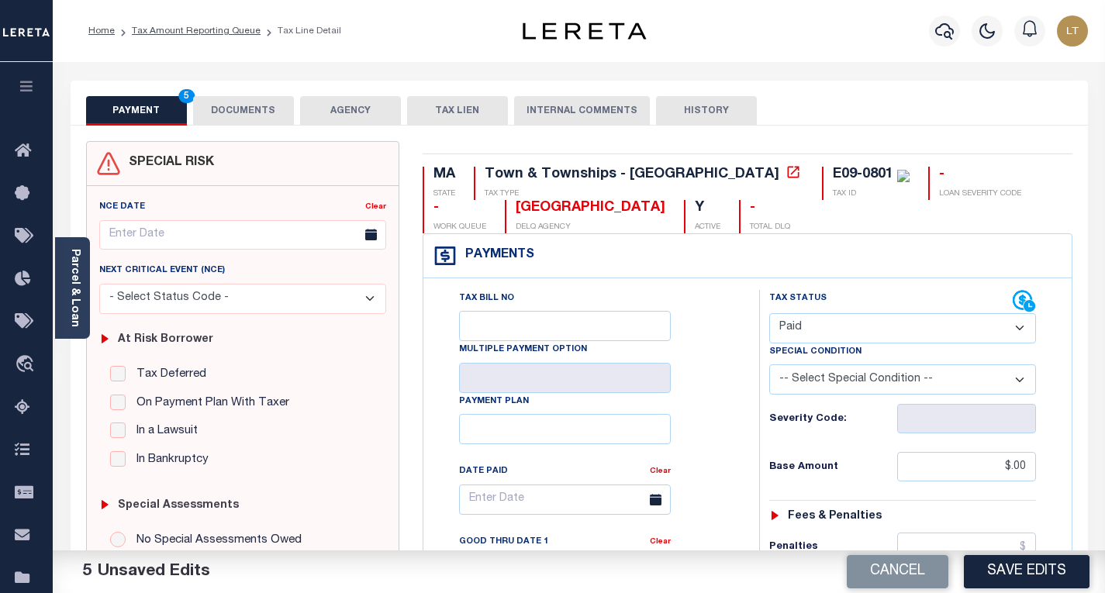
type input "$.00"
click at [240, 108] on button "DOCUMENTS" at bounding box center [243, 110] width 101 height 29
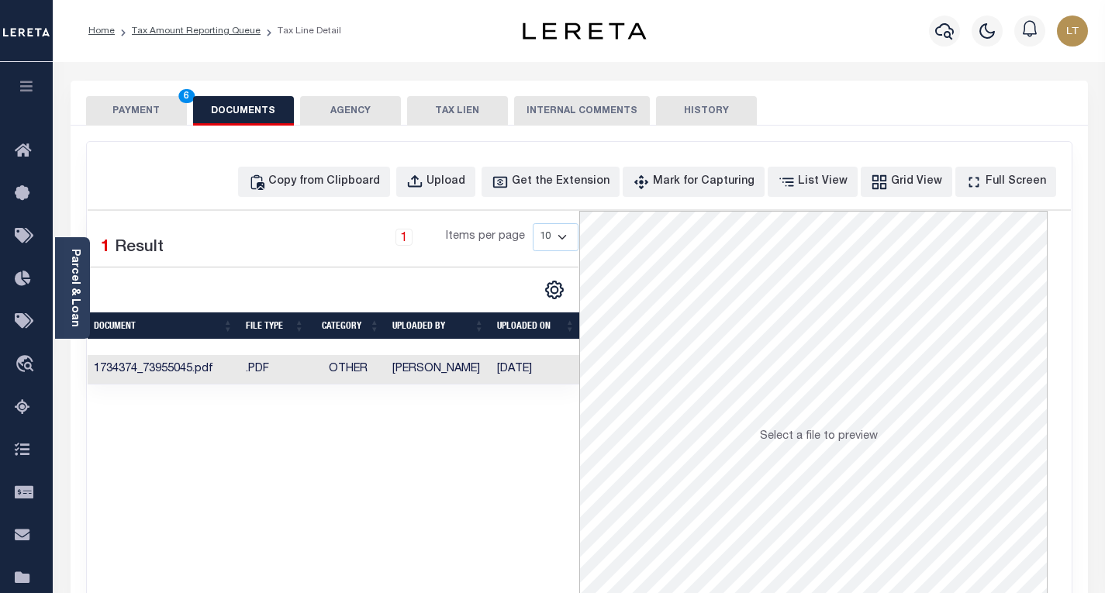
click at [154, 110] on button "PAYMENT 6" at bounding box center [136, 110] width 101 height 29
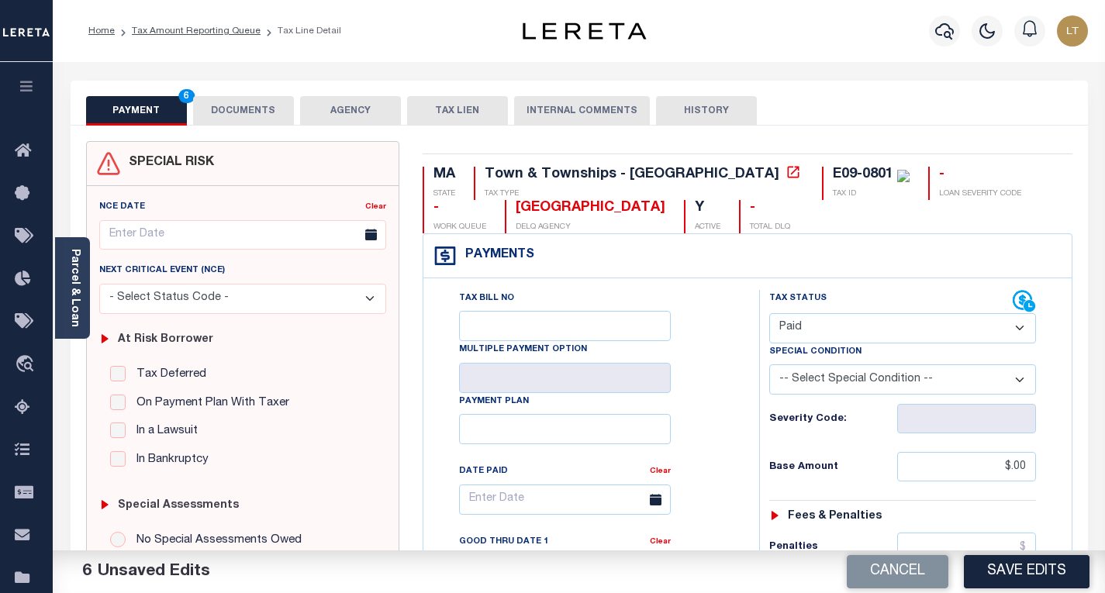
click at [238, 110] on button "DOCUMENTS" at bounding box center [243, 110] width 101 height 29
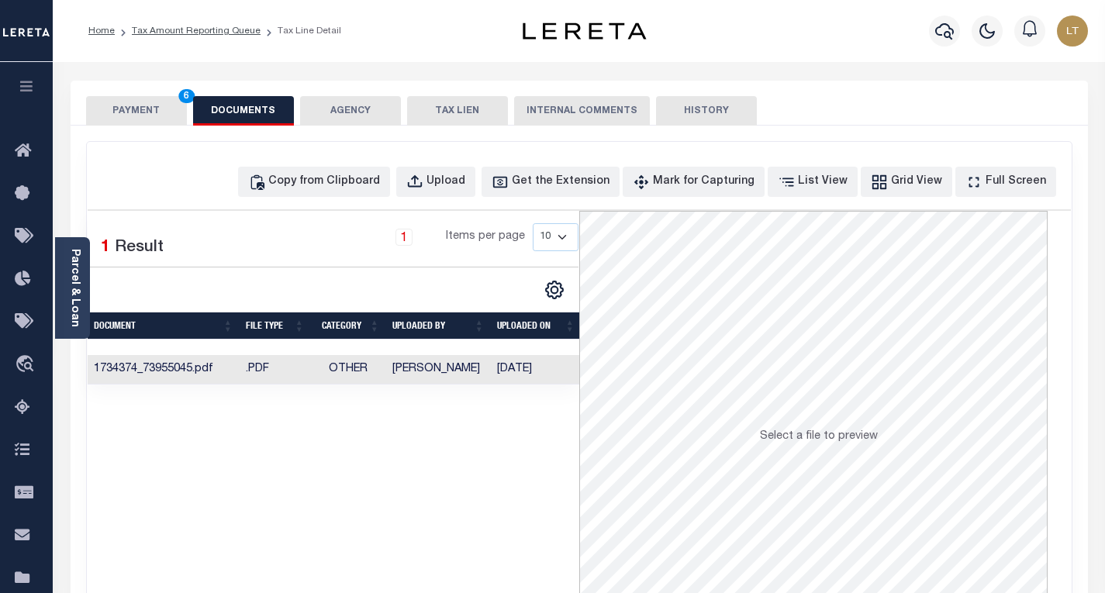
click at [115, 108] on button "PAYMENT 6" at bounding box center [136, 110] width 101 height 29
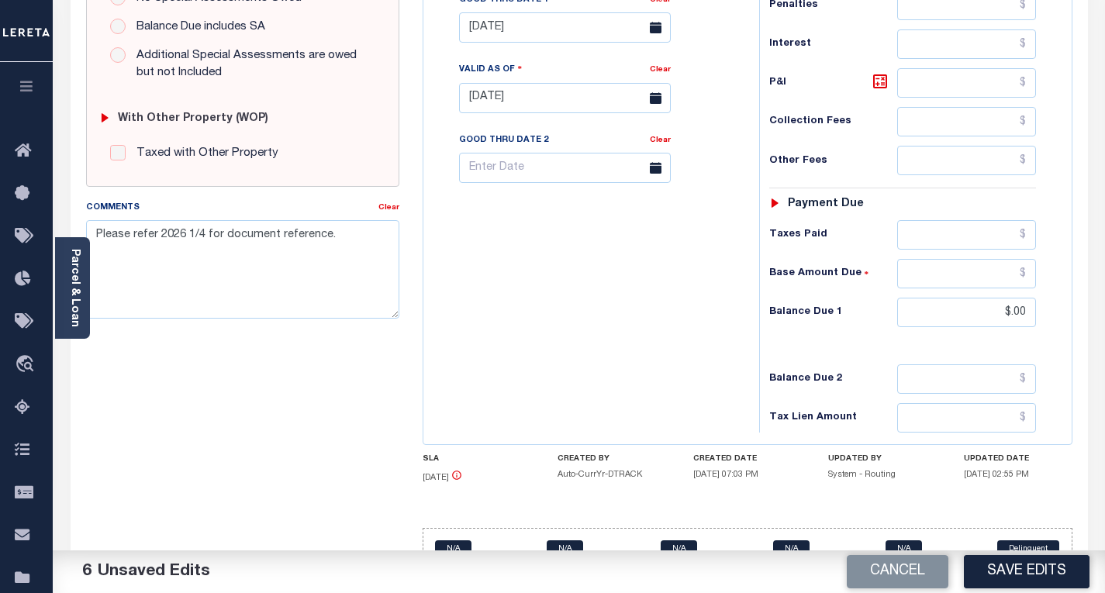
scroll to position [543, 0]
click at [1039, 570] on button "Save Edits" at bounding box center [1027, 571] width 126 height 33
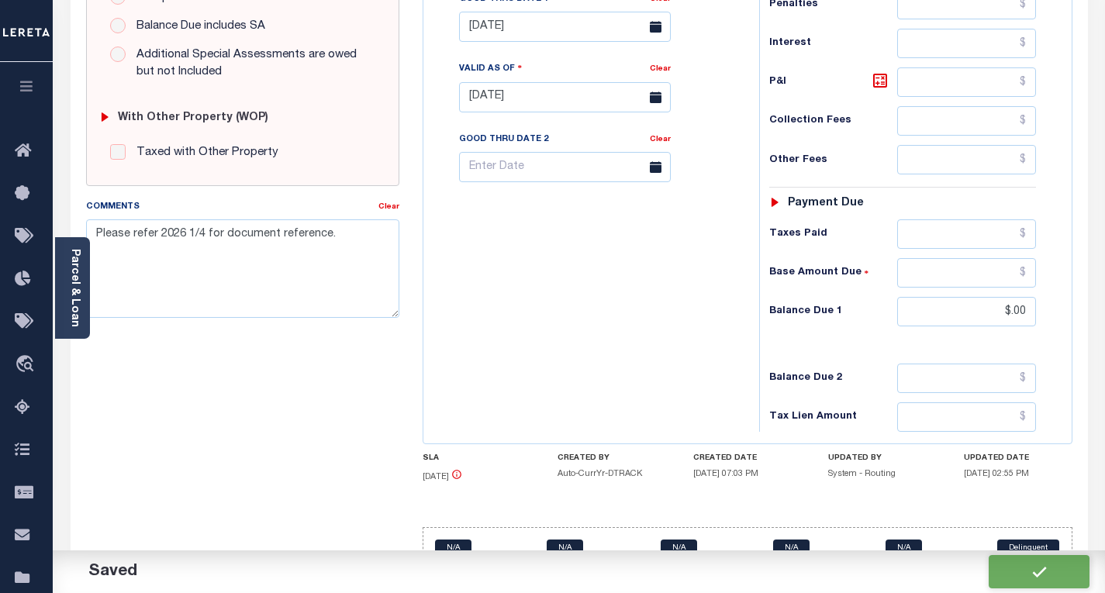
checkbox input "false"
type input "$0"
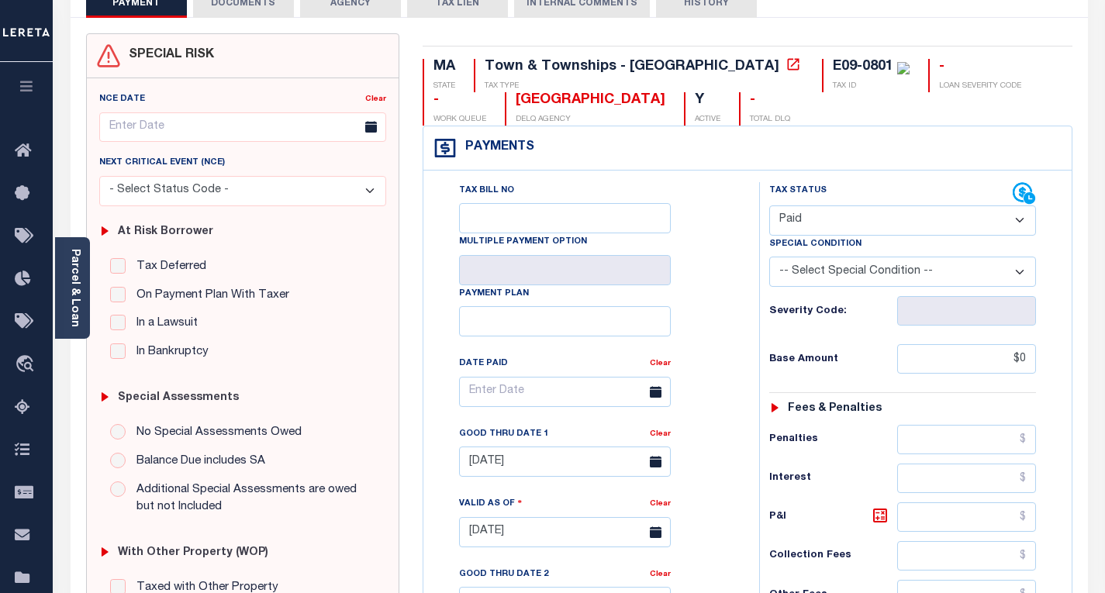
scroll to position [0, 0]
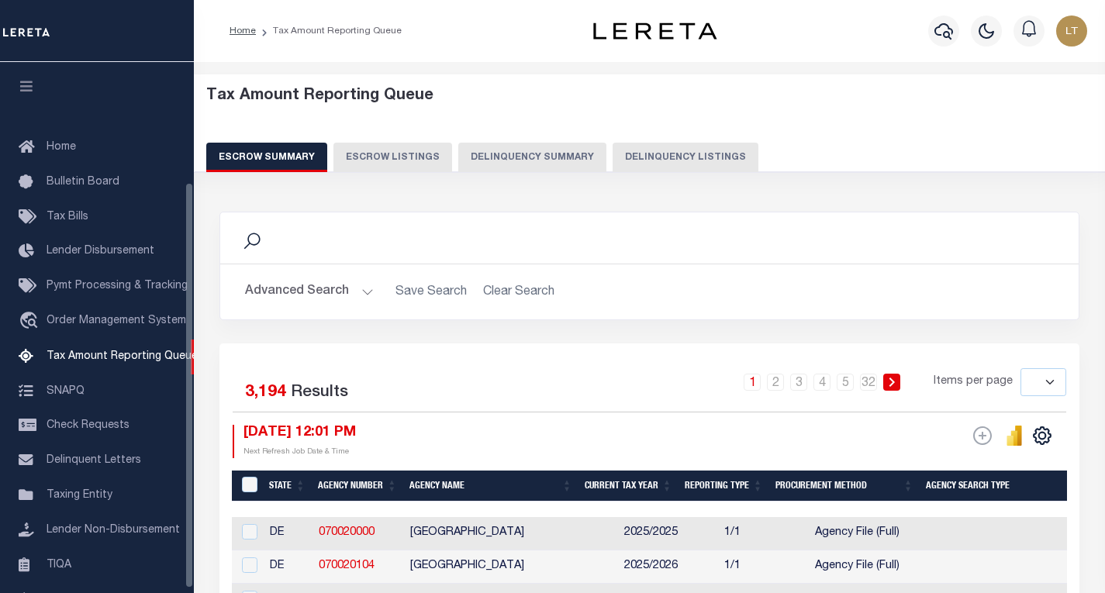
drag, startPoint x: 0, startPoint y: 0, endPoint x: 688, endPoint y: 54, distance: 690.0
click at [688, 143] on button "Delinquency Listings" at bounding box center [686, 157] width 146 height 29
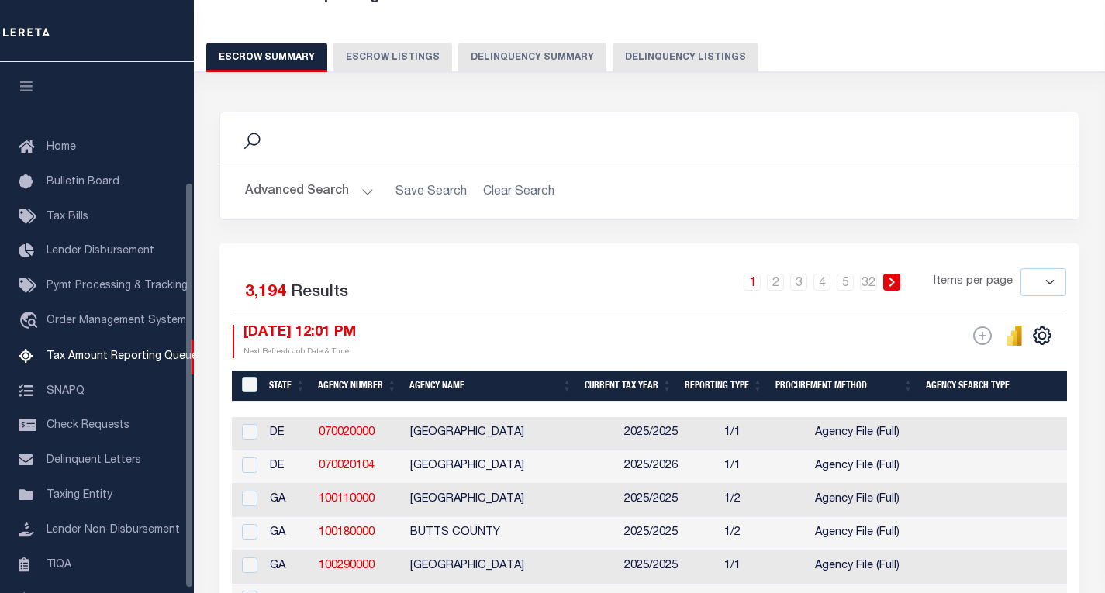
select select "100"
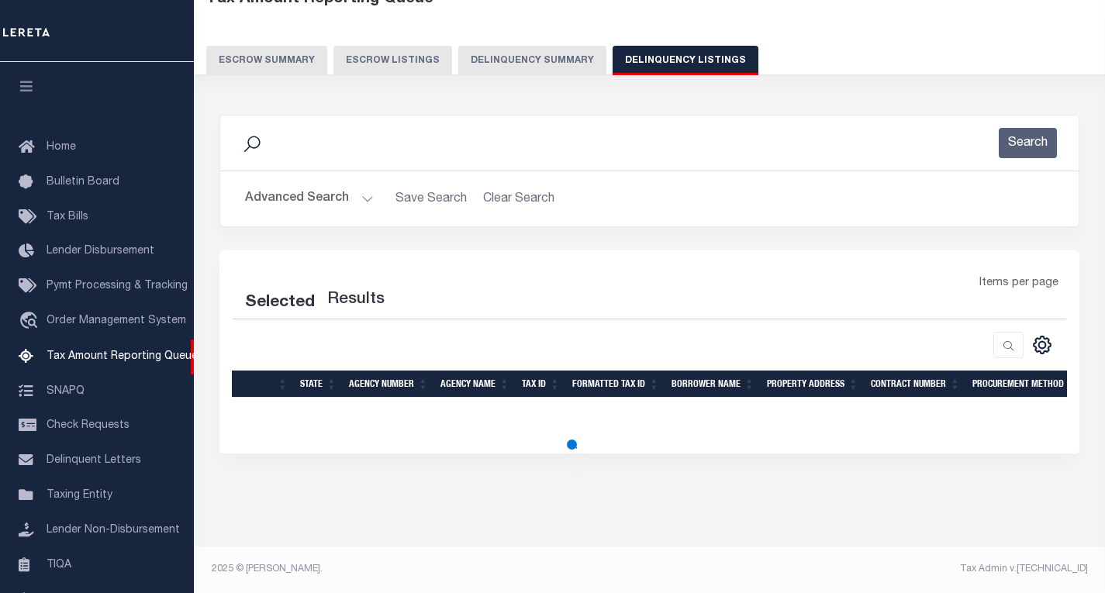
select select "100"
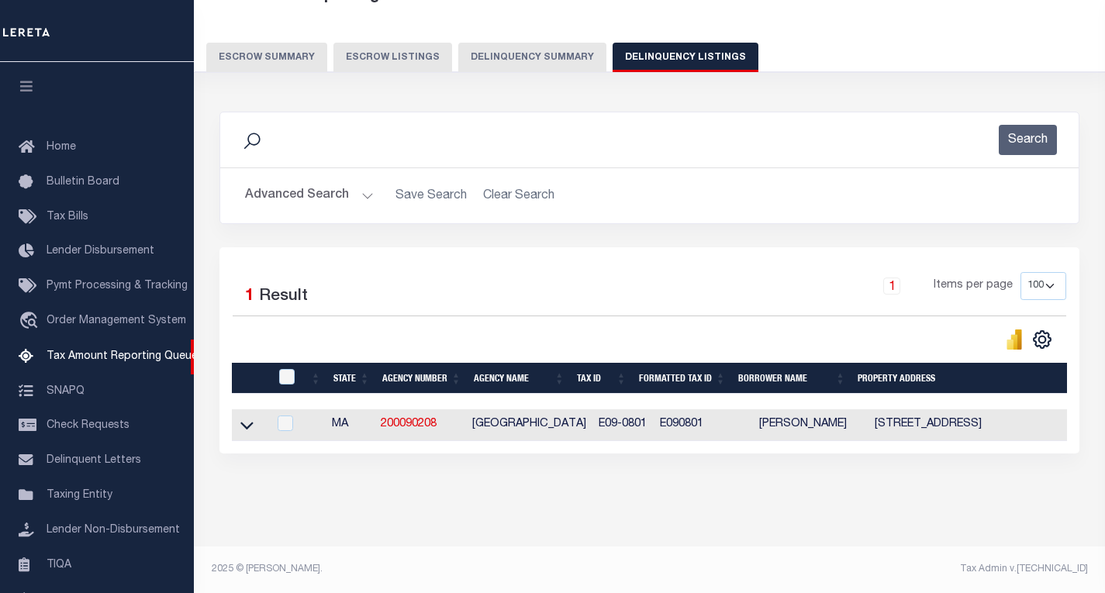
scroll to position [157, 0]
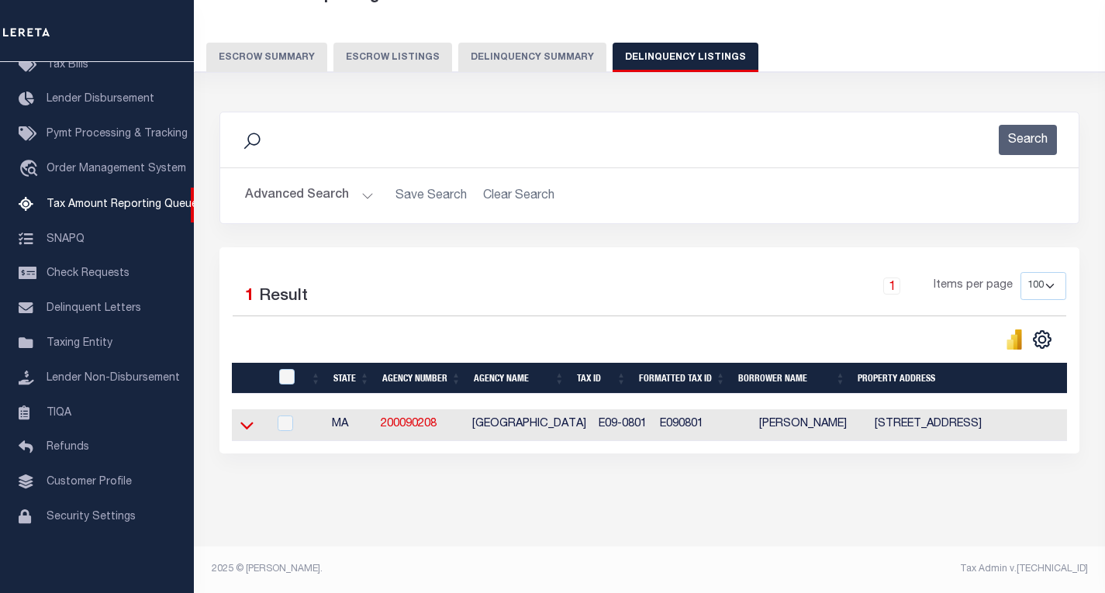
click at [242, 429] on icon at bounding box center [246, 425] width 13 height 16
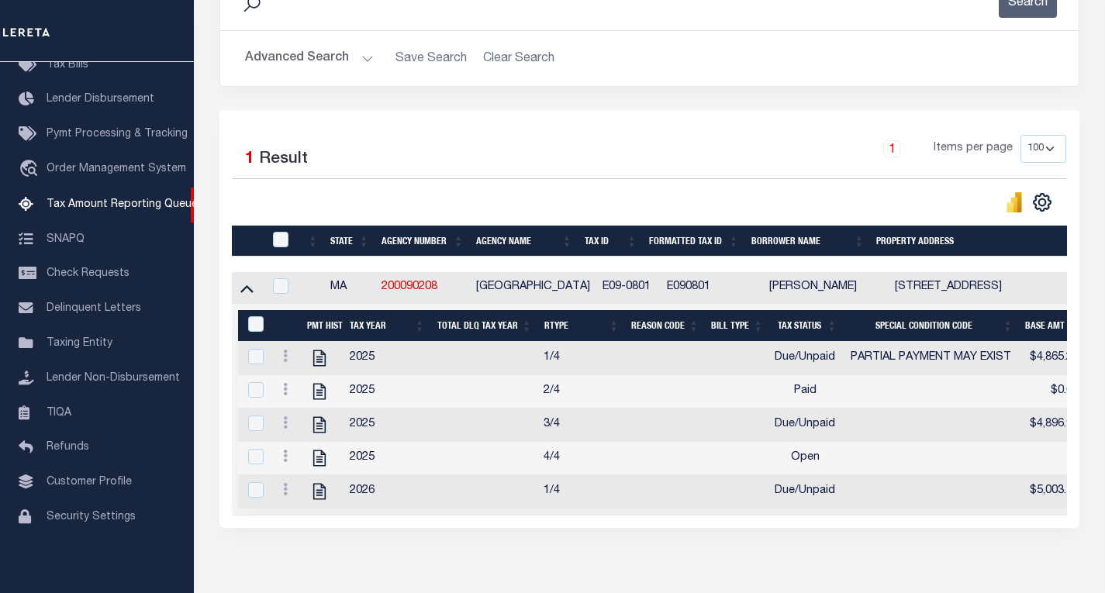
scroll to position [255, 0]
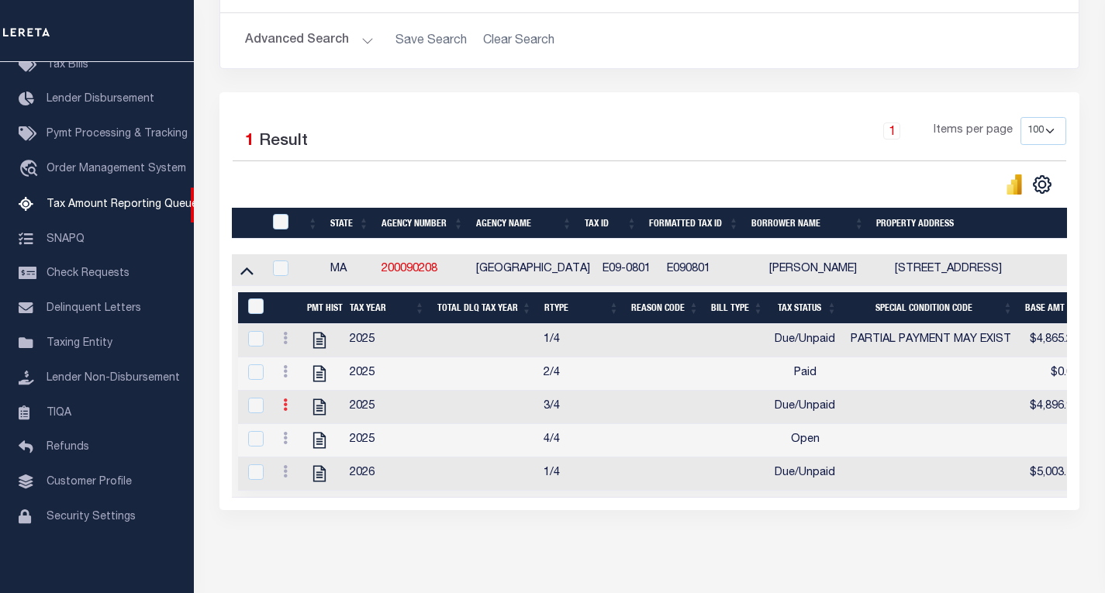
click at [283, 408] on icon at bounding box center [285, 405] width 5 height 12
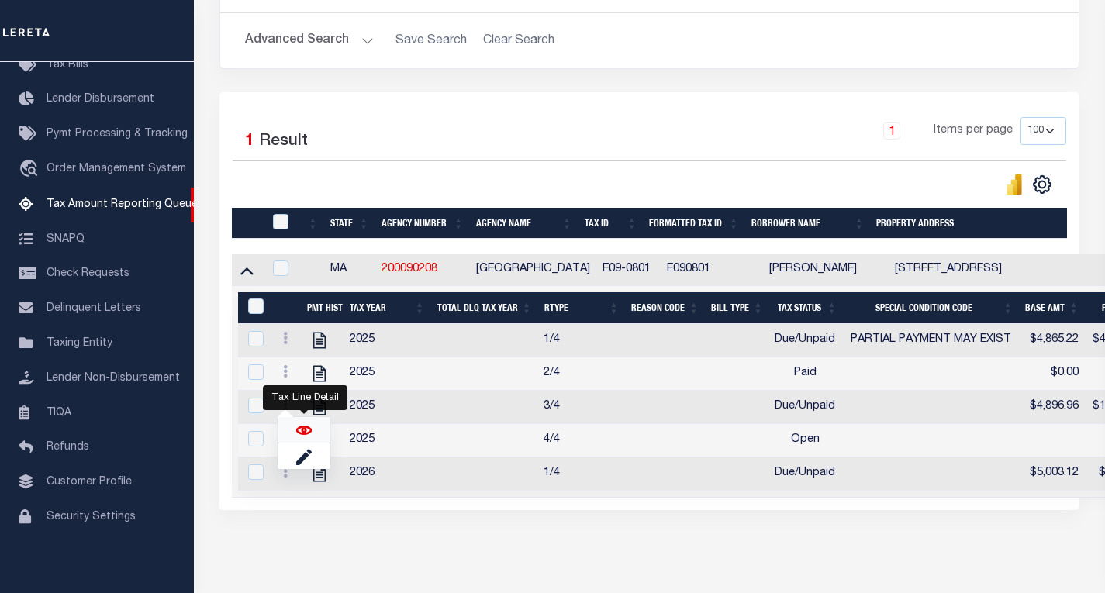
click at [302, 436] on img "" at bounding box center [304, 431] width 16 height 16
checkbox input "true"
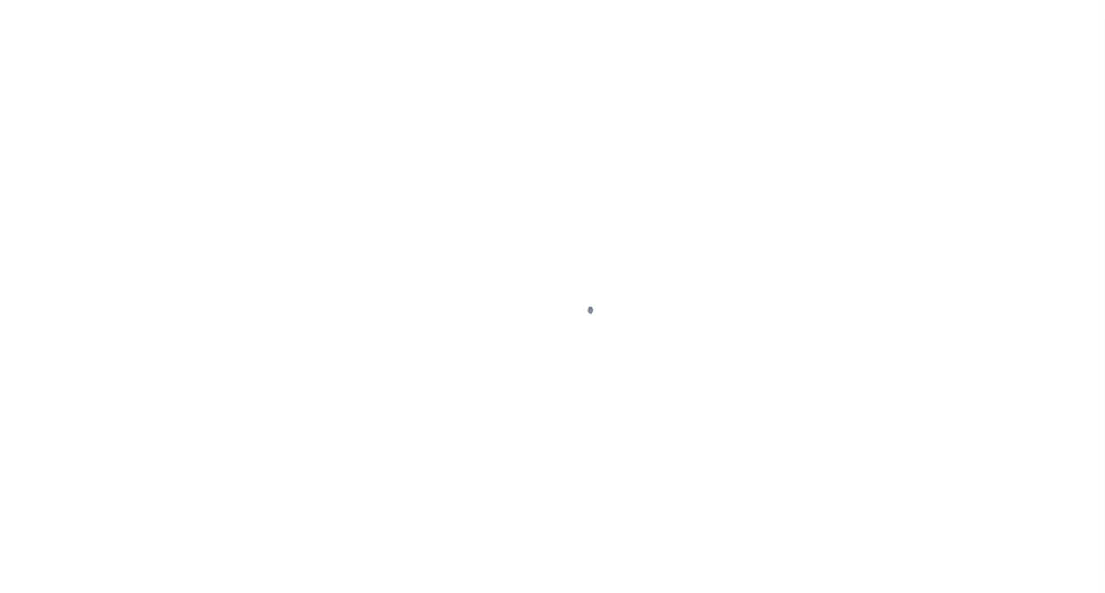
select select "DUE"
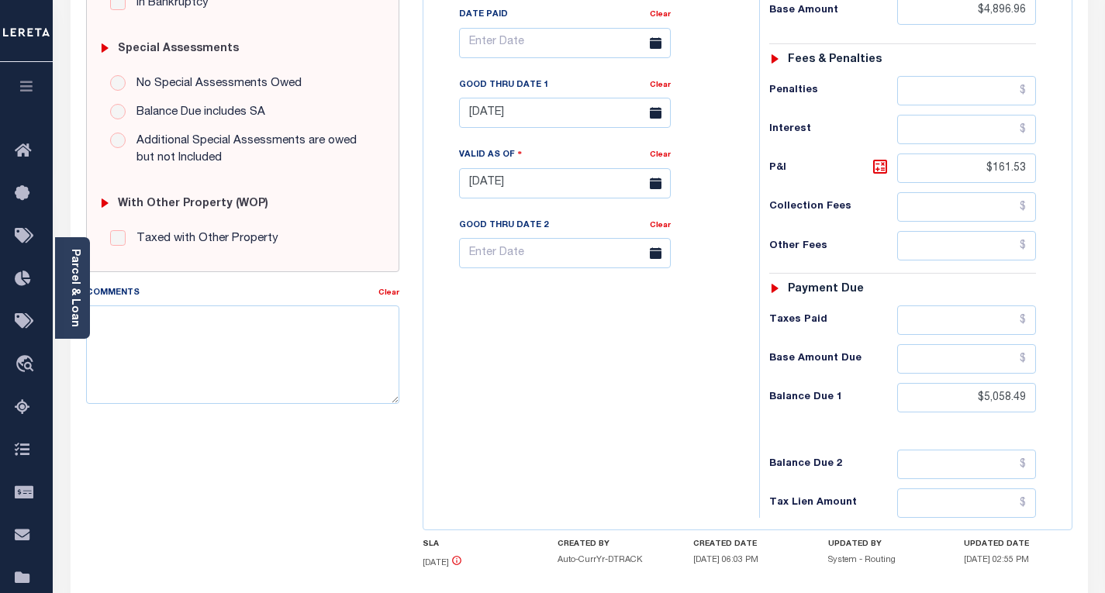
scroll to position [584, 0]
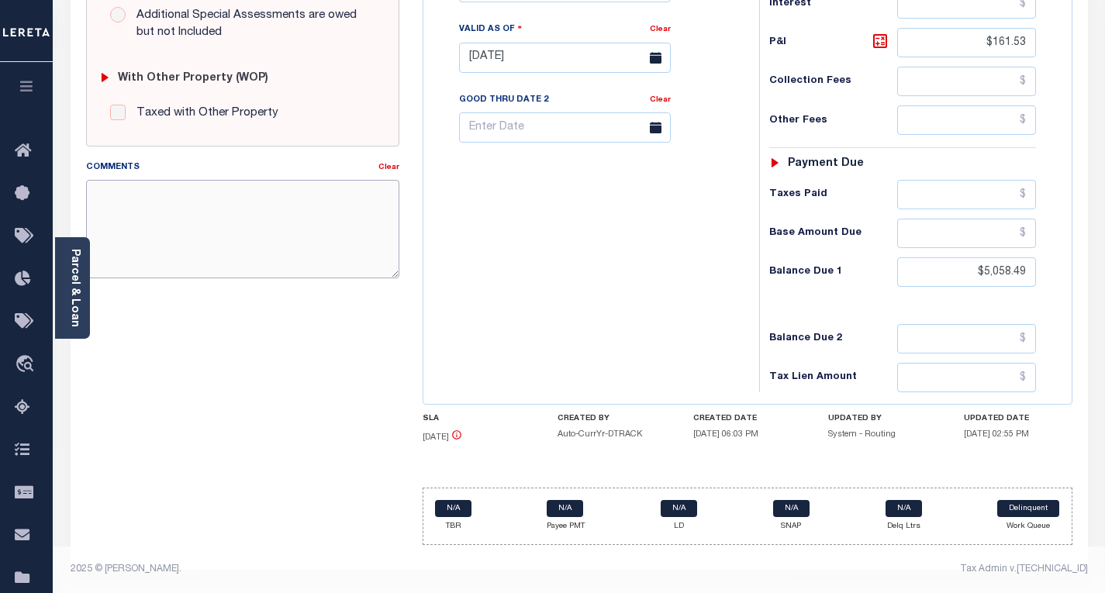
click at [262, 222] on textarea "Comments" at bounding box center [242, 229] width 313 height 98
paste textarea "Please refer 2026 1/4 for document reference."
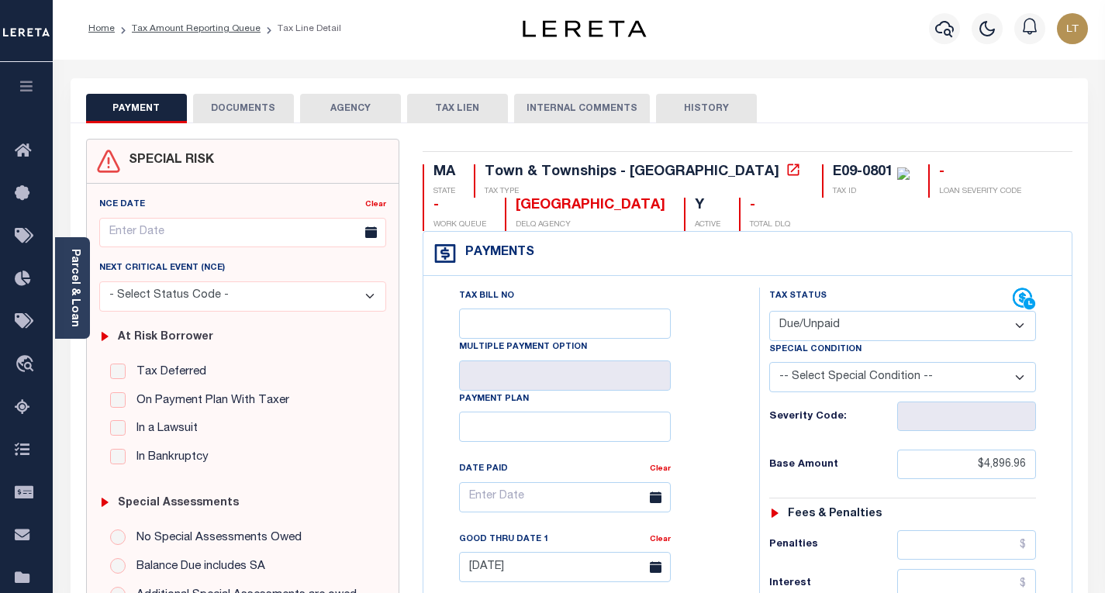
scroll to position [0, 0]
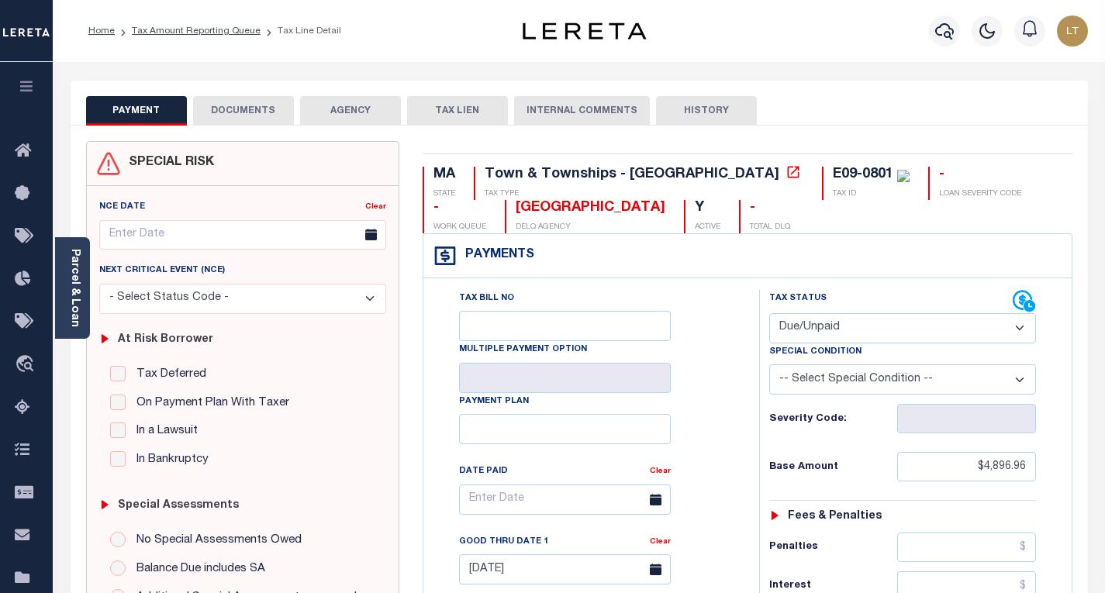
type textarea "Please refer 2026 1/4 for document reference."
type input "[DATE]"
click at [840, 333] on select "- Select Status Code - Open Due/Unpaid Paid Incomplete No Tax Due Internal Refu…" at bounding box center [902, 328] width 267 height 30
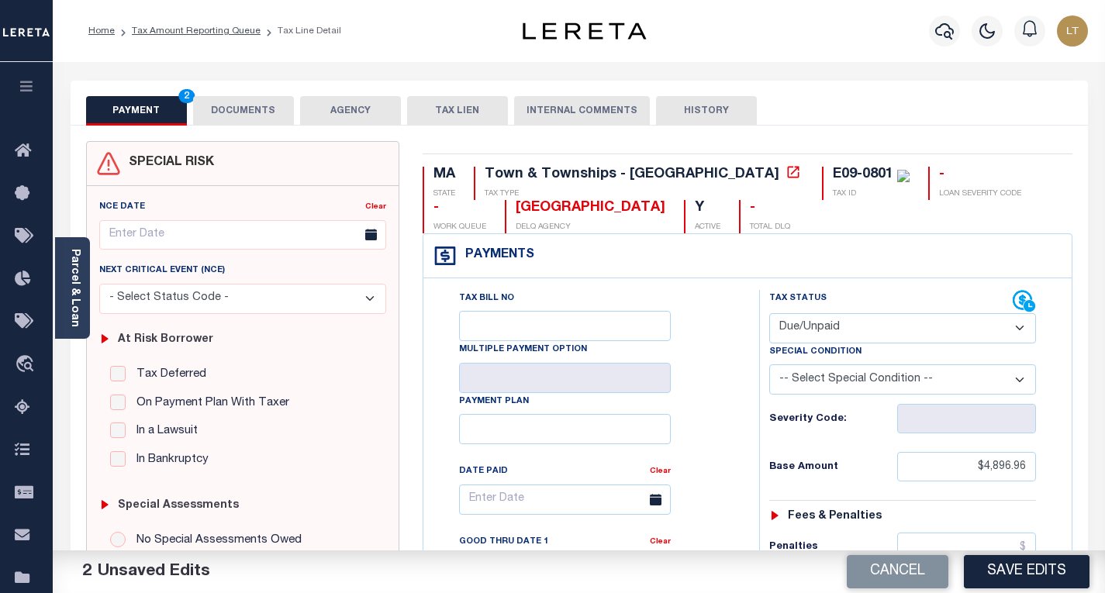
select select "PYD"
click at [769, 314] on select "- Select Status Code - Open Due/Unpaid Paid Incomplete No Tax Due Internal Refu…" at bounding box center [902, 328] width 267 height 30
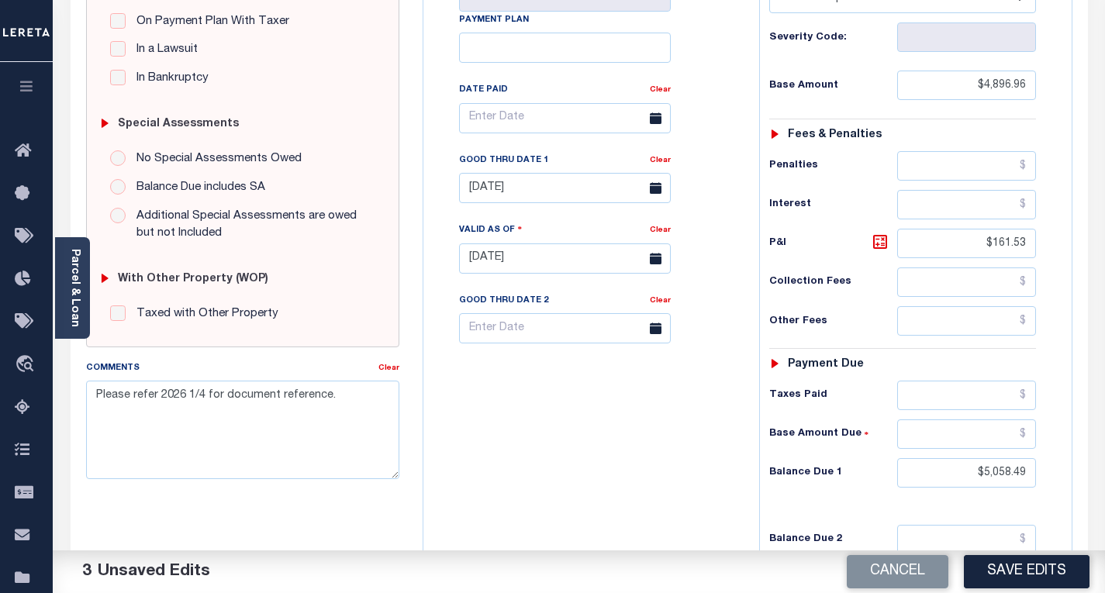
scroll to position [388, 0]
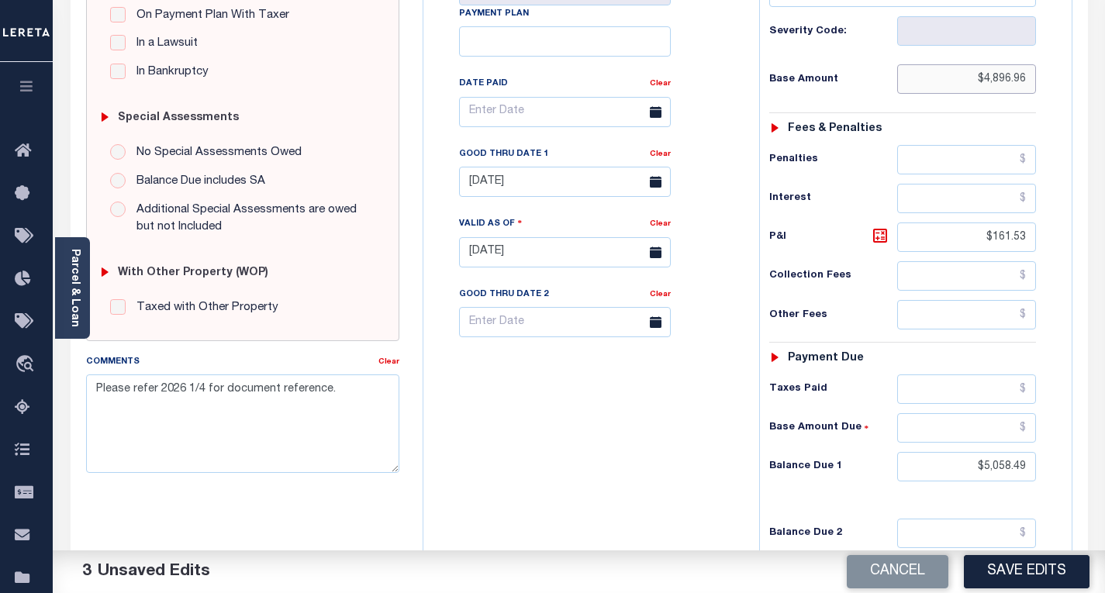
click at [1008, 81] on input "$4,896.96" at bounding box center [966, 78] width 139 height 29
type input "$.00"
click at [1012, 245] on input "$161.53" at bounding box center [966, 237] width 139 height 29
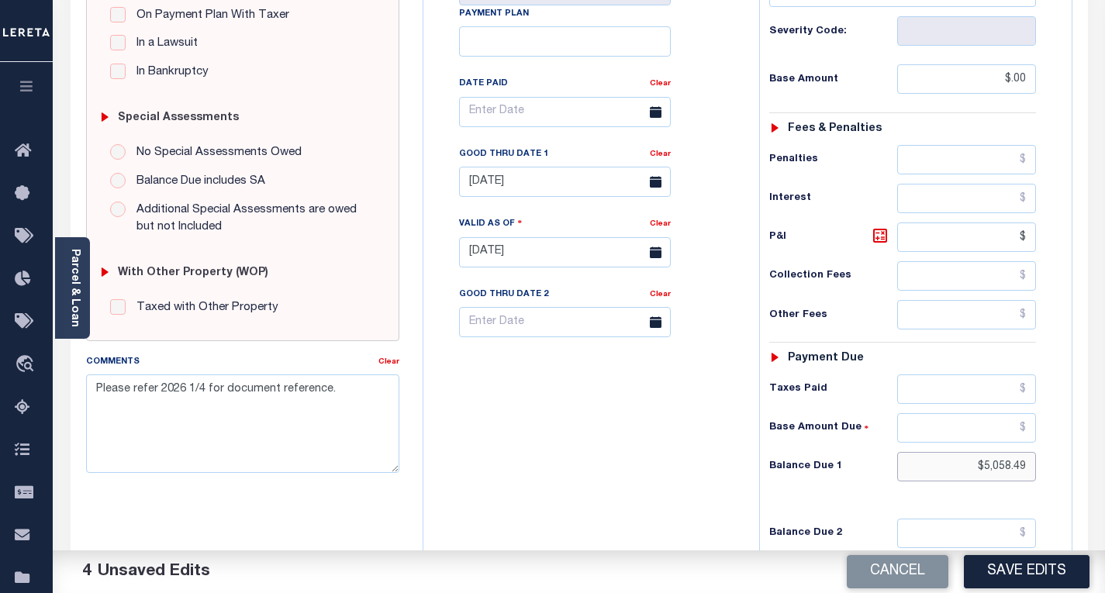
type input "$.00"
click at [1001, 472] on input "$5,058.49" at bounding box center [966, 466] width 139 height 29
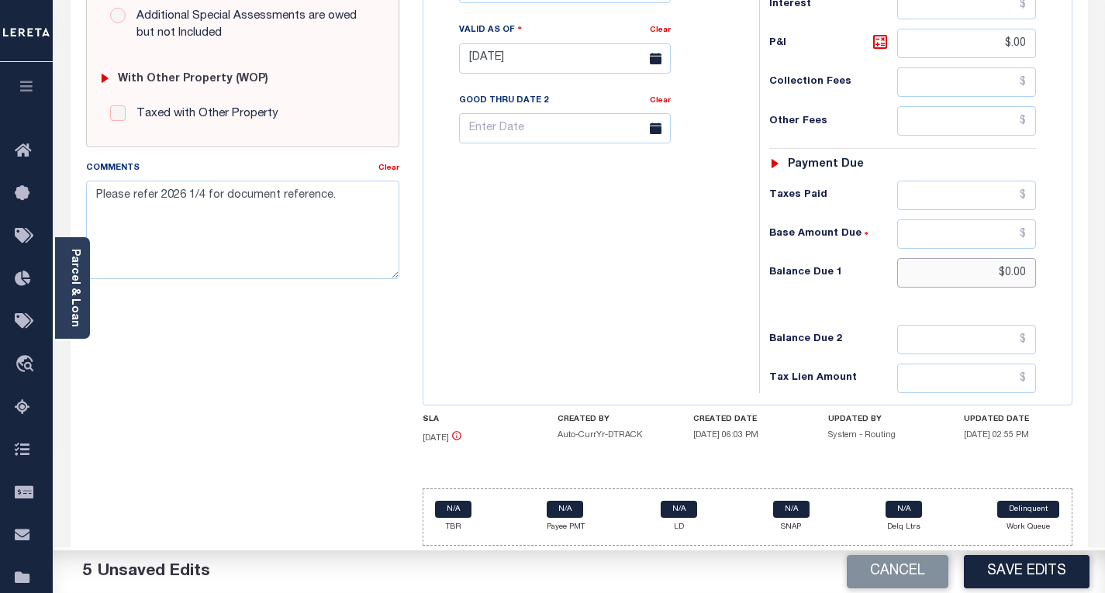
scroll to position [584, 0]
type input "$0.00"
click at [1011, 569] on button "Save Edits" at bounding box center [1027, 571] width 126 height 33
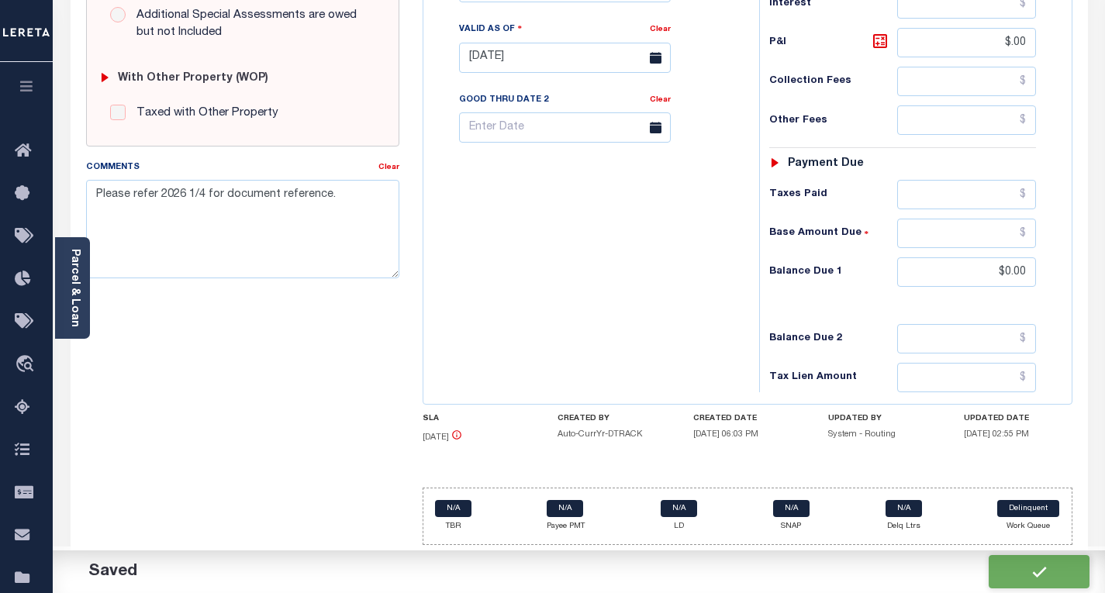
checkbox input "false"
type input "$0"
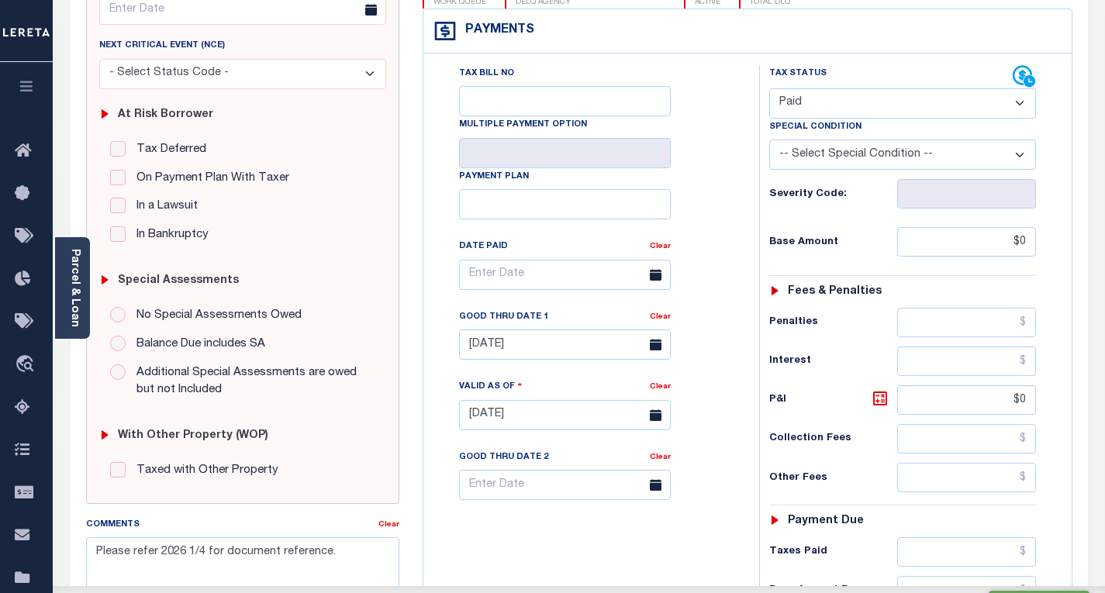
scroll to position [0, 0]
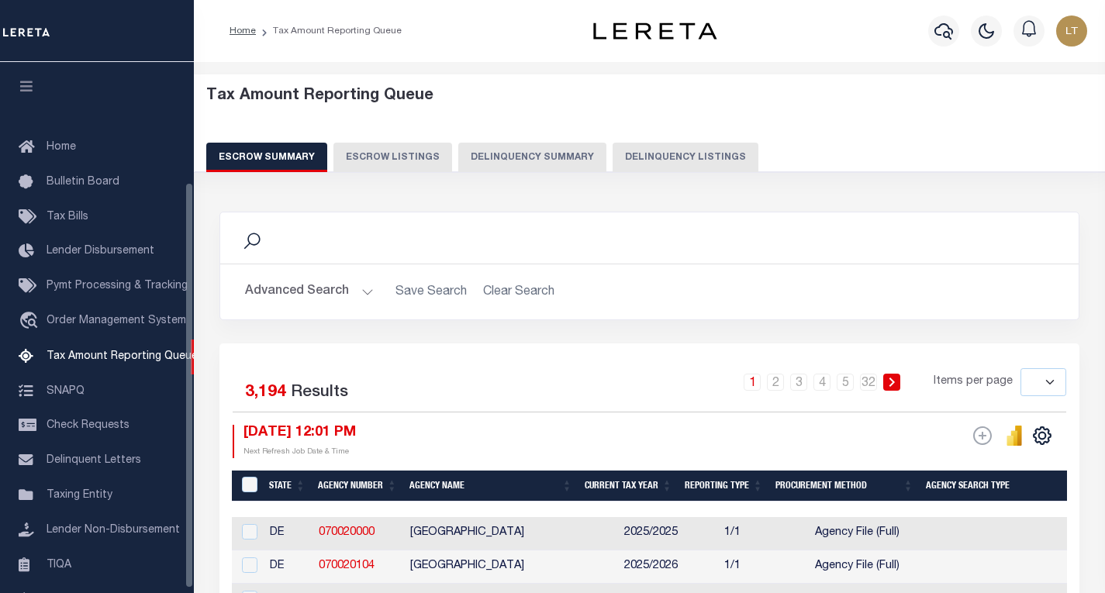
select select
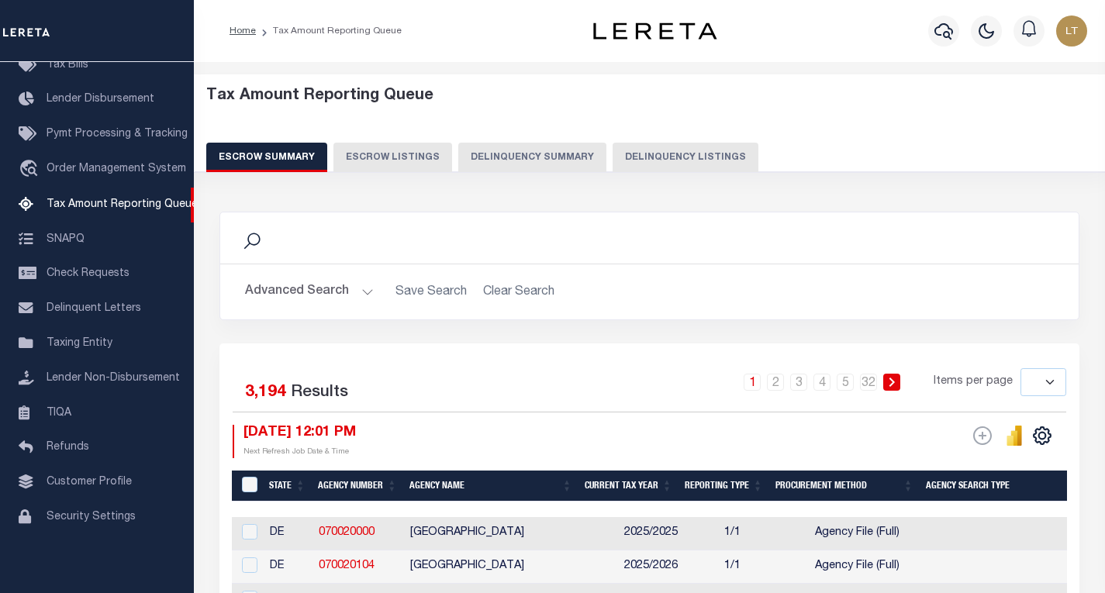
click at [682, 150] on button "Delinquency Listings" at bounding box center [686, 157] width 146 height 29
select select "100"
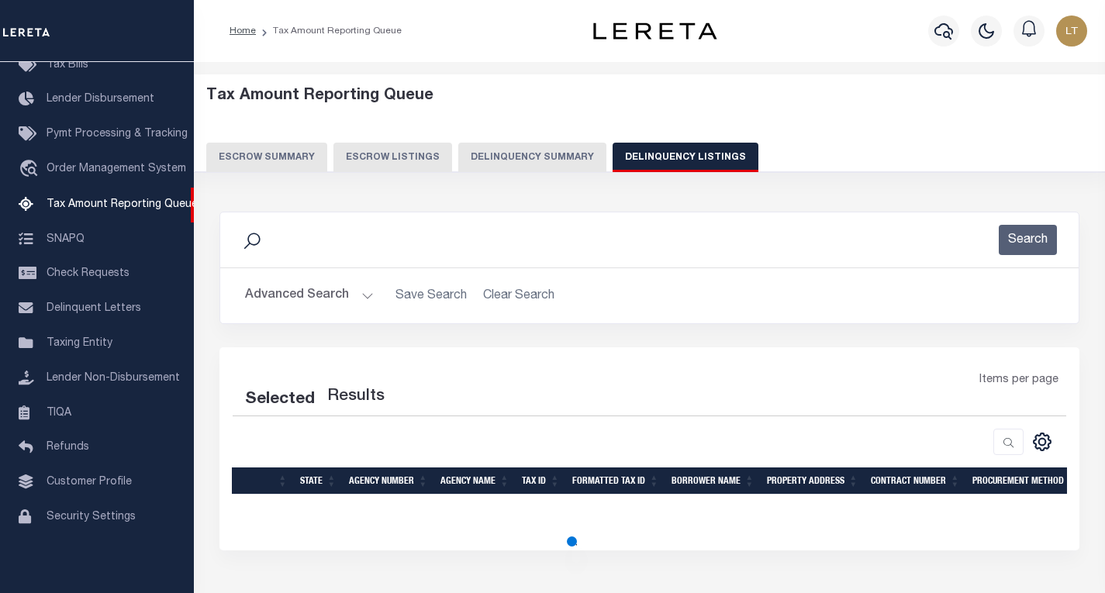
select select "100"
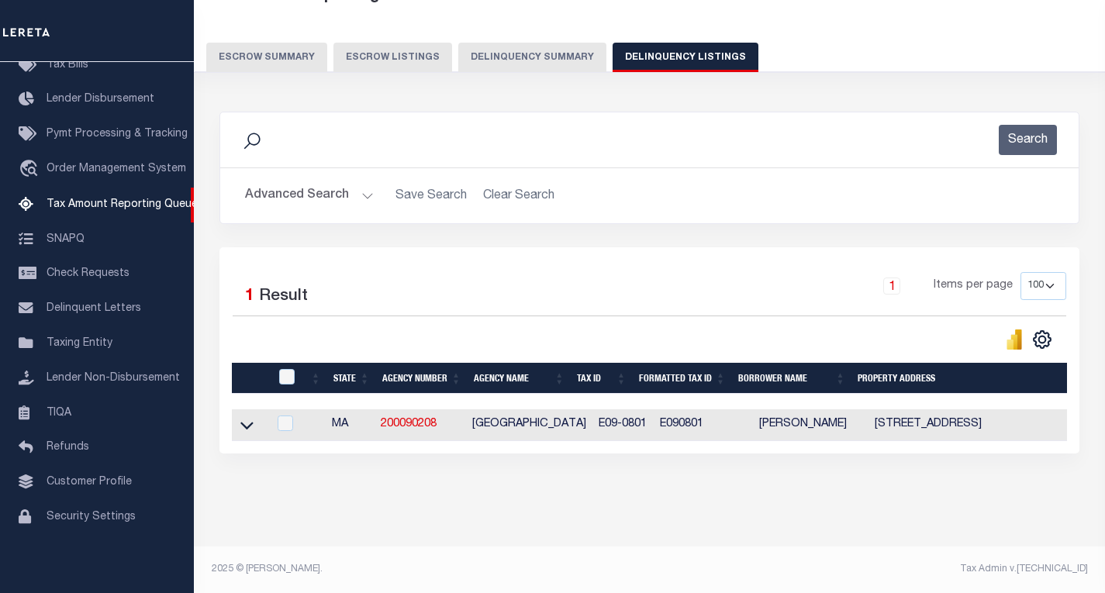
scroll to position [109, 0]
click at [251, 417] on icon at bounding box center [246, 425] width 13 height 16
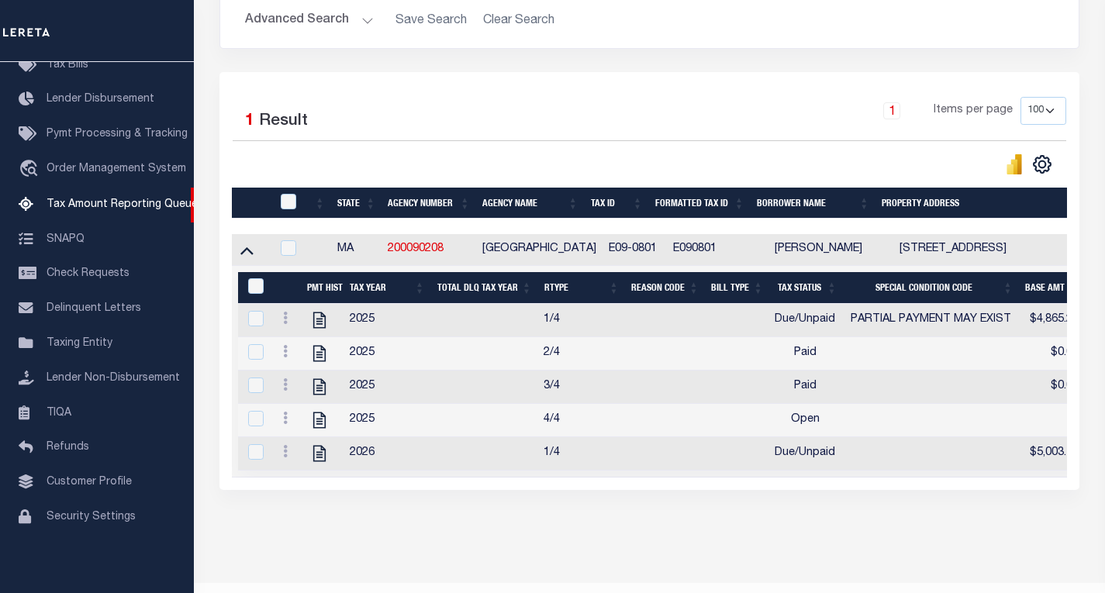
scroll to position [330, 0]
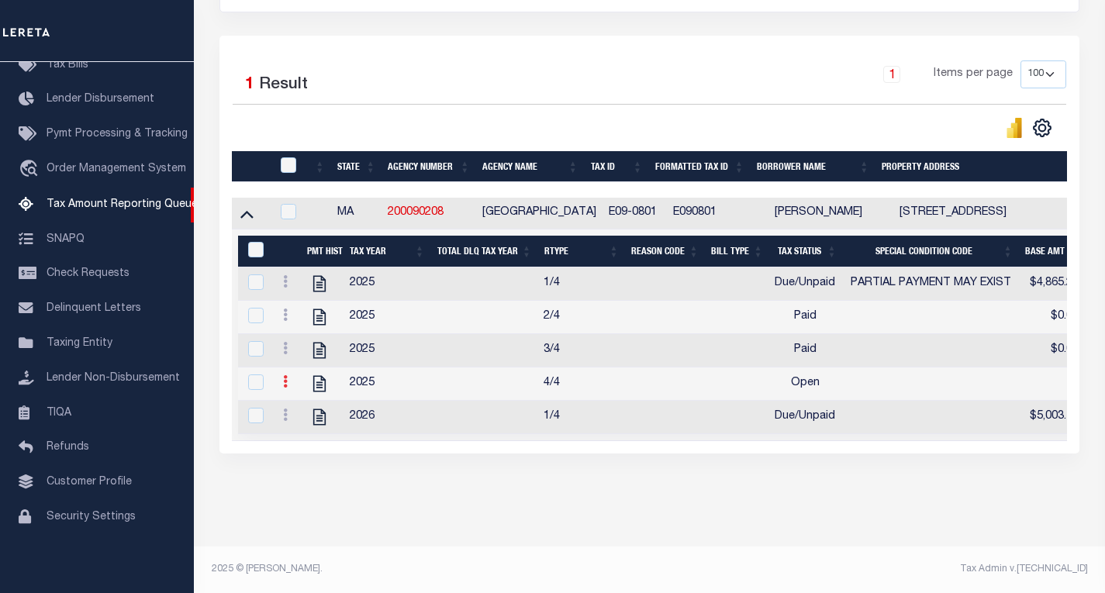
click at [285, 375] on icon at bounding box center [285, 381] width 5 height 12
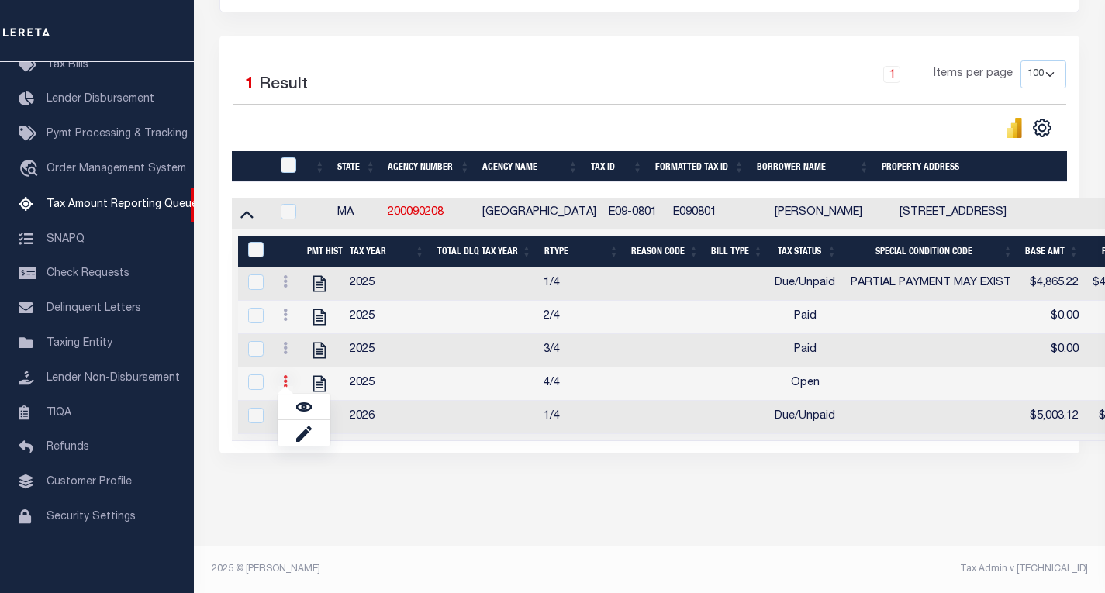
scroll to position [320, 0]
click at [309, 404] on img "" at bounding box center [304, 407] width 16 height 16
checkbox input "true"
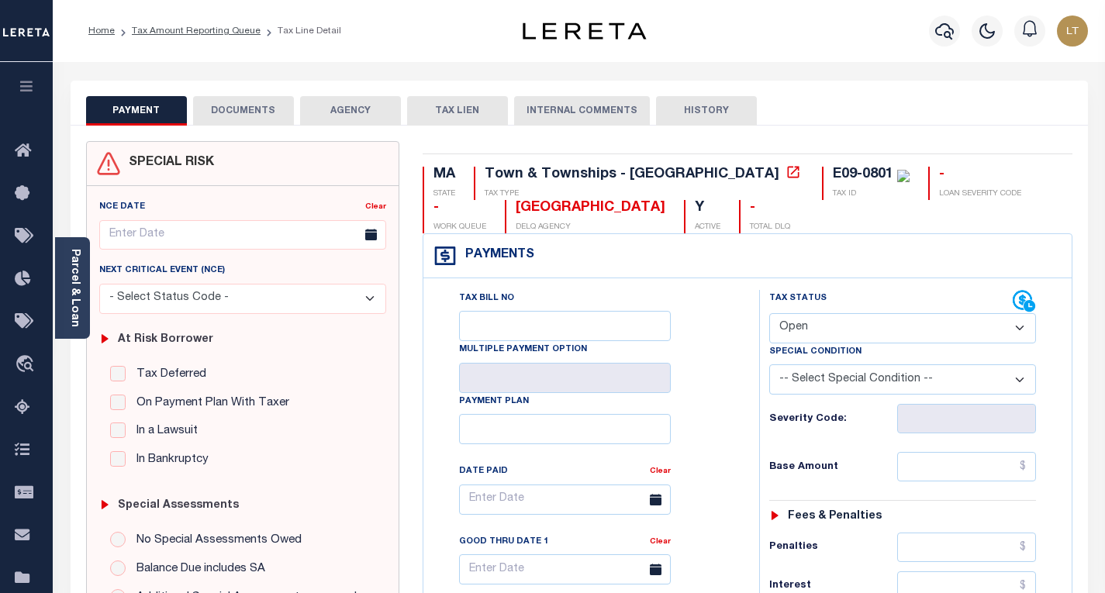
click at [814, 321] on select "- Select Status Code - Open Due/Unpaid Paid Incomplete No Tax Due Internal Refu…" at bounding box center [902, 328] width 267 height 30
select select "PYD"
click at [769, 314] on select "- Select Status Code - Open Due/Unpaid Paid Incomplete No Tax Due Internal Refu…" at bounding box center [902, 328] width 267 height 30
type input "[DATE]"
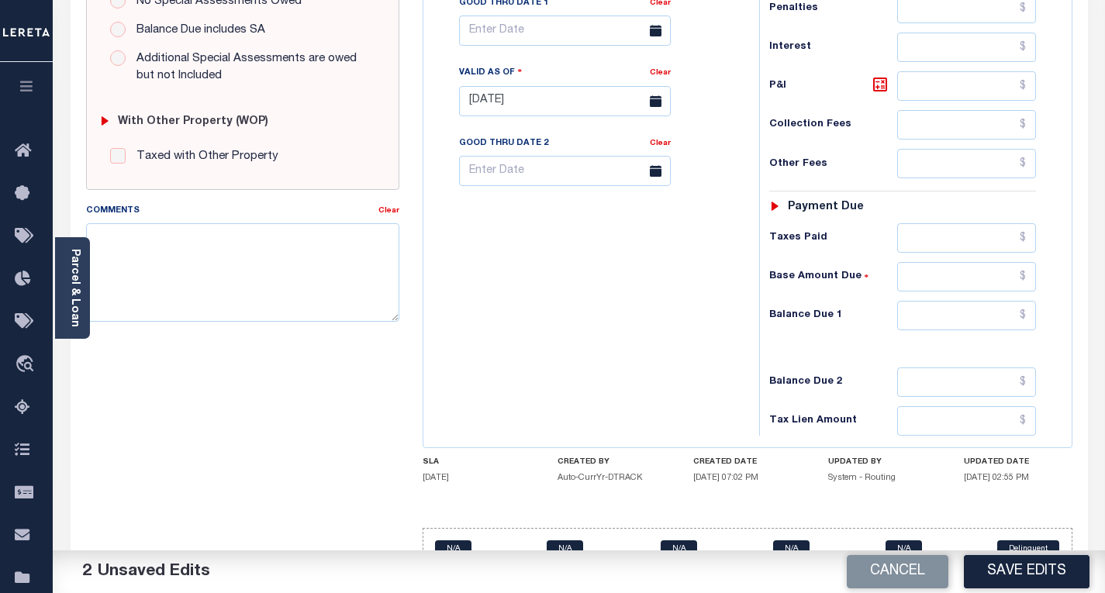
scroll to position [543, 0]
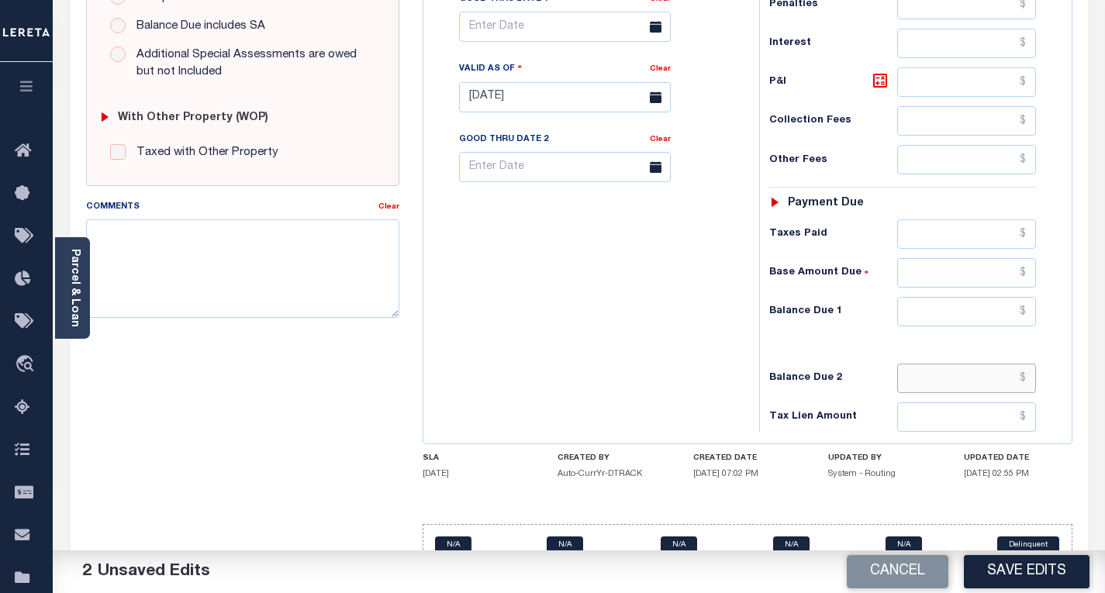
click at [1029, 386] on input "text" at bounding box center [966, 378] width 139 height 29
click at [1025, 312] on input "text" at bounding box center [966, 311] width 139 height 29
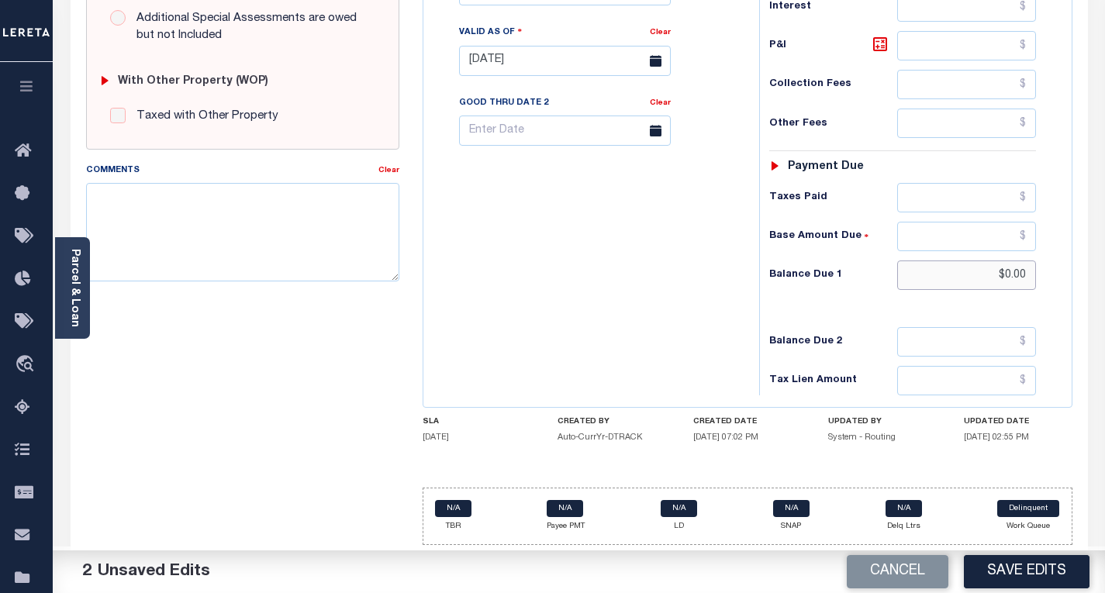
scroll to position [582, 0]
type input "$0.00"
click at [1022, 556] on button "Save Edits" at bounding box center [1027, 571] width 126 height 33
checkbox input "false"
type input "$0"
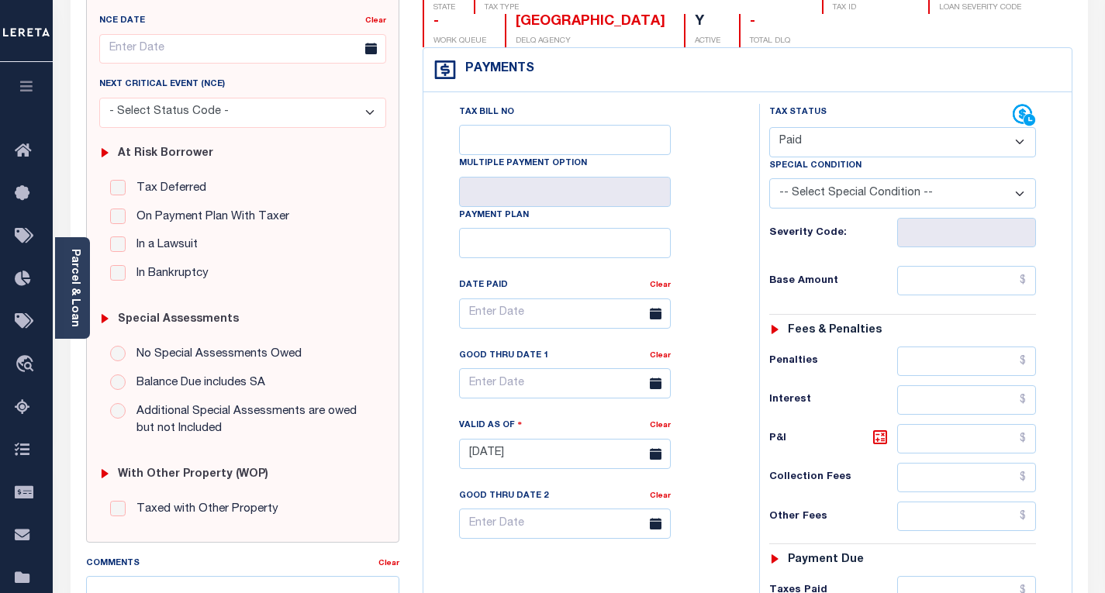
scroll to position [388, 0]
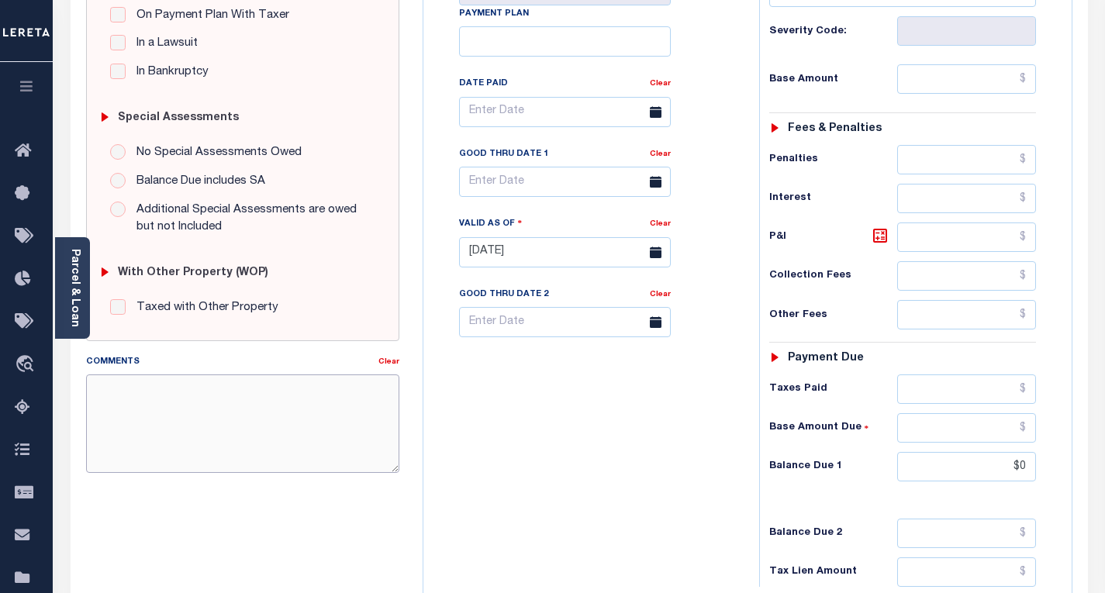
click at [188, 394] on textarea "Comments" at bounding box center [242, 424] width 313 height 98
paste textarea "Please refer 2026 1/4 for document reference."
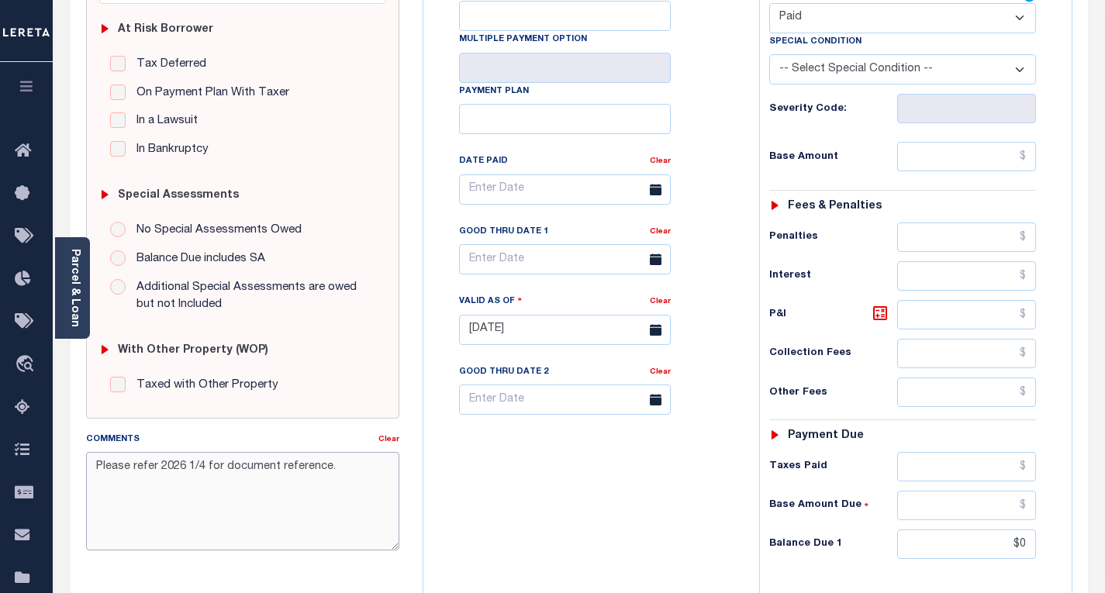
scroll to position [582, 0]
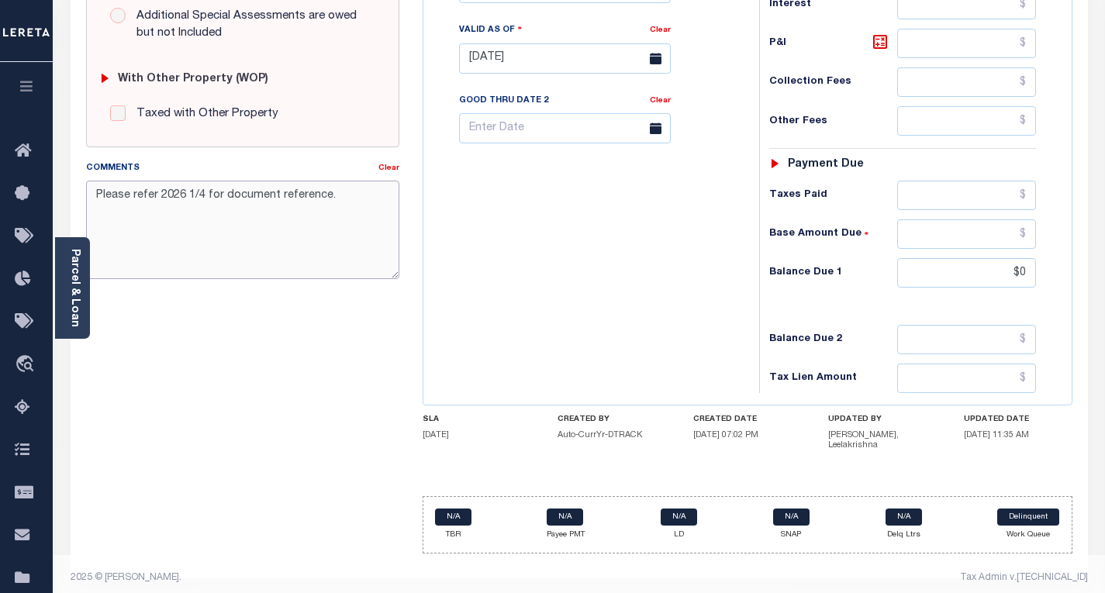
type textarea "Please refer 2026 1/4 for document reference."
click at [1025, 279] on input "$0" at bounding box center [966, 272] width 139 height 29
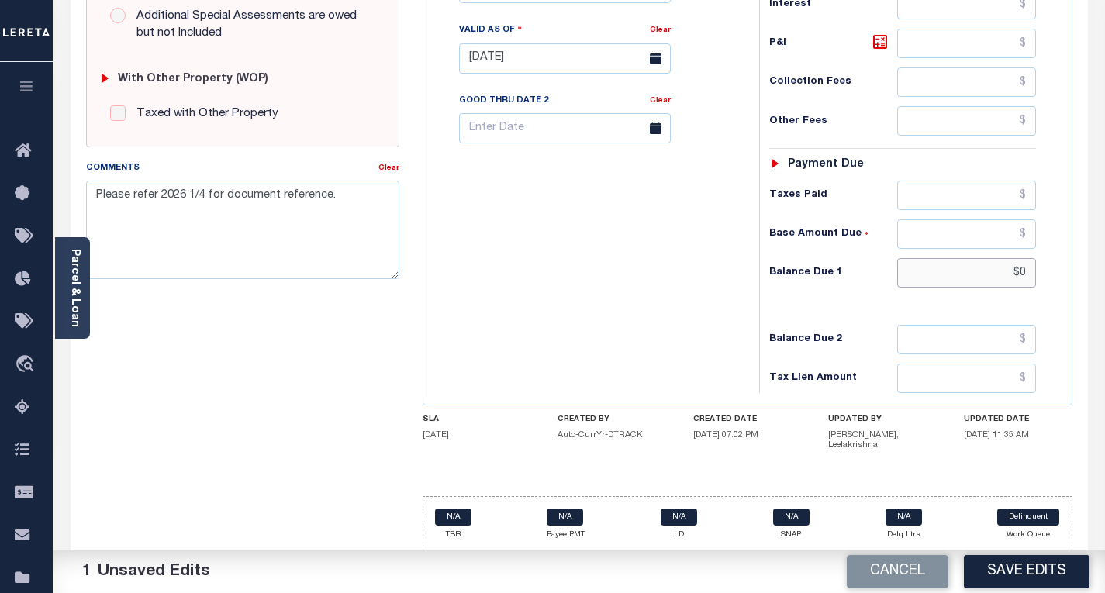
type input "$0.00"
click at [1014, 572] on button "Save Edits" at bounding box center [1027, 571] width 126 height 33
checkbox input "false"
type input "$0"
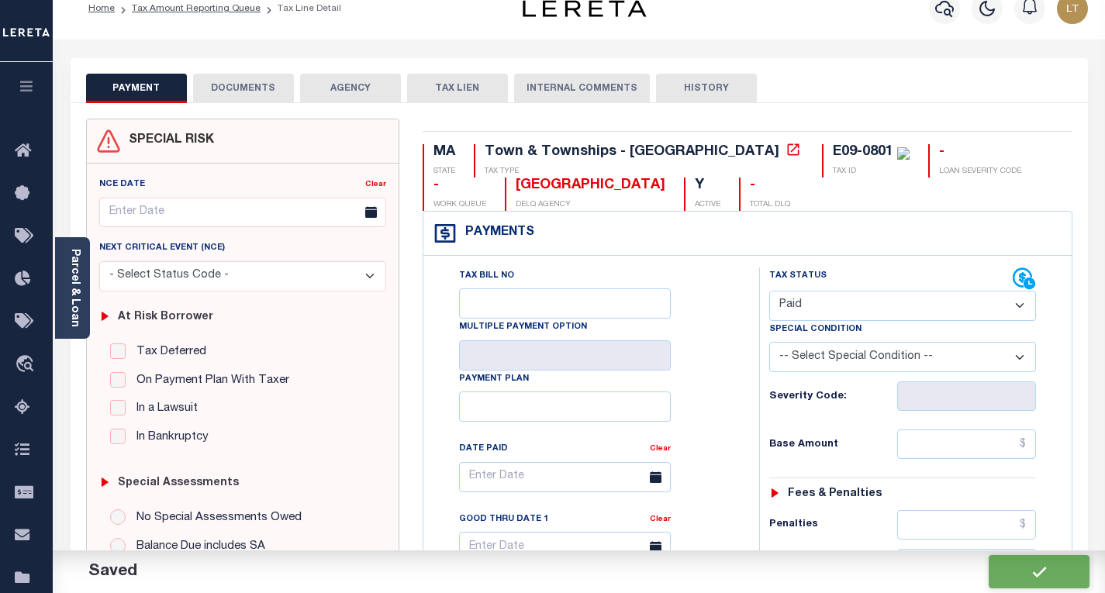
scroll to position [0, 0]
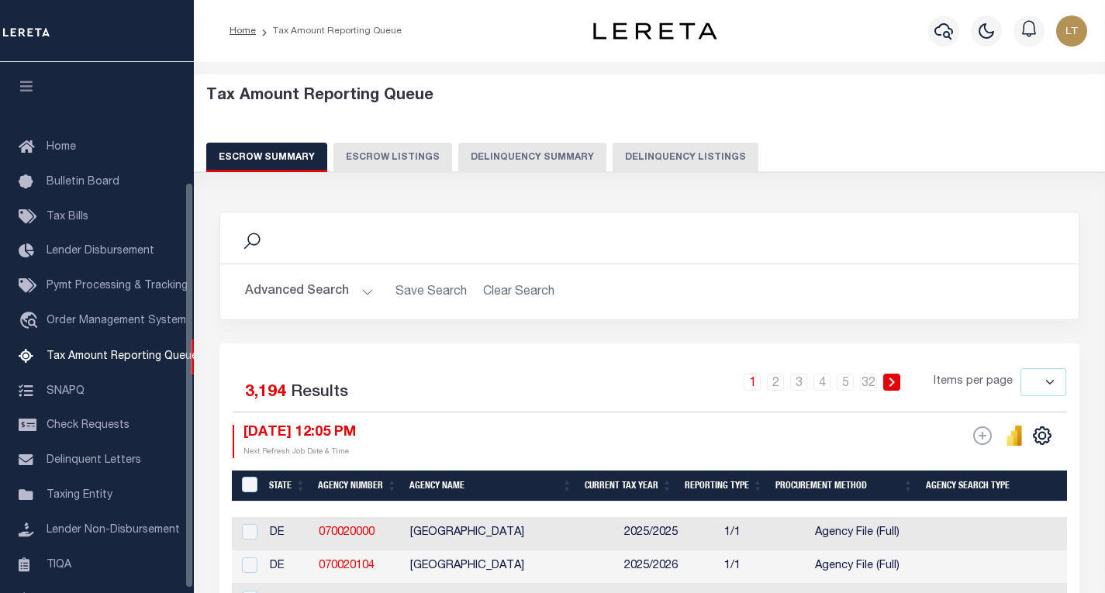
drag, startPoint x: 0, startPoint y: 0, endPoint x: 689, endPoint y: 69, distance: 692.2
click at [689, 143] on button "Delinquency Listings" at bounding box center [686, 157] width 146 height 29
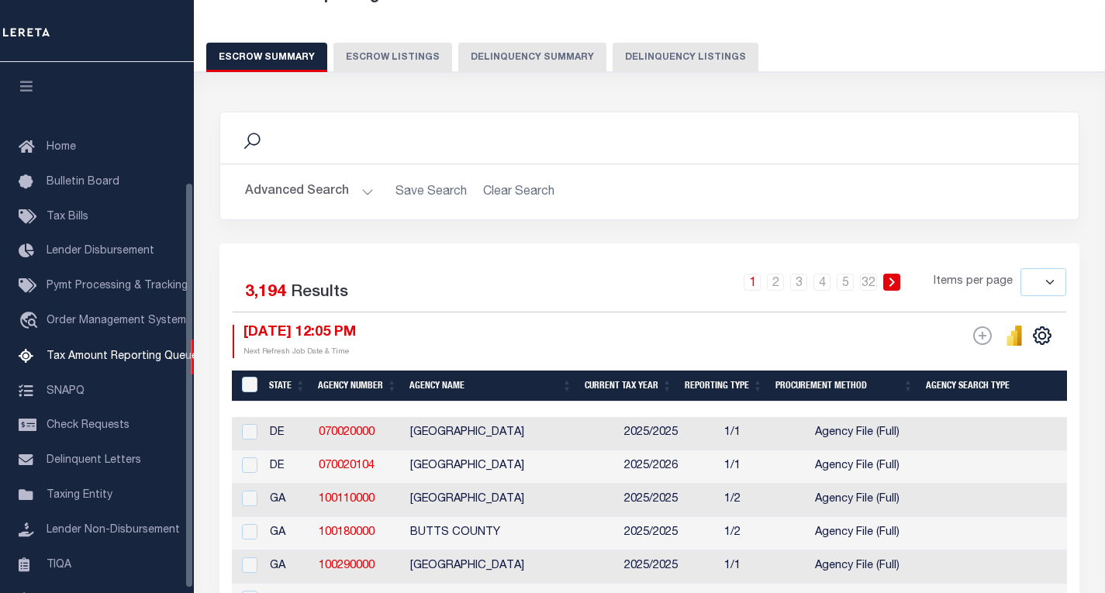
select select "100"
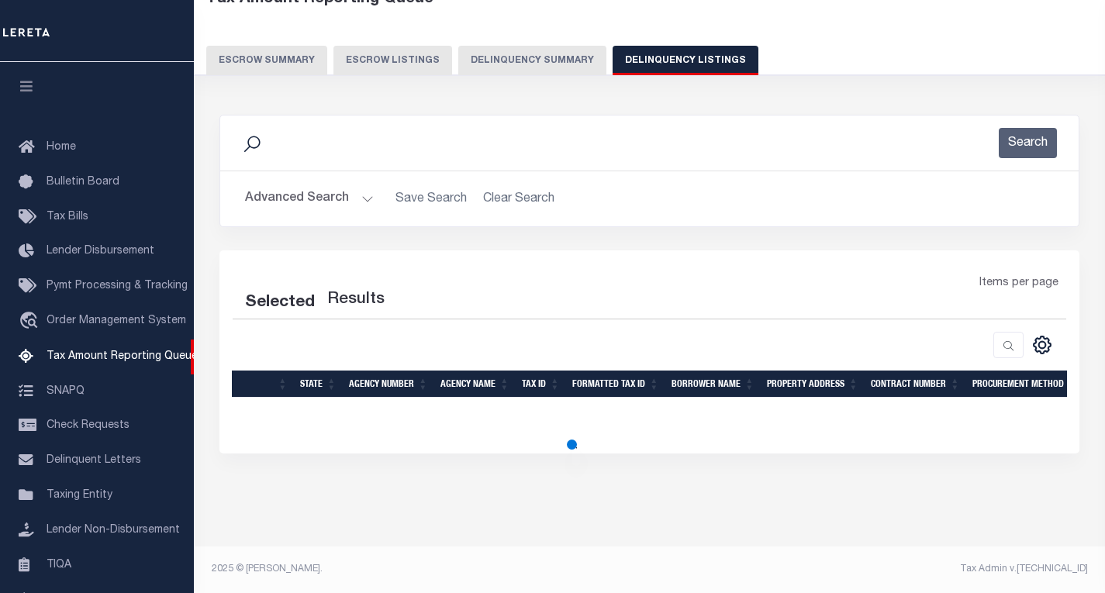
scroll to position [157, 0]
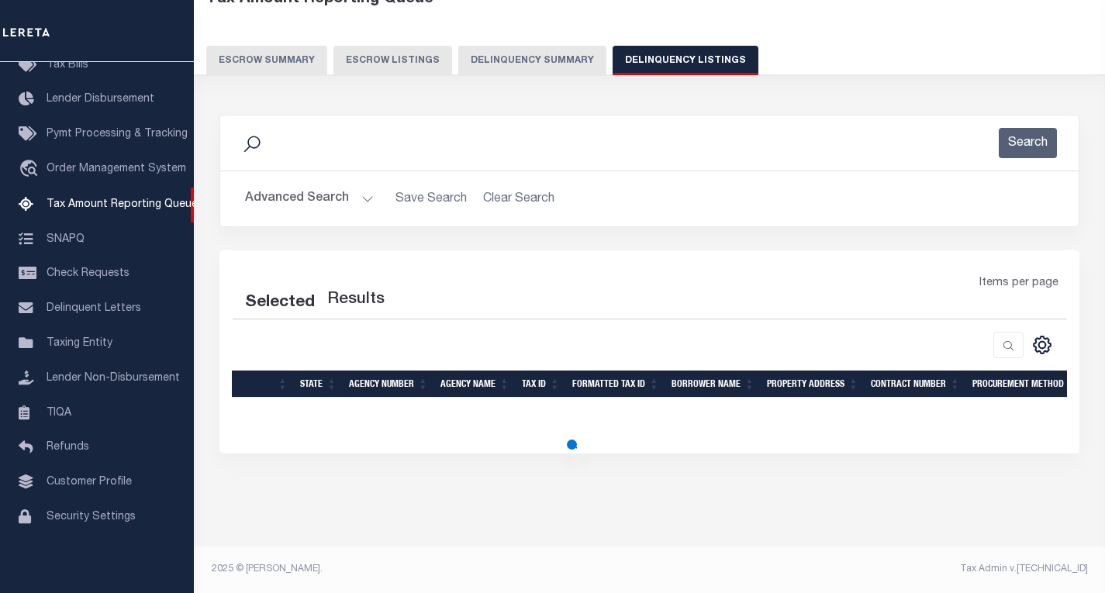
select select "100"
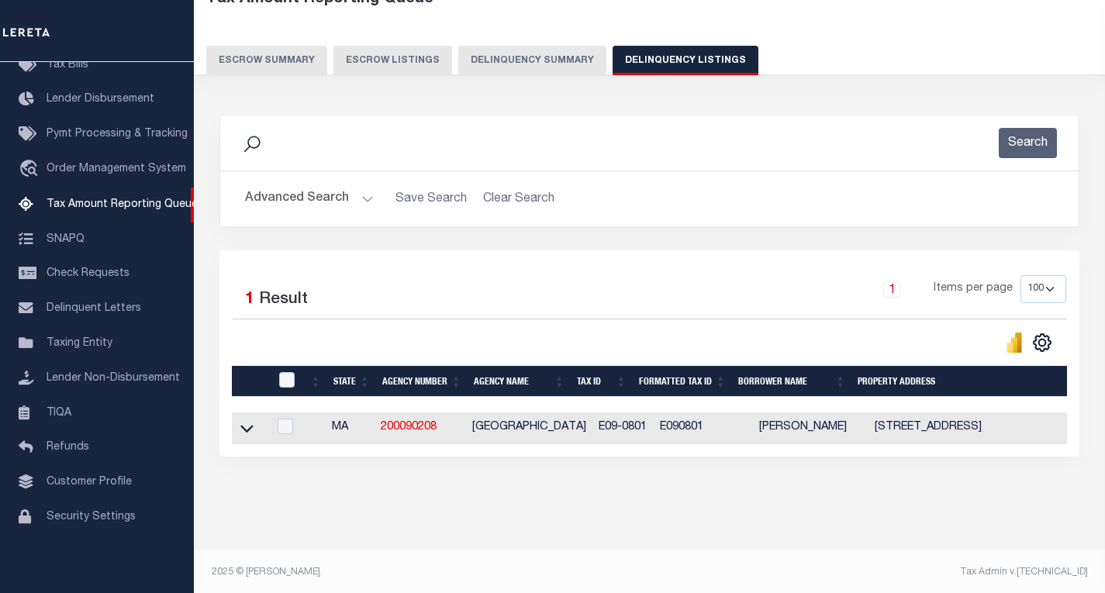
scroll to position [109, 0]
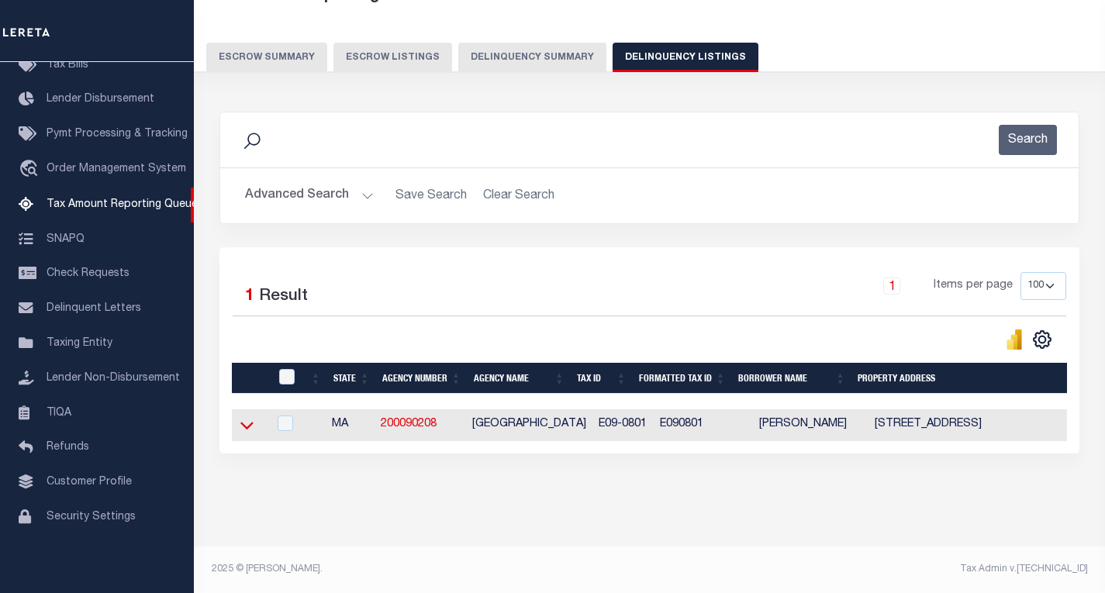
click at [247, 420] on icon at bounding box center [246, 425] width 13 height 16
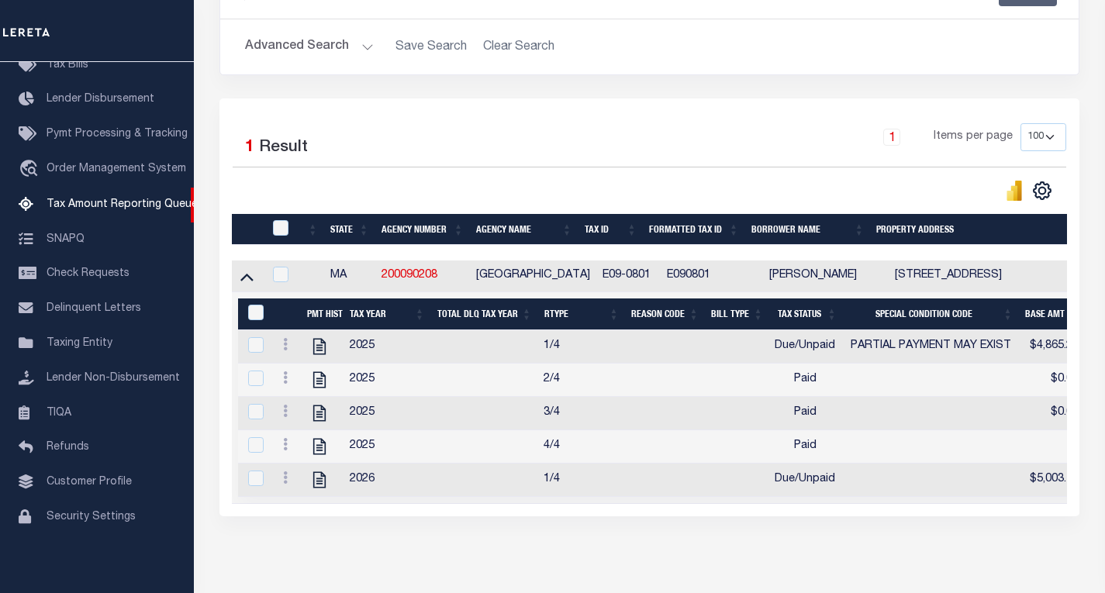
scroll to position [268, 0]
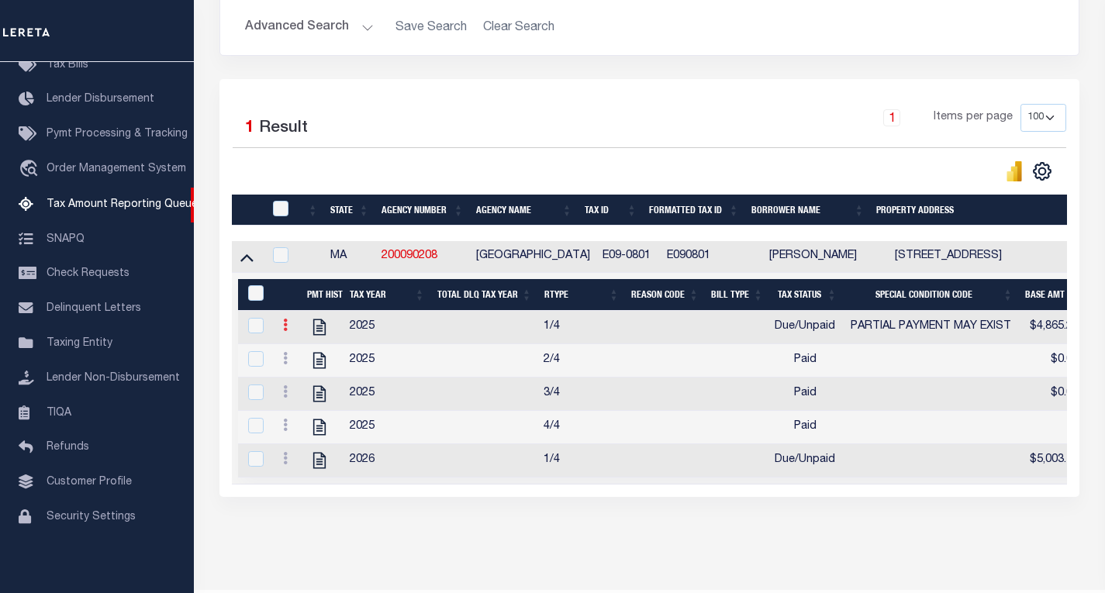
click at [283, 331] on icon at bounding box center [285, 325] width 5 height 12
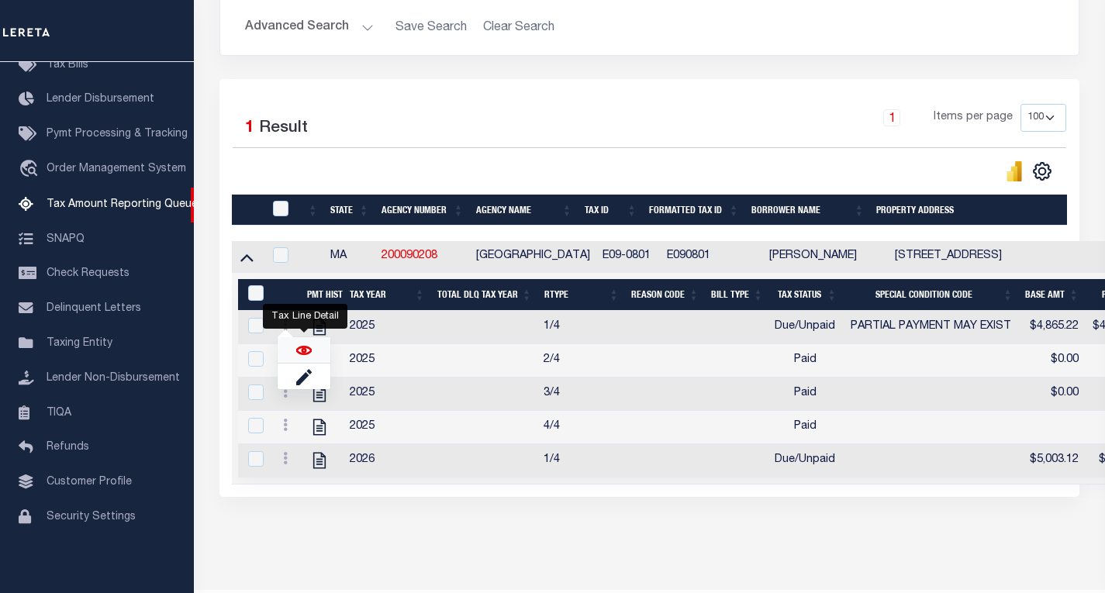
click at [310, 356] on img "" at bounding box center [304, 351] width 16 height 16
checkbox input "true"
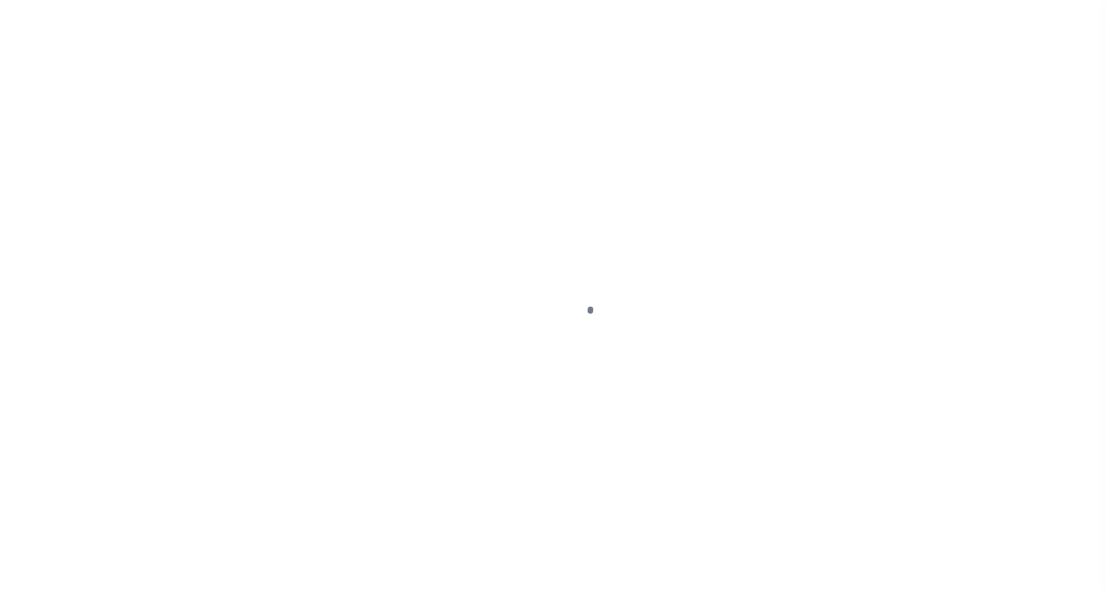
select select "DUE"
select select "15"
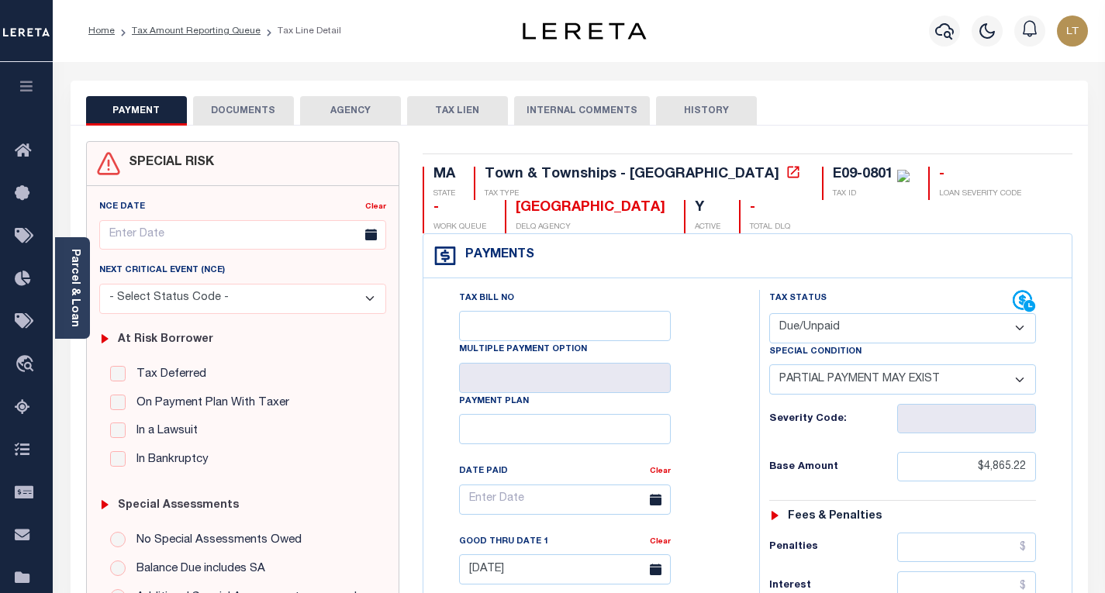
drag, startPoint x: 866, startPoint y: 327, endPoint x: 826, endPoint y: 336, distance: 41.2
click at [866, 328] on select "- Select Status Code - Open Due/Unpaid Paid Incomplete No Tax Due Internal Refu…" at bounding box center [902, 328] width 267 height 30
select select "PYD"
click at [769, 314] on select "- Select Status Code - Open Due/Unpaid Paid Incomplete No Tax Due Internal Refu…" at bounding box center [902, 328] width 267 height 30
select select "0"
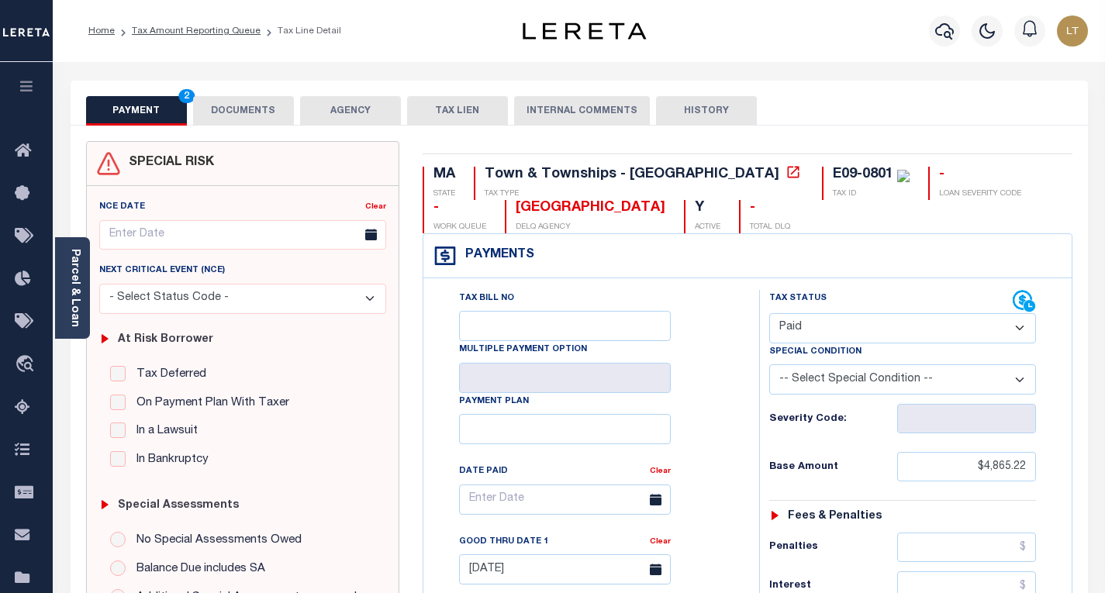
type input "[DATE]"
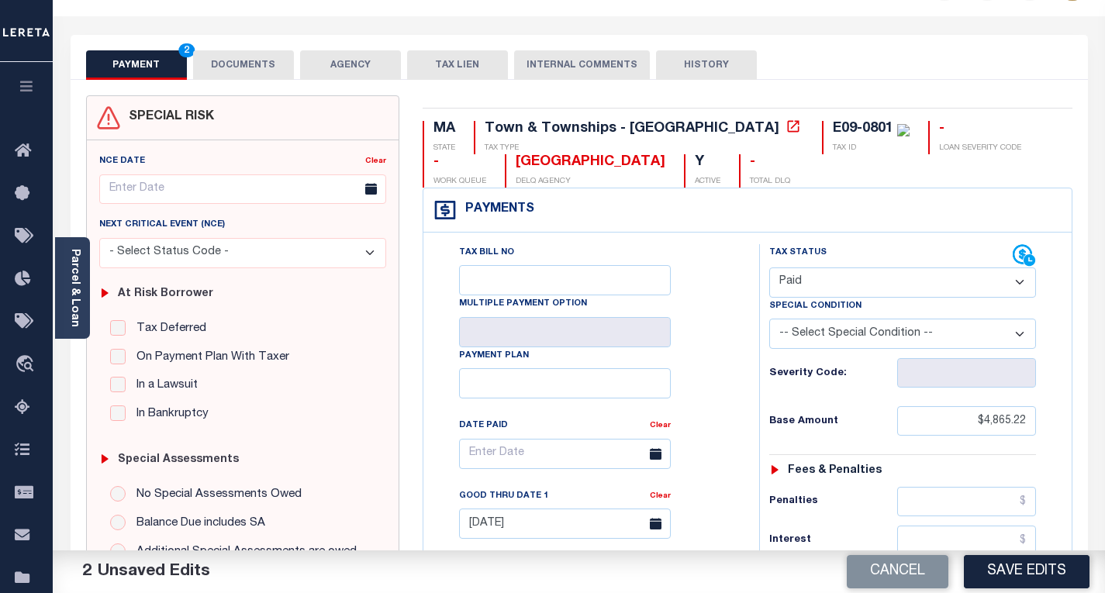
scroll to position [155, 0]
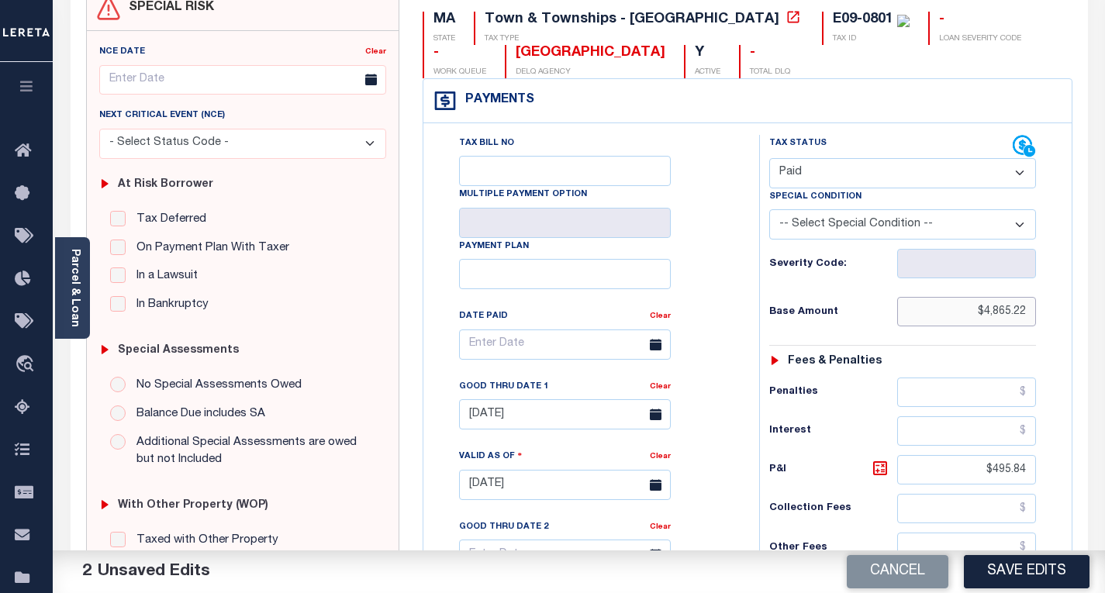
drag, startPoint x: 1034, startPoint y: 322, endPoint x: 987, endPoint y: 314, distance: 47.2
click at [987, 314] on input "$4,865.22" at bounding box center [966, 311] width 139 height 29
type input "$"
drag, startPoint x: 1025, startPoint y: 469, endPoint x: 986, endPoint y: 466, distance: 38.9
click at [986, 466] on input "$495.84" at bounding box center [966, 469] width 139 height 29
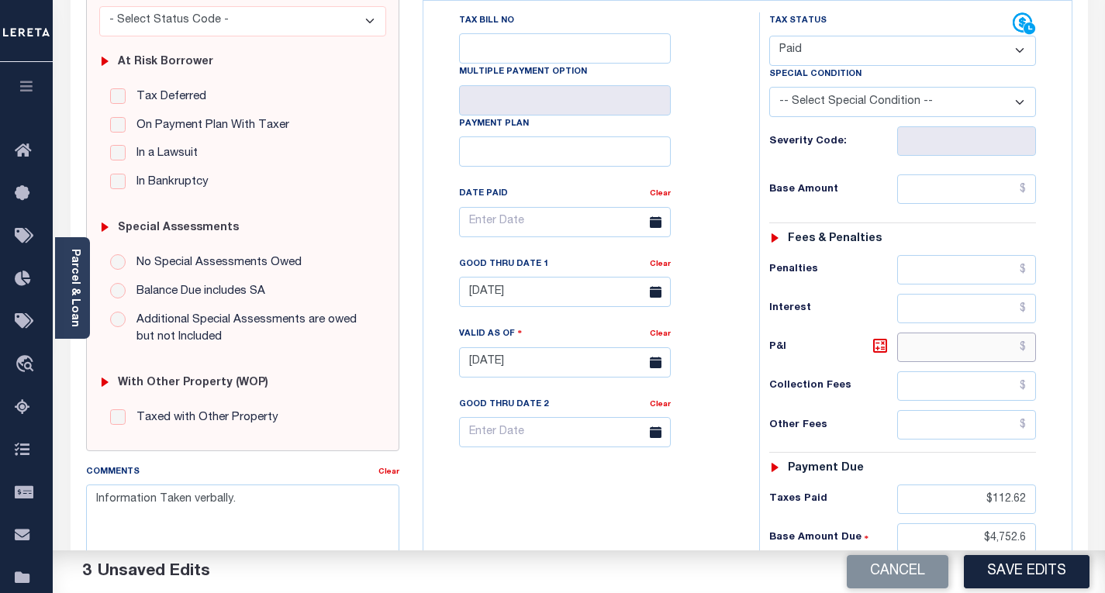
scroll to position [388, 0]
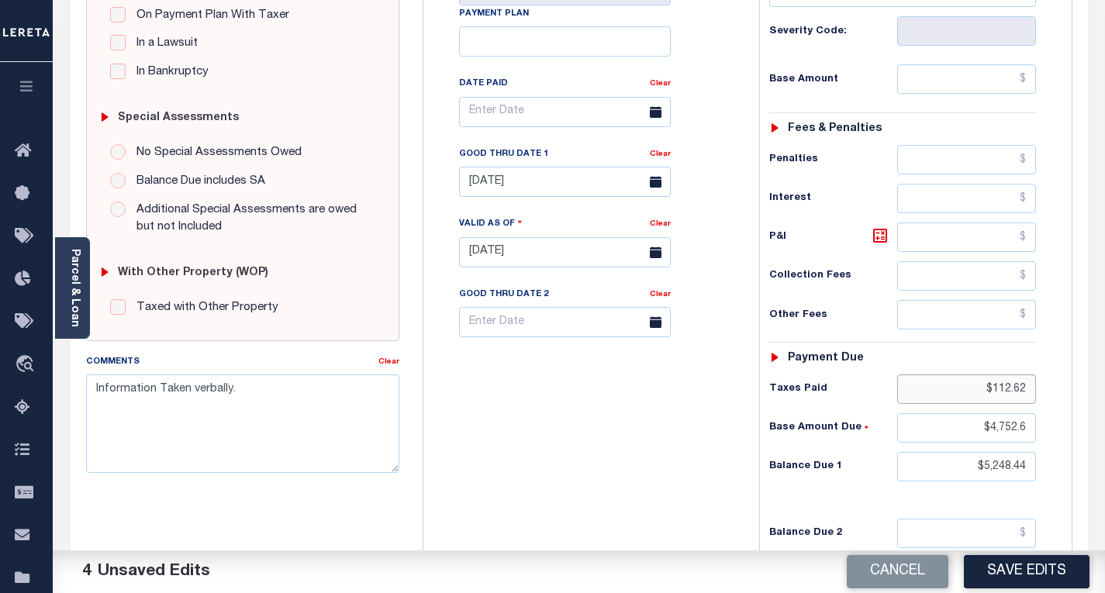
drag, startPoint x: 1035, startPoint y: 392, endPoint x: 996, endPoint y: 389, distance: 39.6
click at [996, 389] on input "$112.62" at bounding box center [966, 389] width 139 height 29
type input "$"
drag, startPoint x: 1017, startPoint y: 425, endPoint x: 986, endPoint y: 423, distance: 31.1
click at [996, 423] on input "$4,752.6" at bounding box center [966, 427] width 139 height 29
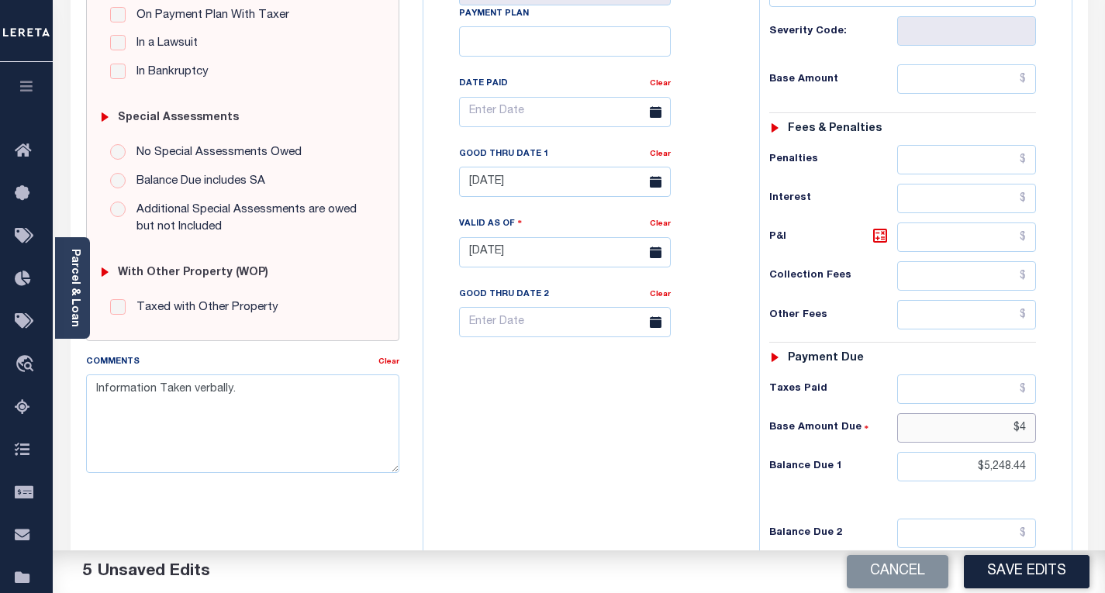
type input "$"
drag, startPoint x: 1014, startPoint y: 464, endPoint x: 986, endPoint y: 468, distance: 28.3
click at [986, 468] on input "$5,248.44" at bounding box center [966, 466] width 139 height 29
type input "$0.00"
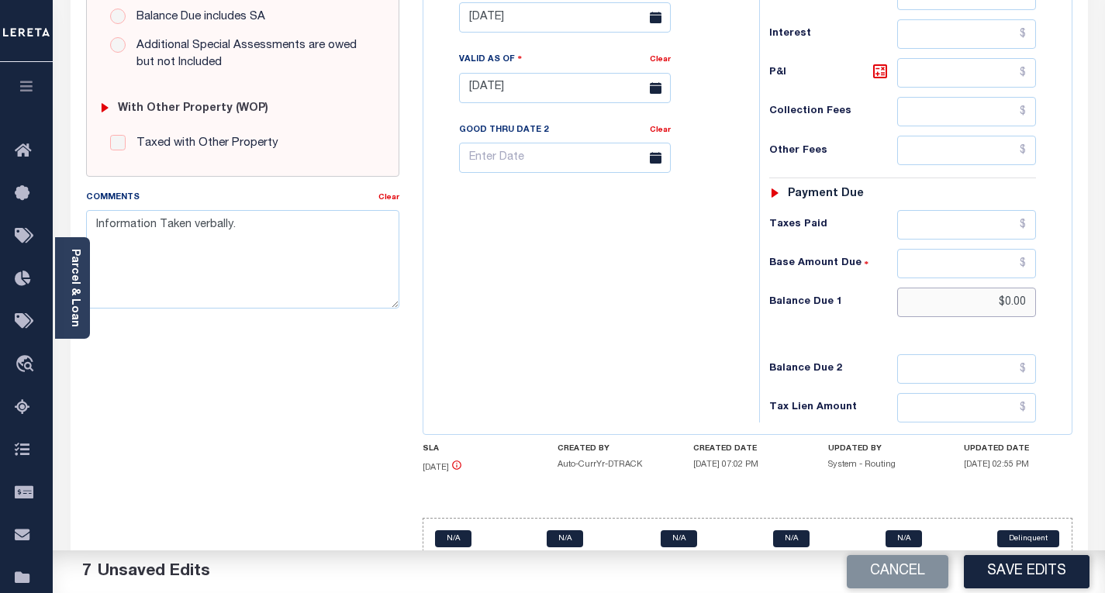
scroll to position [584, 0]
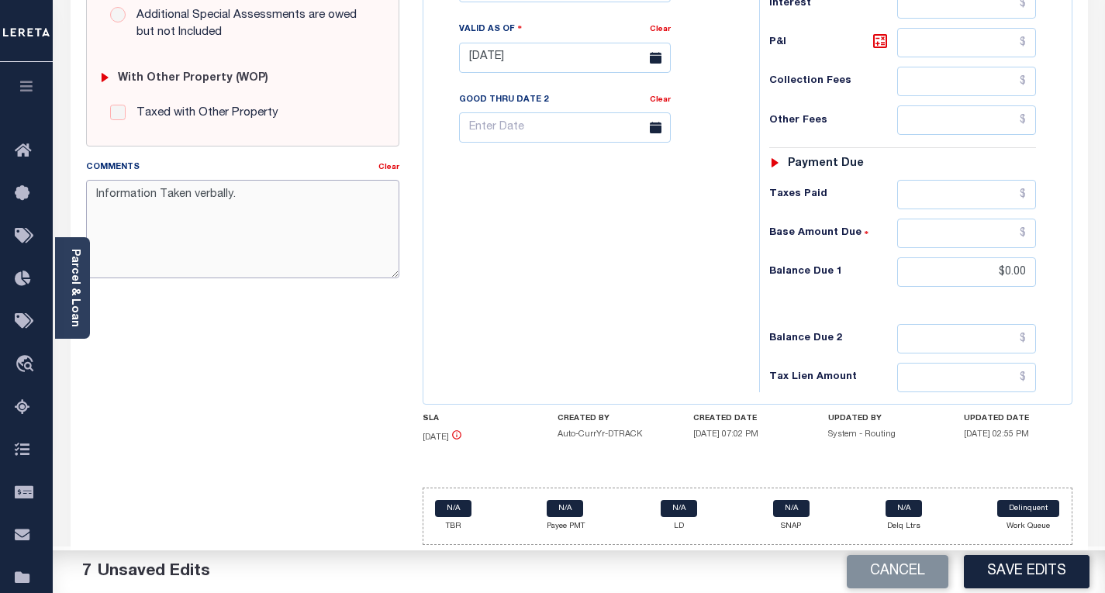
drag, startPoint x: 253, startPoint y: 194, endPoint x: 95, endPoint y: 195, distance: 158.2
click at [95, 195] on textarea "Information Taken verbally." at bounding box center [242, 229] width 313 height 98
paste textarea "Please refer 2026 1/4 for document reference."
type textarea "Please refer 2026 1/4 for document reference."
click at [1041, 569] on button "Save Edits" at bounding box center [1027, 571] width 126 height 33
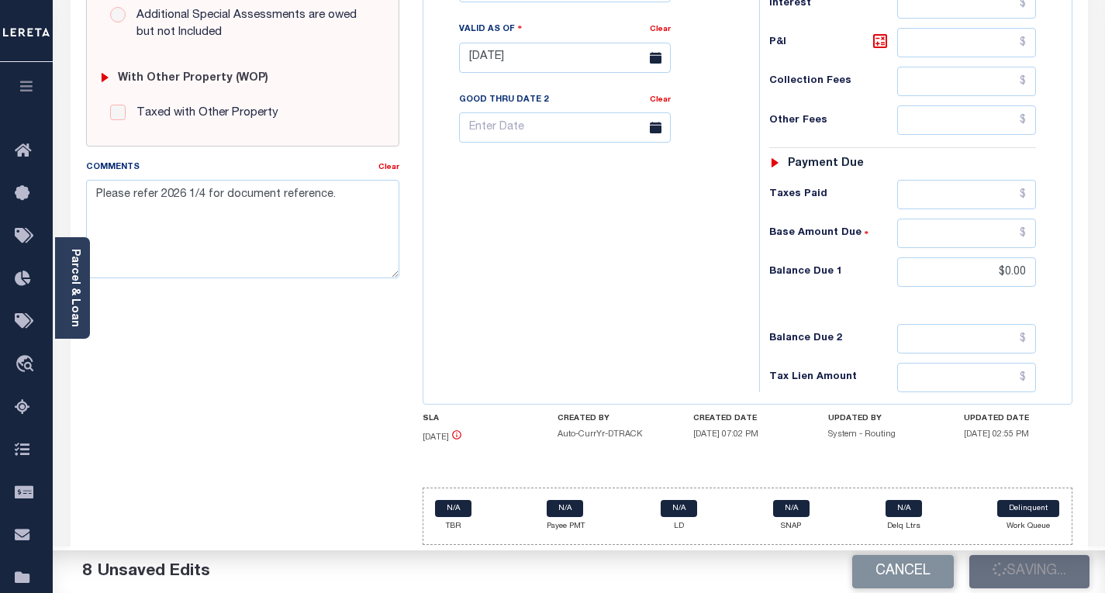
checkbox input "false"
type input "$0"
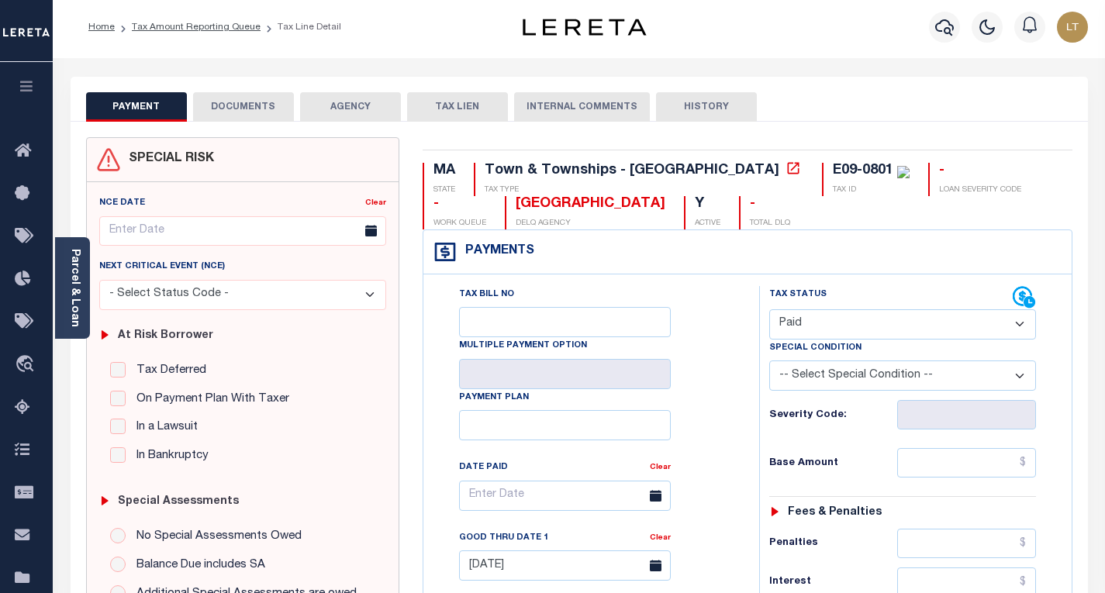
scroll to position [0, 0]
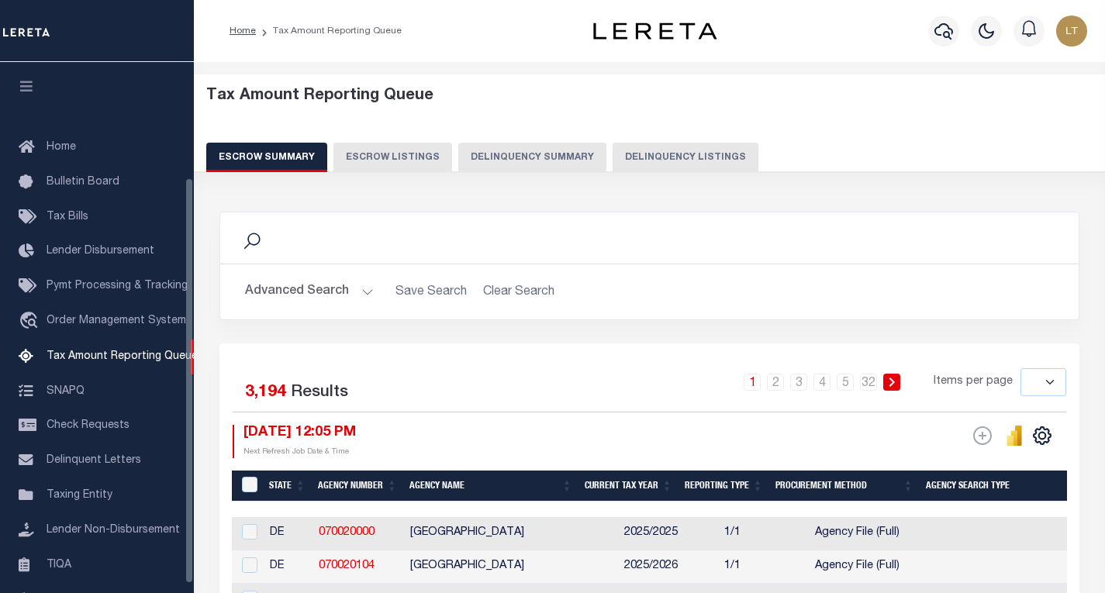
select select
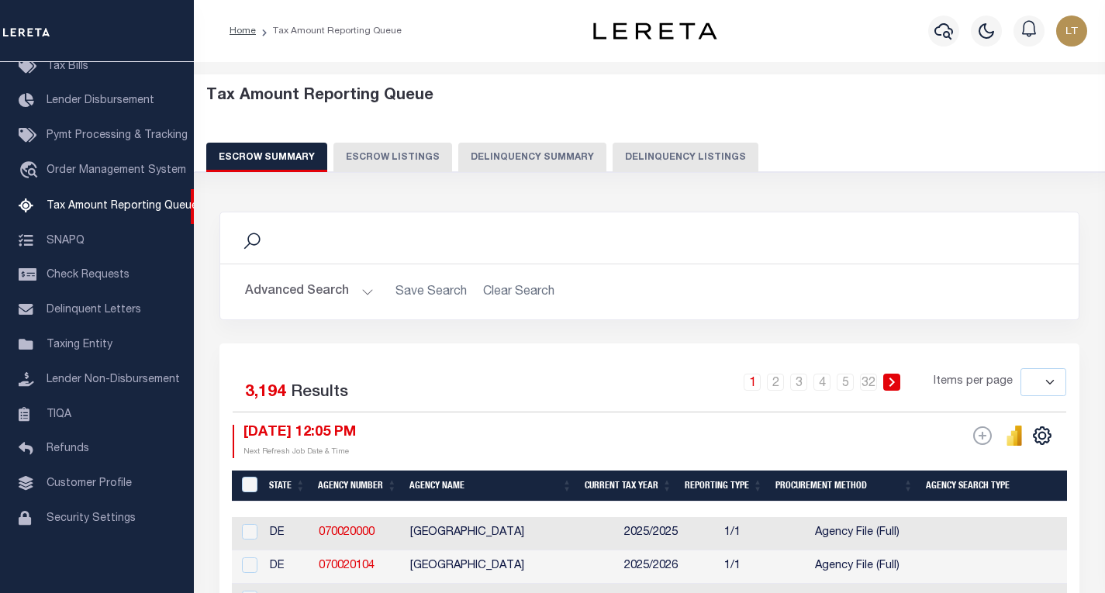
click at [679, 158] on button "Delinquency Listings" at bounding box center [686, 157] width 146 height 29
select select "100"
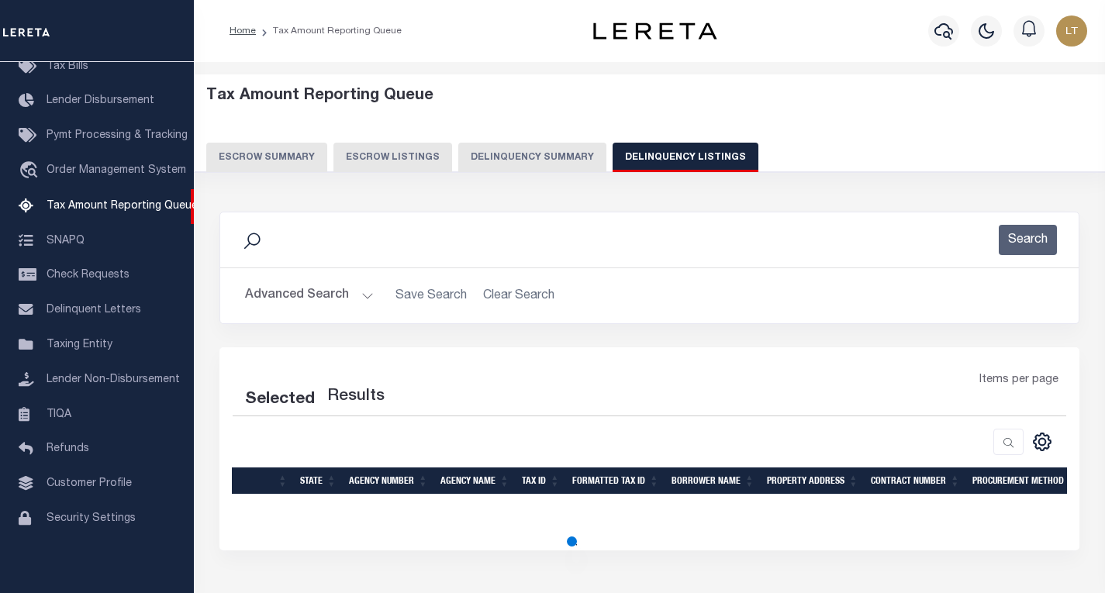
select select "100"
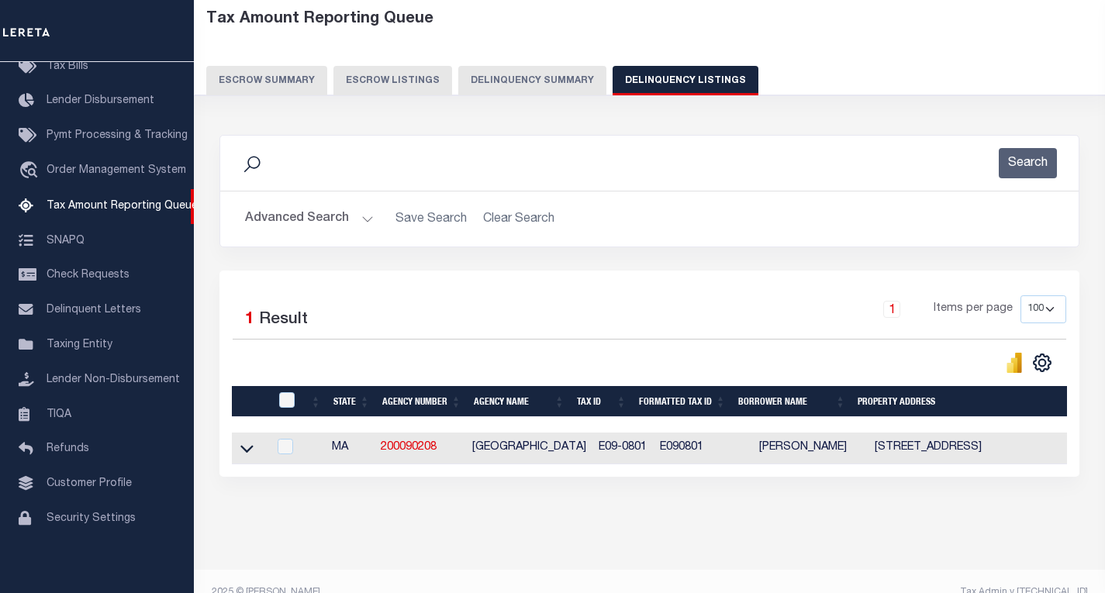
scroll to position [78, 0]
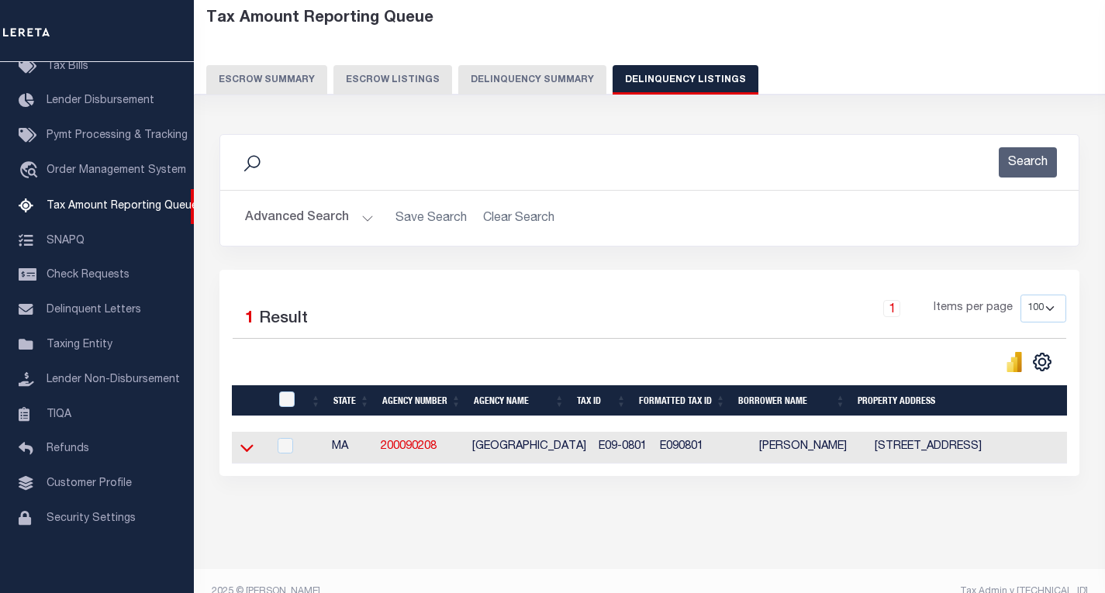
click at [252, 452] on icon at bounding box center [246, 448] width 13 height 16
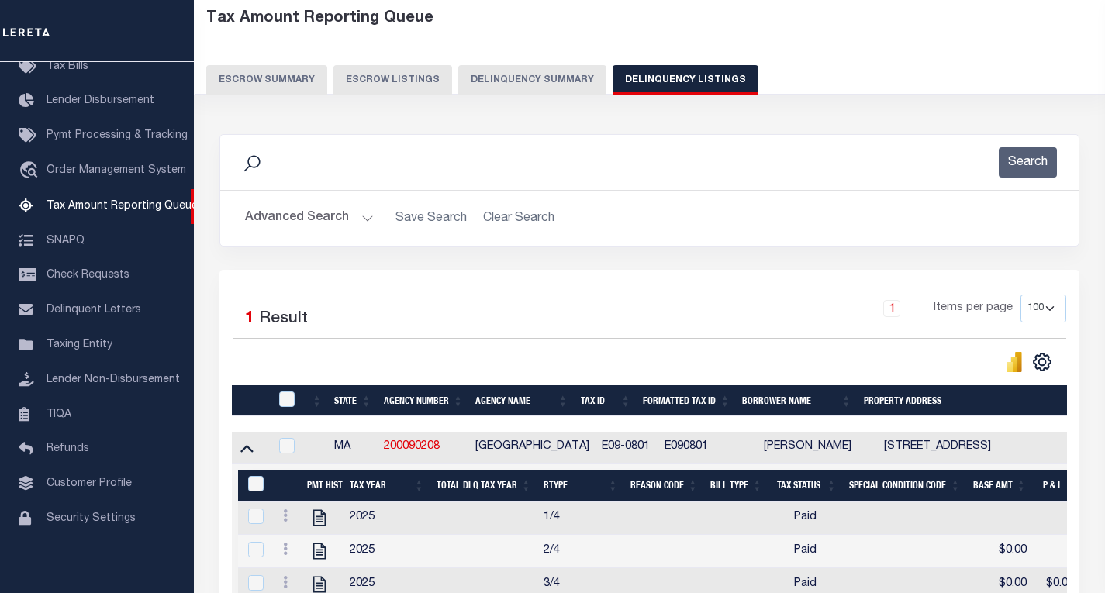
scroll to position [330, 0]
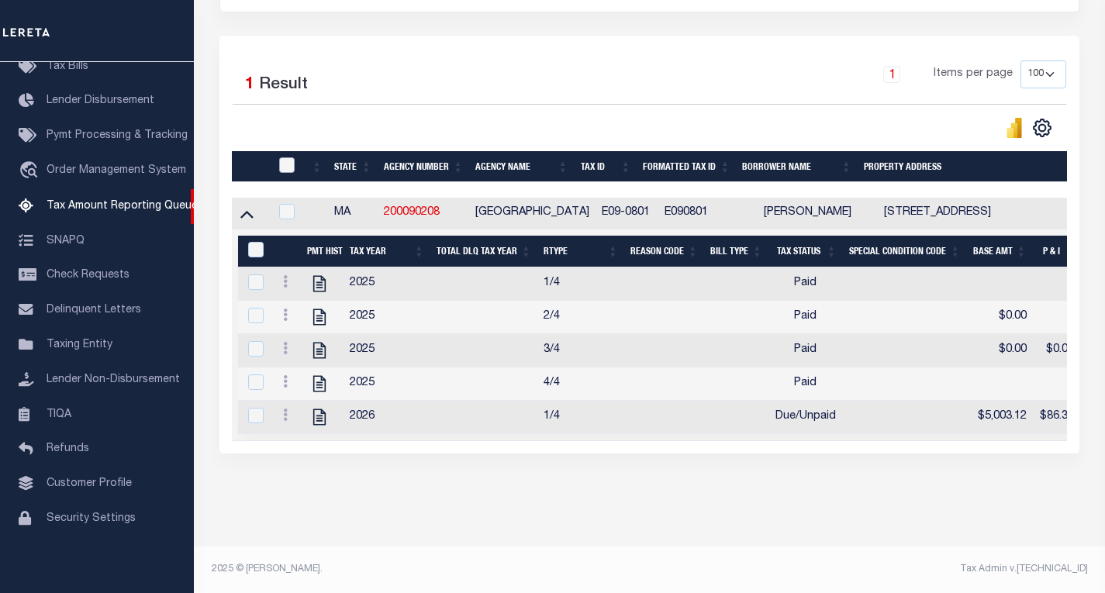
click at [285, 157] on input "checkbox" at bounding box center [287, 165] width 16 height 16
checkbox input "true"
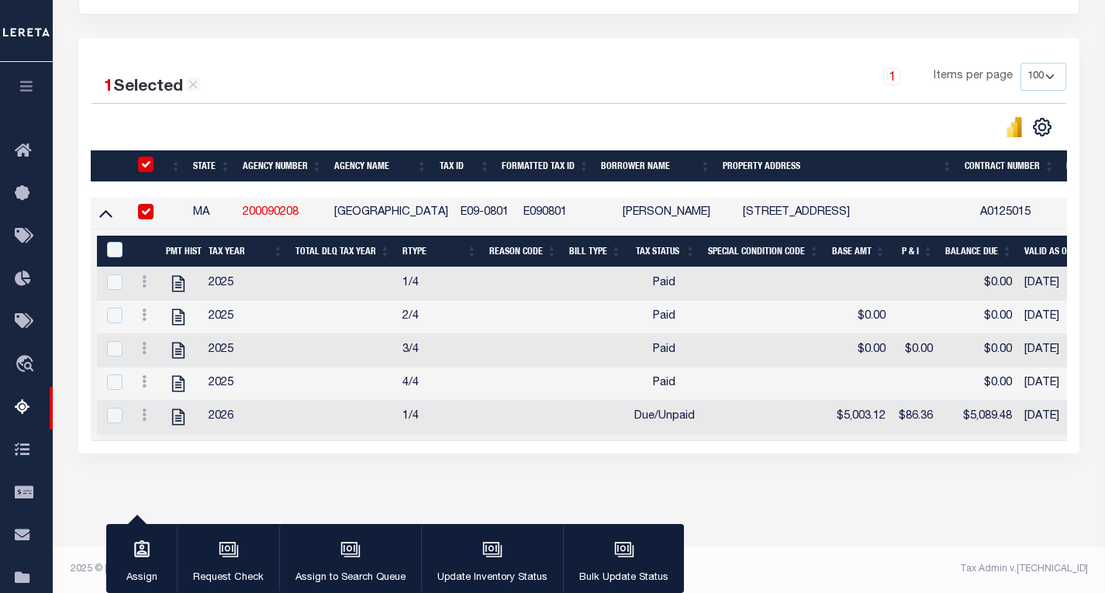
scroll to position [327, 0]
click at [114, 242] on input "&nbsp;" at bounding box center [115, 250] width 16 height 16
checkbox input "true"
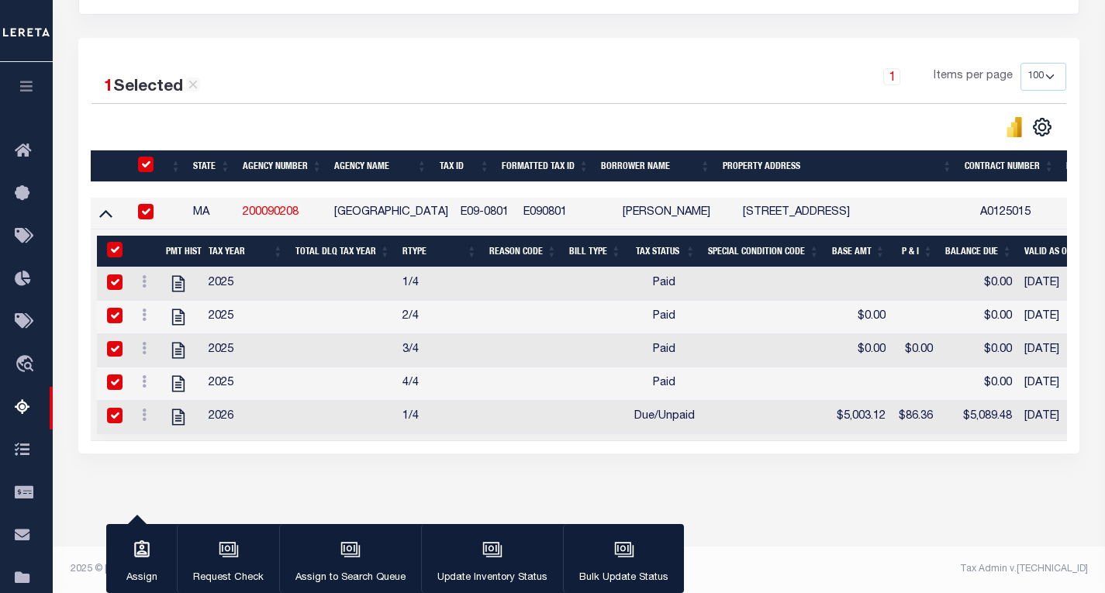
checkbox input "true"
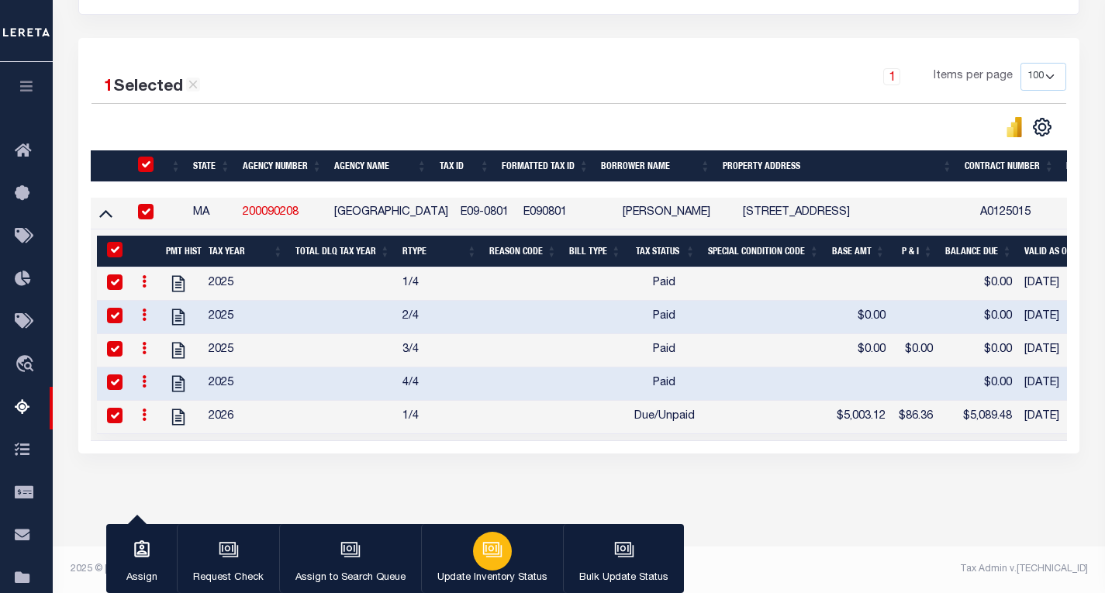
click at [482, 559] on icon "button" at bounding box center [492, 550] width 20 height 20
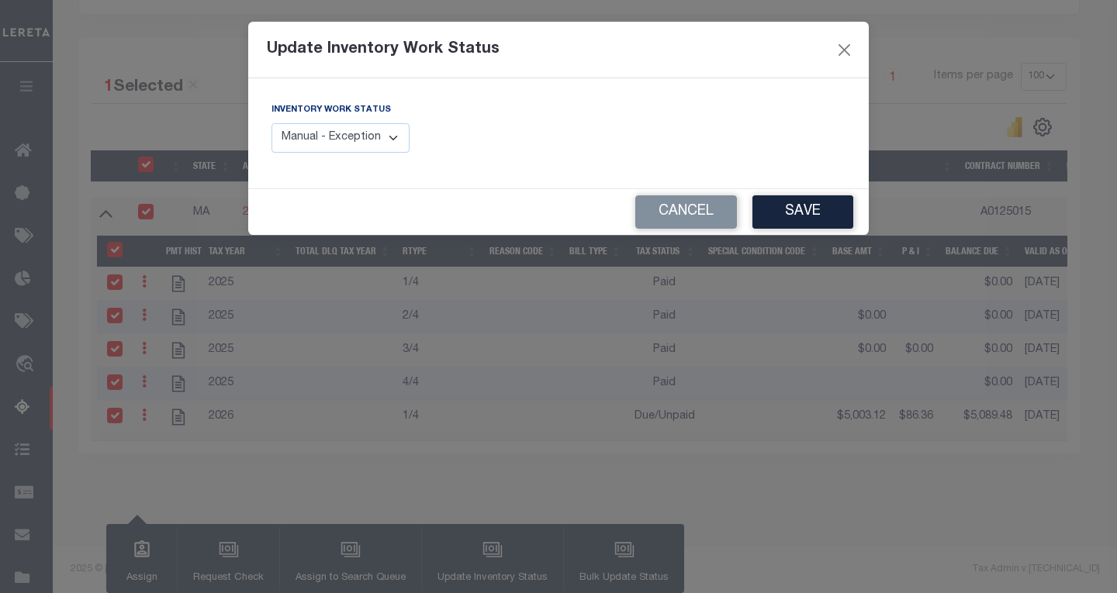
click at [337, 133] on select "Manual - Exception Pended - Awaiting Search Late Add Exception Completed" at bounding box center [340, 138] width 138 height 30
select select "4"
click at [271, 123] on select "Manual - Exception Pended - Awaiting Search Late Add Exception Completed" at bounding box center [340, 138] width 138 height 30
click at [798, 206] on button "Save" at bounding box center [802, 211] width 101 height 33
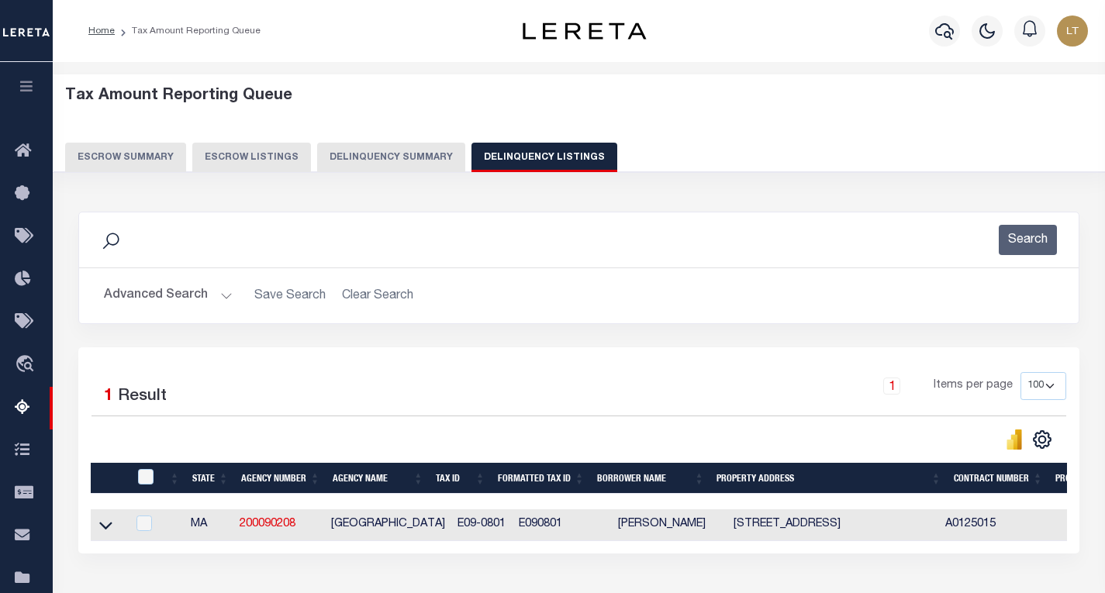
scroll to position [155, 0]
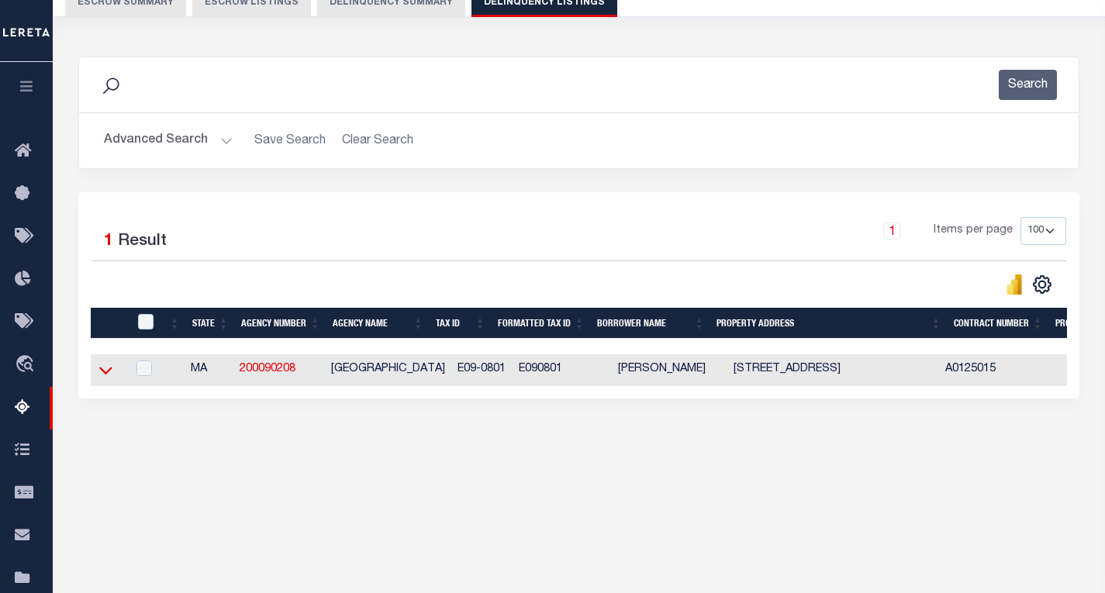
click at [106, 370] on icon at bounding box center [105, 370] width 13 height 16
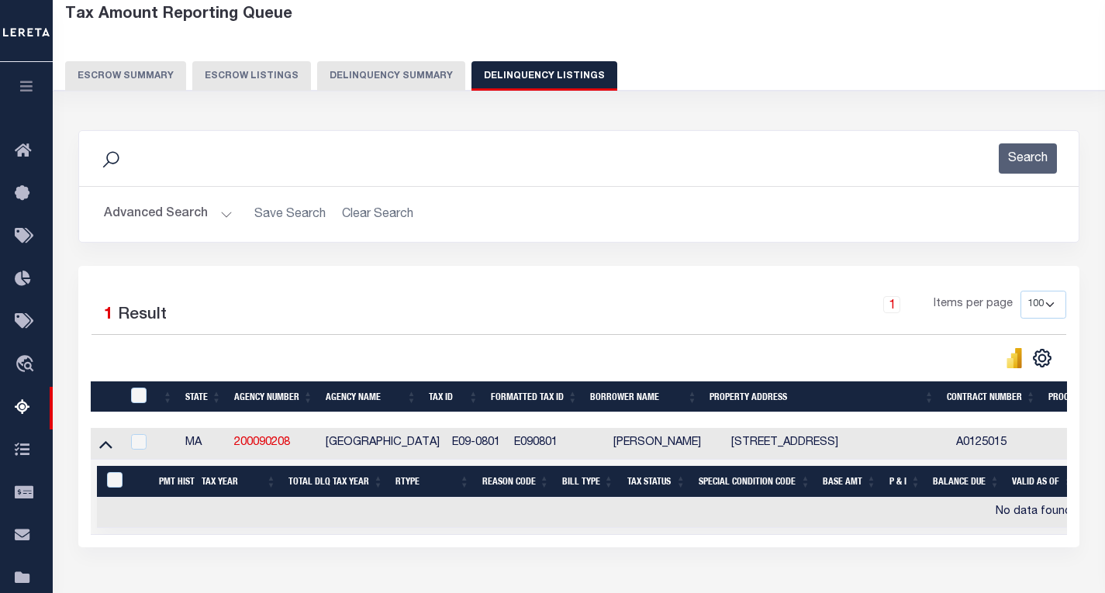
scroll to position [0, 0]
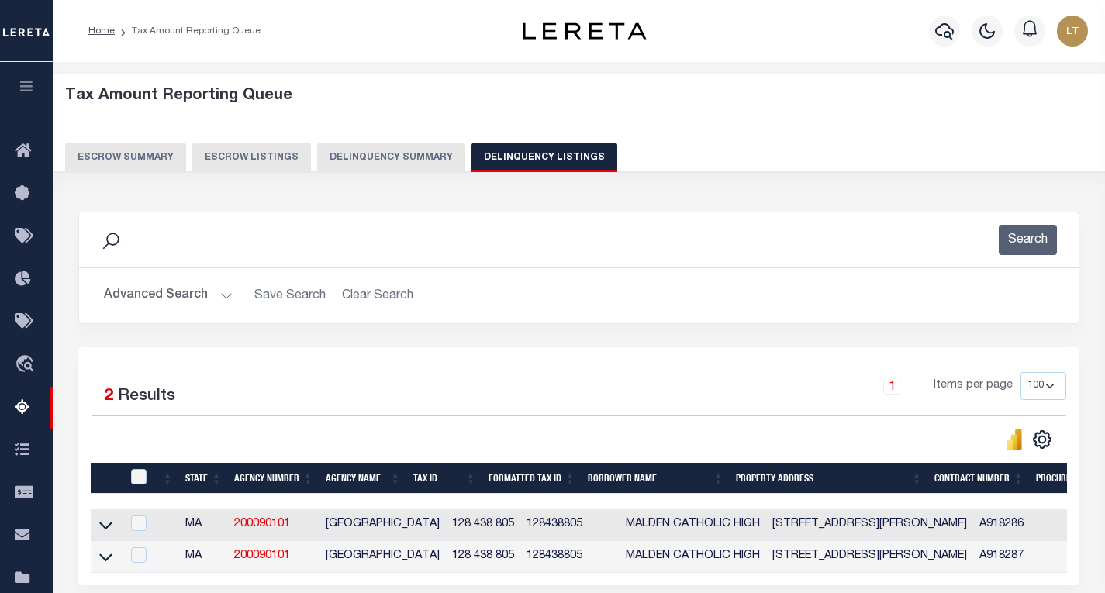
select select "100"
click at [106, 32] on link "Home" at bounding box center [101, 30] width 26 height 9
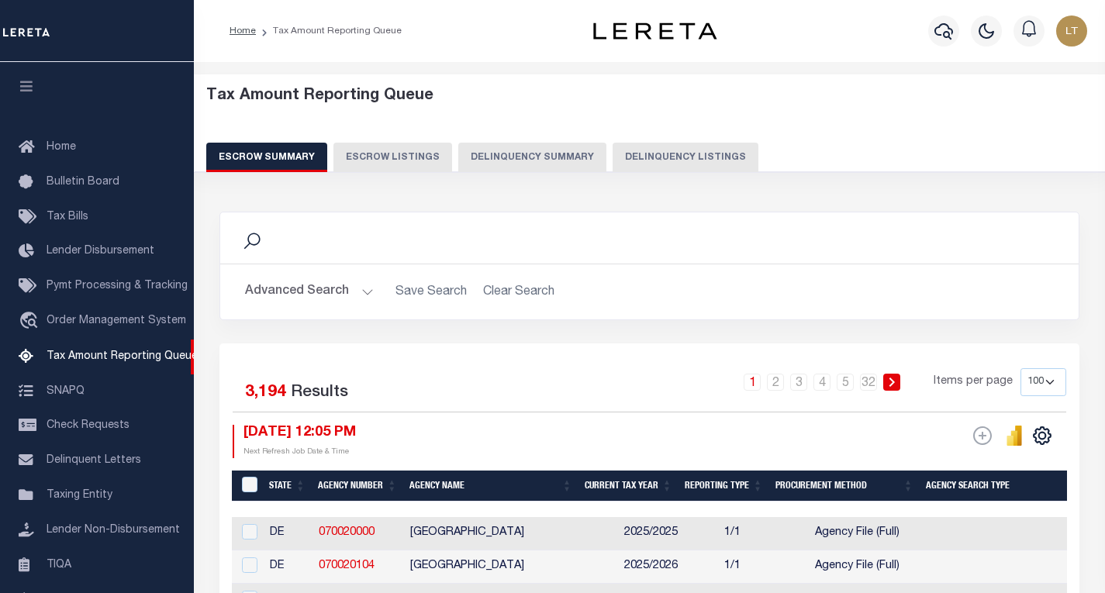
select select "100"
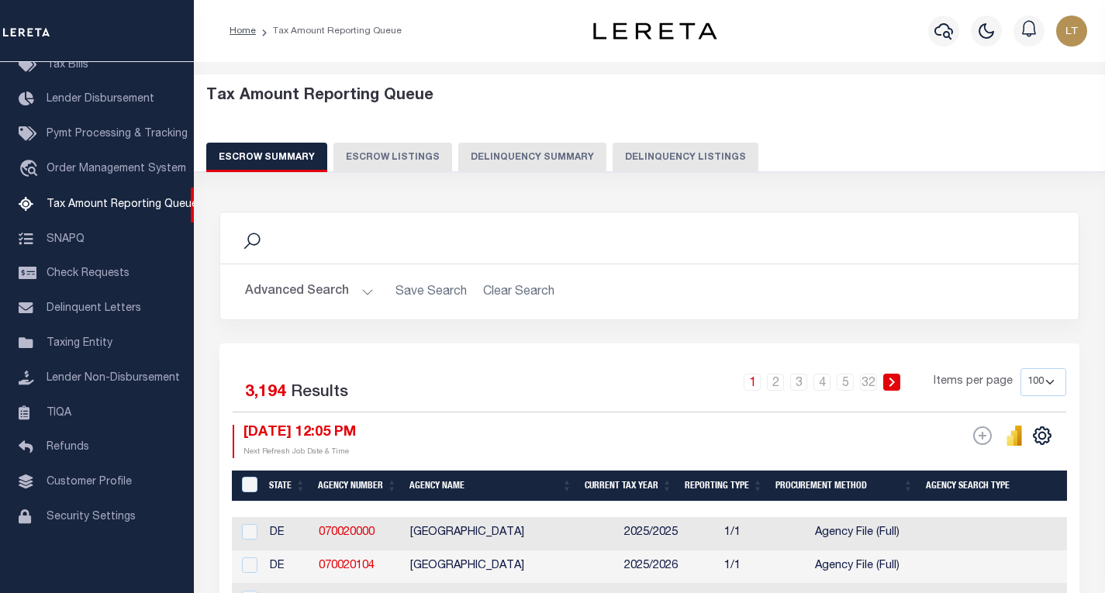
click at [685, 151] on button "Delinquency Listings" at bounding box center [686, 157] width 146 height 29
select select "100"
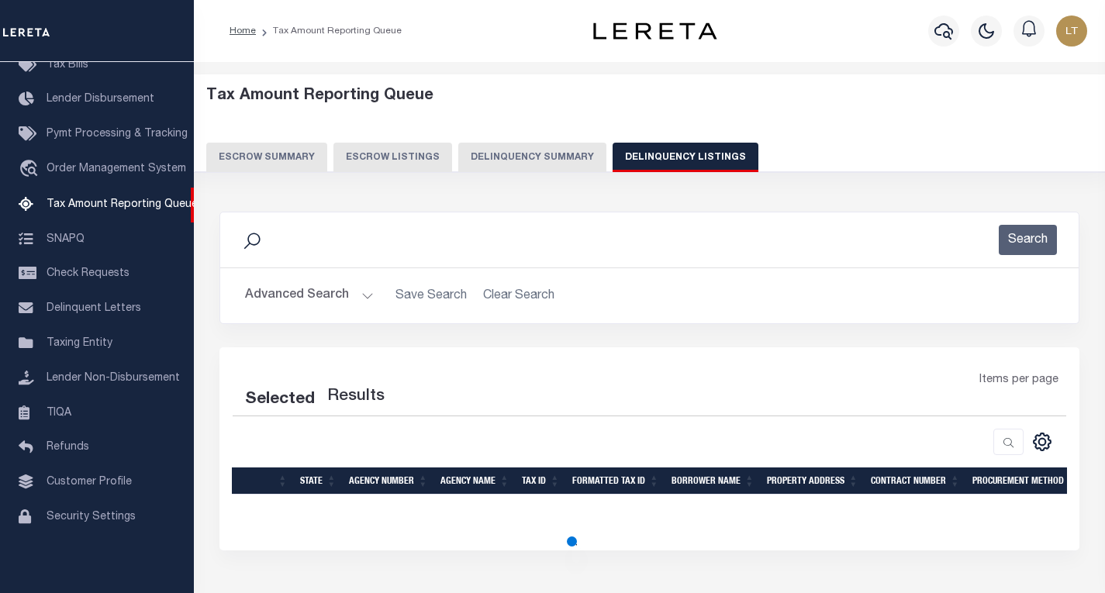
select select "100"
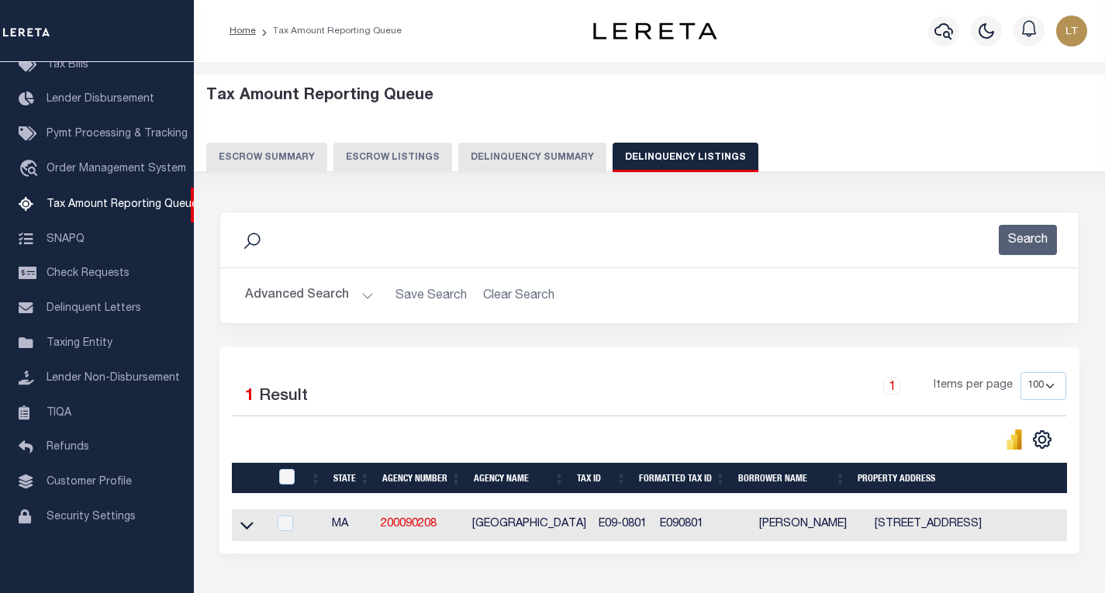
click at [271, 295] on button "Advanced Search" at bounding box center [309, 296] width 129 height 30
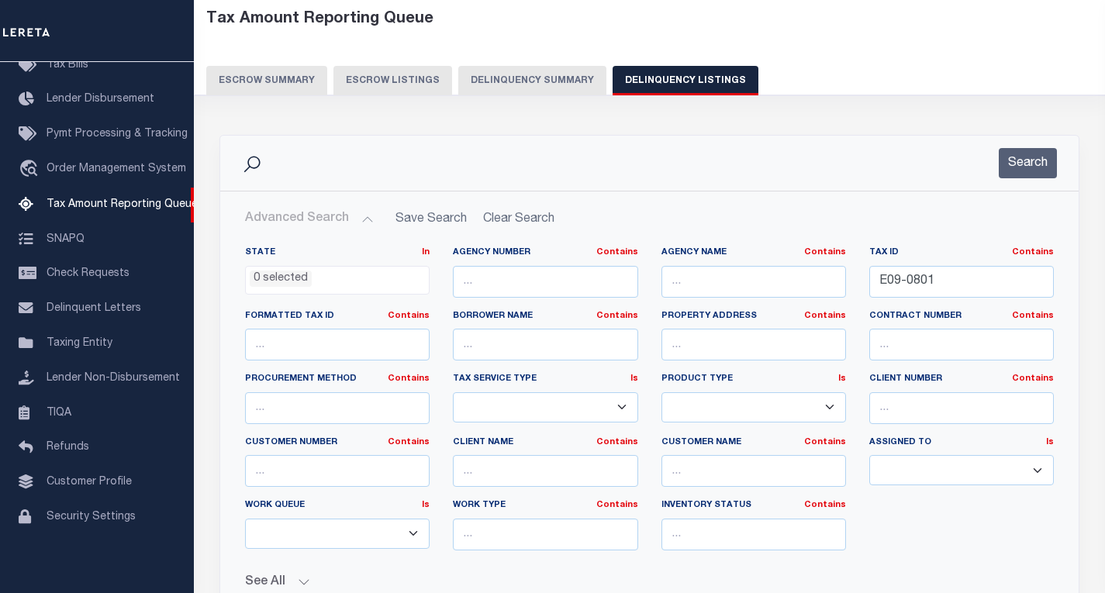
scroll to position [78, 0]
drag, startPoint x: 945, startPoint y: 286, endPoint x: 856, endPoint y: 282, distance: 88.5
click at [856, 282] on div "State In In AK AL AR AZ CA CO CT DC DE FL GA GU HI IA ID IL IN KS KY LA MA MD M…" at bounding box center [649, 404] width 832 height 316
paste input "K04-0515"
type input "K04-0515"
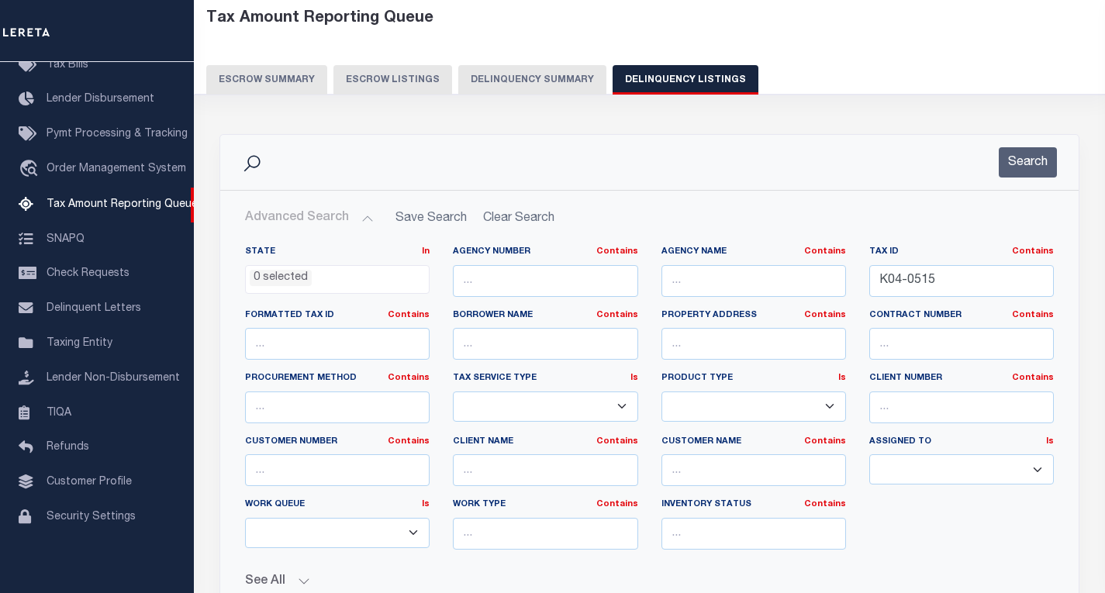
click at [1037, 178] on div "Search" at bounding box center [649, 162] width 859 height 55
click at [1041, 168] on button "Search" at bounding box center [1028, 162] width 58 height 30
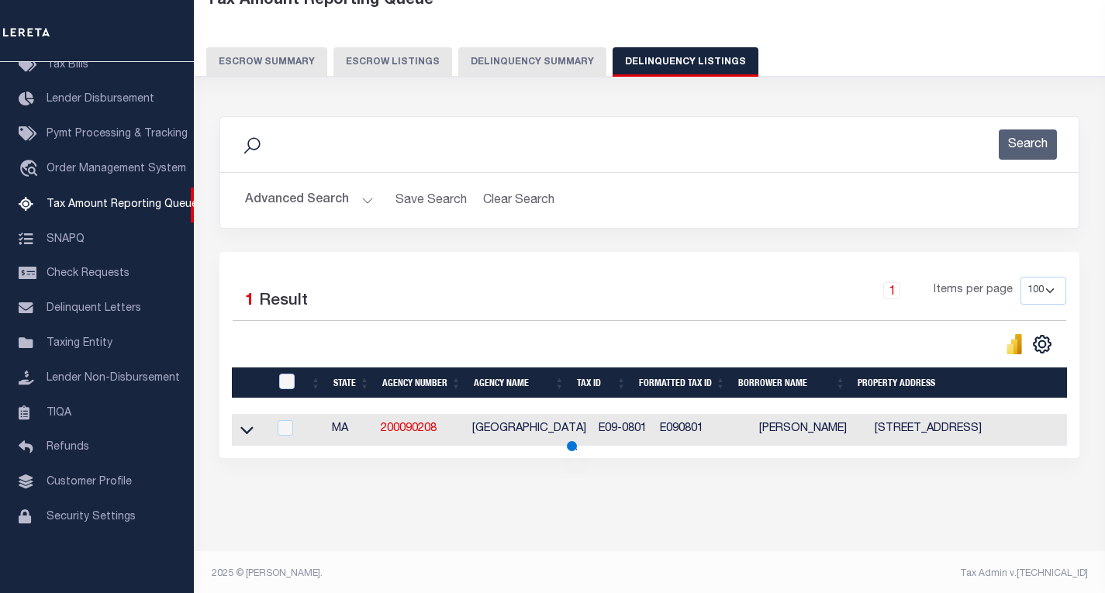
scroll to position [113, 0]
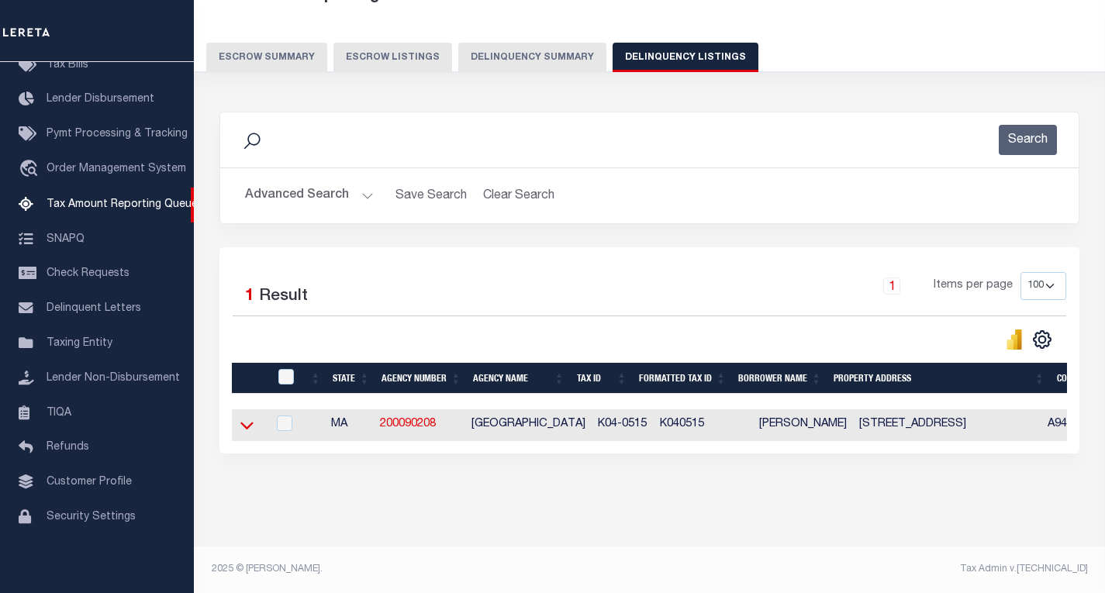
click at [244, 417] on icon at bounding box center [246, 425] width 13 height 16
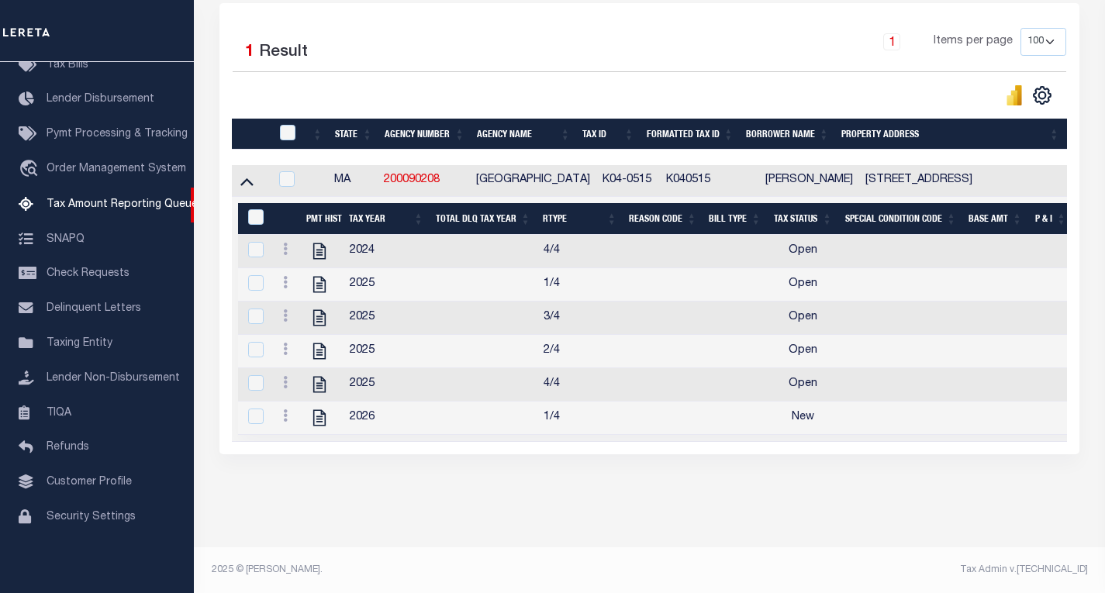
scroll to position [346, 0]
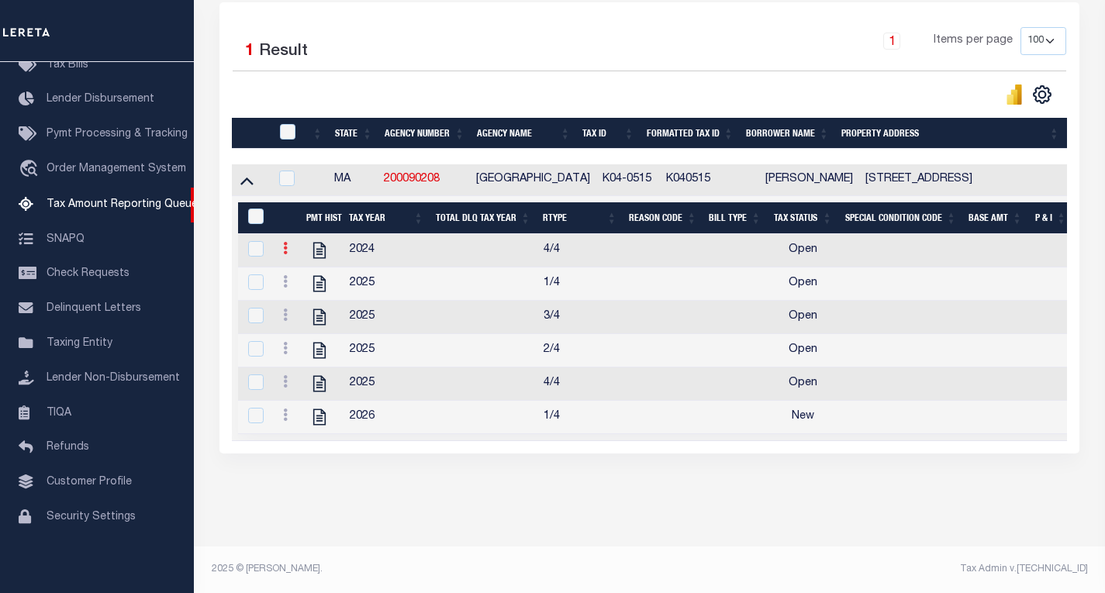
click at [282, 252] on link at bounding box center [285, 250] width 17 height 12
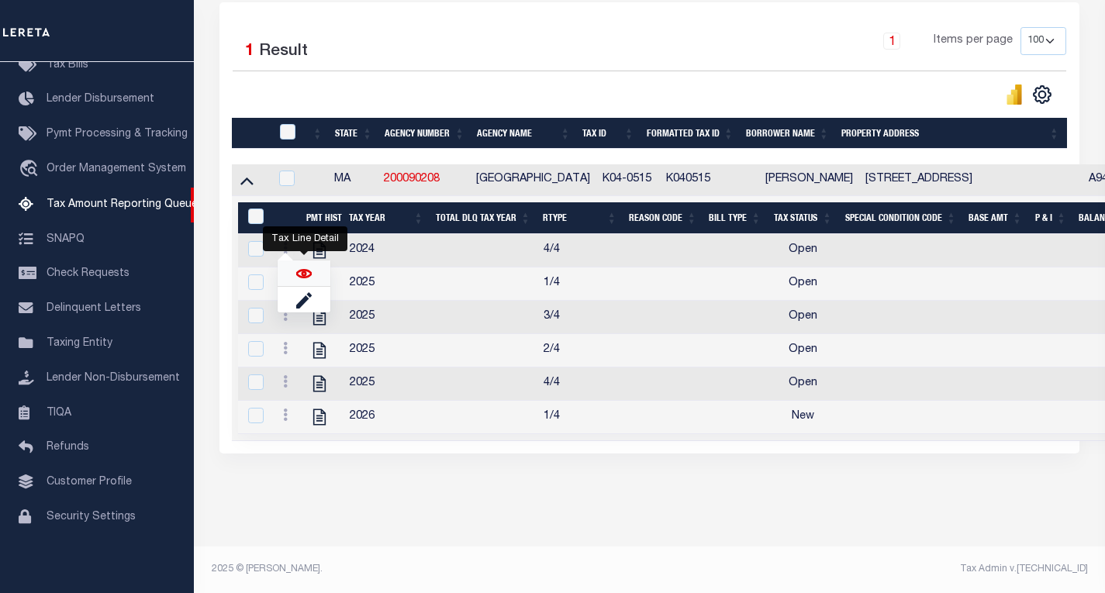
click at [309, 273] on img "" at bounding box center [304, 274] width 16 height 16
checkbox input "true"
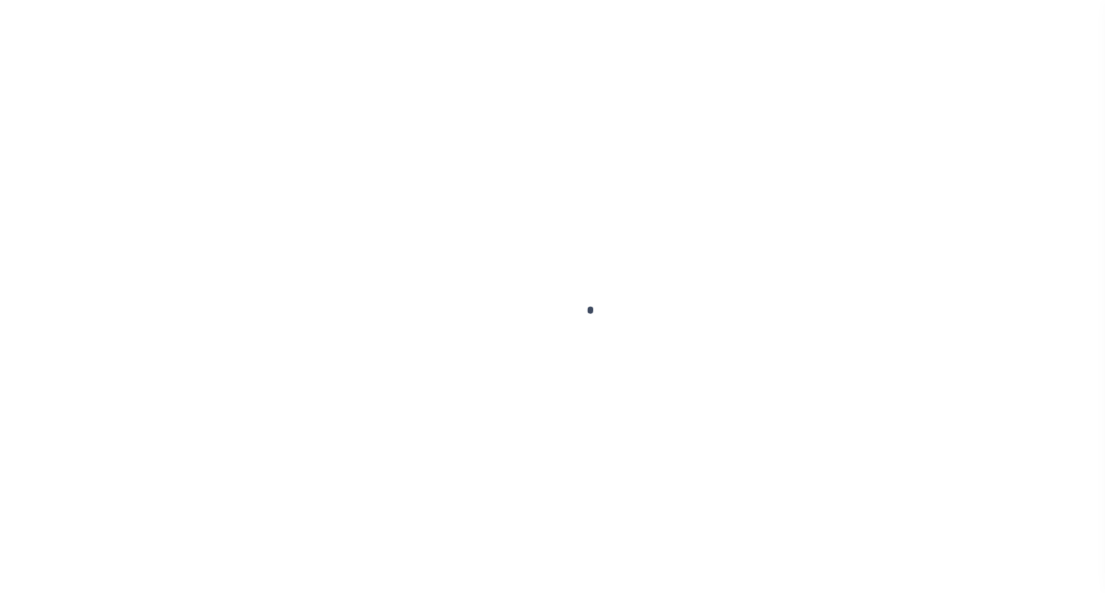
select select "OP2"
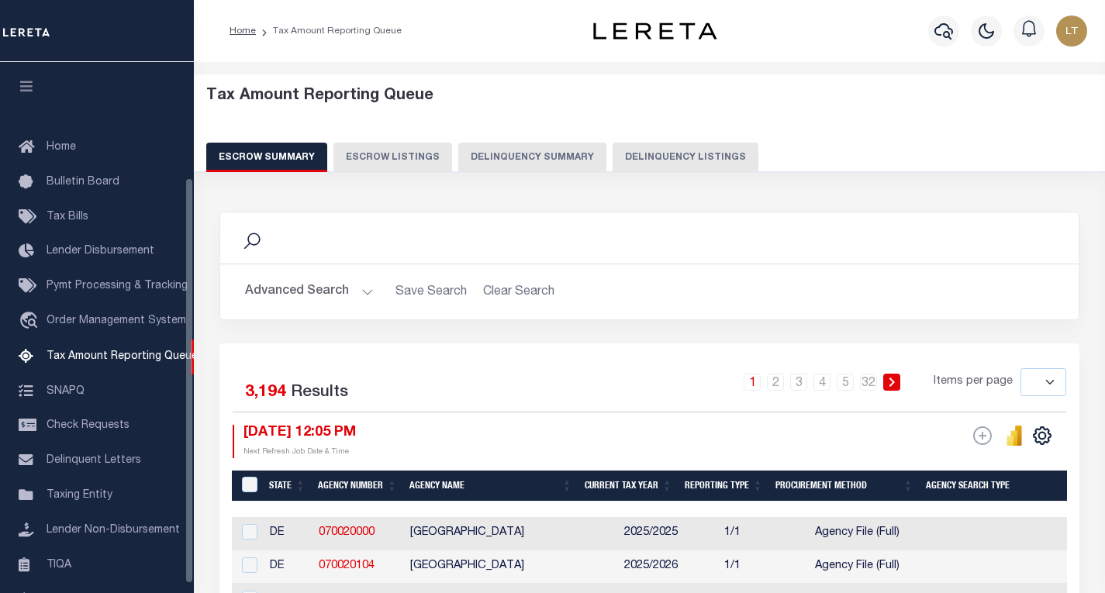
select select
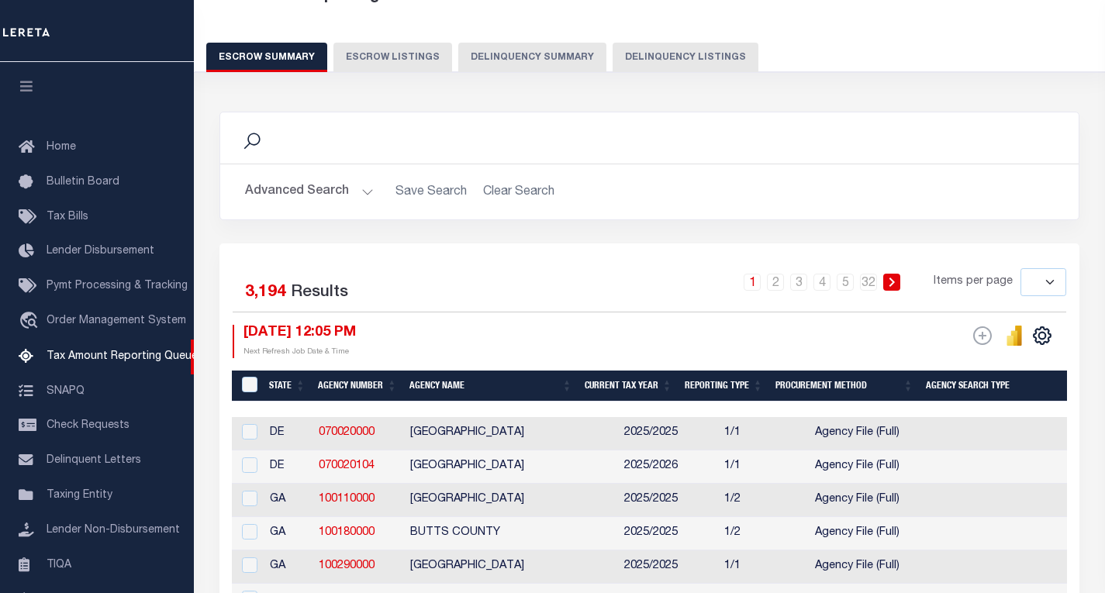
click at [681, 60] on button "Delinquency Listings" at bounding box center [686, 57] width 146 height 29
select select "100"
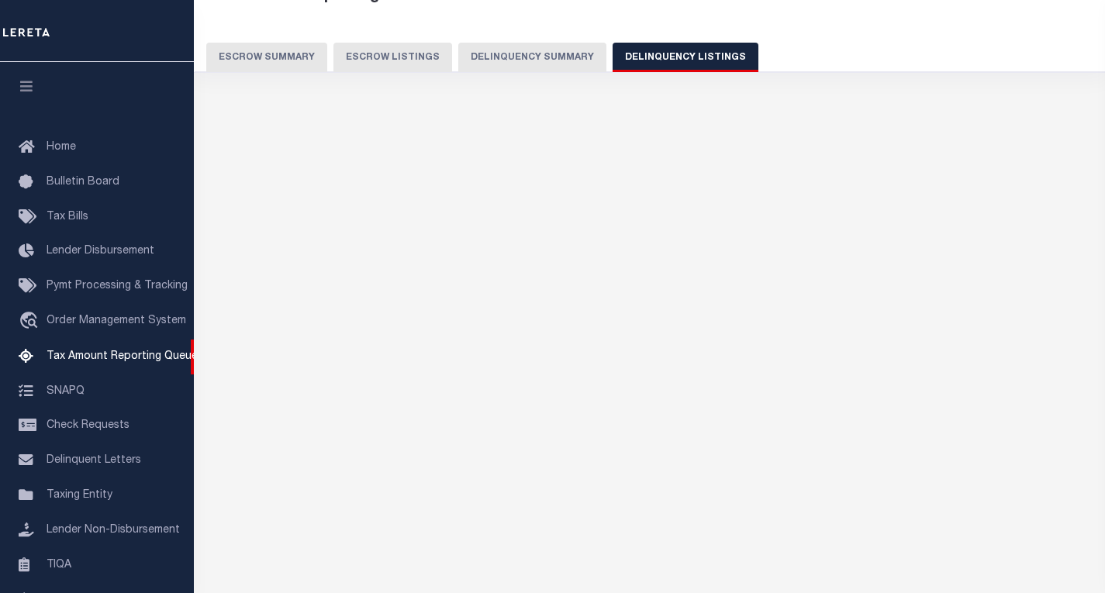
scroll to position [150, 0]
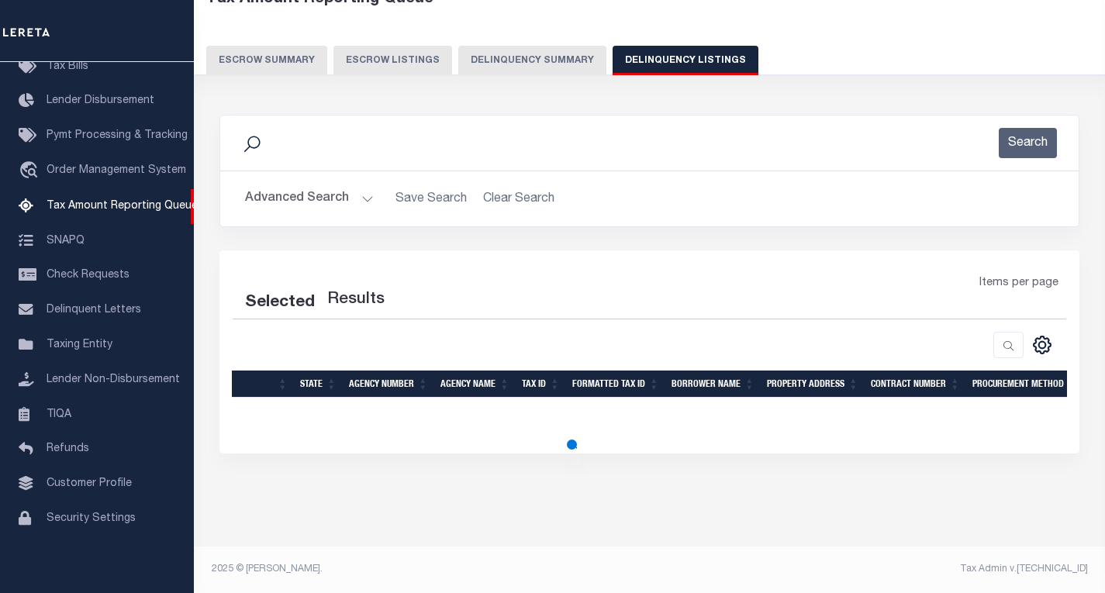
select select "100"
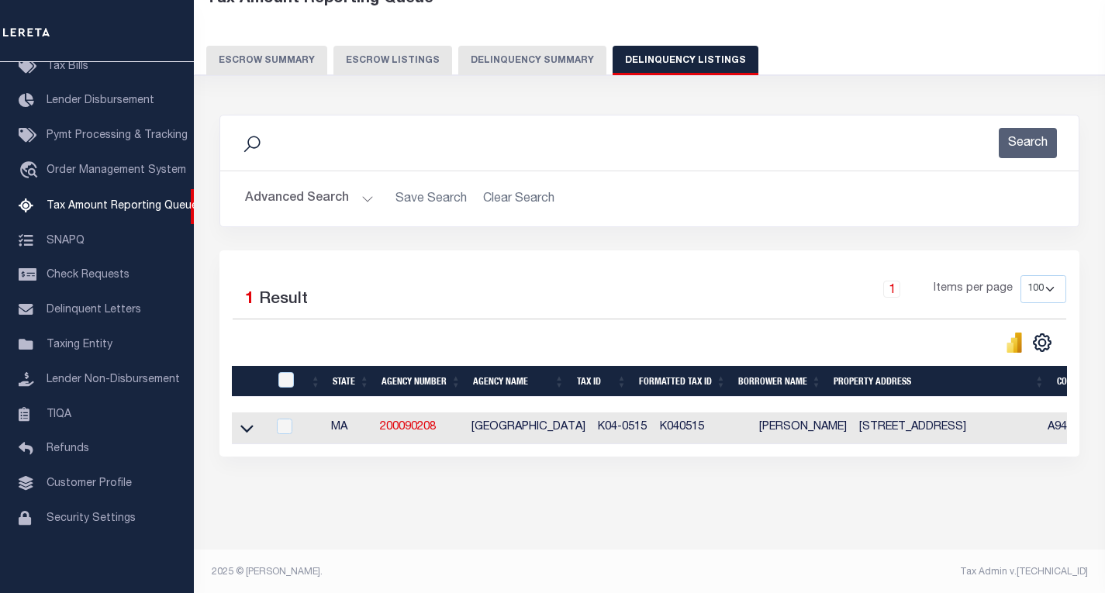
scroll to position [100, 0]
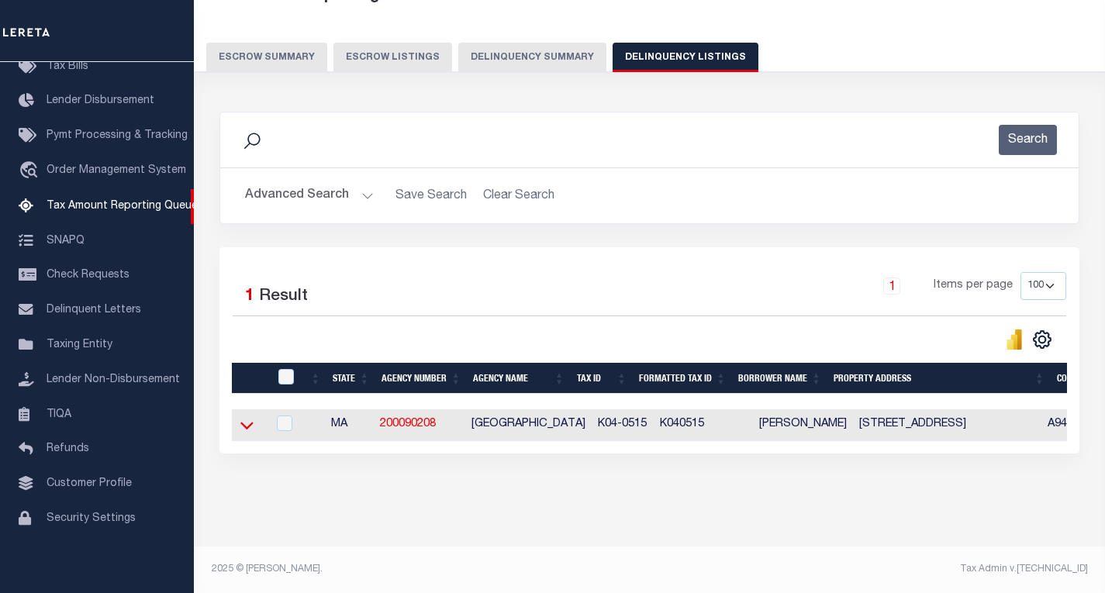
click at [243, 429] on icon at bounding box center [246, 427] width 13 height 8
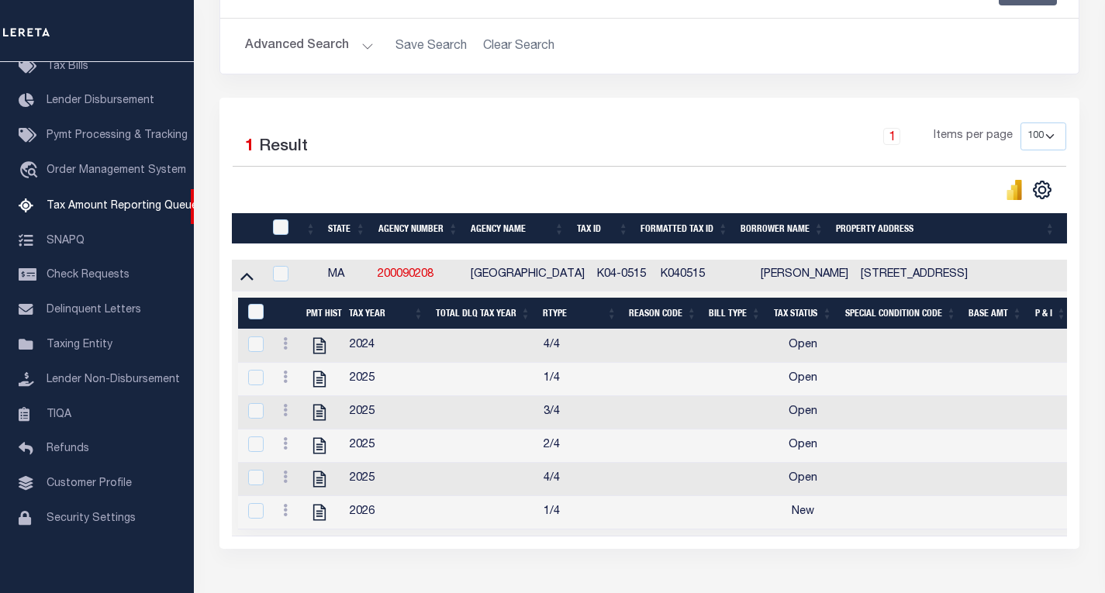
scroll to position [268, 0]
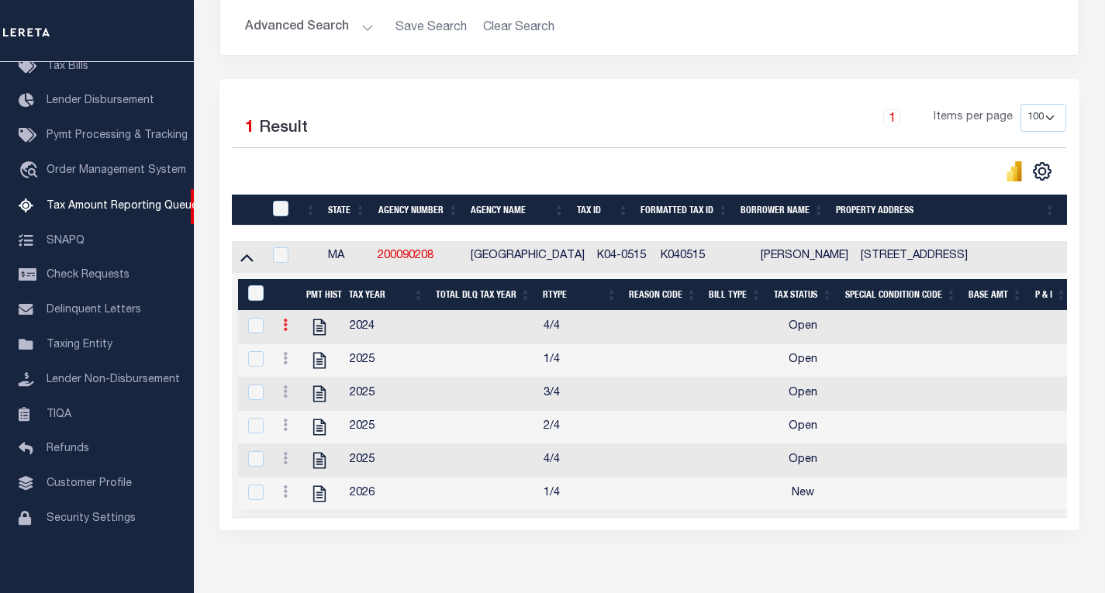
click at [283, 331] on icon at bounding box center [285, 325] width 5 height 12
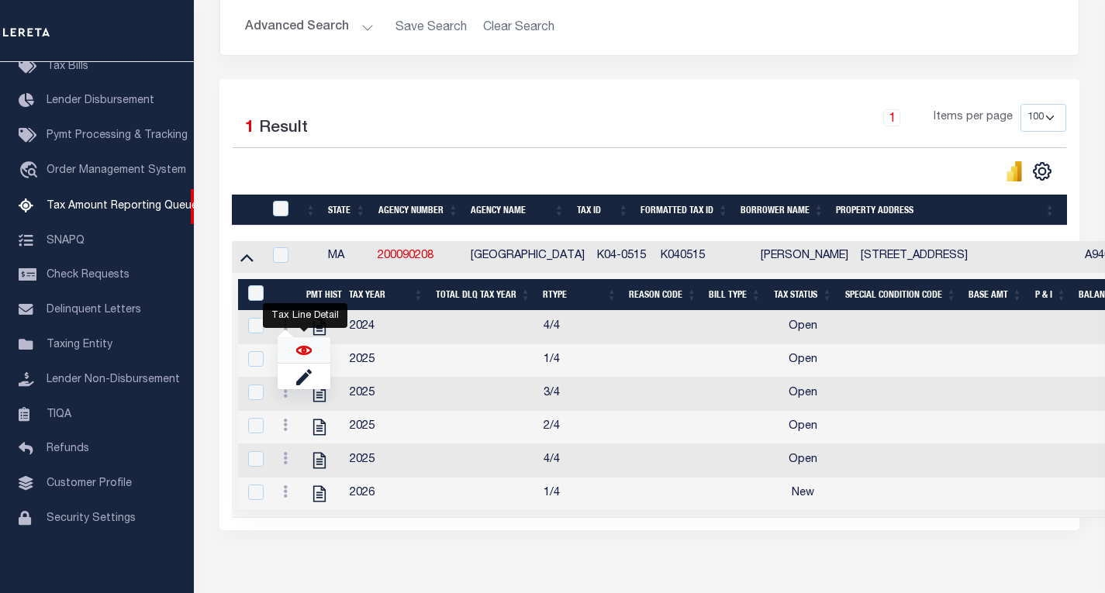
click at [302, 354] on img "" at bounding box center [304, 351] width 16 height 16
checkbox input "true"
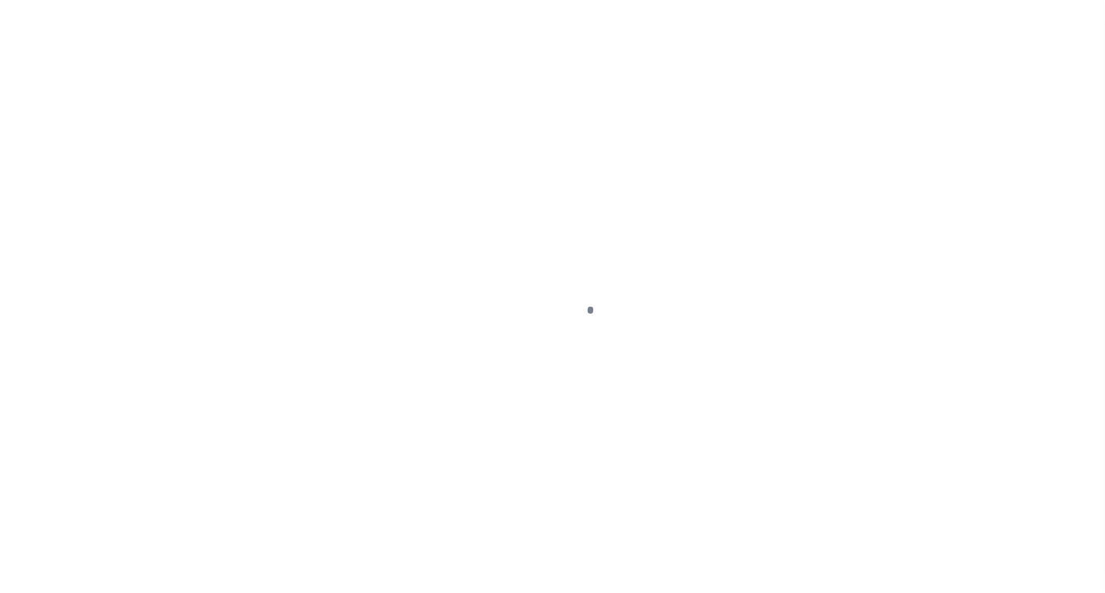
select select "OP2"
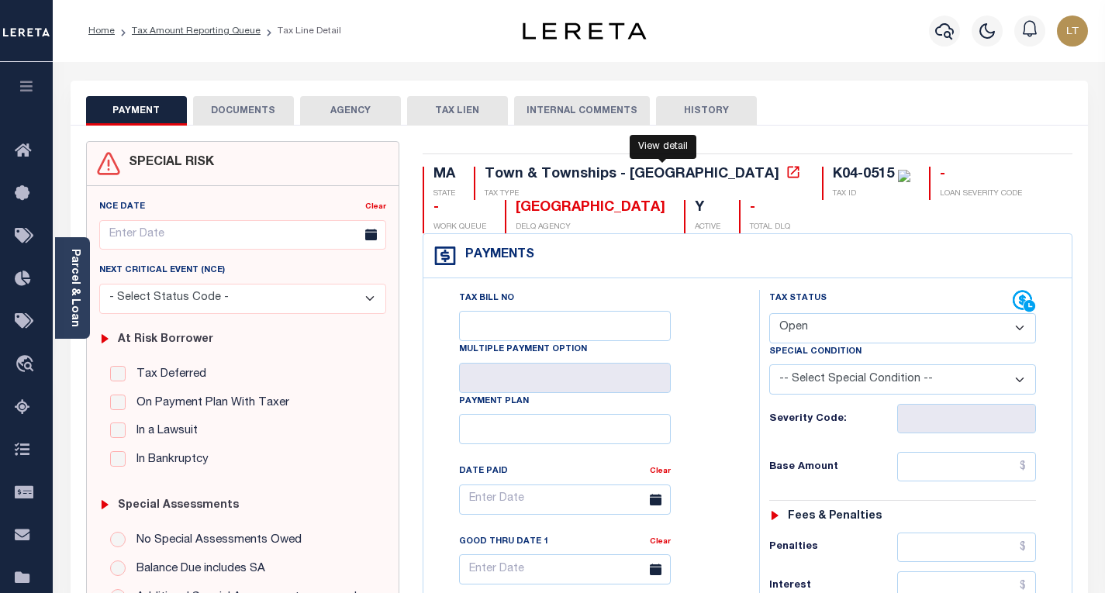
click at [787, 178] on icon at bounding box center [793, 172] width 12 height 12
click at [786, 177] on icon at bounding box center [794, 172] width 16 height 16
click at [78, 277] on link "Parcel & Loan" at bounding box center [74, 288] width 11 height 78
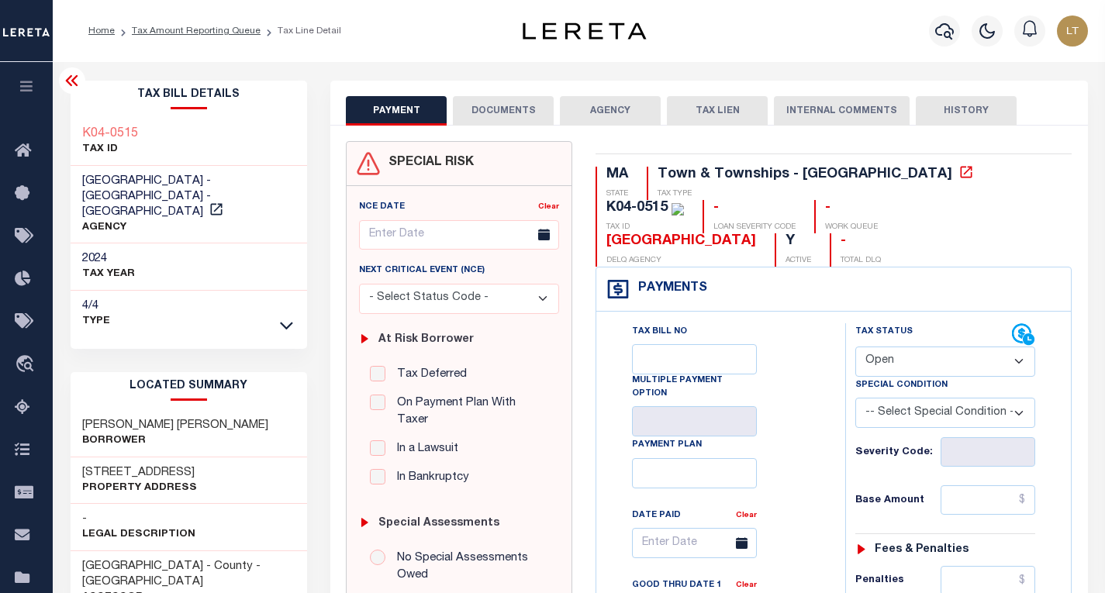
click at [71, 80] on icon at bounding box center [72, 80] width 19 height 19
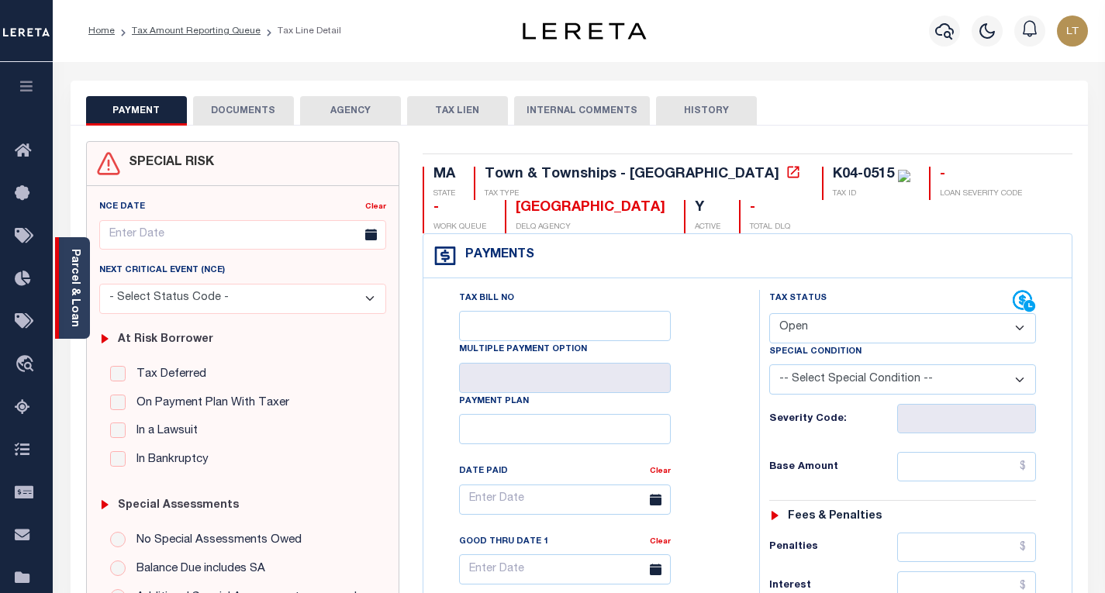
click at [78, 288] on link "Parcel & Loan" at bounding box center [74, 288] width 11 height 78
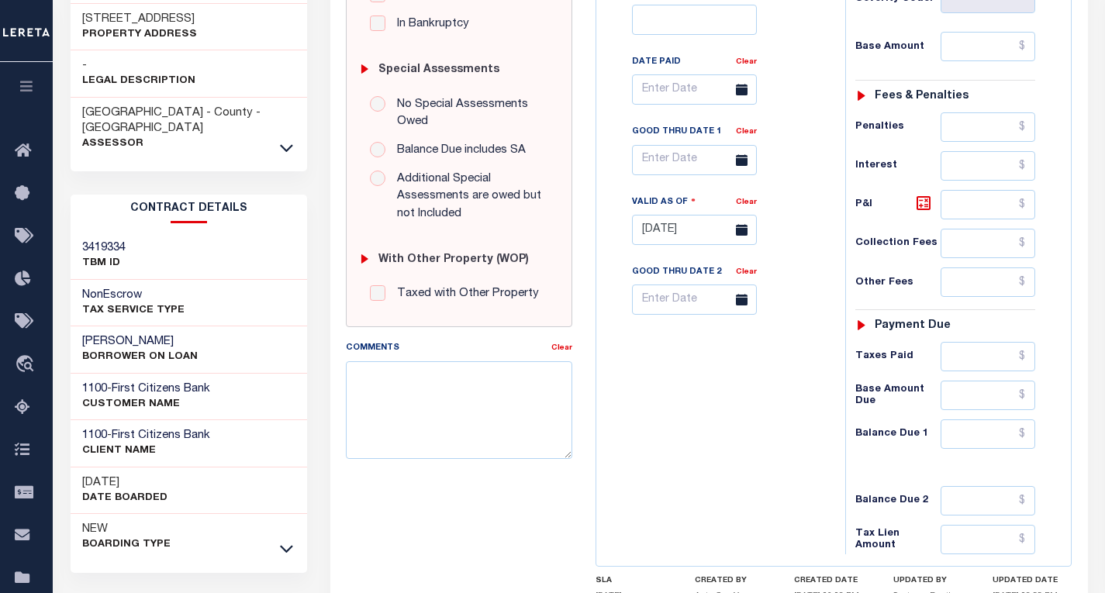
scroll to position [465, 0]
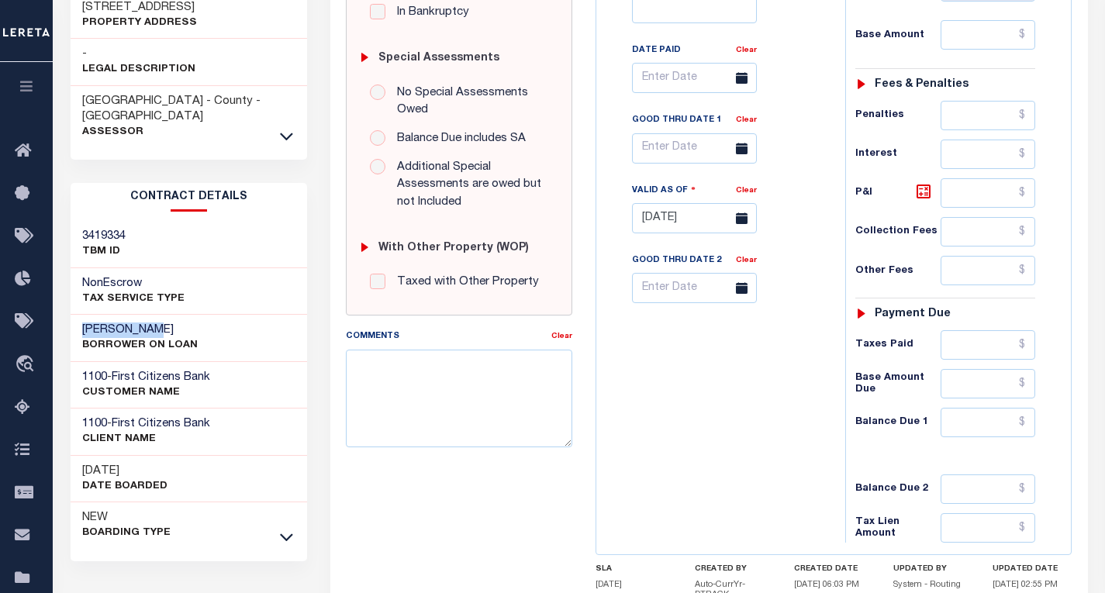
drag, startPoint x: 82, startPoint y: 297, endPoint x: 153, endPoint y: 297, distance: 70.6
click at [153, 323] on h3 "[PERSON_NAME]" at bounding box center [140, 331] width 116 height 16
copy h3 "[PERSON_NAME]"
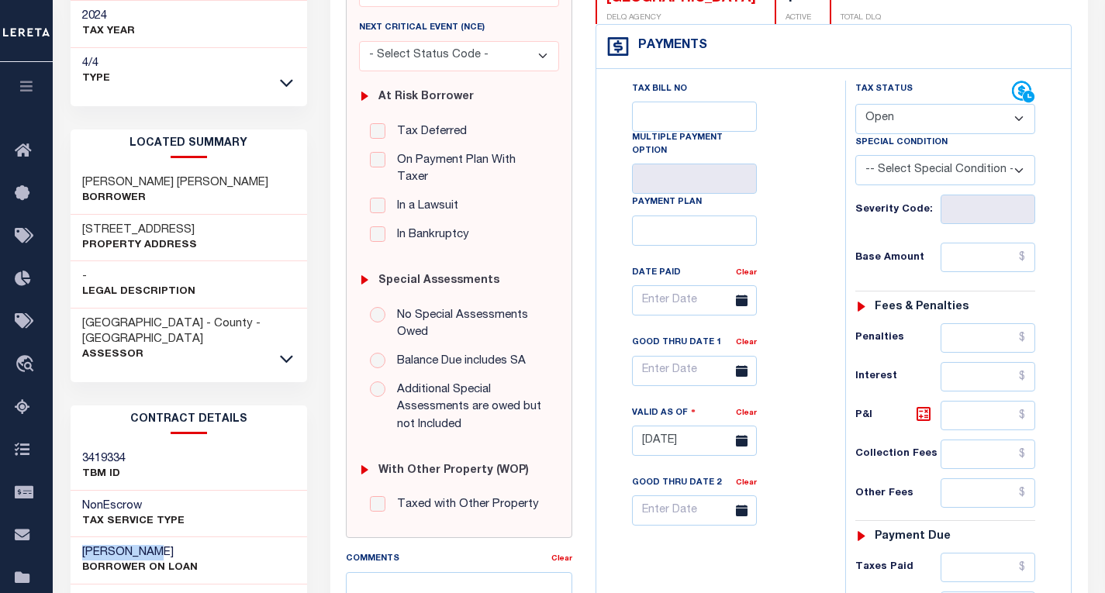
scroll to position [233, 0]
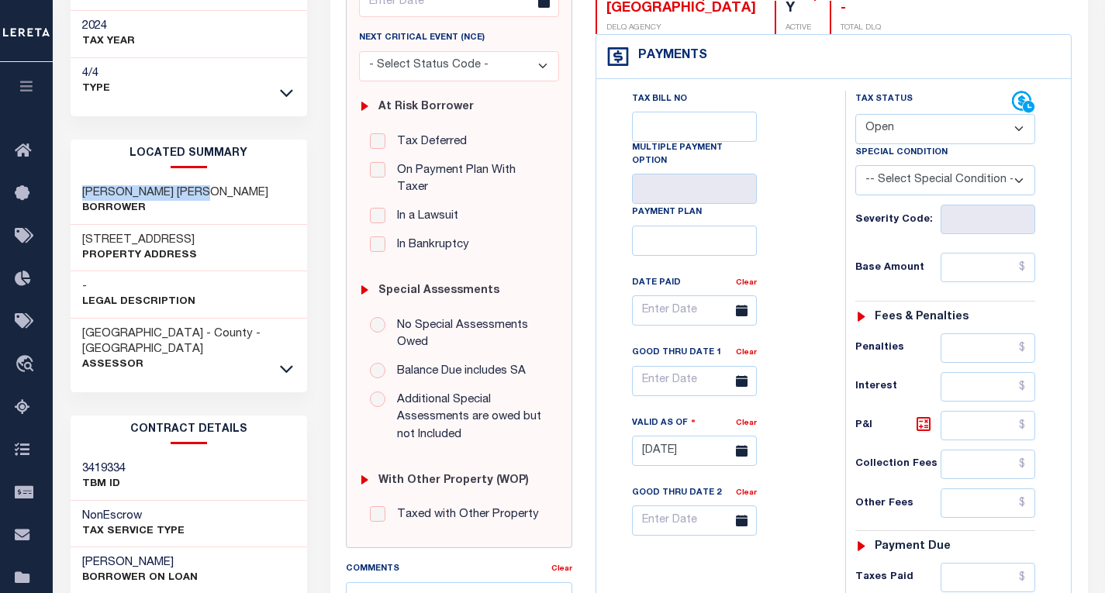
drag, startPoint x: 215, startPoint y: 171, endPoint x: 77, endPoint y: 172, distance: 138.1
click at [77, 178] on div "[PERSON_NAME] [PERSON_NAME] Borrower" at bounding box center [189, 201] width 237 height 47
copy h3 "[PERSON_NAME] [PERSON_NAME]"
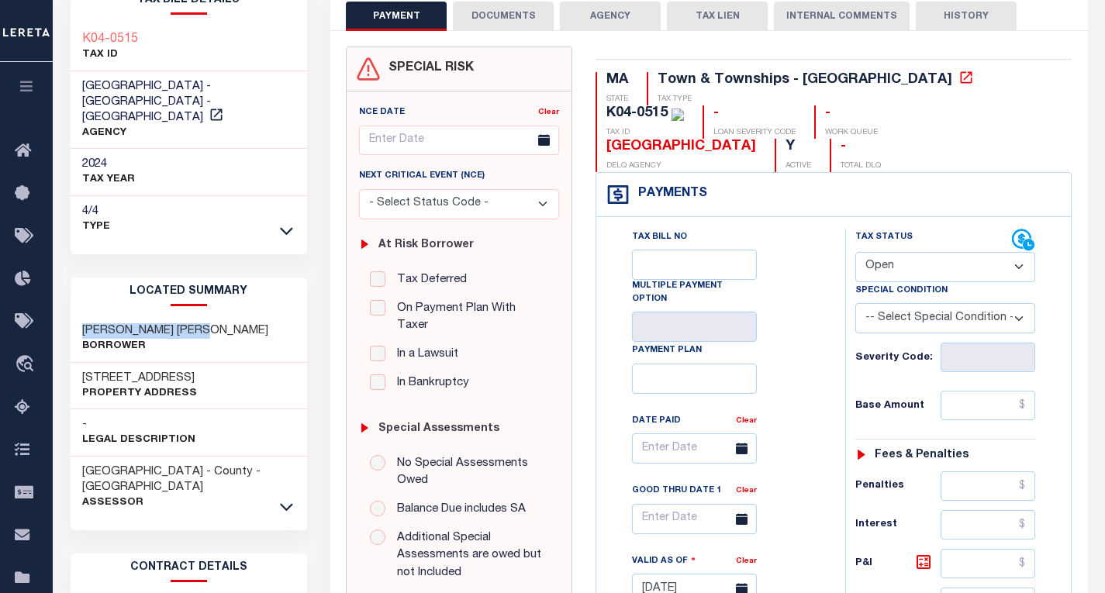
scroll to position [155, 0]
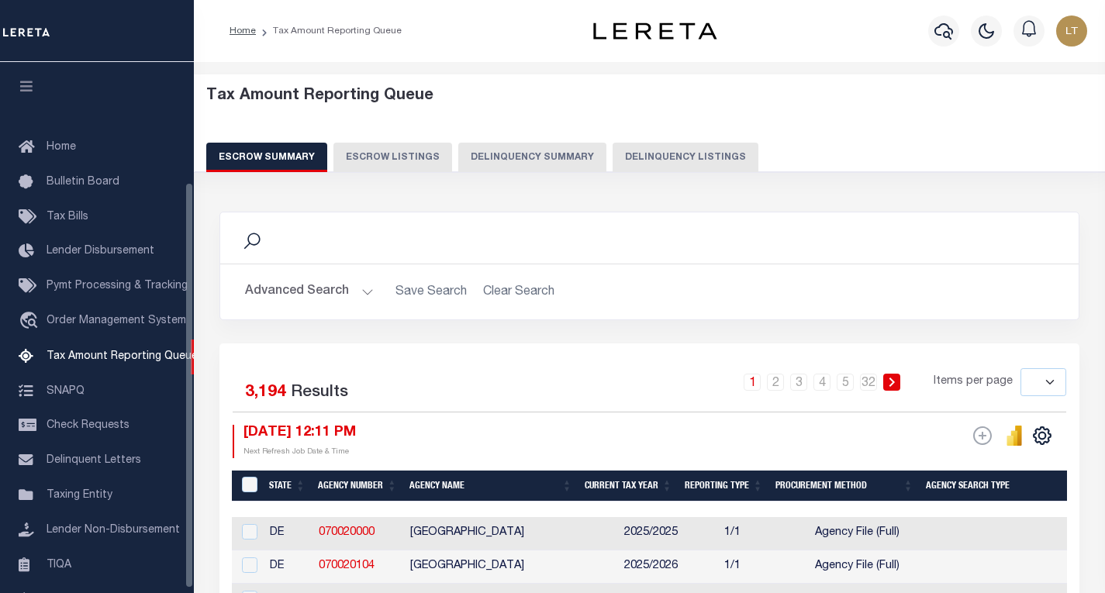
select select
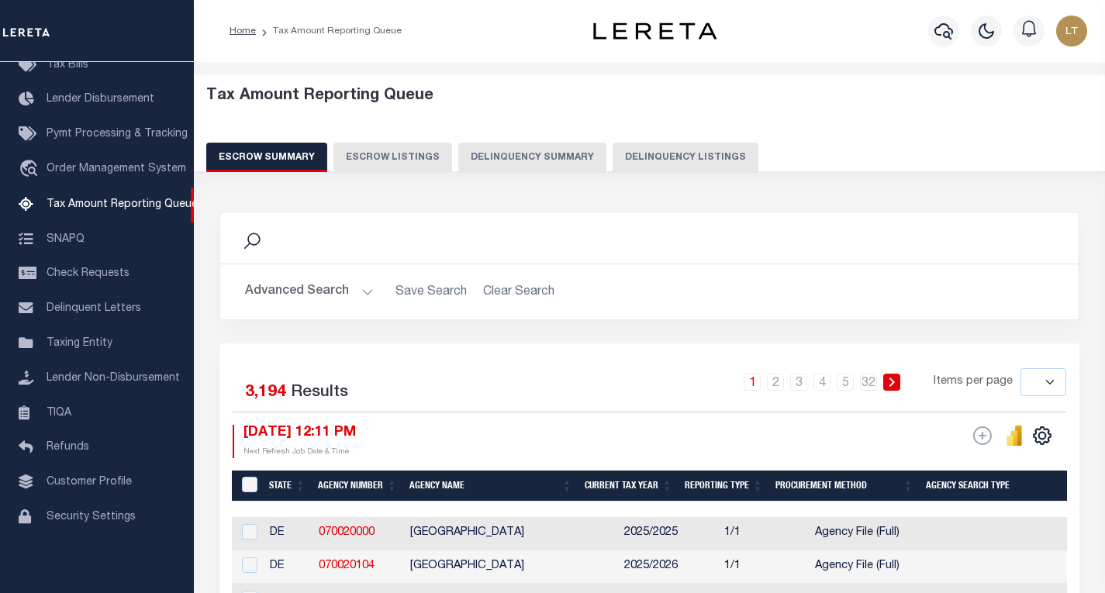
click at [710, 152] on button "Delinquency Listings" at bounding box center [686, 157] width 146 height 29
select select
select select "100"
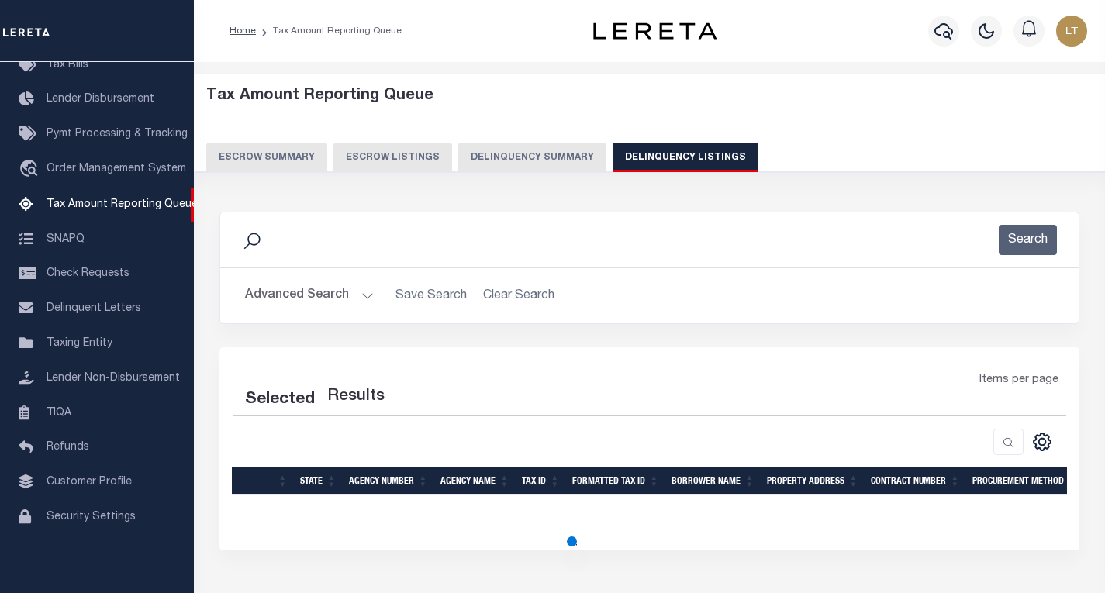
select select "100"
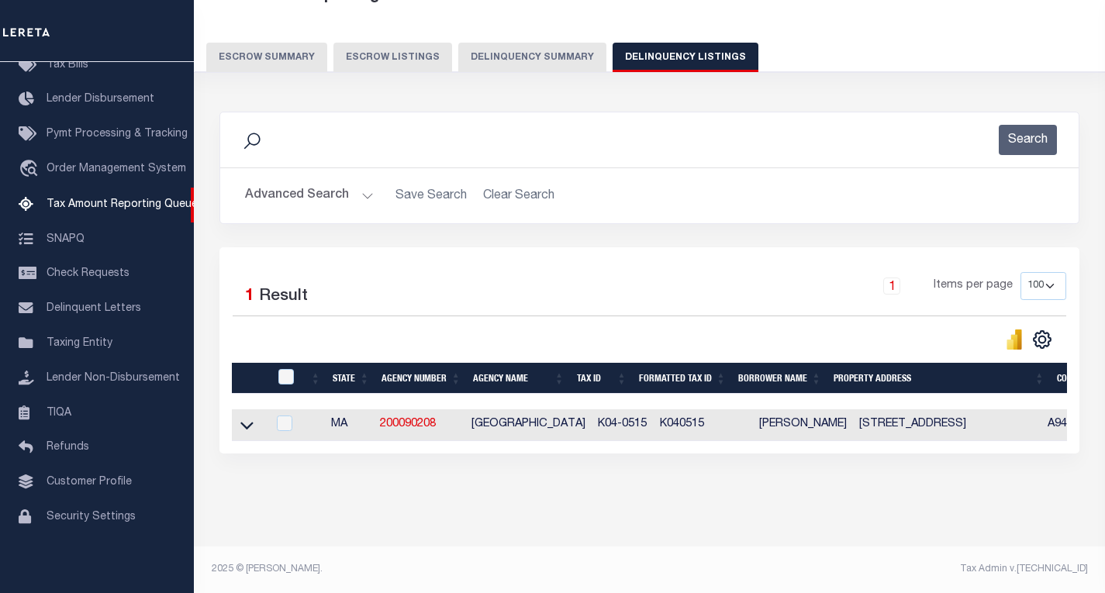
scroll to position [113, 0]
click at [306, 185] on button "Advanced Search" at bounding box center [309, 196] width 129 height 30
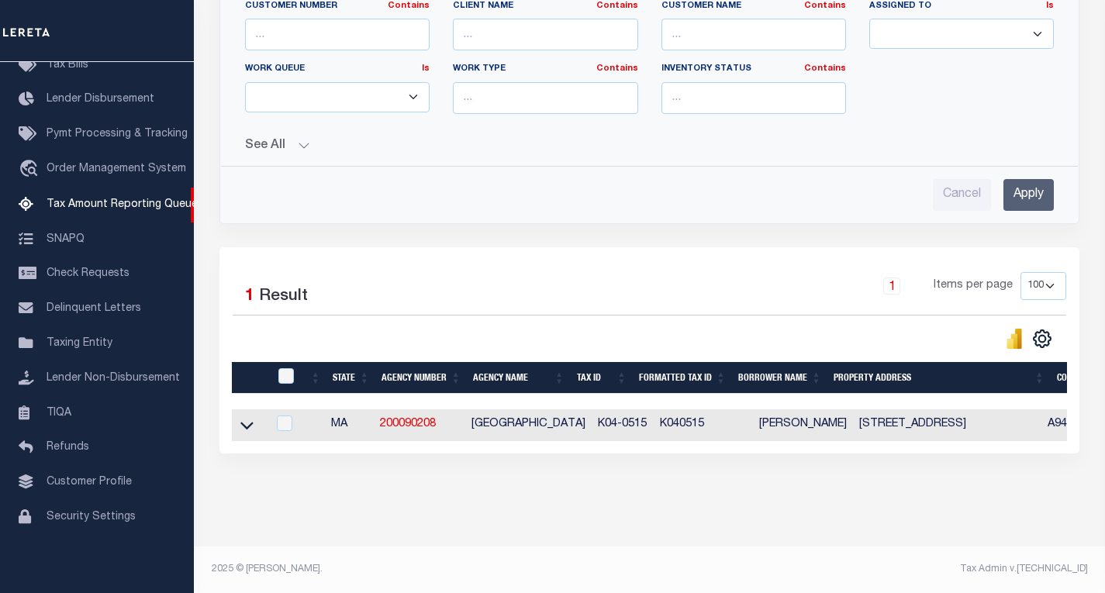
scroll to position [527, 0]
click at [243, 422] on icon at bounding box center [246, 426] width 13 height 8
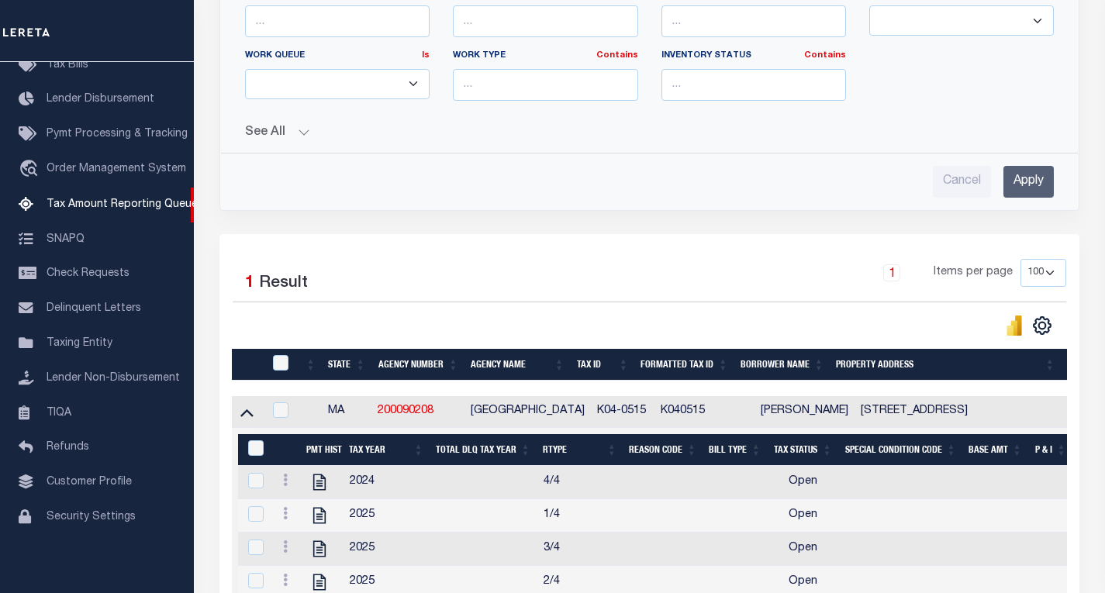
scroll to position [682, 0]
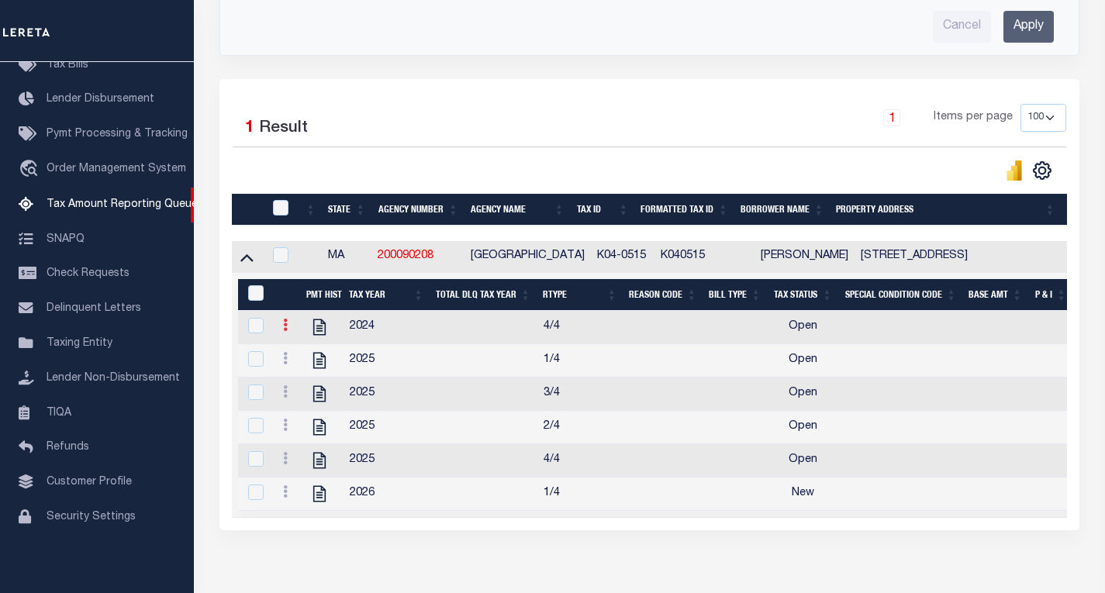
click at [283, 331] on icon at bounding box center [285, 325] width 5 height 12
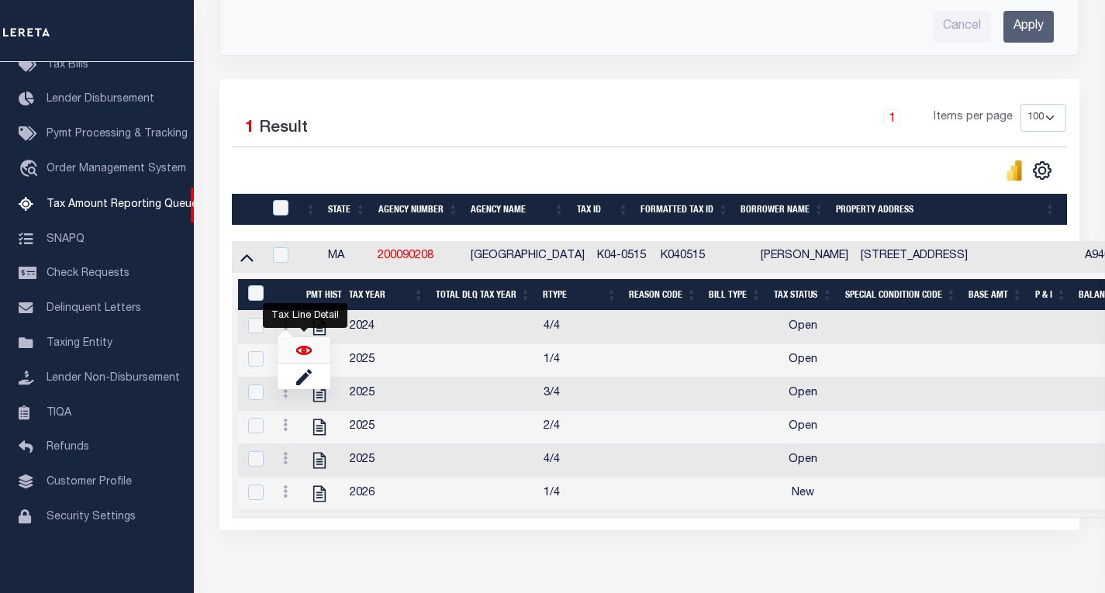
click at [310, 358] on img "" at bounding box center [304, 351] width 16 height 16
checkbox input "true"
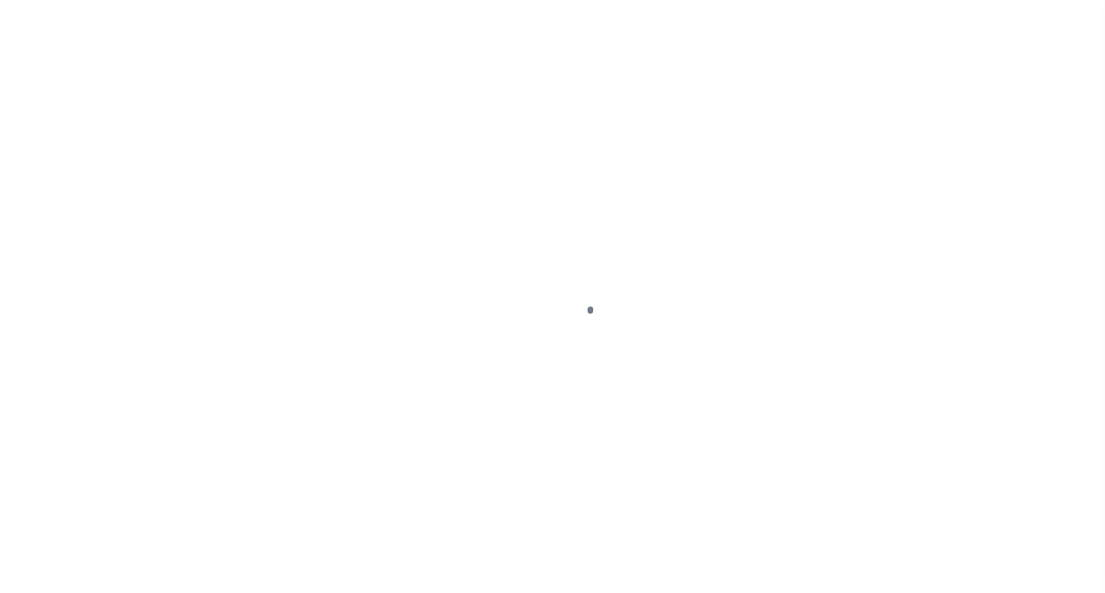
select select "OP2"
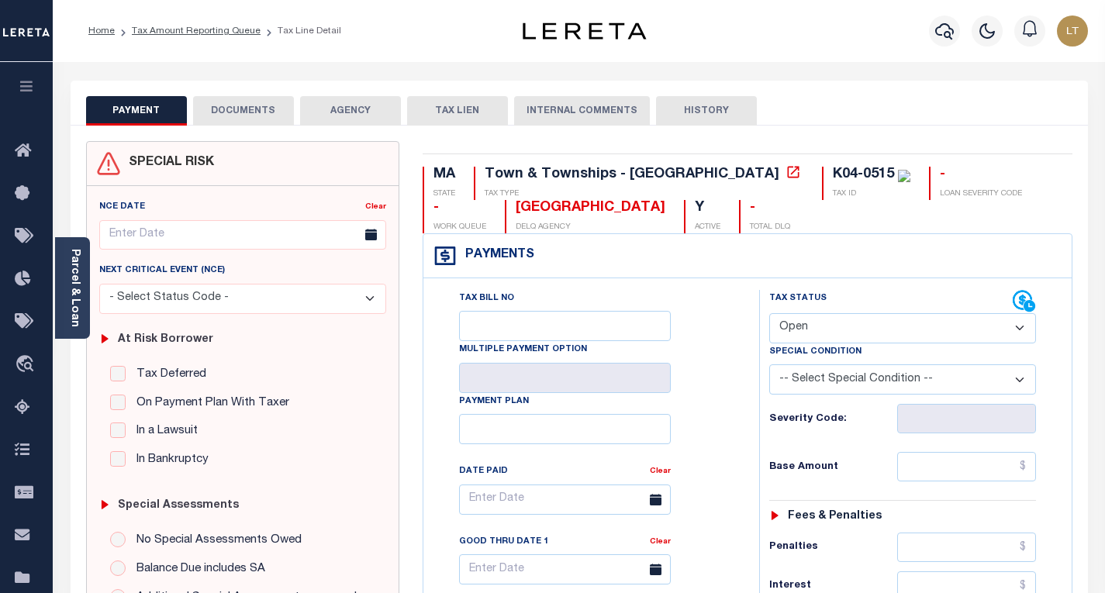
click at [91, 296] on div "NCE Date Clear Next Critical Event (NCE)" at bounding box center [243, 457] width 312 height 542
click at [77, 285] on link "Parcel & Loan" at bounding box center [74, 288] width 11 height 78
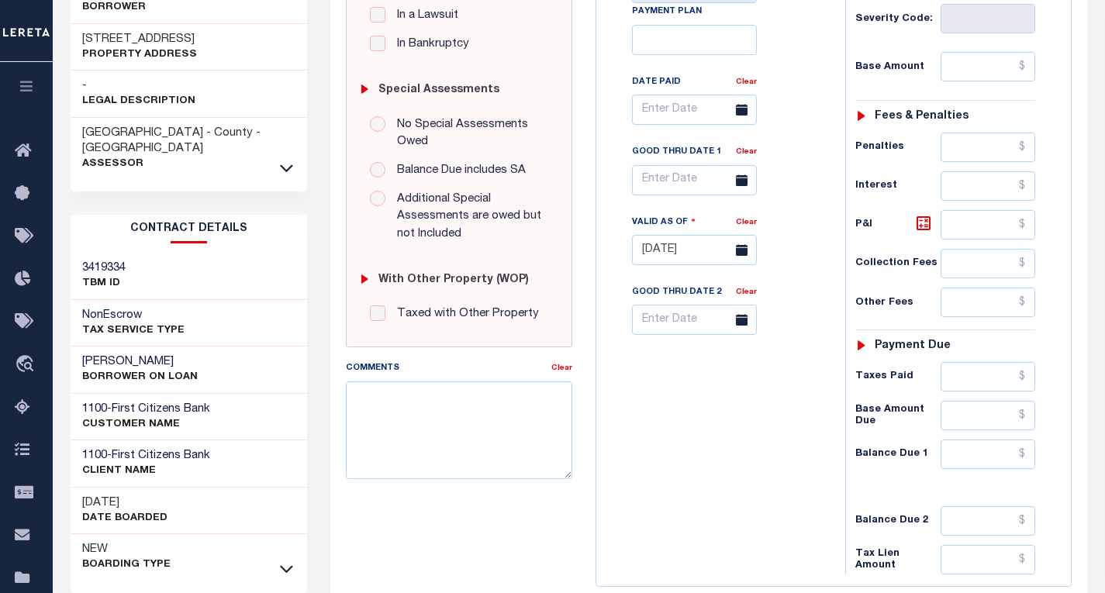
scroll to position [543, 0]
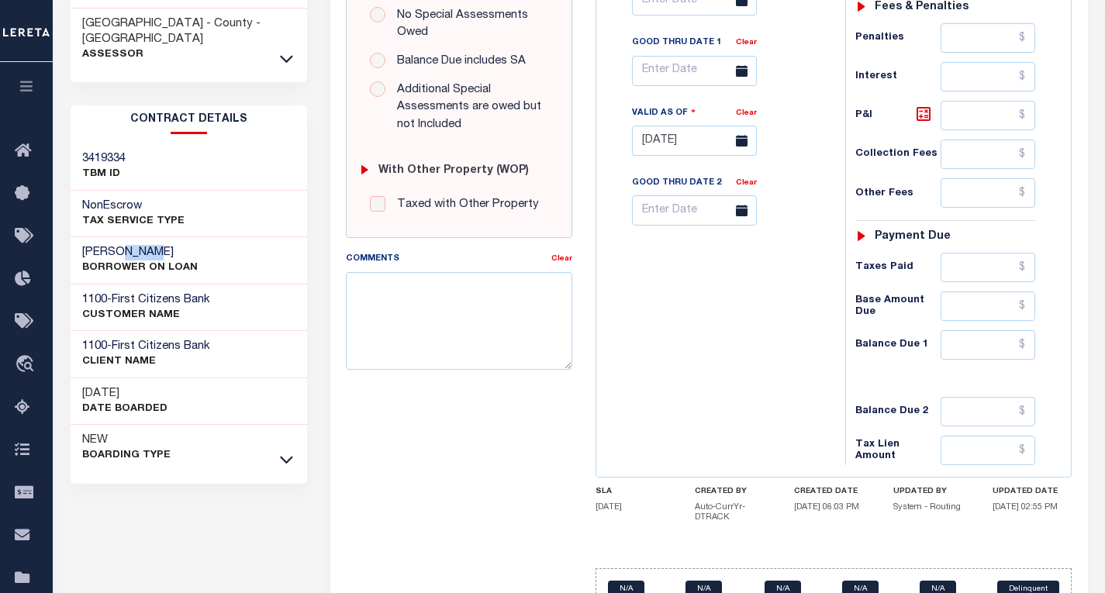
drag, startPoint x: 152, startPoint y: 219, endPoint x: 124, endPoint y: 221, distance: 28.0
click at [124, 245] on h3 "[PERSON_NAME]" at bounding box center [140, 253] width 116 height 16
copy h3 "[PERSON_NAME]"
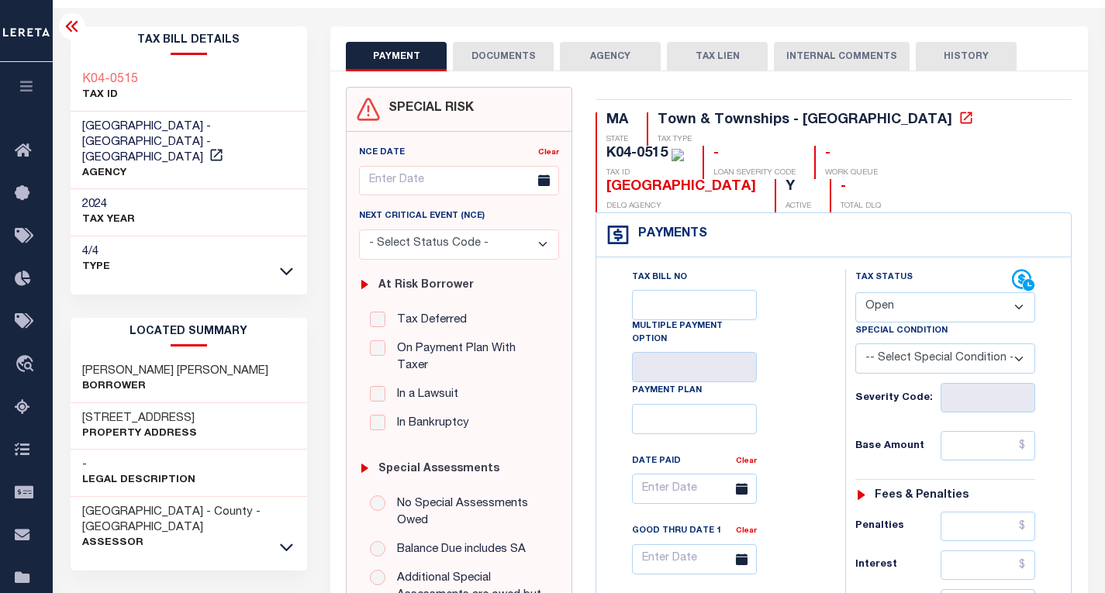
scroll to position [0, 0]
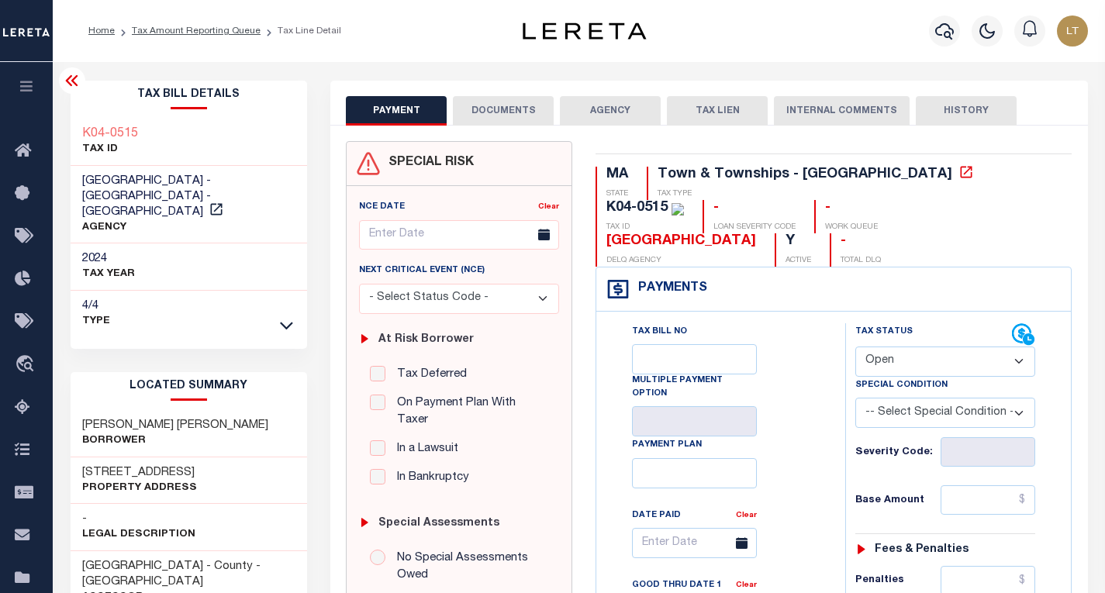
click at [76, 79] on icon at bounding box center [71, 80] width 12 height 11
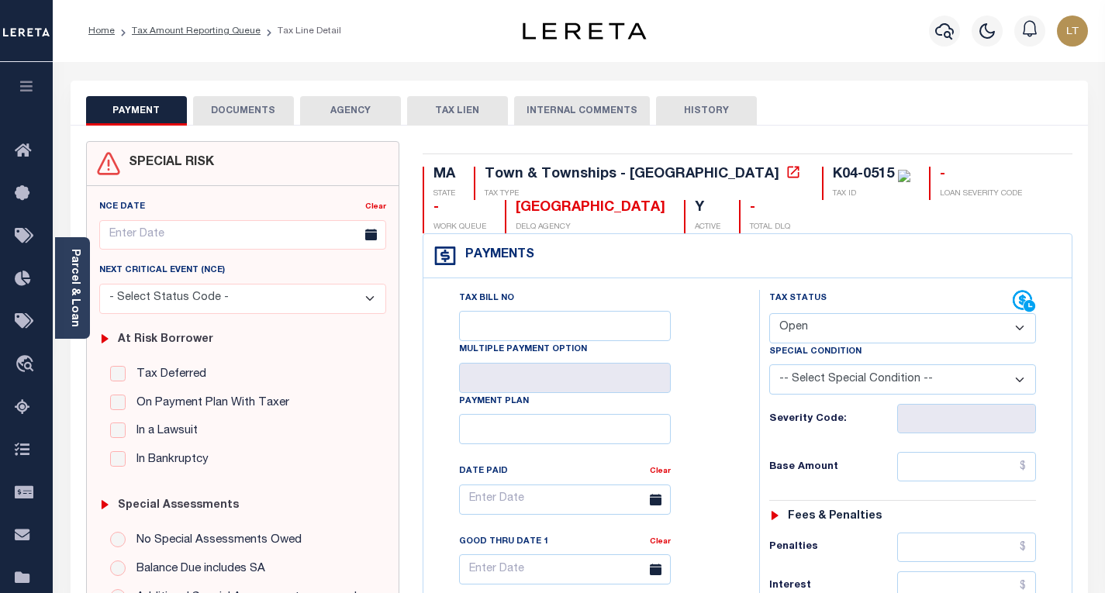
click at [237, 110] on button "DOCUMENTS" at bounding box center [243, 110] width 101 height 29
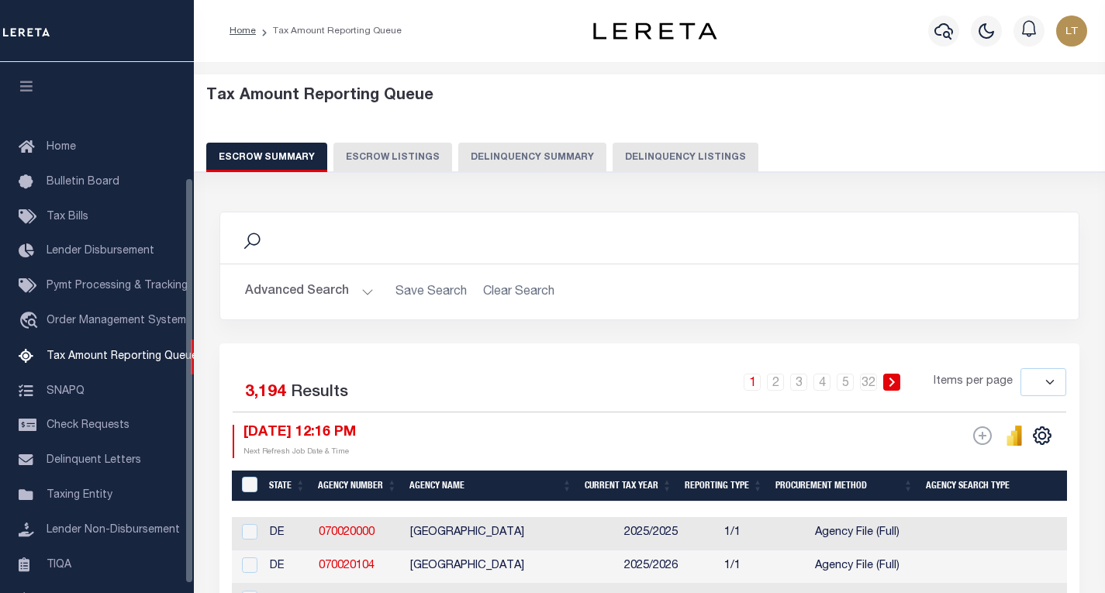
select select
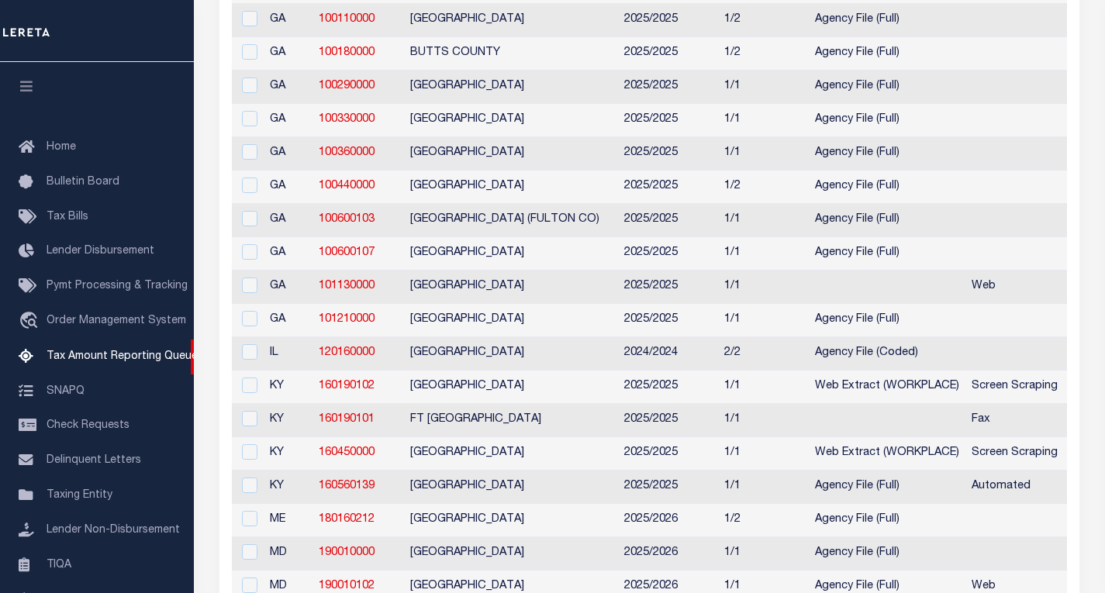
scroll to position [150, 0]
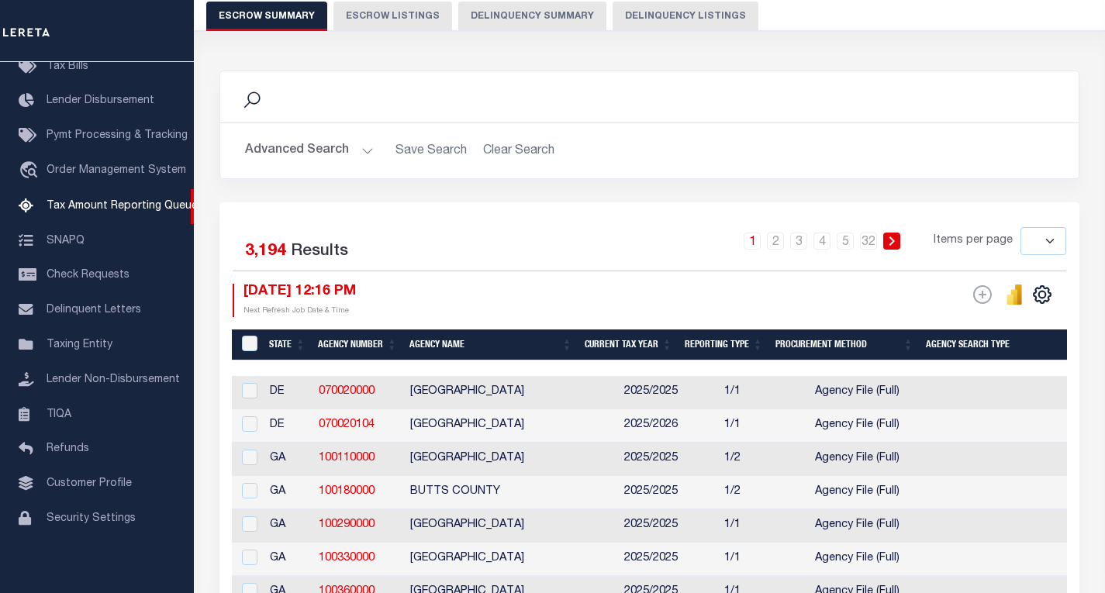
click at [684, 29] on button "Delinquency Listings" at bounding box center [686, 16] width 146 height 29
select select "100"
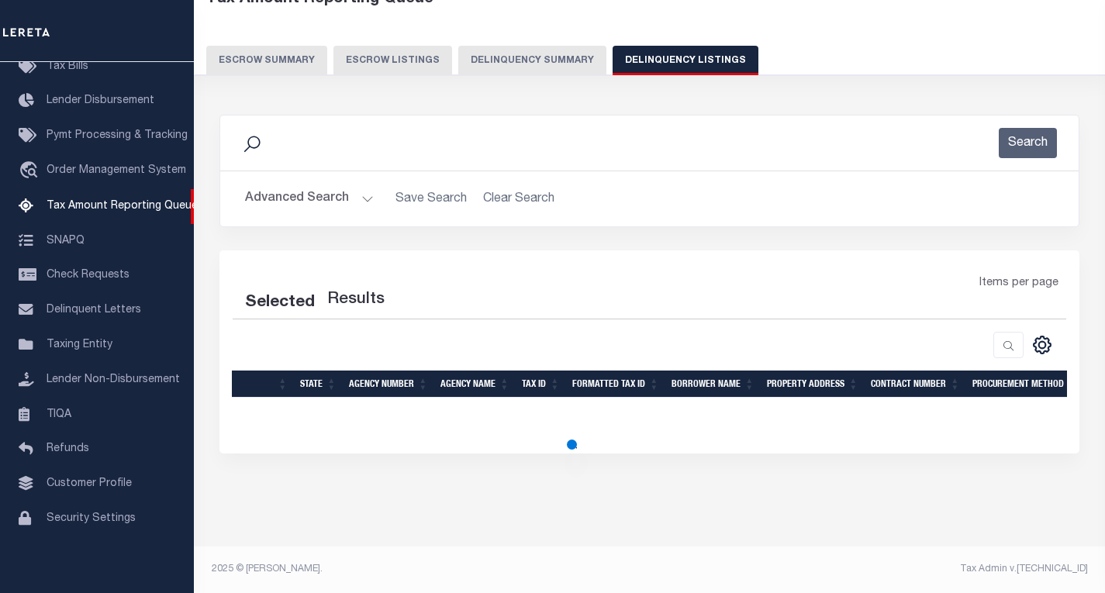
select select "100"
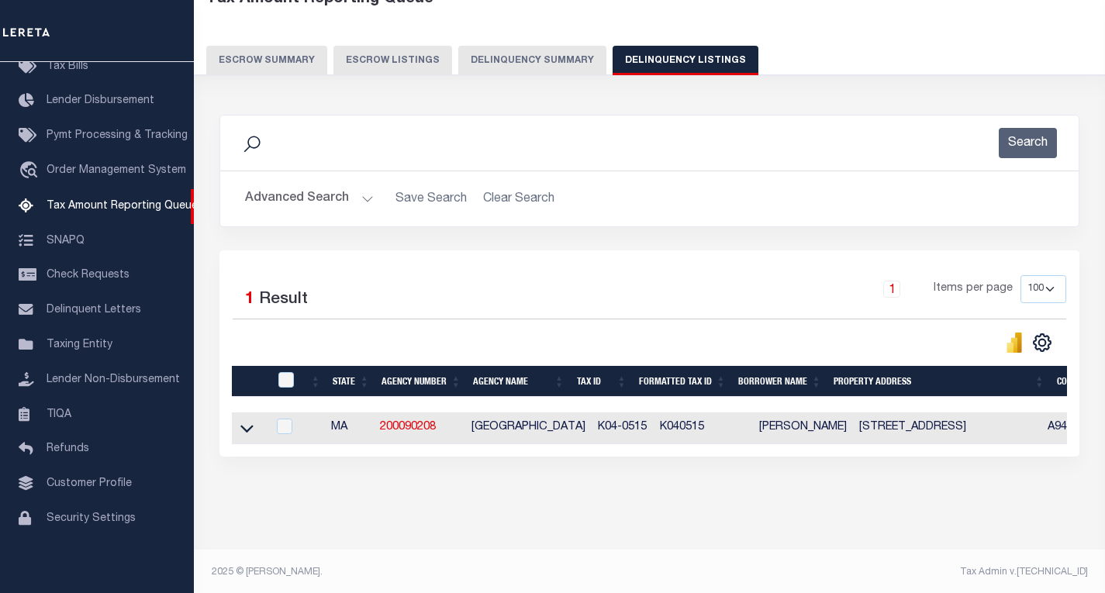
scroll to position [113, 0]
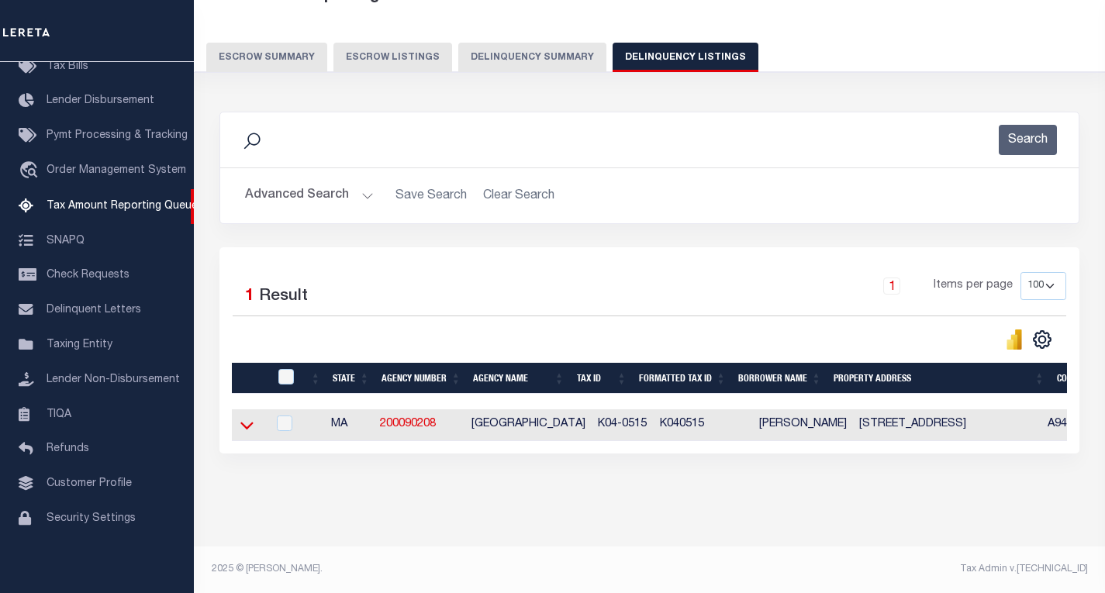
drag, startPoint x: 251, startPoint y: 409, endPoint x: 427, endPoint y: 347, distance: 187.4
click at [250, 417] on icon at bounding box center [246, 425] width 13 height 16
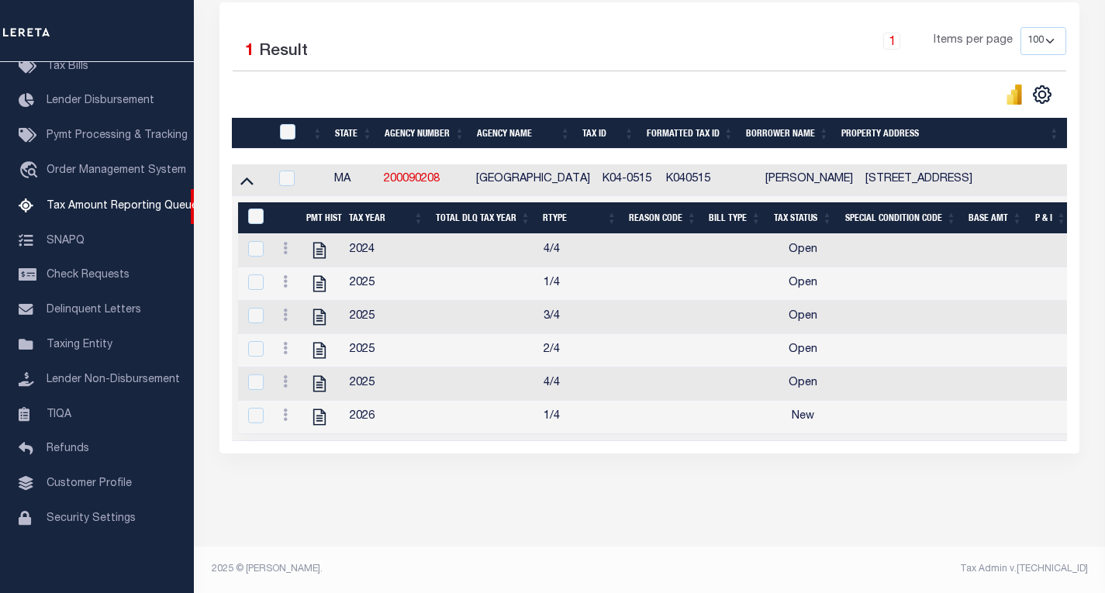
scroll to position [364, 0]
click at [285, 409] on icon at bounding box center [285, 415] width 5 height 12
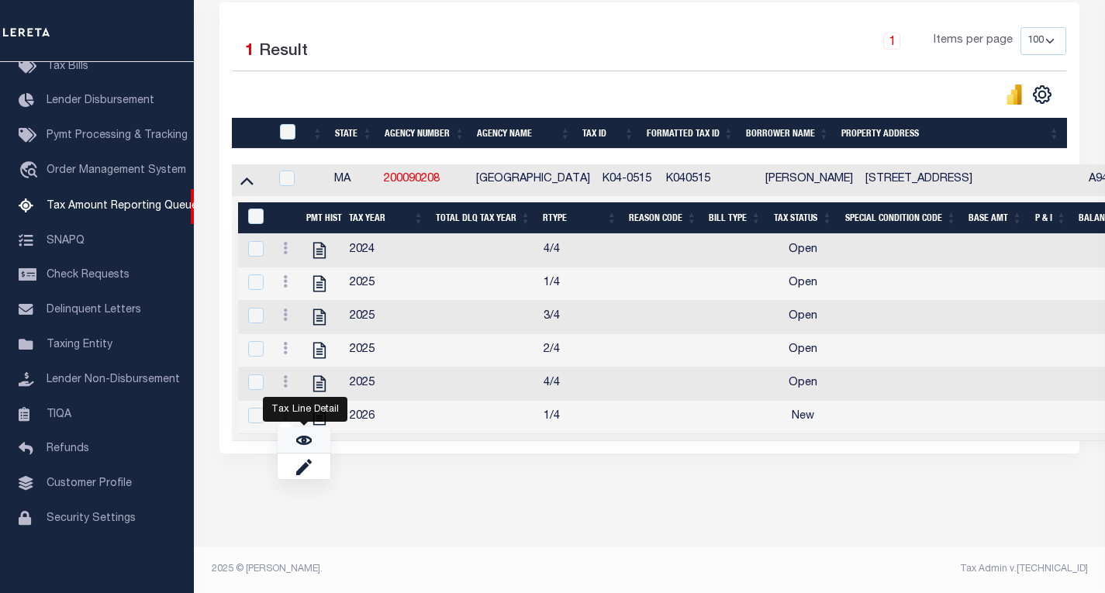
click at [315, 440] on link "" at bounding box center [304, 440] width 53 height 26
checkbox input "true"
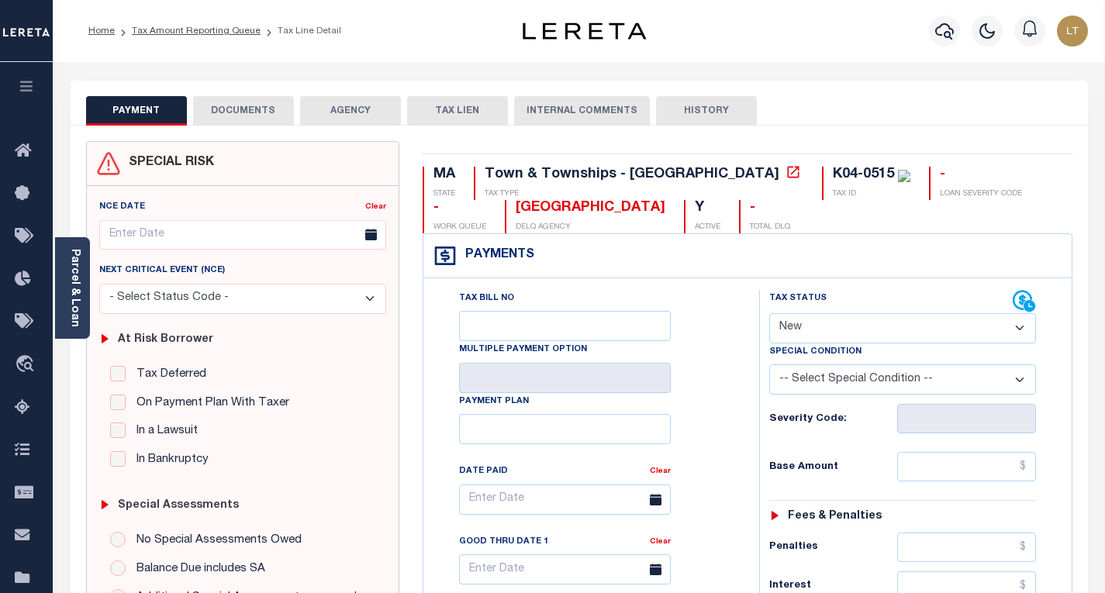
select select "NW2"
click at [253, 119] on button "DOCUMENTS" at bounding box center [243, 110] width 101 height 29
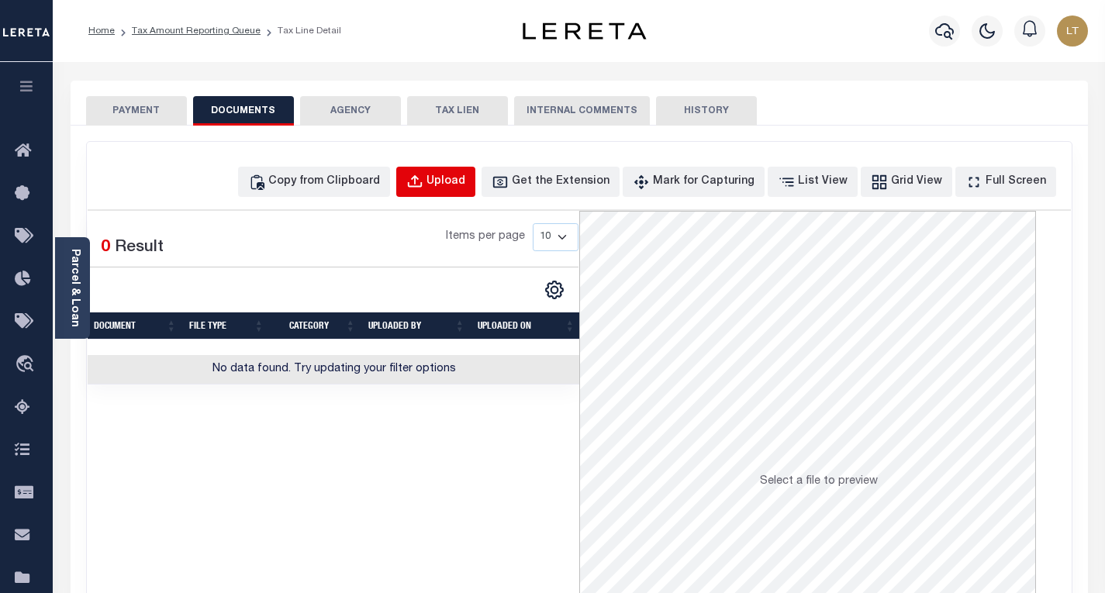
click at [458, 187] on div "Upload" at bounding box center [446, 182] width 39 height 17
select select "POP"
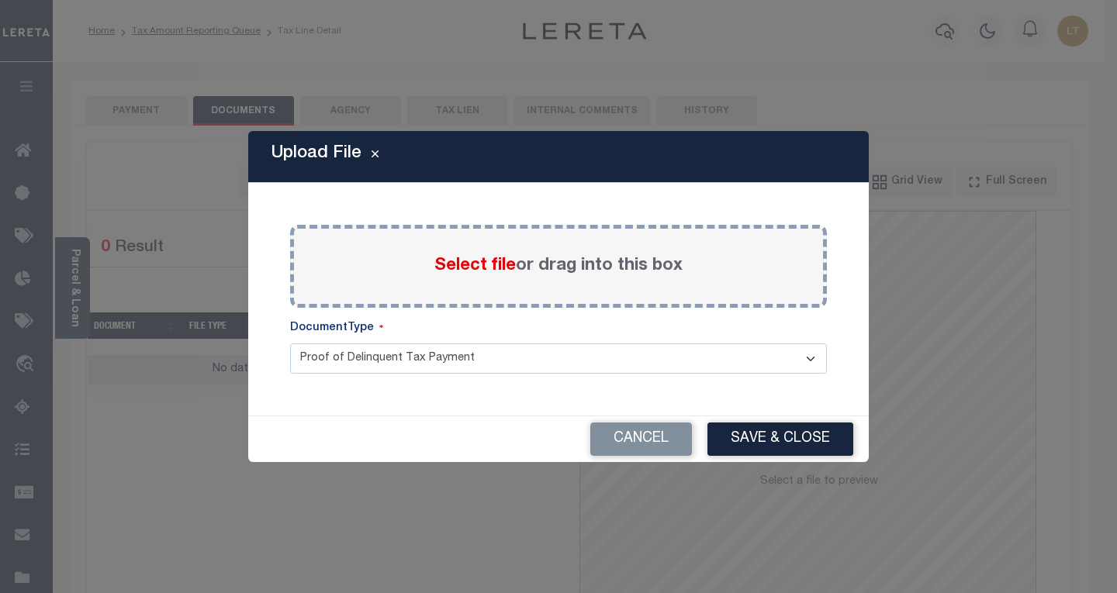
click at [458, 268] on span "Select file" at bounding box center [474, 266] width 81 height 17
click at [0, 0] on input "Select file or drag into this box" at bounding box center [0, 0] width 0 height 0
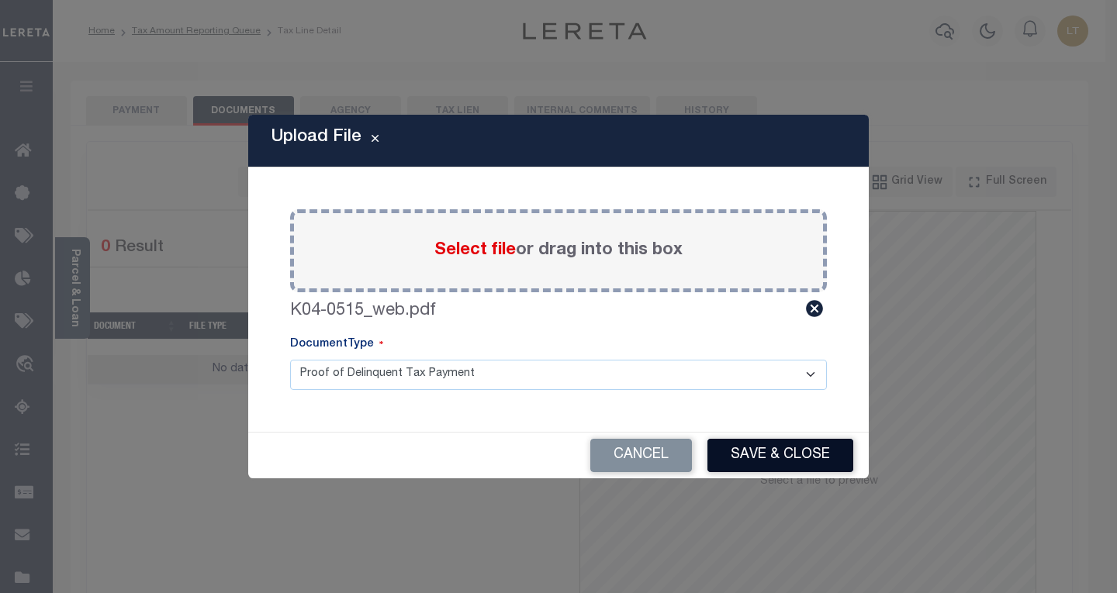
click at [784, 448] on button "Save & Close" at bounding box center [780, 455] width 146 height 33
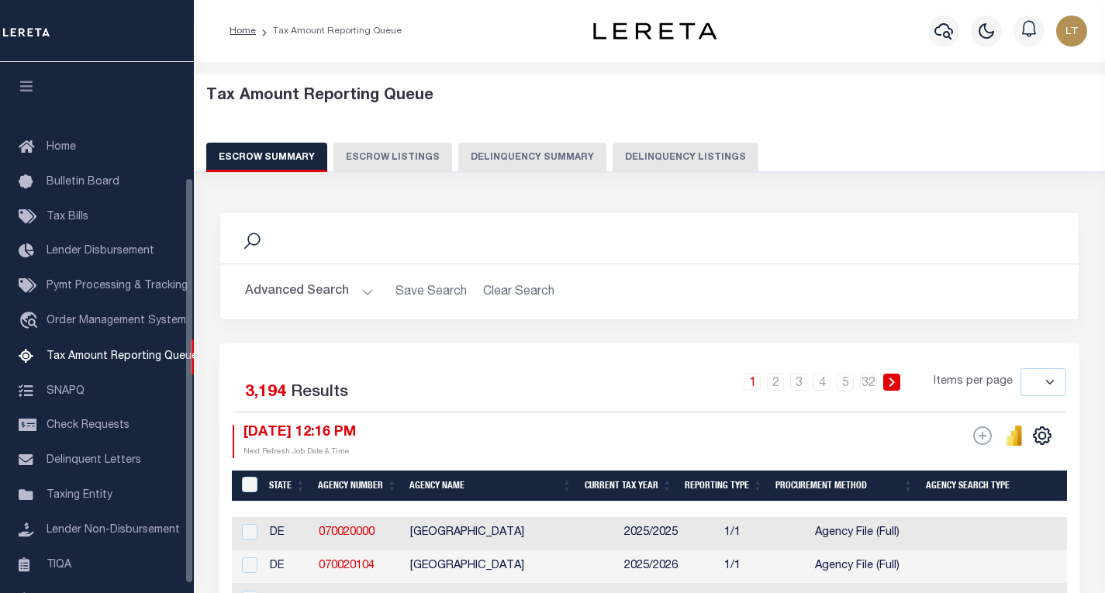
select select
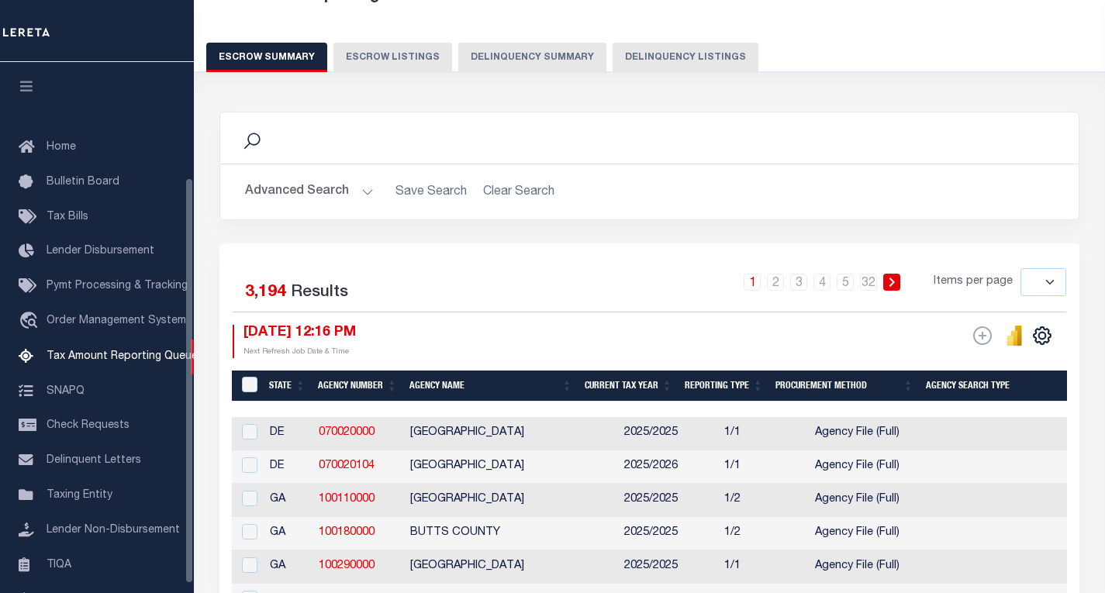
scroll to position [150, 0]
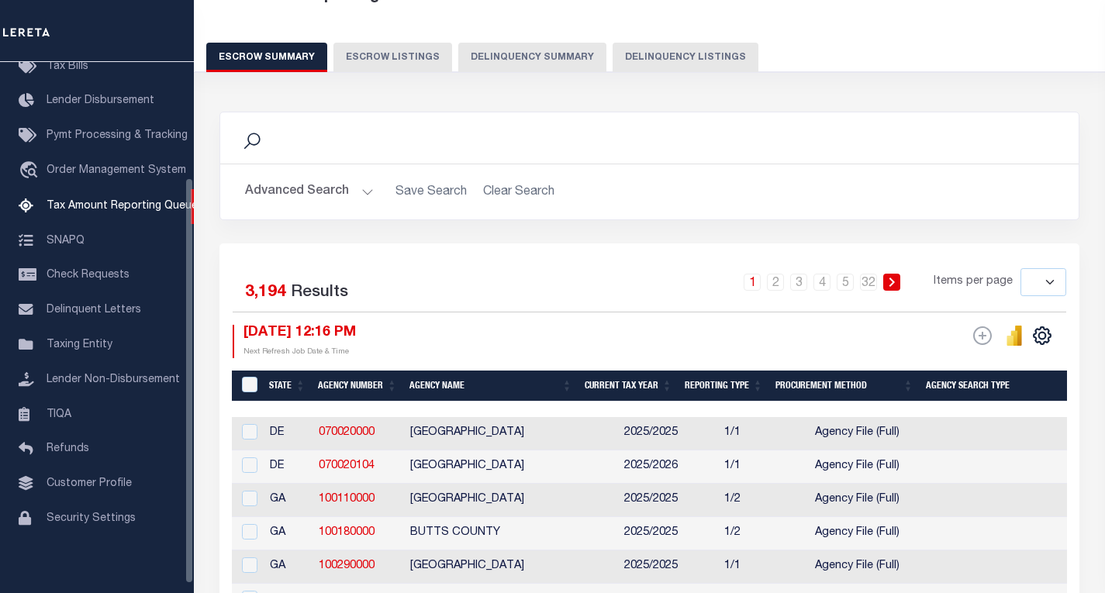
click at [691, 60] on button "Delinquency Listings" at bounding box center [686, 57] width 146 height 29
select select "100"
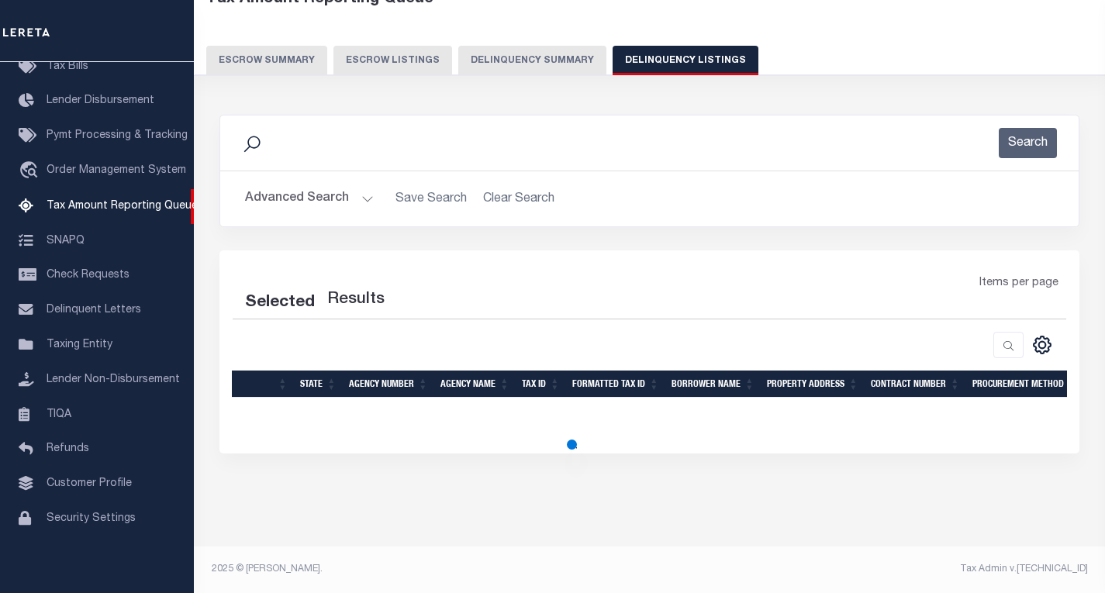
select select "100"
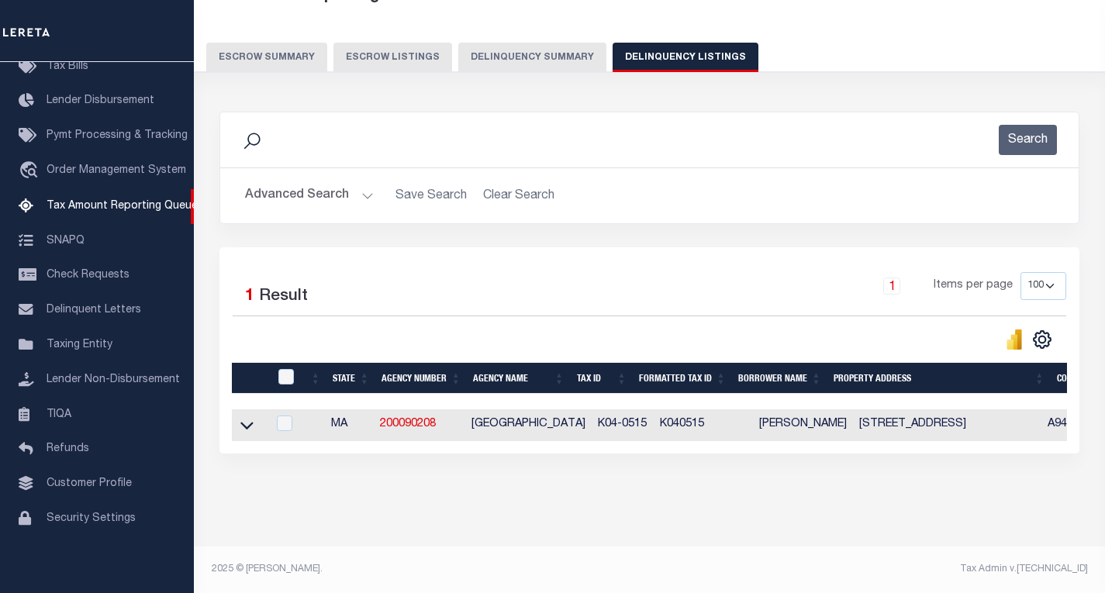
scroll to position [113, 0]
click at [249, 417] on icon at bounding box center [246, 425] width 13 height 16
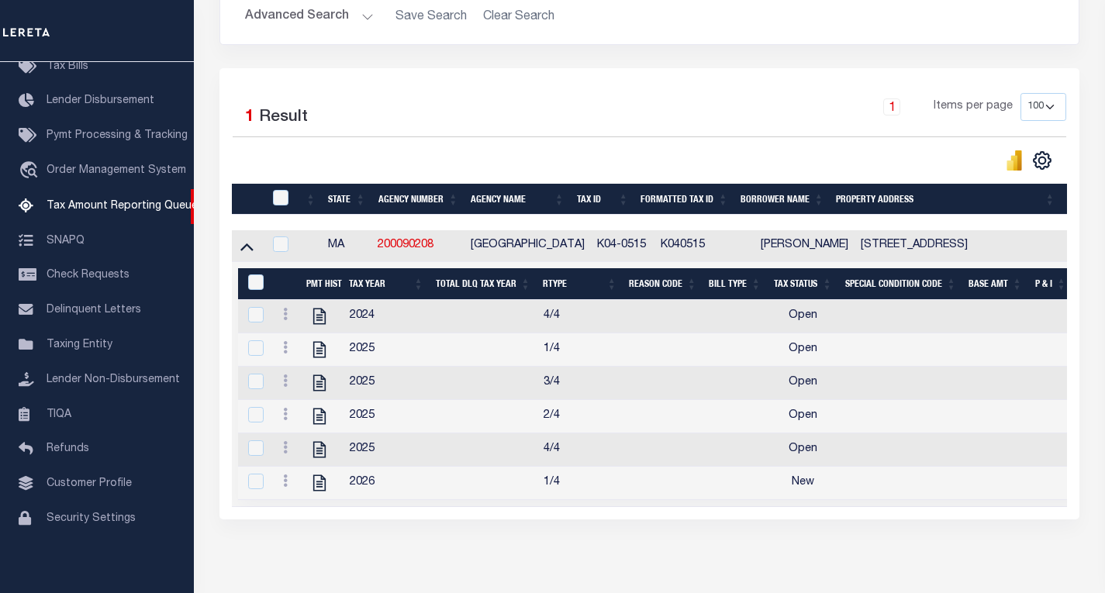
scroll to position [346, 0]
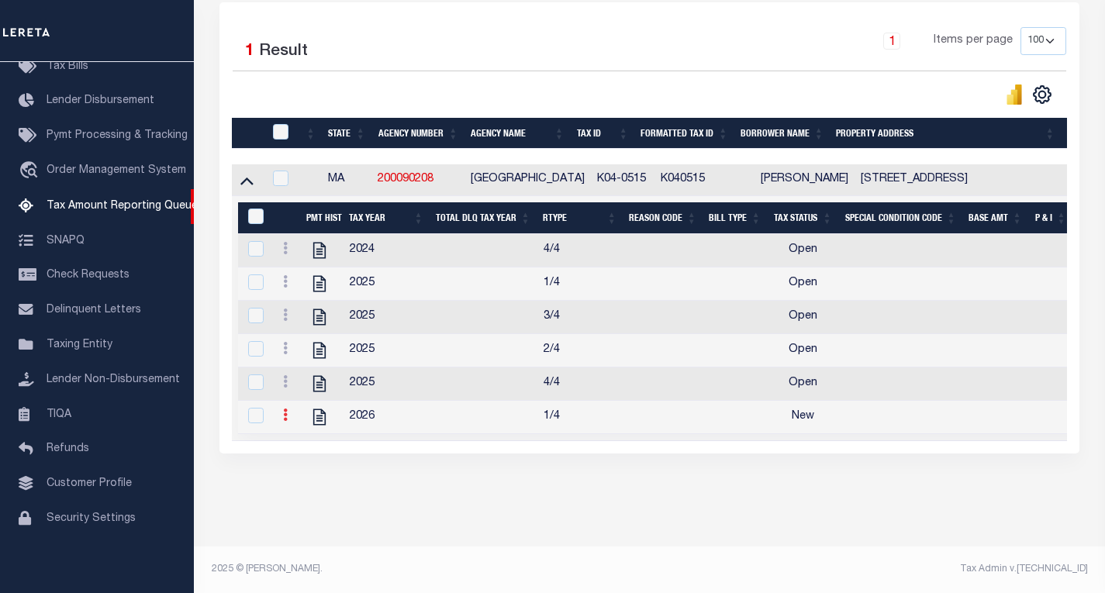
click at [285, 421] on icon at bounding box center [285, 415] width 5 height 12
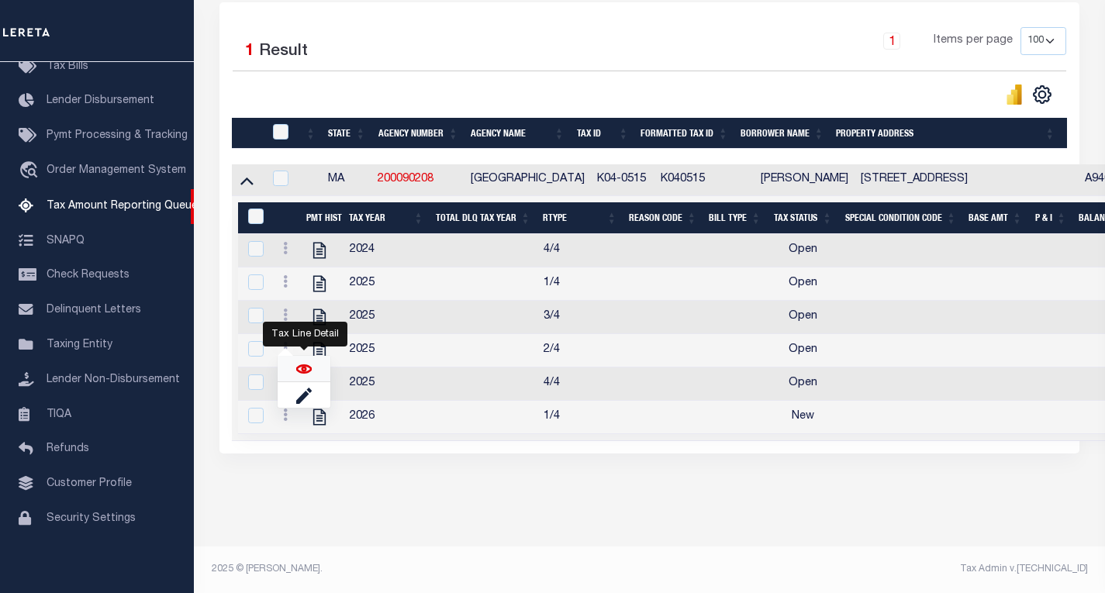
click at [306, 377] on img "" at bounding box center [304, 369] width 16 height 16
checkbox input "true"
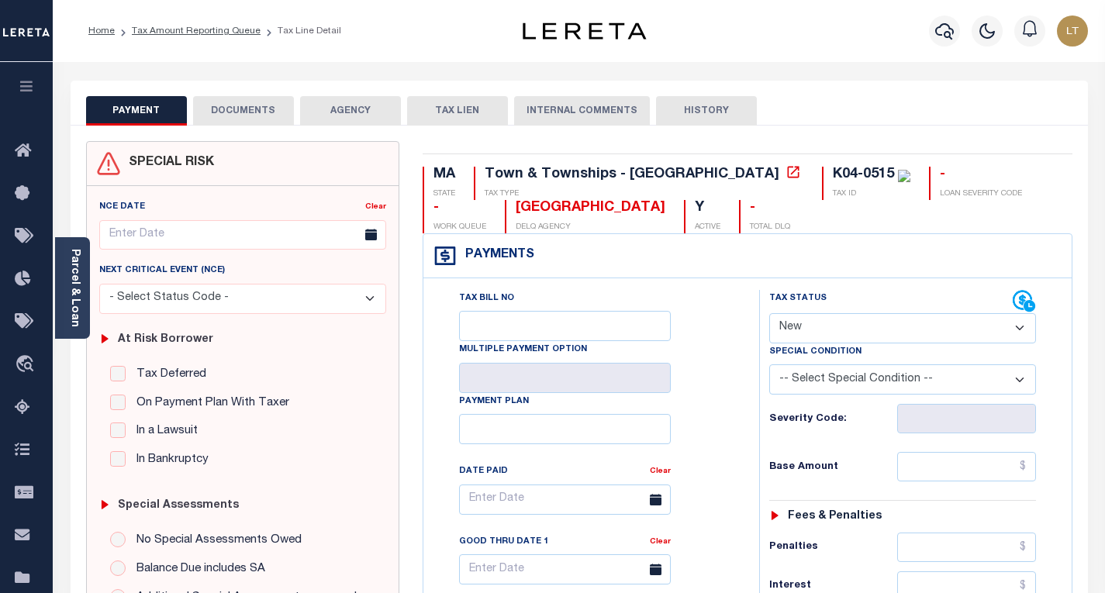
click at [269, 103] on button "DOCUMENTS" at bounding box center [243, 110] width 101 height 29
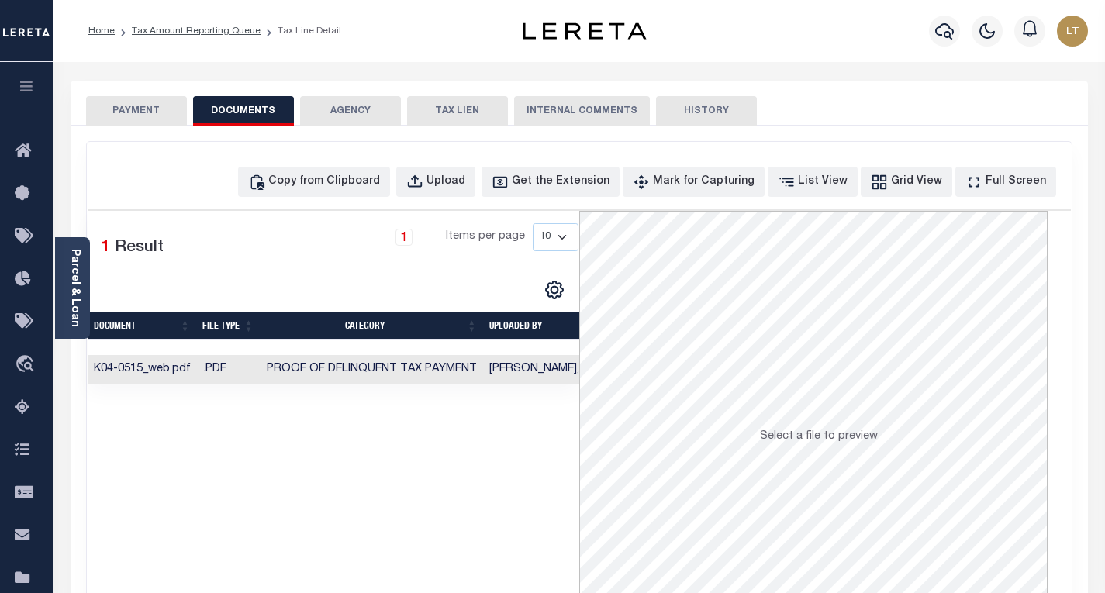
click at [159, 103] on button "PAYMENT" at bounding box center [136, 110] width 101 height 29
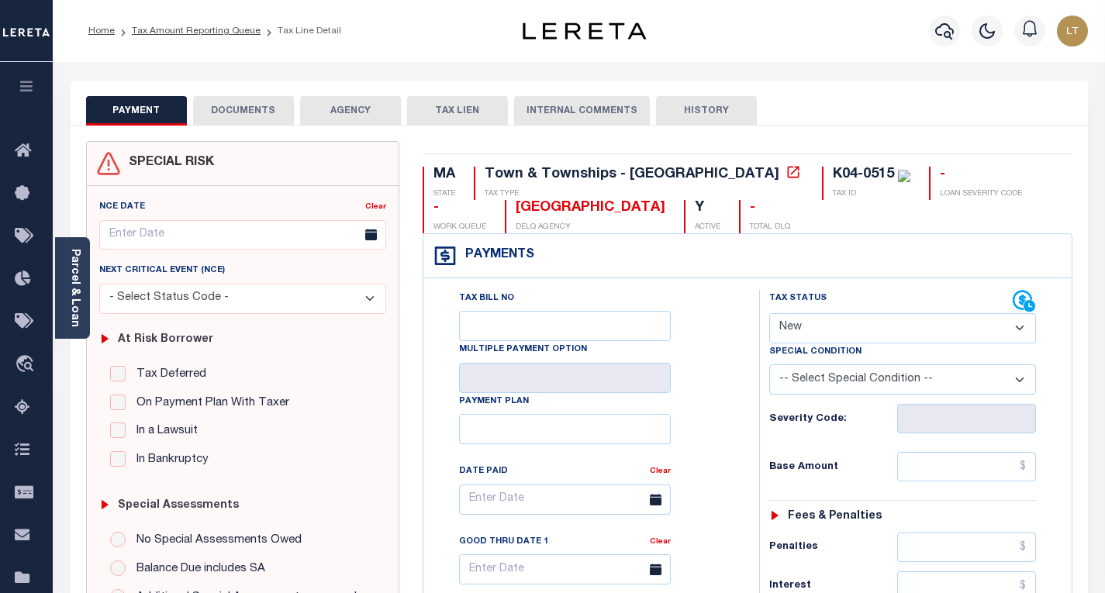
click at [839, 332] on select "- Select Status Code - Open Due/Unpaid Paid Incomplete No Tax Due Internal Refu…" at bounding box center [902, 328] width 267 height 30
select select "PYD"
click at [769, 314] on select "- Select Status Code - Open Due/Unpaid Paid Incomplete No Tax Due Internal Refu…" at bounding box center [902, 328] width 267 height 30
type input "[DATE]"
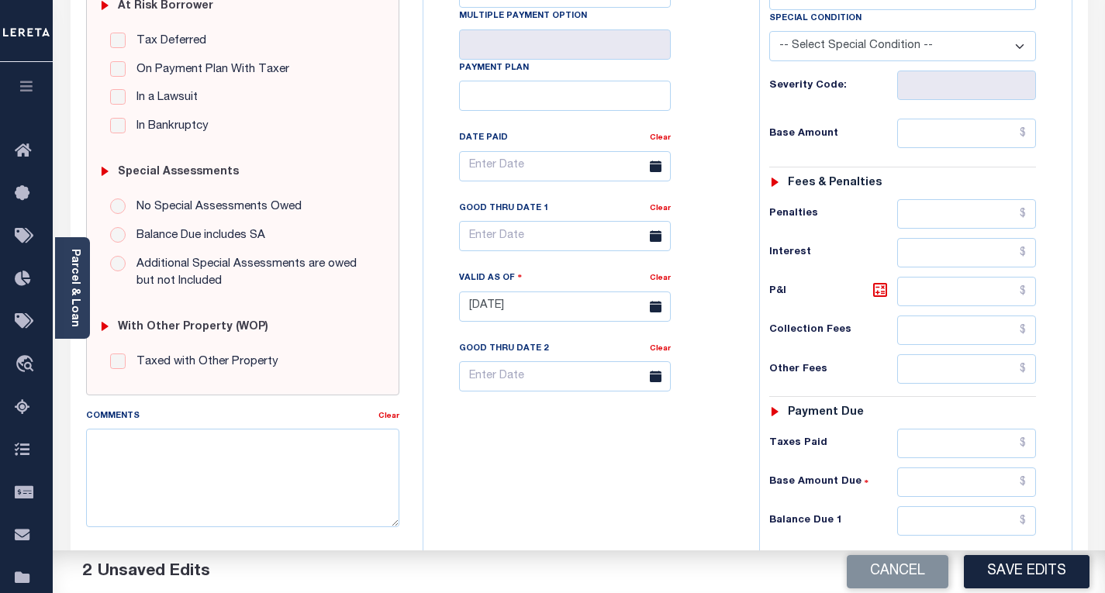
scroll to position [388, 0]
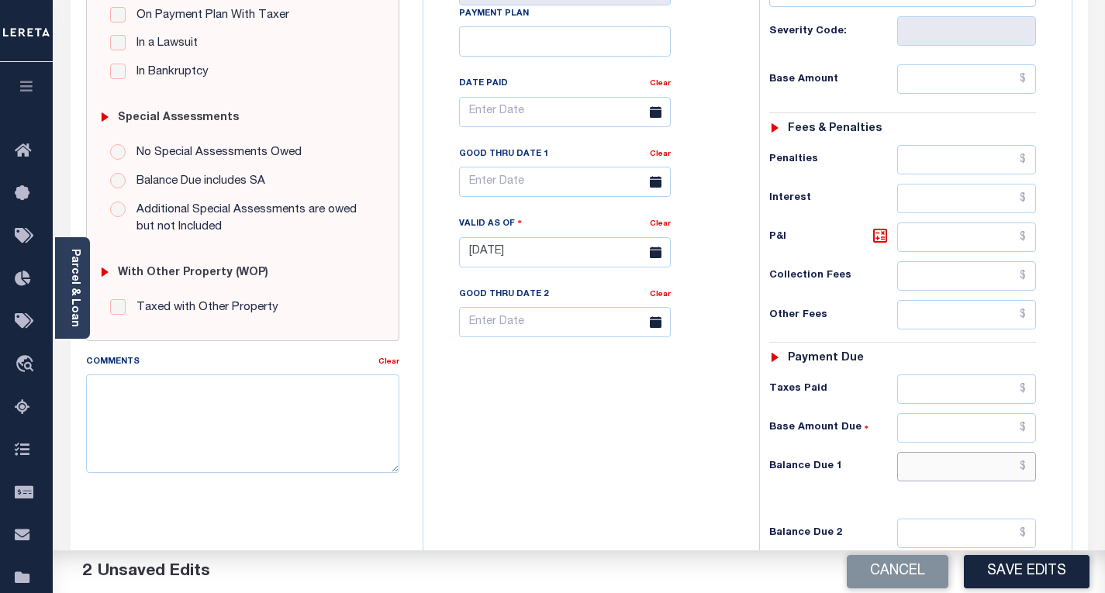
click at [1029, 465] on input "text" at bounding box center [966, 466] width 139 height 29
type input "$0.00"
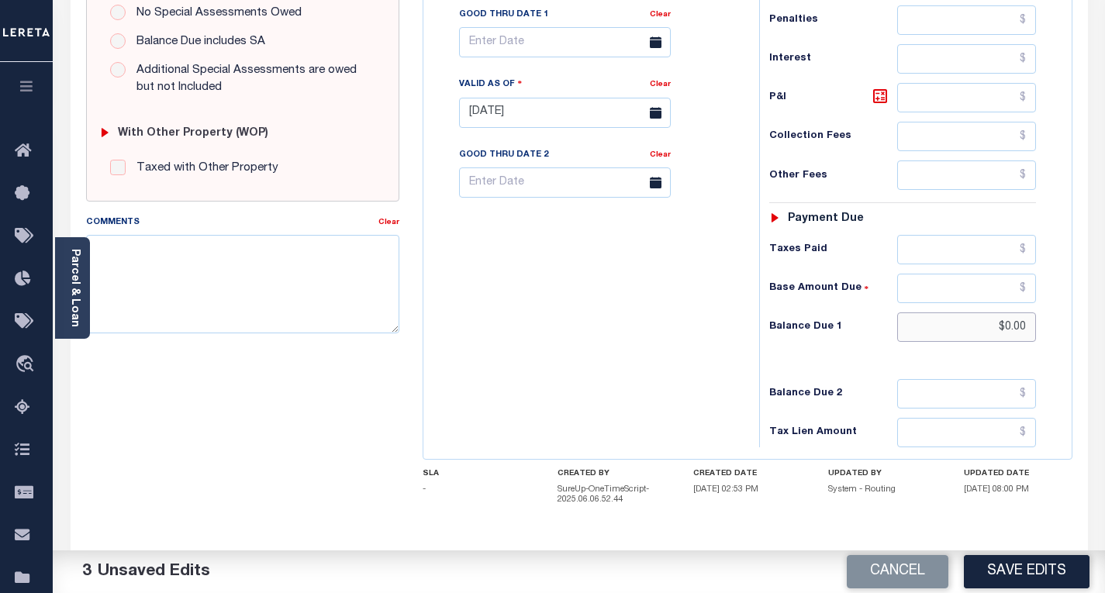
scroll to position [543, 0]
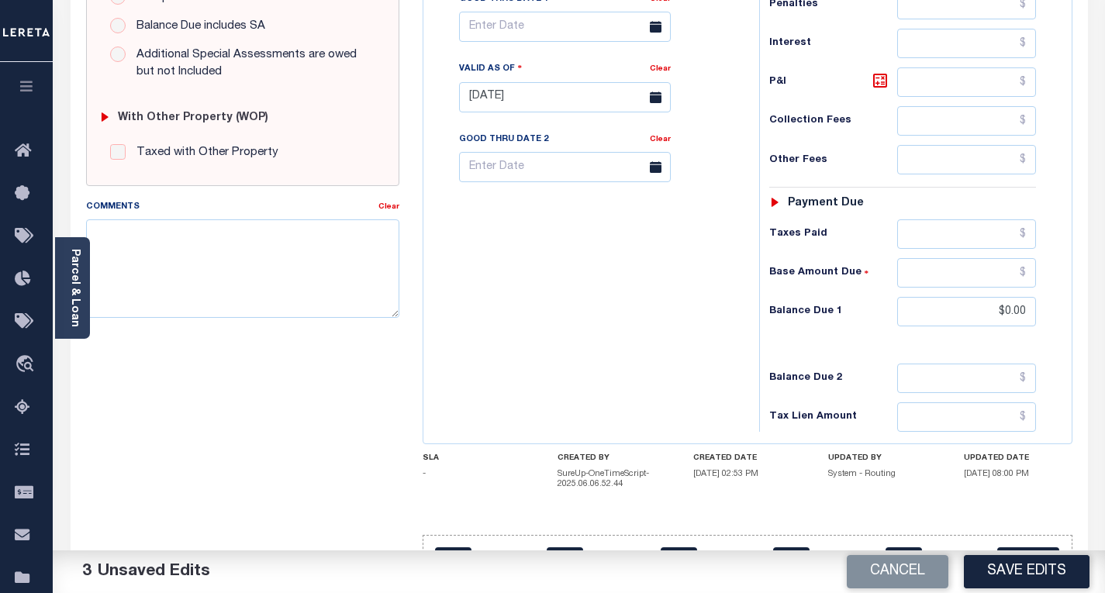
click at [1018, 573] on button "Save Edits" at bounding box center [1027, 571] width 126 height 33
checkbox input "false"
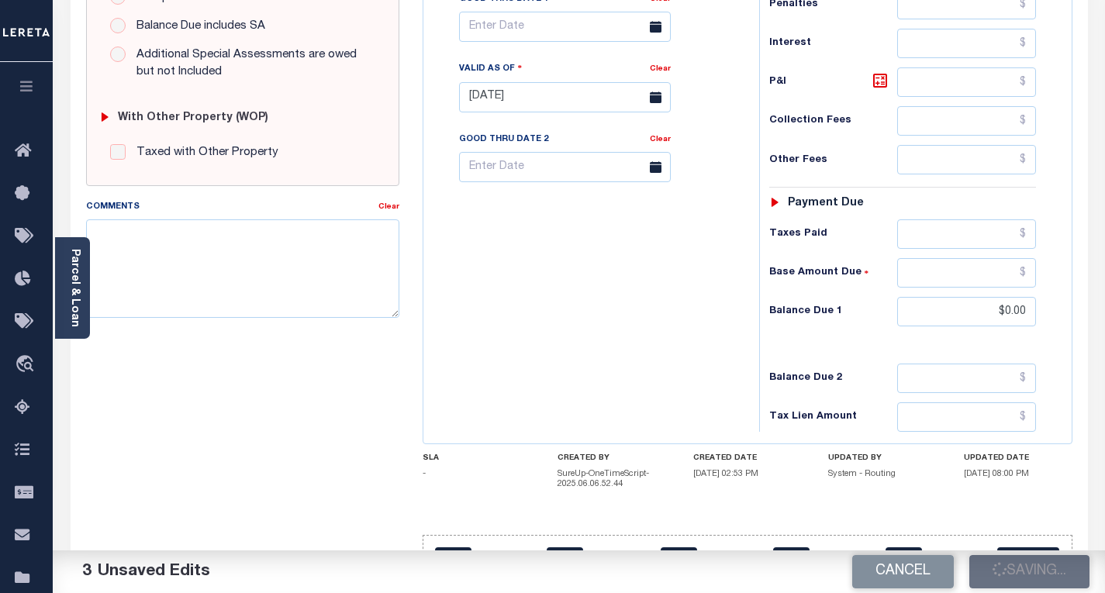
type input "$0"
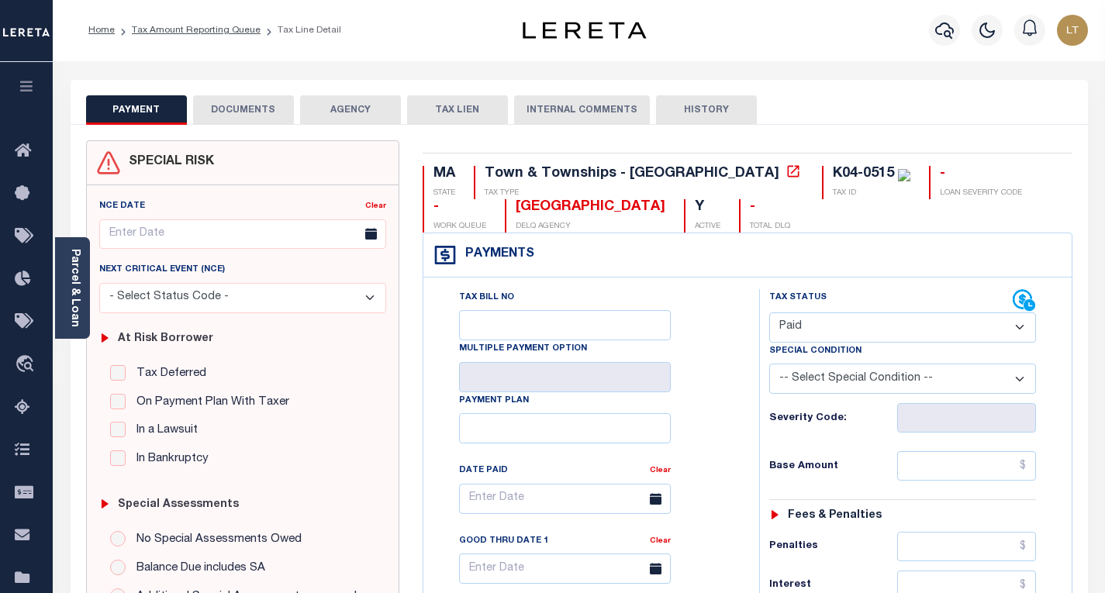
scroll to position [0, 0]
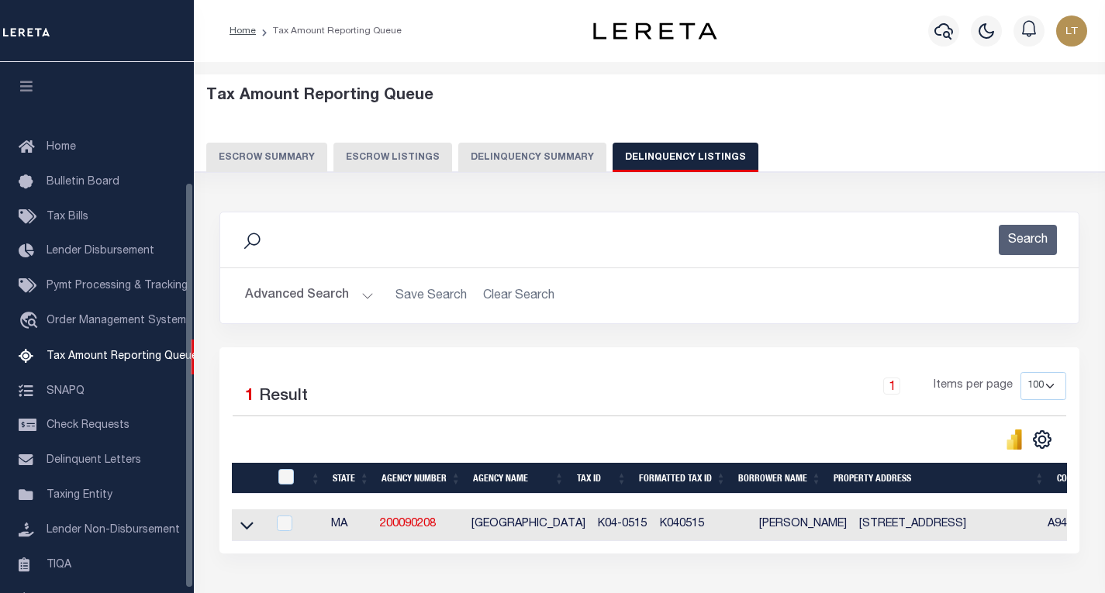
select select "100"
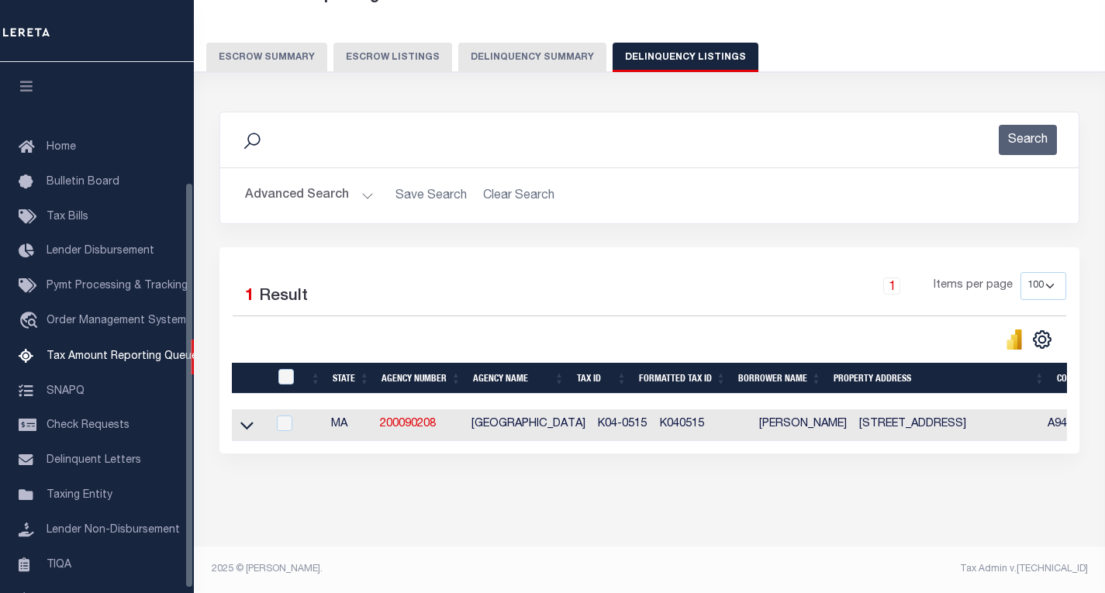
scroll to position [157, 0]
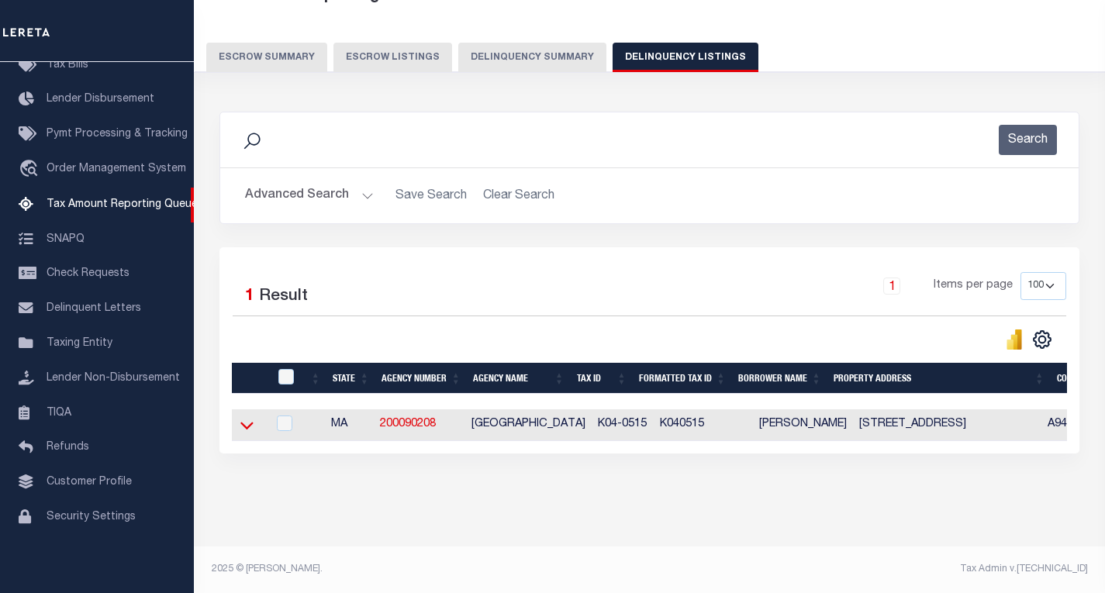
click at [252, 423] on icon at bounding box center [246, 427] width 13 height 8
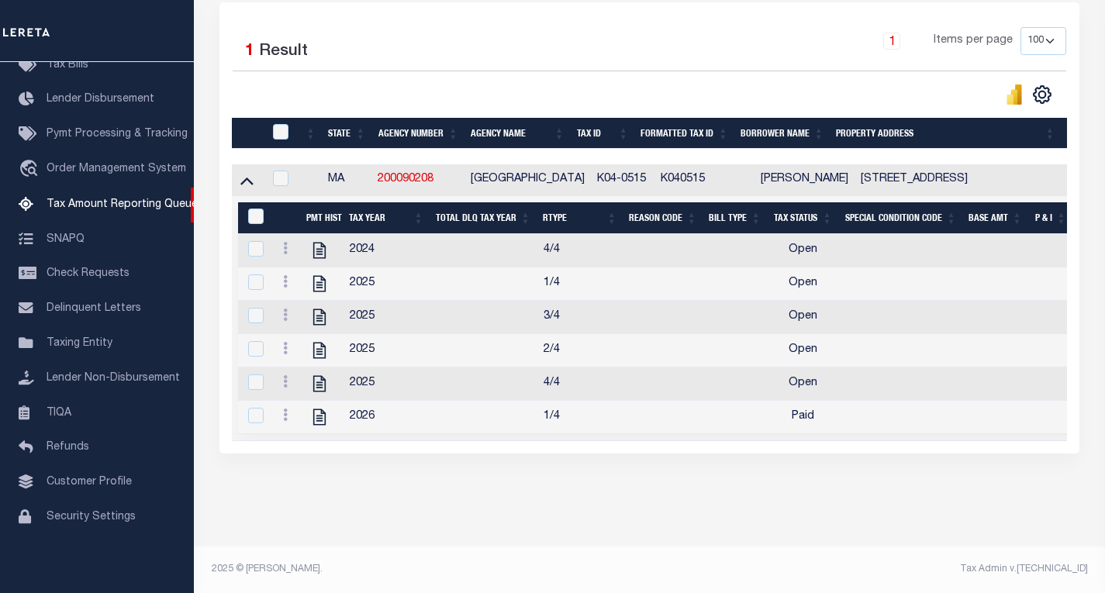
scroll to position [364, 0]
click at [284, 375] on icon at bounding box center [285, 381] width 5 height 12
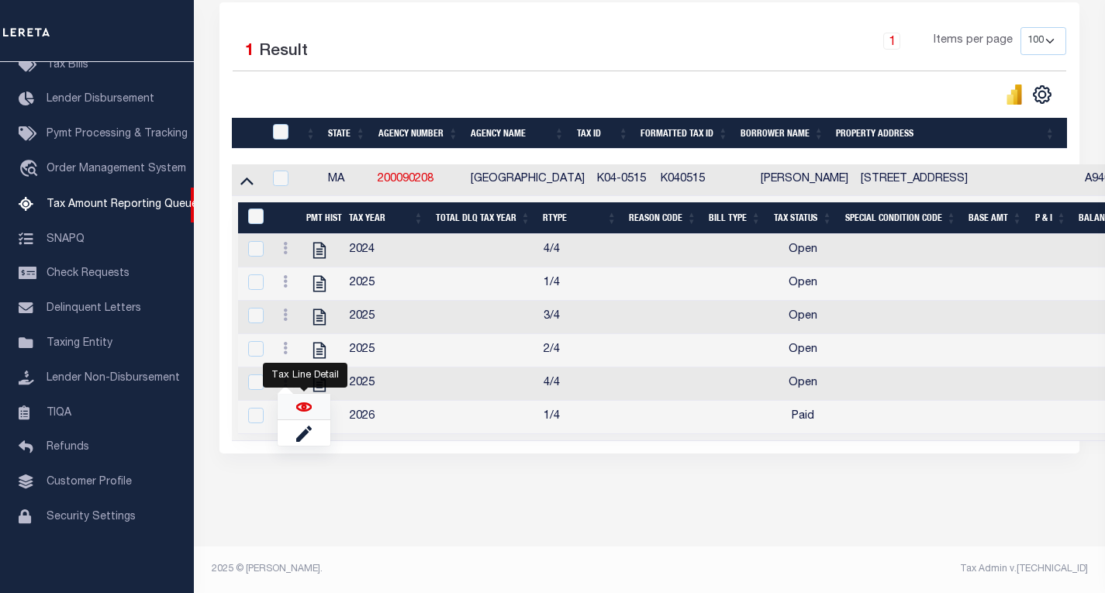
click at [306, 404] on img "" at bounding box center [304, 407] width 16 height 16
checkbox input "true"
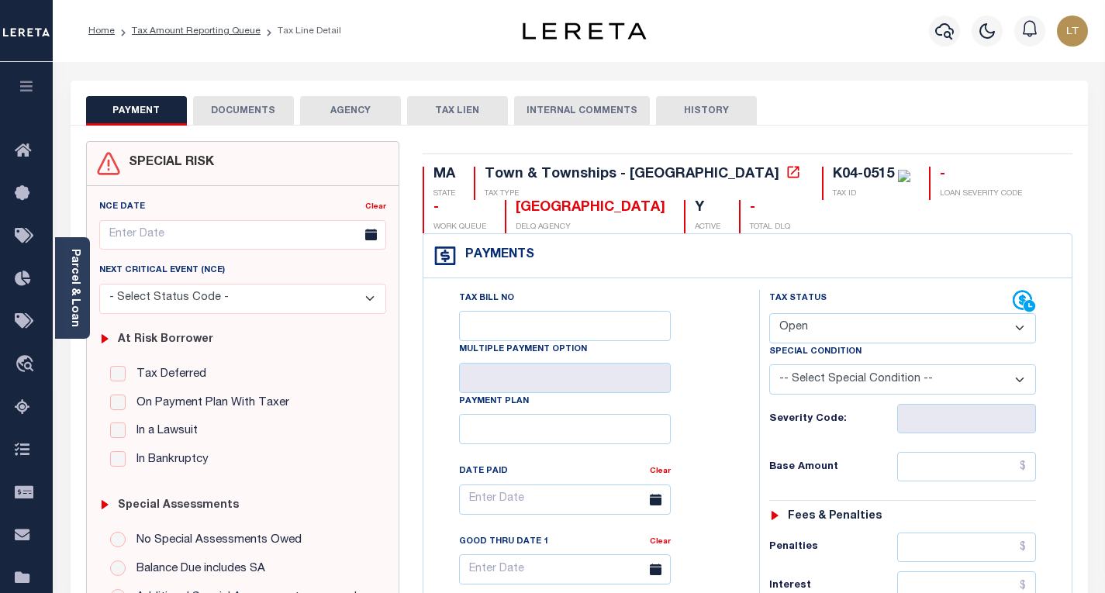
click at [872, 320] on select "- Select Status Code - Open Due/Unpaid Paid Incomplete No Tax Due Internal Refu…" at bounding box center [902, 328] width 267 height 30
select select "PYD"
click at [769, 314] on select "- Select Status Code - Open Due/Unpaid Paid Incomplete No Tax Due Internal Refu…" at bounding box center [902, 328] width 267 height 30
type input "[DATE]"
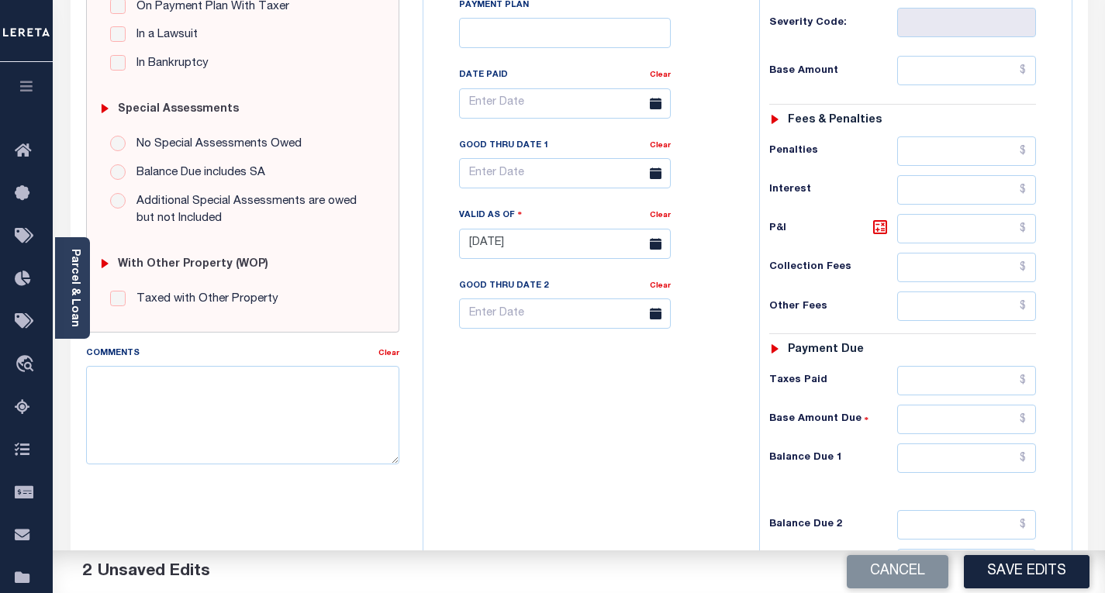
scroll to position [465, 0]
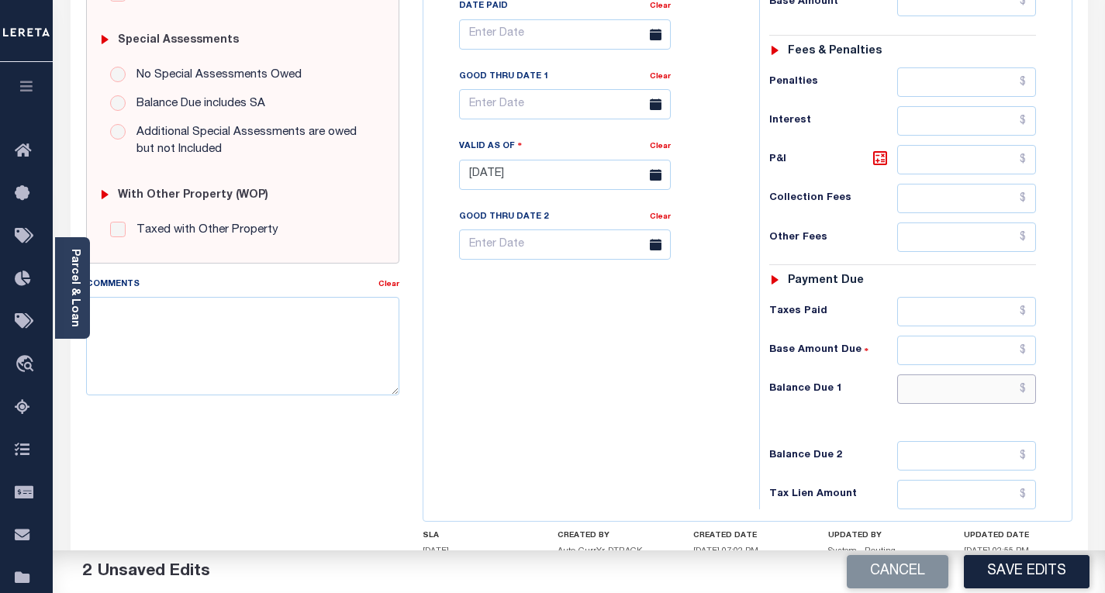
click at [1028, 392] on input "text" at bounding box center [966, 389] width 139 height 29
type input "$0.00"
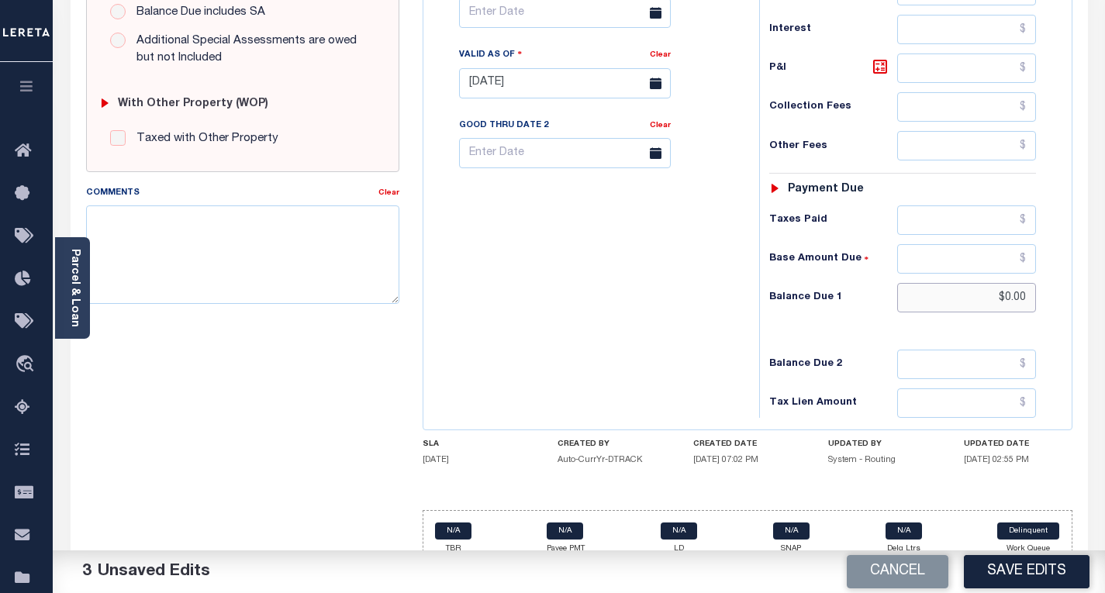
scroll to position [582, 0]
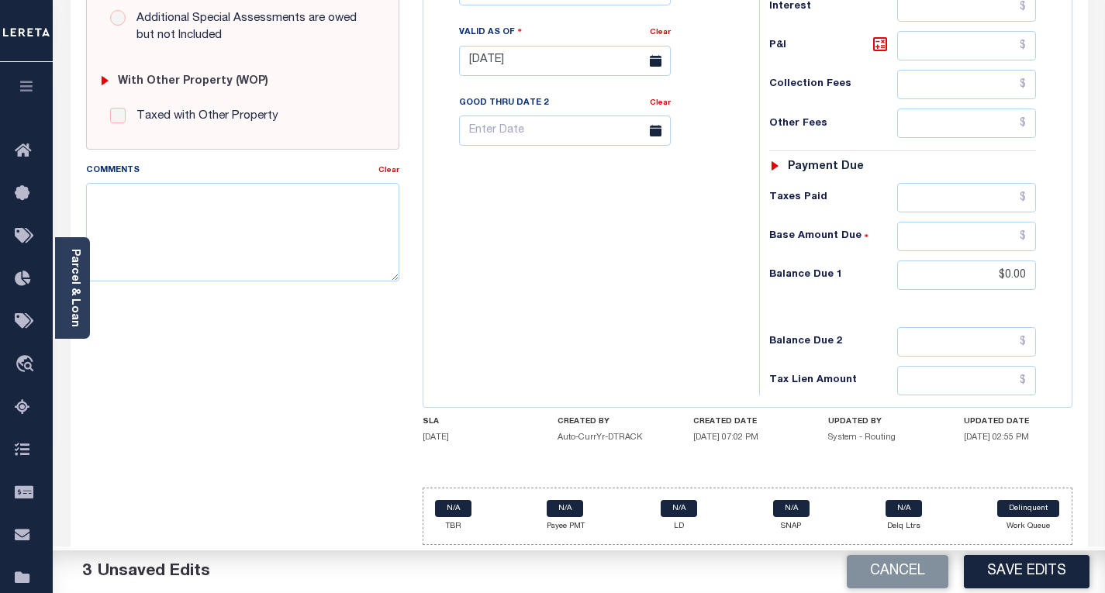
click at [249, 302] on div "SPECIAL RISK NCE Date Clear - Select Status Code -" at bounding box center [242, 60] width 337 height 996
click at [281, 216] on textarea "Comments" at bounding box center [242, 232] width 313 height 98
click at [634, 204] on div "Tax Bill No Multiple Payment Option Payment Plan Clear" at bounding box center [587, 53] width 320 height 685
click at [192, 189] on textarea "Please refer 2026" at bounding box center [242, 232] width 313 height 98
drag, startPoint x: 344, startPoint y: 201, endPoint x: 88, endPoint y: 203, distance: 256.0
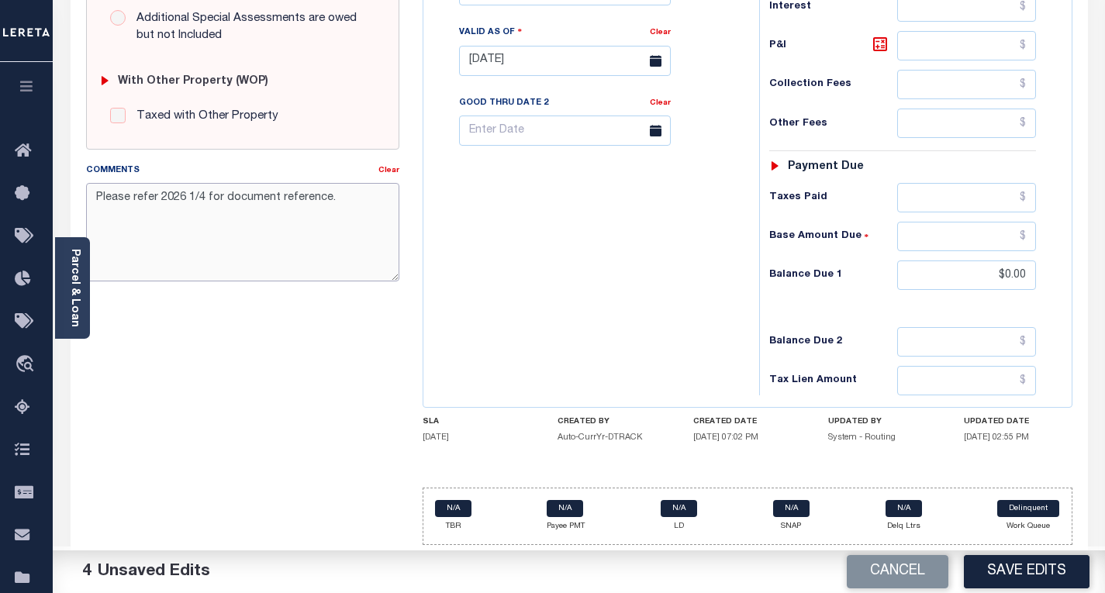
click at [88, 203] on textarea "Please refer 2026 1/4 for document reference." at bounding box center [242, 232] width 313 height 98
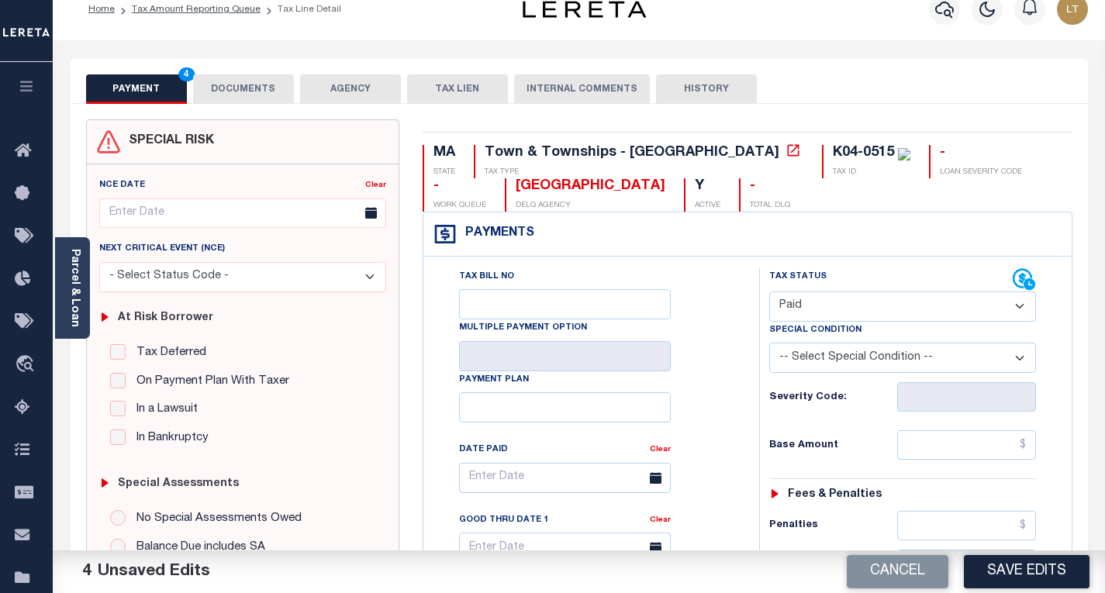
scroll to position [0, 0]
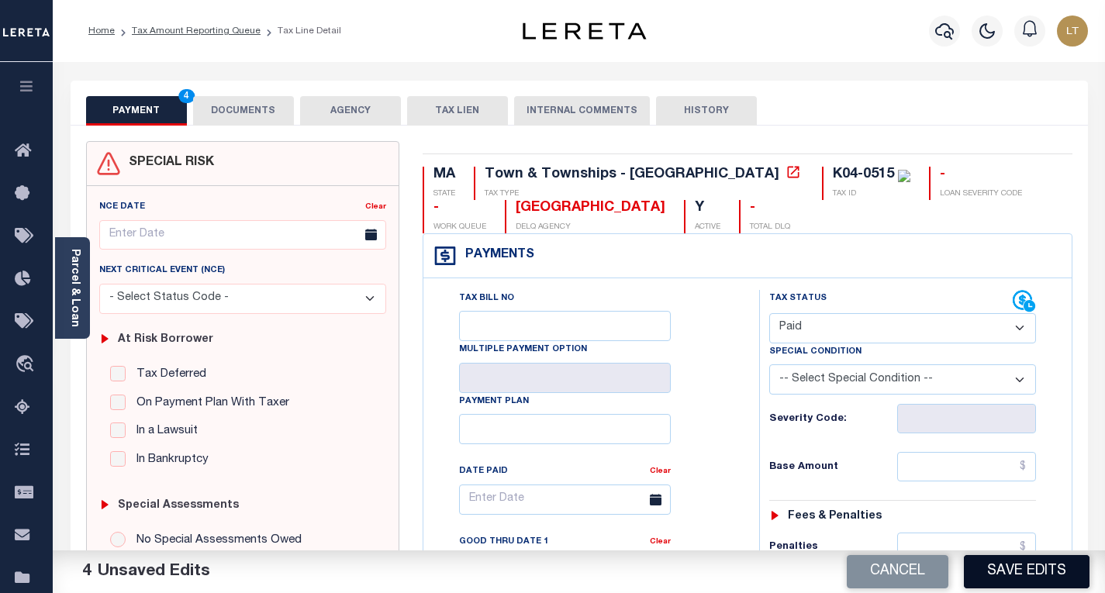
type textarea "Please refer 2026 1/4 for document reference."
click at [1054, 575] on button "Save Edits" at bounding box center [1027, 571] width 126 height 33
checkbox input "false"
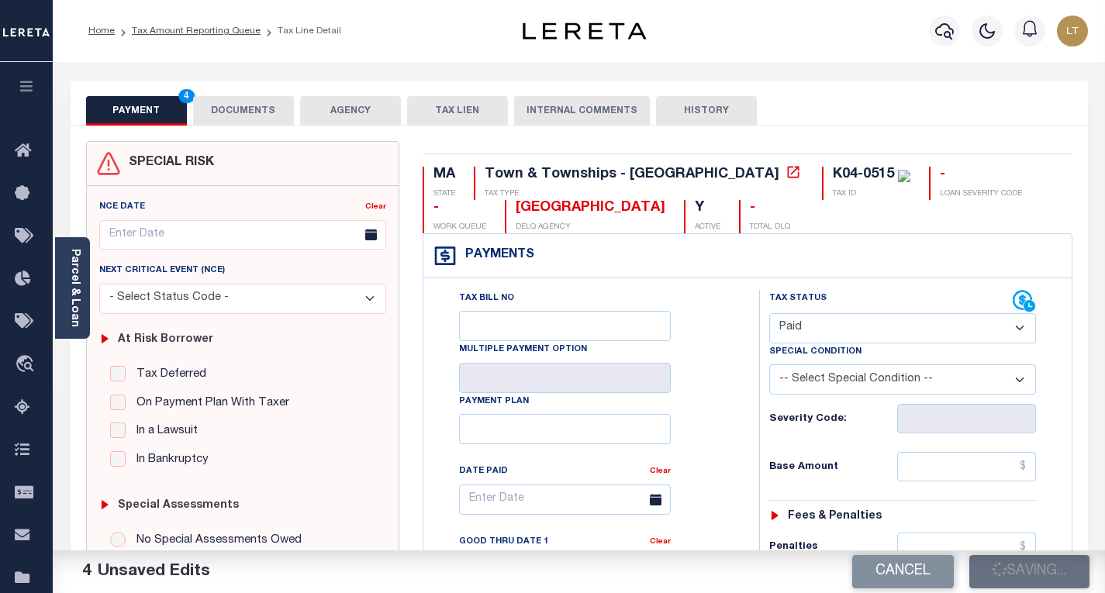
checkbox input "false"
type input "$0"
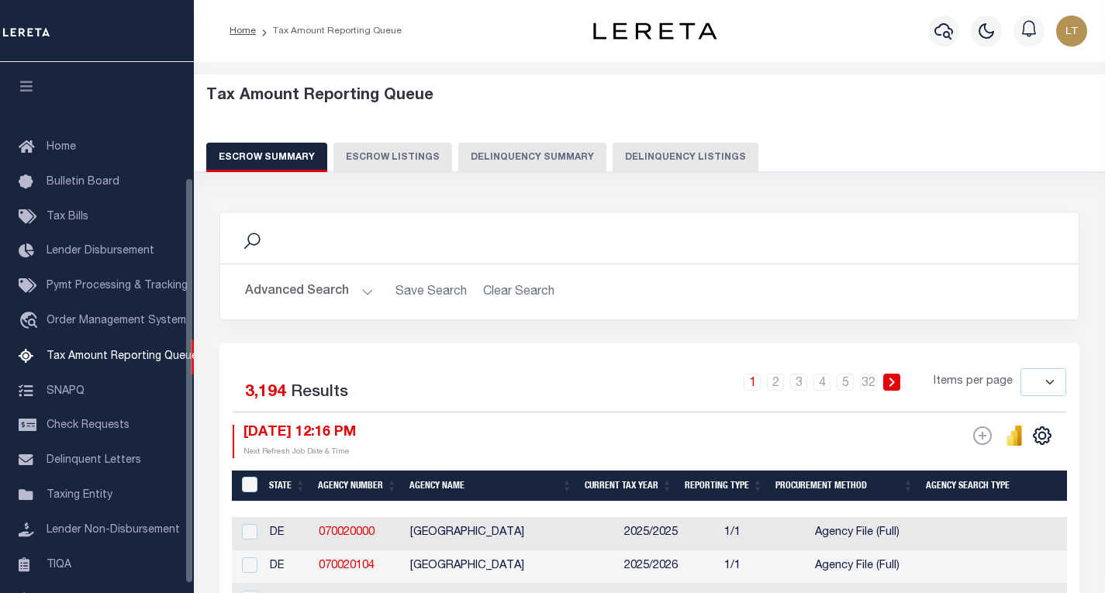
select select
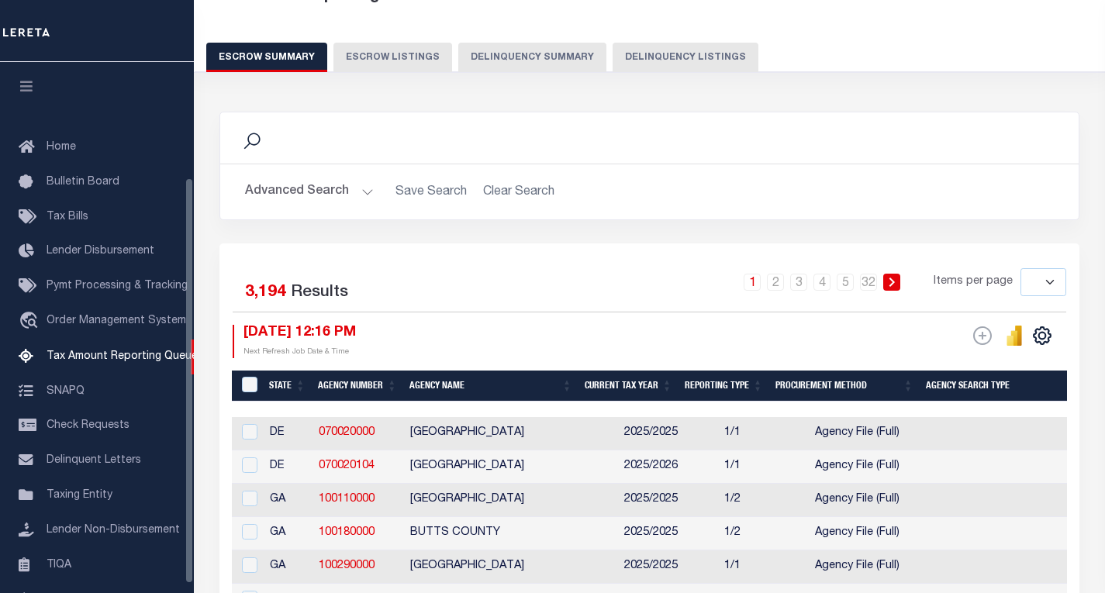
scroll to position [150, 0]
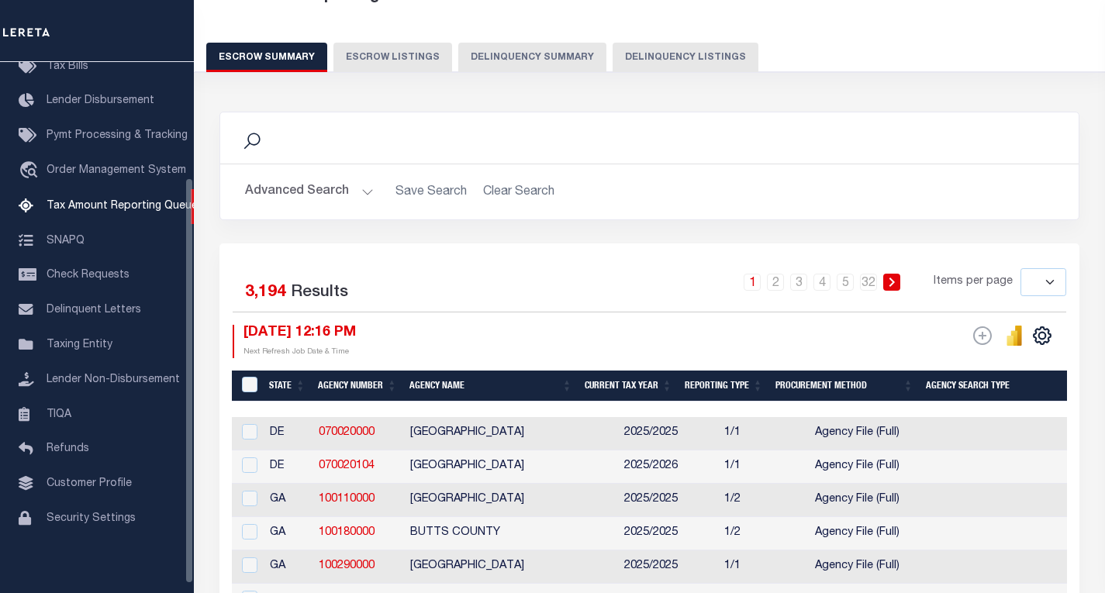
click at [658, 63] on button "Delinquency Listings" at bounding box center [686, 57] width 146 height 29
select select "100"
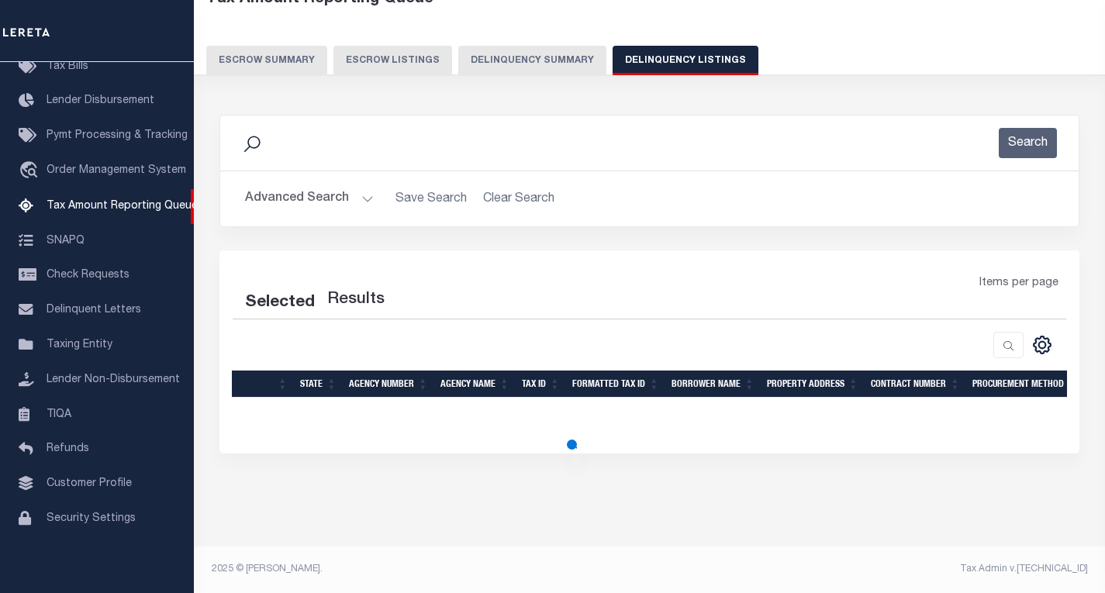
select select "100"
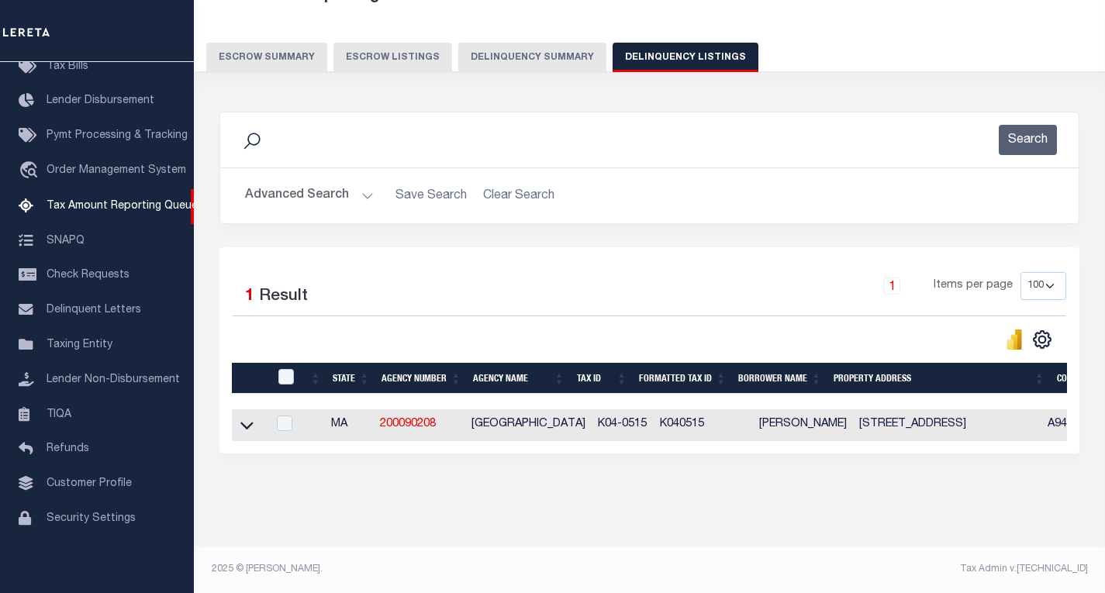
scroll to position [113, 0]
click at [249, 417] on icon at bounding box center [246, 425] width 13 height 16
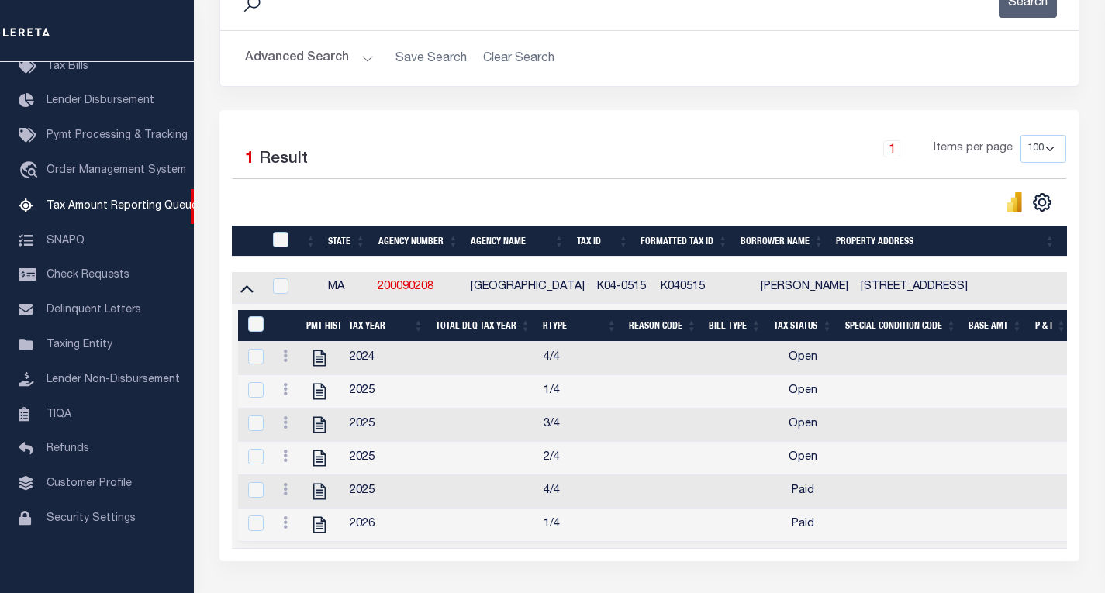
scroll to position [346, 0]
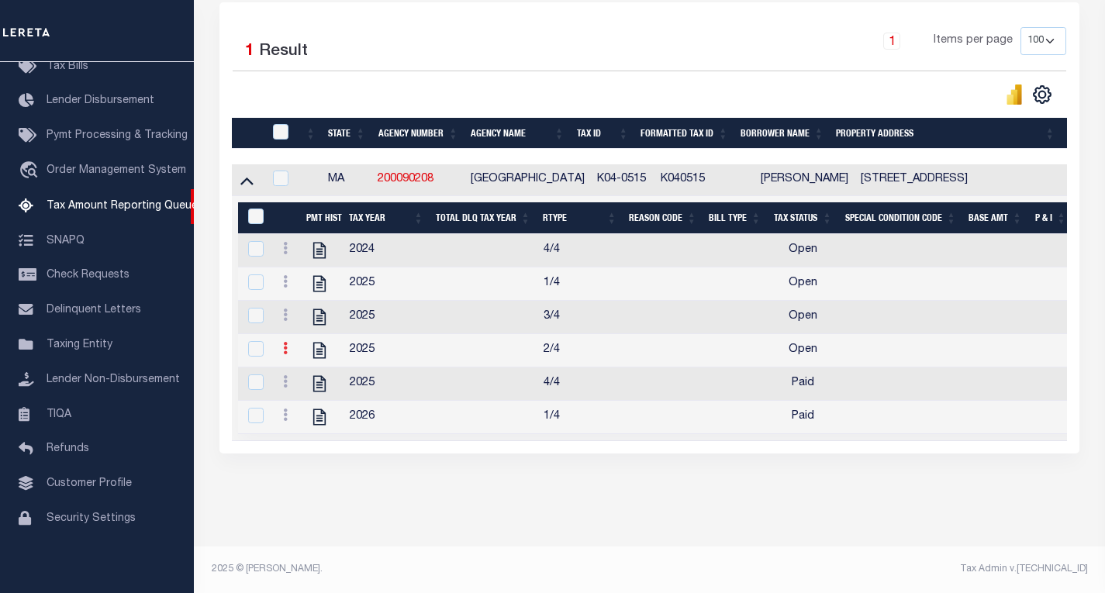
click at [283, 354] on icon at bounding box center [285, 348] width 5 height 12
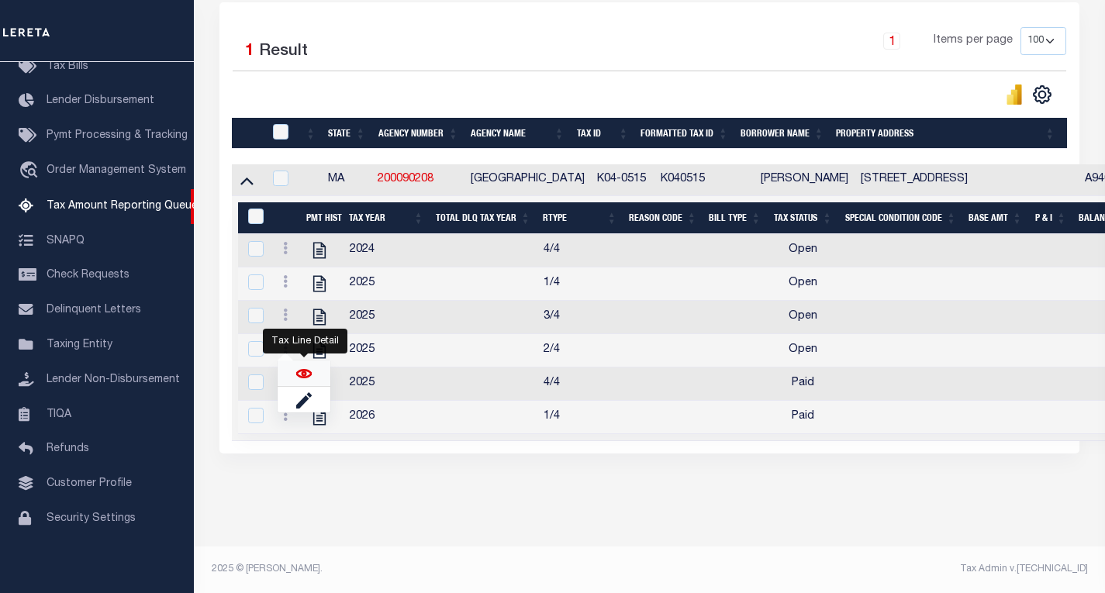
click at [302, 382] on img "" at bounding box center [304, 374] width 16 height 16
checkbox input "true"
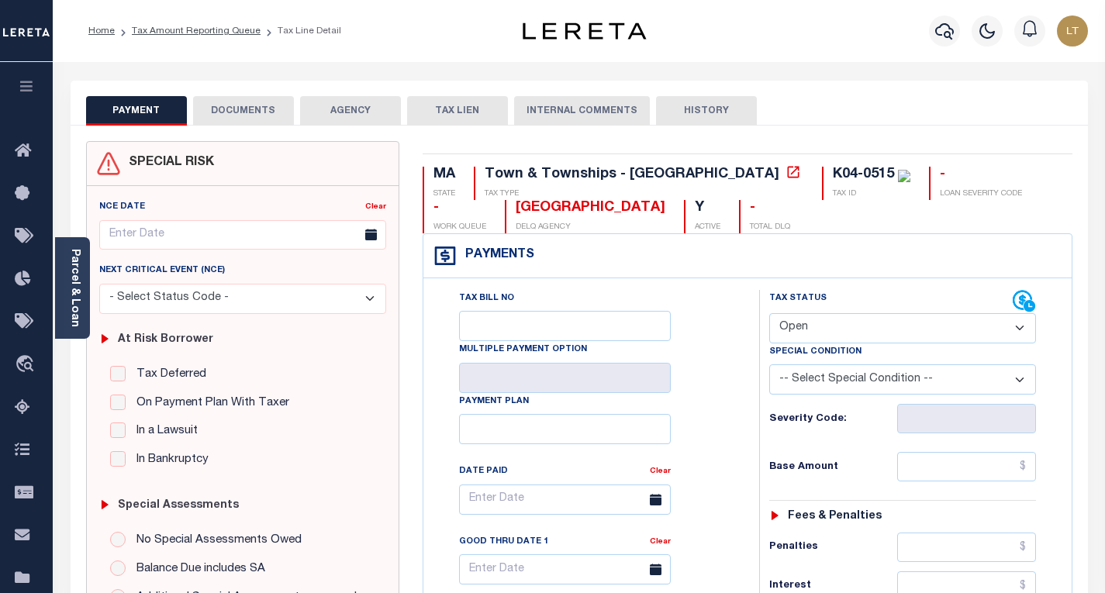
click at [812, 346] on div "Special Condition" at bounding box center [902, 355] width 267 height 22
click at [817, 333] on select "- Select Status Code - Open Due/Unpaid Paid Incomplete No Tax Due Internal Refu…" at bounding box center [902, 328] width 267 height 30
select select "PYD"
click at [769, 314] on select "- Select Status Code - Open Due/Unpaid Paid Incomplete No Tax Due Internal Refu…" at bounding box center [902, 328] width 267 height 30
type input "[DATE]"
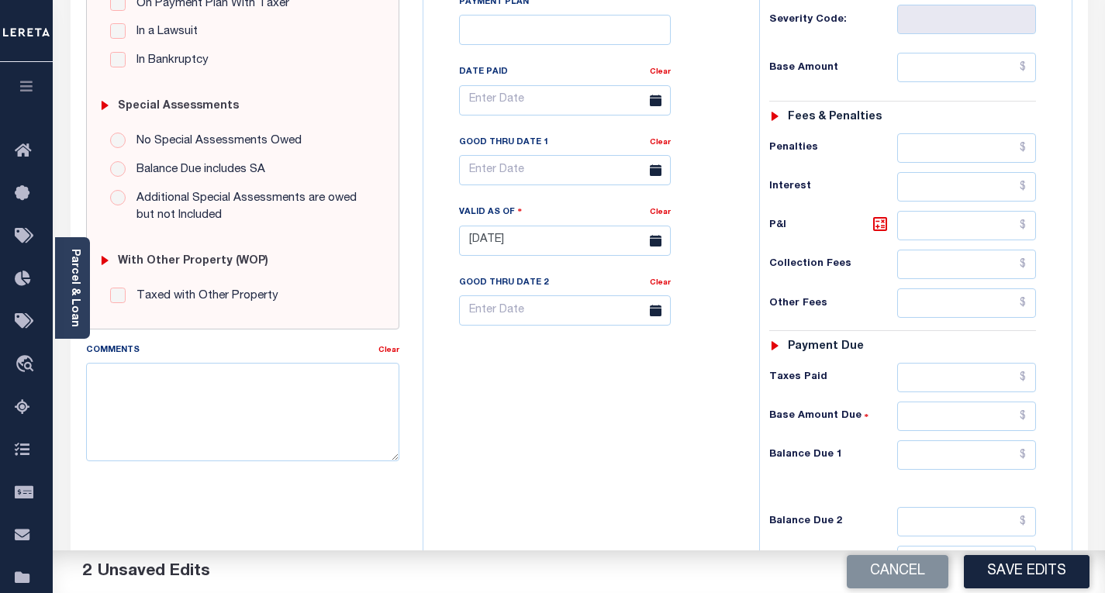
scroll to position [465, 0]
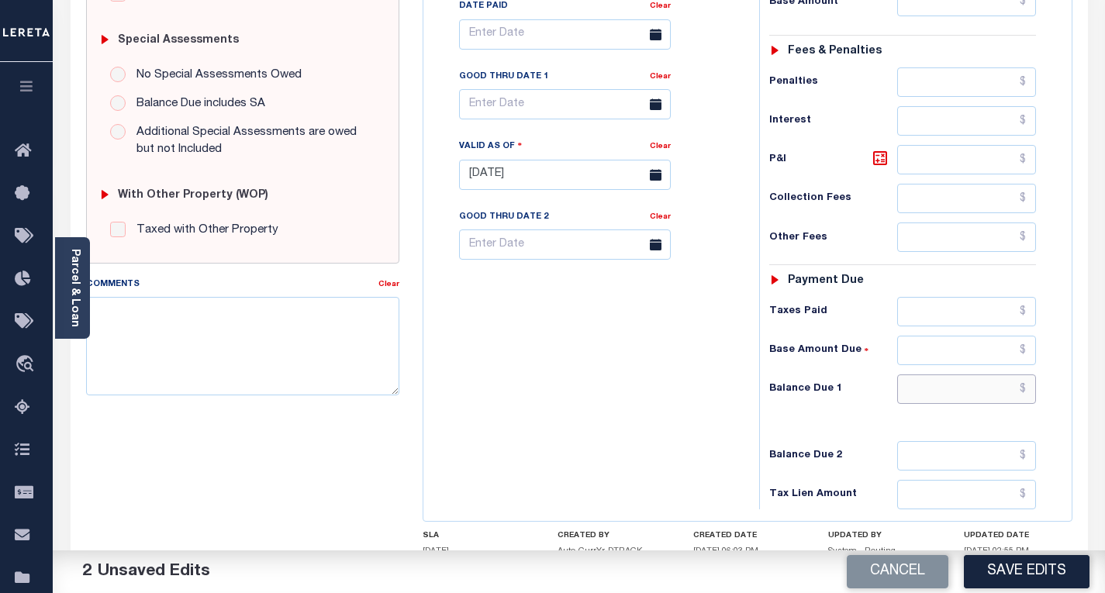
click at [1027, 395] on input "text" at bounding box center [966, 389] width 139 height 29
type input "$0.00"
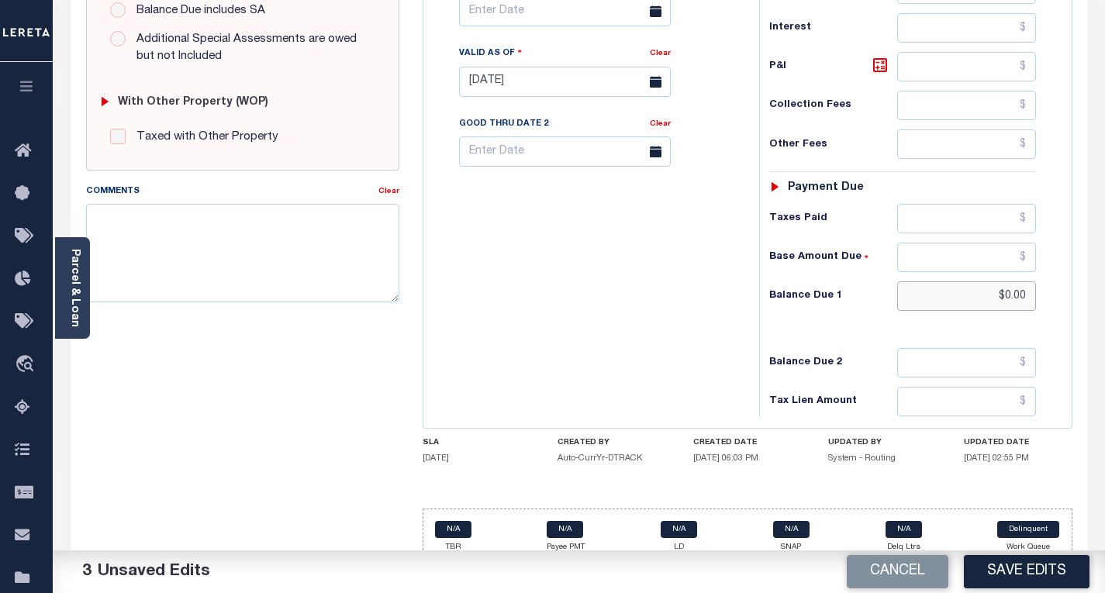
scroll to position [582, 0]
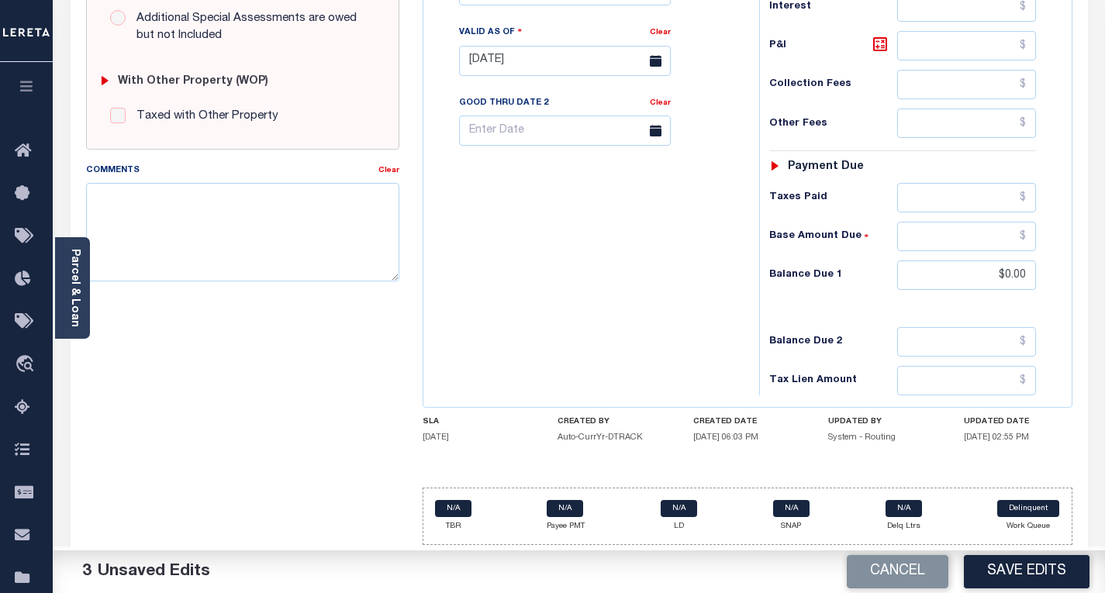
click at [231, 316] on div "SPECIAL RISK NCE Date Clear - Select Status Code -" at bounding box center [242, 60] width 337 height 996
click at [234, 240] on textarea "Comments" at bounding box center [242, 232] width 313 height 98
paste textarea "Please refer 2026 1/4 for document reference."
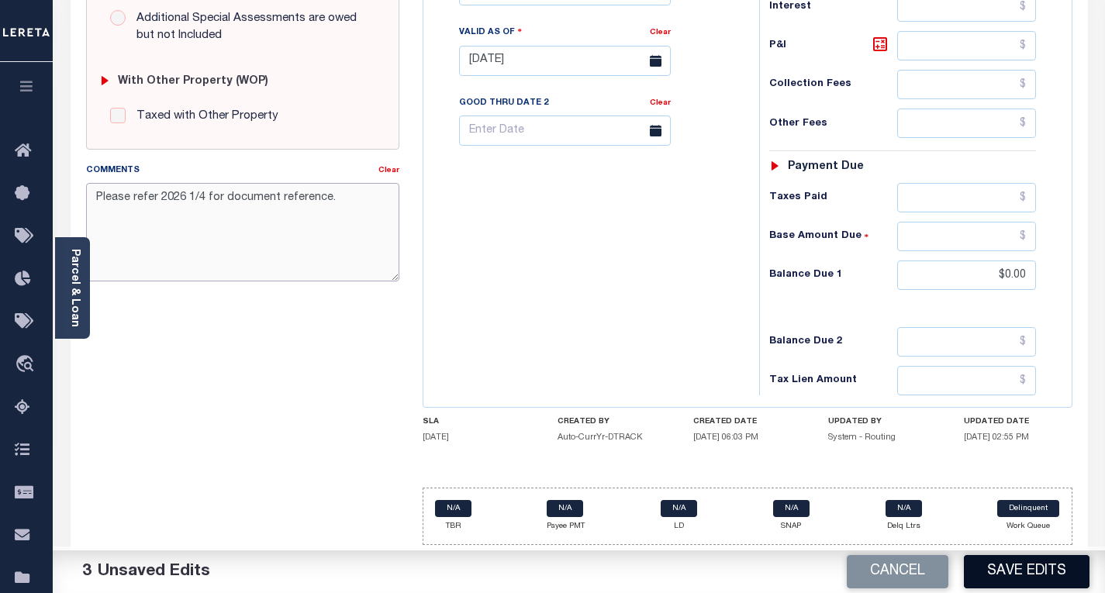
type textarea "Please refer 2026 1/4 for document reference."
click at [1032, 569] on button "Save Edits" at bounding box center [1027, 571] width 126 height 33
checkbox input "false"
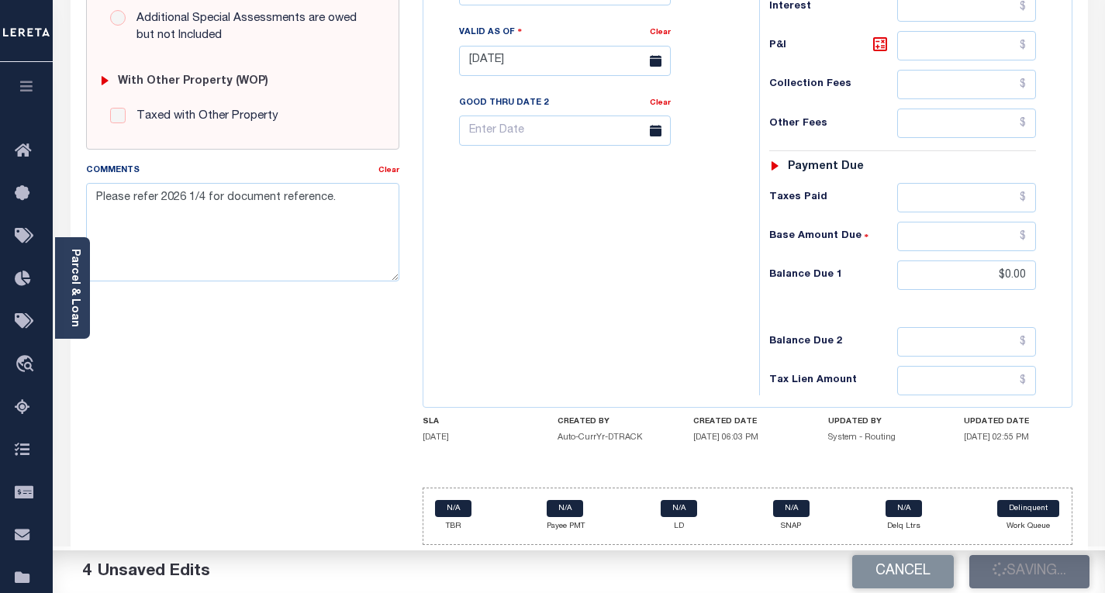
checkbox input "false"
type input "$0"
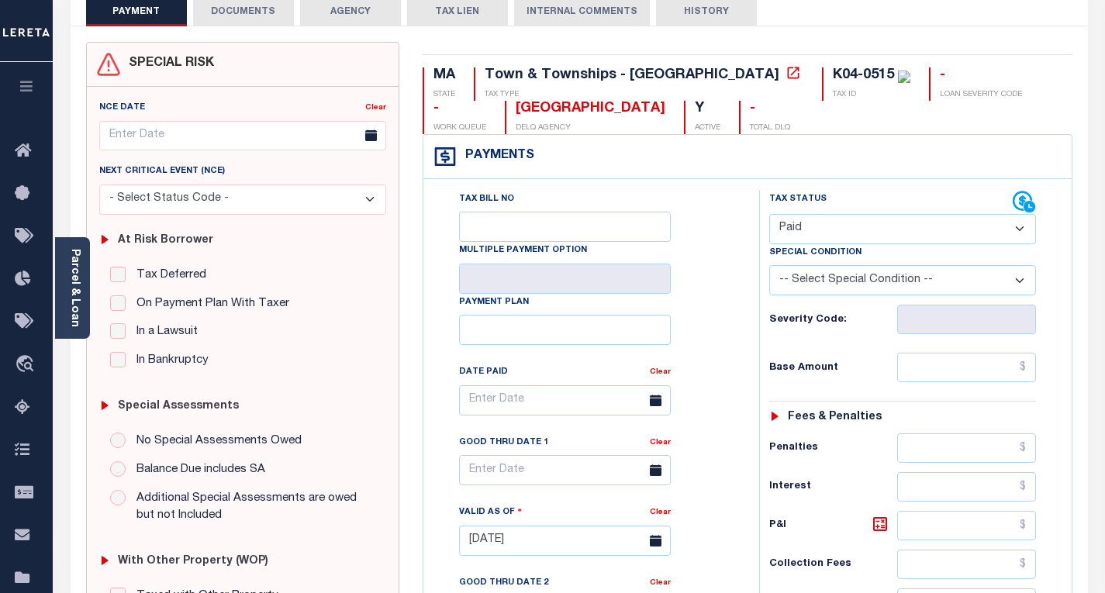
scroll to position [0, 0]
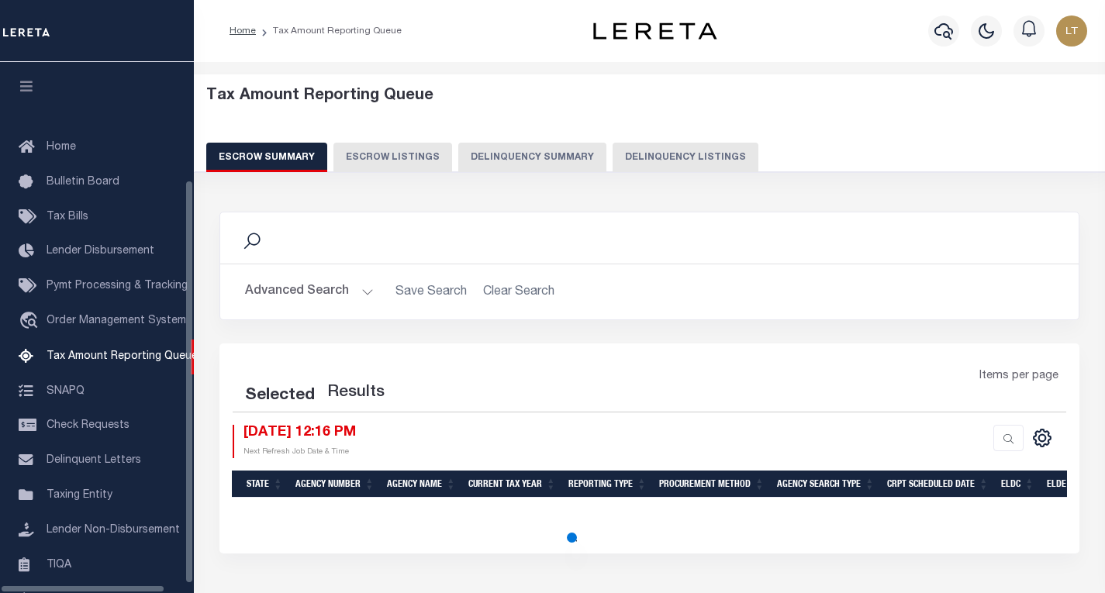
select select
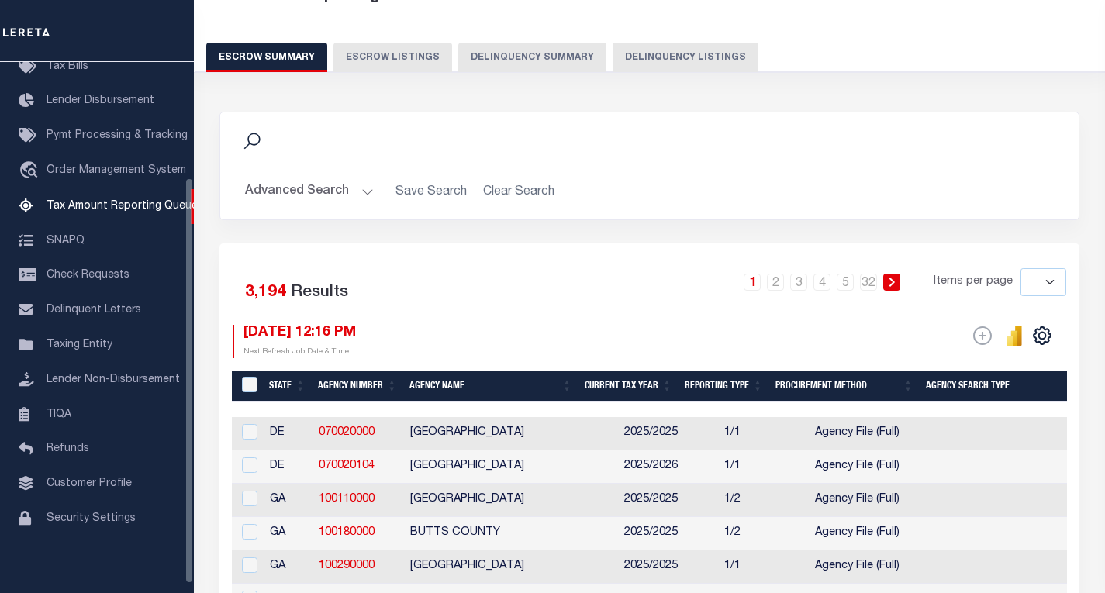
scroll to position [100, 0]
click at [685, 60] on button "Delinquency Listings" at bounding box center [686, 57] width 146 height 29
select select "100"
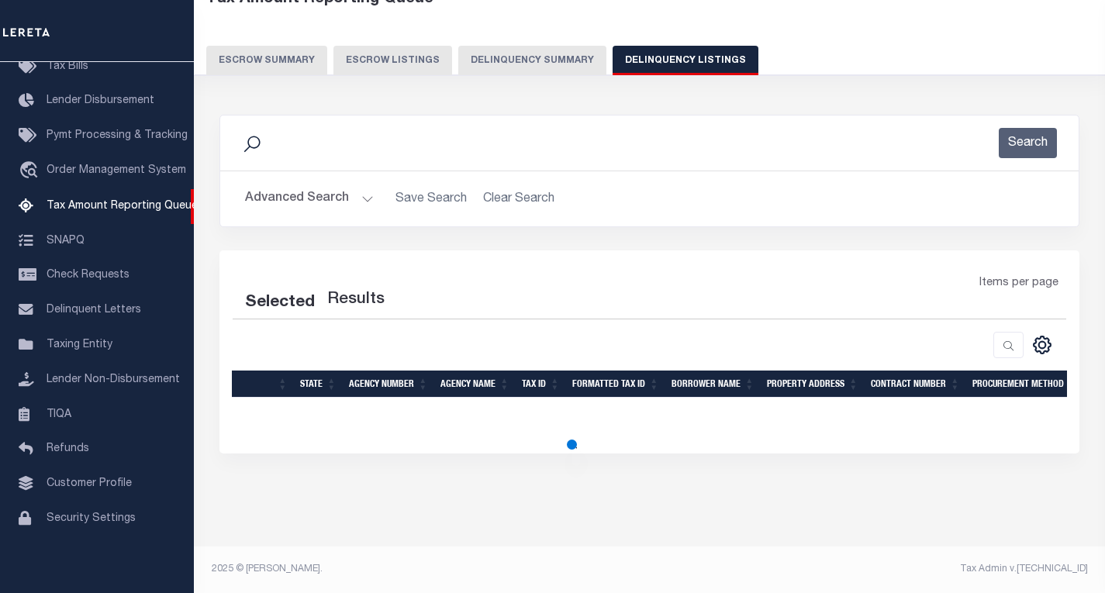
select select "100"
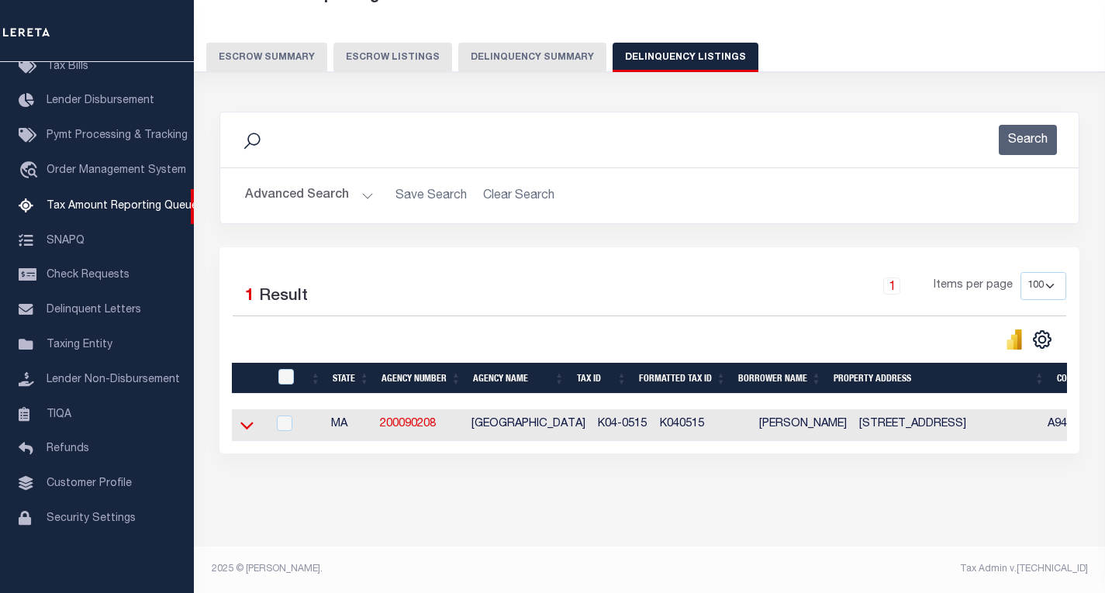
click at [250, 428] on icon at bounding box center [246, 425] width 13 height 16
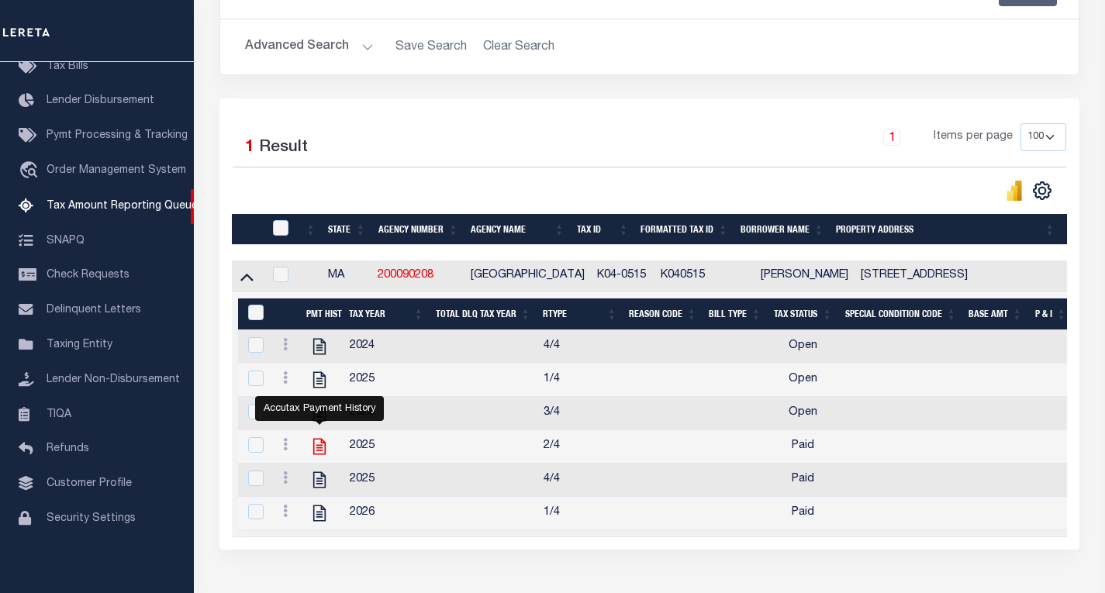
scroll to position [268, 0]
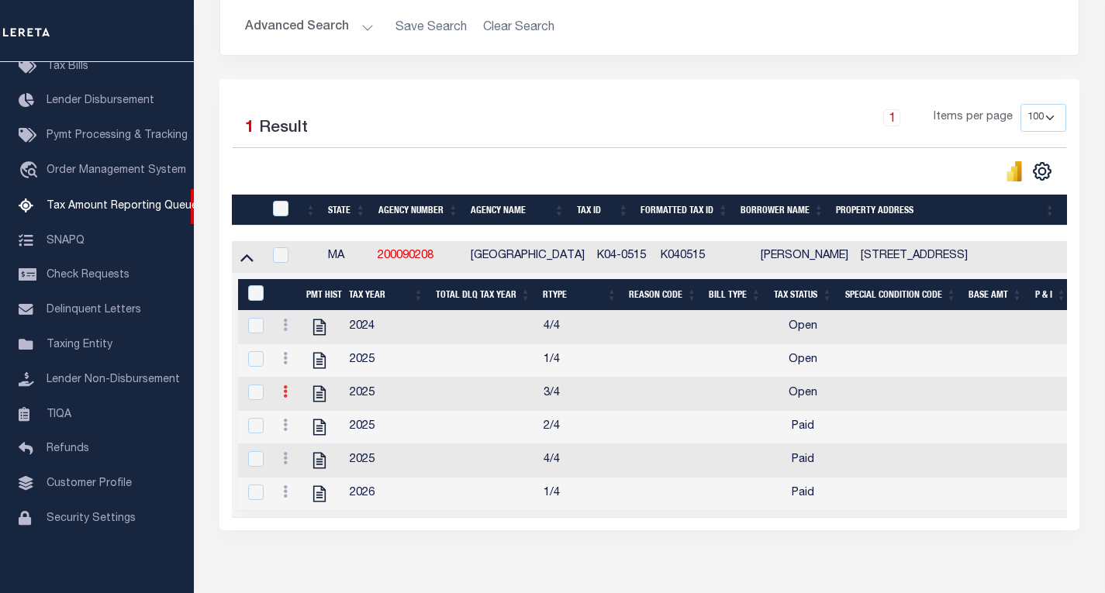
click at [285, 398] on icon at bounding box center [285, 391] width 5 height 12
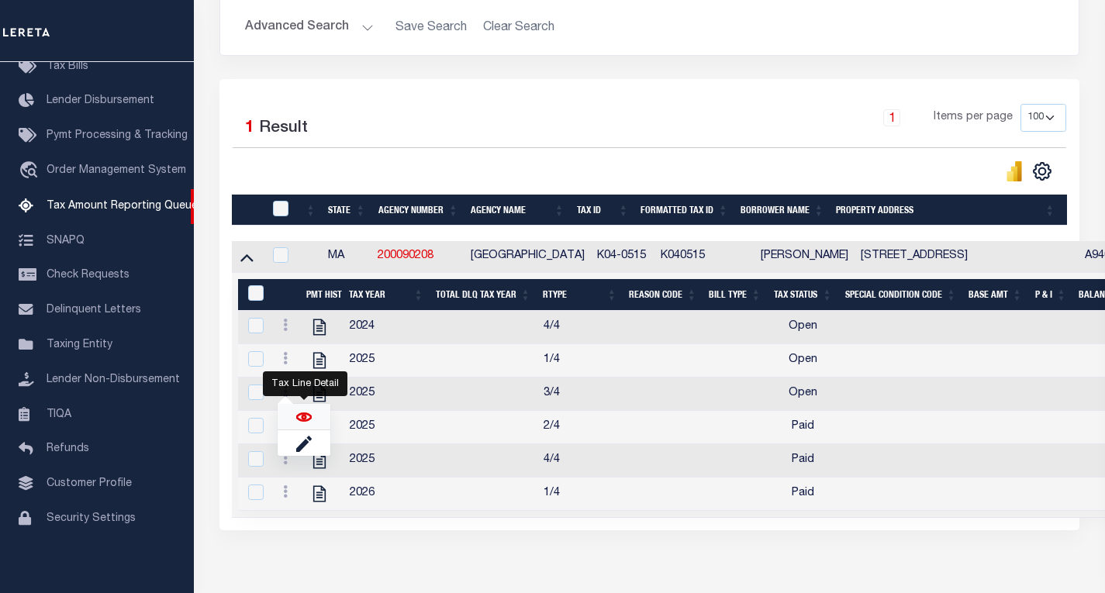
click at [308, 425] on img "" at bounding box center [304, 418] width 16 height 16
checkbox input "true"
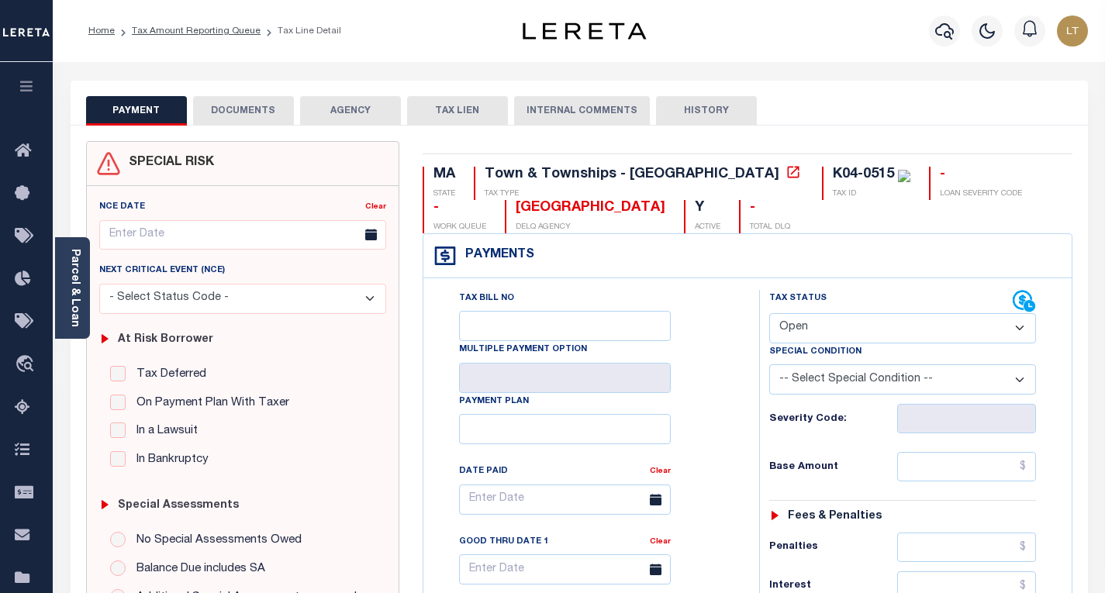
click at [849, 326] on select "- Select Status Code - Open Due/Unpaid Paid Incomplete No Tax Due Internal Refu…" at bounding box center [902, 328] width 267 height 30
select select "PYD"
click at [769, 314] on select "- Select Status Code - Open Due/Unpaid Paid Incomplete No Tax Due Internal Refu…" at bounding box center [902, 328] width 267 height 30
type input "[DATE]"
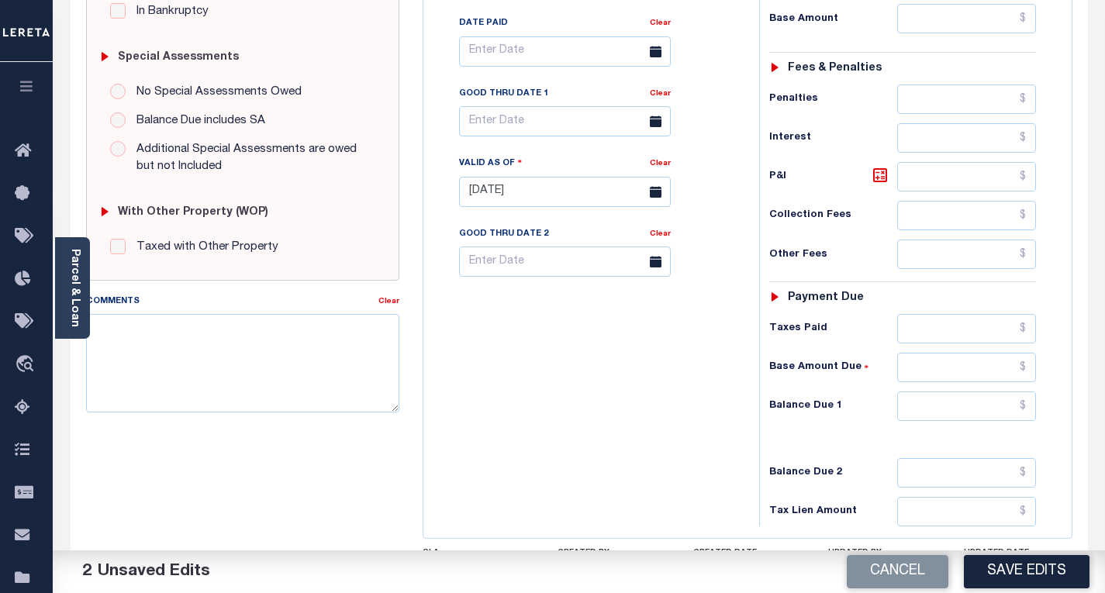
scroll to position [465, 0]
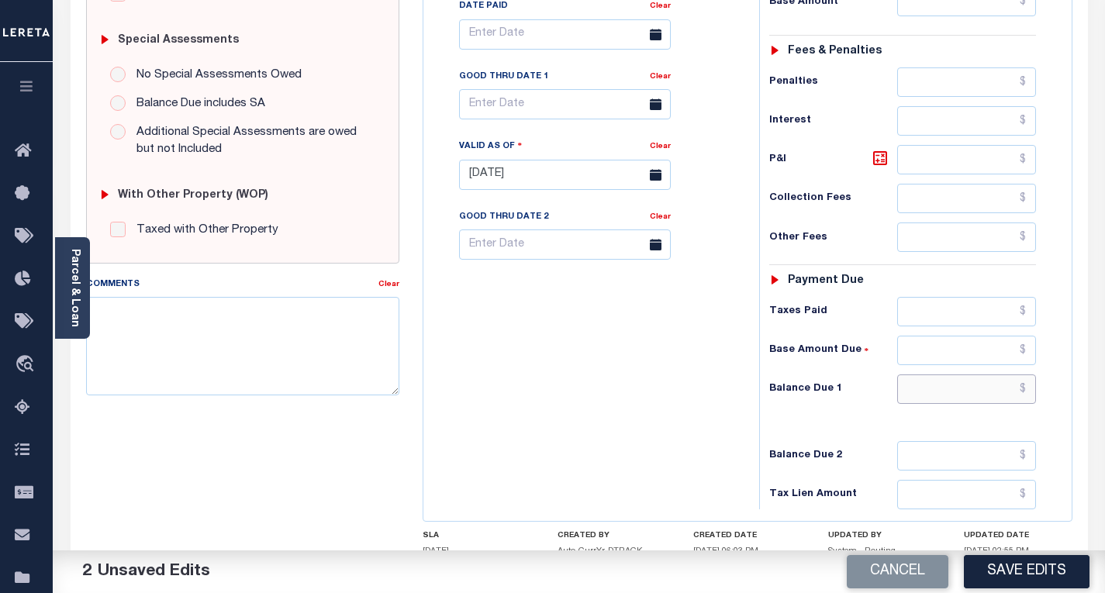
click at [1027, 391] on input "text" at bounding box center [966, 389] width 139 height 29
type input "$0.00"
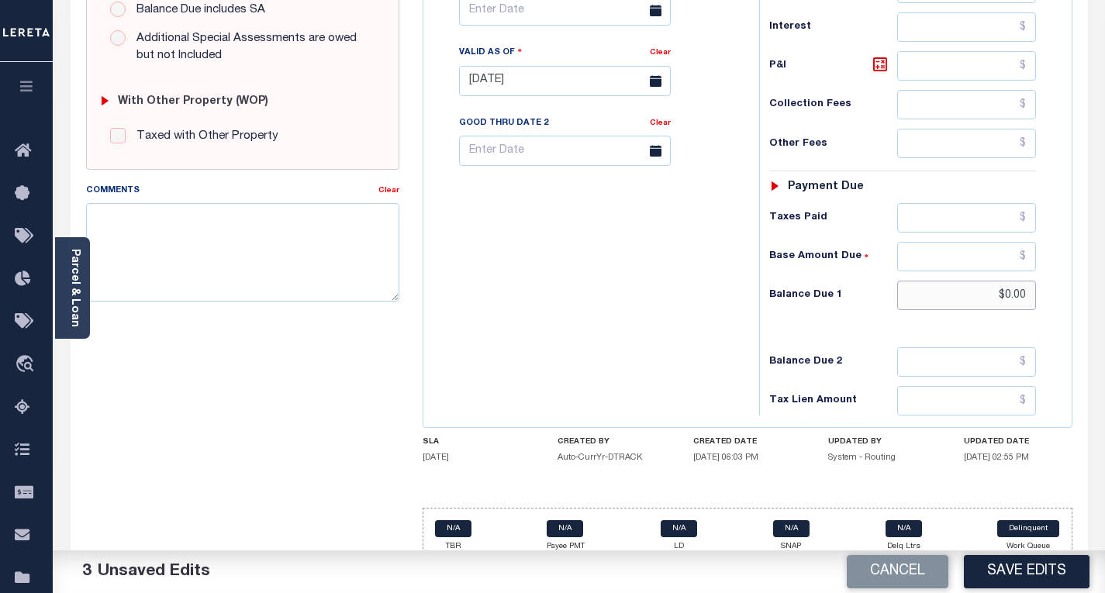
scroll to position [582, 0]
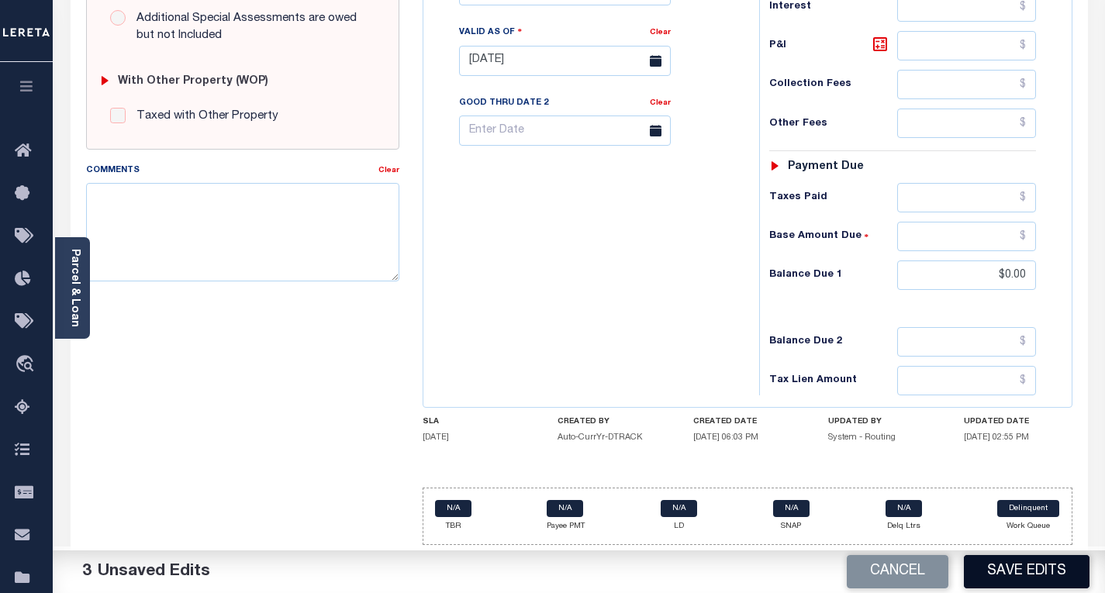
click at [1021, 567] on button "Save Edits" at bounding box center [1027, 571] width 126 height 33
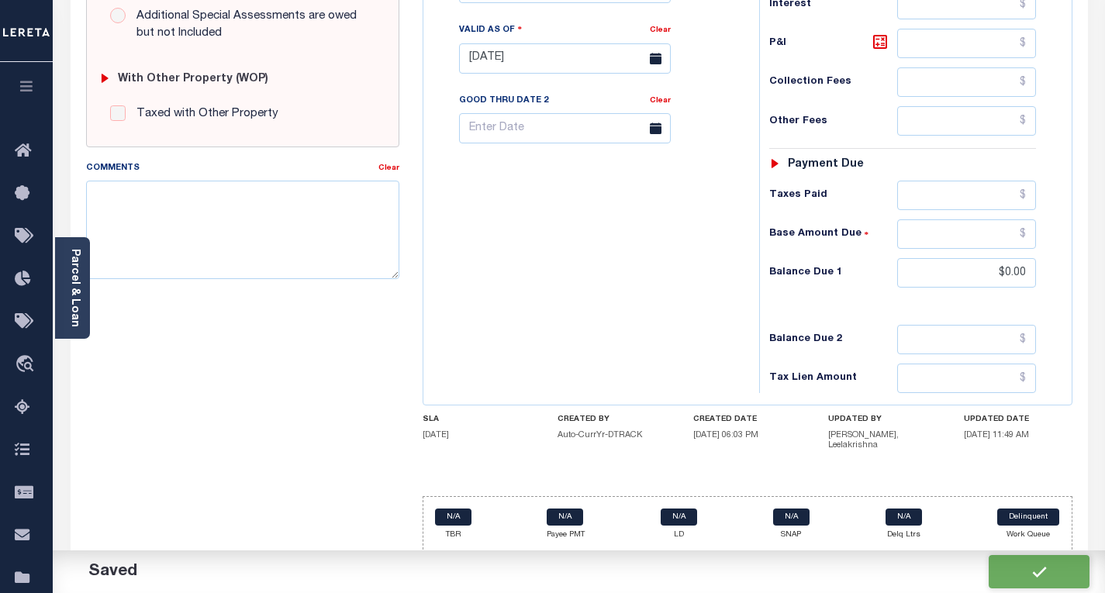
checkbox input "false"
type input "$0"
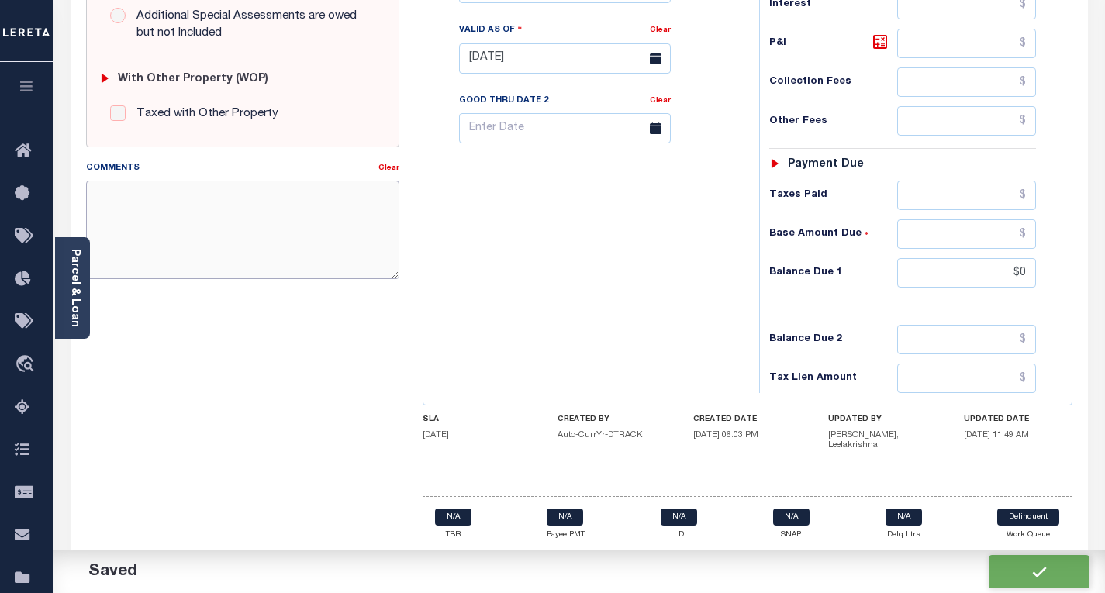
click at [216, 233] on textarea "Comments" at bounding box center [242, 230] width 313 height 98
paste textarea "Please refer 2026 1/4 for document reference."
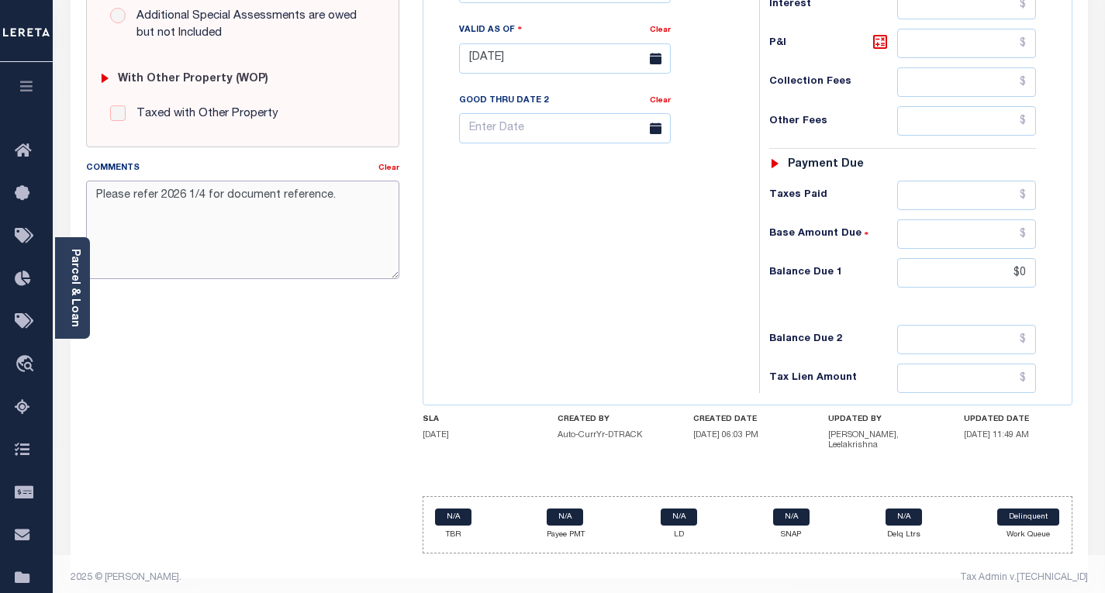
type textarea "Please refer 2026 1/4 for document reference."
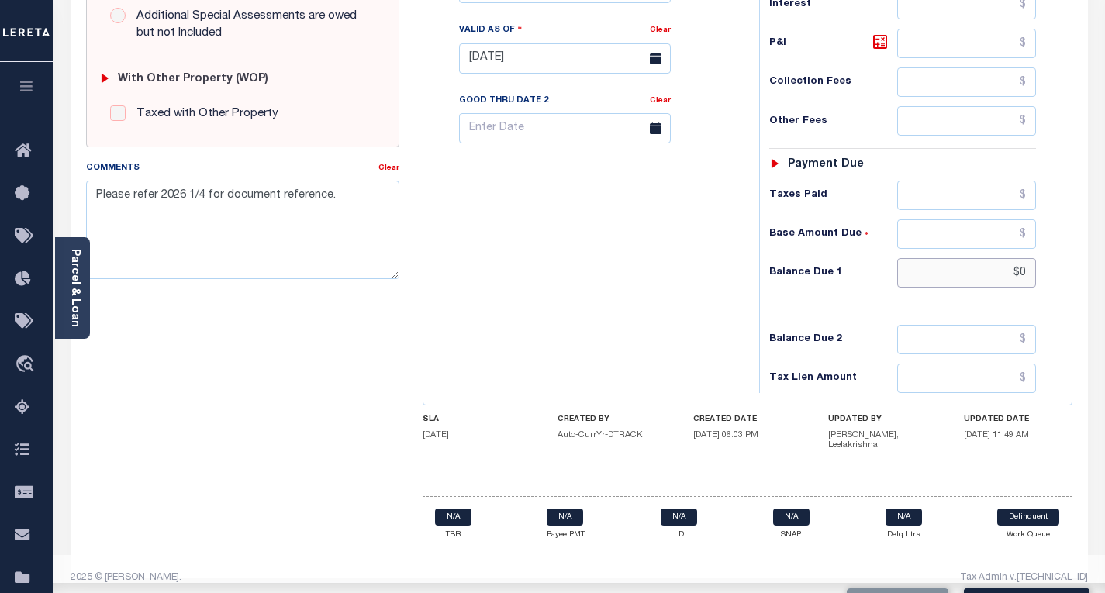
click at [1022, 276] on input "$0" at bounding box center [966, 272] width 139 height 29
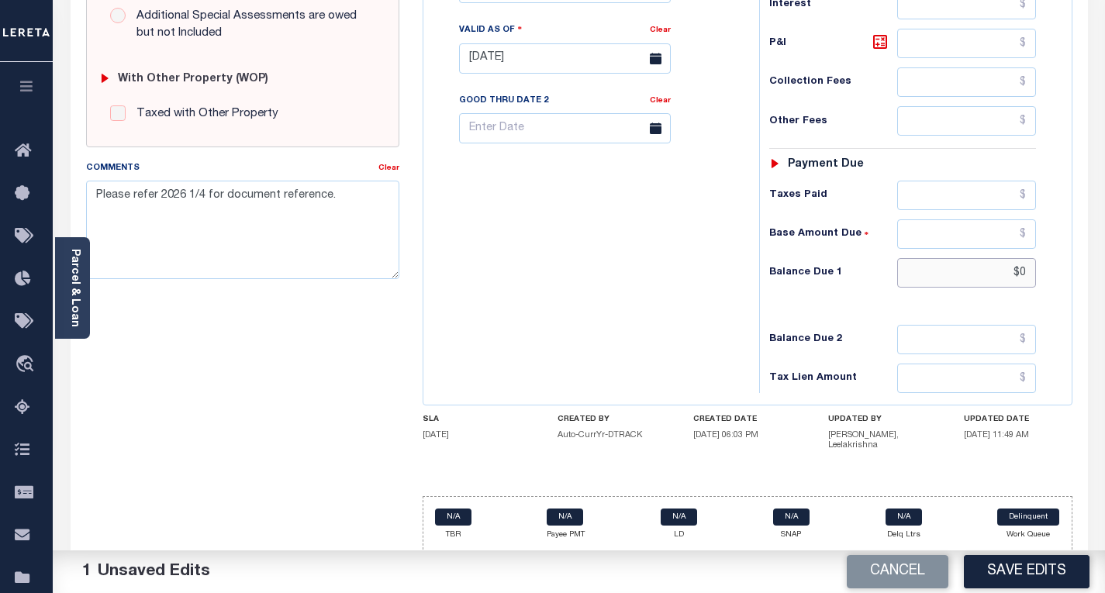
type input "$0.00"
click at [1020, 574] on button "Save Edits" at bounding box center [1027, 571] width 126 height 33
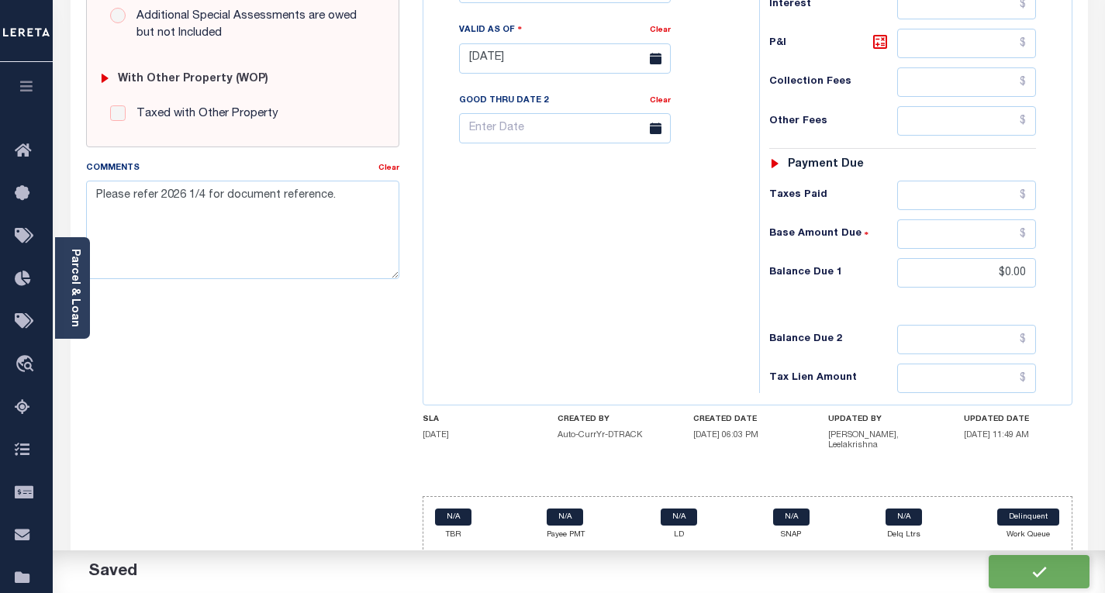
checkbox input "false"
type input "$0"
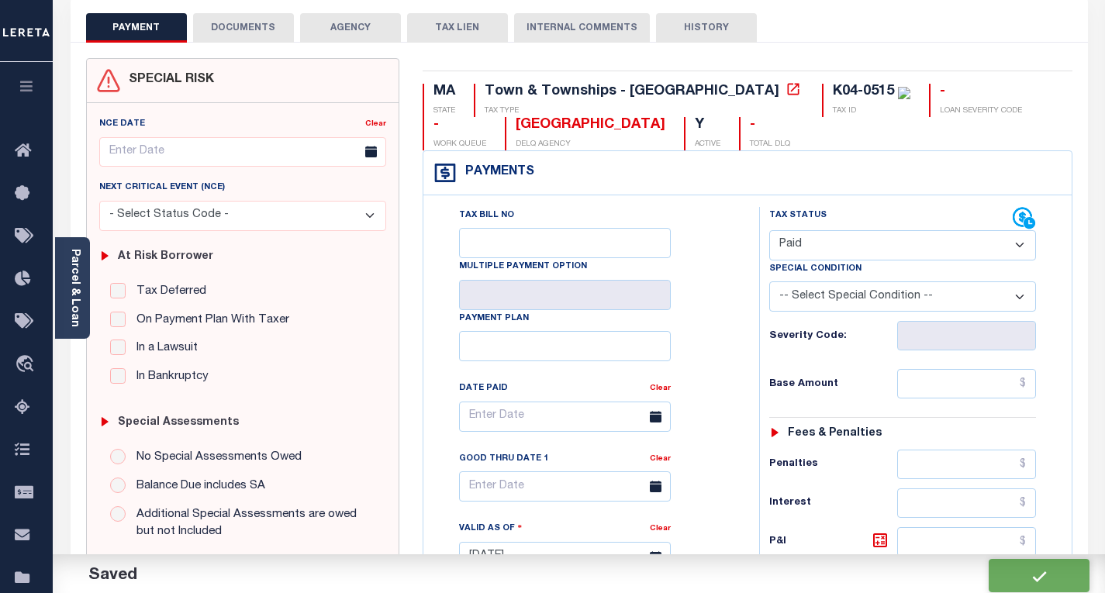
scroll to position [0, 0]
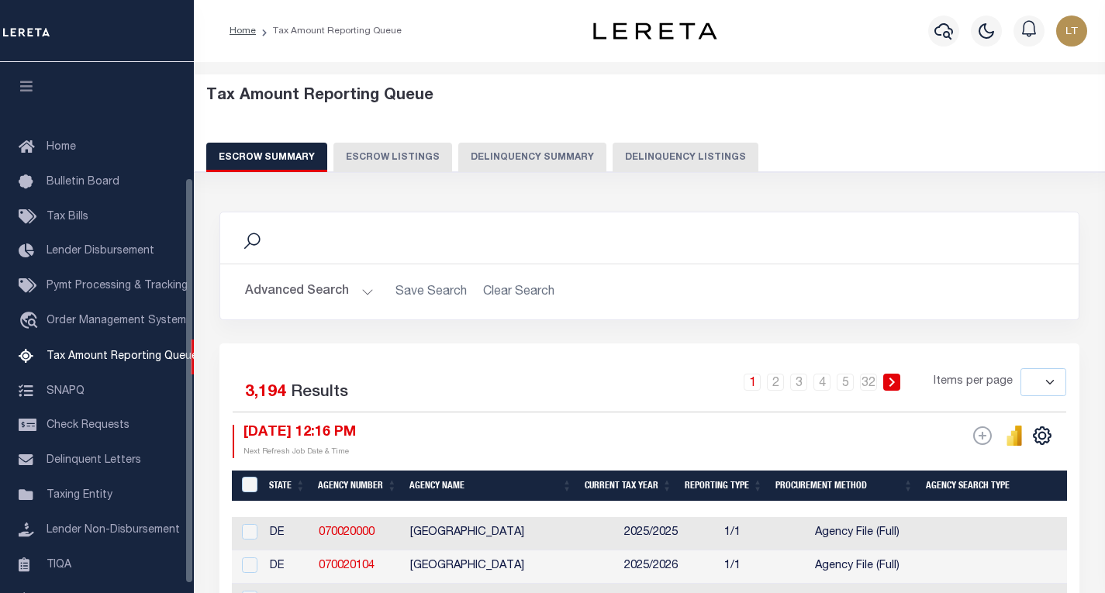
select select
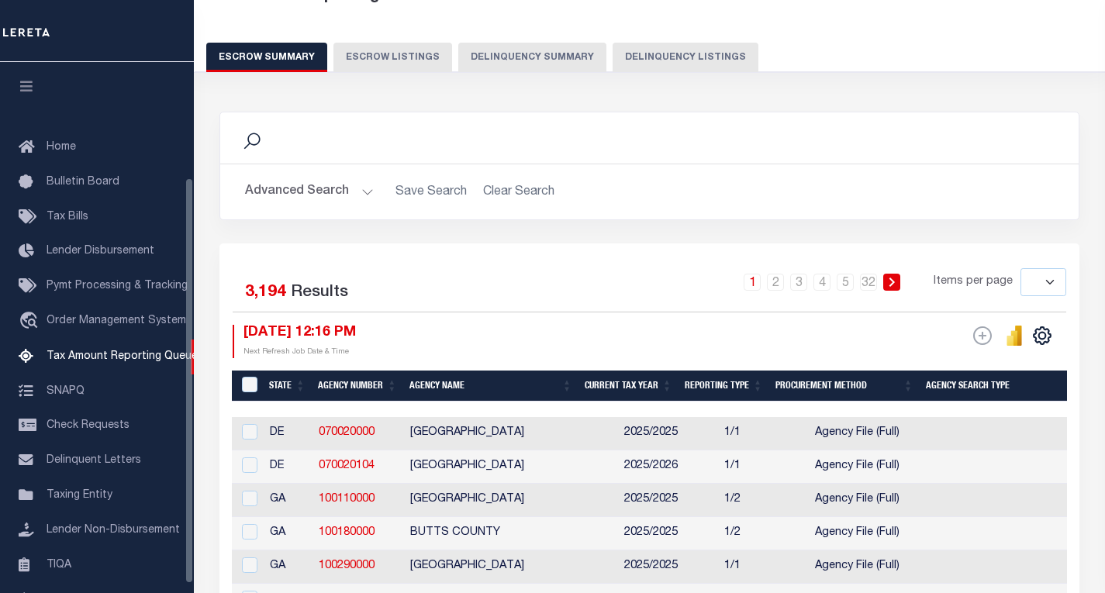
scroll to position [150, 0]
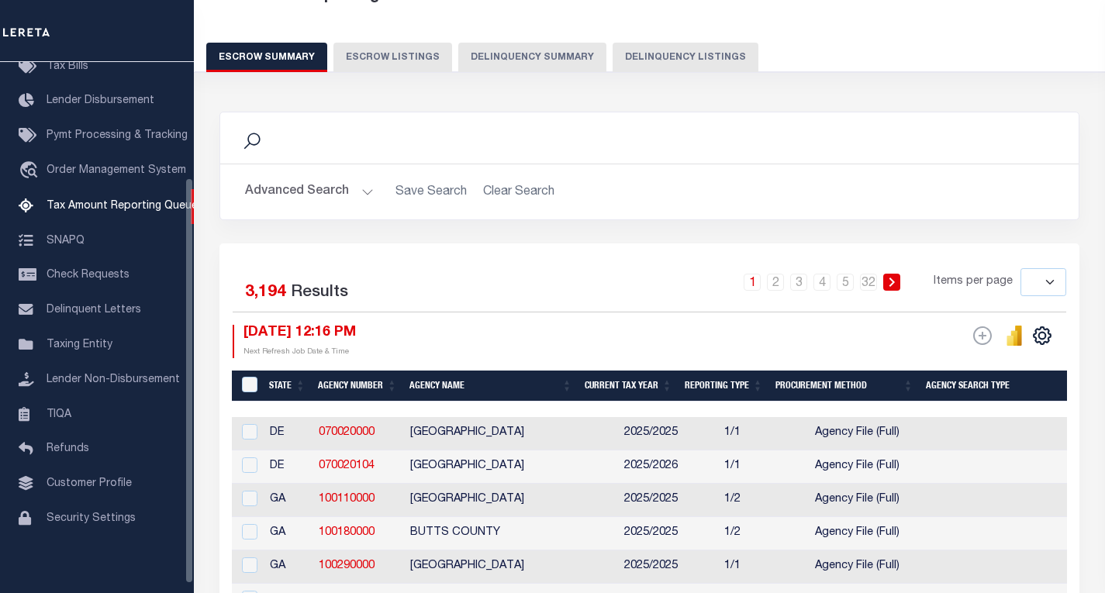
click at [665, 65] on button "Delinquency Listings" at bounding box center [686, 57] width 146 height 29
select select "100"
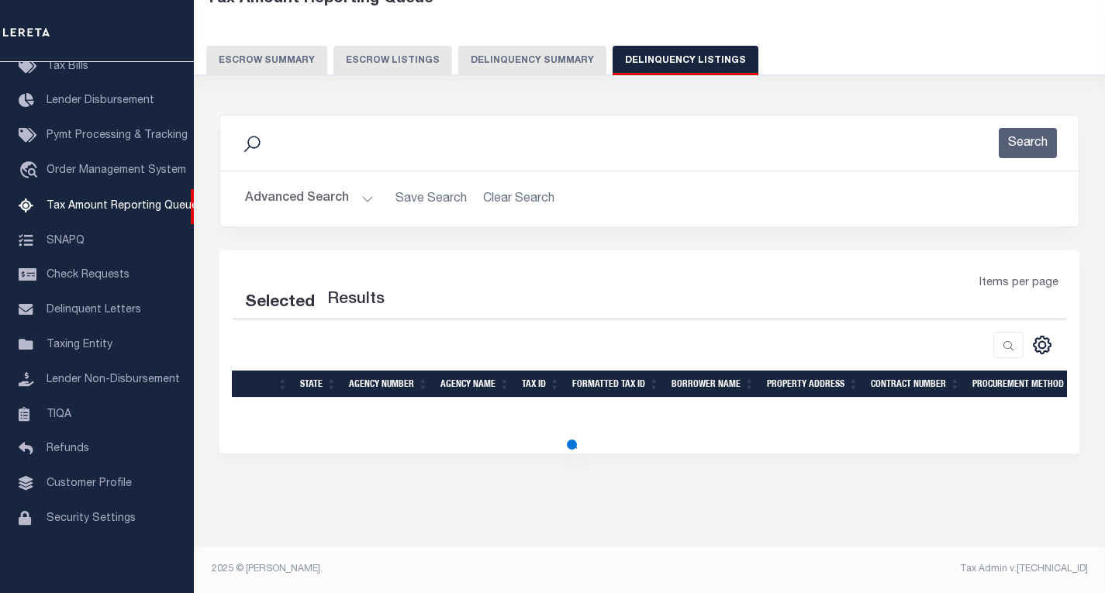
select select "100"
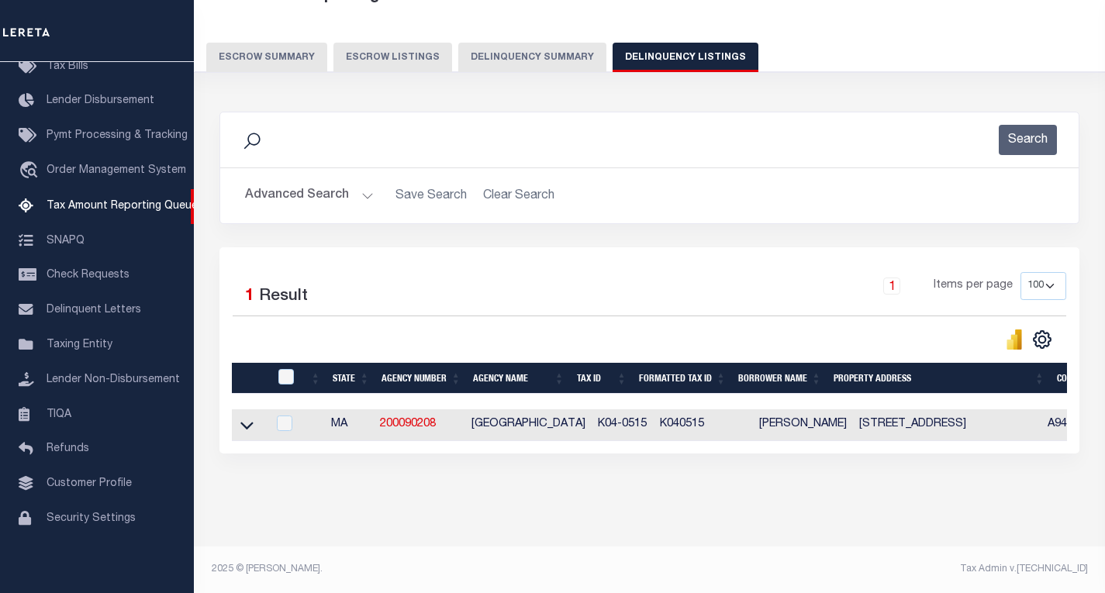
scroll to position [113, 0]
click at [247, 417] on icon at bounding box center [246, 425] width 13 height 16
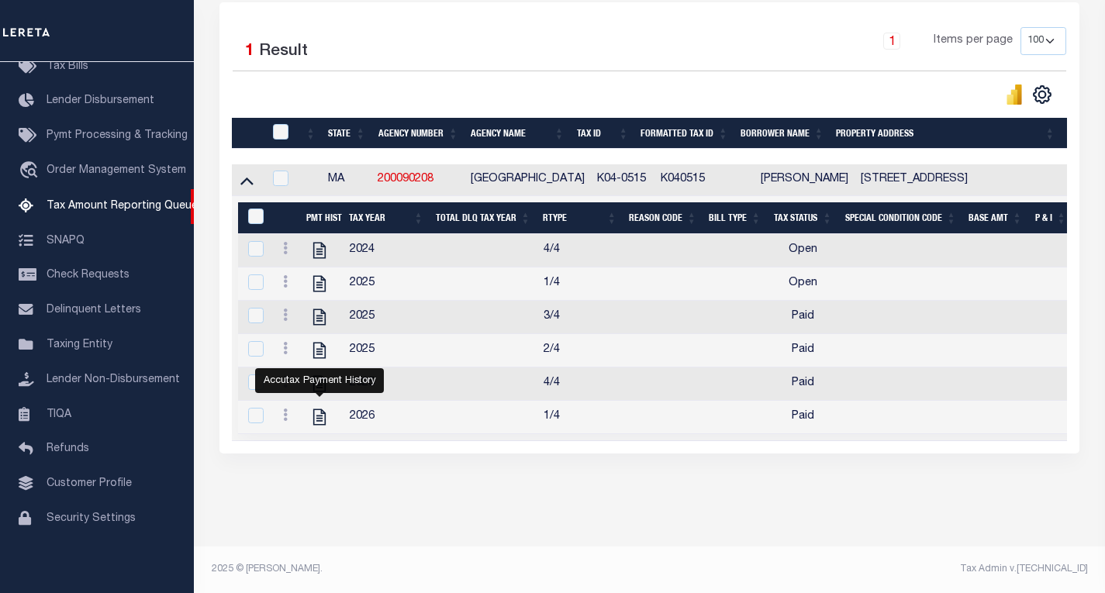
scroll to position [364, 0]
click at [282, 278] on link at bounding box center [285, 284] width 17 height 12
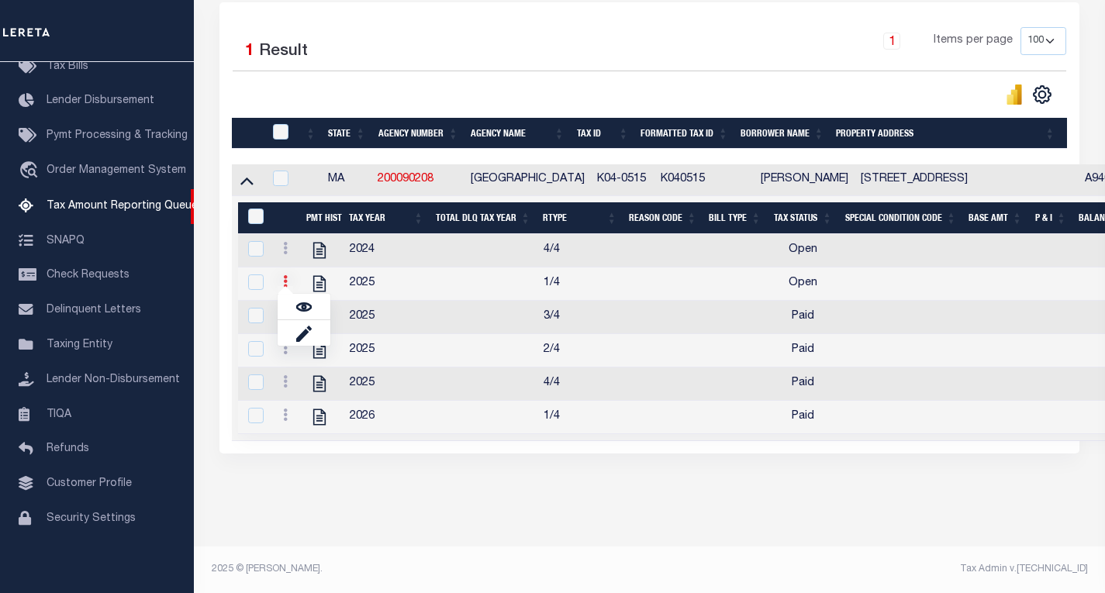
scroll to position [354, 0]
click at [302, 300] on img "" at bounding box center [304, 307] width 16 height 16
checkbox input "true"
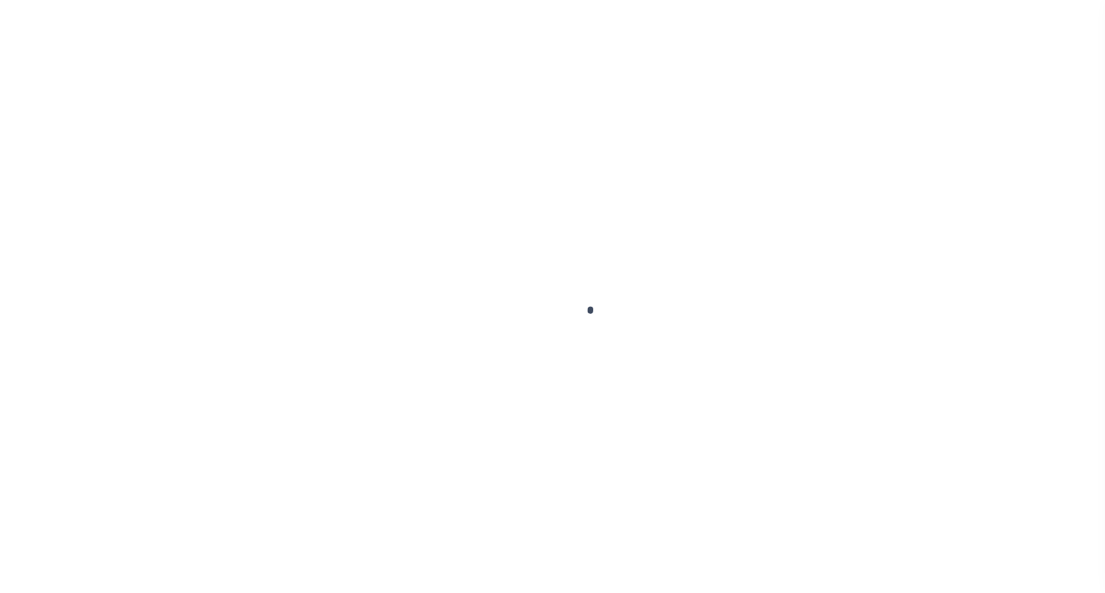
select select "OP2"
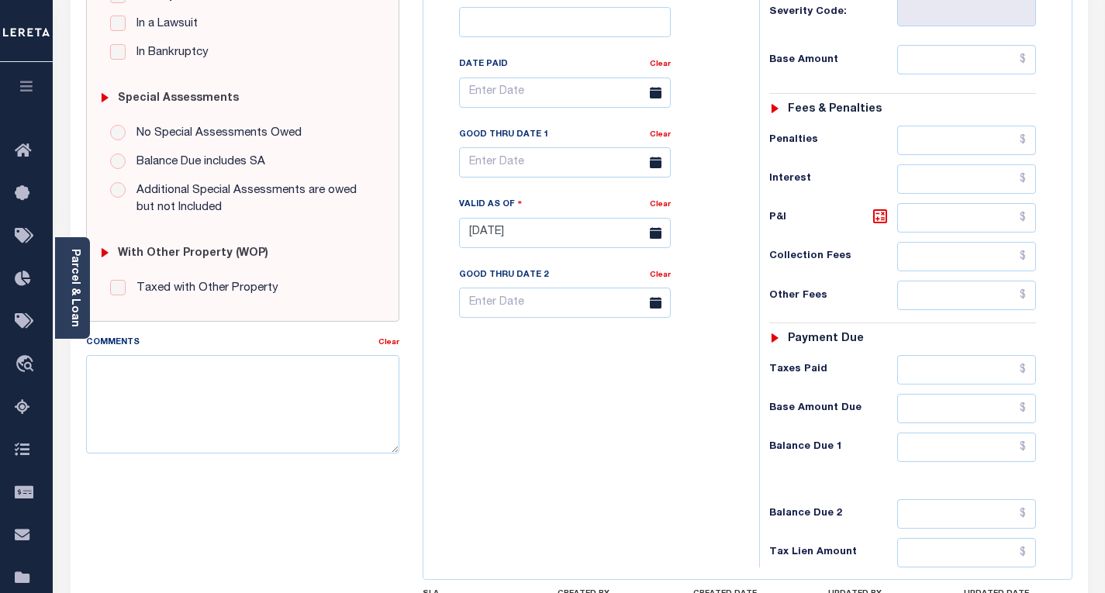
scroll to position [465, 0]
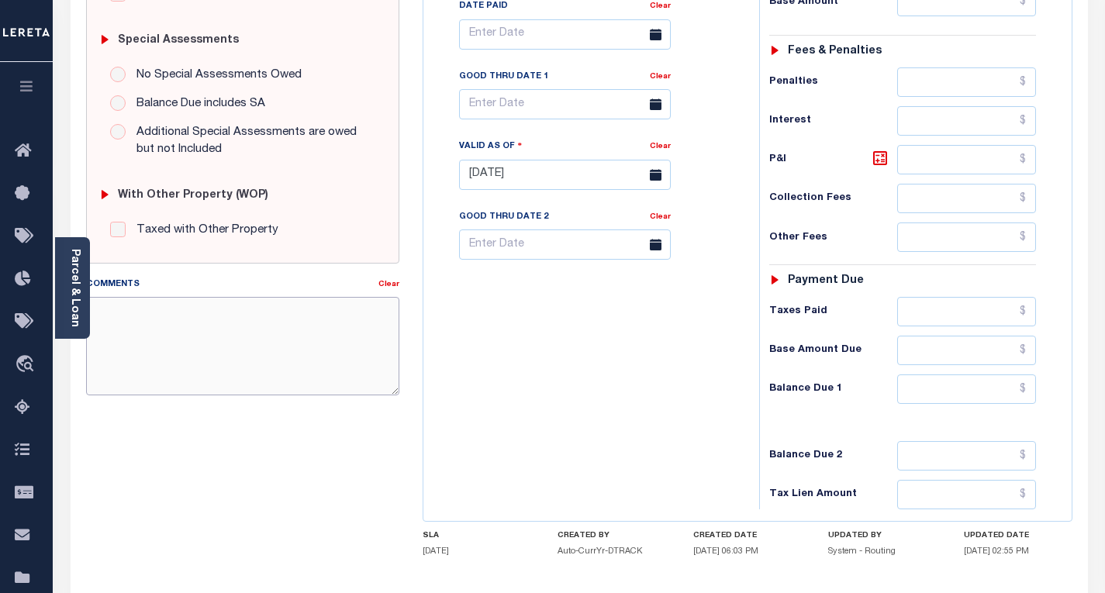
click at [255, 347] on textarea "Comments" at bounding box center [242, 346] width 313 height 98
paste textarea "Please refer 2026 1/4 for document reference."
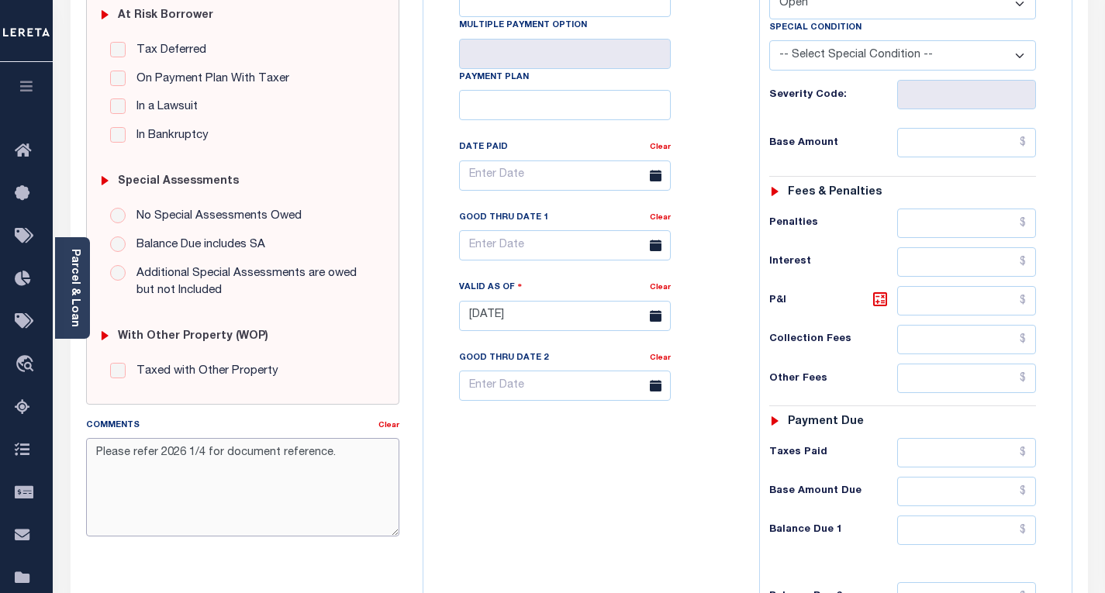
scroll to position [233, 0]
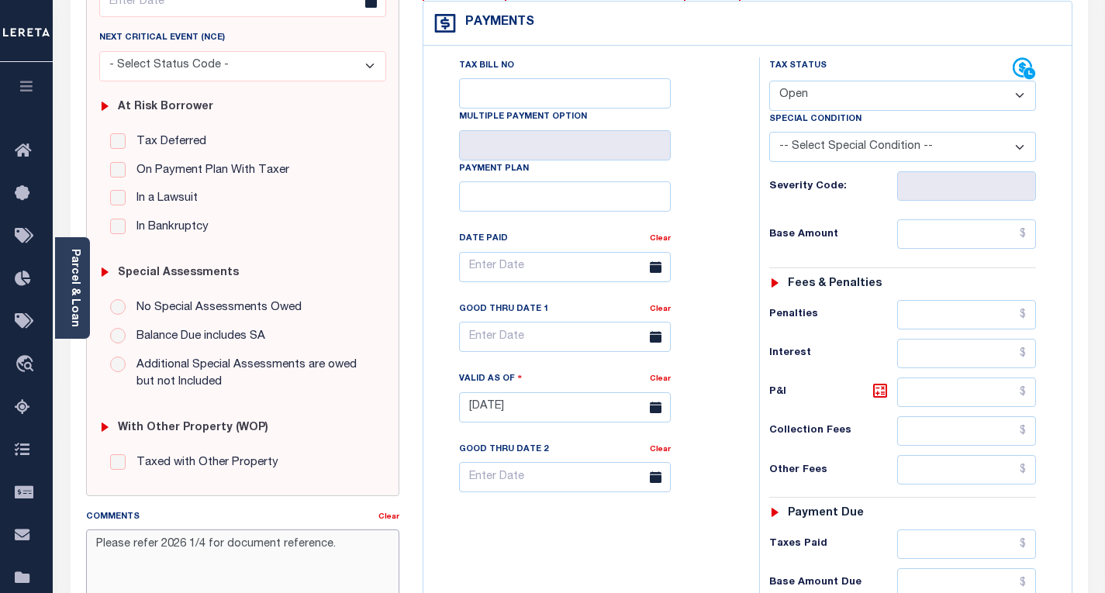
type textarea "Please refer 2026 1/4 for document reference."
type input "[DATE]"
click at [841, 97] on select "- Select Status Code - Open Due/Unpaid Paid Incomplete No Tax Due Internal Refu…" at bounding box center [902, 96] width 267 height 30
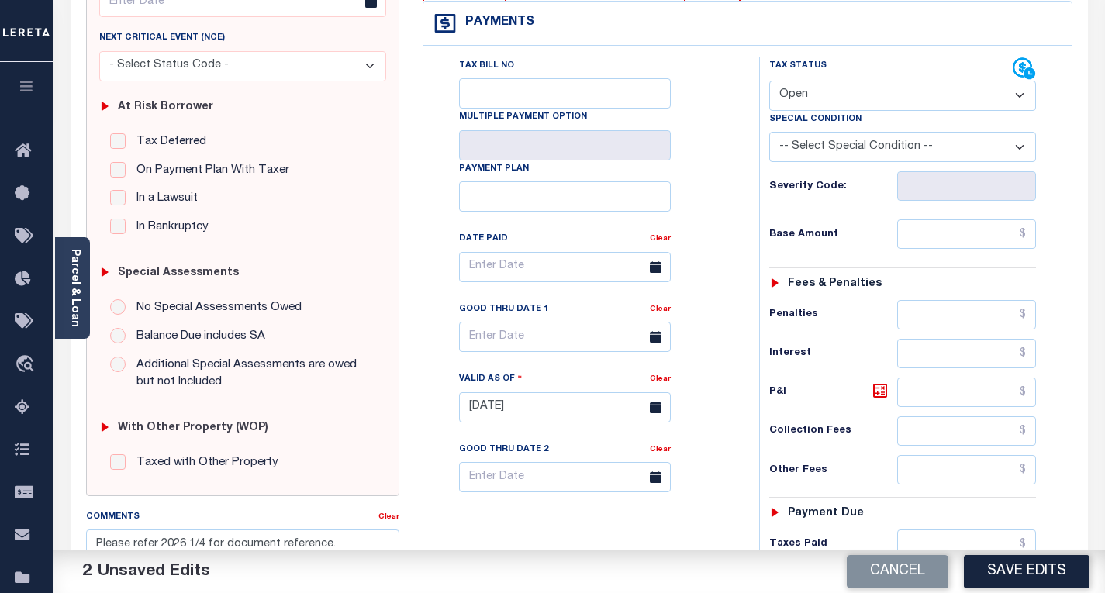
select select "PYD"
click at [769, 81] on select "- Select Status Code - Open Due/Unpaid Paid Incomplete No Tax Due Internal Refu…" at bounding box center [902, 96] width 267 height 30
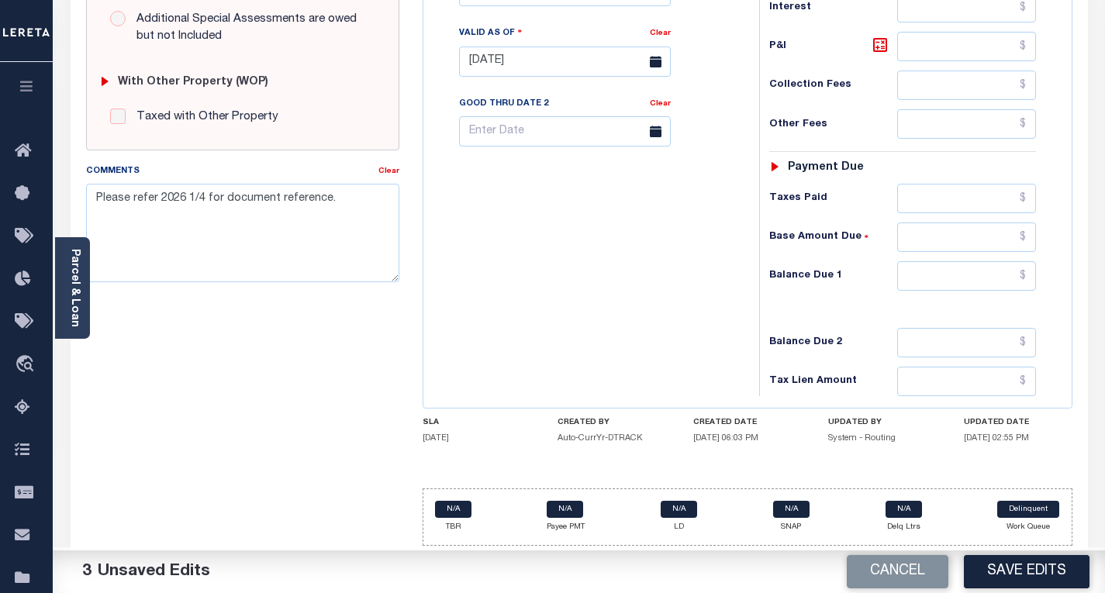
scroll to position [582, 0]
click at [1027, 279] on input "text" at bounding box center [966, 275] width 139 height 29
type input "$0.00"
click at [1010, 563] on button "Save Edits" at bounding box center [1027, 571] width 126 height 33
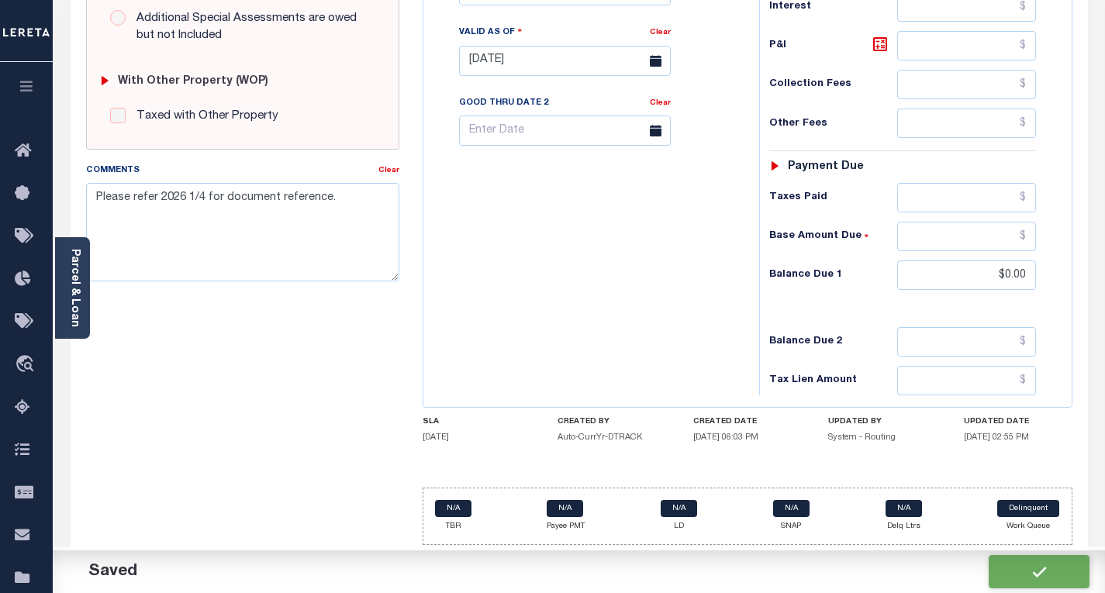
checkbox input "false"
type input "$0"
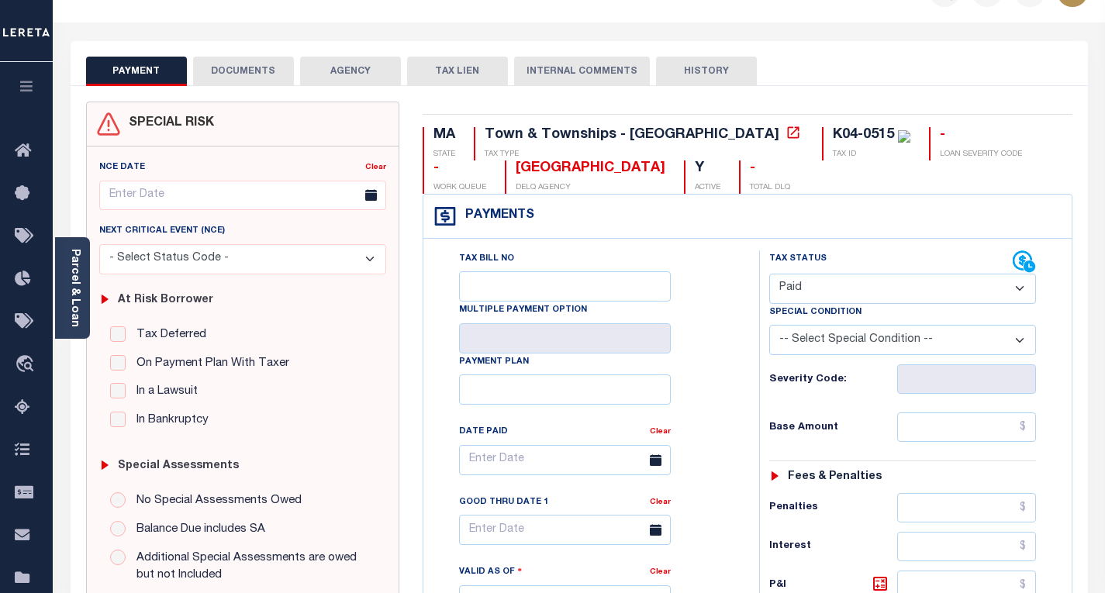
scroll to position [0, 0]
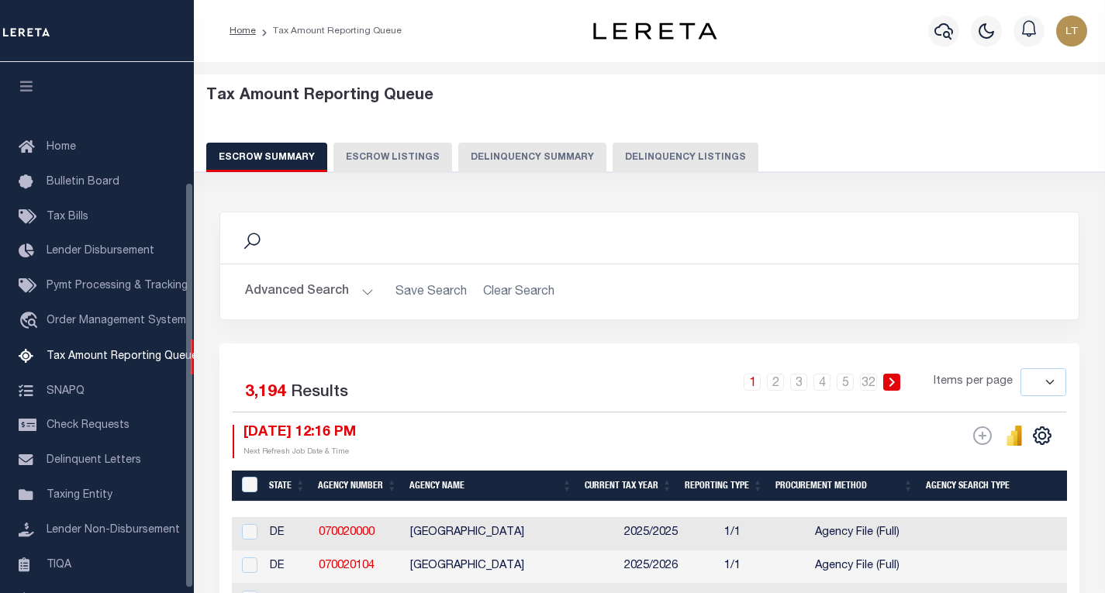
select select
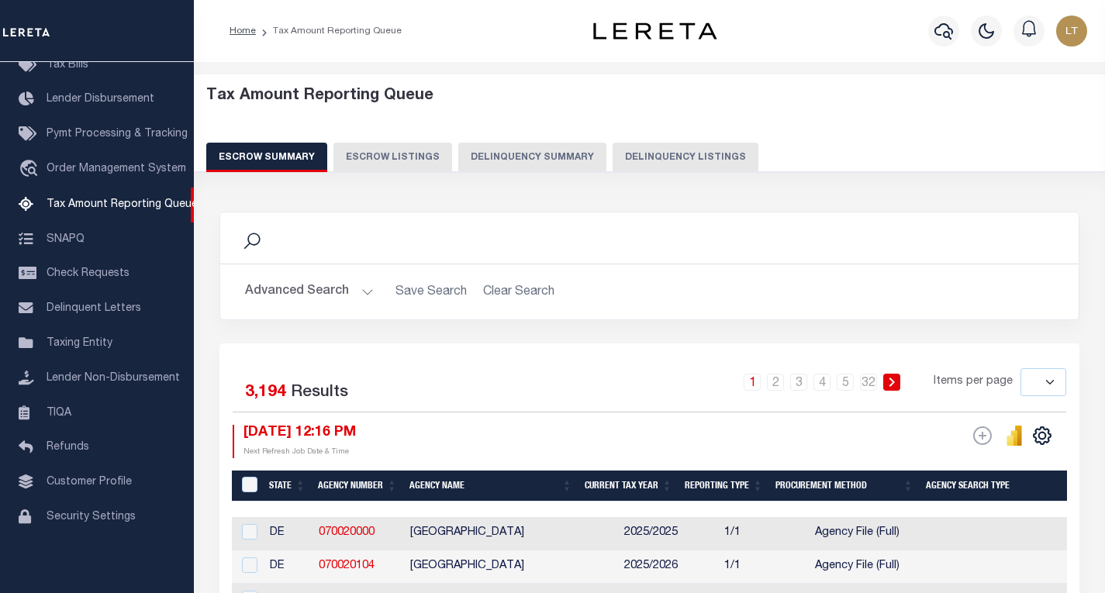
click at [690, 164] on button "Delinquency Listings" at bounding box center [686, 157] width 146 height 29
select select "100"
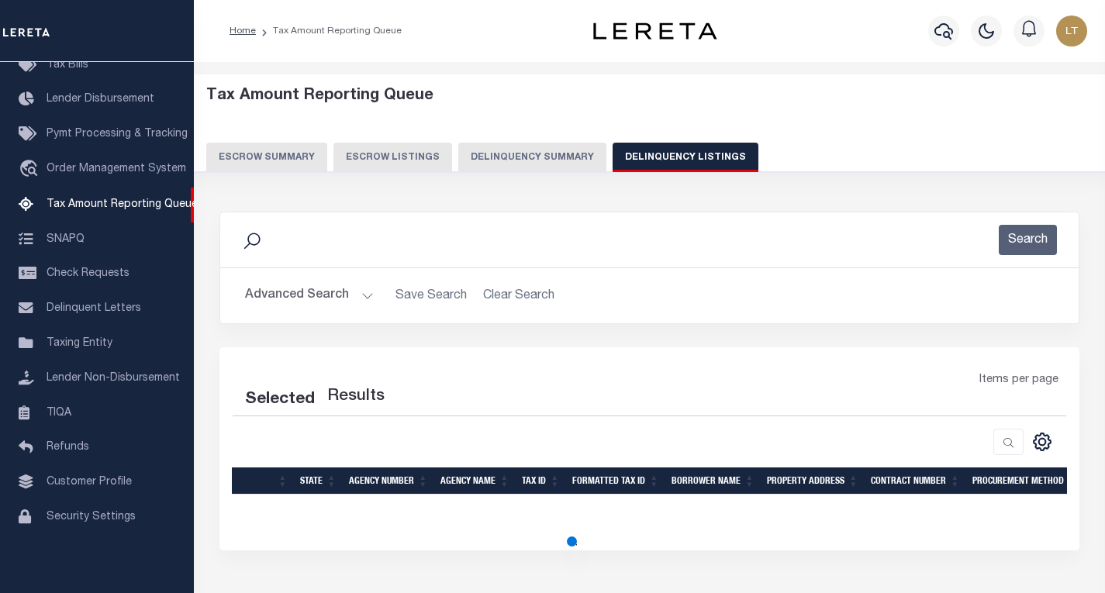
select select "100"
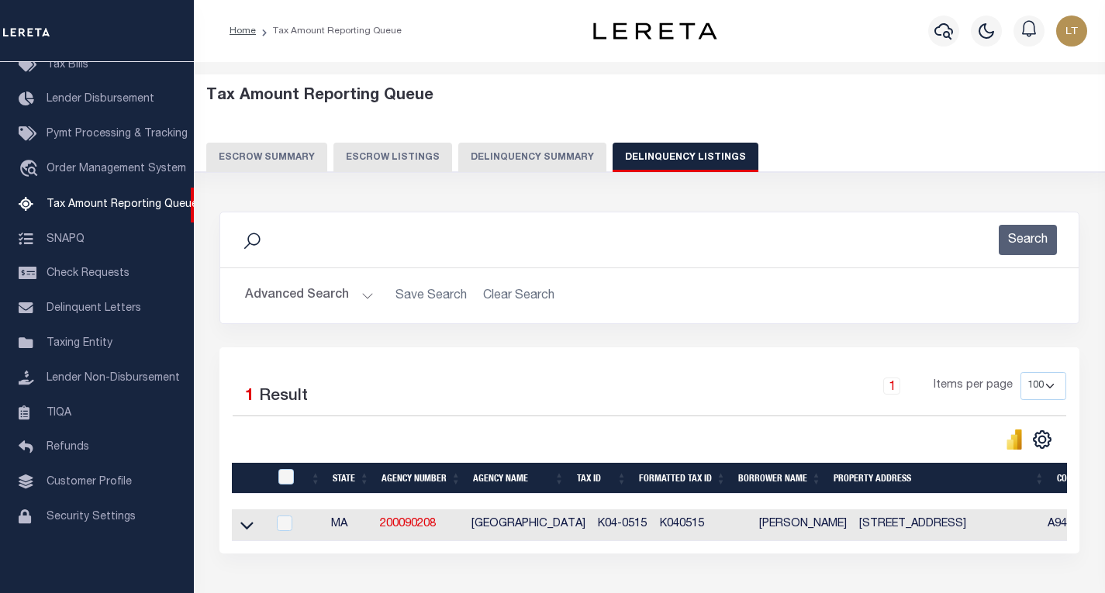
scroll to position [97, 0]
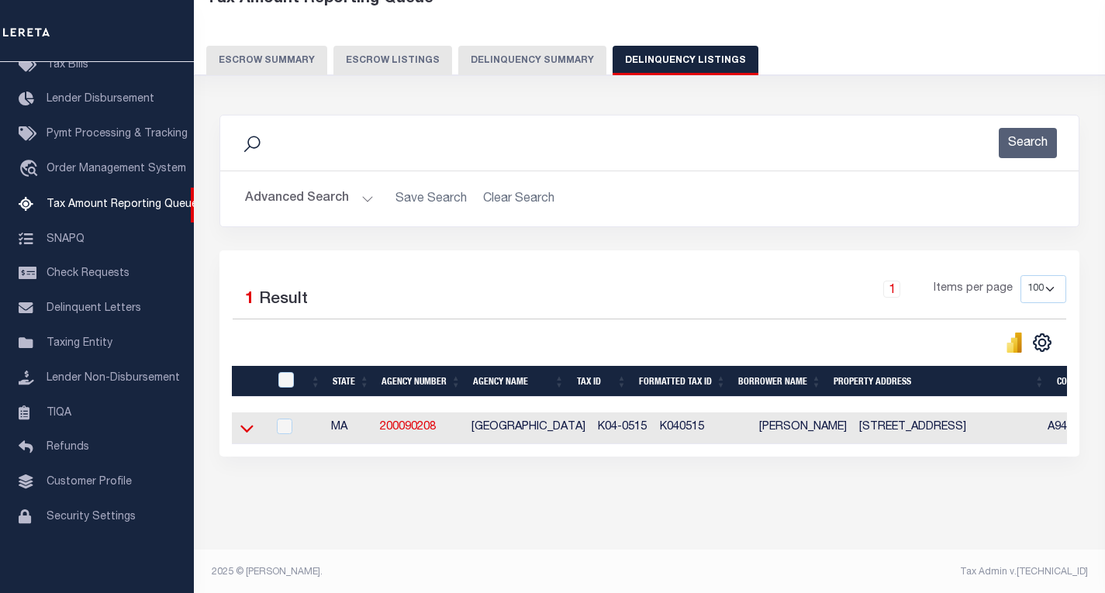
click at [247, 431] on icon at bounding box center [246, 428] width 13 height 16
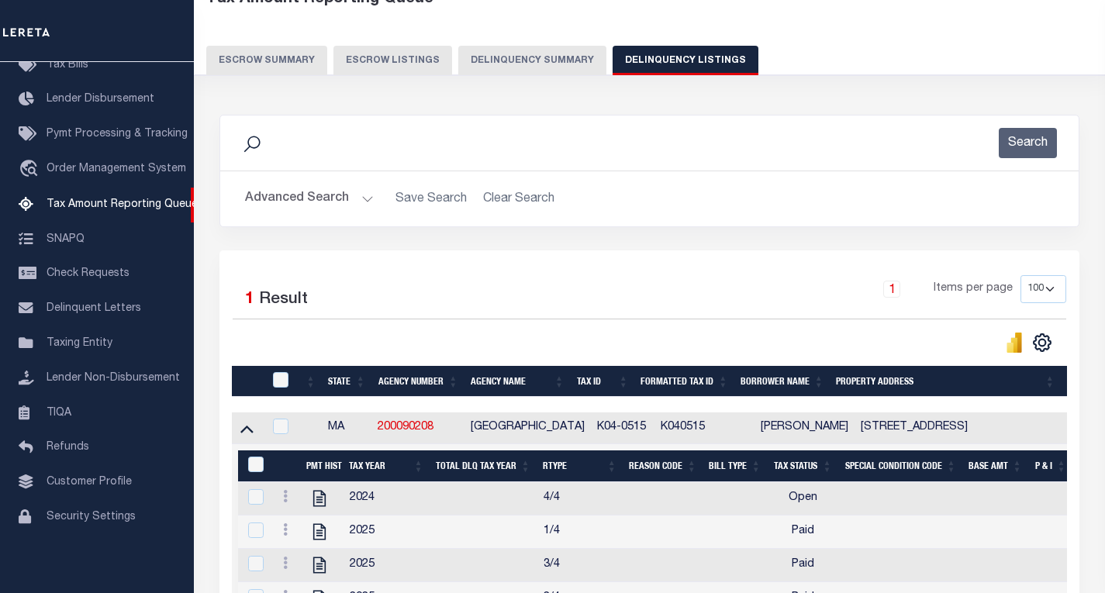
scroll to position [330, 0]
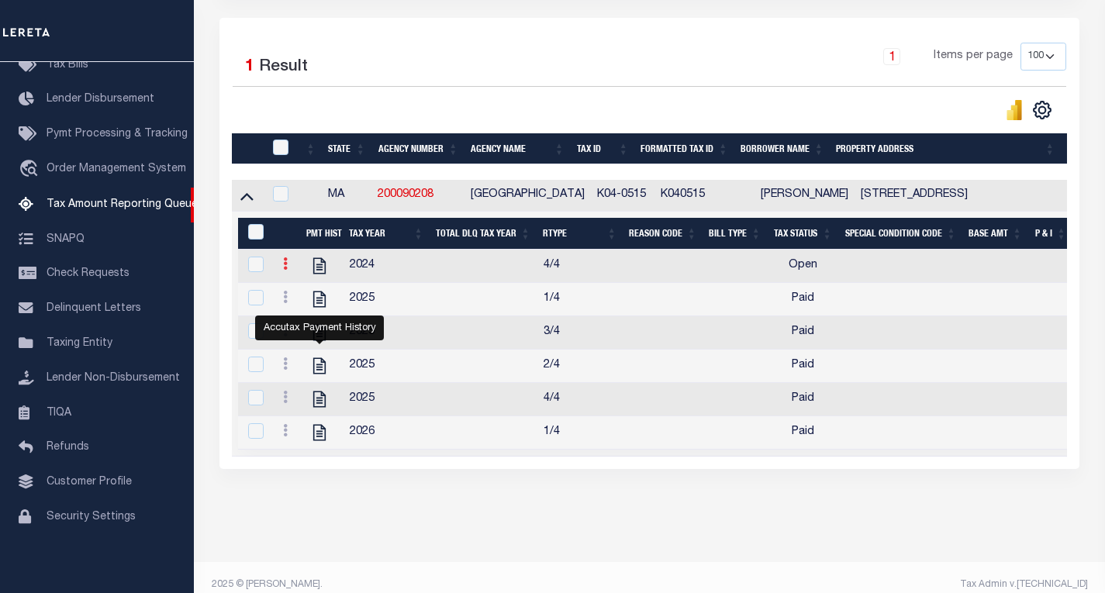
click at [285, 269] on icon at bounding box center [285, 264] width 5 height 12
click at [312, 296] on link "" at bounding box center [304, 289] width 53 height 26
checkbox input "true"
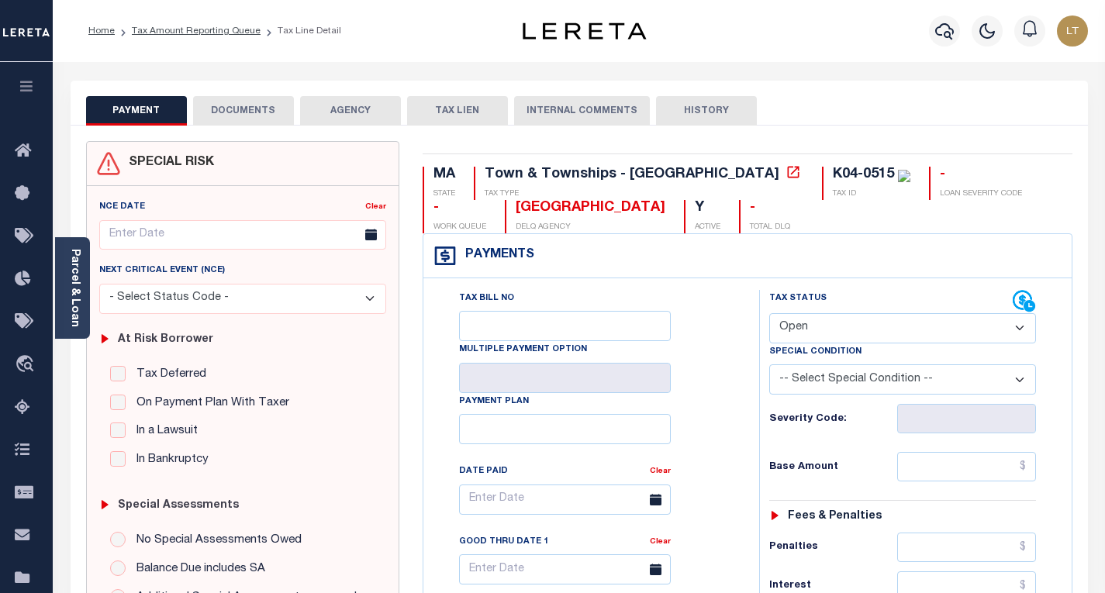
click at [832, 333] on select "- Select Status Code - Open Due/Unpaid Paid Incomplete No Tax Due Internal Refu…" at bounding box center [902, 328] width 267 height 30
select select "PYD"
click at [769, 314] on select "- Select Status Code - Open Due/Unpaid Paid Incomplete No Tax Due Internal Refu…" at bounding box center [902, 328] width 267 height 30
type input "[DATE]"
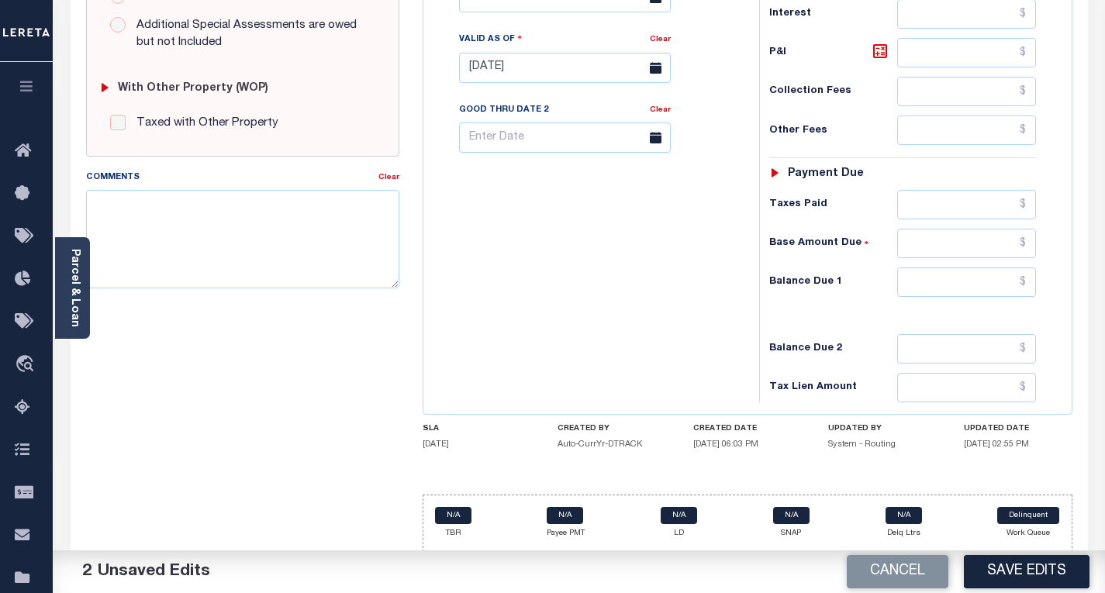
scroll to position [582, 0]
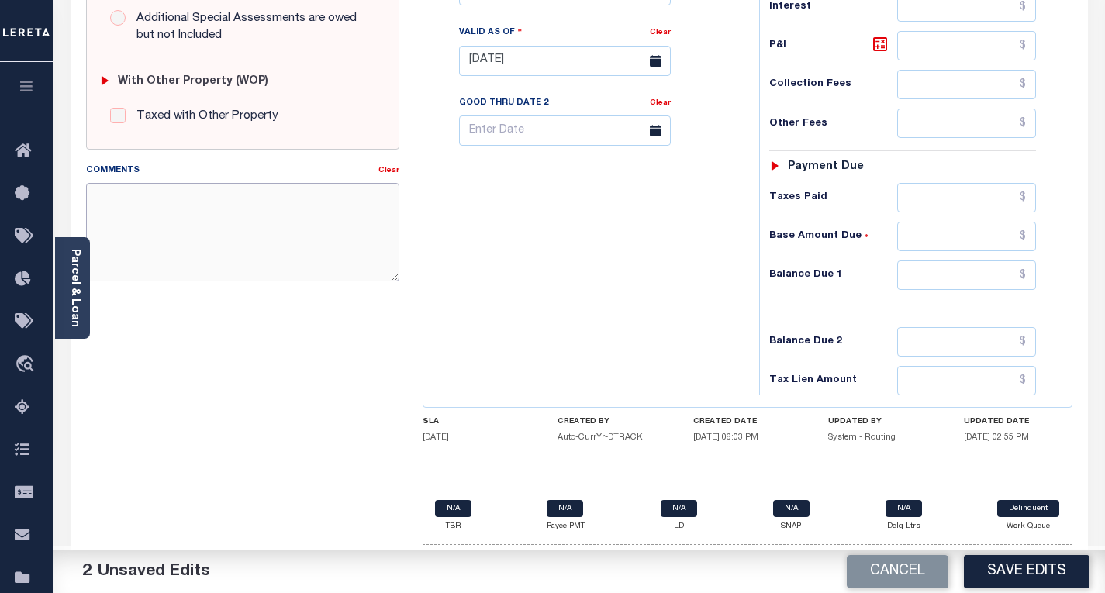
click at [262, 240] on textarea "Comments" at bounding box center [242, 232] width 313 height 98
paste textarea "Please refer 2026 1/4 for document reference."
type textarea "Please refer 2026 1/4 for document reference."
click at [1026, 275] on input "text" at bounding box center [966, 275] width 139 height 29
type input "$0.00"
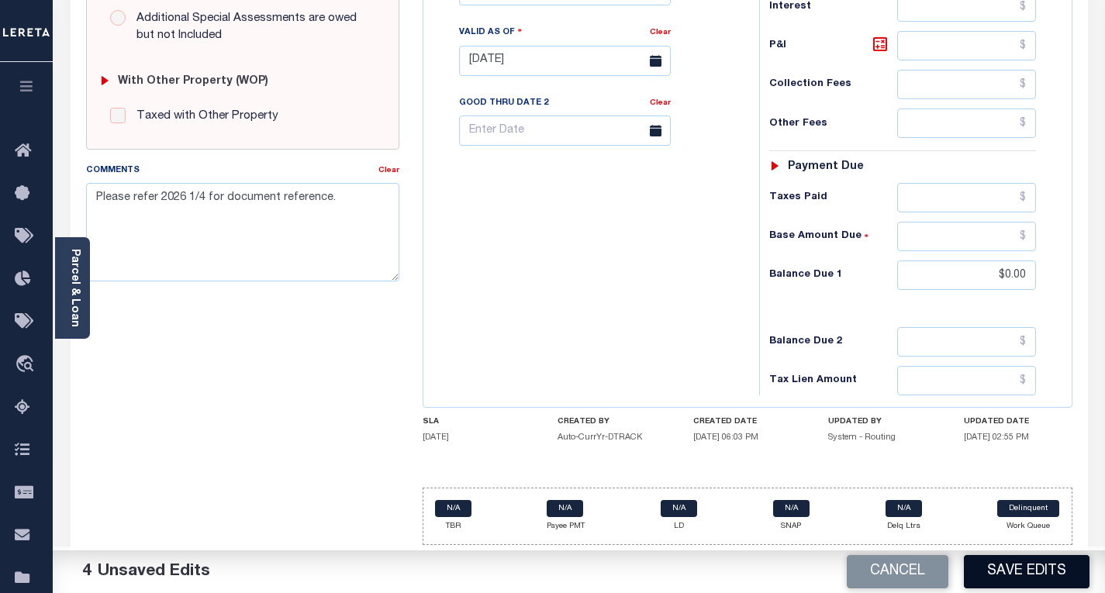
click at [1008, 565] on button "Save Edits" at bounding box center [1027, 571] width 126 height 33
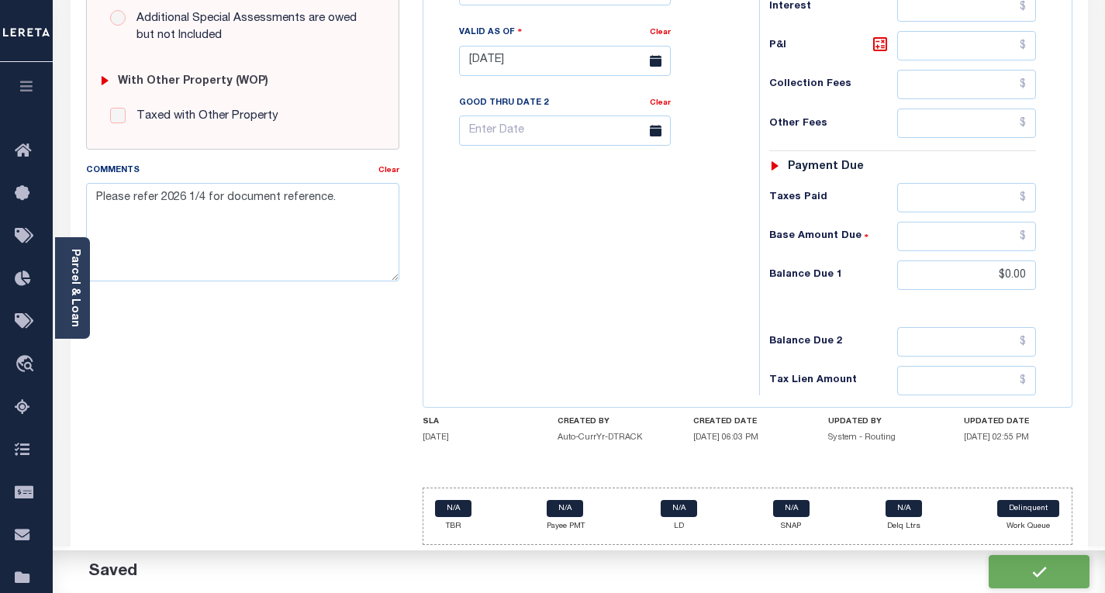
checkbox input "false"
type input "$0"
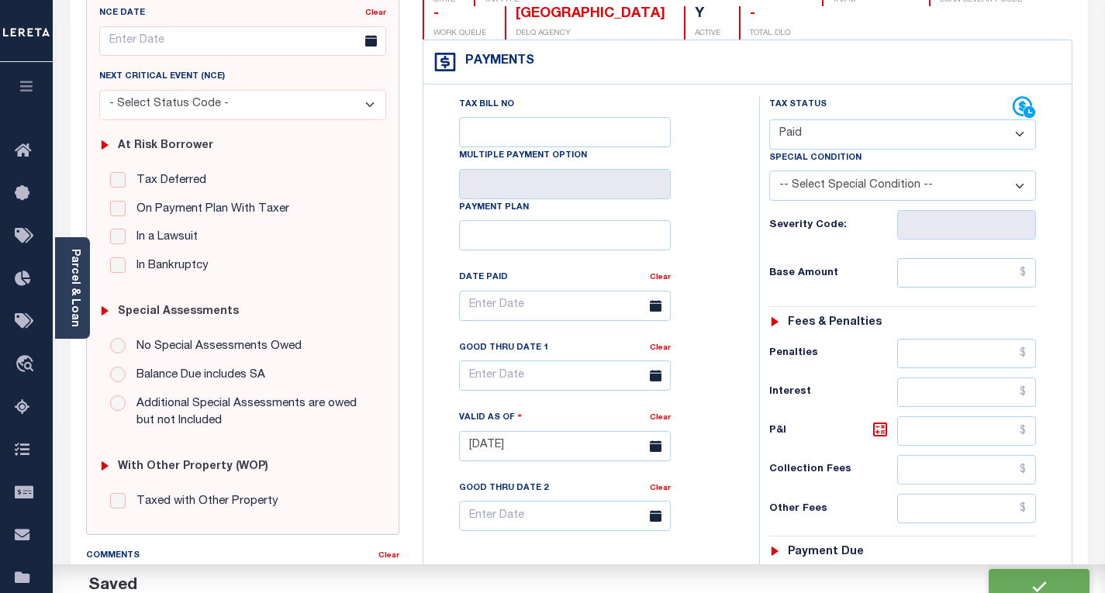
scroll to position [0, 0]
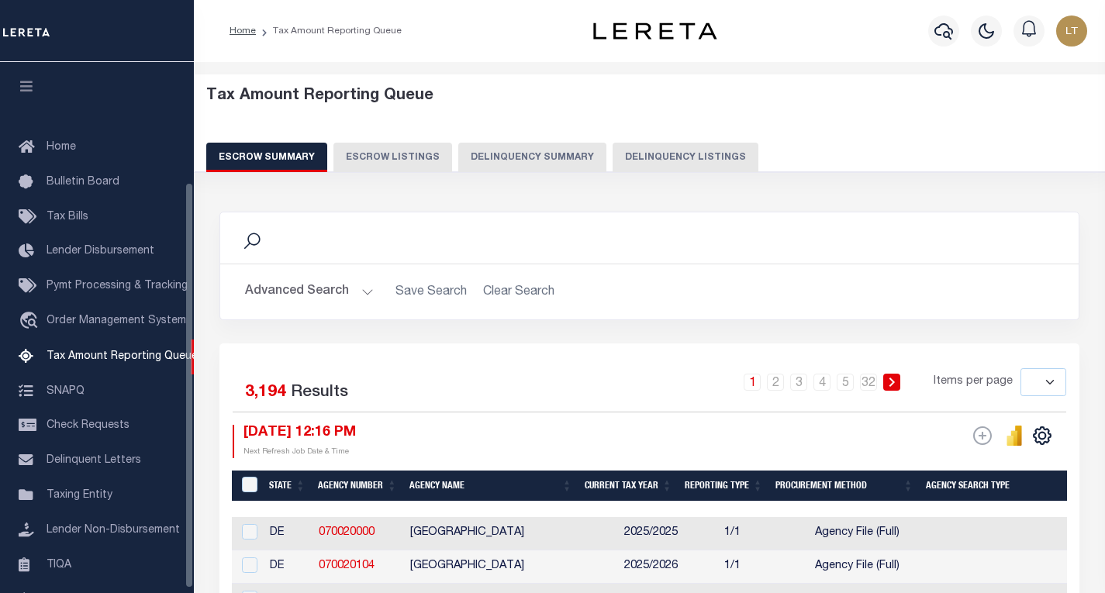
select select
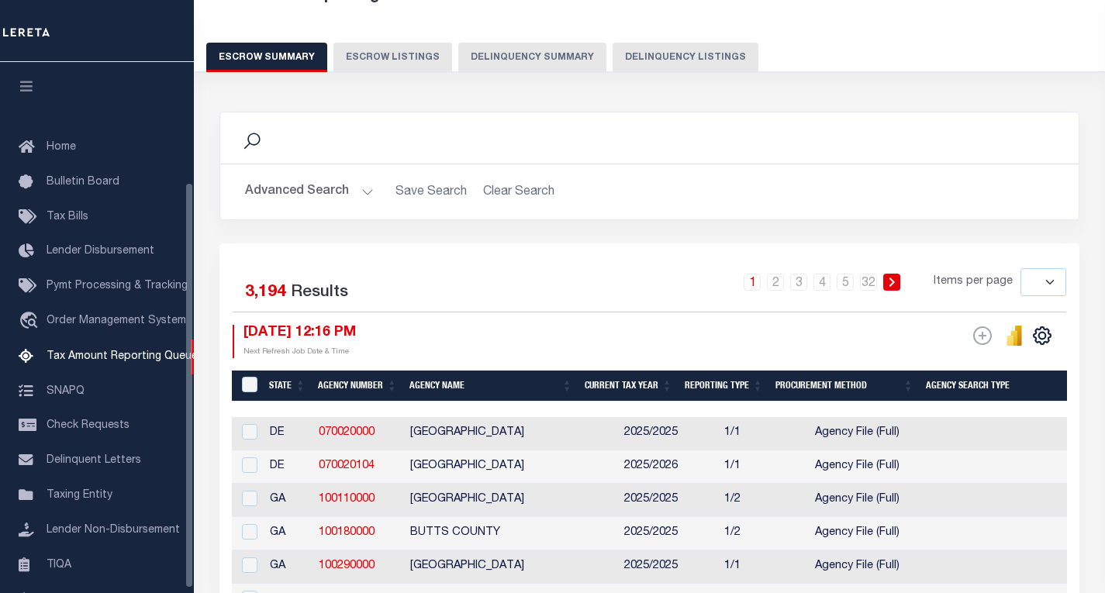
scroll to position [157, 0]
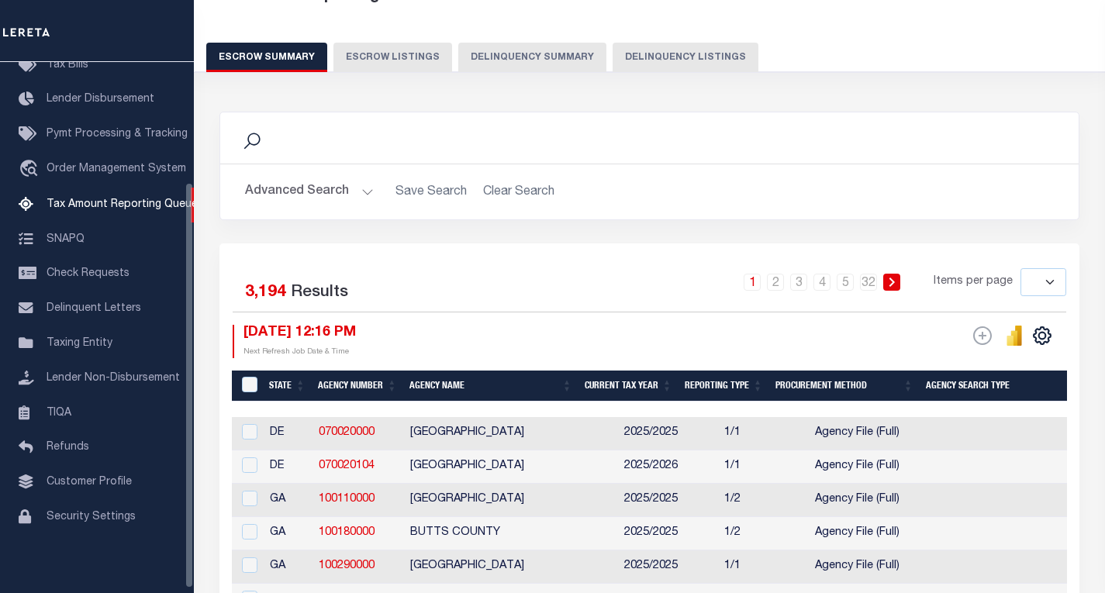
click at [695, 60] on button "Delinquency Listings" at bounding box center [686, 57] width 146 height 29
select select "100"
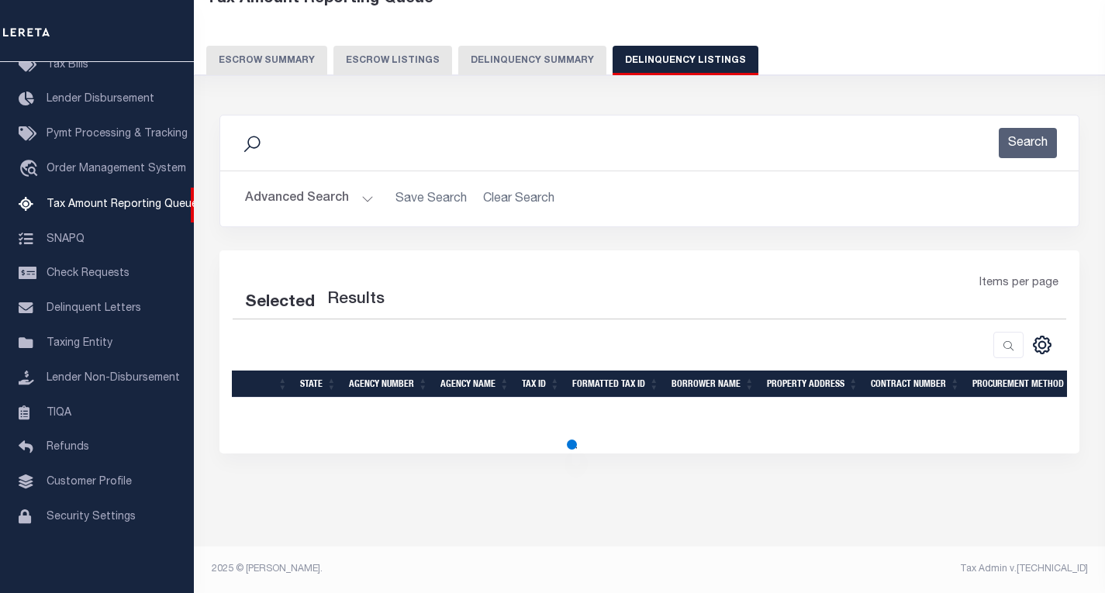
select select "100"
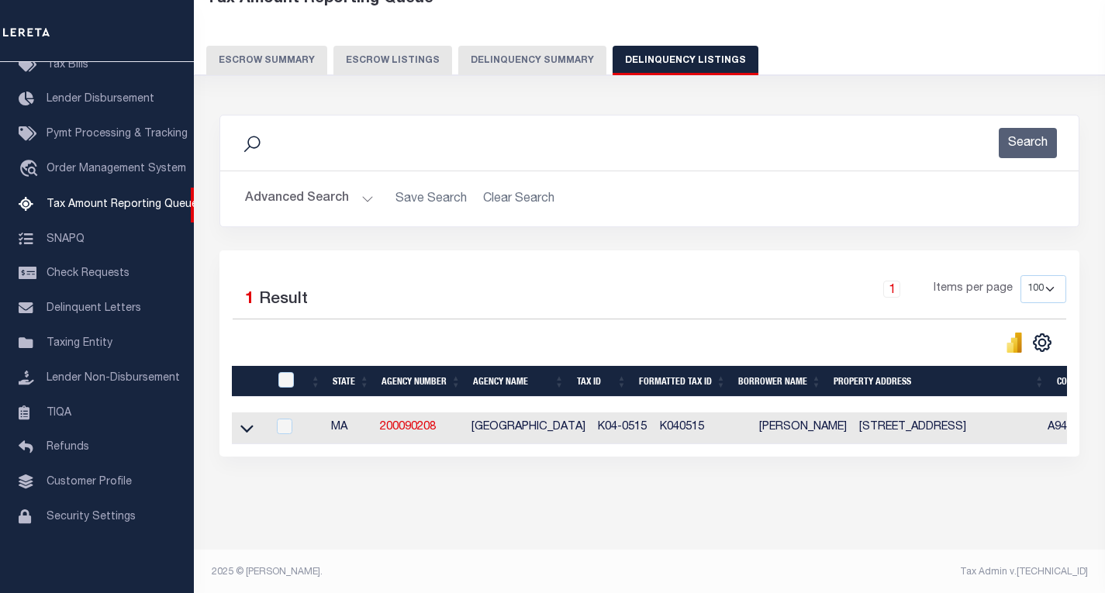
scroll to position [100, 0]
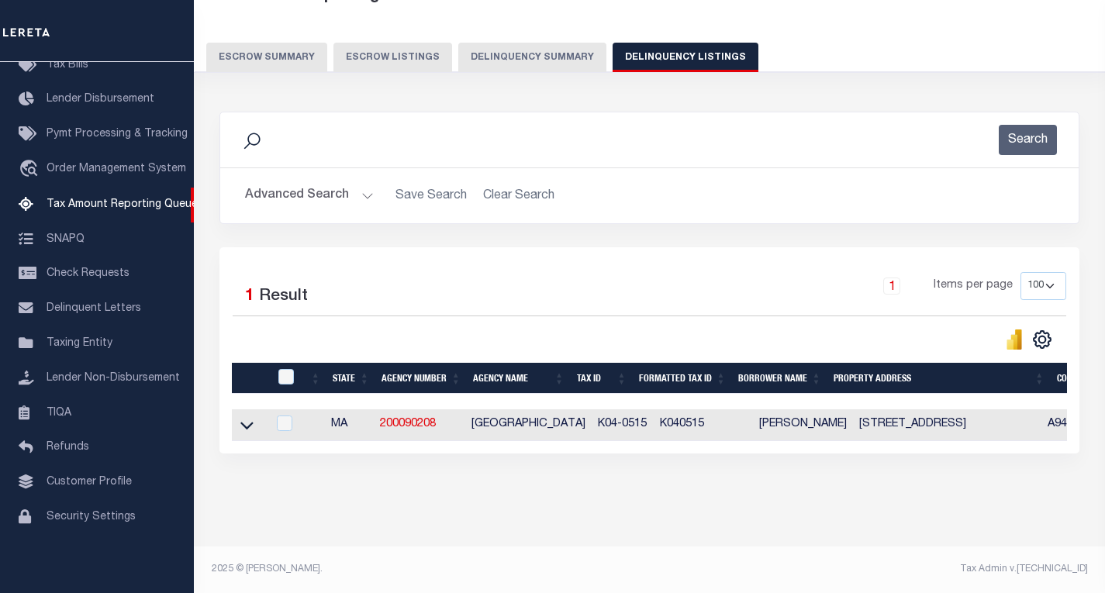
click at [244, 427] on icon at bounding box center [246, 425] width 13 height 16
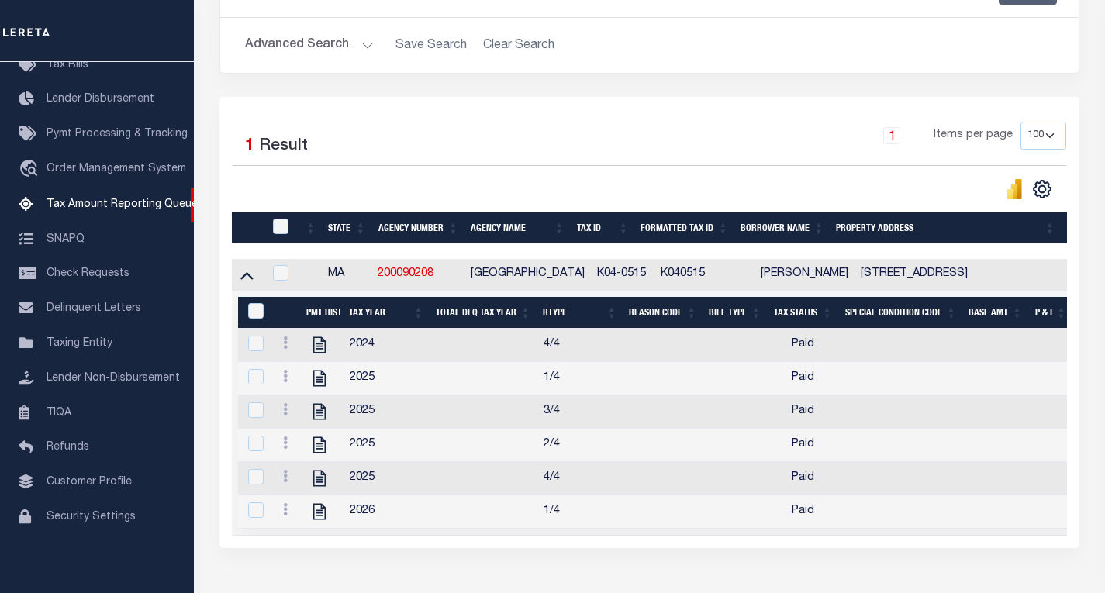
scroll to position [346, 0]
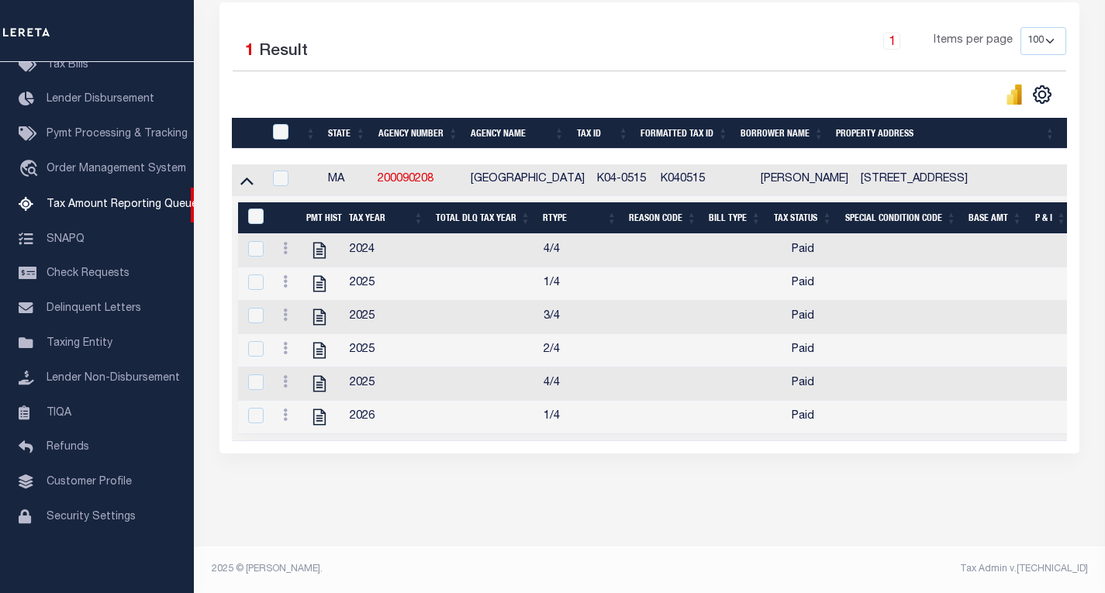
click at [278, 124] on th at bounding box center [279, 134] width 33 height 32
click at [279, 130] on input "checkbox" at bounding box center [281, 132] width 16 height 16
checkbox input "true"
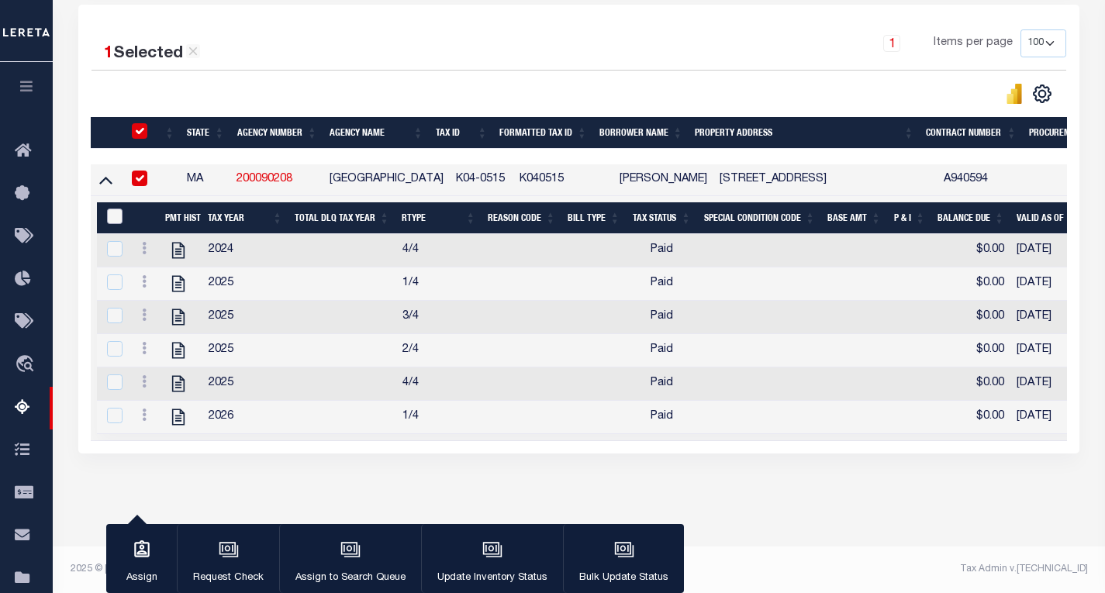
click at [116, 212] on input "&nbsp;" at bounding box center [115, 217] width 16 height 16
checkbox input "true"
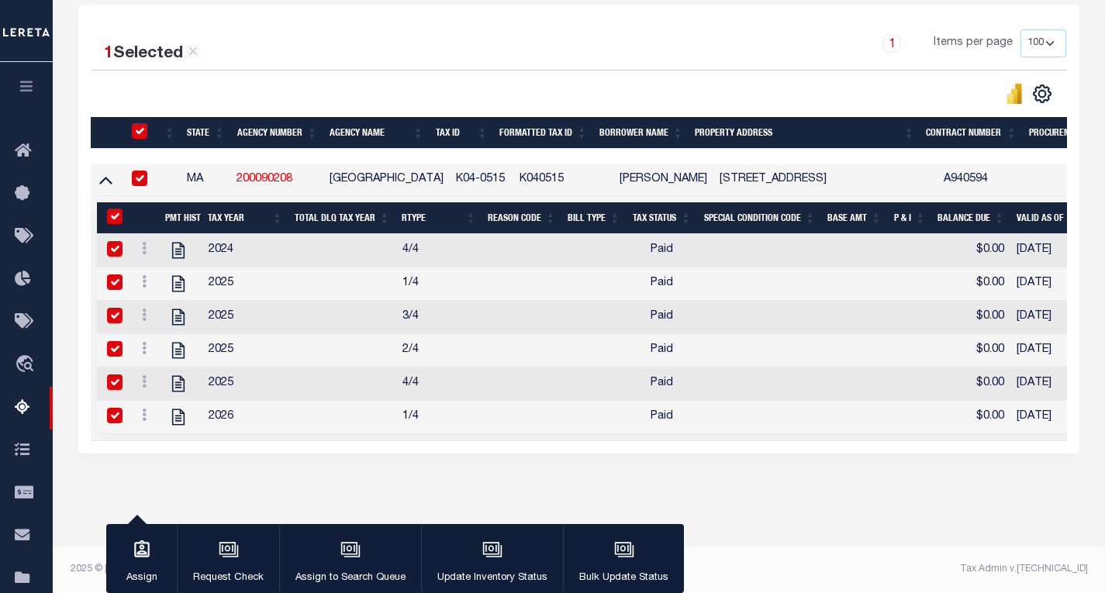
checkbox input "true"
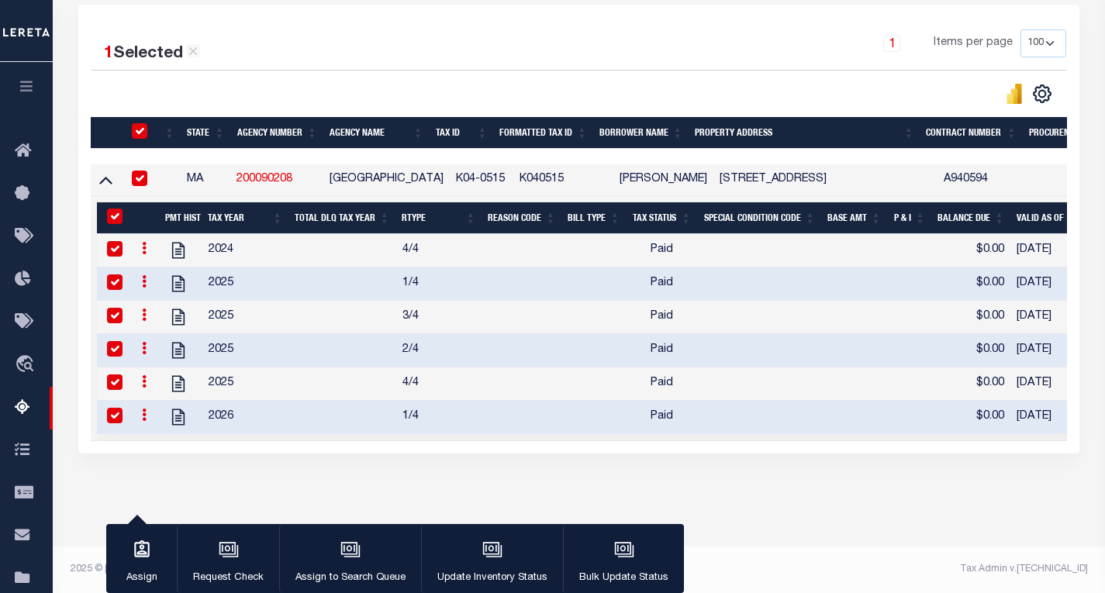
scroll to position [361, 0]
click at [482, 542] on icon "button" at bounding box center [492, 550] width 20 height 20
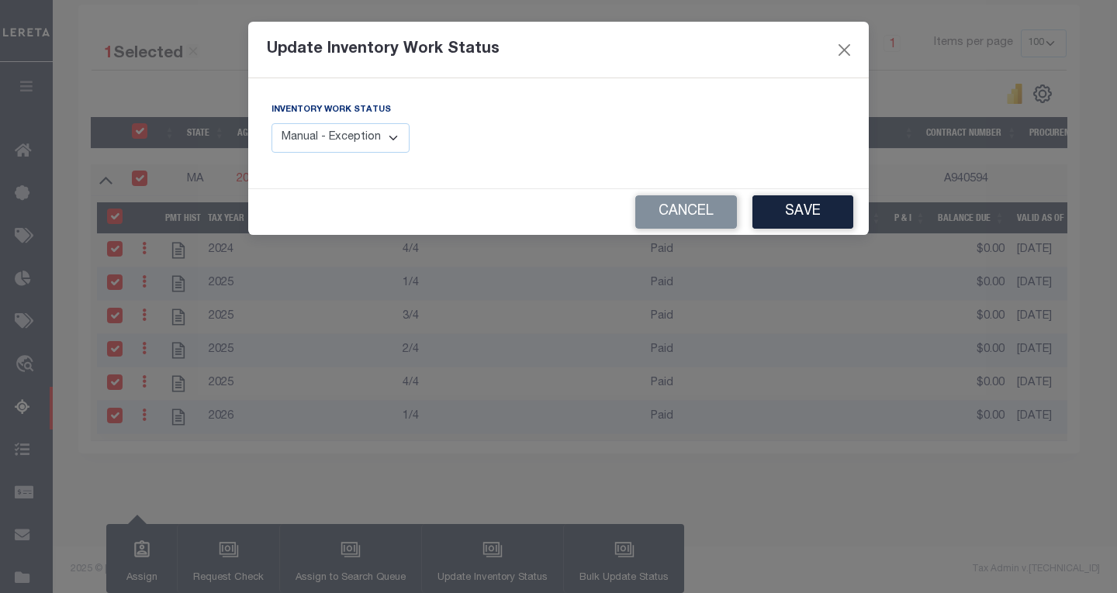
click at [370, 147] on select "Manual - Exception Pended - Awaiting Search Late Add Exception Completed" at bounding box center [340, 138] width 138 height 30
select select "4"
click at [271, 123] on select "Manual - Exception Pended - Awaiting Search Late Add Exception Completed" at bounding box center [340, 138] width 138 height 30
click at [846, 209] on button "Save" at bounding box center [802, 211] width 101 height 33
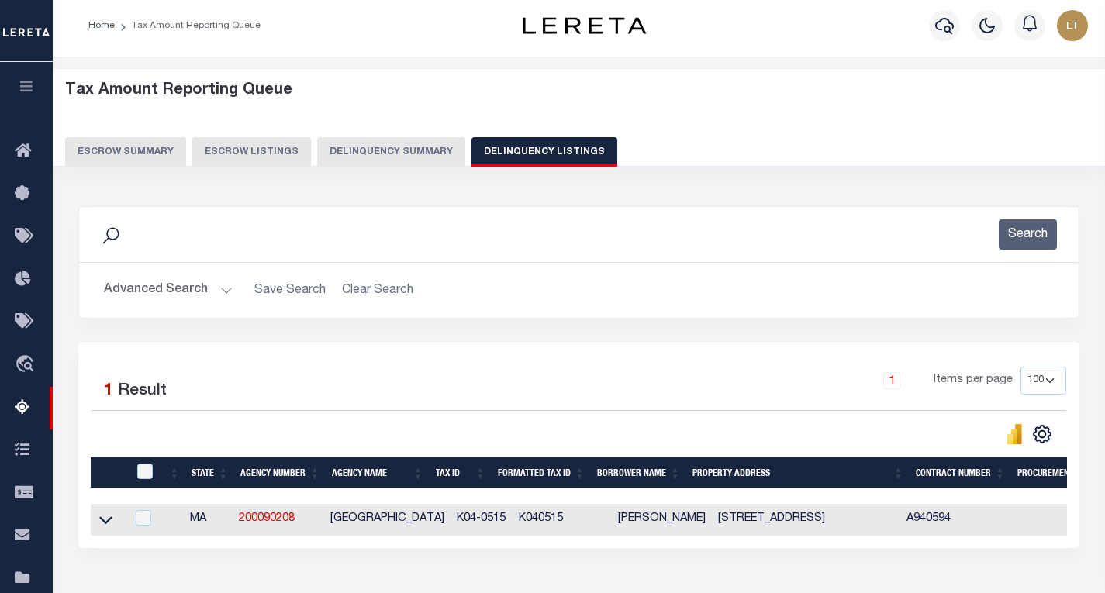
scroll to position [0, 0]
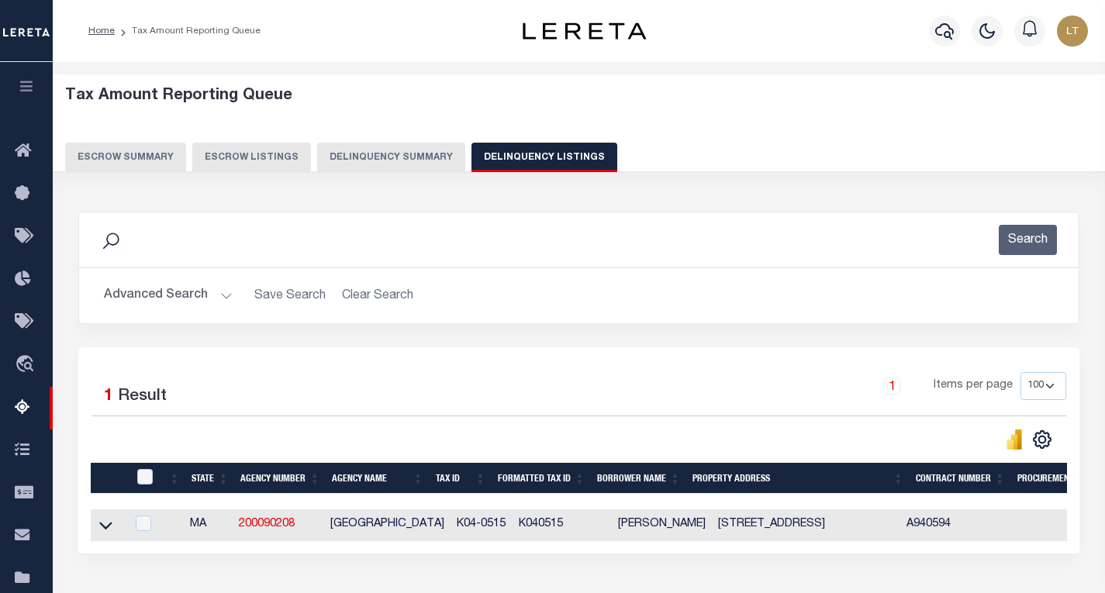
click at [169, 281] on button "Advanced Search" at bounding box center [168, 296] width 129 height 30
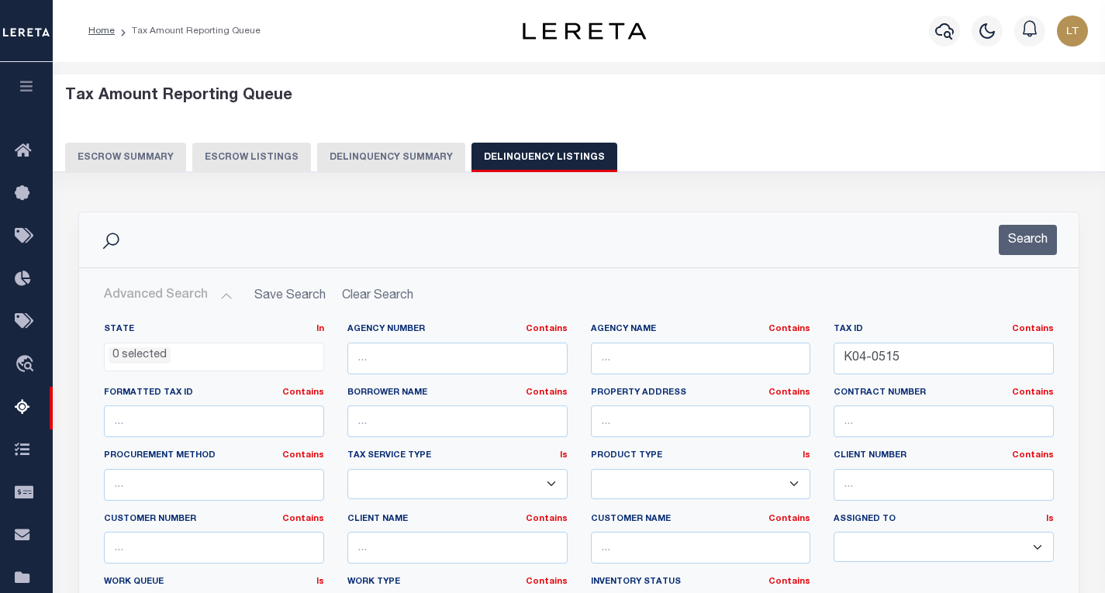
click at [171, 294] on button "Advanced Search" at bounding box center [168, 296] width 129 height 30
drag, startPoint x: 948, startPoint y: 364, endPoint x: 688, endPoint y: 321, distance: 263.3
click at [807, 350] on div "State In In AK AL AR AZ CA CO CT DC DE FL GA GU HI IA ID IL IN KS KY LA MA MD M…" at bounding box center [578, 481] width 973 height 316
paste input "K06-0028"
type input "K06-0028"
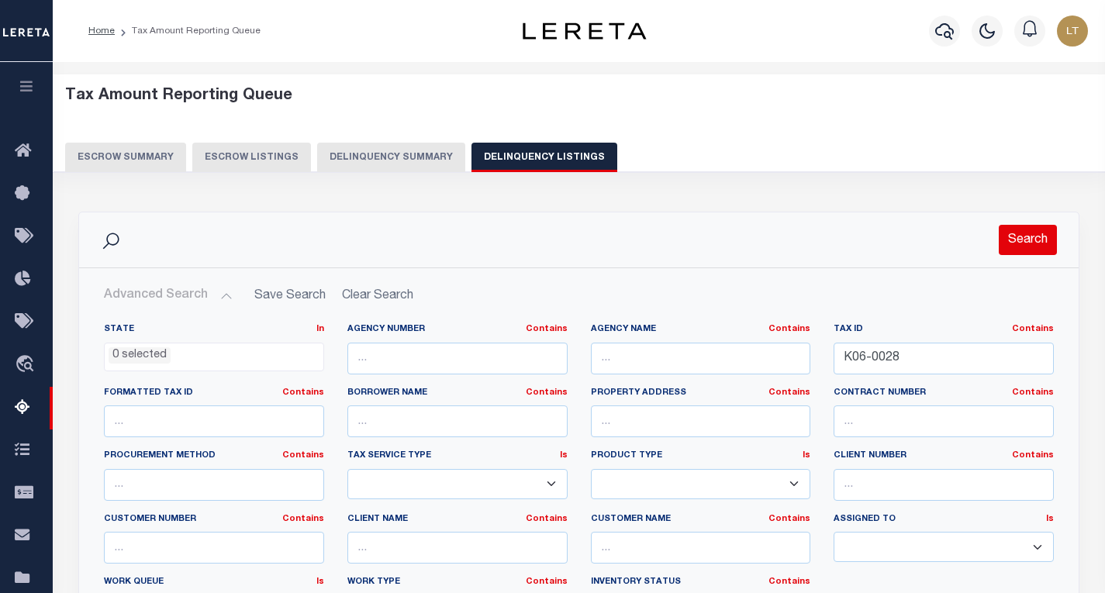
click at [1024, 248] on button "Search" at bounding box center [1028, 240] width 58 height 30
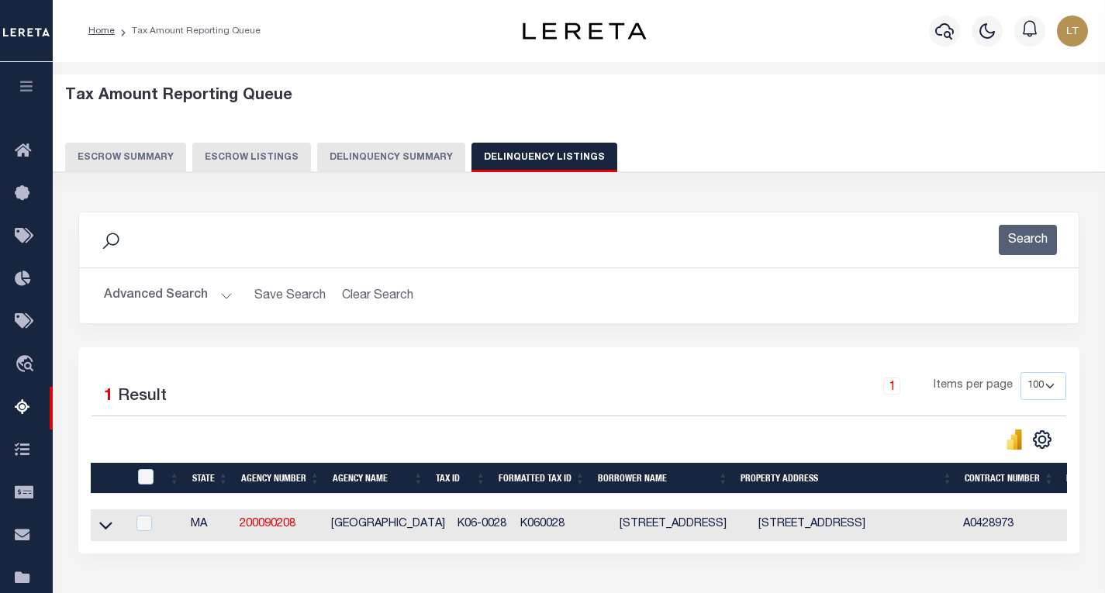
scroll to position [155, 0]
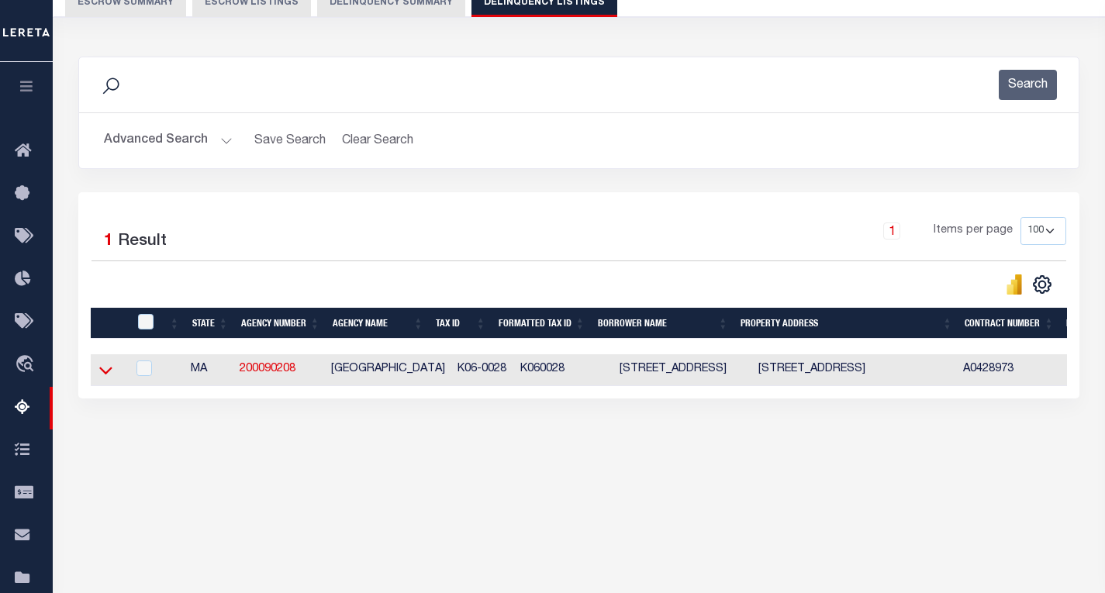
click at [109, 372] on icon at bounding box center [105, 370] width 13 height 16
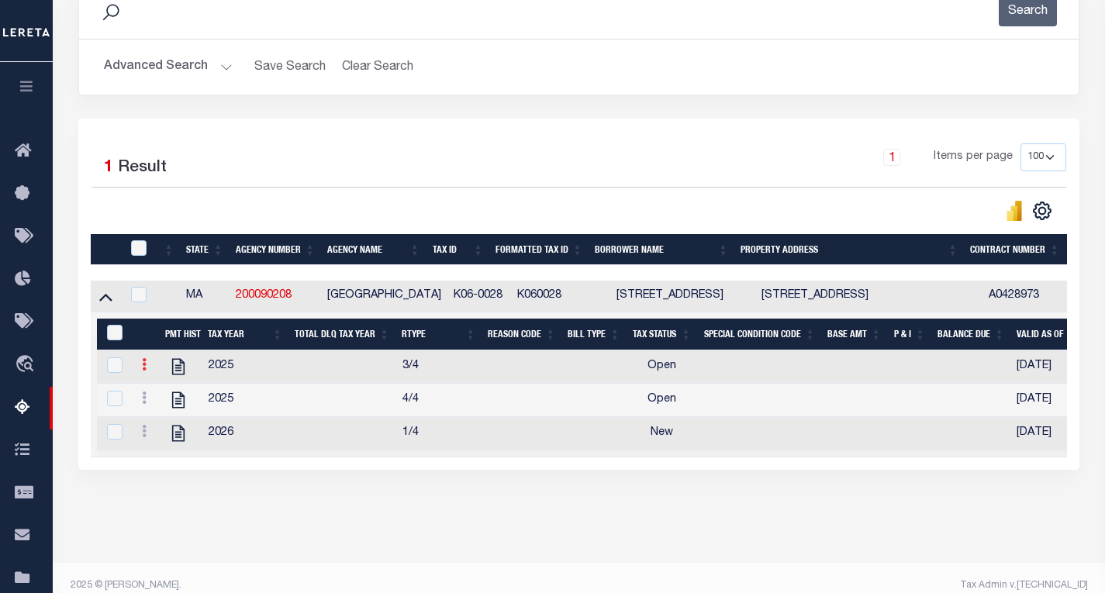
click at [146, 371] on icon at bounding box center [144, 364] width 5 height 12
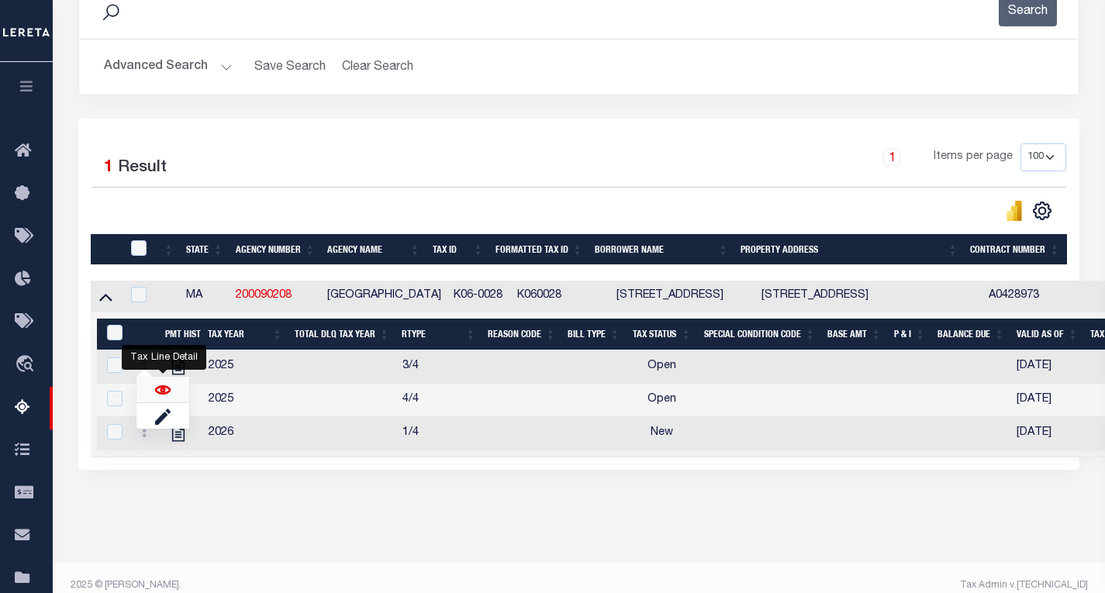
click at [163, 396] on img "" at bounding box center [163, 390] width 16 height 16
checkbox input "false"
checkbox input "true"
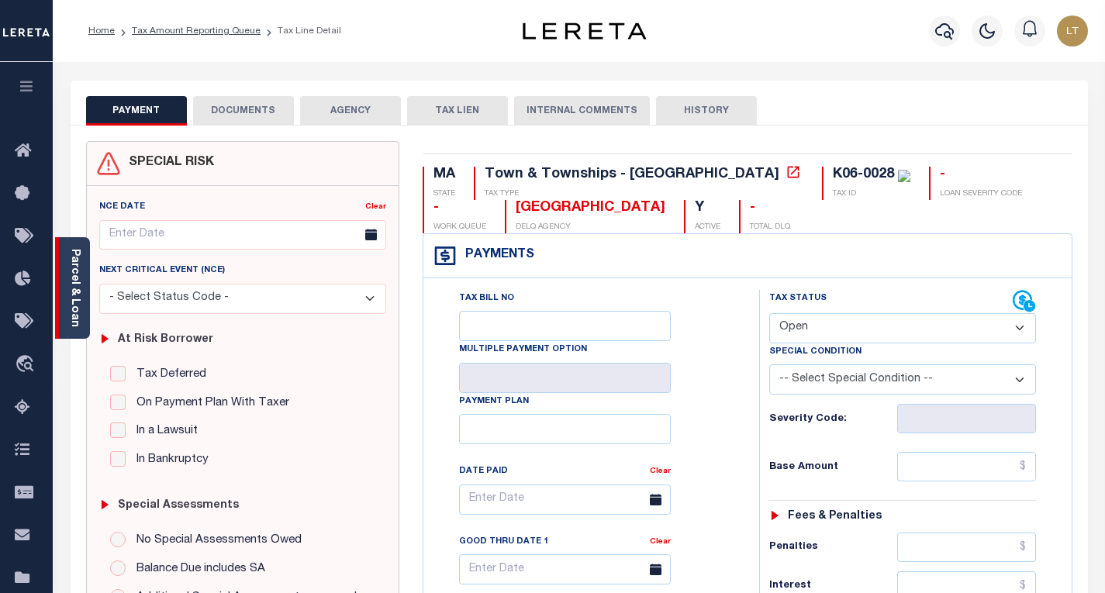
click at [73, 267] on link "Parcel & Loan" at bounding box center [74, 288] width 11 height 78
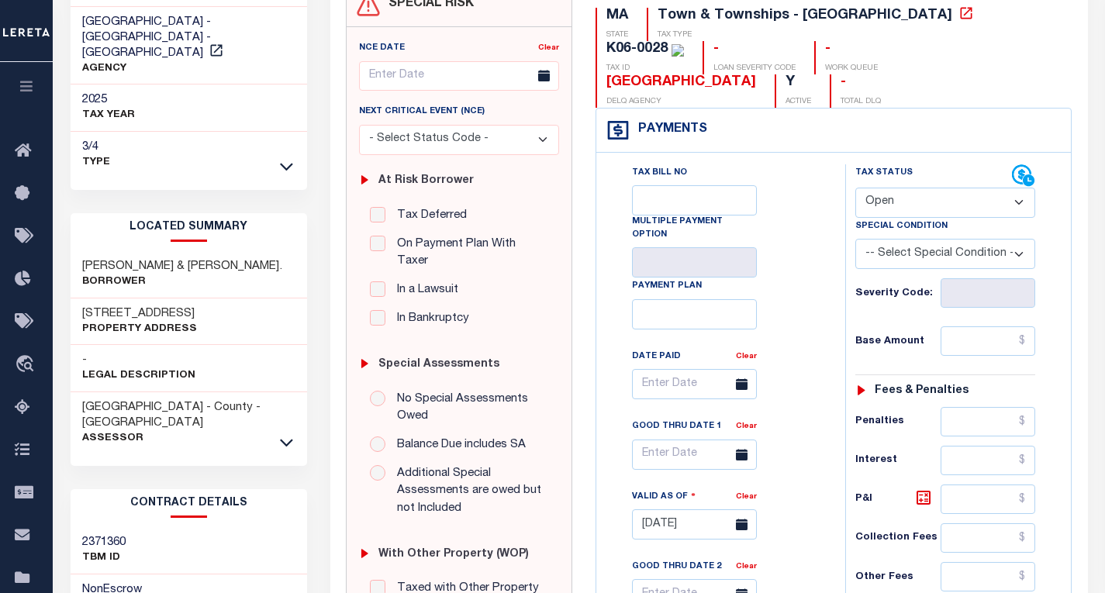
scroll to position [155, 0]
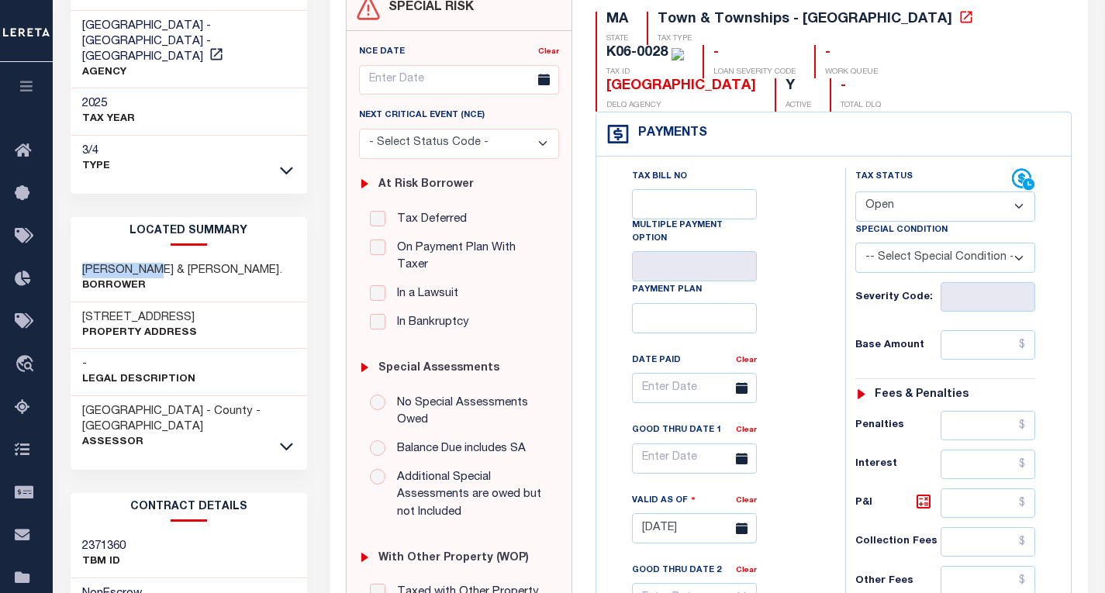
drag, startPoint x: 164, startPoint y: 251, endPoint x: 74, endPoint y: 245, distance: 90.2
click at [74, 255] on div "TUCK JEROME M & RICHARD L TRS. Borrower" at bounding box center [189, 278] width 237 height 47
copy h3 "TUCK JEROME"
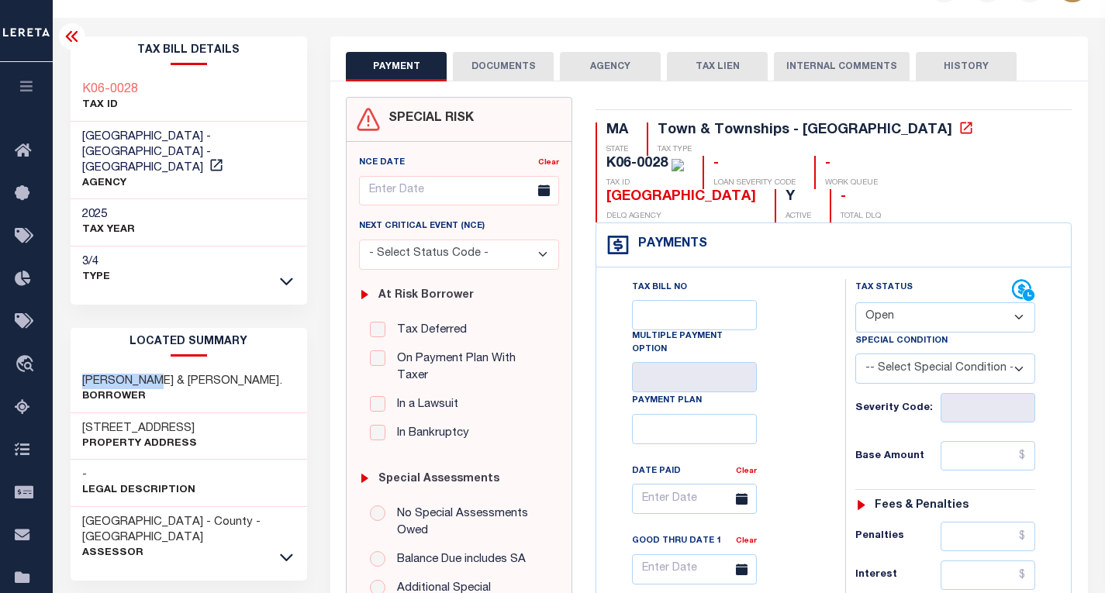
scroll to position [0, 0]
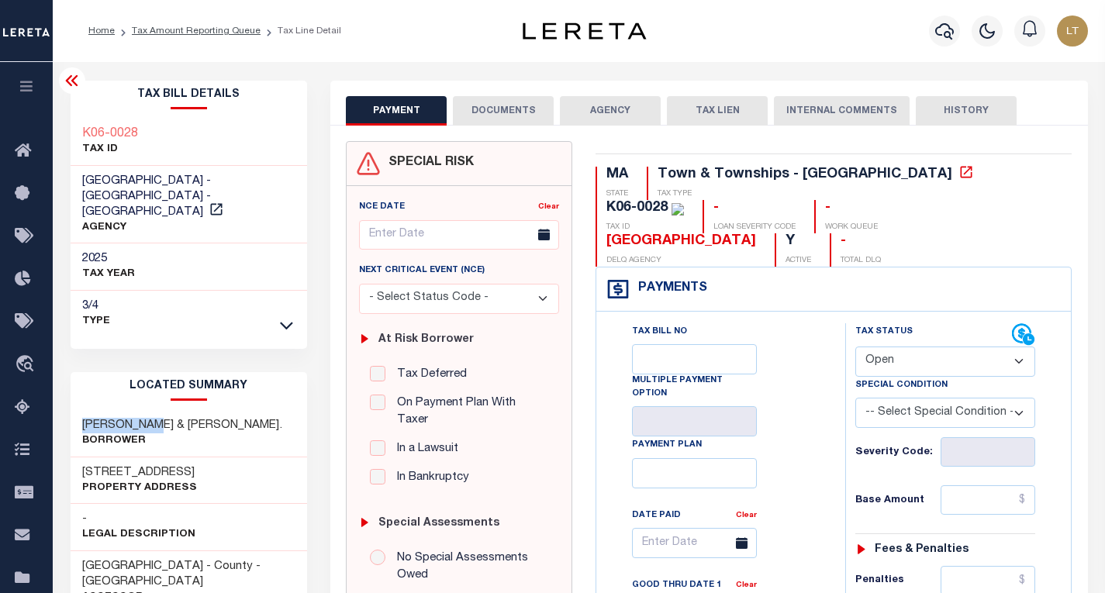
click at [68, 78] on icon at bounding box center [72, 80] width 19 height 19
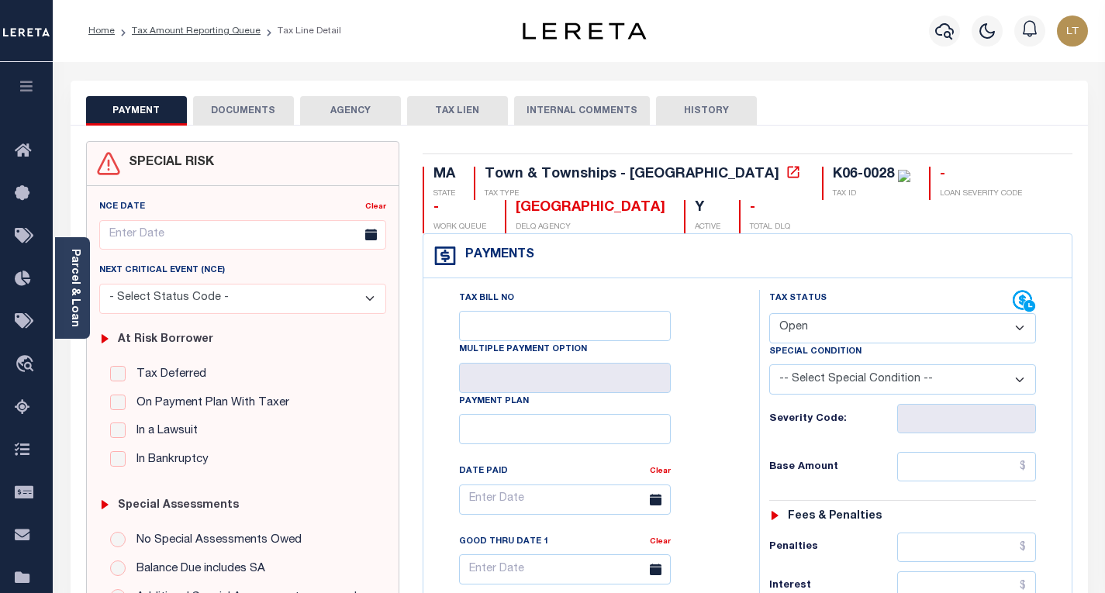
click at [819, 334] on select "- Select Status Code - Open Due/Unpaid Paid Incomplete No Tax Due Internal Refu…" at bounding box center [902, 328] width 267 height 30
select select "PYD"
click at [769, 314] on select "- Select Status Code - Open Due/Unpaid Paid Incomplete No Tax Due Internal Refu…" at bounding box center [902, 328] width 267 height 30
type input "[DATE]"
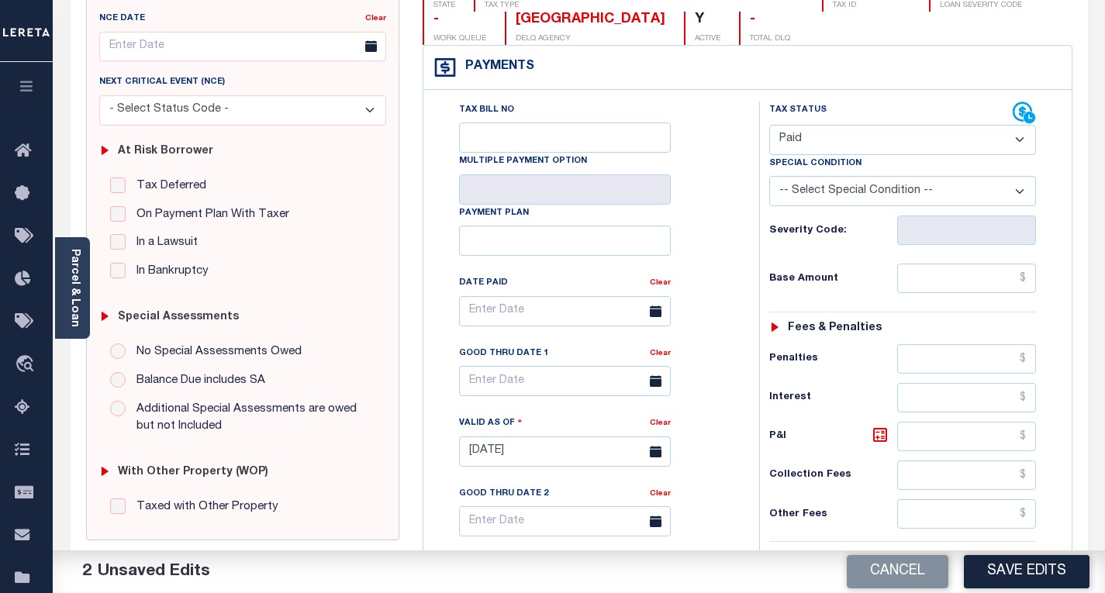
scroll to position [78, 0]
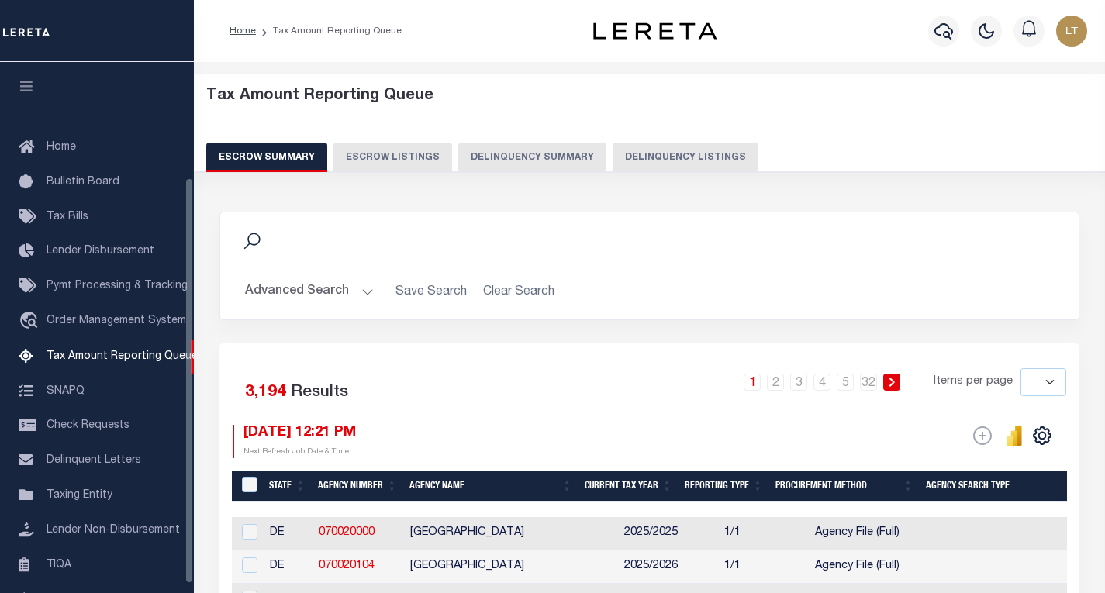
select select
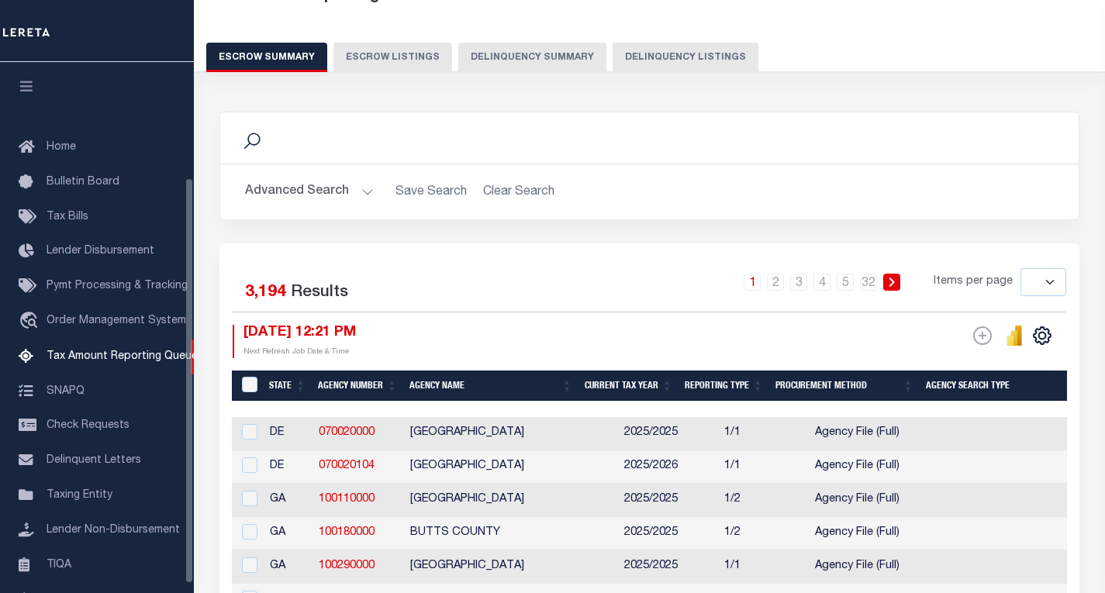
scroll to position [150, 0]
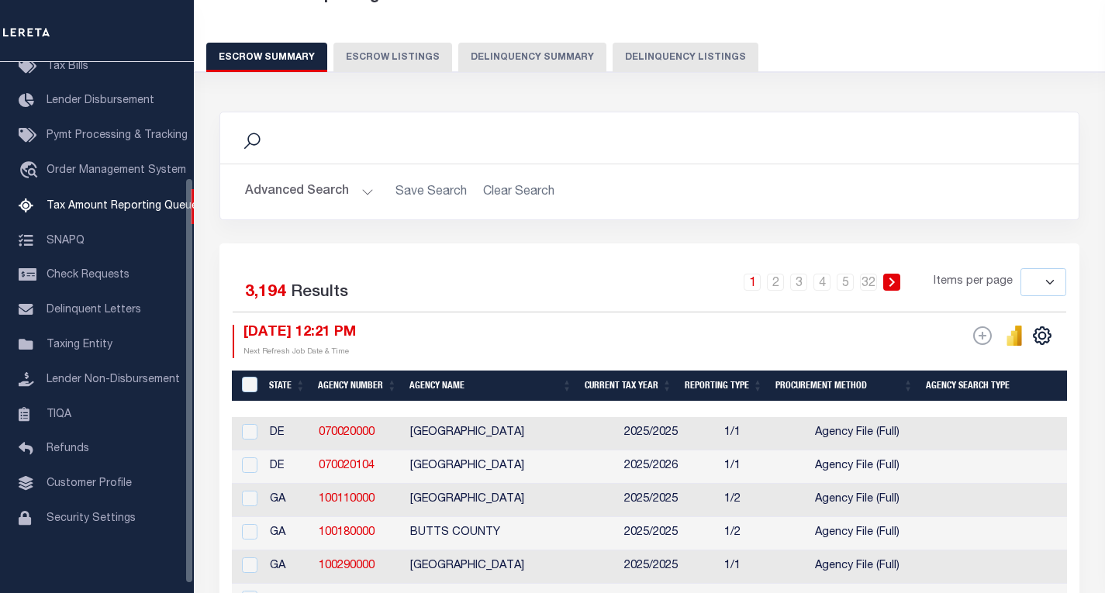
click at [621, 60] on button "Delinquency Listings" at bounding box center [686, 57] width 146 height 29
select select "100"
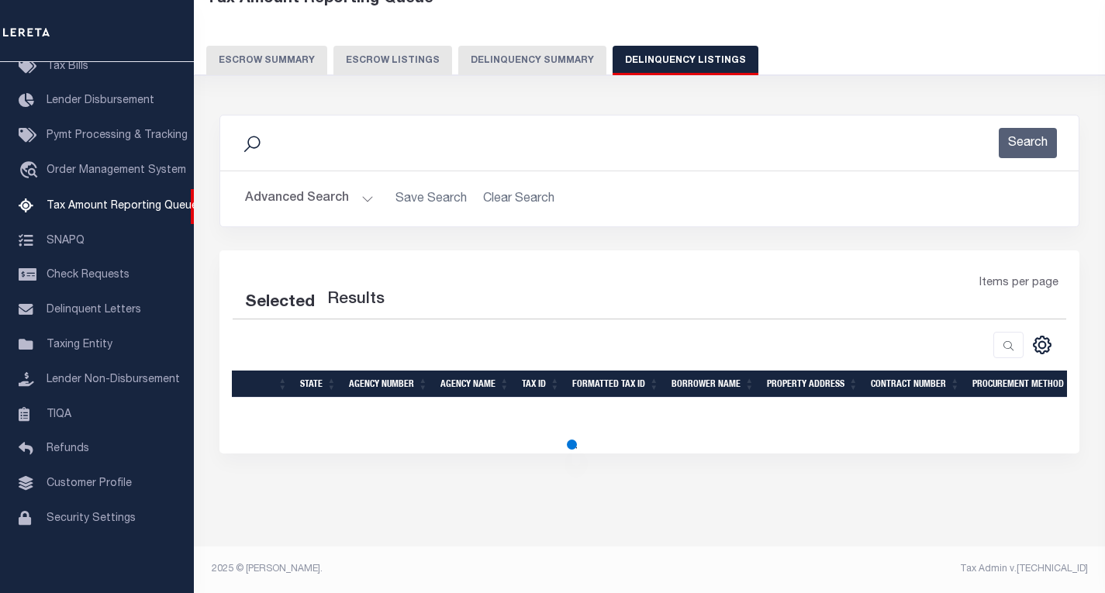
select select "100"
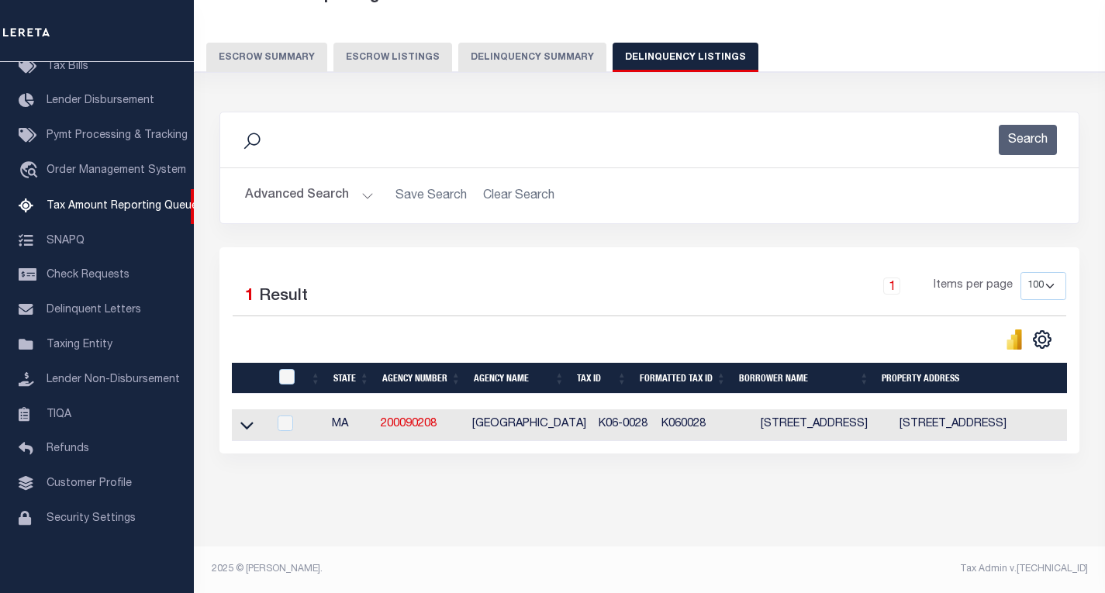
scroll to position [113, 0]
drag, startPoint x: 247, startPoint y: 413, endPoint x: 285, endPoint y: 406, distance: 38.6
click at [247, 417] on icon at bounding box center [246, 425] width 13 height 16
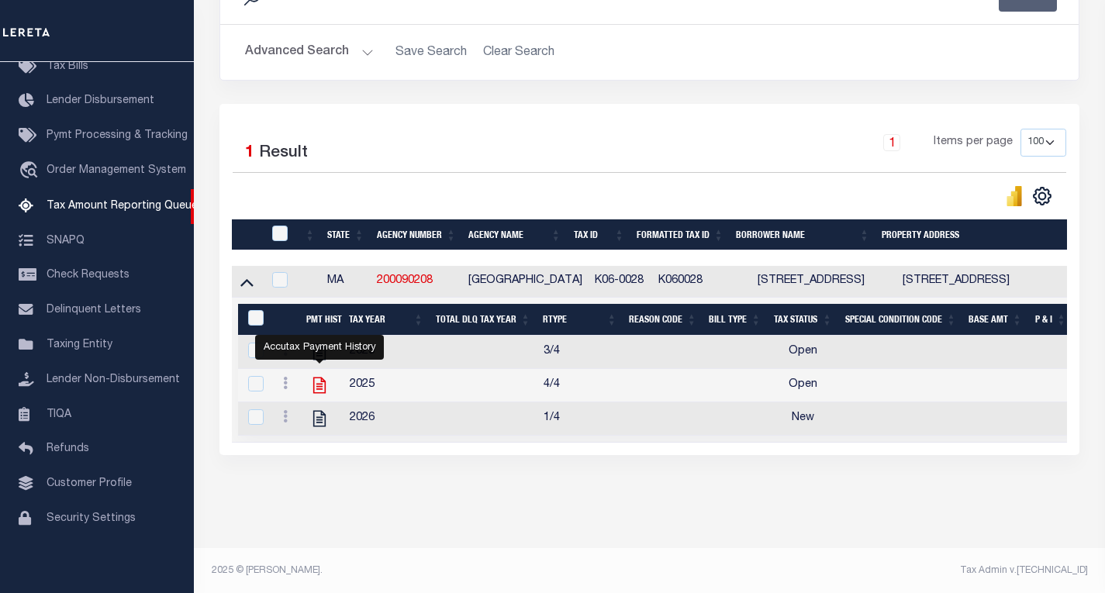
scroll to position [261, 0]
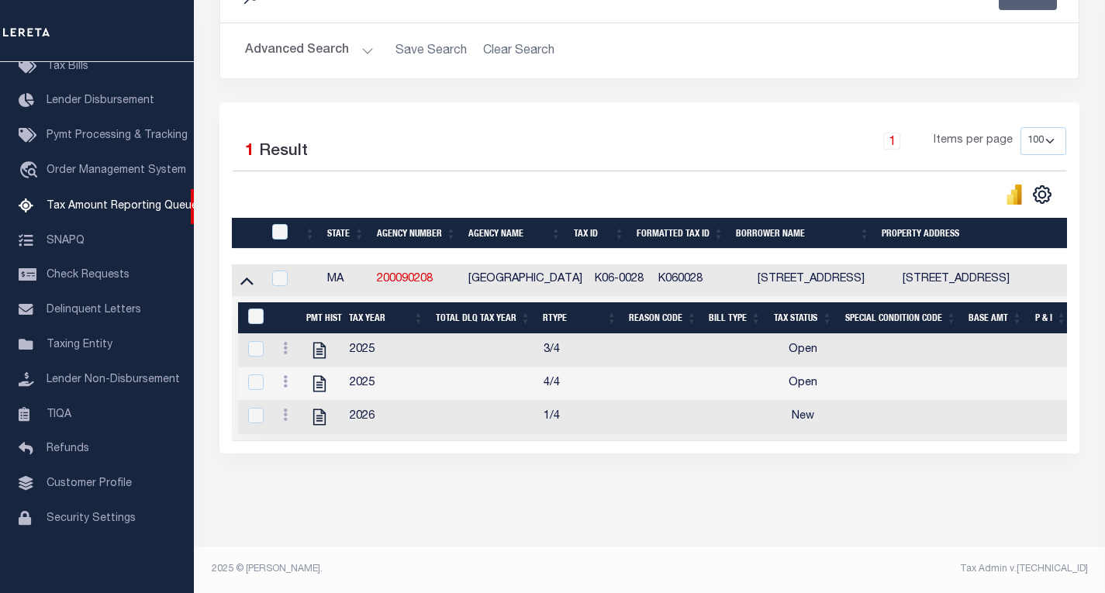
click at [284, 409] on icon at bounding box center [285, 415] width 5 height 12
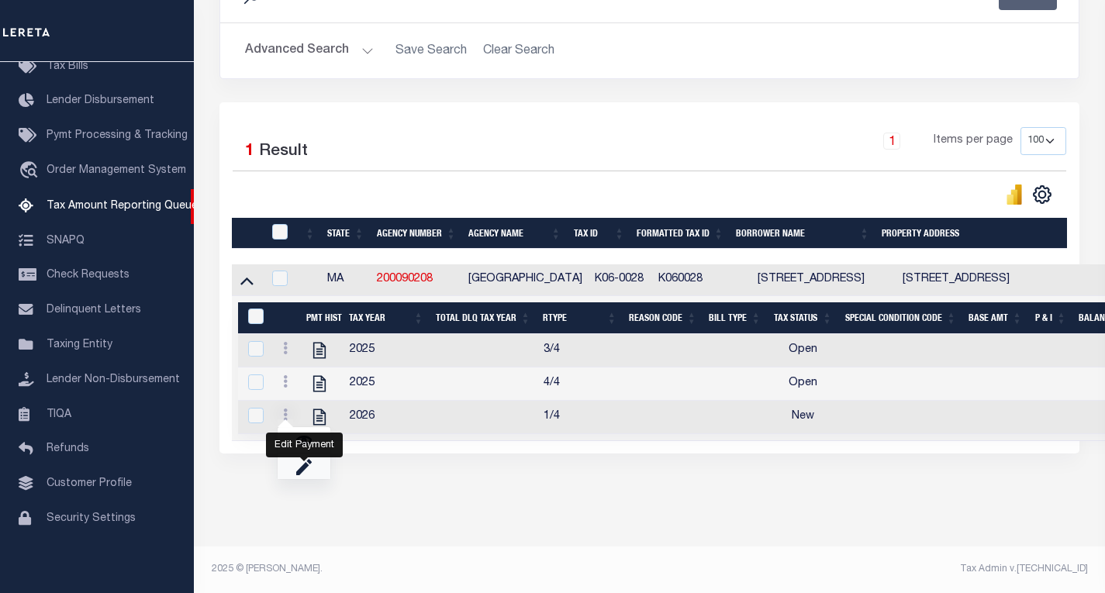
scroll to position [251, 0]
click at [299, 441] on img "" at bounding box center [304, 441] width 16 height 16
checkbox input "true"
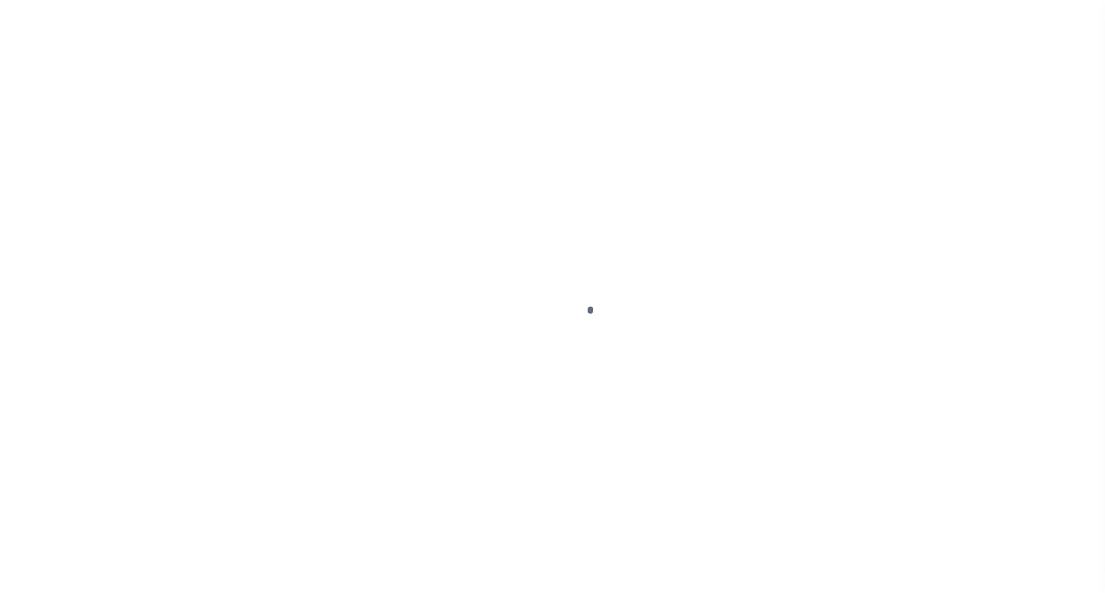
select select "NW2"
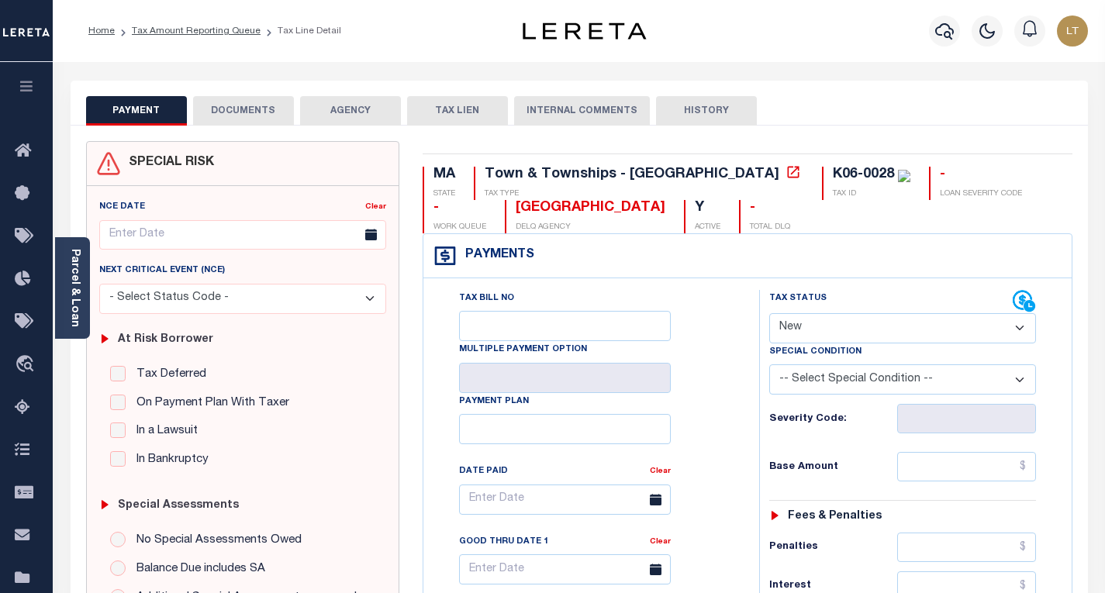
click at [267, 112] on button "DOCUMENTS" at bounding box center [243, 110] width 101 height 29
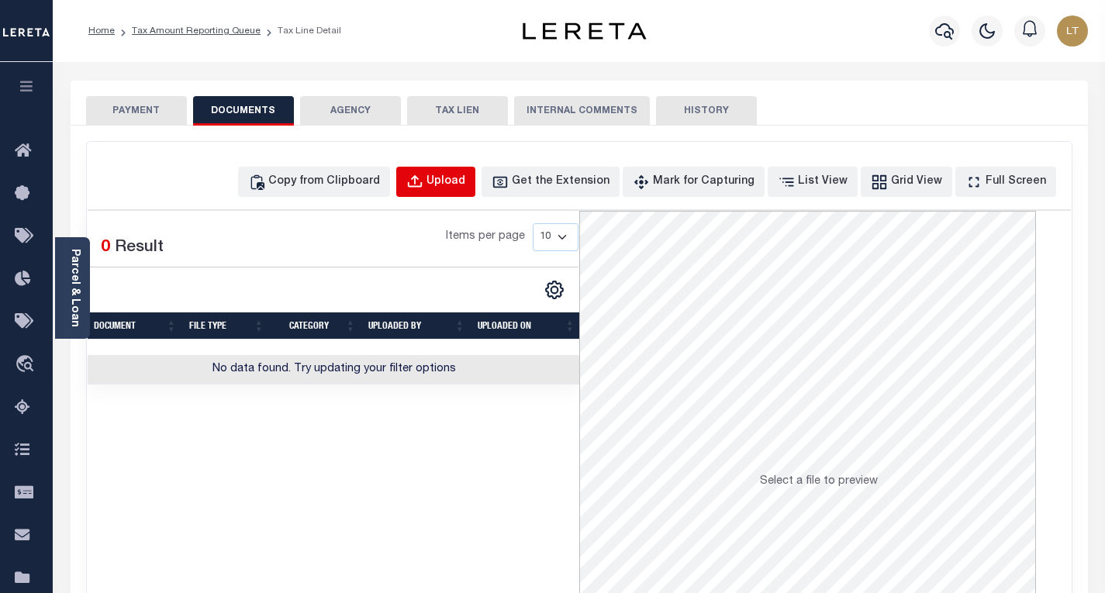
click at [457, 189] on div "Upload" at bounding box center [446, 182] width 39 height 17
select select "POP"
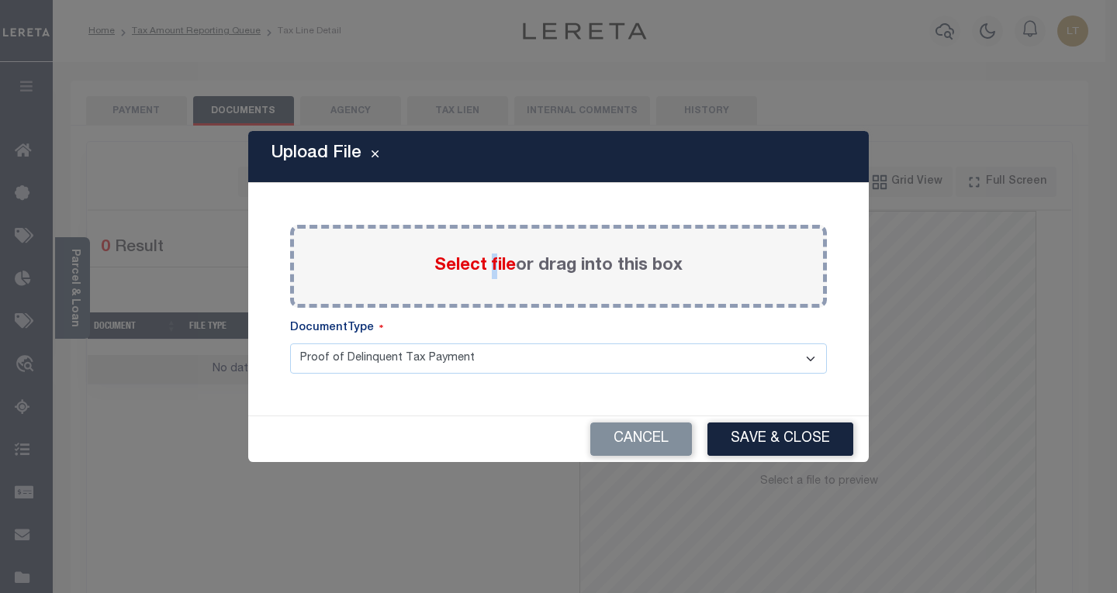
click at [491, 268] on span "Select file" at bounding box center [474, 266] width 81 height 17
click at [480, 266] on span "Select file" at bounding box center [474, 266] width 81 height 17
click at [0, 0] on input "Select file or drag into this box" at bounding box center [0, 0] width 0 height 0
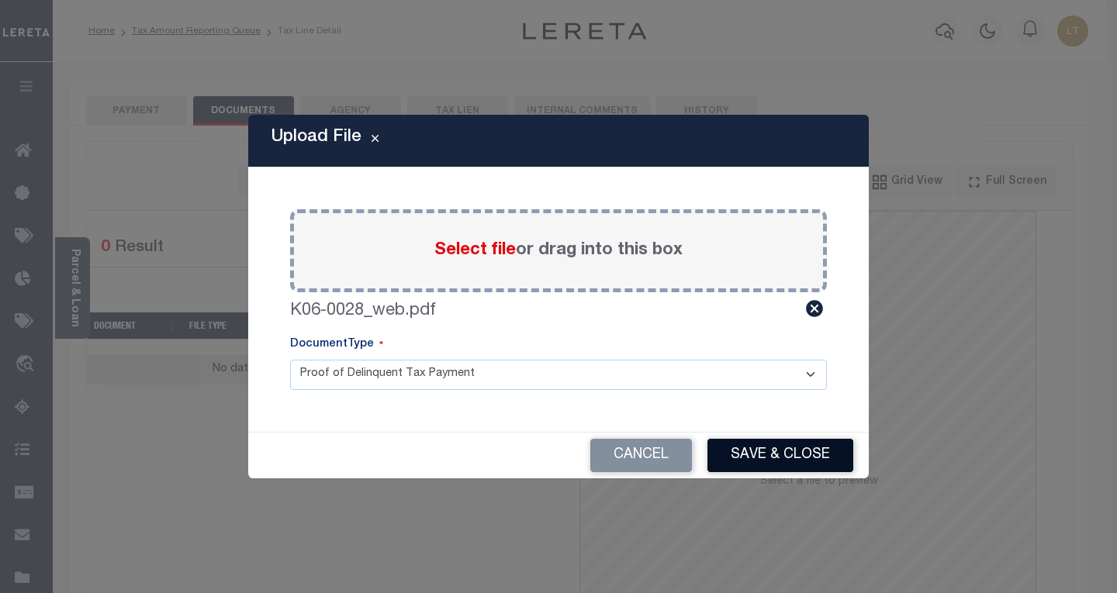
click at [763, 455] on button "Save & Close" at bounding box center [780, 455] width 146 height 33
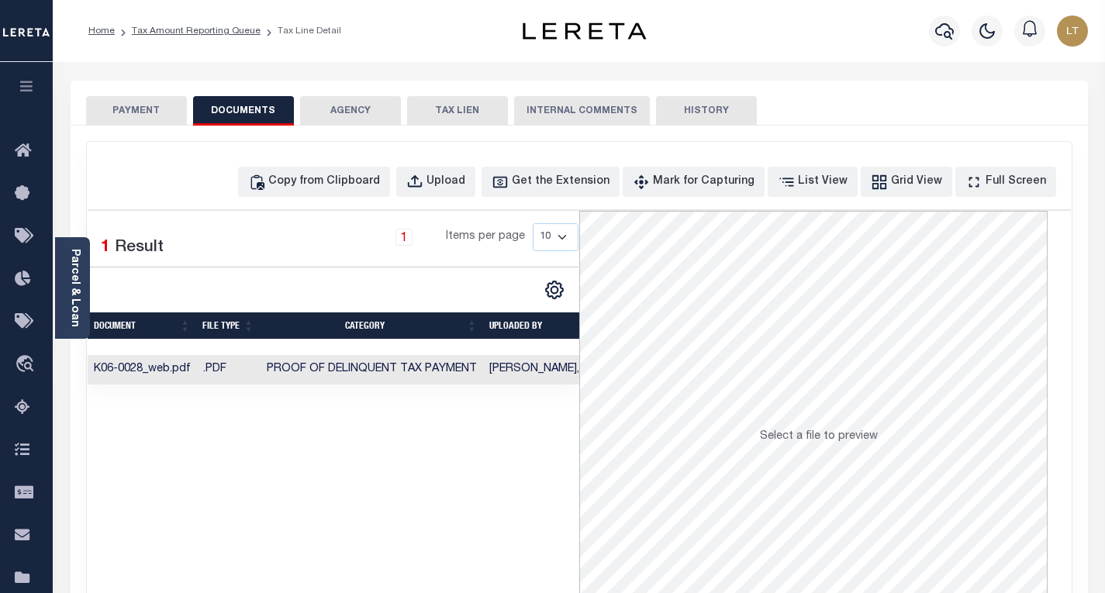
click at [119, 109] on button "PAYMENT" at bounding box center [136, 110] width 101 height 29
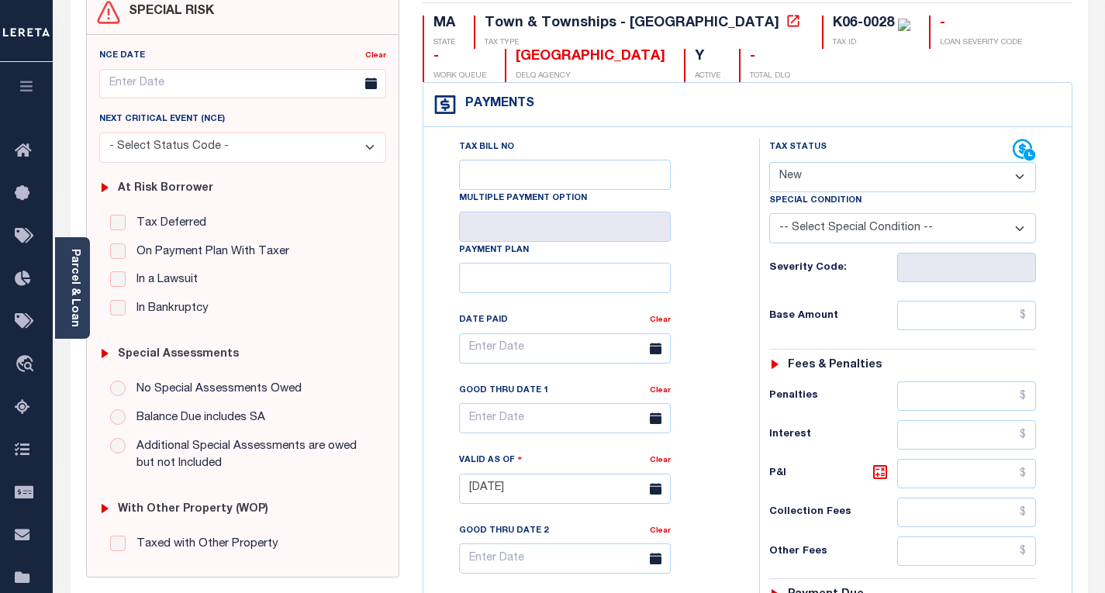
scroll to position [155, 0]
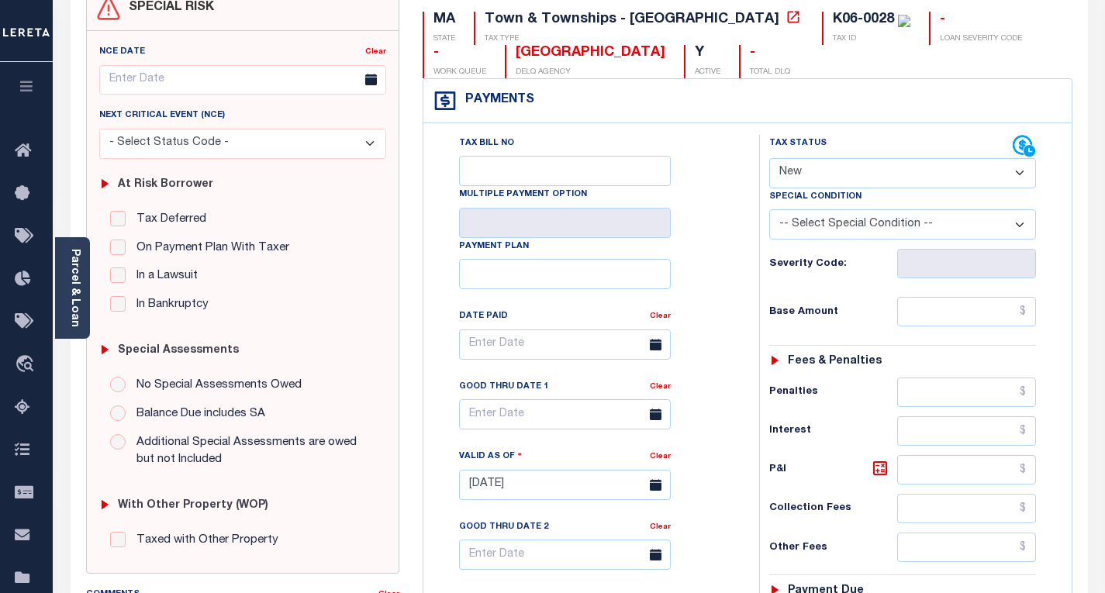
click at [814, 168] on select "- Select Status Code - Open Due/Unpaid Paid Incomplete No Tax Due Internal Refu…" at bounding box center [902, 173] width 267 height 30
select select "PYD"
click at [769, 159] on select "- Select Status Code - Open Due/Unpaid Paid Incomplete No Tax Due Internal Refu…" at bounding box center [902, 173] width 267 height 30
type input "[DATE]"
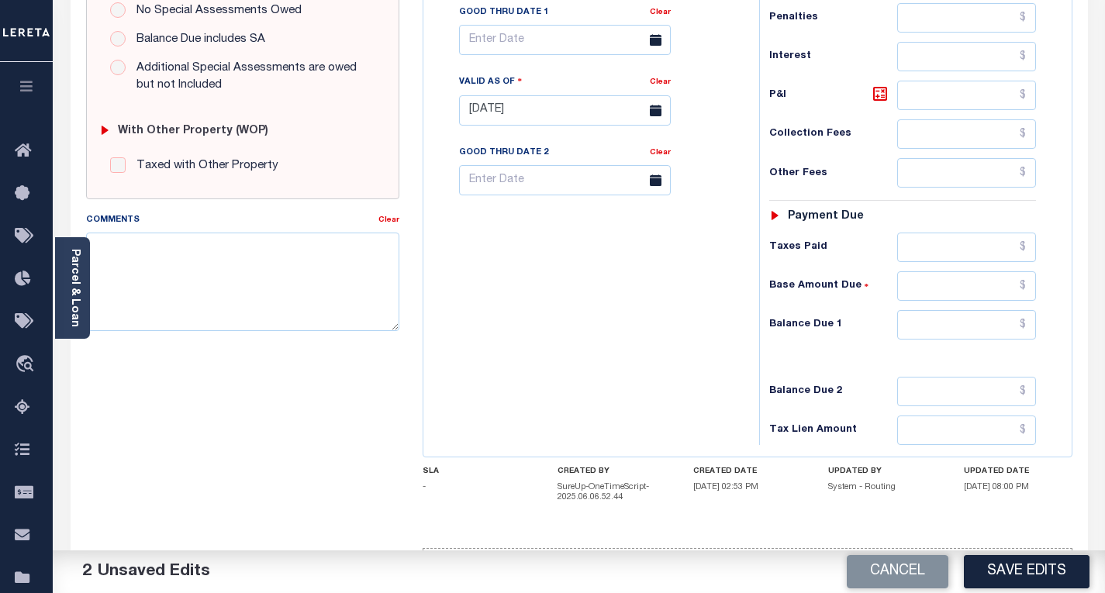
scroll to position [587, 0]
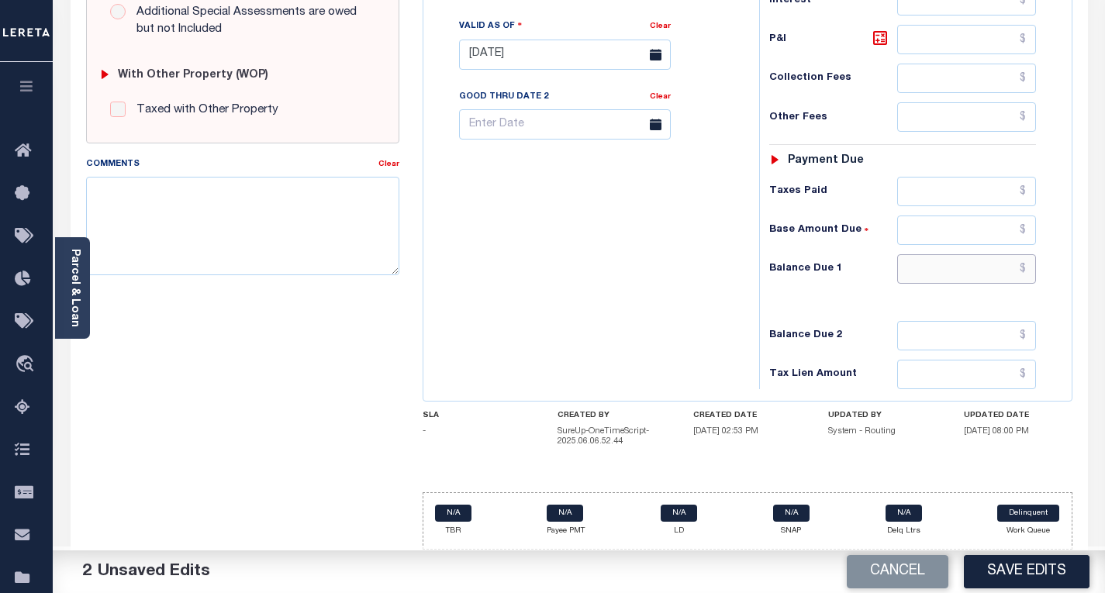
click at [1025, 271] on input "text" at bounding box center [966, 268] width 139 height 29
type input "$0.00"
click at [1008, 579] on button "Save Edits" at bounding box center [1027, 571] width 126 height 33
checkbox input "false"
type input "$0"
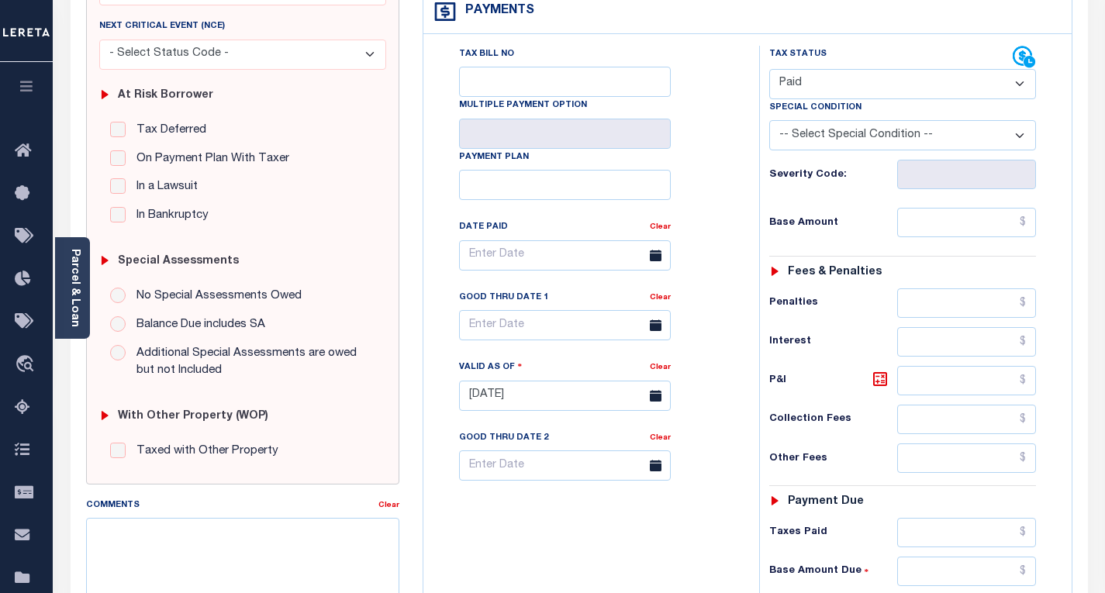
scroll to position [277, 0]
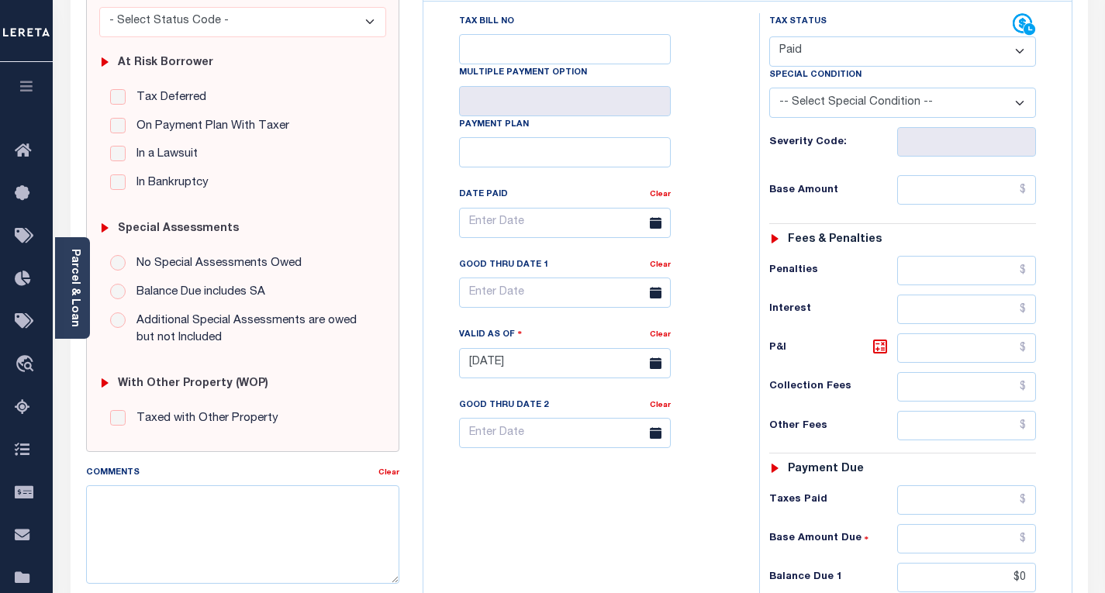
click at [805, 56] on select "- Select Status Code - Open Due/Unpaid Paid Incomplete No Tax Due Internal Refu…" at bounding box center [902, 51] width 267 height 30
select select "DUE"
click at [769, 37] on select "- Select Status Code - Open Due/Unpaid Paid Incomplete No Tax Due Internal Refu…" at bounding box center [902, 51] width 267 height 30
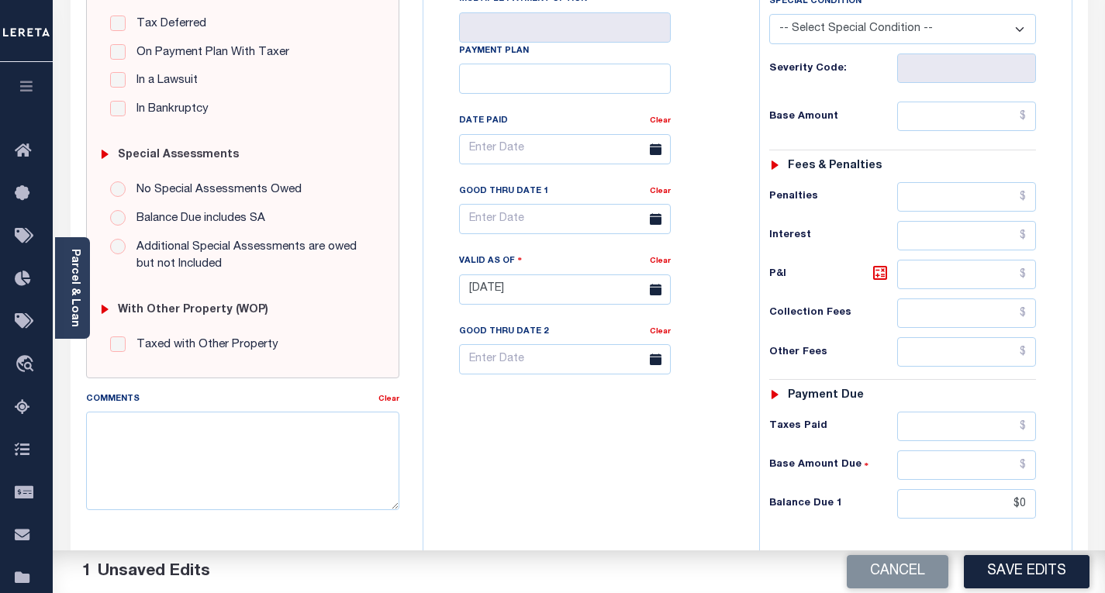
scroll to position [354, 0]
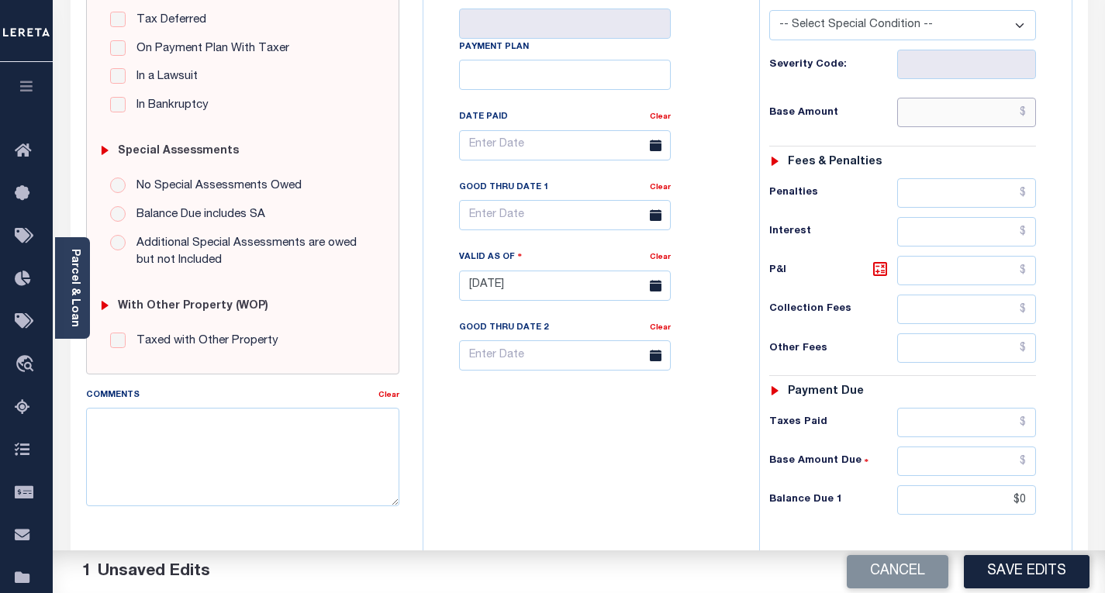
click at [1030, 115] on input "text" at bounding box center [966, 112] width 139 height 29
paste input "5,292.84"
type input "$5,292.84"
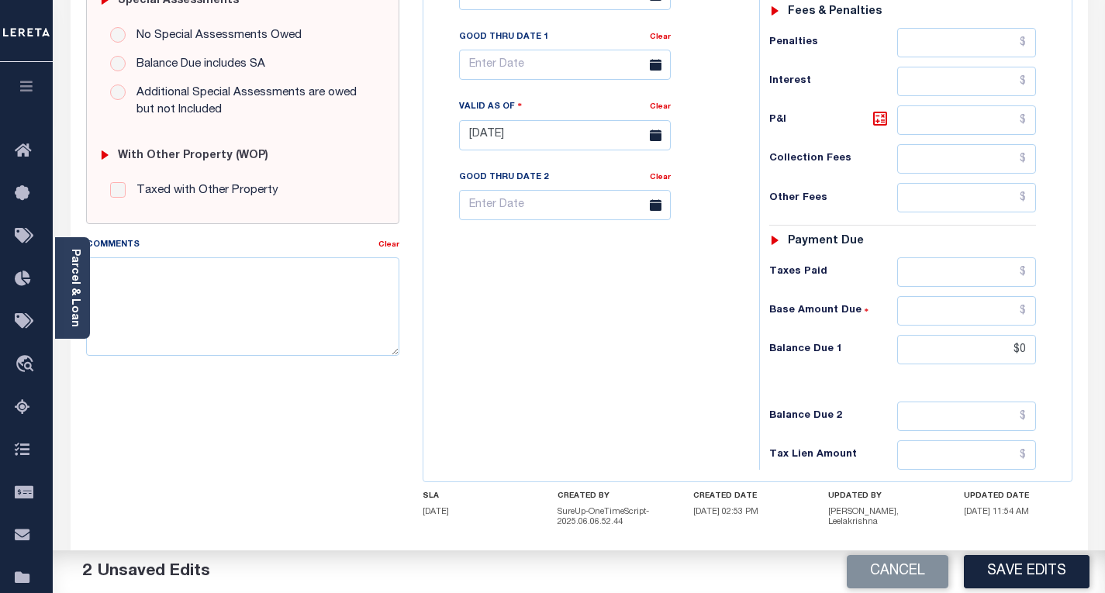
scroll to position [510, 0]
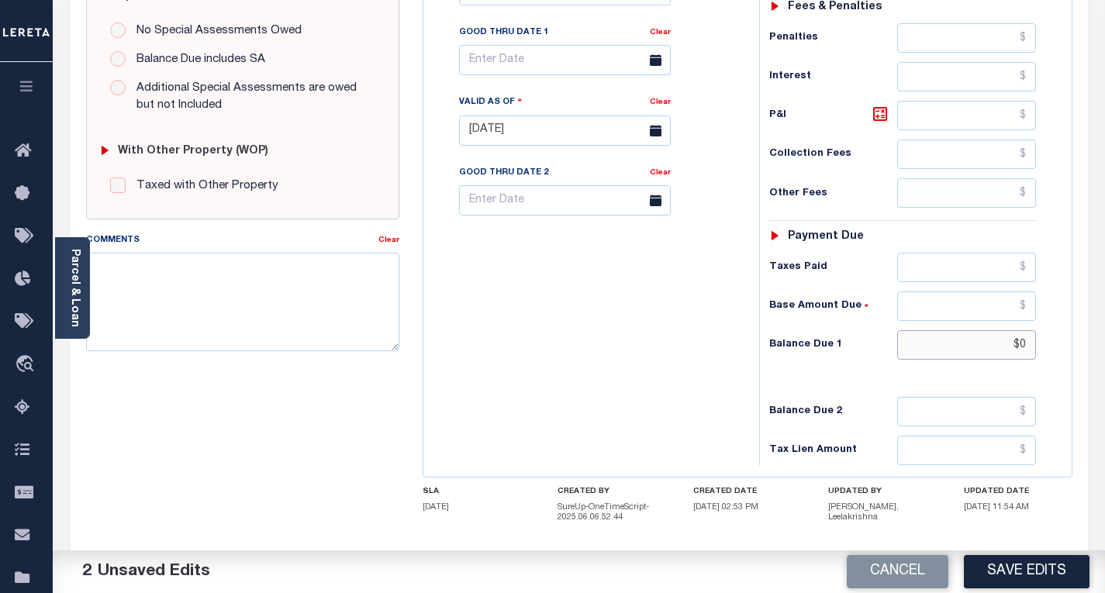
click at [1028, 347] on input "$0" at bounding box center [966, 344] width 139 height 29
paste input "5,384.20"
type input "$5,384.20"
click at [877, 119] on icon at bounding box center [880, 113] width 9 height 9
type input "$91.36"
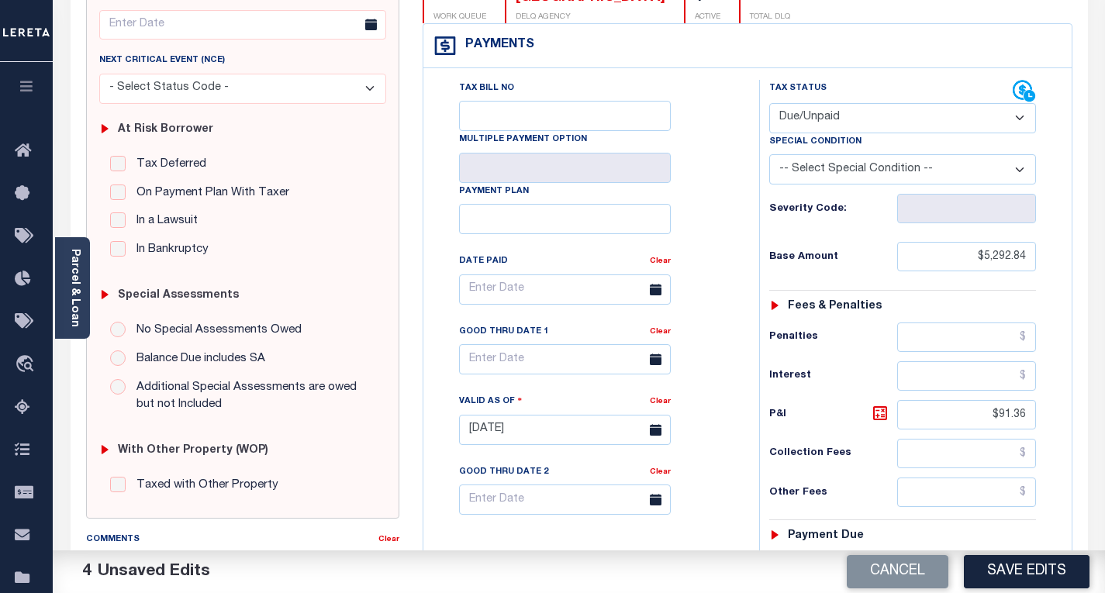
scroll to position [199, 0]
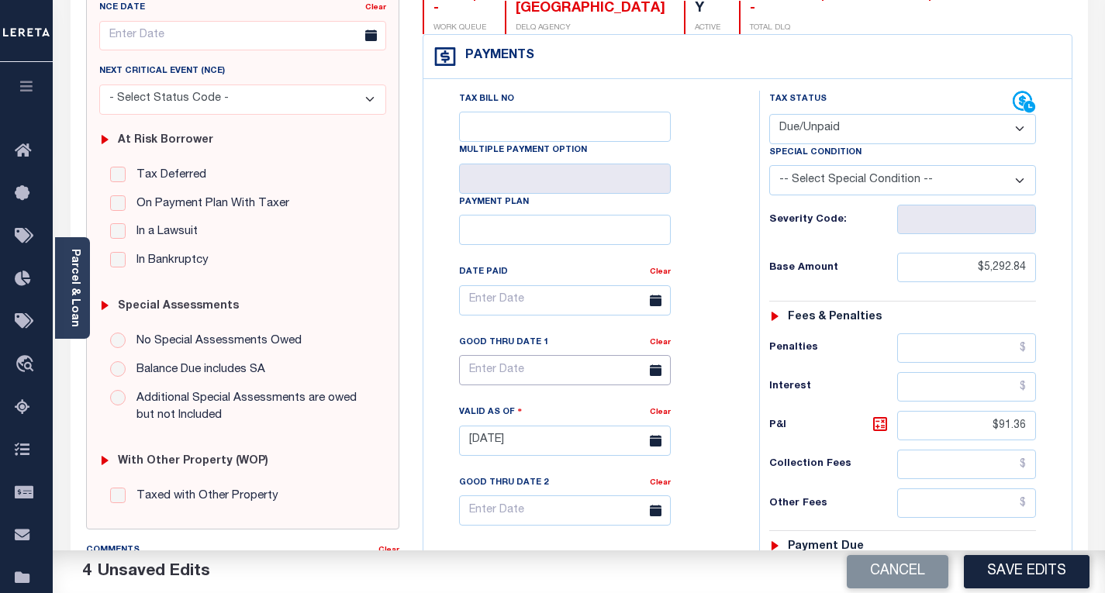
click at [491, 365] on input "text" at bounding box center [565, 370] width 212 height 30
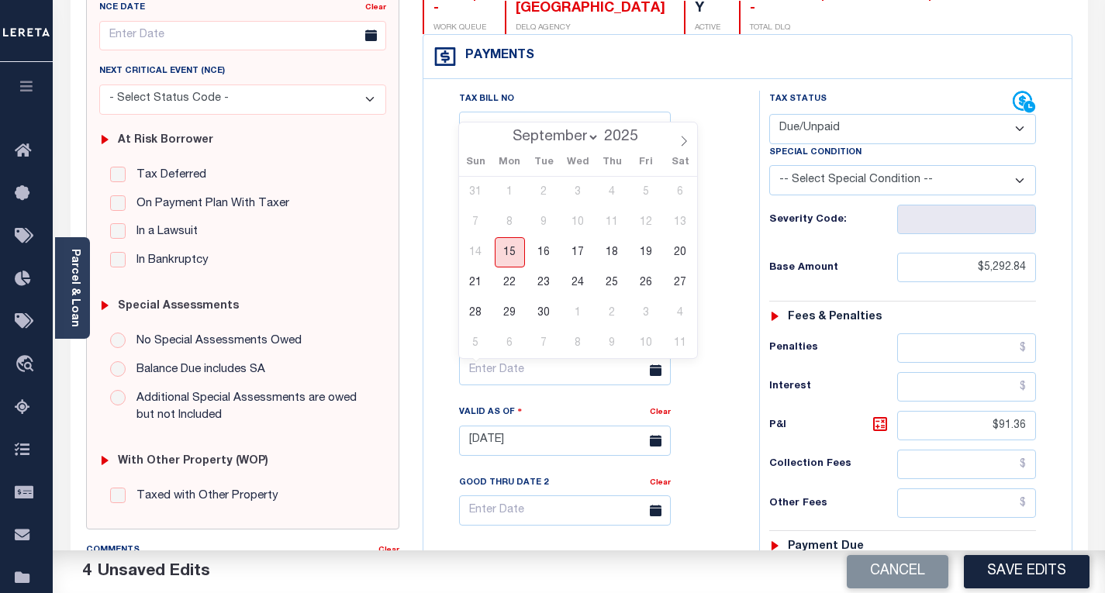
click at [516, 250] on span "15" at bounding box center [510, 252] width 30 height 30
type input "[DATE]"
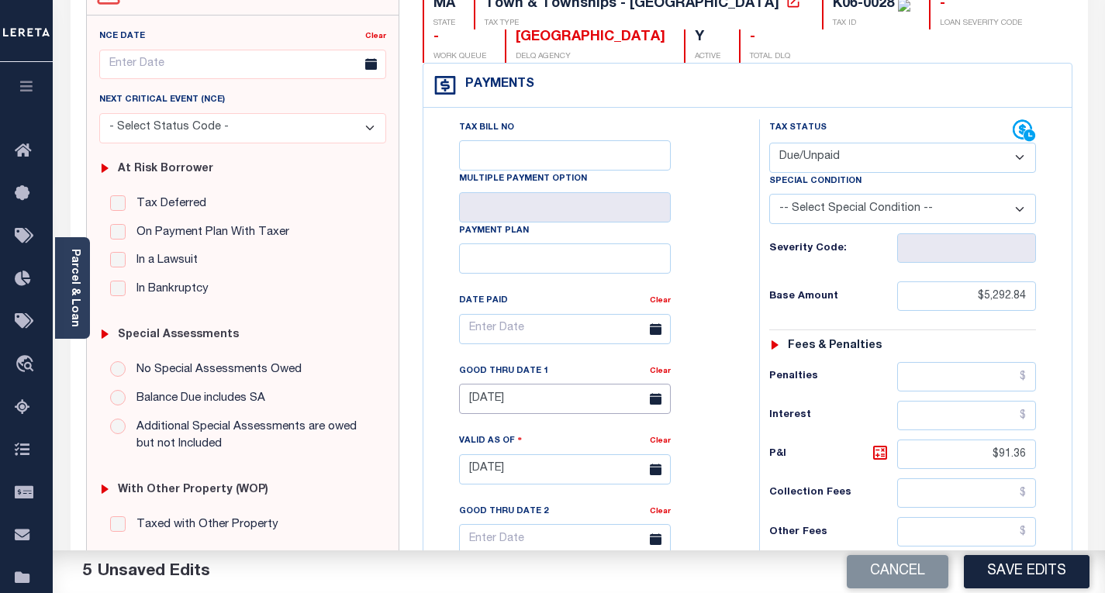
scroll to position [432, 0]
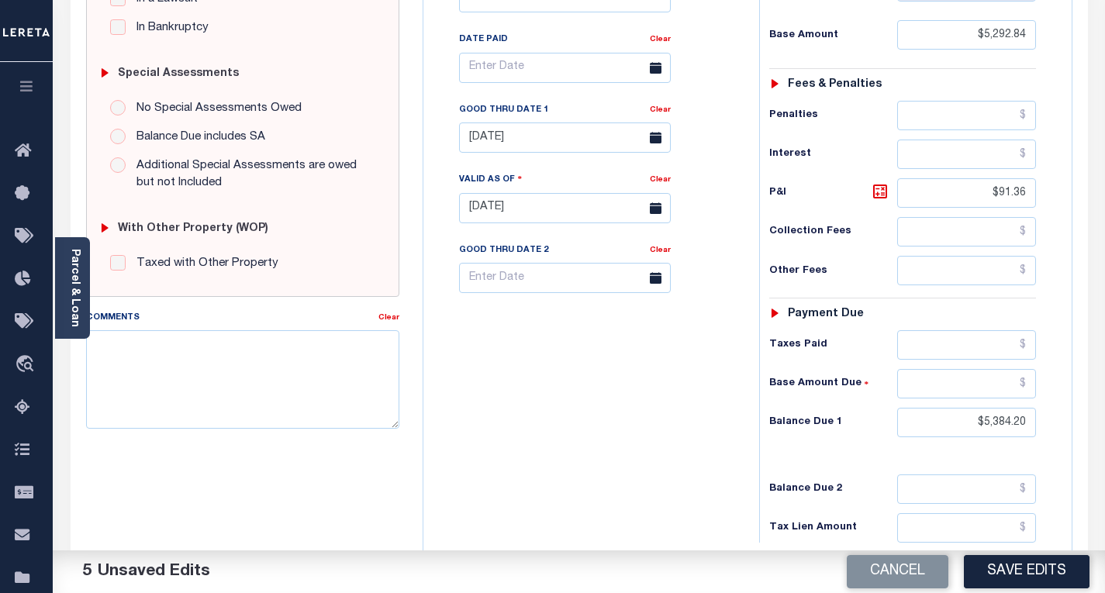
click at [997, 579] on button "Save Edits" at bounding box center [1027, 571] width 126 height 33
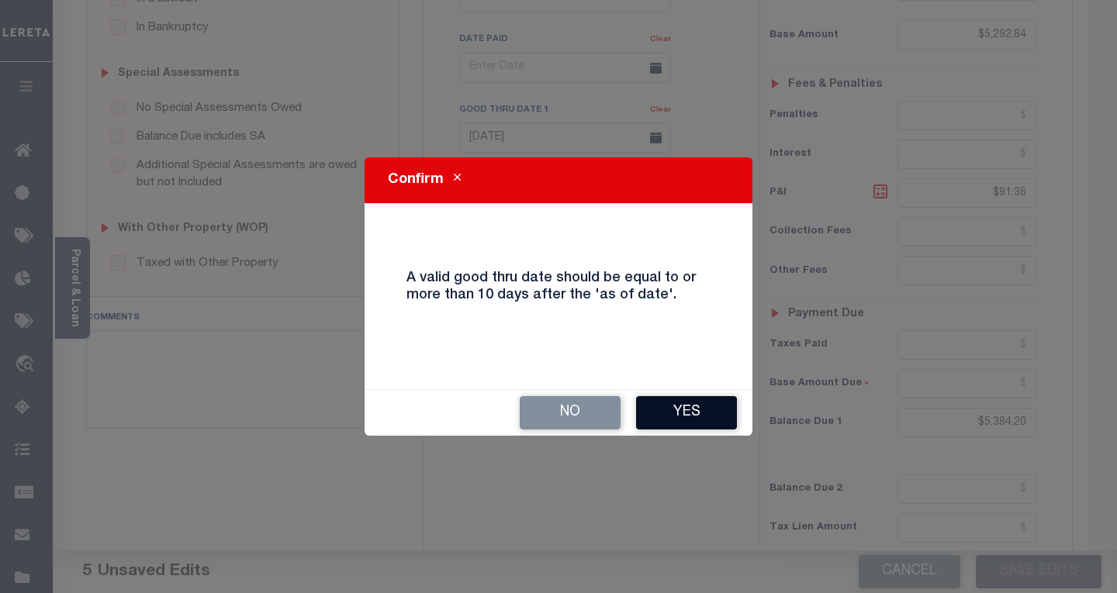
click at [706, 416] on button "Yes" at bounding box center [686, 412] width 101 height 33
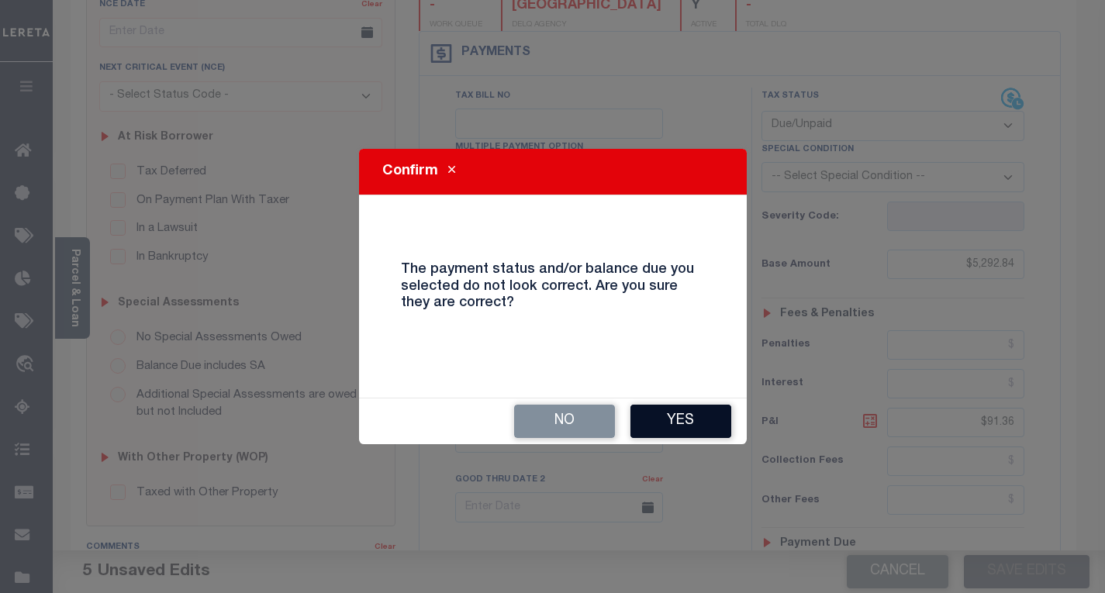
scroll to position [199, 0]
click at [671, 434] on button "Yes" at bounding box center [681, 421] width 101 height 33
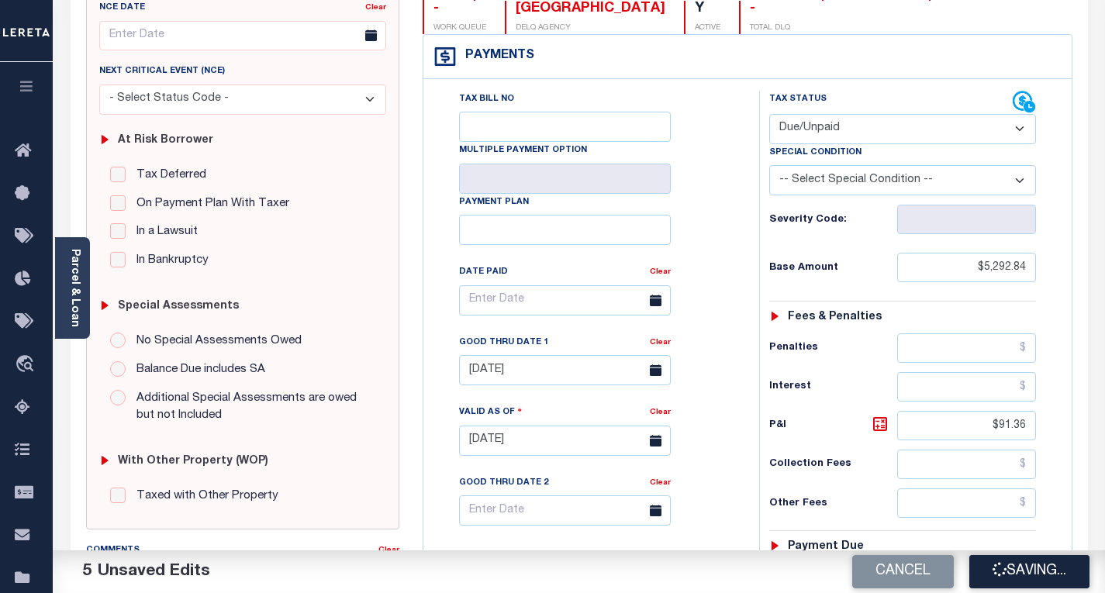
checkbox input "false"
type input "$5,292.84"
type input "$91.36"
type input "$5,384.2"
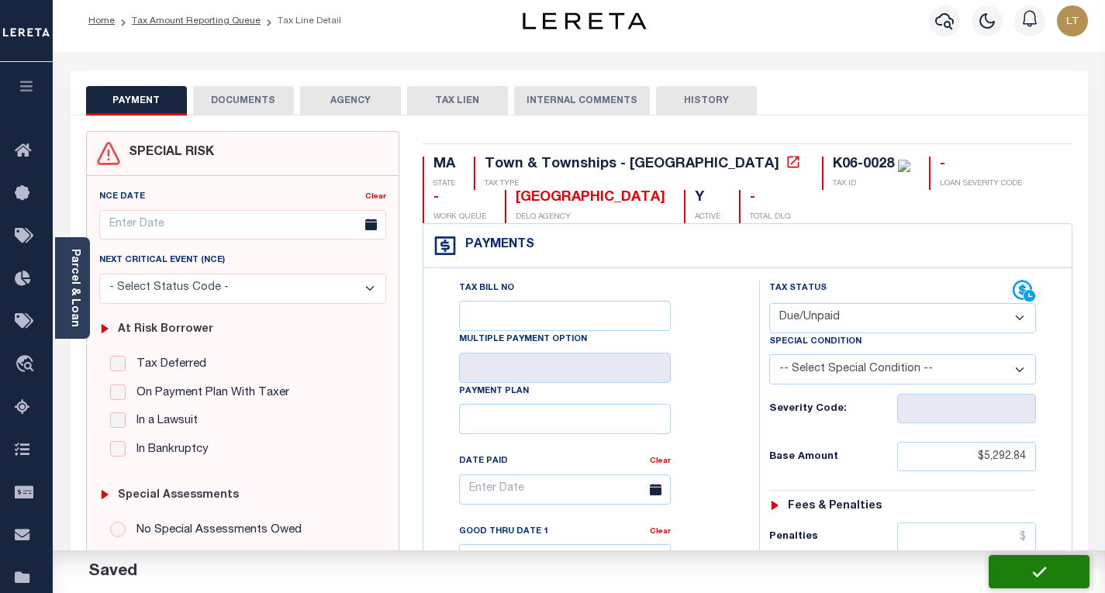
scroll to position [0, 0]
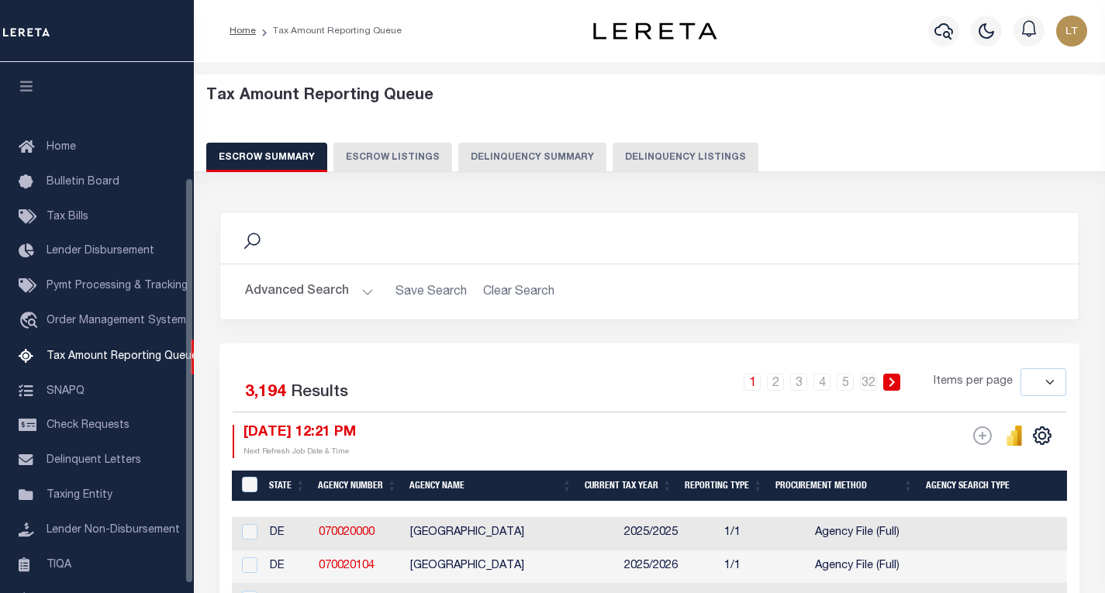
select select
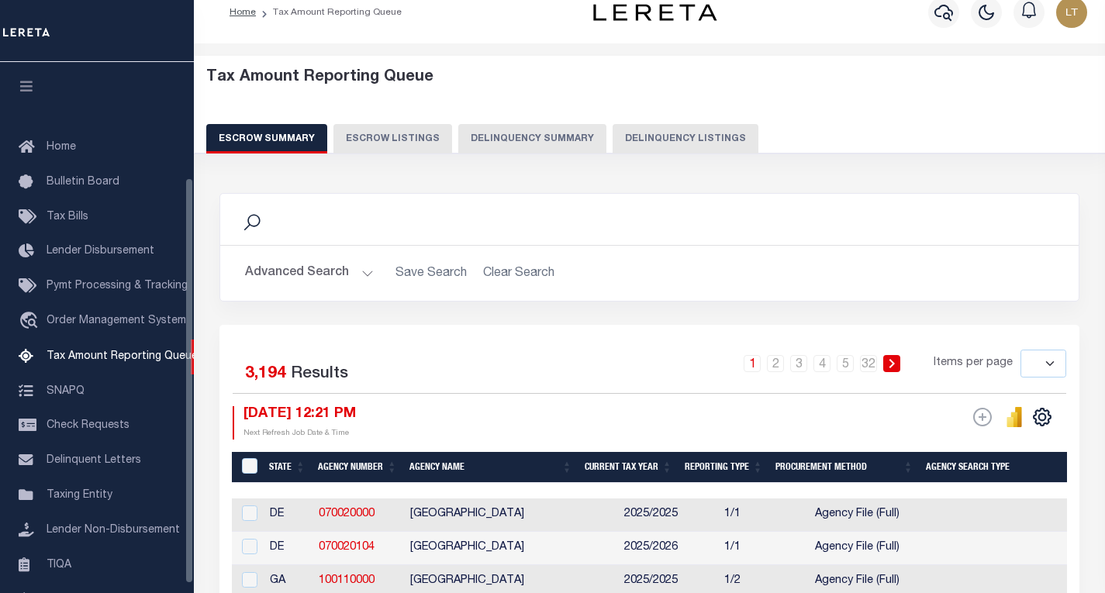
scroll to position [150, 0]
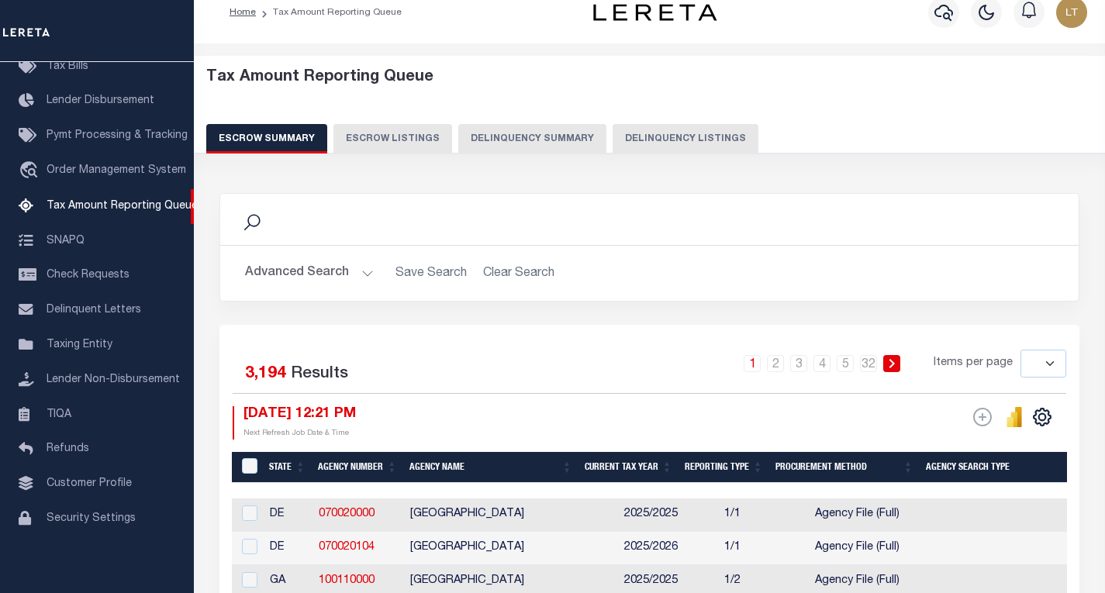
drag, startPoint x: 689, startPoint y: 140, endPoint x: 653, endPoint y: 170, distance: 46.3
click at [689, 140] on button "Delinquency Listings" at bounding box center [686, 138] width 146 height 29
select select "100"
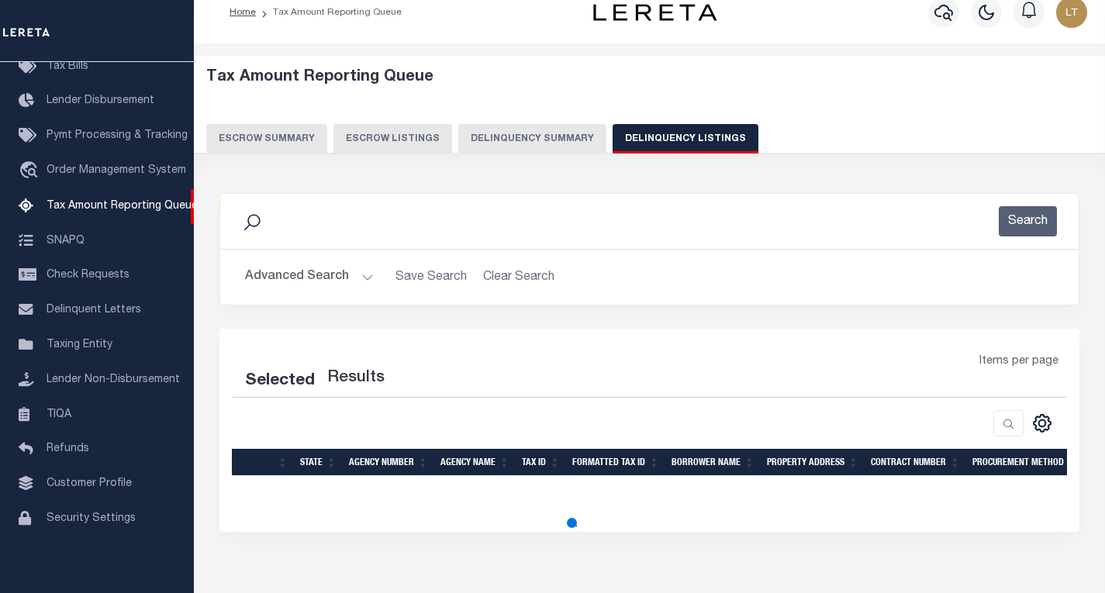
select select "100"
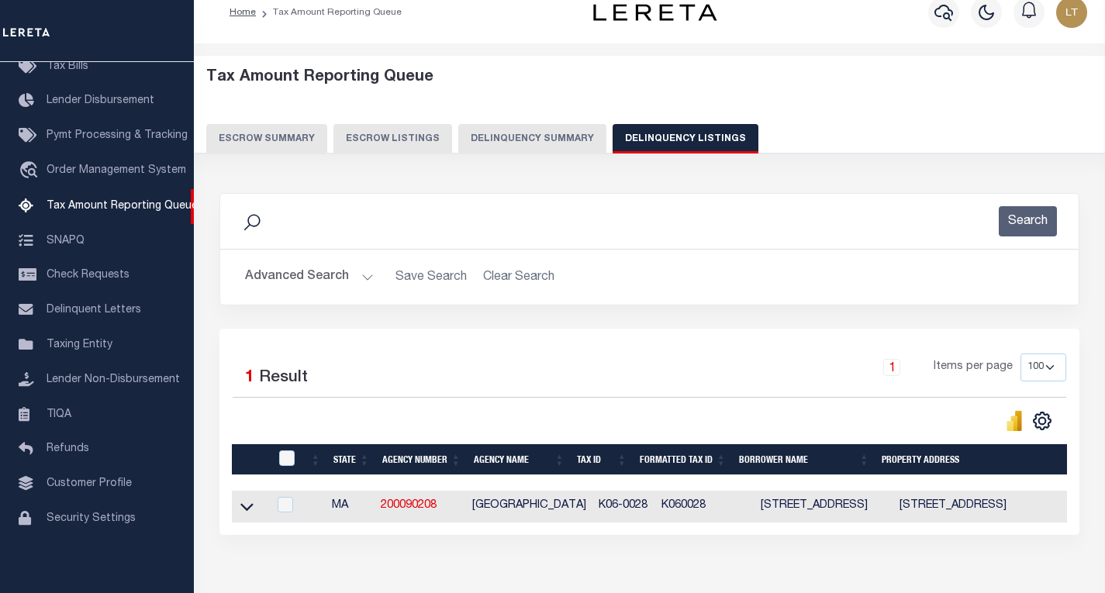
scroll to position [97, 0]
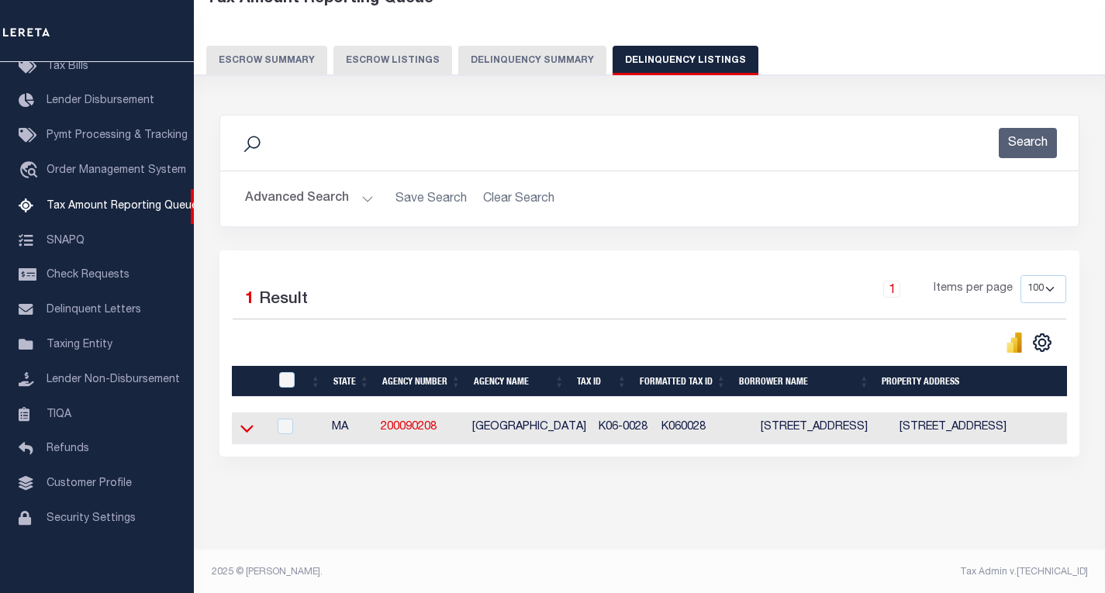
click at [245, 434] on icon at bounding box center [246, 430] width 13 height 8
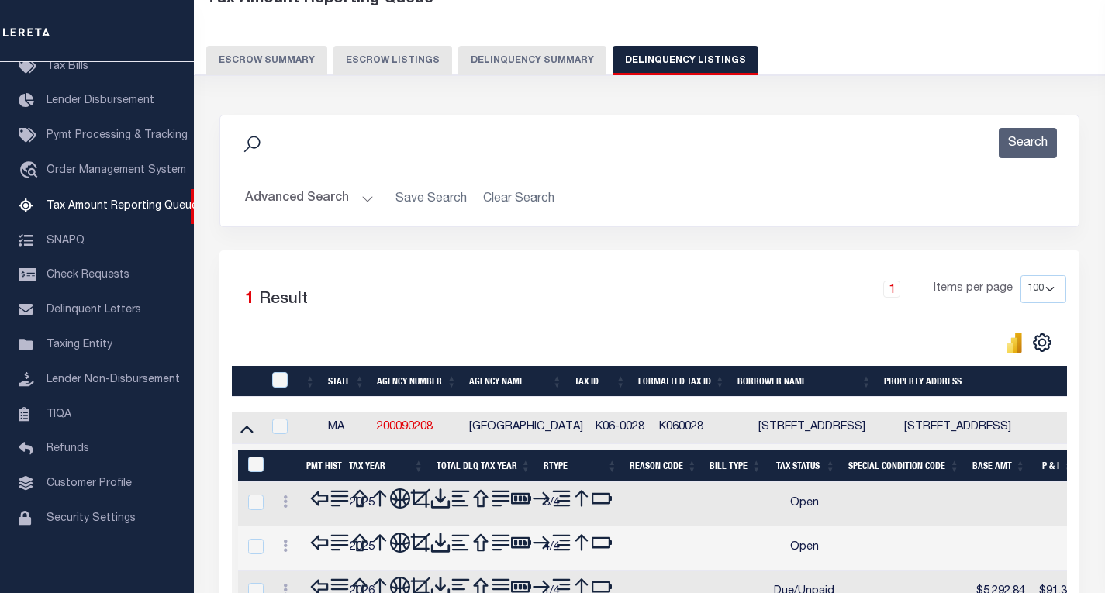
scroll to position [261, 0]
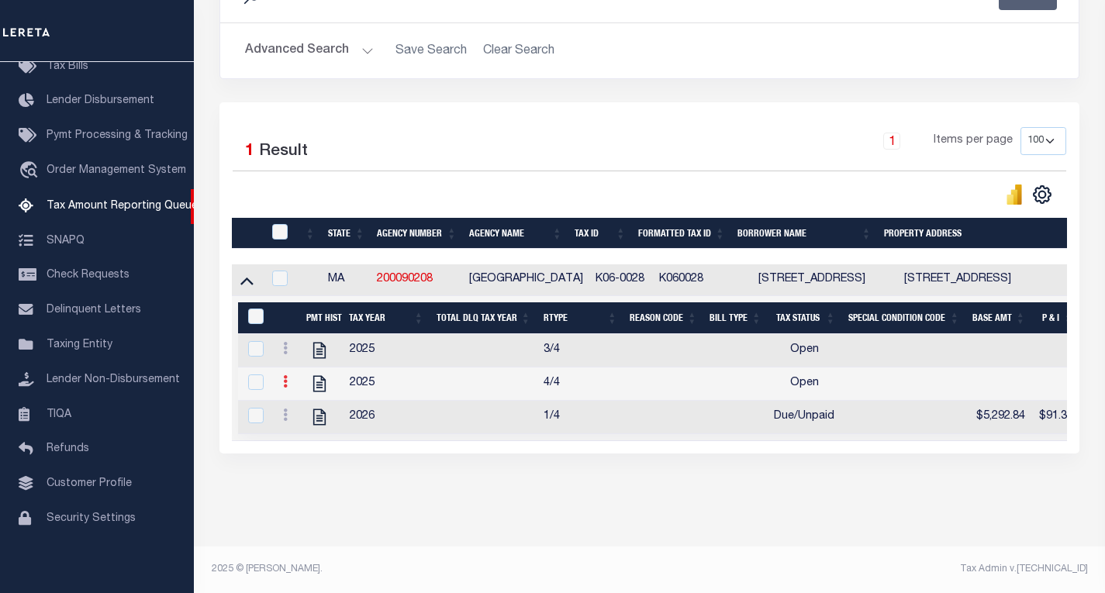
click at [285, 375] on icon at bounding box center [285, 381] width 5 height 12
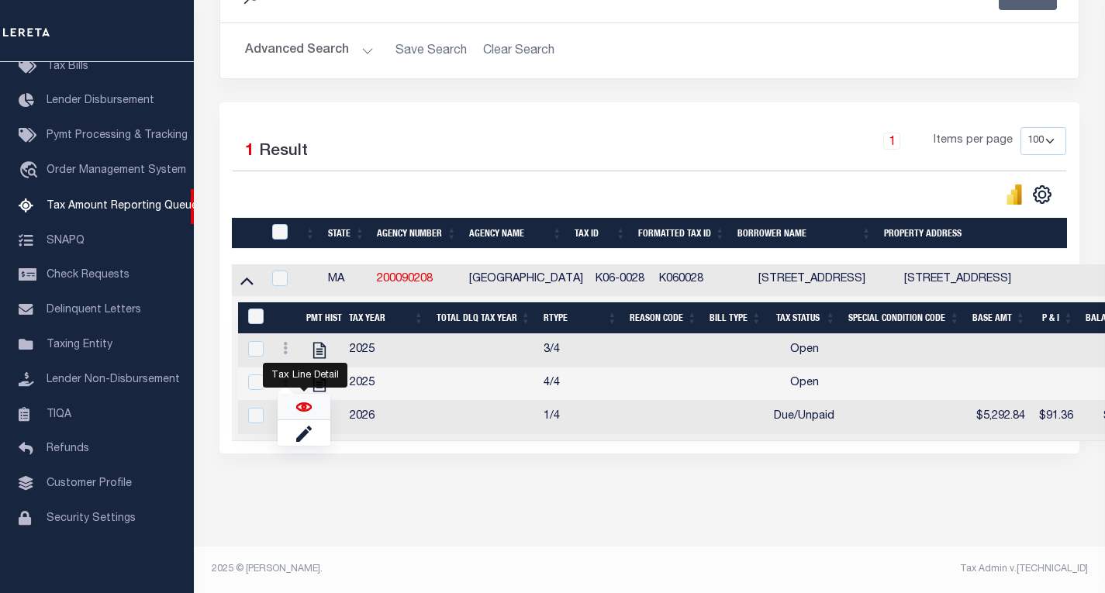
click at [309, 407] on img "" at bounding box center [304, 407] width 16 height 16
checkbox input "true"
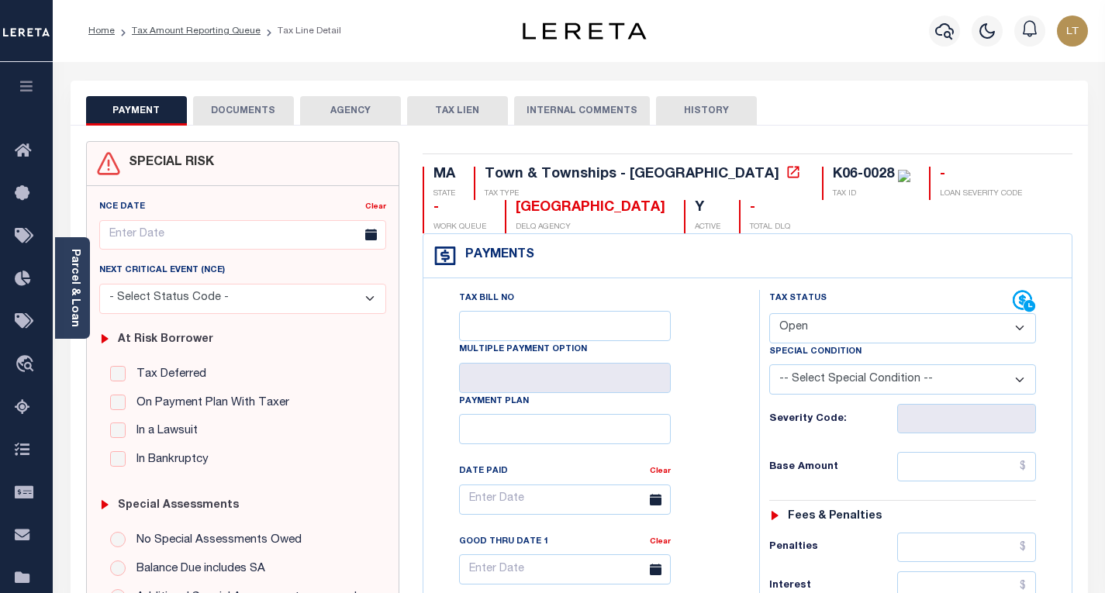
click at [274, 84] on div "PAYMENT DOCUMENTS AGENCY DELINQUENT PAYEE TAX LIEN" at bounding box center [580, 103] width 1018 height 45
click at [251, 99] on button "DOCUMENTS" at bounding box center [243, 110] width 101 height 29
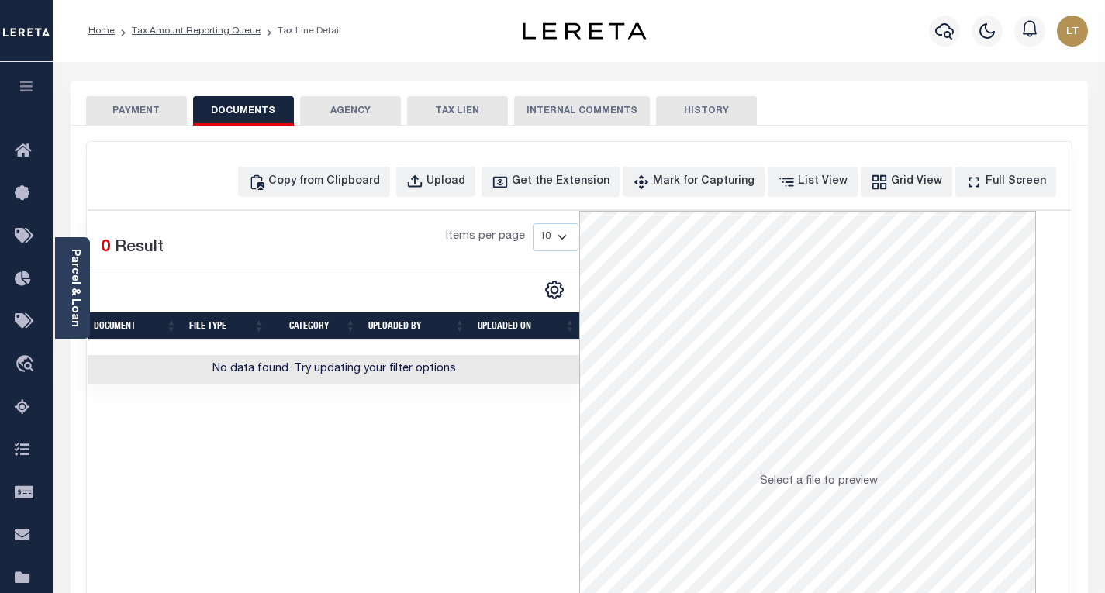
drag, startPoint x: 191, startPoint y: 110, endPoint x: 168, endPoint y: 111, distance: 23.3
click at [190, 110] on div "PAYMENT DOCUMENTS AGENCY DELINQUENT PAYEE TAX LIEN HISTORY" at bounding box center [579, 110] width 987 height 29
click at [164, 111] on button "PAYMENT" at bounding box center [136, 110] width 101 height 29
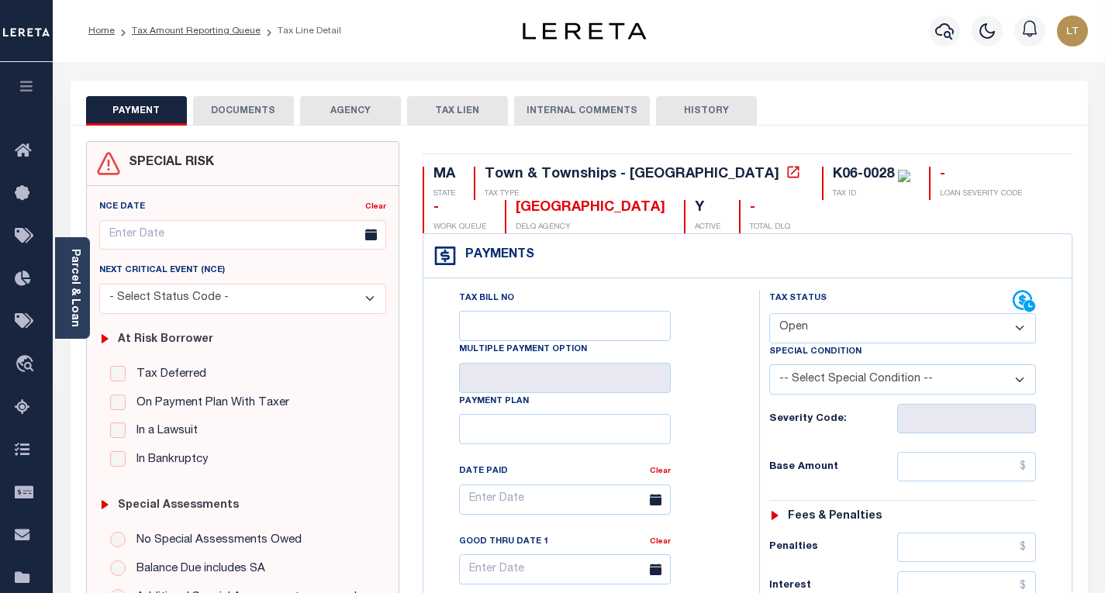
click at [810, 327] on select "- Select Status Code - Open Due/Unpaid Paid Incomplete No Tax Due Internal Refu…" at bounding box center [902, 328] width 267 height 30
select select "PYD"
click at [769, 314] on select "- Select Status Code - Open Due/Unpaid Paid Incomplete No Tax Due Internal Refu…" at bounding box center [902, 328] width 267 height 30
type input "[DATE]"
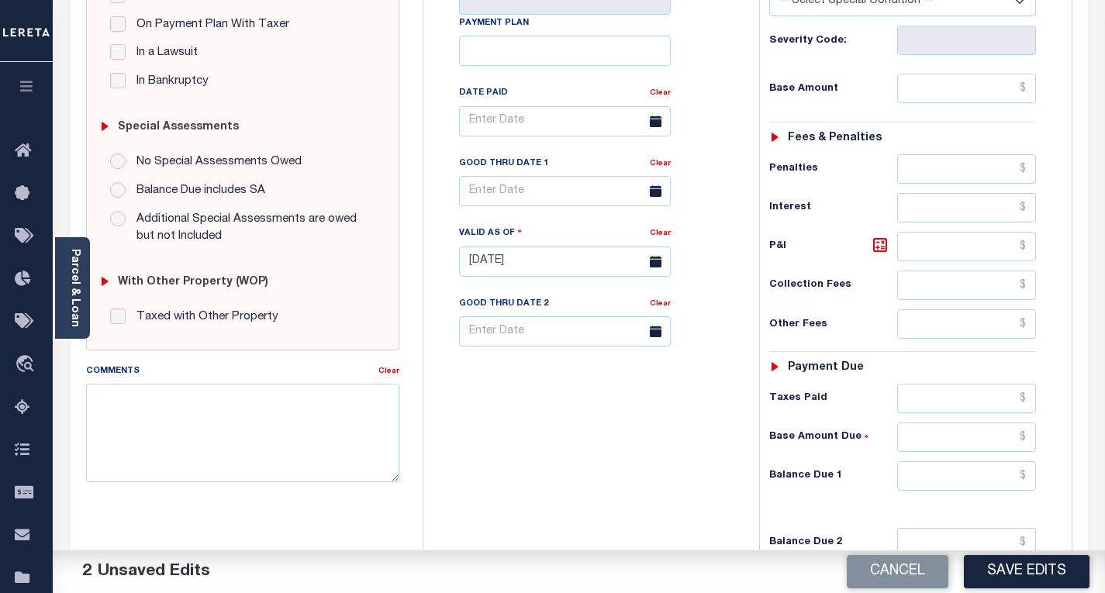
scroll to position [388, 0]
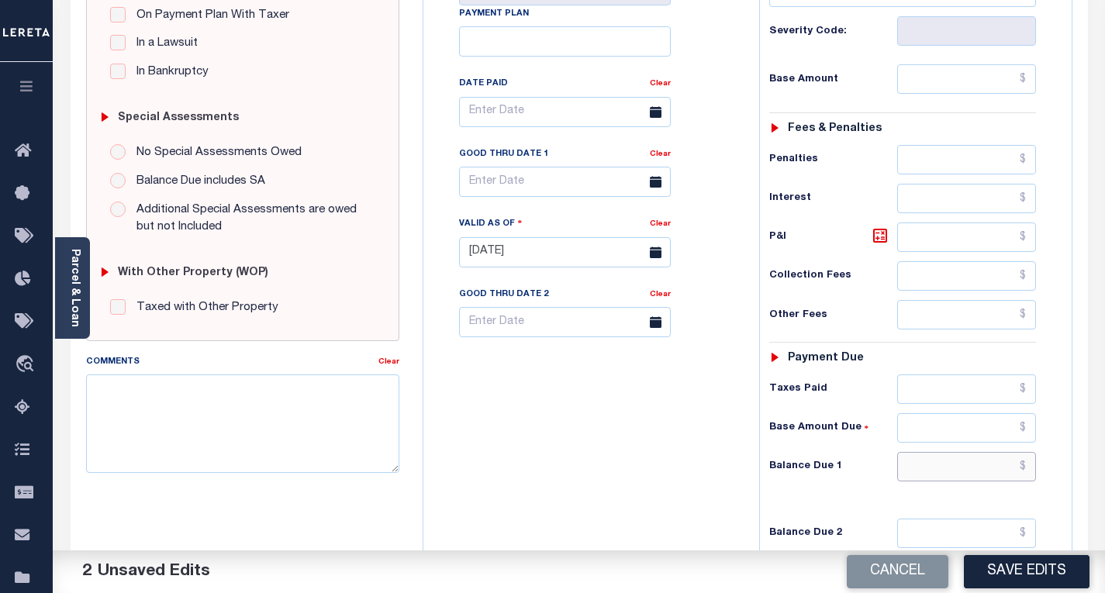
click at [1030, 468] on input "text" at bounding box center [966, 466] width 139 height 29
type input "$0.00"
click at [129, 423] on textarea "Comments" at bounding box center [242, 424] width 313 height 98
drag, startPoint x: 344, startPoint y: 392, endPoint x: 88, endPoint y: 397, distance: 255.2
click at [88, 397] on textarea "Please refer 2026 1/4 for document reference." at bounding box center [242, 424] width 313 height 98
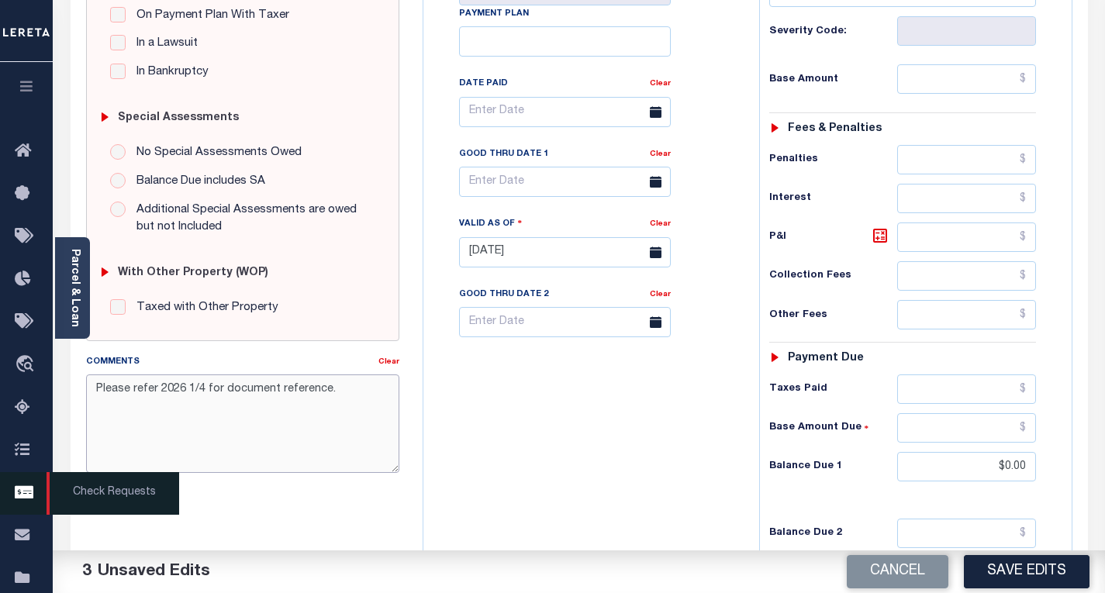
type textarea "Please refer 2026 1/4 for document reference."
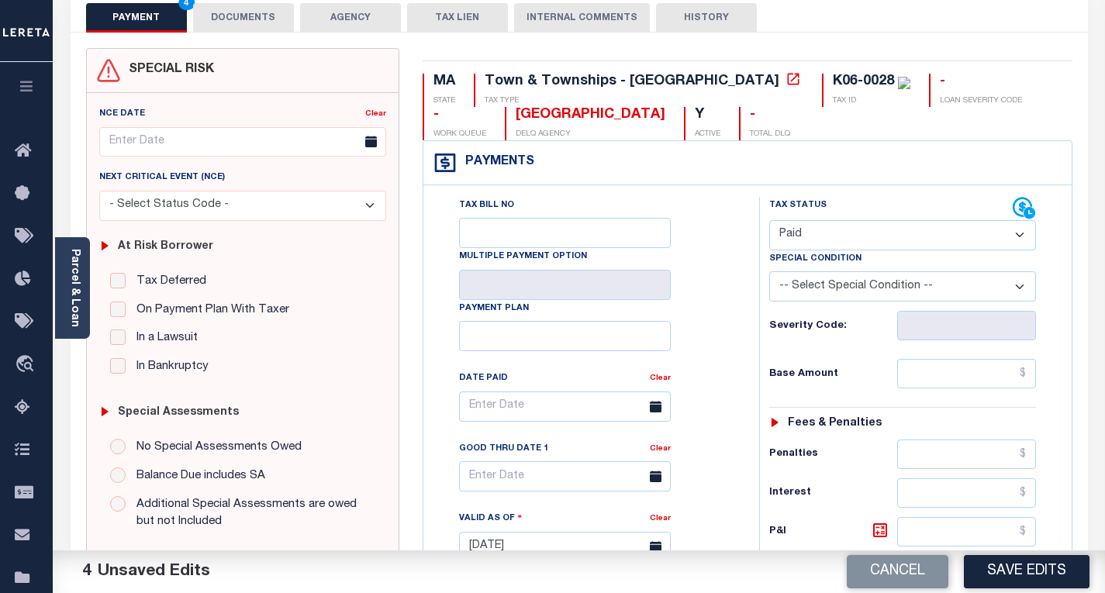
scroll to position [0, 0]
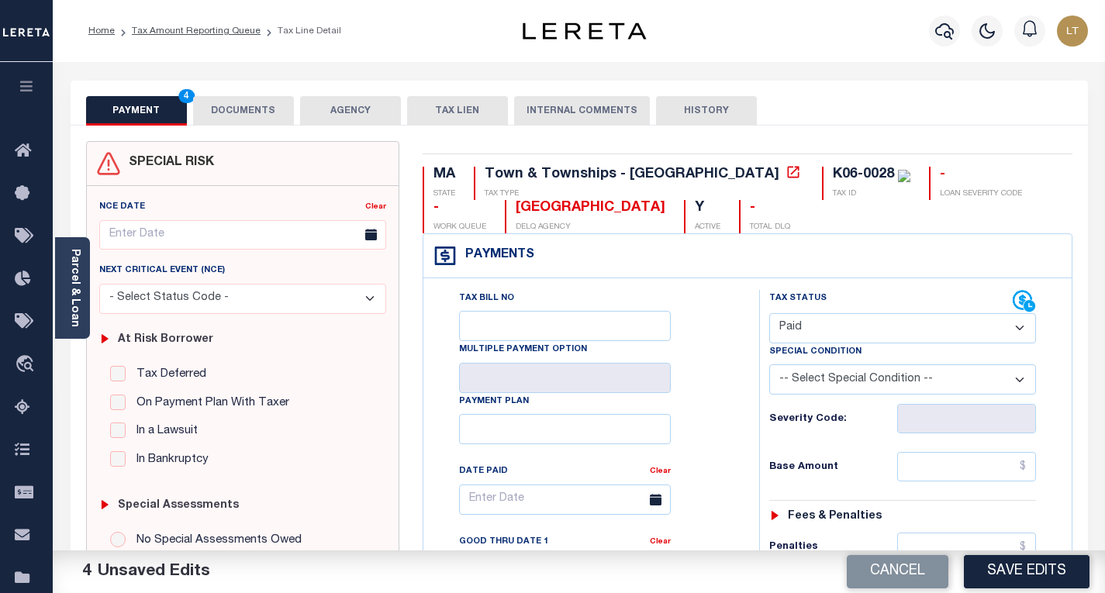
drag, startPoint x: 1021, startPoint y: 573, endPoint x: 1005, endPoint y: 554, distance: 24.8
click at [1021, 573] on button "Save Edits" at bounding box center [1027, 571] width 126 height 33
checkbox input "false"
type input "$0"
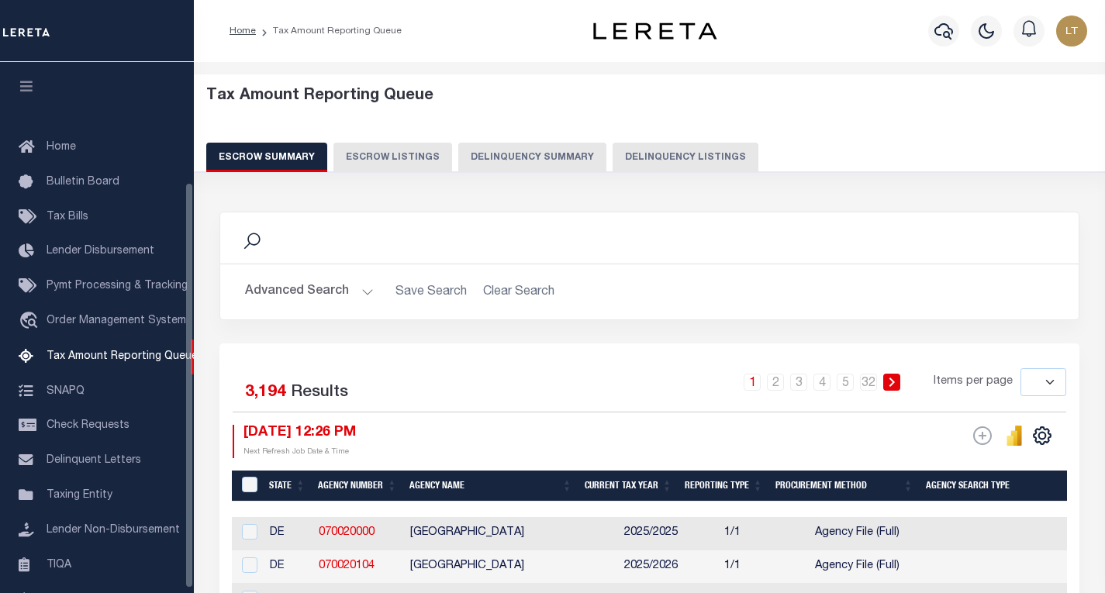
select select
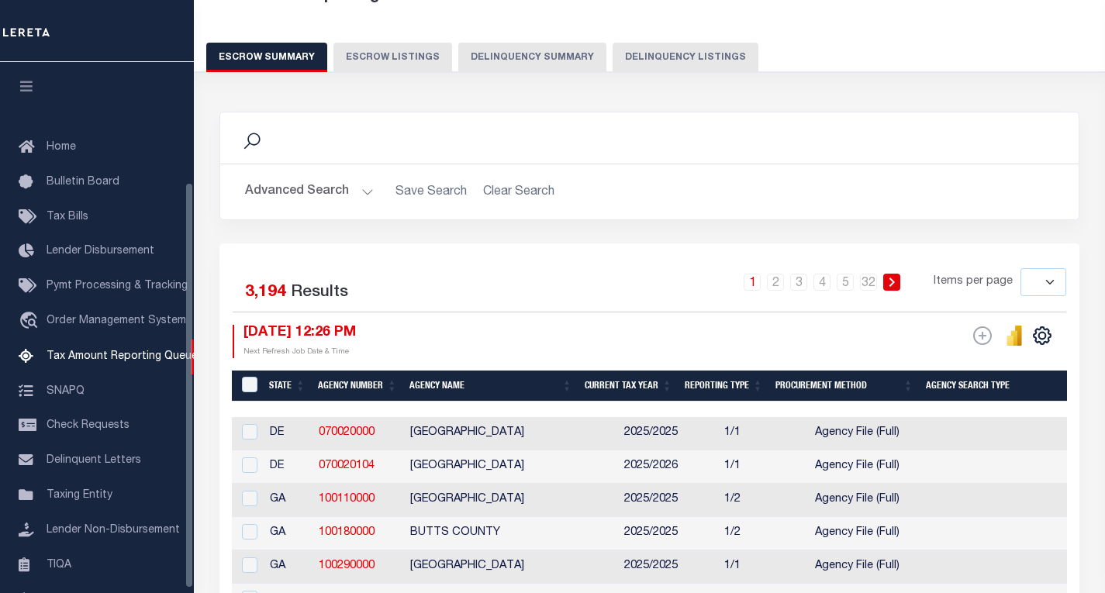
scroll to position [157, 0]
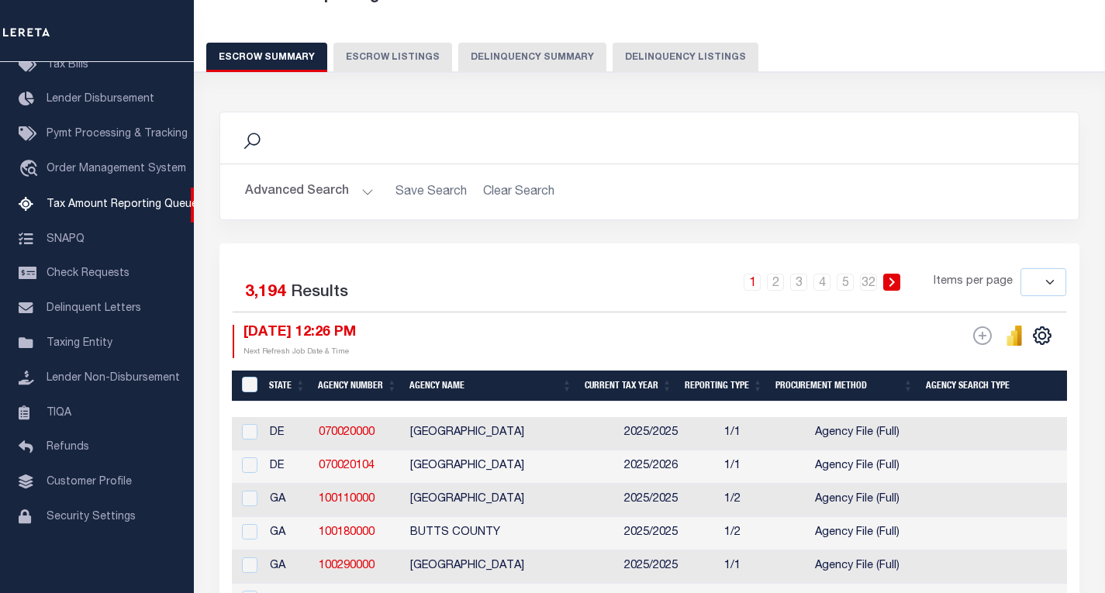
click at [701, 52] on button "Delinquency Listings" at bounding box center [686, 57] width 146 height 29
select select "100"
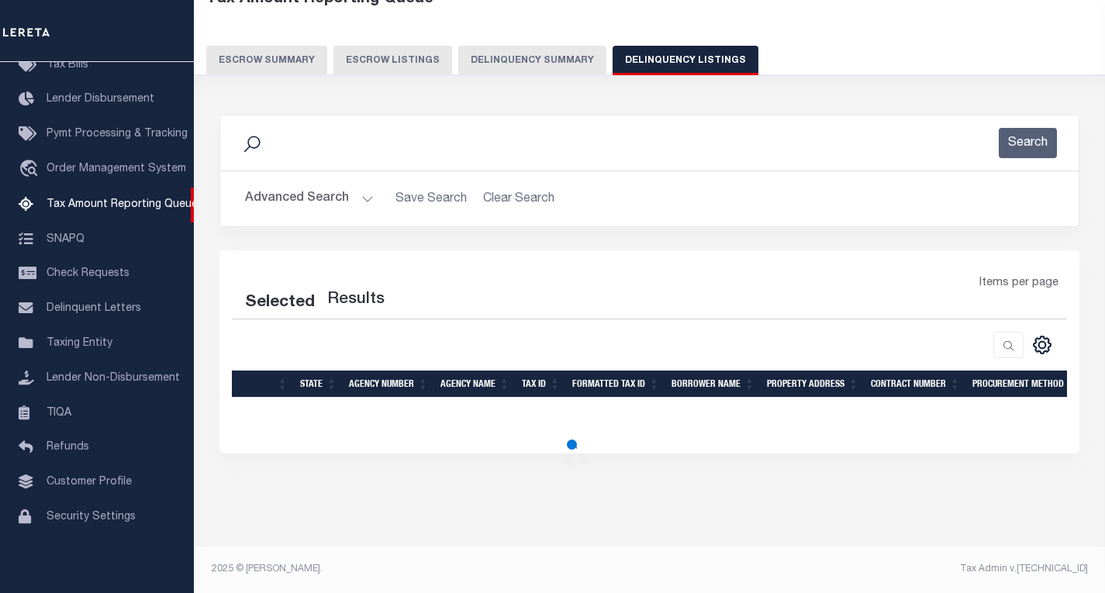
select select "100"
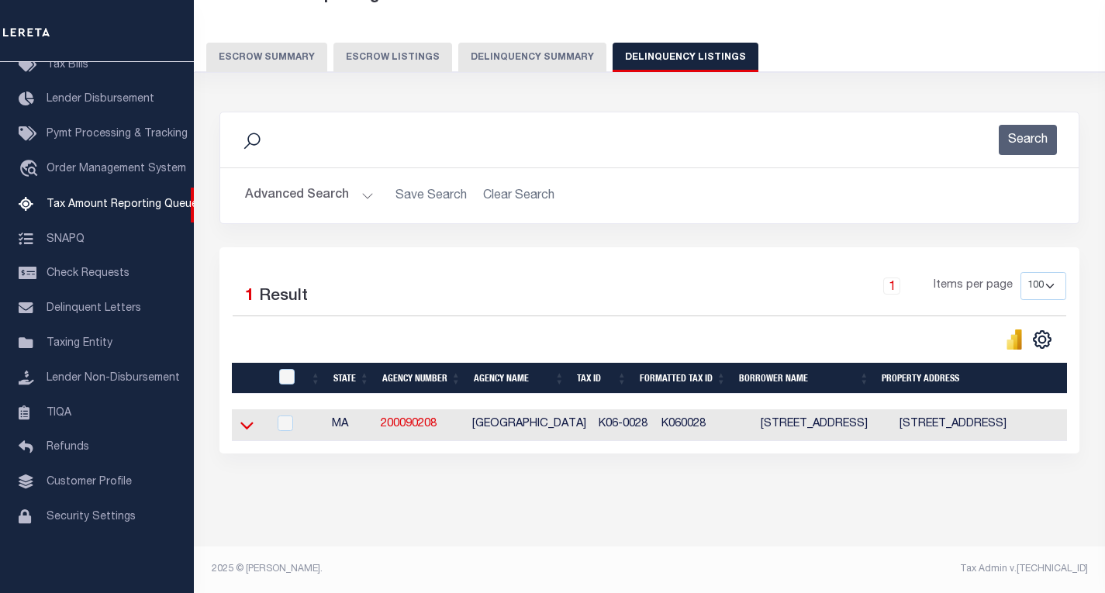
click at [247, 429] on td at bounding box center [250, 426] width 36 height 32
checkbox input "true"
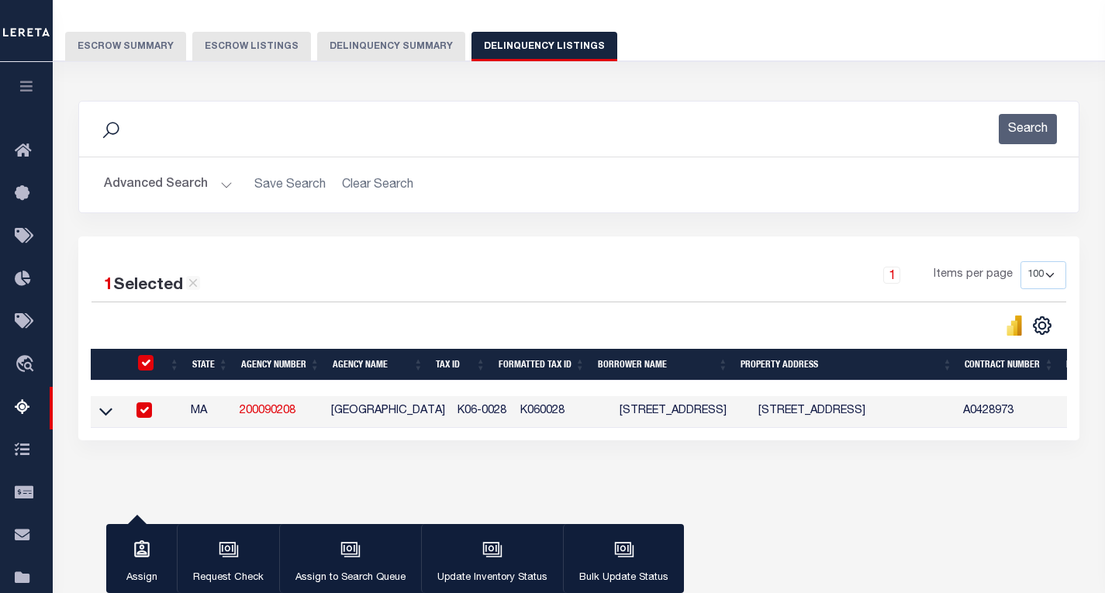
click at [250, 413] on tr "MA 200090208 SUDBURY TOWN K06-0028 K060028 621 BOSTON POST RD R 621 BOSTON POST…" at bounding box center [1102, 412] width 2023 height 32
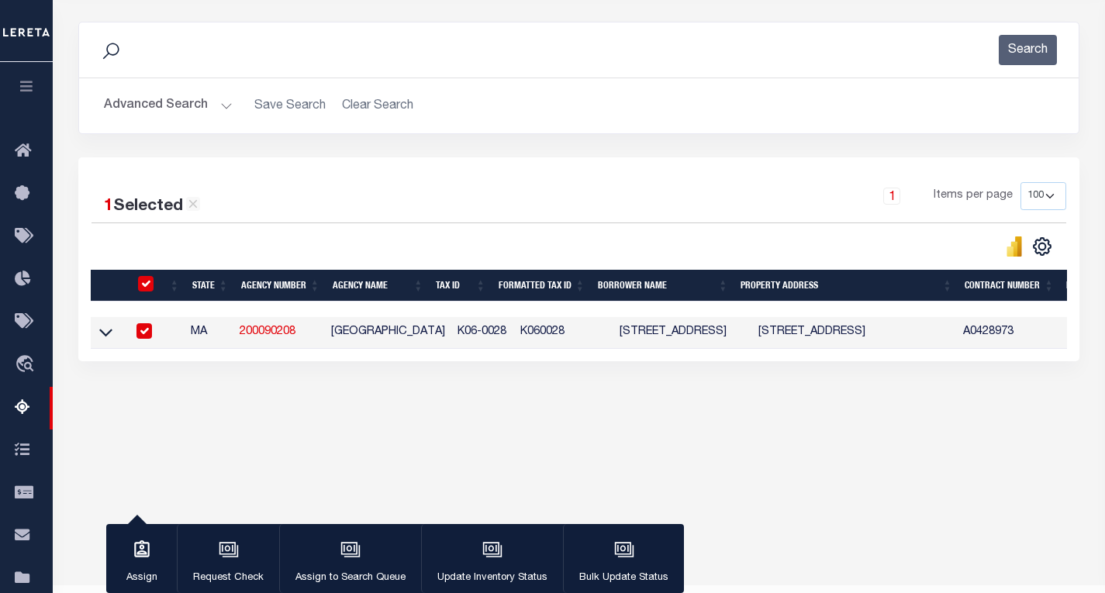
scroll to position [229, 0]
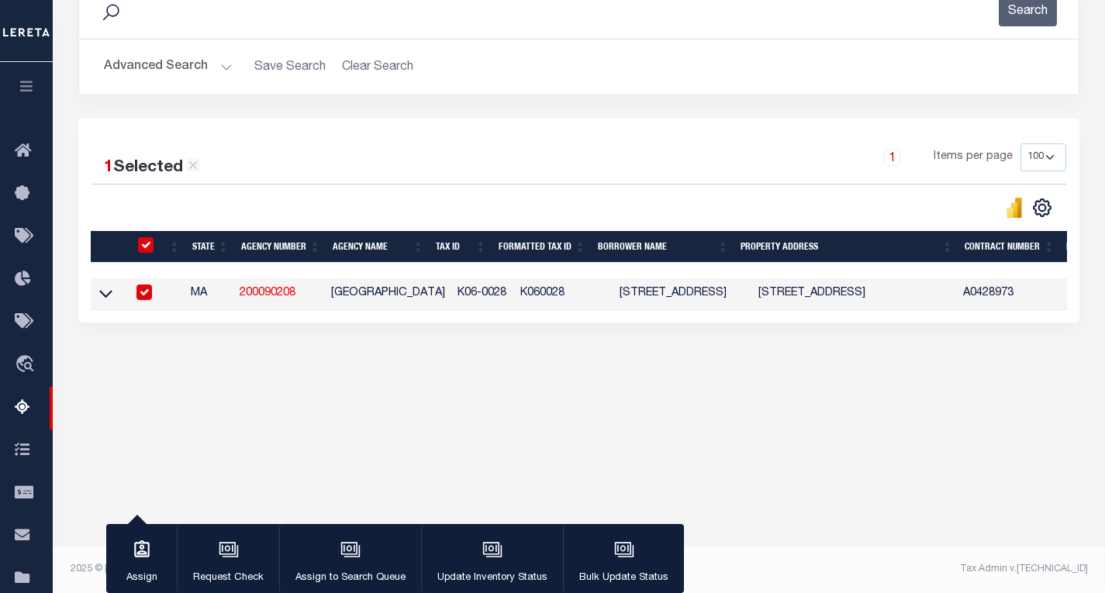
click at [148, 244] on input "checkbox" at bounding box center [146, 245] width 16 height 16
checkbox input "false"
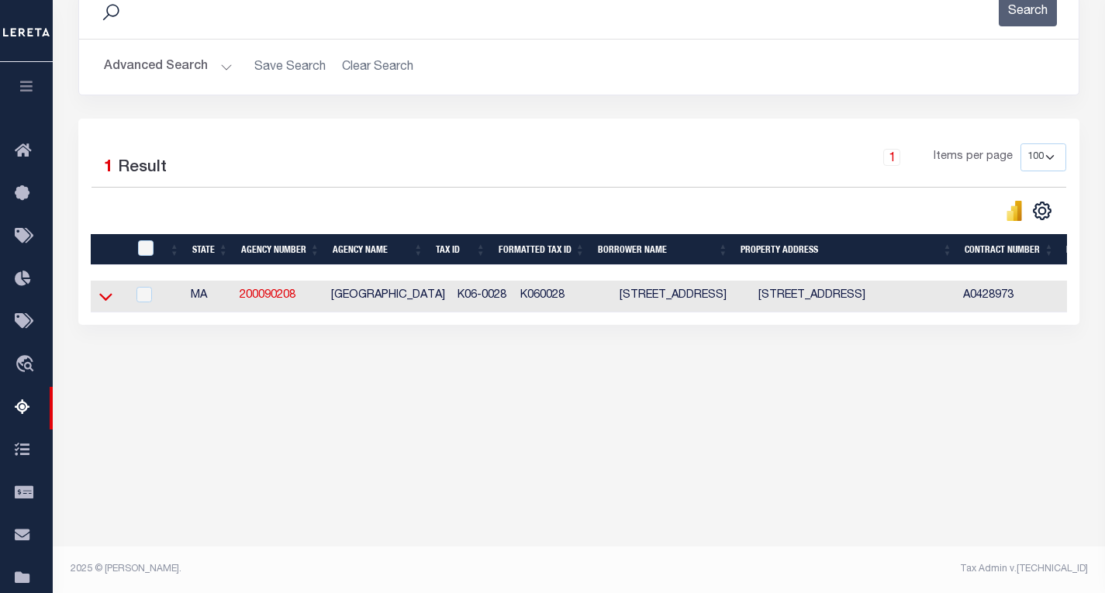
click at [106, 300] on icon at bounding box center [105, 297] width 13 height 16
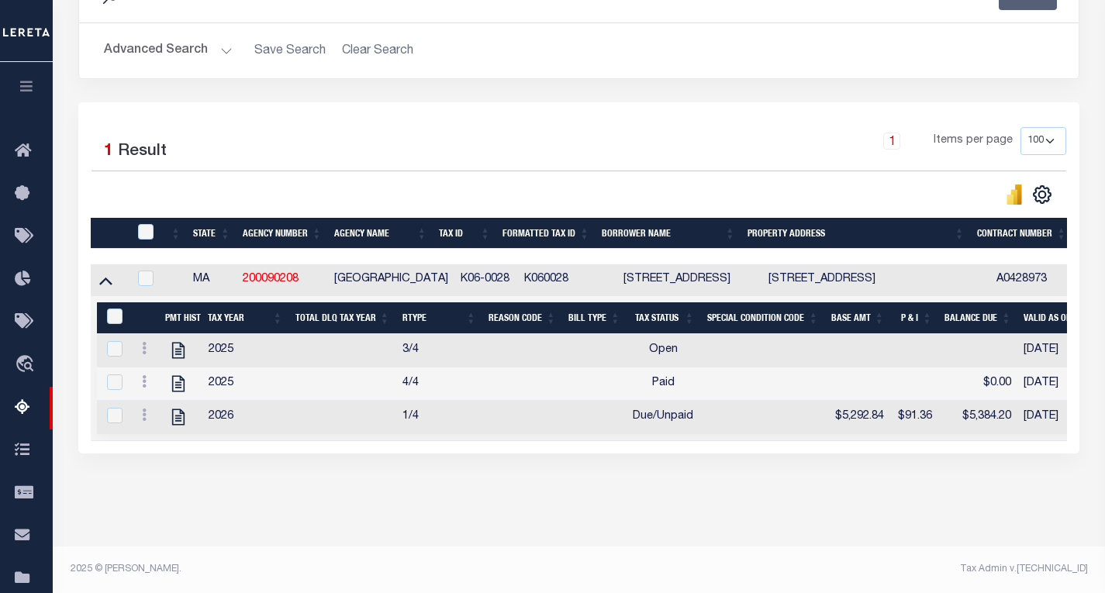
scroll to position [177, 0]
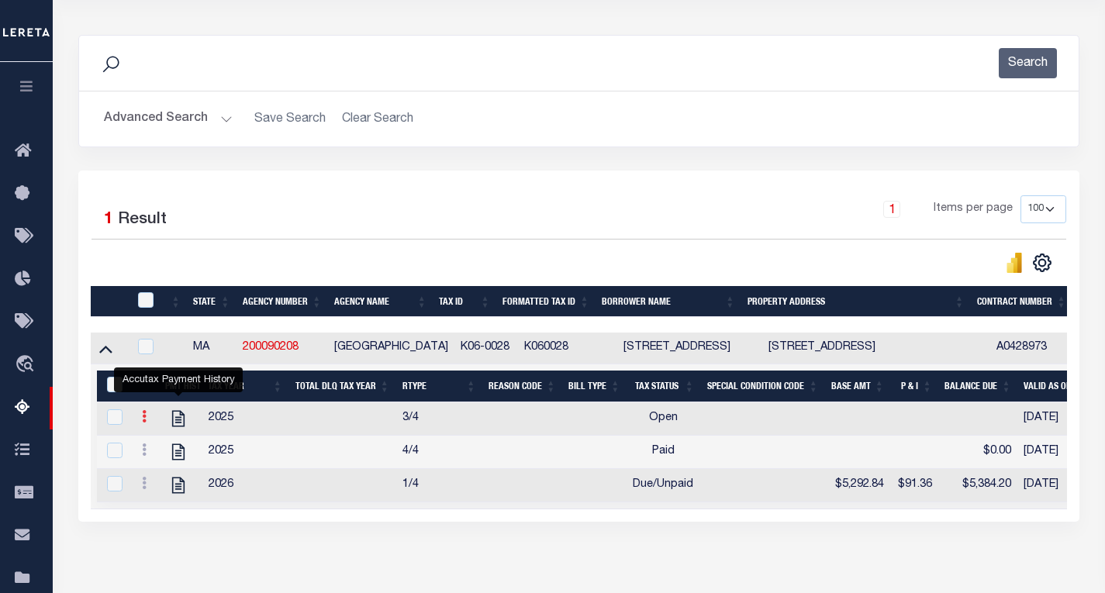
click at [145, 422] on icon at bounding box center [144, 416] width 5 height 12
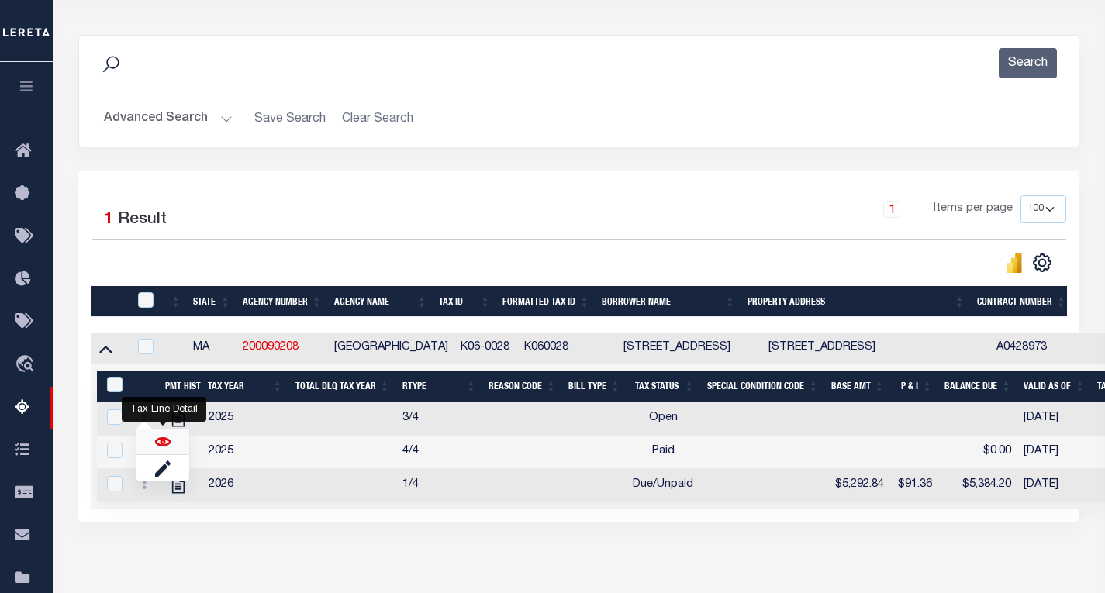
click at [163, 448] on img "" at bounding box center [163, 442] width 16 height 16
checkbox input "true"
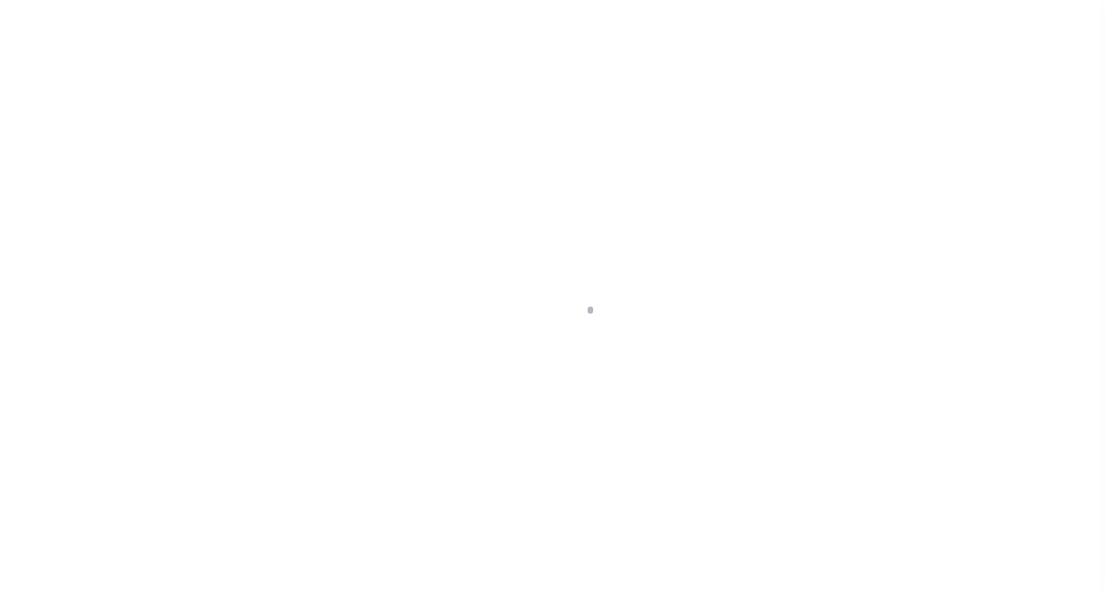
select select "OP2"
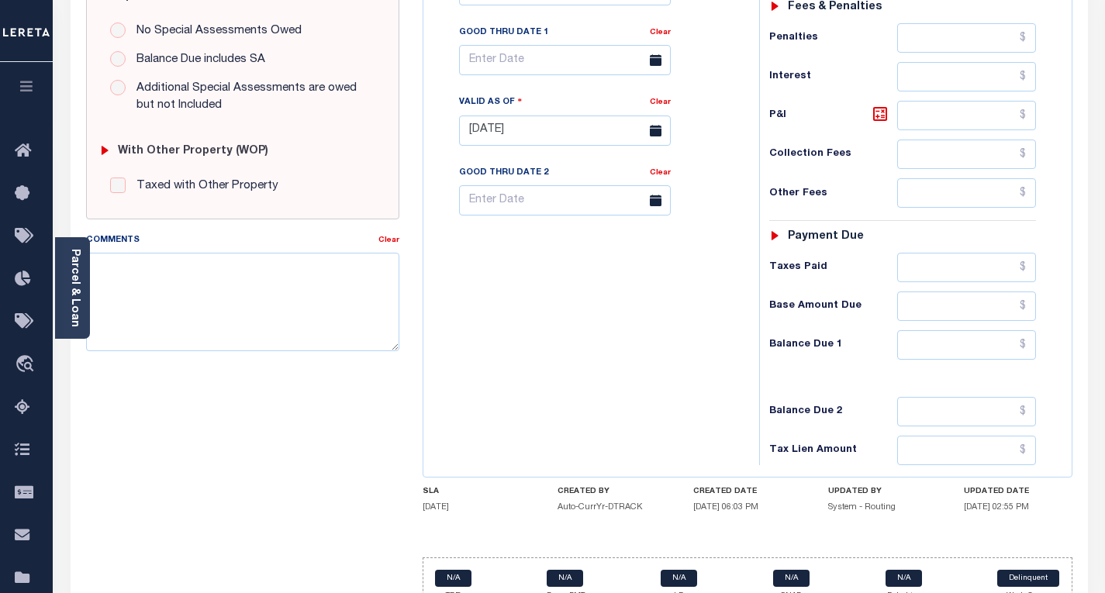
scroll to position [543, 0]
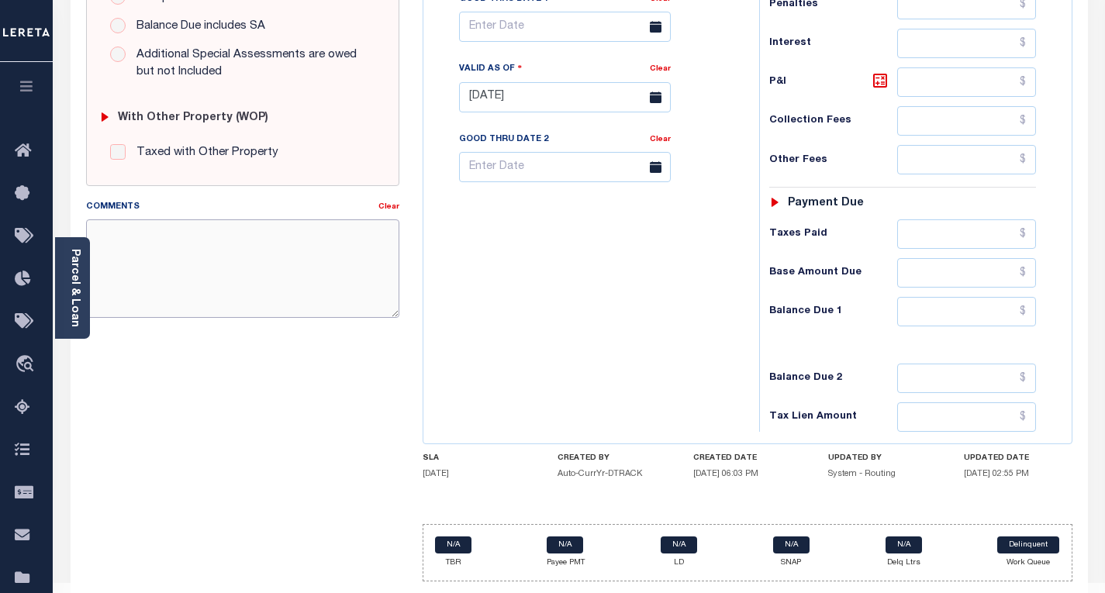
click at [249, 238] on textarea "Comments" at bounding box center [242, 268] width 313 height 98
paste textarea "Please refer 2026 1/4 for document reference."
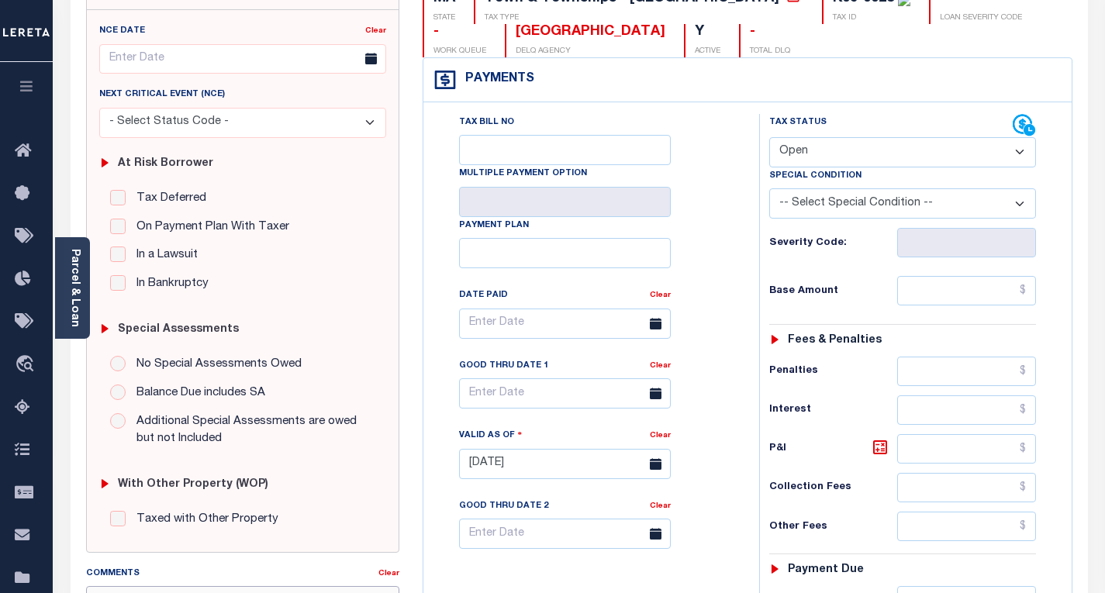
scroll to position [0, 0]
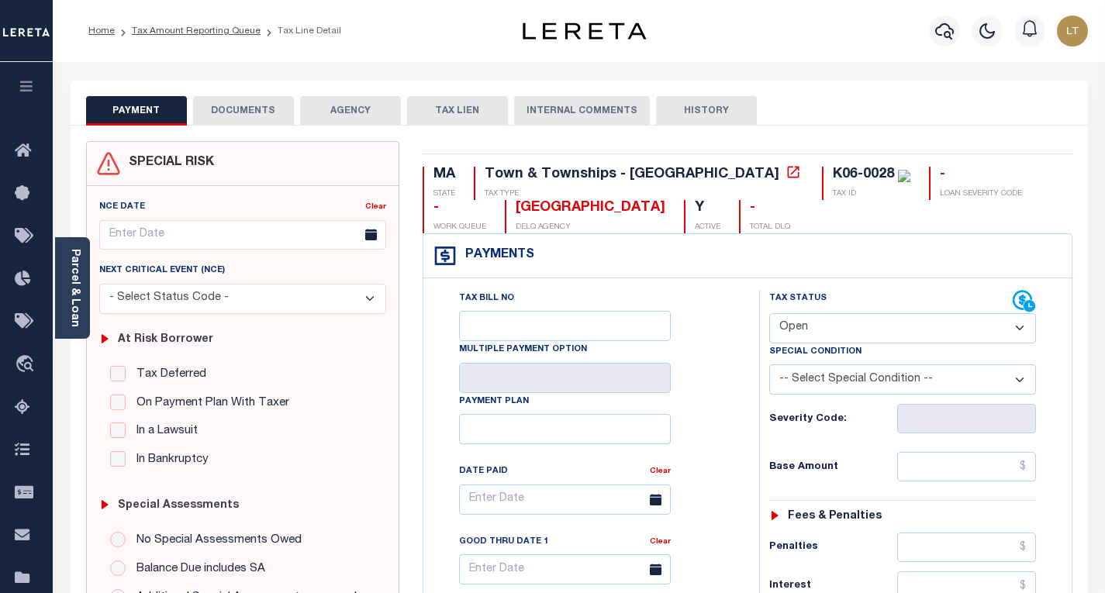
type textarea "Please refer 2026 1/4 for document reference."
type input "[DATE]"
click at [828, 337] on select "- Select Status Code - Open Due/Unpaid Paid Incomplete No Tax Due Internal Refu…" at bounding box center [902, 328] width 267 height 30
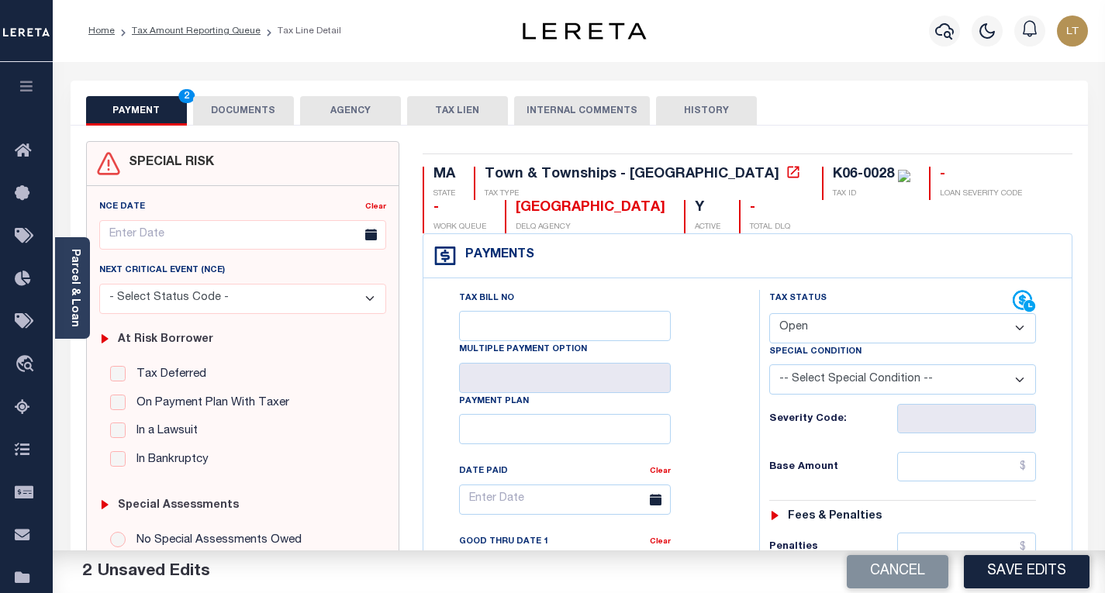
select select "PYD"
click at [769, 314] on select "- Select Status Code - Open Due/Unpaid Paid Incomplete No Tax Due Internal Refu…" at bounding box center [902, 328] width 267 height 30
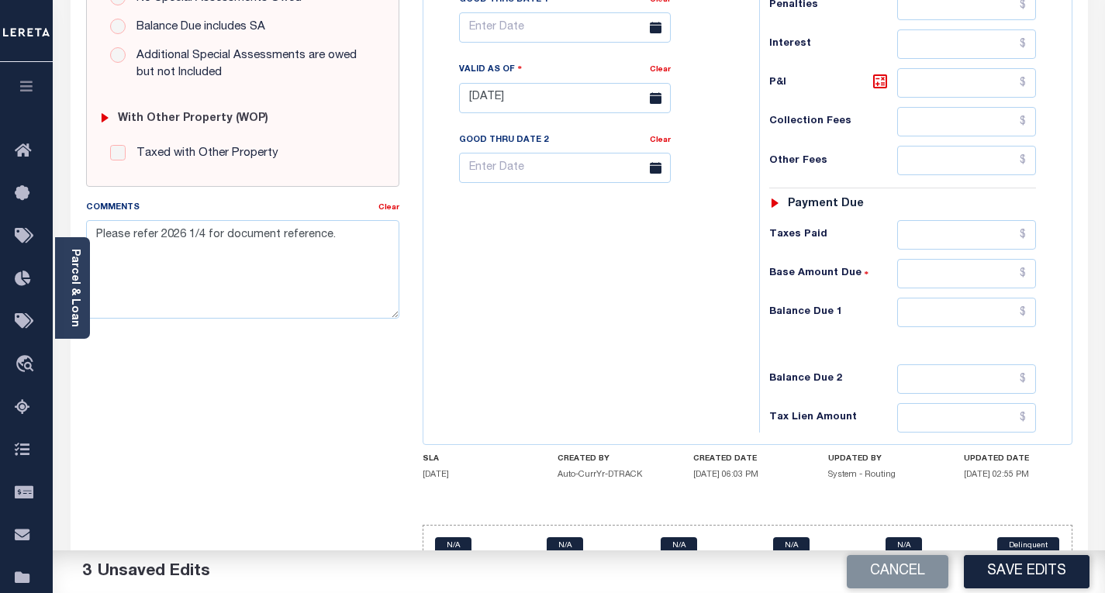
scroll to position [543, 0]
click at [1027, 311] on input "text" at bounding box center [966, 311] width 139 height 29
type input "$0.00"
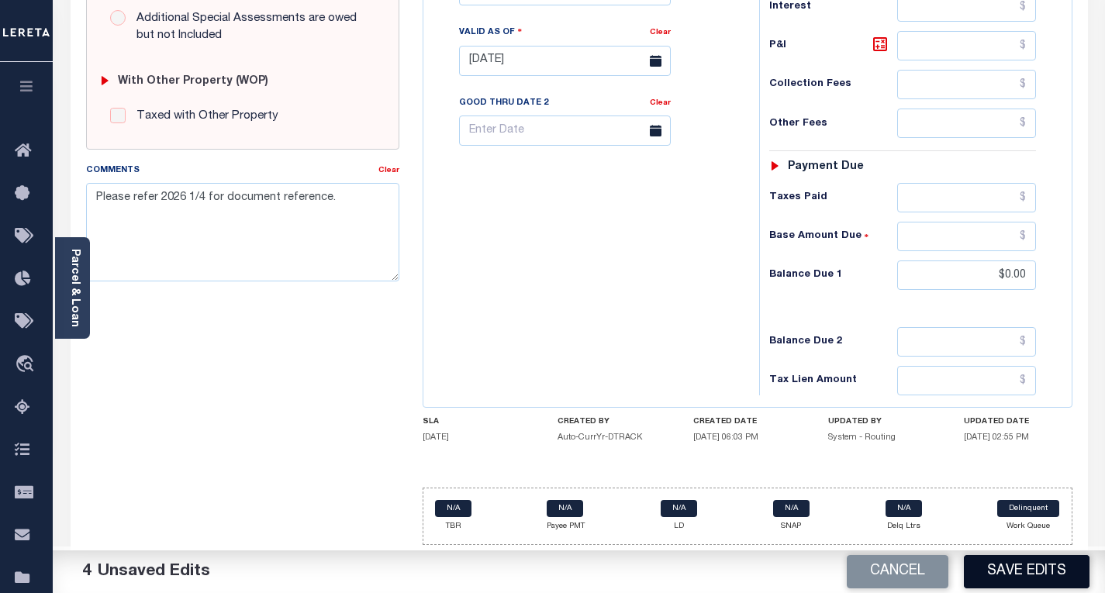
click at [1019, 575] on button "Save Edits" at bounding box center [1027, 571] width 126 height 33
checkbox input "false"
type input "$0"
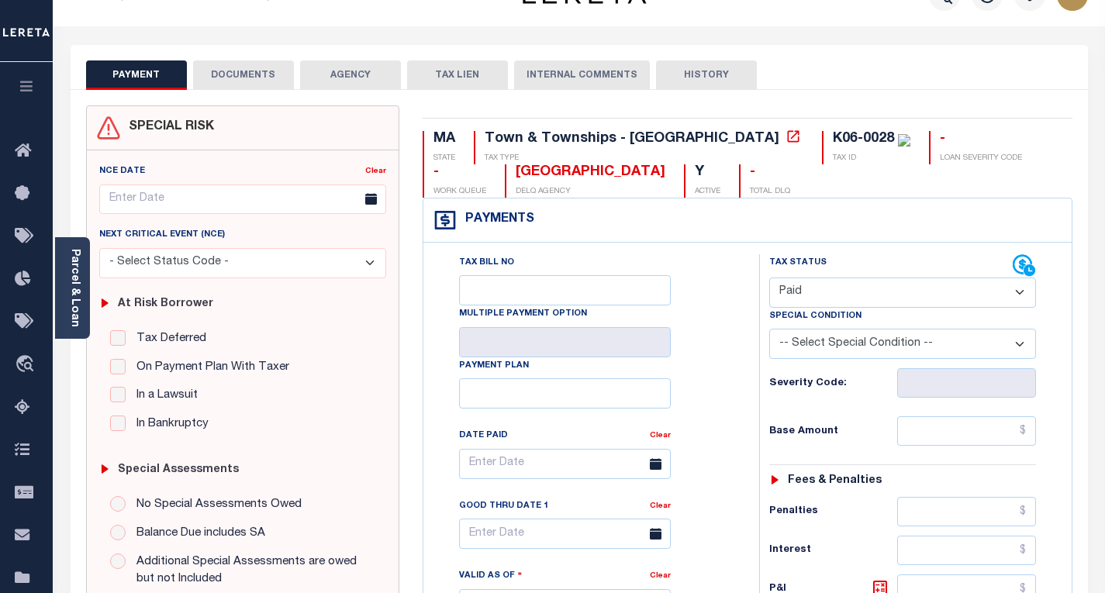
scroll to position [0, 0]
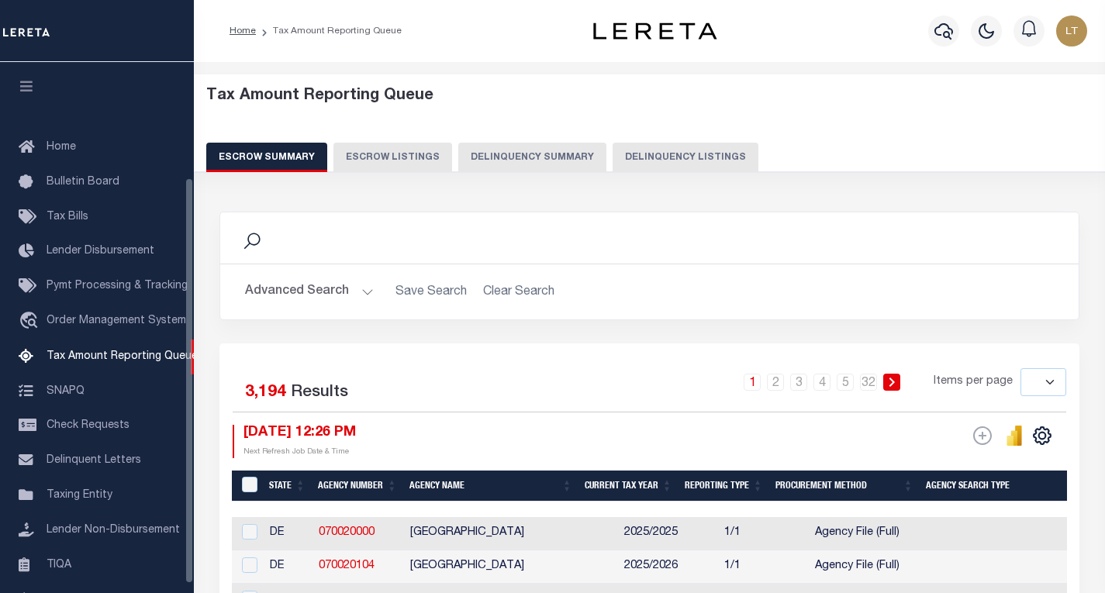
select select
click at [653, 113] on div "Tax Amount Reporting Queue Escrow Summary Escrow Listings Delinquency Summary" at bounding box center [649, 129] width 887 height 85
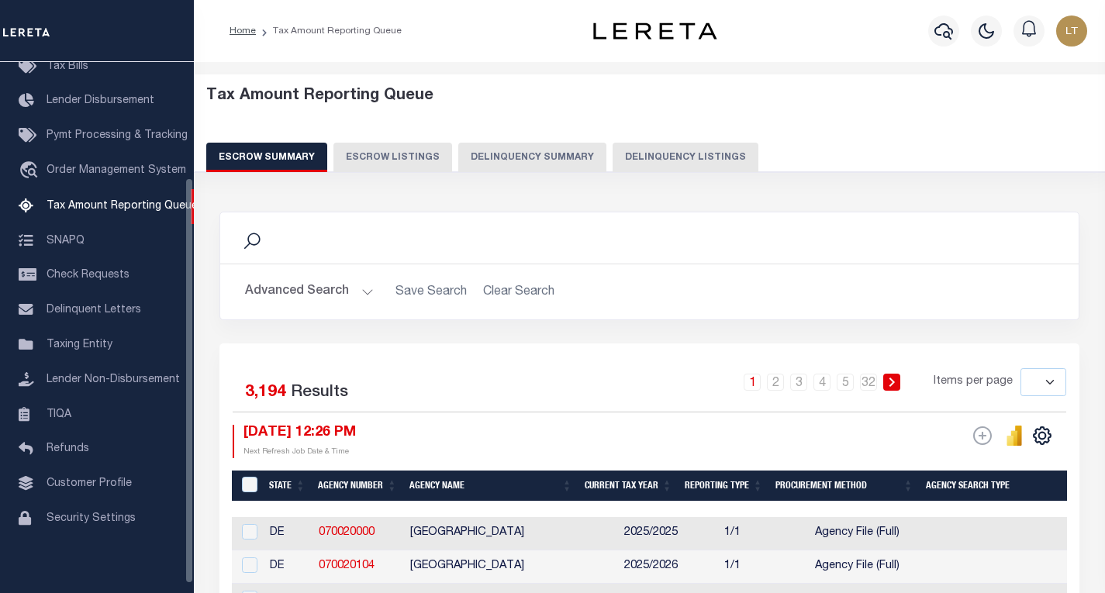
click at [653, 154] on button "Delinquency Listings" at bounding box center [686, 157] width 146 height 29
select select "100"
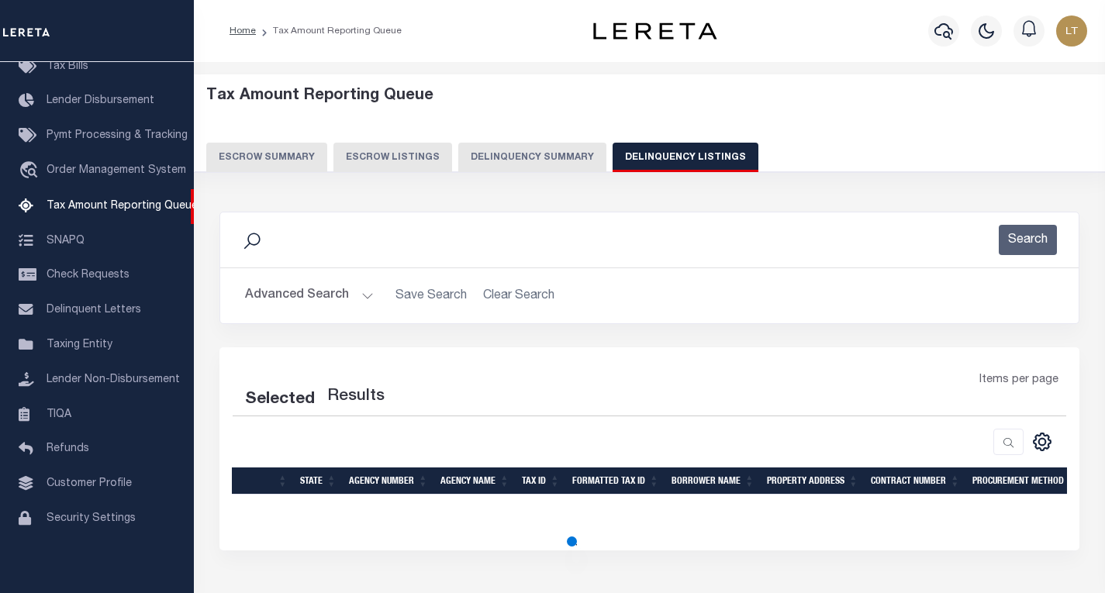
select select "100"
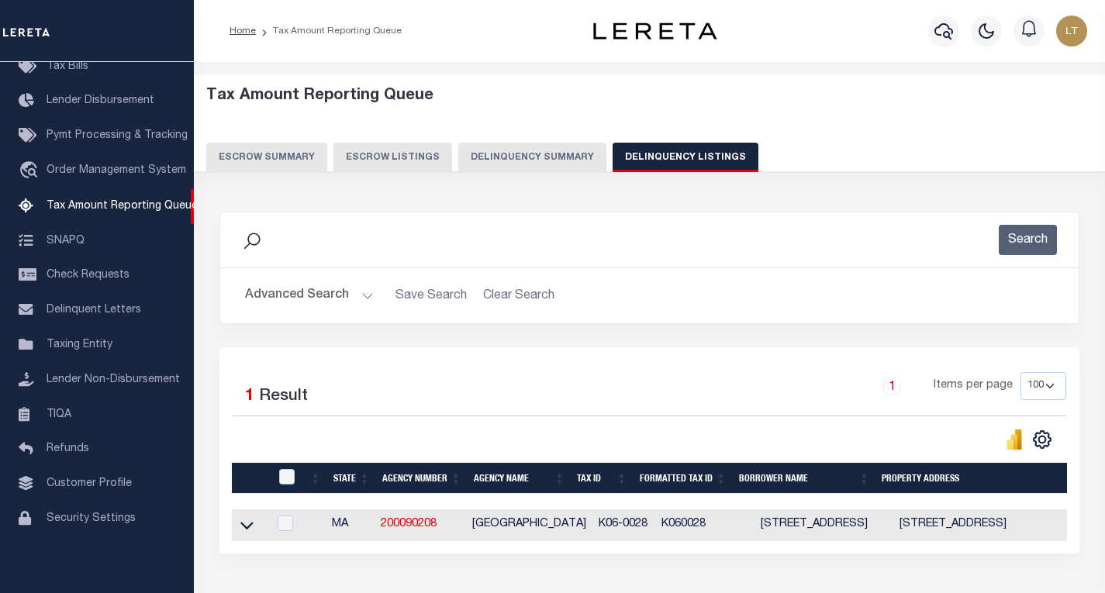
scroll to position [97, 0]
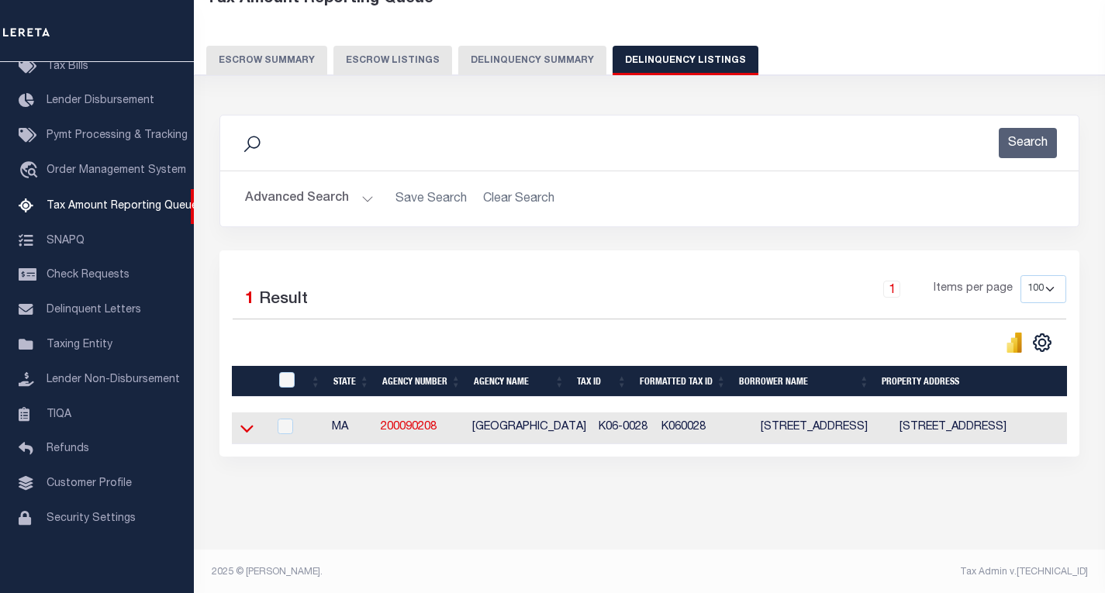
click at [246, 429] on icon at bounding box center [246, 428] width 13 height 16
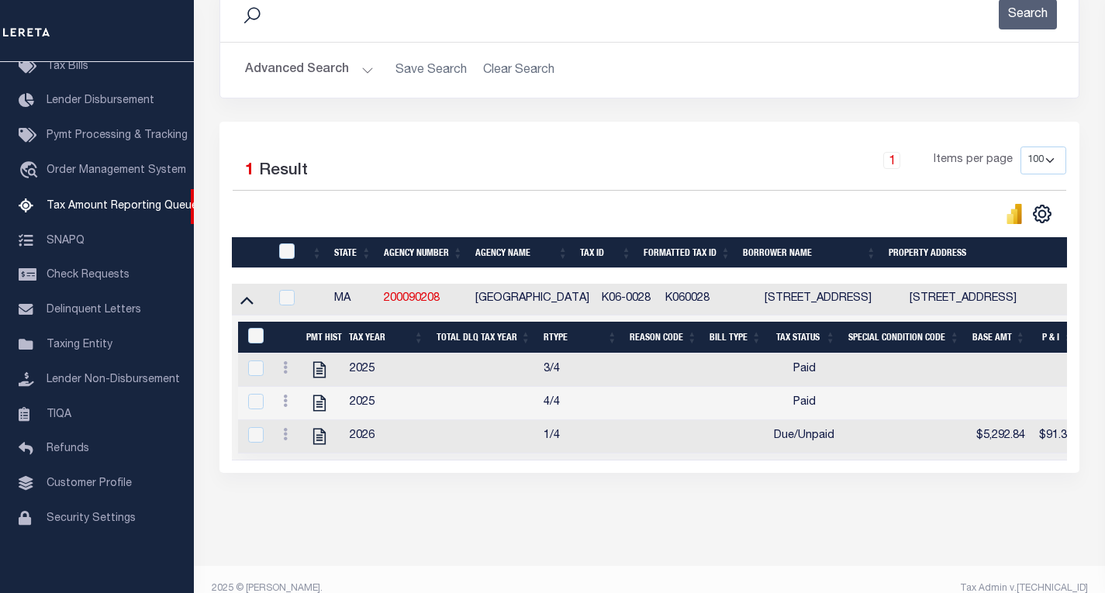
scroll to position [261, 0]
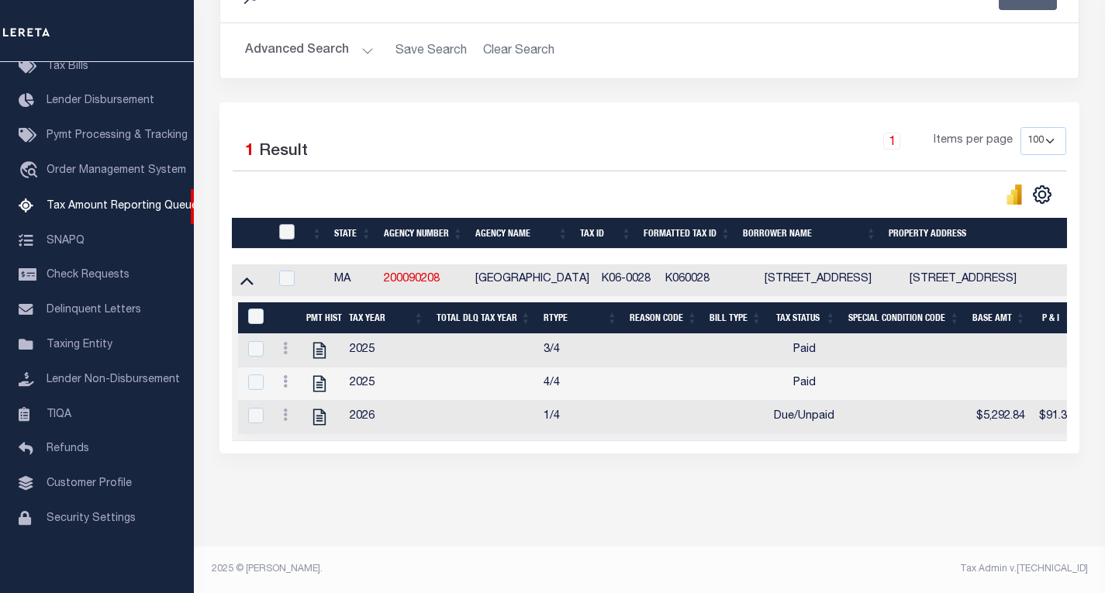
click at [286, 224] on input "checkbox" at bounding box center [287, 232] width 16 height 16
checkbox input "true"
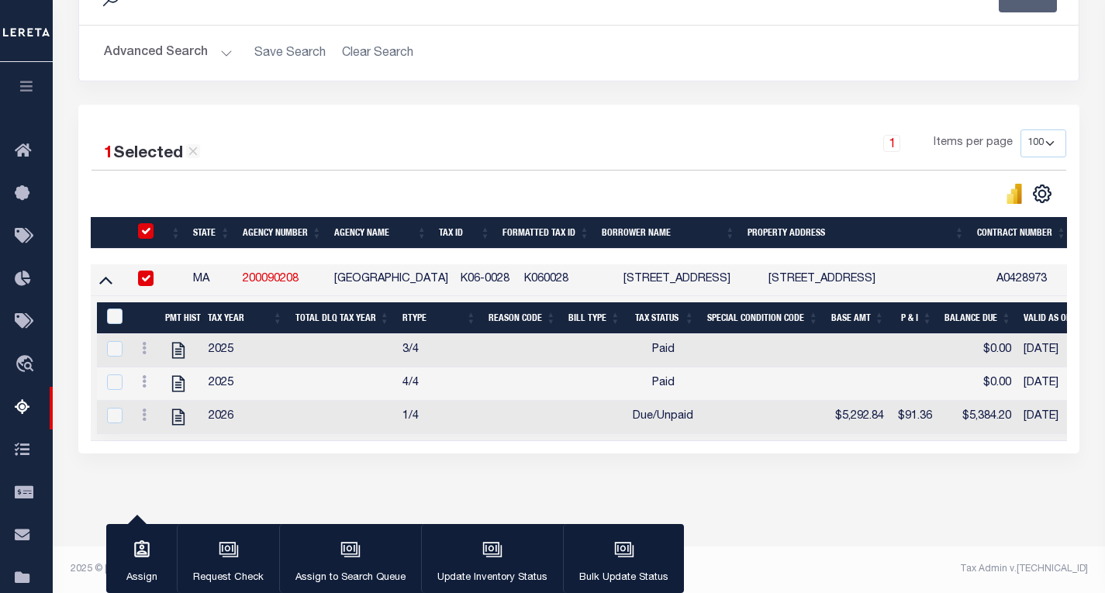
scroll to position [258, 0]
click at [111, 309] on input "&nbsp;" at bounding box center [115, 317] width 16 height 16
checkbox input "true"
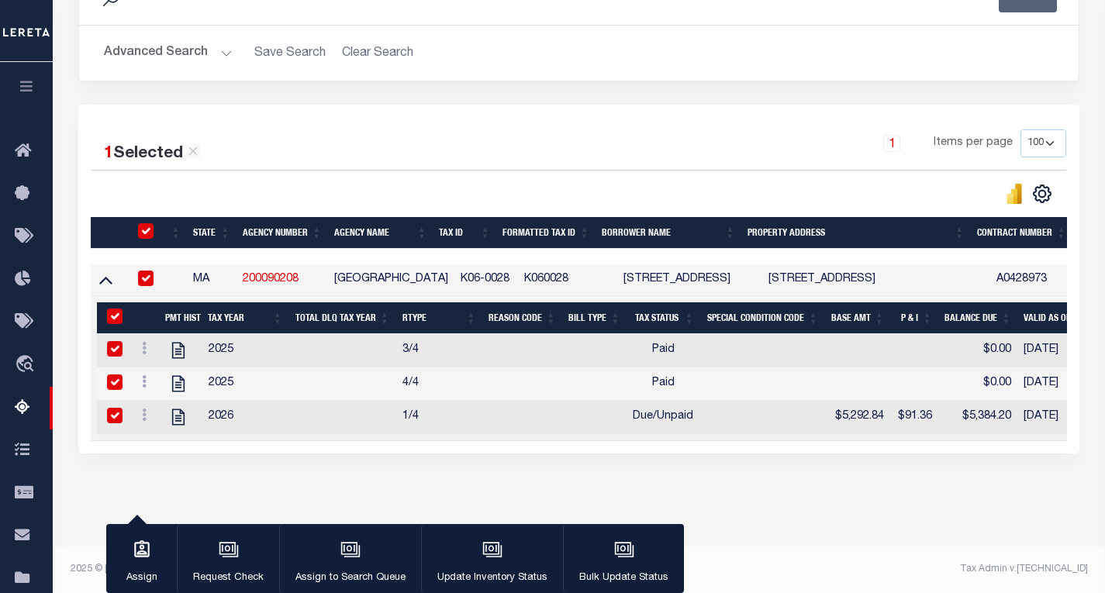
checkbox input "true"
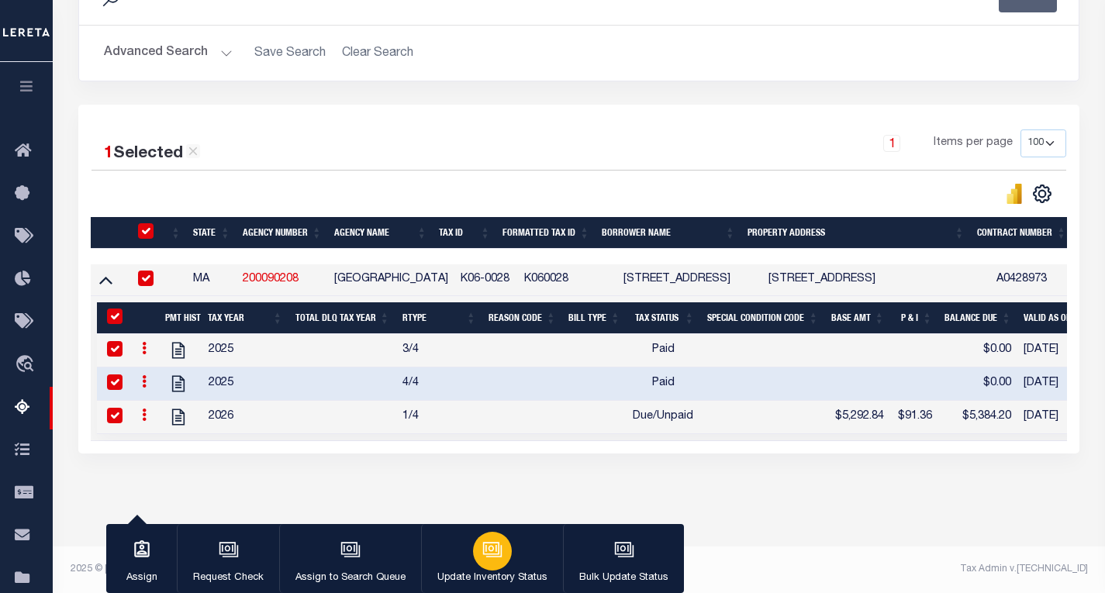
click at [513, 555] on button "Update Inventory Status" at bounding box center [492, 559] width 142 height 70
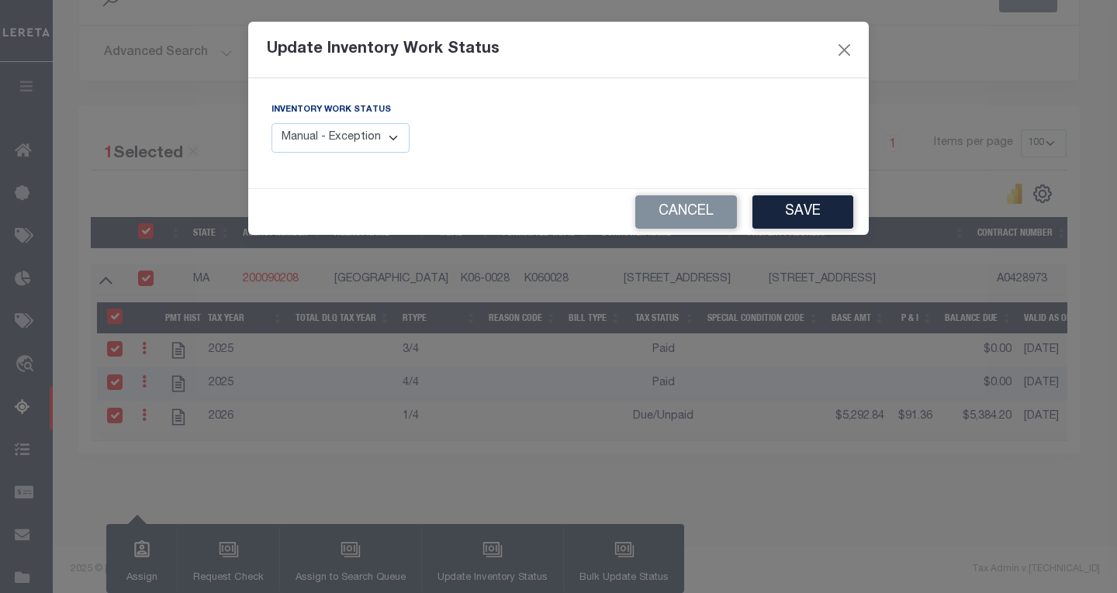
click at [373, 137] on select "Manual - Exception Pended - Awaiting Search Late Add Exception Completed" at bounding box center [340, 138] width 138 height 30
select select "4"
click at [271, 123] on select "Manual - Exception Pended - Awaiting Search Late Add Exception Completed" at bounding box center [340, 138] width 138 height 30
click at [793, 207] on button "Save" at bounding box center [802, 211] width 101 height 33
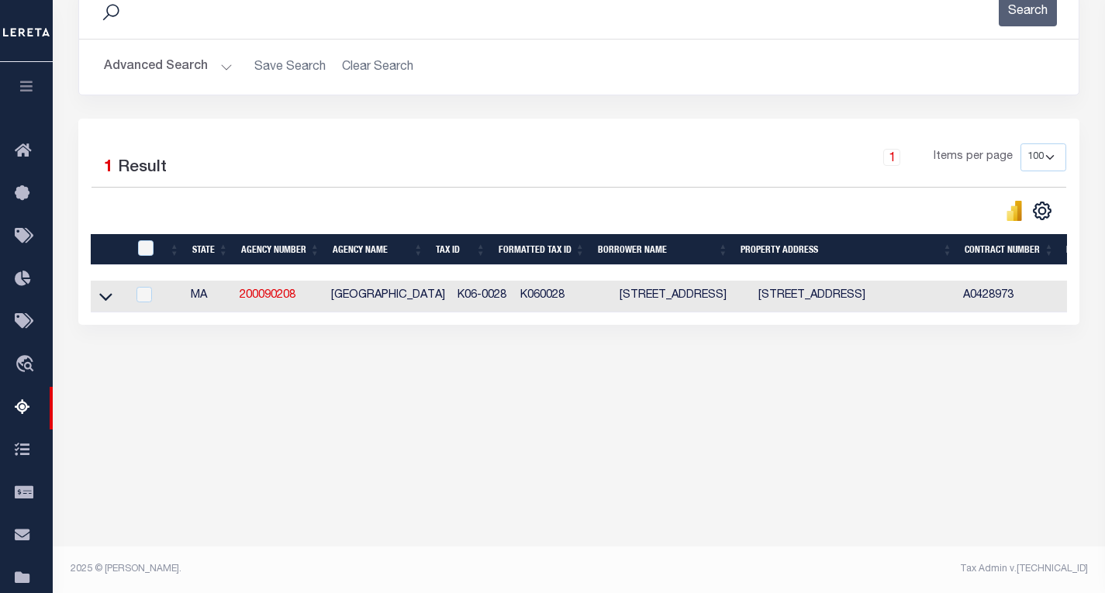
scroll to position [229, 0]
